Goal: Task Accomplishment & Management: Manage account settings

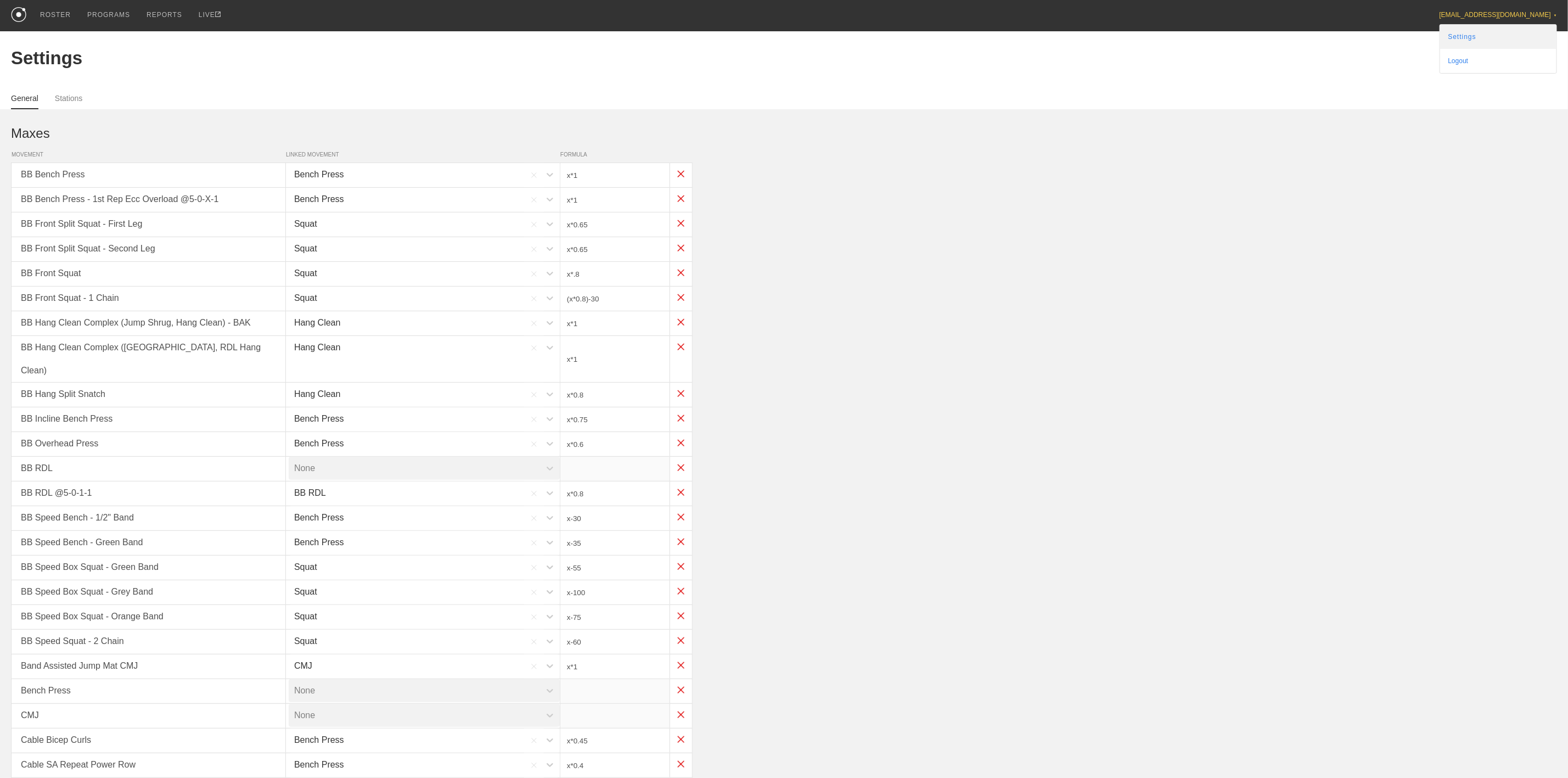
click at [1505, 38] on link "Settings" at bounding box center [1498, 36] width 116 height 25
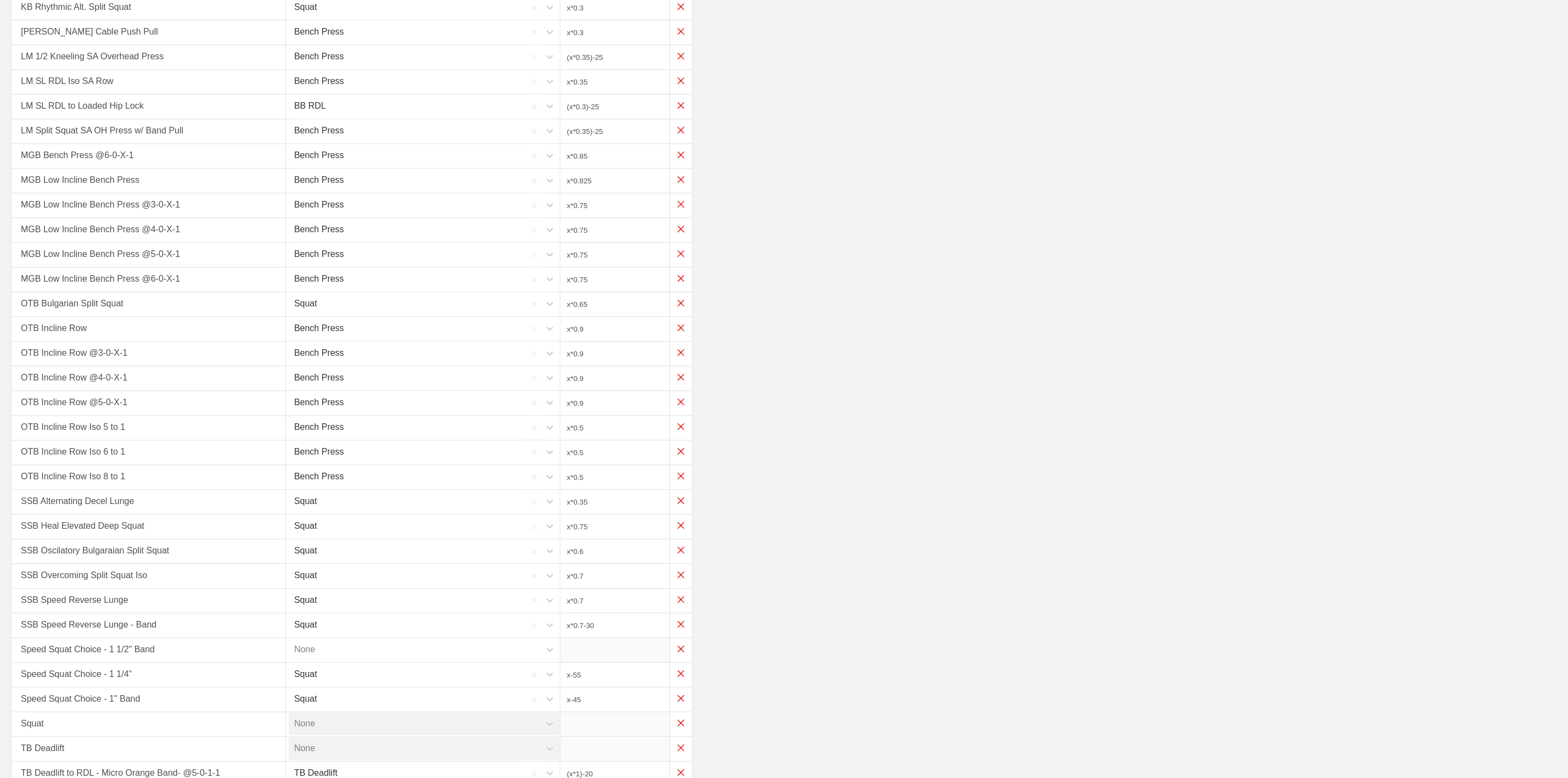
scroll to position [2365, 0]
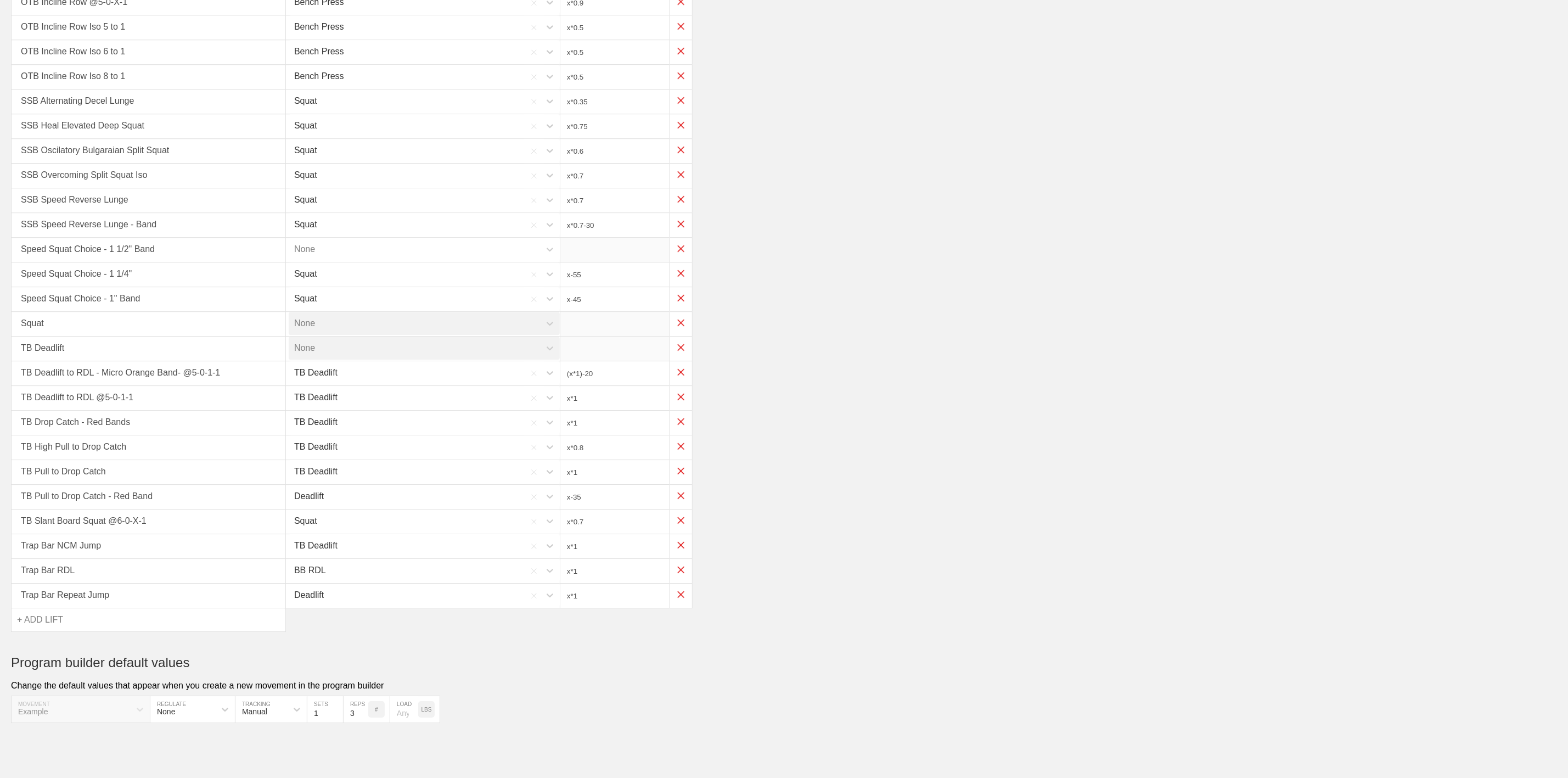
click at [63, 628] on div "+ ADD LIFT" at bounding box center [148, 619] width 274 height 23
type input "SSB Decel"
click at [94, 650] on div "SSB Decel Split Squat" at bounding box center [148, 654] width 274 height 31
type input "x*0.75"
type input "x*0.6"
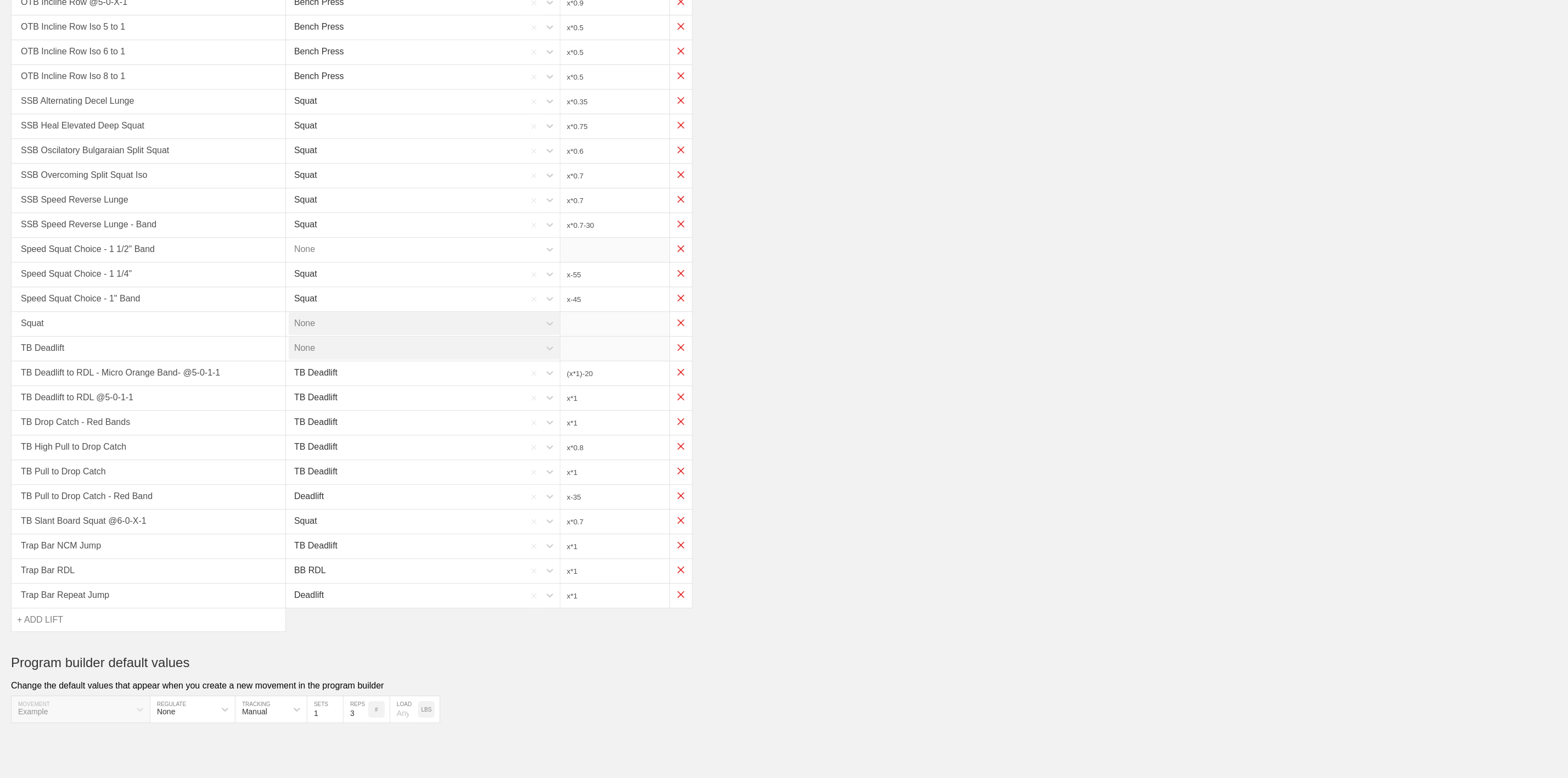
type input "x*0.7"
type input "x*0.7-30"
type input "x-55"
type input "x-45"
type input "(x*1)-20"
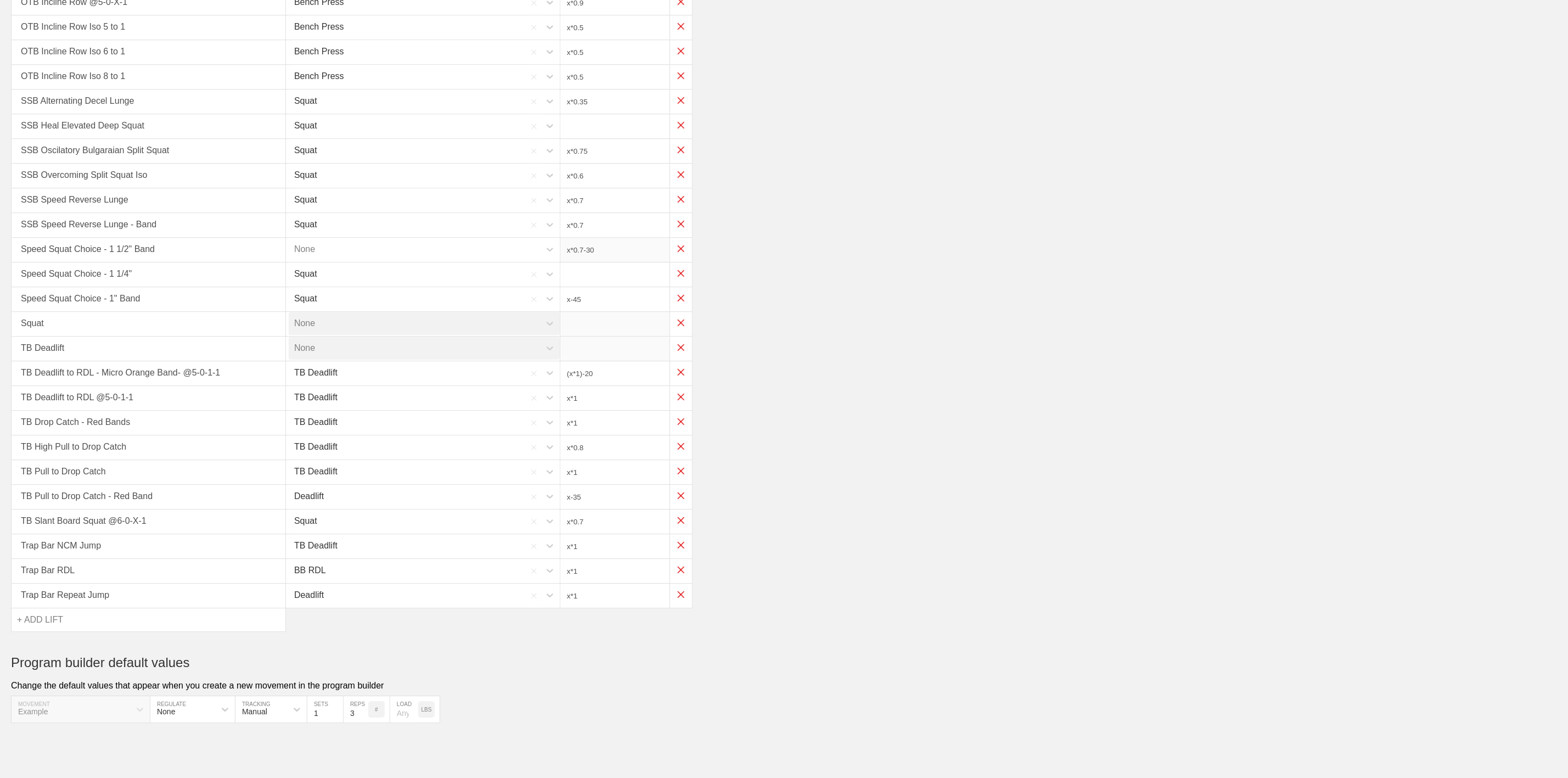
type input "x*1"
type input "x*0.8"
type input "x*1"
type input "x-35"
type input "x*0.7"
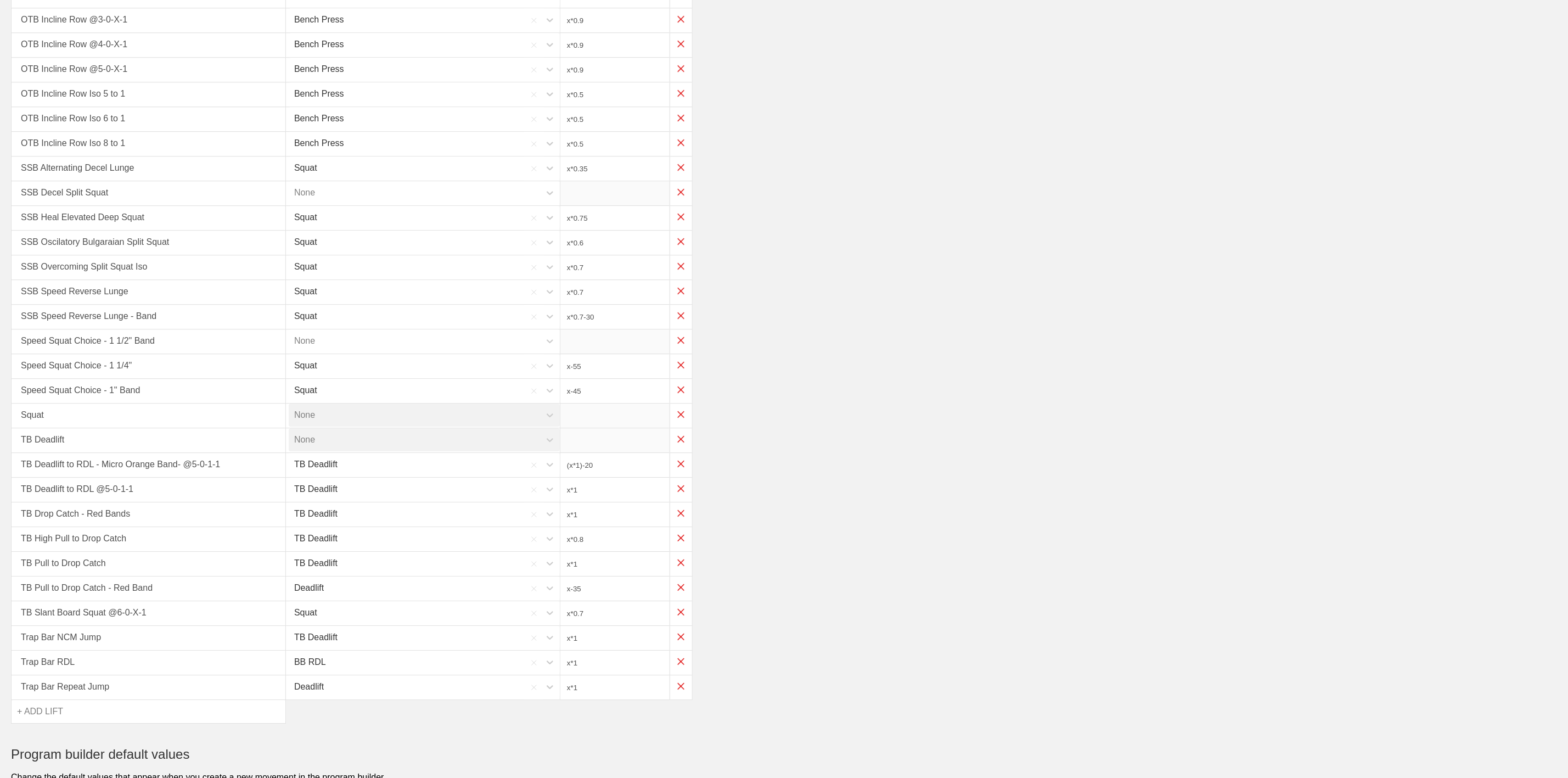
scroll to position [2227, 0]
click at [409, 205] on div "None" at bounding box center [415, 193] width 252 height 23
click at [318, 353] on div "Squat" at bounding box center [426, 337] width 274 height 31
click at [644, 206] on input "x*1" at bounding box center [614, 194] width 109 height 25
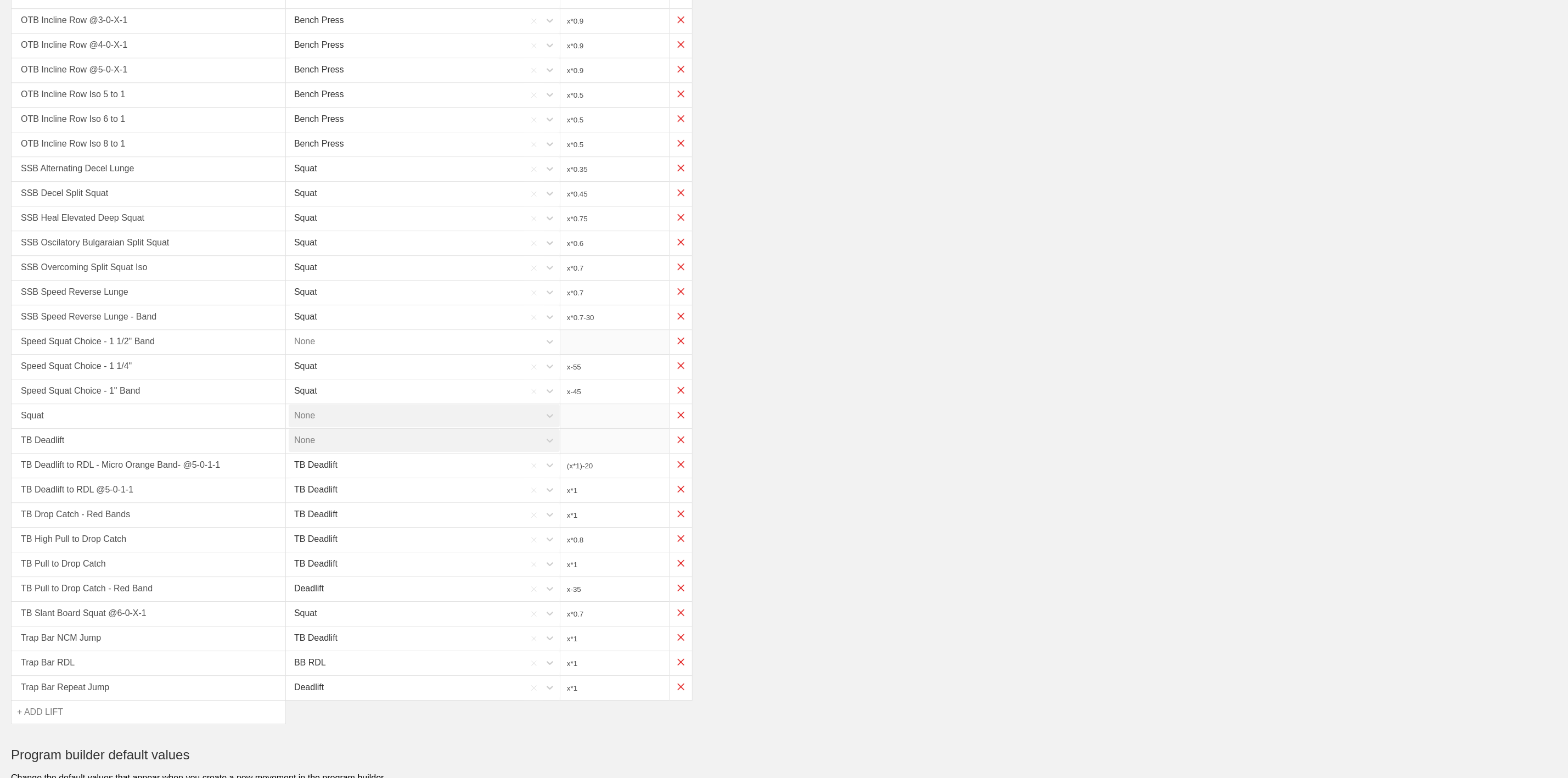
type input "x*0.45"
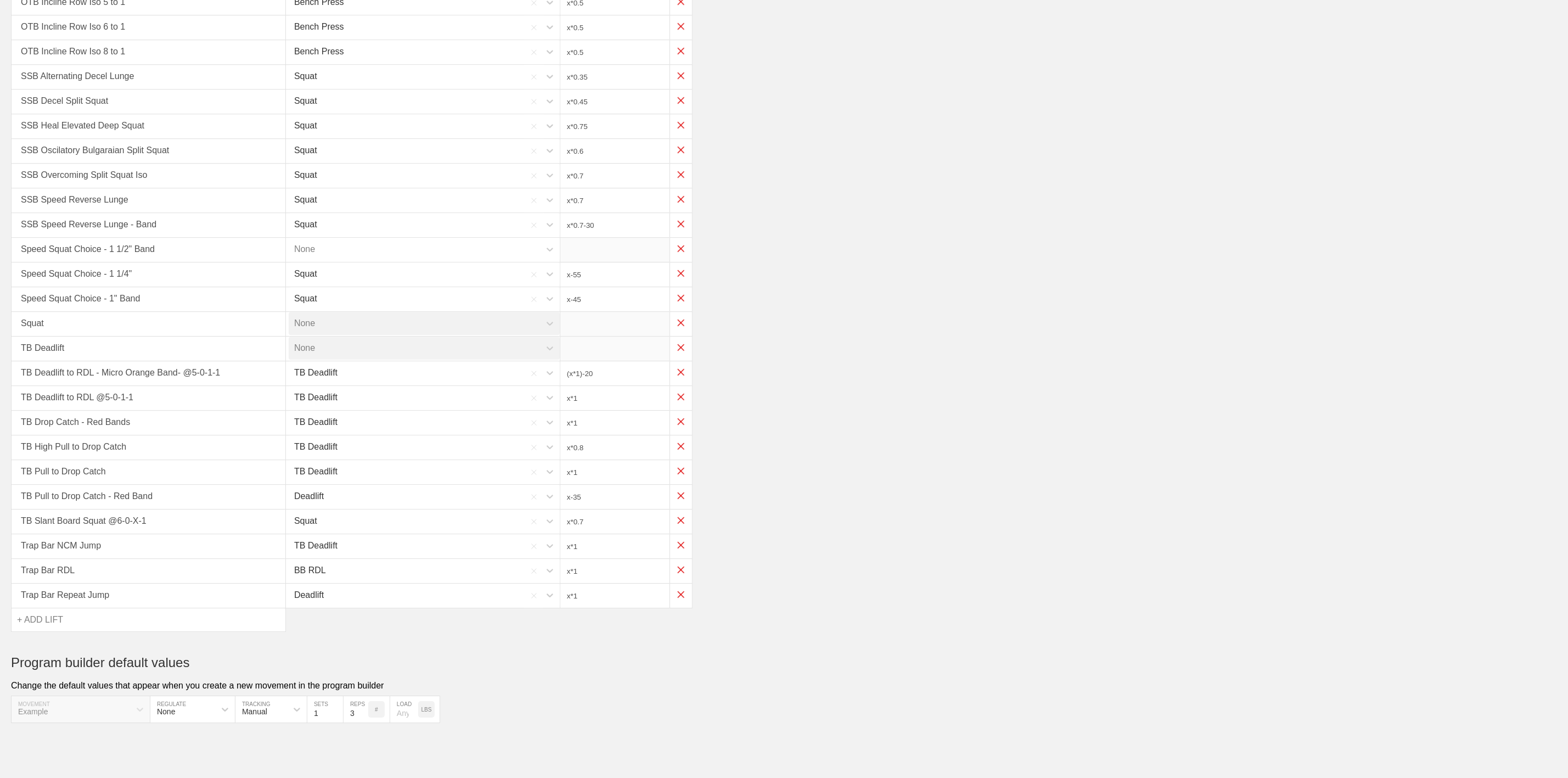
scroll to position [2392, 0]
click at [79, 620] on div "+ ADD LIFT" at bounding box center [148, 619] width 274 height 23
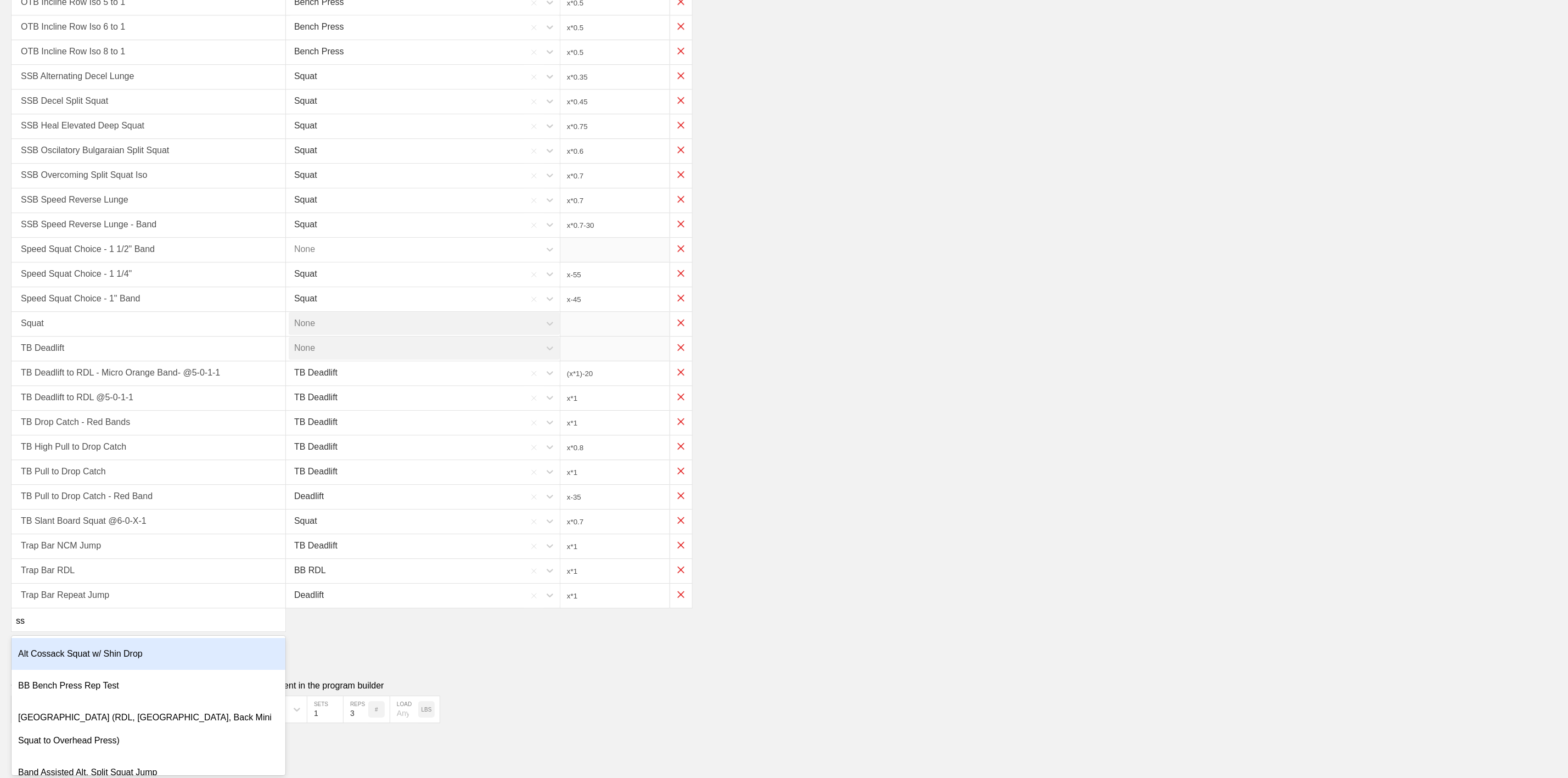
type input "s"
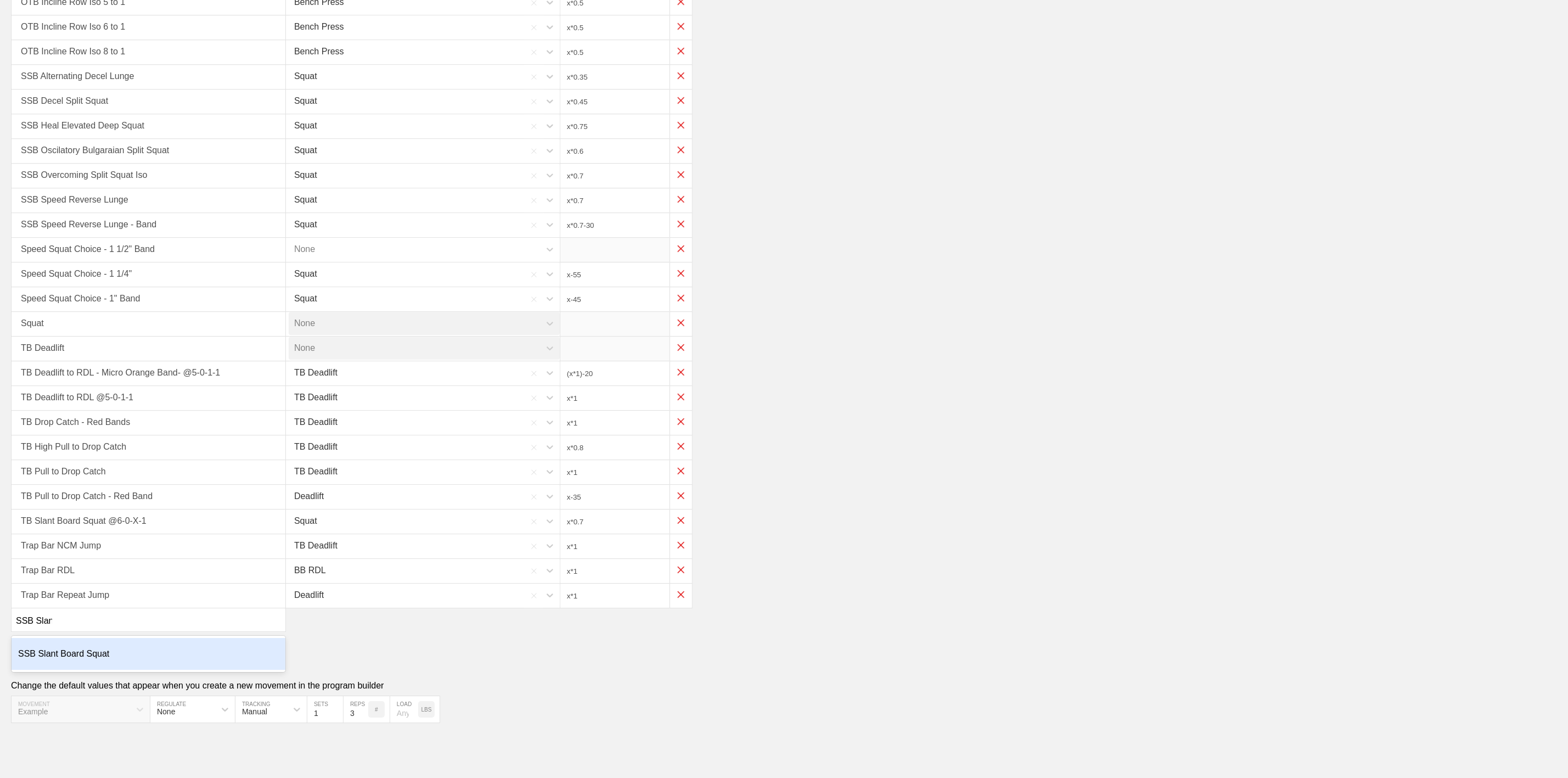
type input "SSB Slant"
click at [93, 664] on div "SSB Slant Board Squat" at bounding box center [148, 654] width 274 height 31
type input "x*0.7"
type input "x*0.7-30"
type input "x-55"
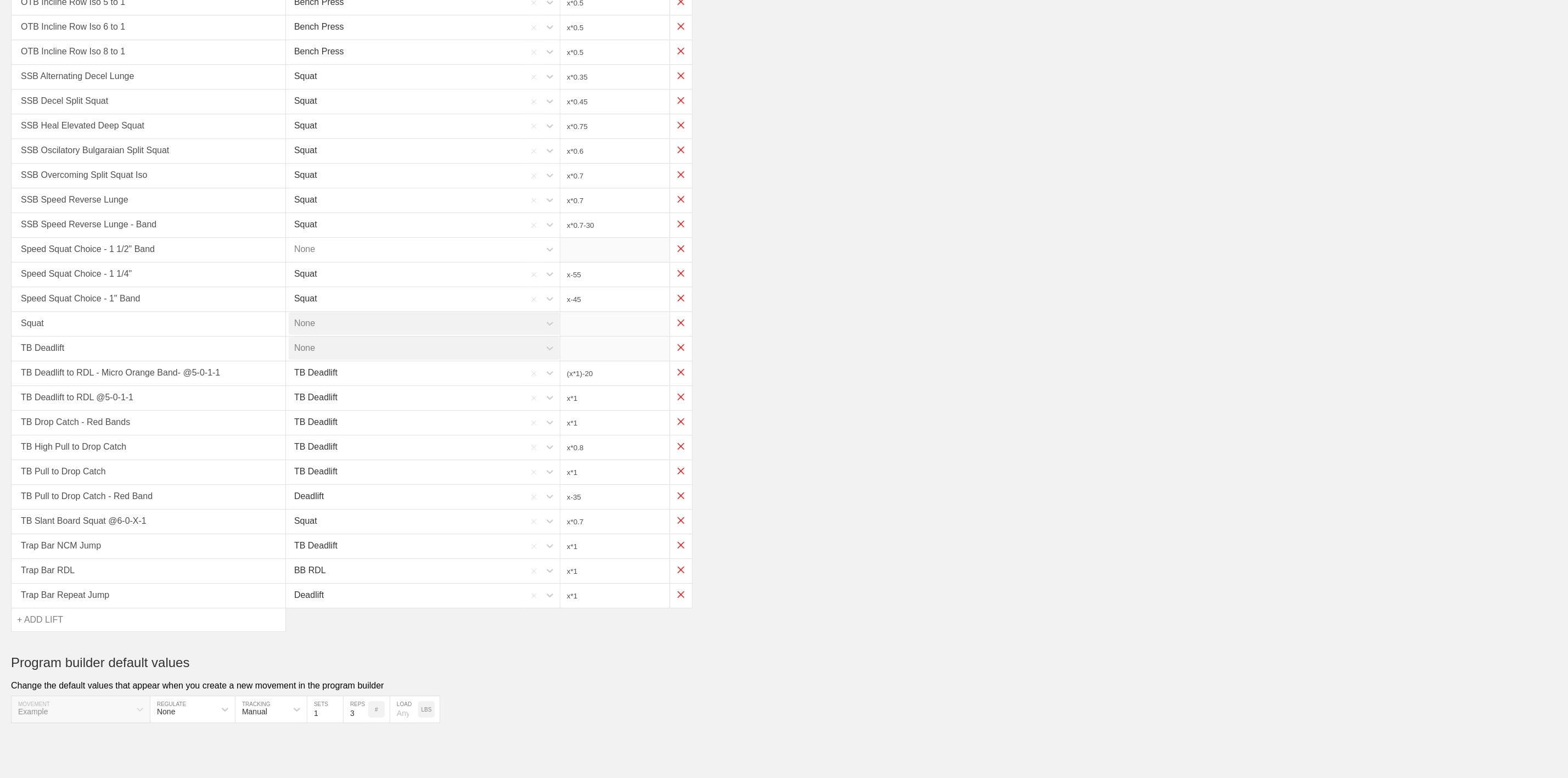
type input "x-45"
type input "(x*1)-20"
type input "x*1"
type input "x*0.8"
type input "x*1"
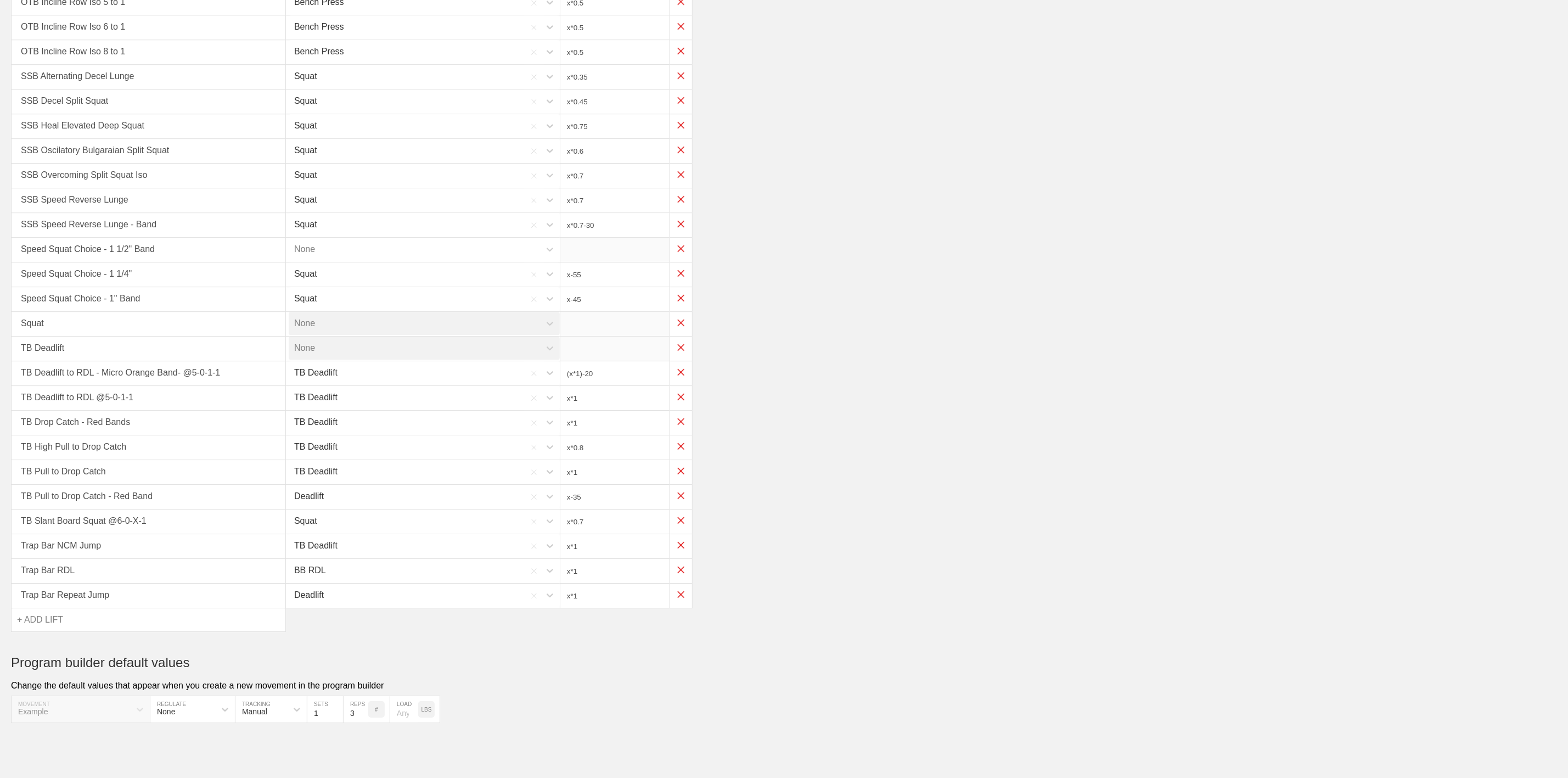
type input "x-35"
type input "x*0.7"
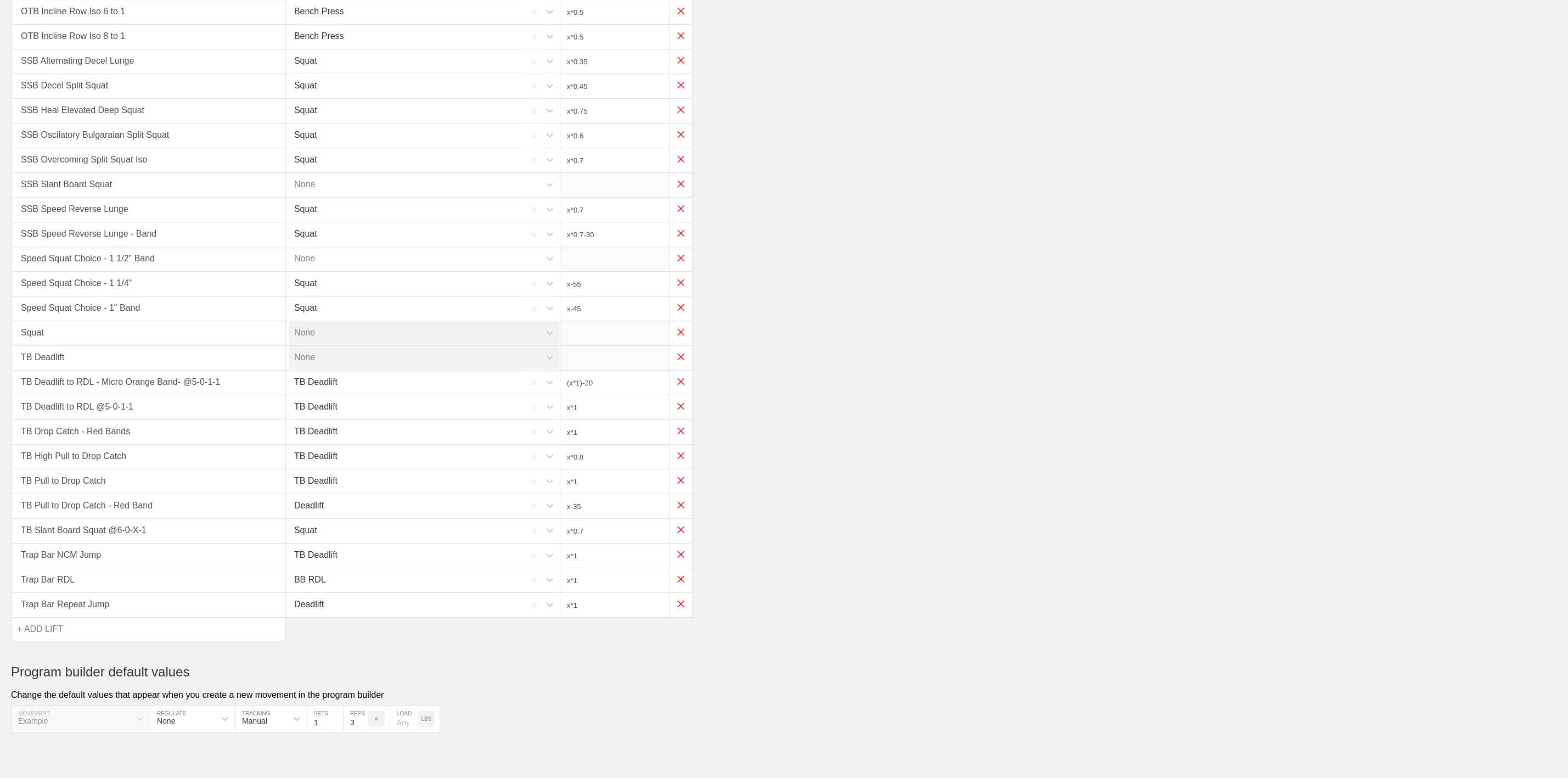
click at [319, 173] on div "Squat" at bounding box center [422, 160] width 274 height 26
click at [319, 196] on div "None" at bounding box center [415, 184] width 252 height 23
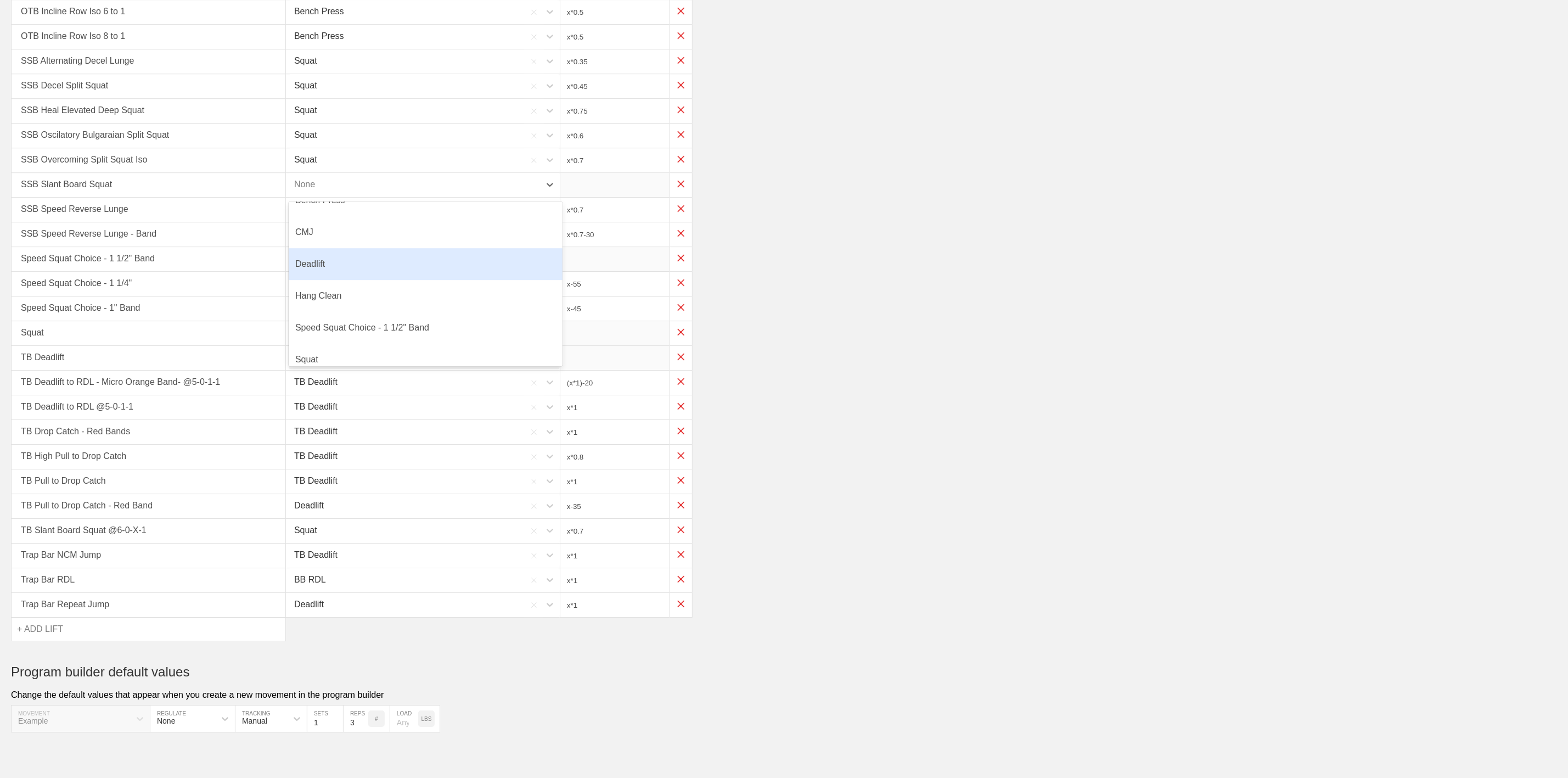
scroll to position [93, 0]
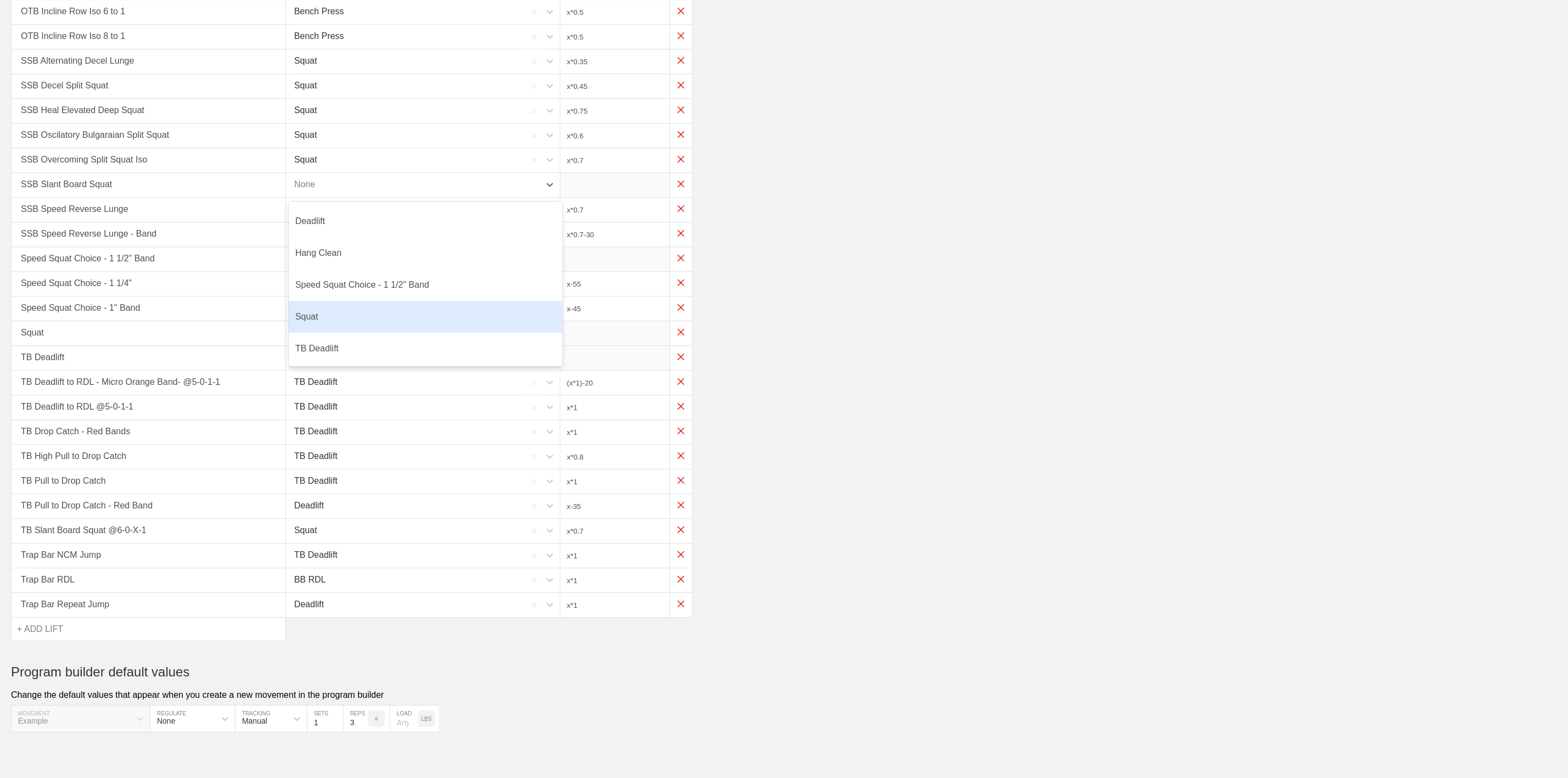
click at [317, 332] on div "Squat" at bounding box center [426, 317] width 274 height 31
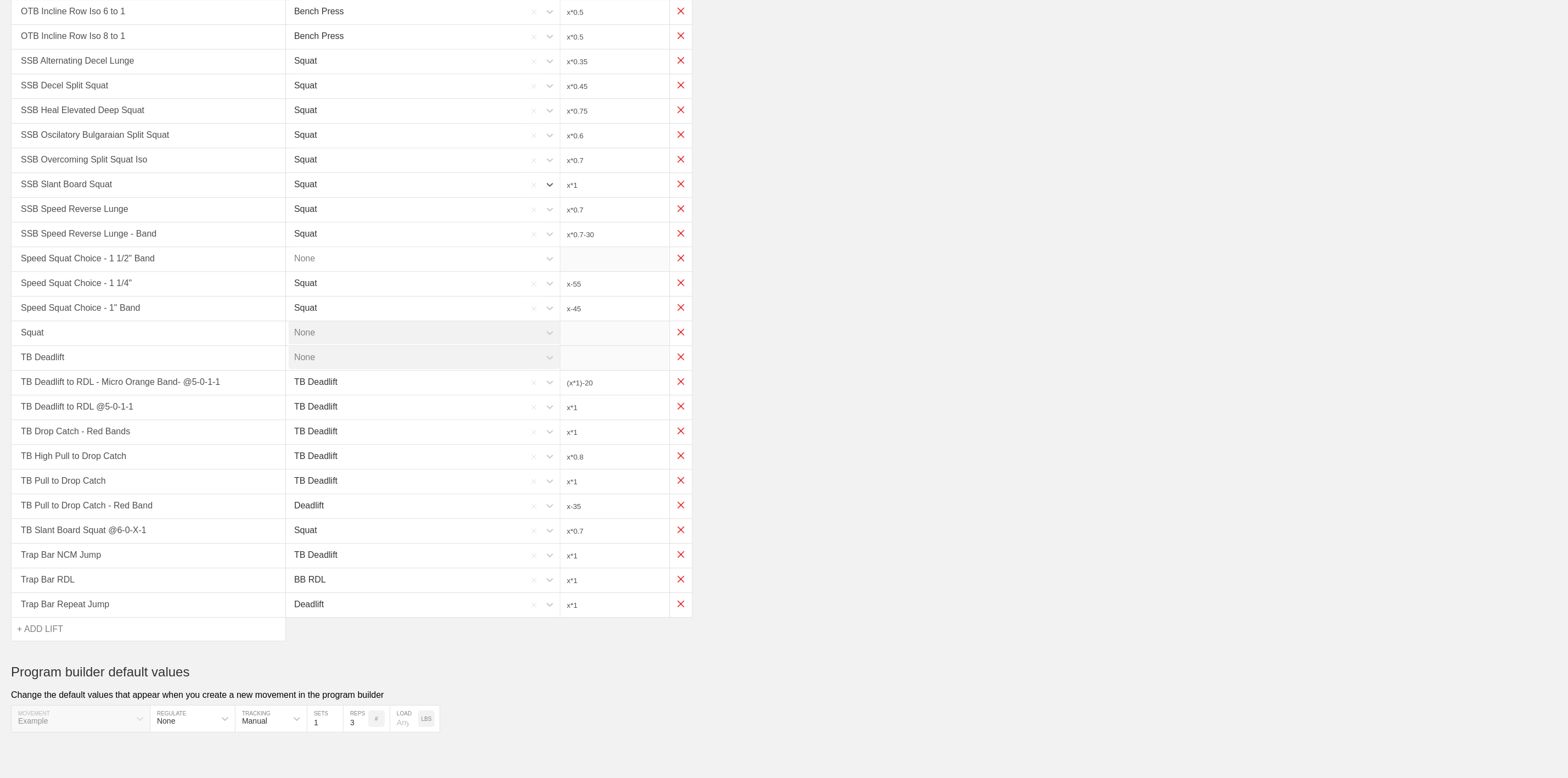
click at [619, 197] on input "x*1" at bounding box center [614, 185] width 109 height 25
type input "x*0.65"
click at [927, 149] on div "SSB Oscilatory Bulgaraian Split Squat Squat x*0.6" at bounding box center [784, 136] width 1545 height 25
click at [31, 641] on div "+ ADD LIFT" at bounding box center [148, 628] width 275 height 25
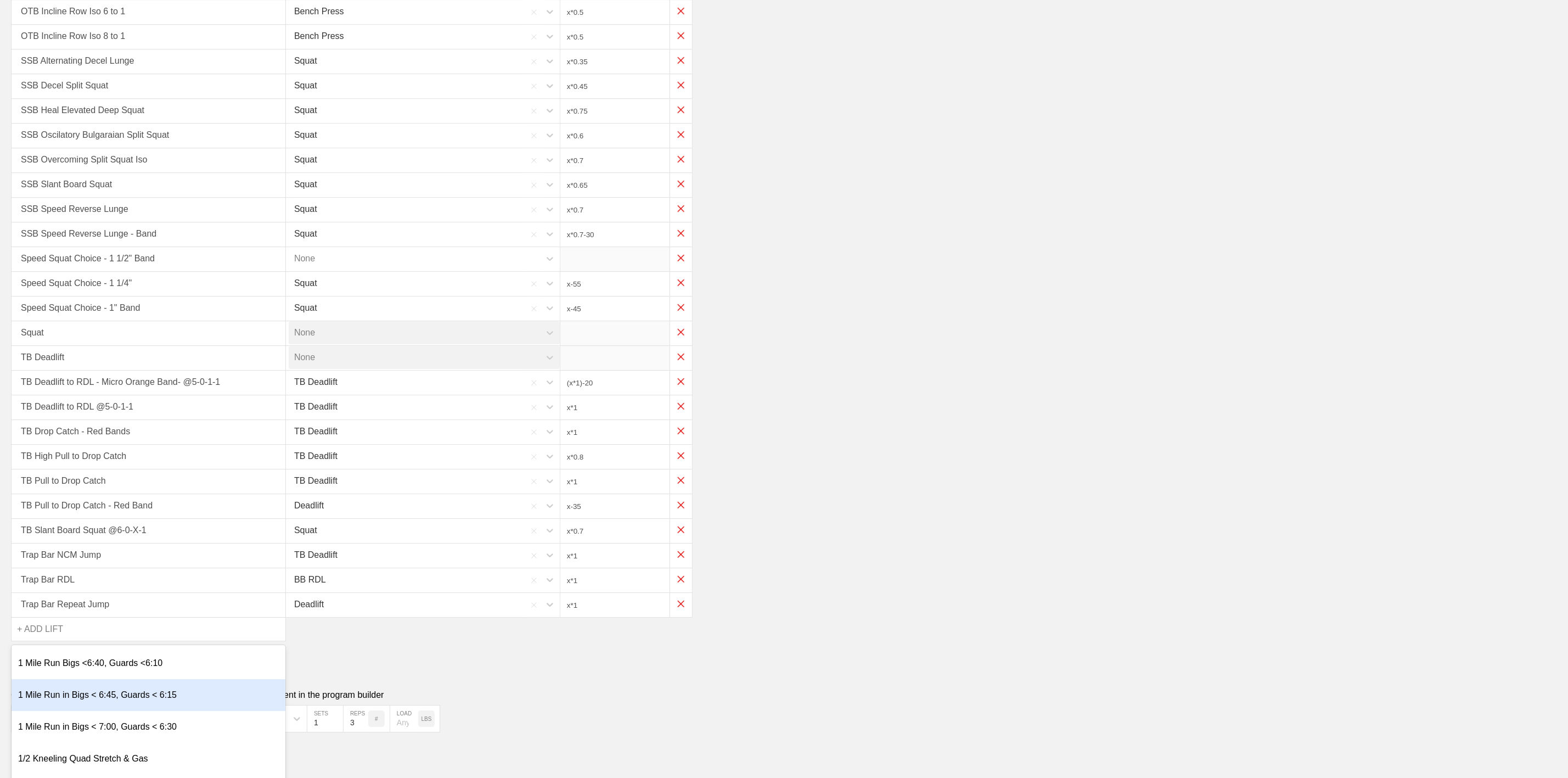
scroll to position [2417, 0]
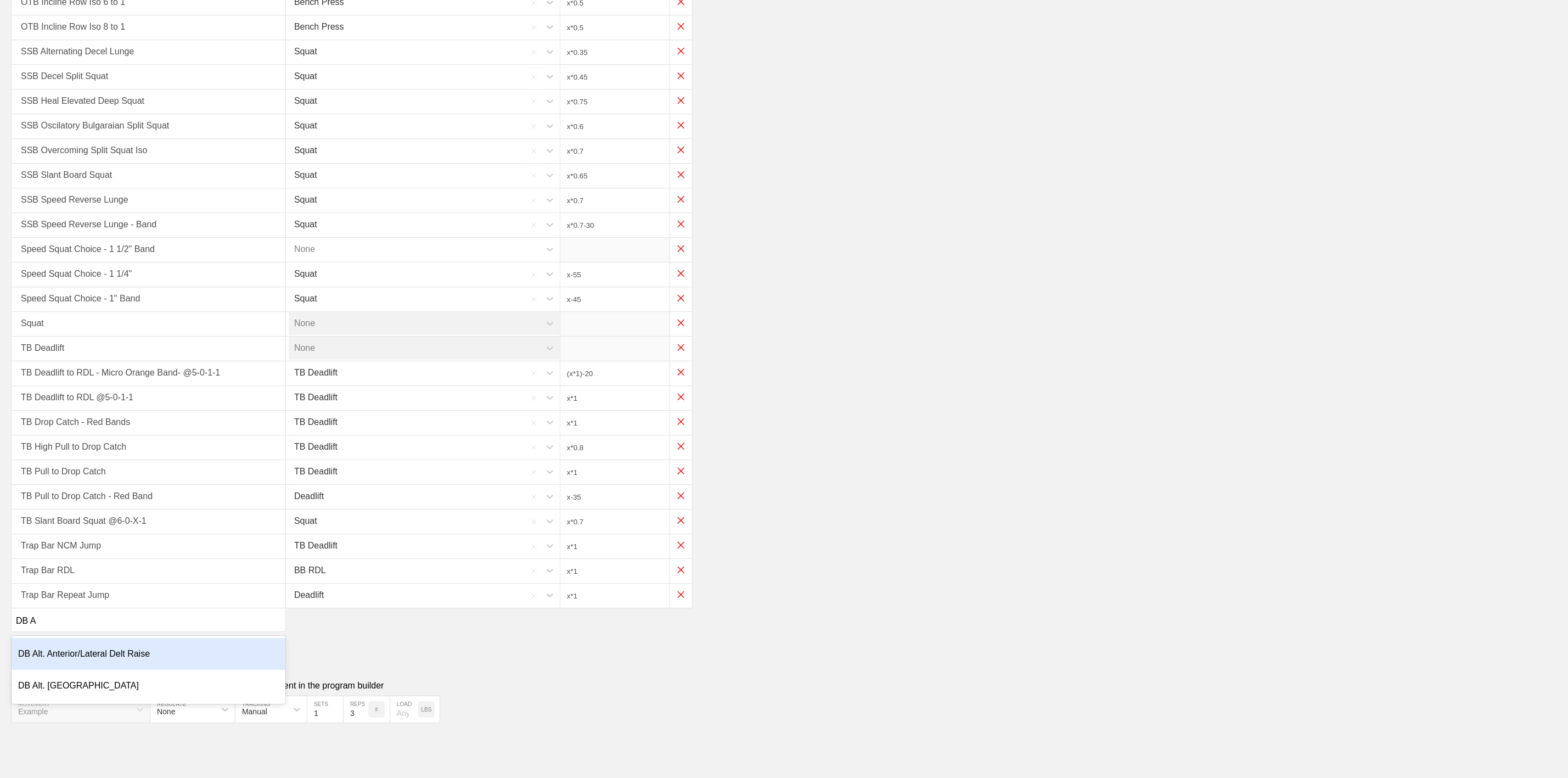
type input "DB AL"
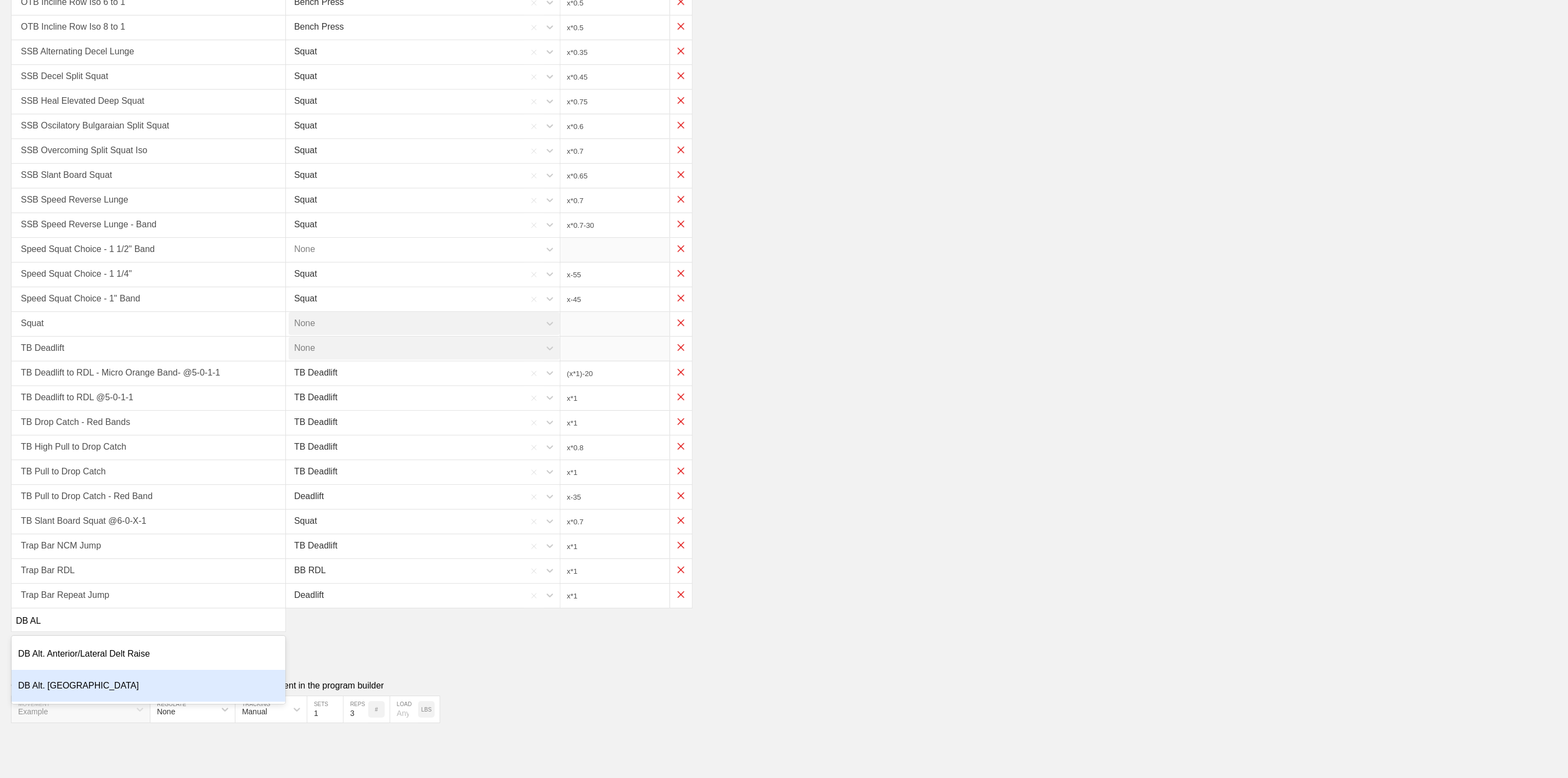
click at [53, 686] on div "DB Alt. [GEOGRAPHIC_DATA]" at bounding box center [148, 686] width 274 height 31
type input "x*0.45"
type input "x*0.3"
type input "x*0.2"
type input "x*0.3"
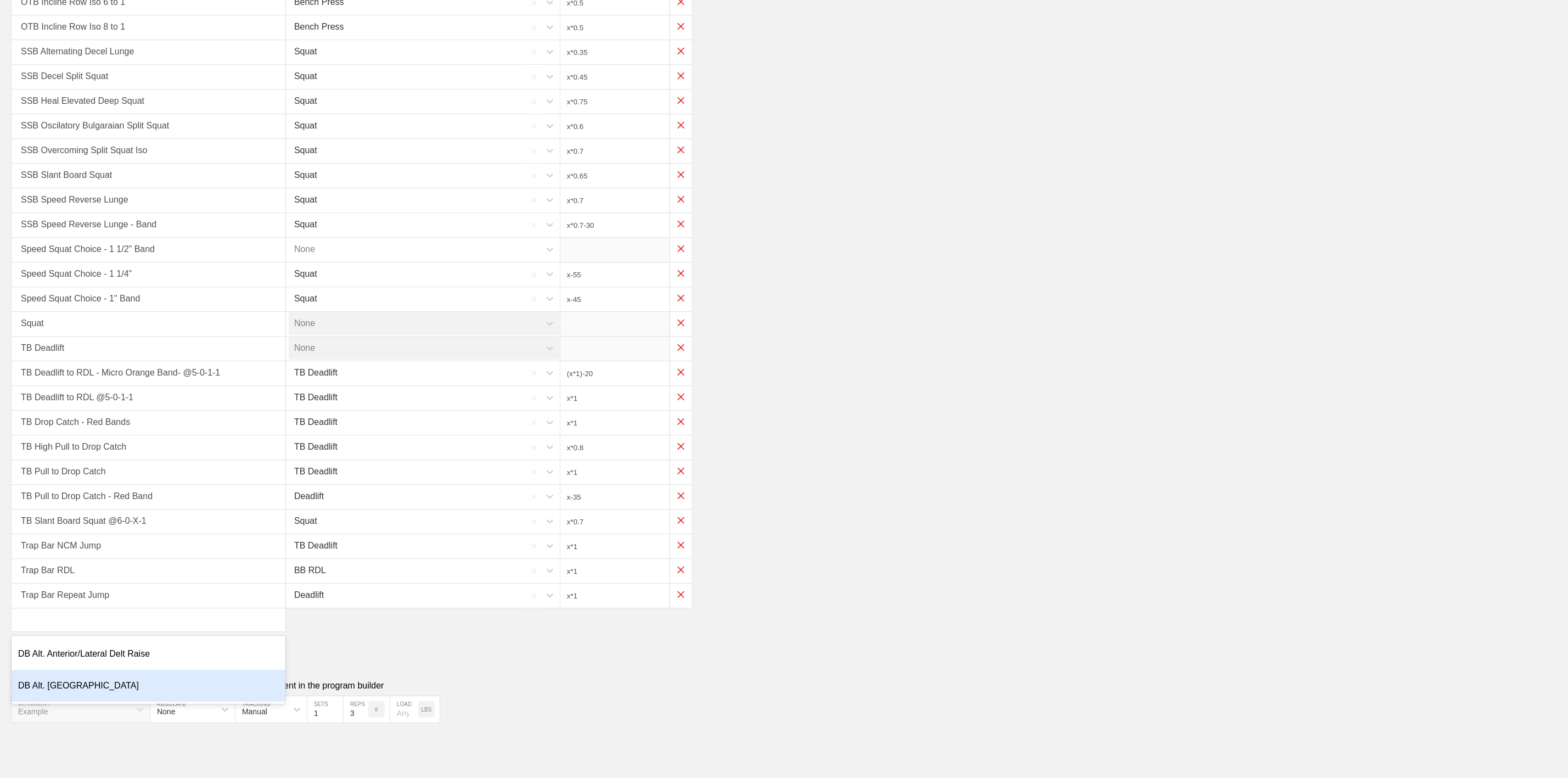
type input "x*0.55"
type input "x*0.3"
type input "x*0.35"
type input "(x/2)-5"
type input "x*0.4"
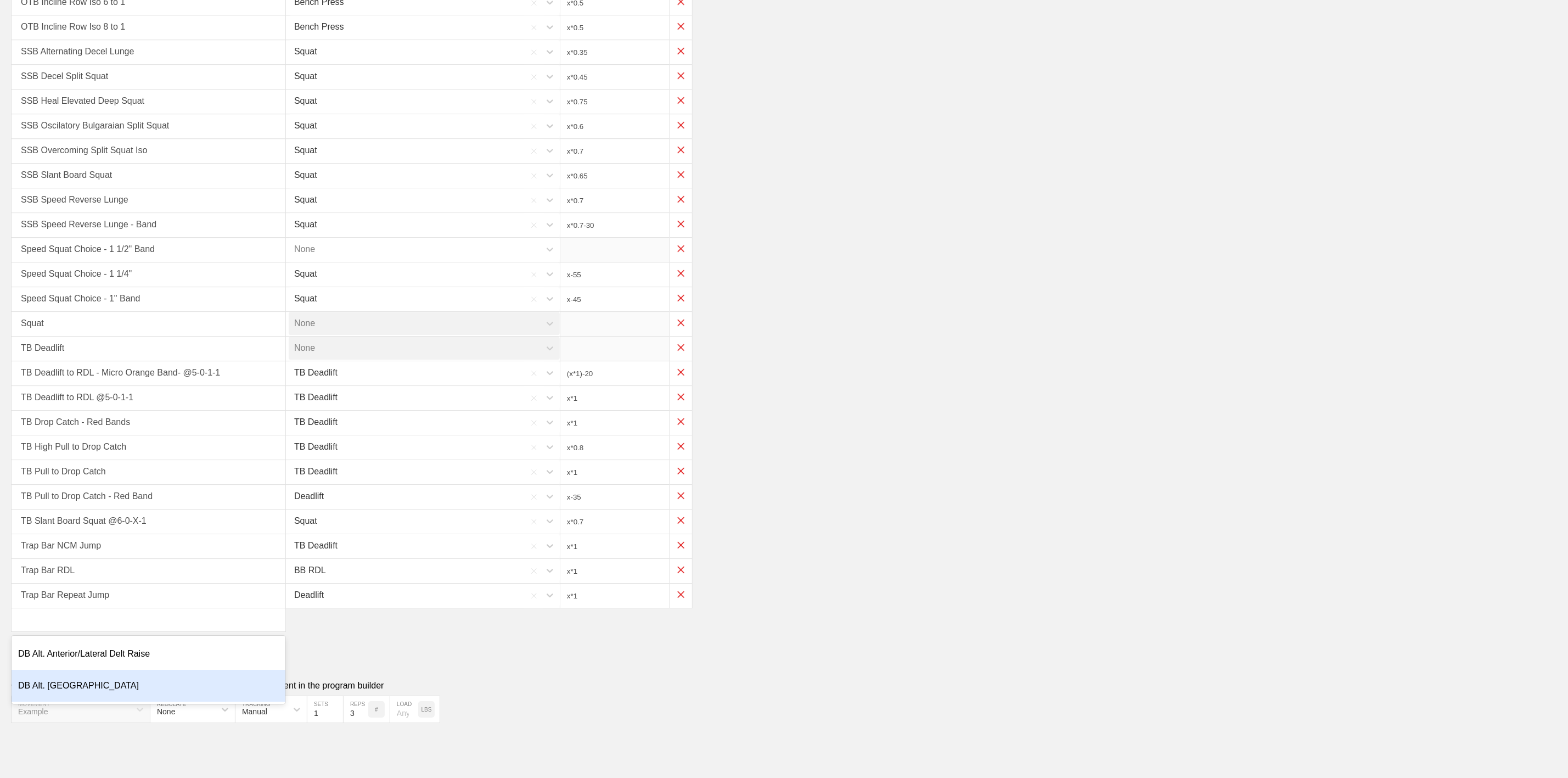
type input "x*0.1"
type input "x*0.35"
type input "x*0.4"
type input "x*0.15"
type input "x*0.3"
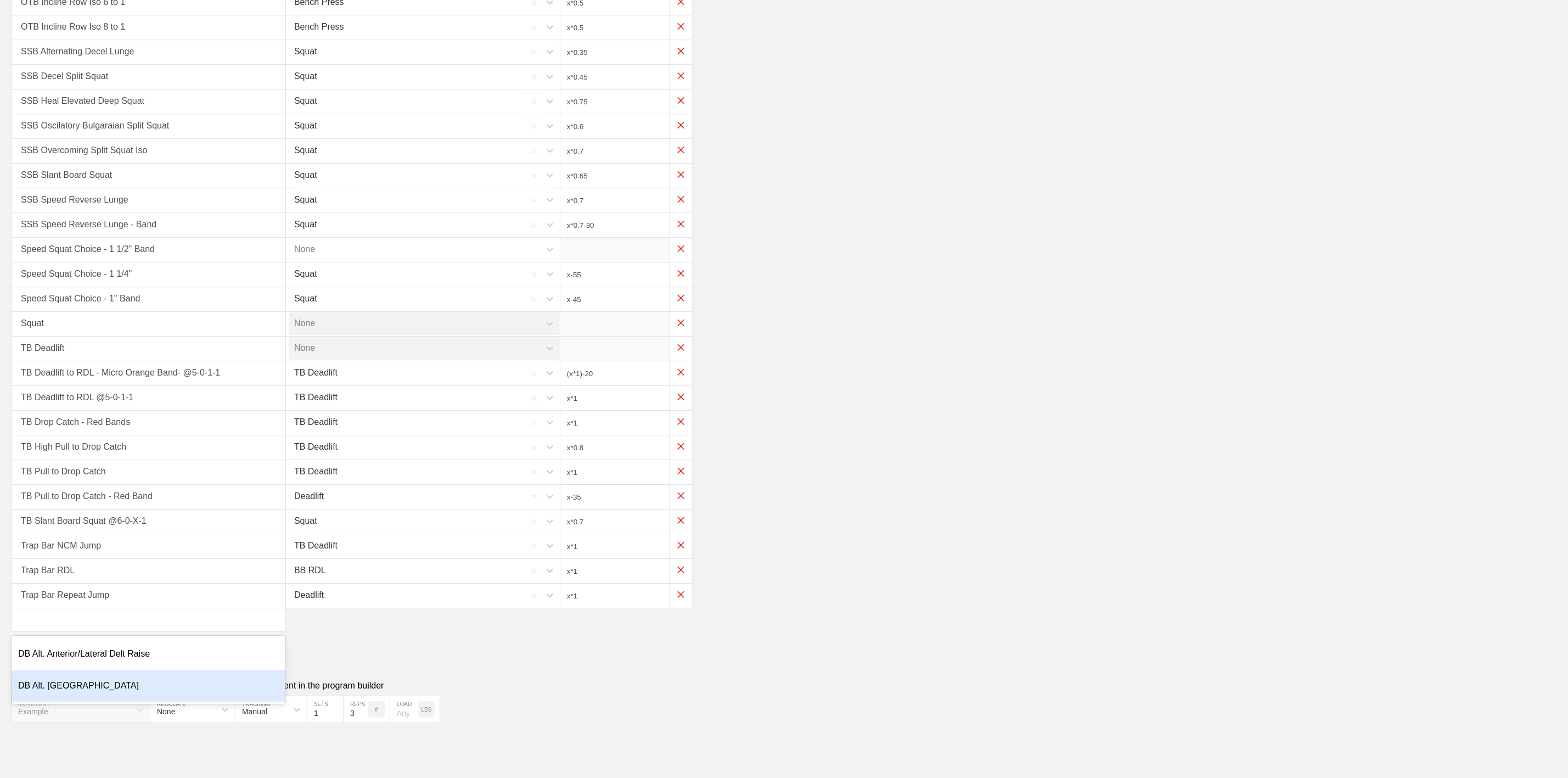
type input "x*0.35"
type input "x*0.4"
type input "x*0.45"
type input "x*0.3"
type input "x*0.75"
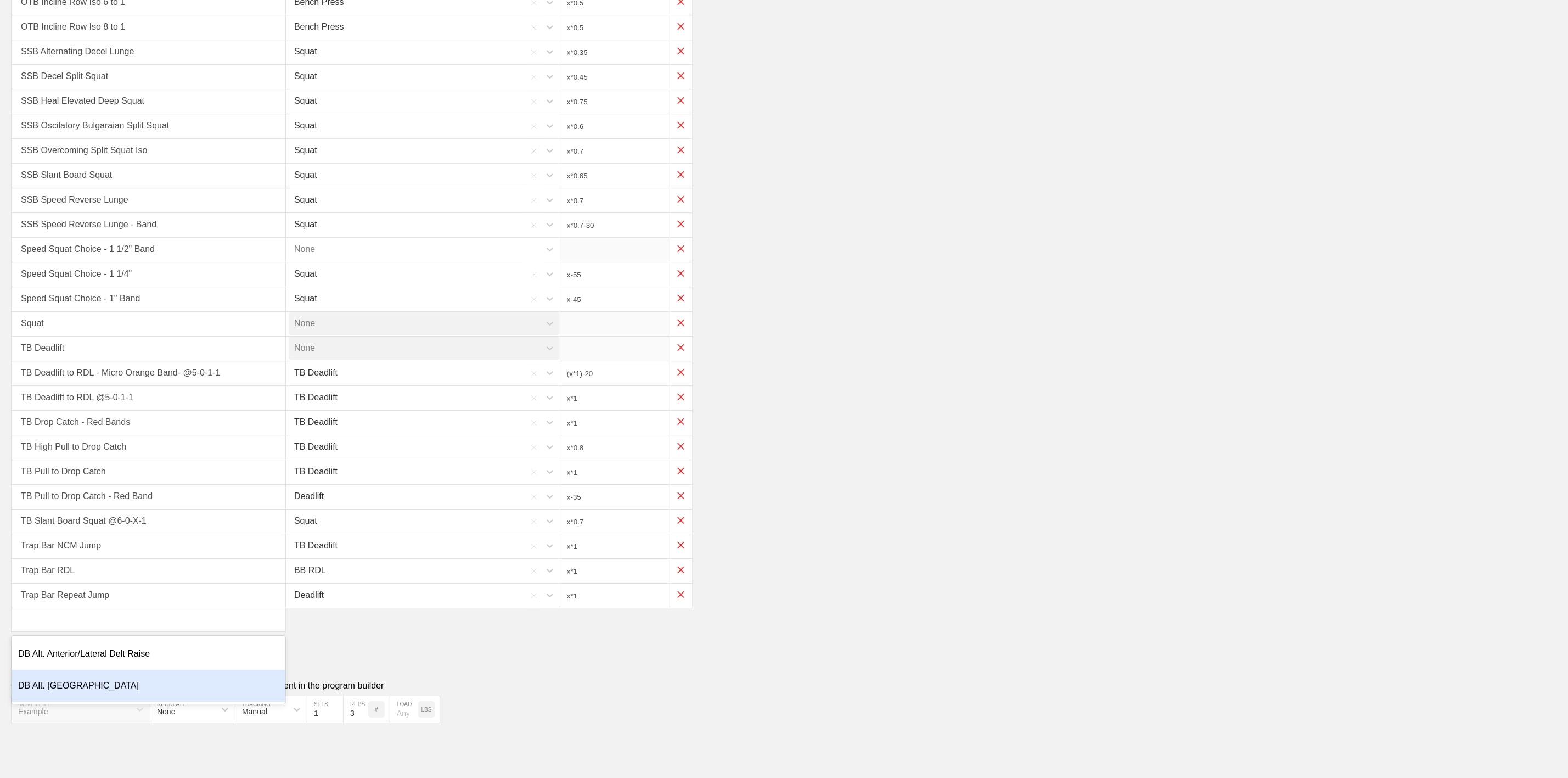
type input "x*0.5"
type input "x*0.3"
type input "x*0.5"
type input "x*0.4"
type input "x*0.5"
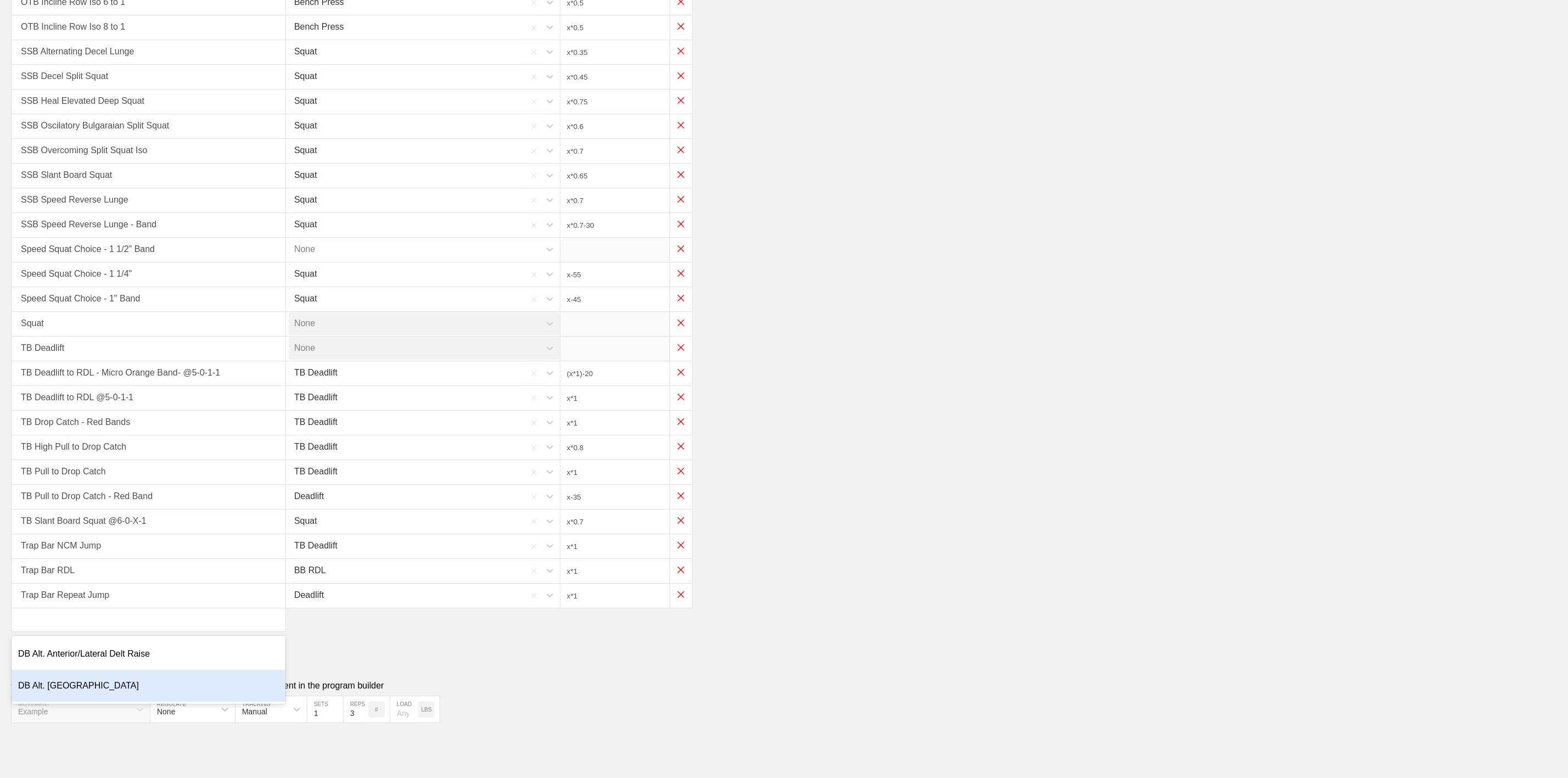
type input "x*0.3"
type input "(x*0.35)-25"
type input "x*0.35"
type input "(x*0.3)-25"
type input "(x*0.35)-25"
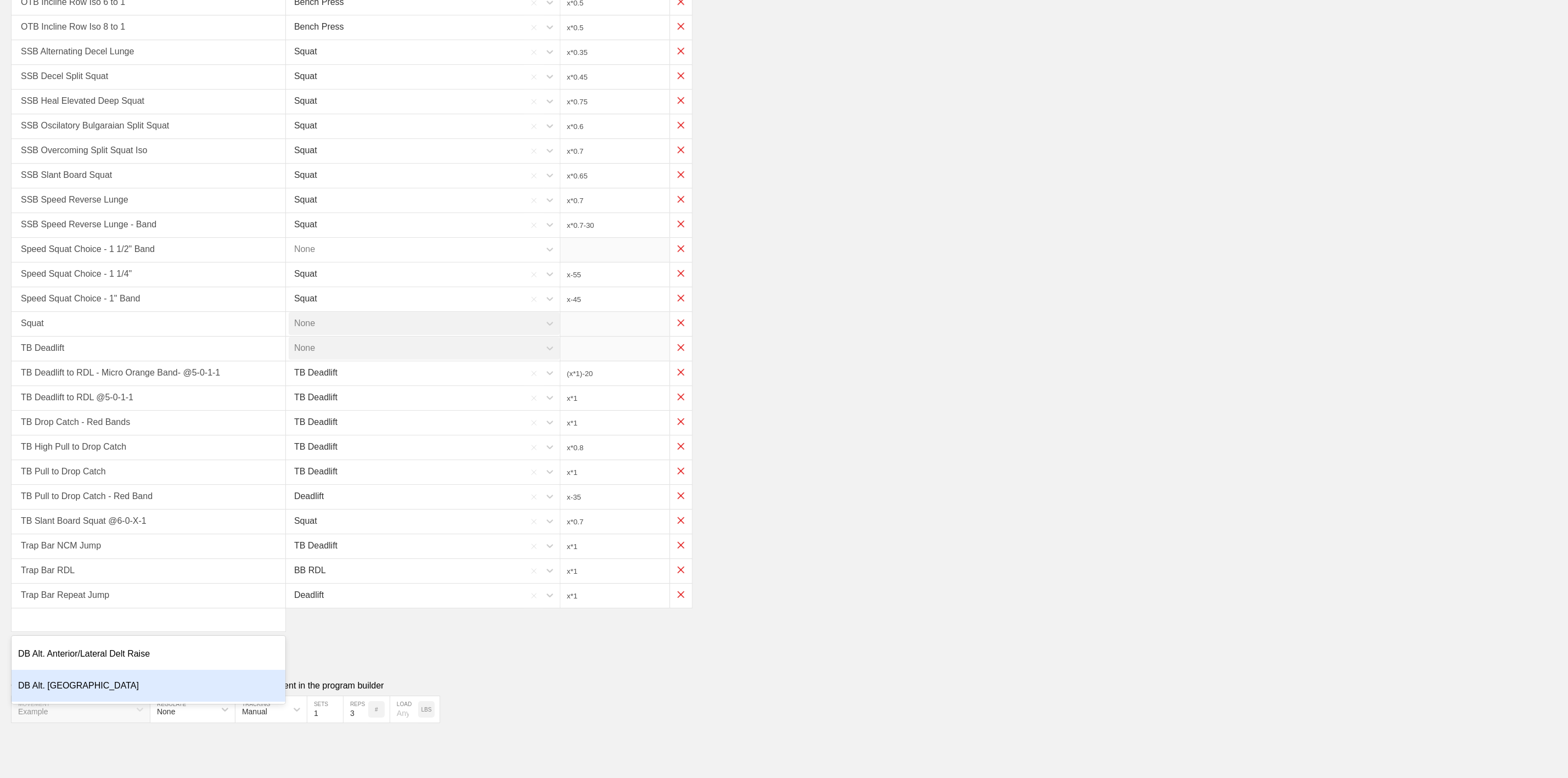
type input "x*0.85"
type input "x*0.825"
type input "x*0.75"
type input "x*0.65"
type input "x*0.9"
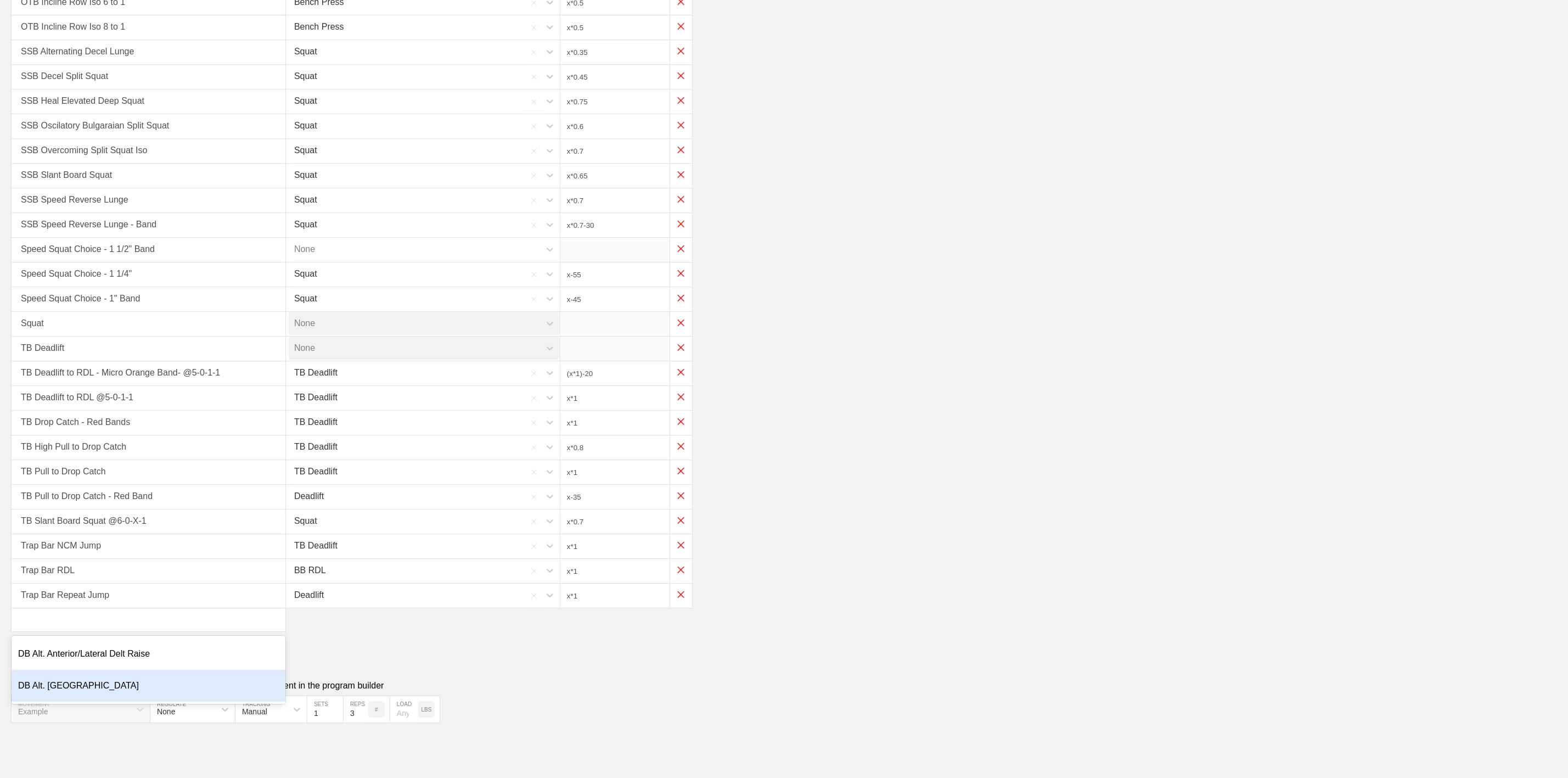
type input "x*0.5"
type input "x*0.35"
type input "x*0.45"
type input "x*0.75"
type input "x*0.6"
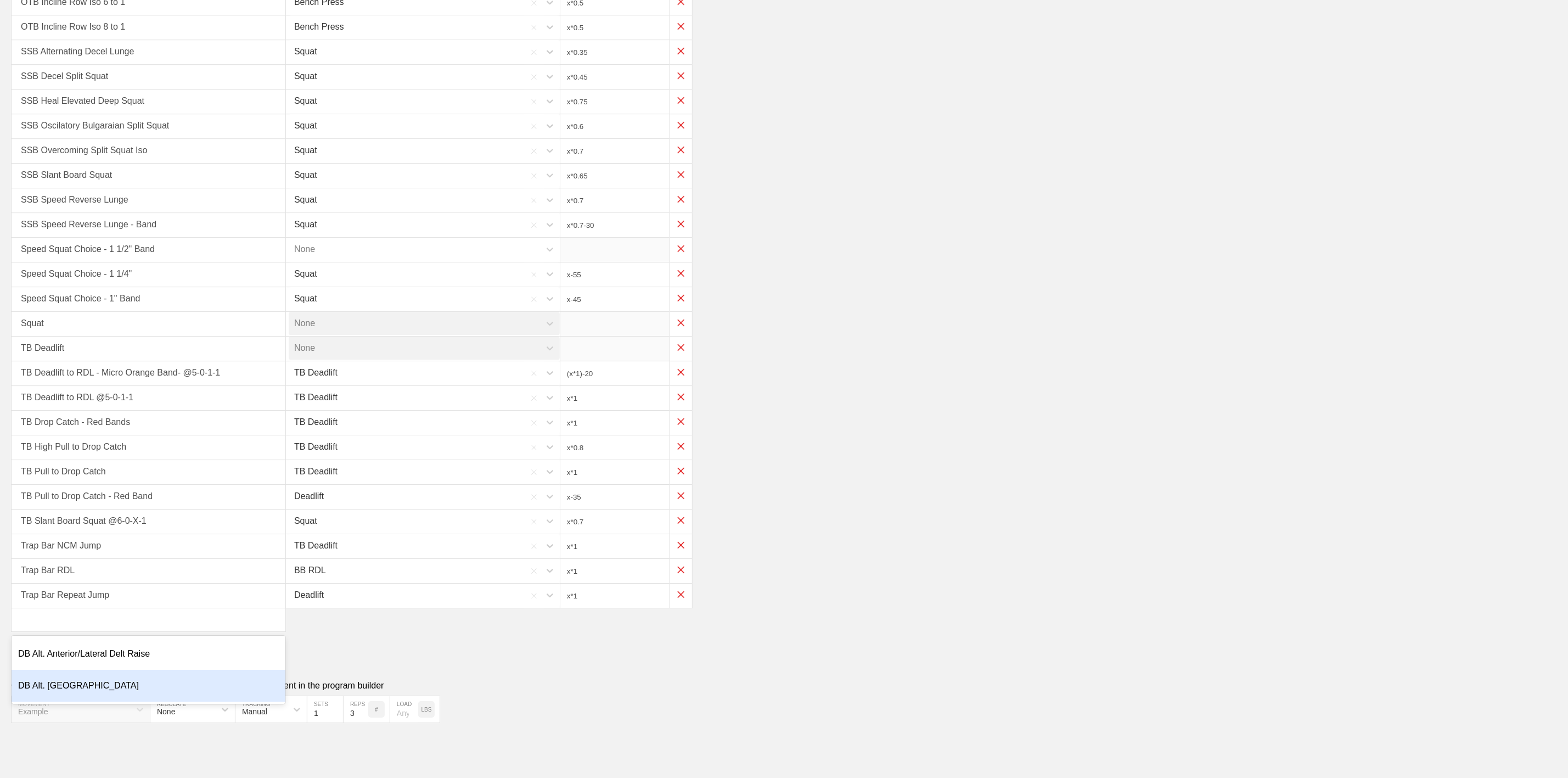
type input "x*0.7"
type input "x*0.65"
type input "x*0.7"
type input "x*0.7-30"
type input "x-55"
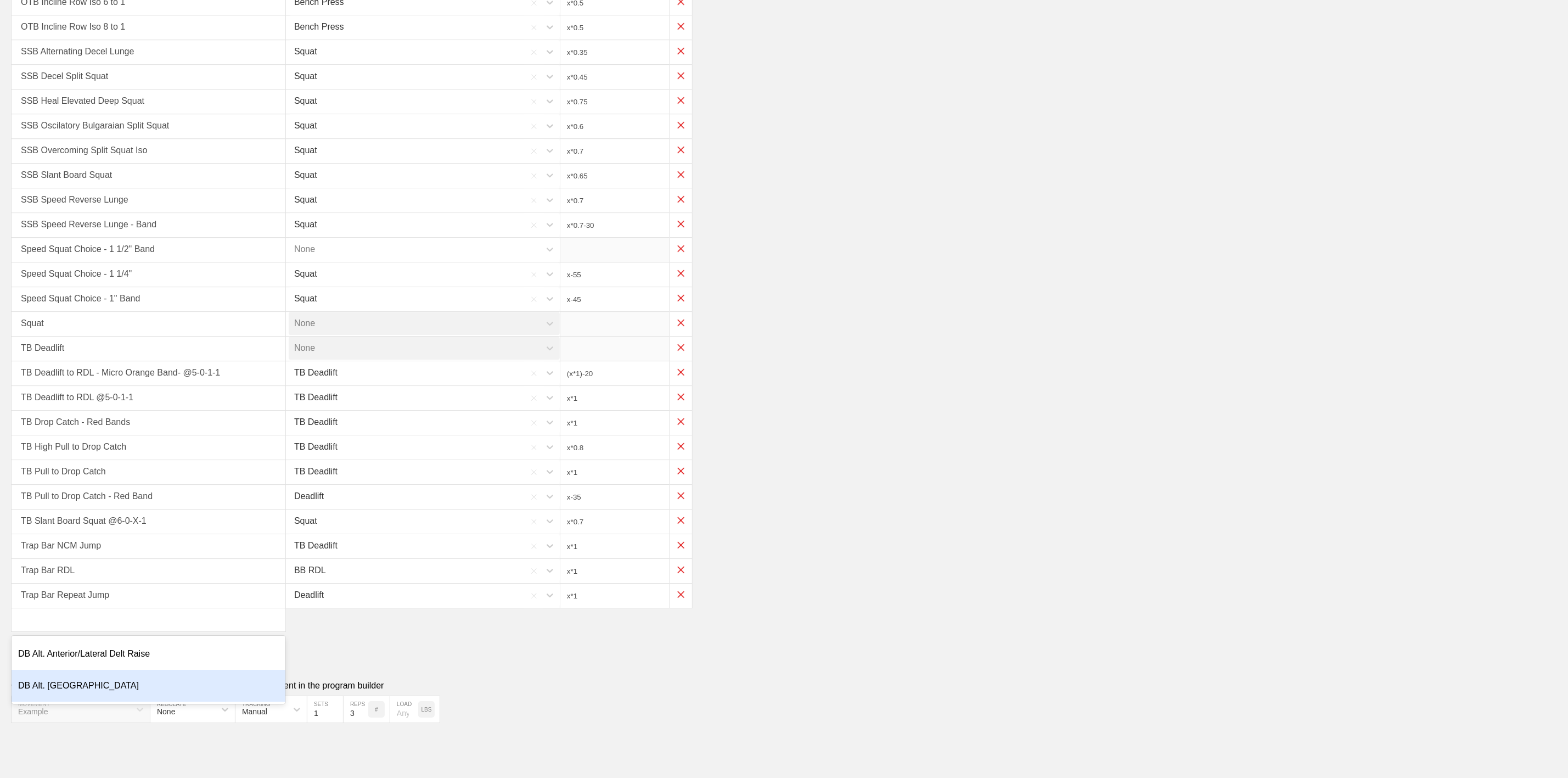
type input "x-45"
type input "(x*1)-20"
type input "x*1"
type input "x*0.8"
type input "x*1"
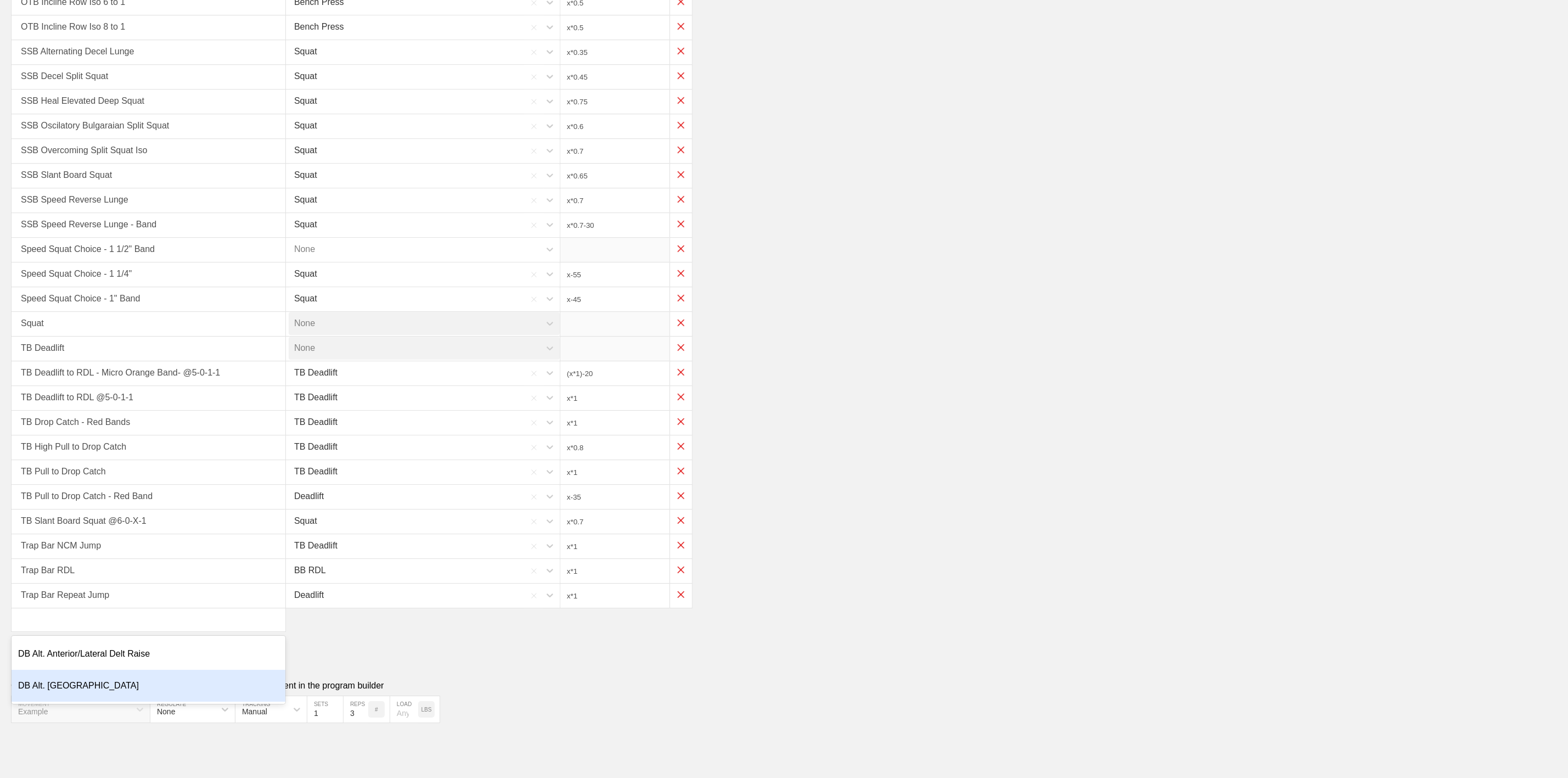
type input "x-35"
type input "x*0.7"
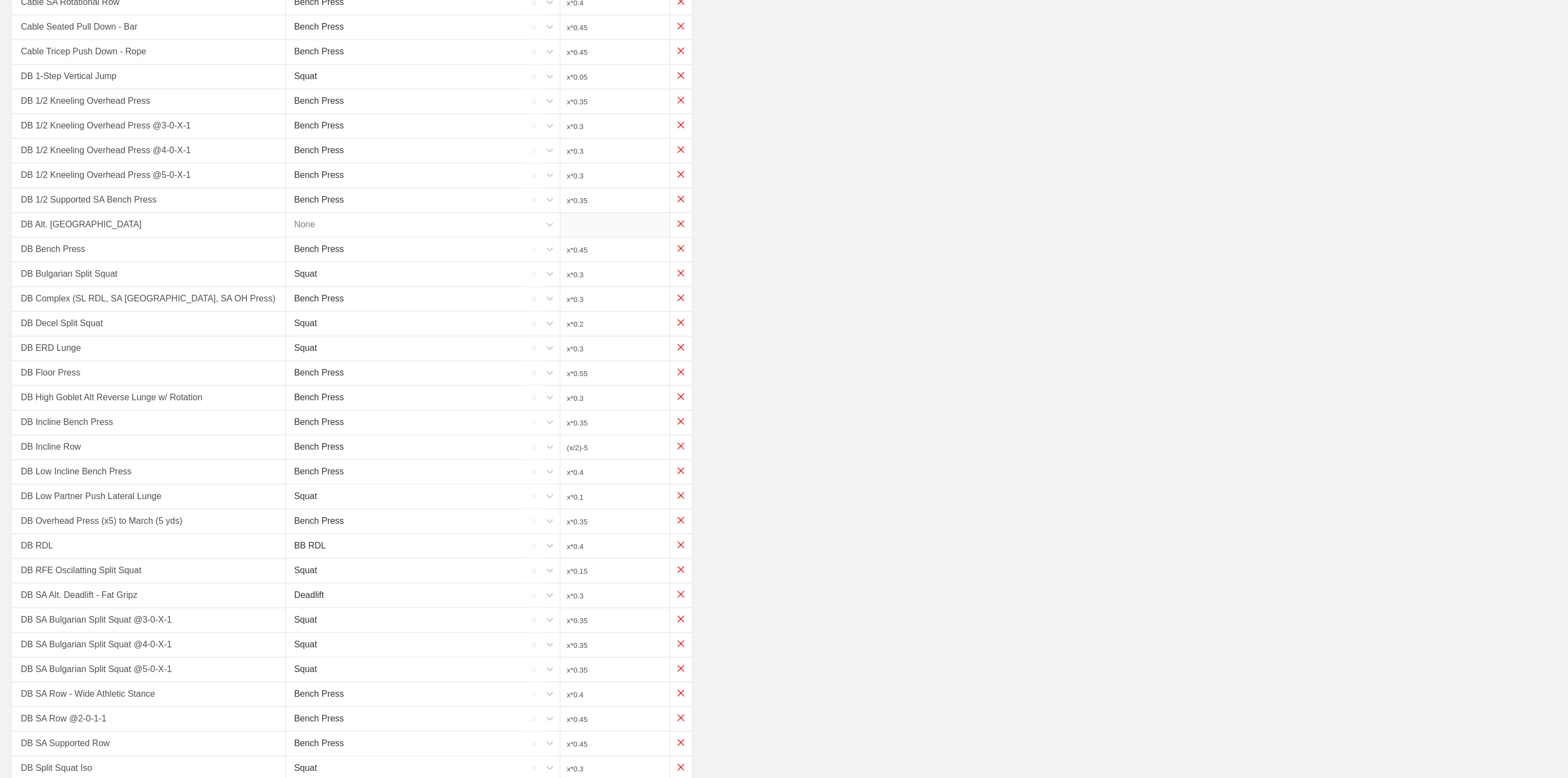
scroll to position [688, 0]
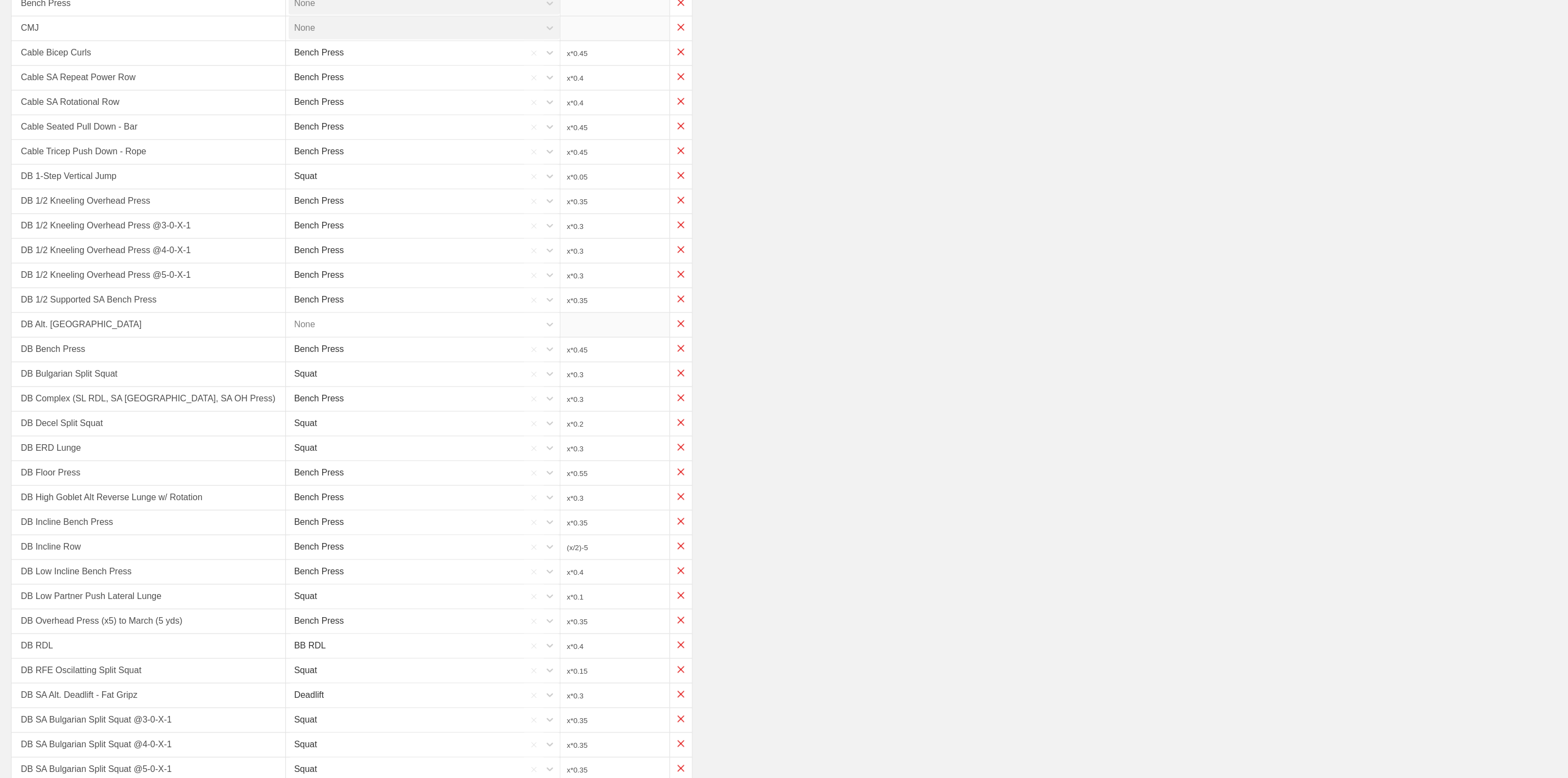
click at [333, 334] on div "None" at bounding box center [415, 324] width 252 height 23
click at [323, 403] on div "Bench Press" at bounding box center [426, 391] width 274 height 31
click at [598, 331] on input "x*1" at bounding box center [614, 325] width 109 height 25
click at [902, 361] on div "DB Bench Press Bench Press x*0.45" at bounding box center [784, 349] width 1545 height 25
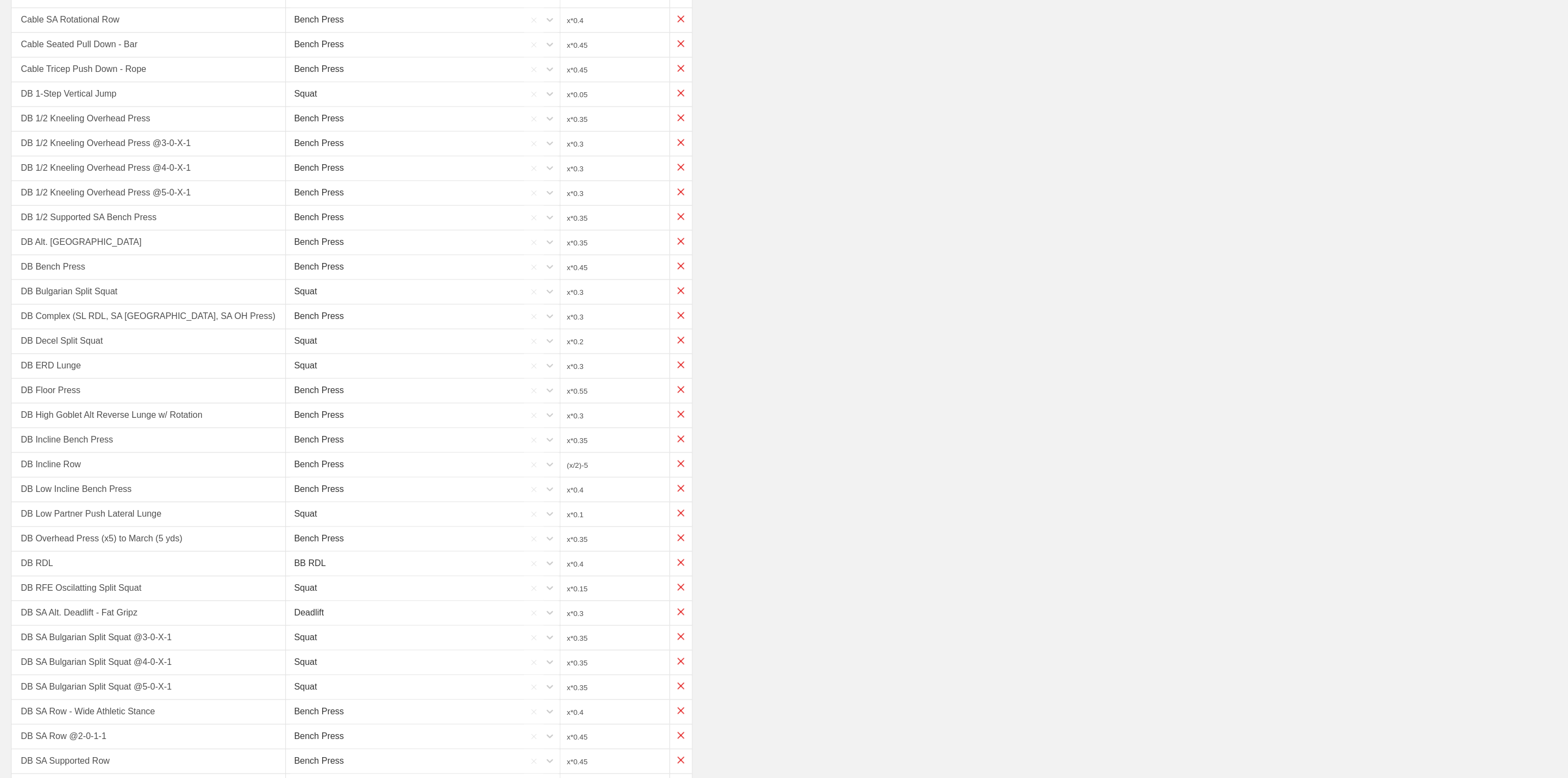
scroll to position [852, 0]
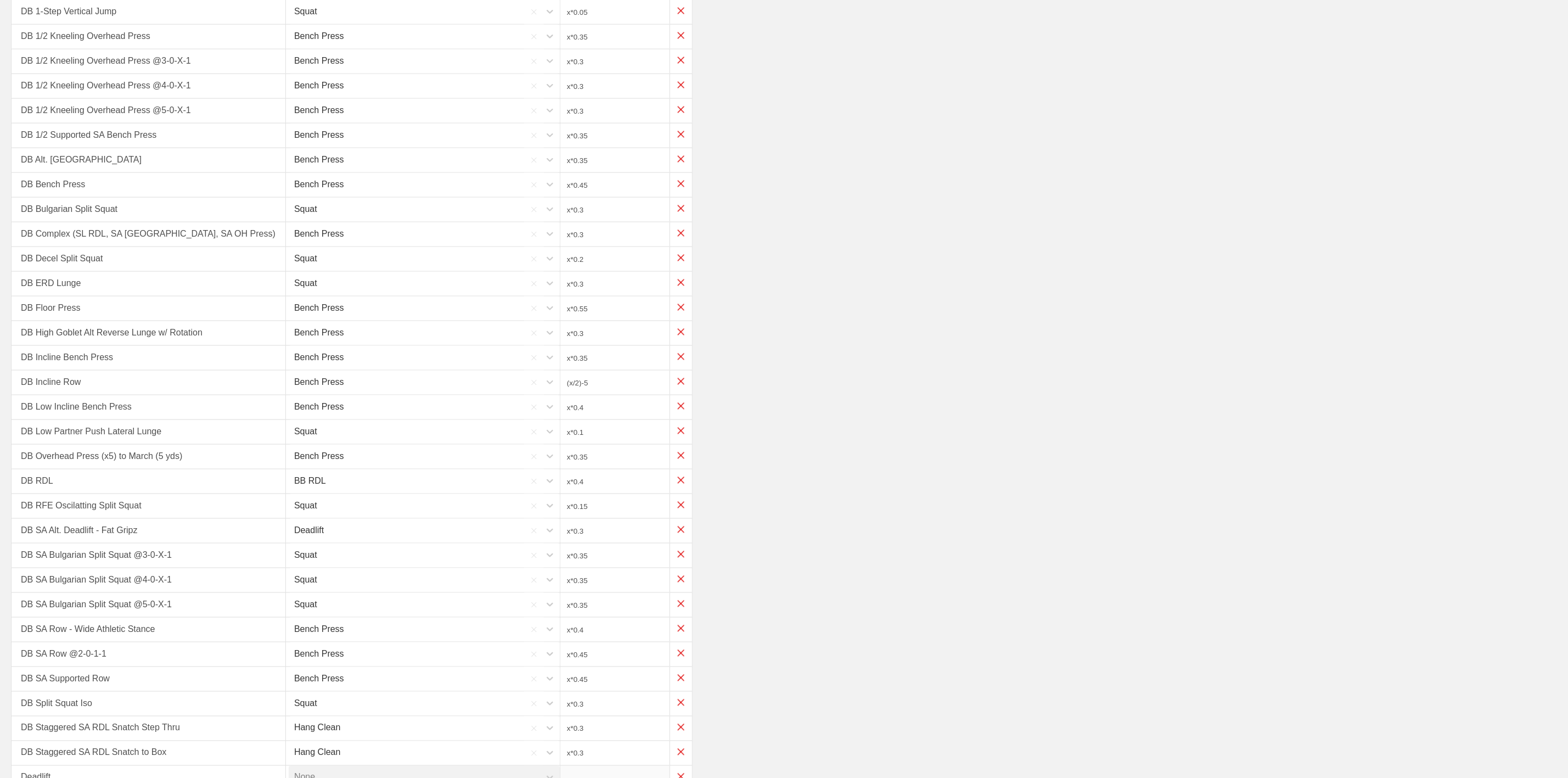
click at [614, 169] on input "x*0.35" at bounding box center [614, 160] width 109 height 25
type input "x*0.3"
drag, startPoint x: 988, startPoint y: 242, endPoint x: 980, endPoint y: 234, distance: 11.3
click at [986, 240] on div "DB Complex (SL RDL, SA [GEOGRAPHIC_DATA], SA OH Press) Bench Press x*0.3" at bounding box center [784, 234] width 1545 height 25
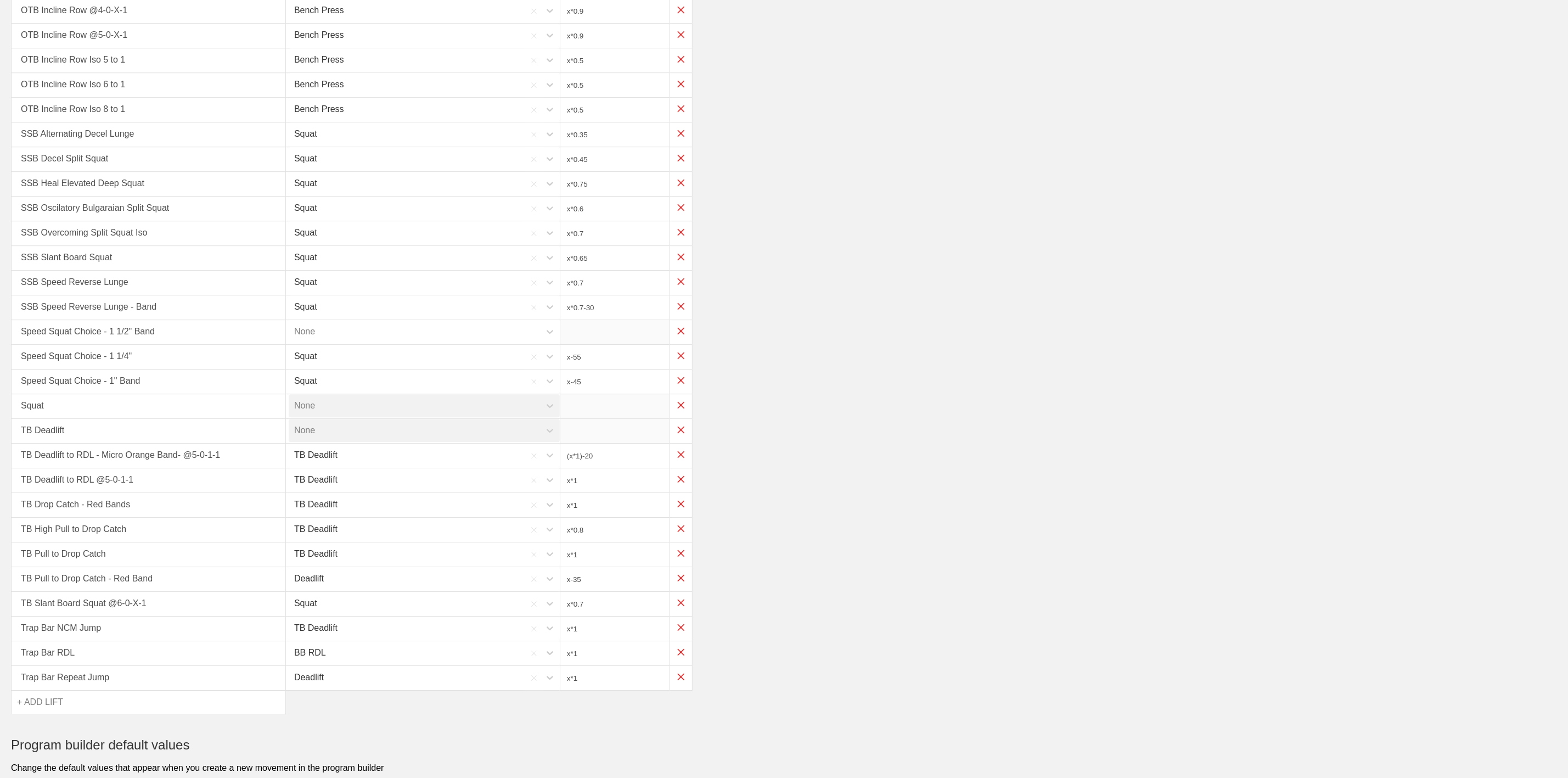
scroll to position [2442, 0]
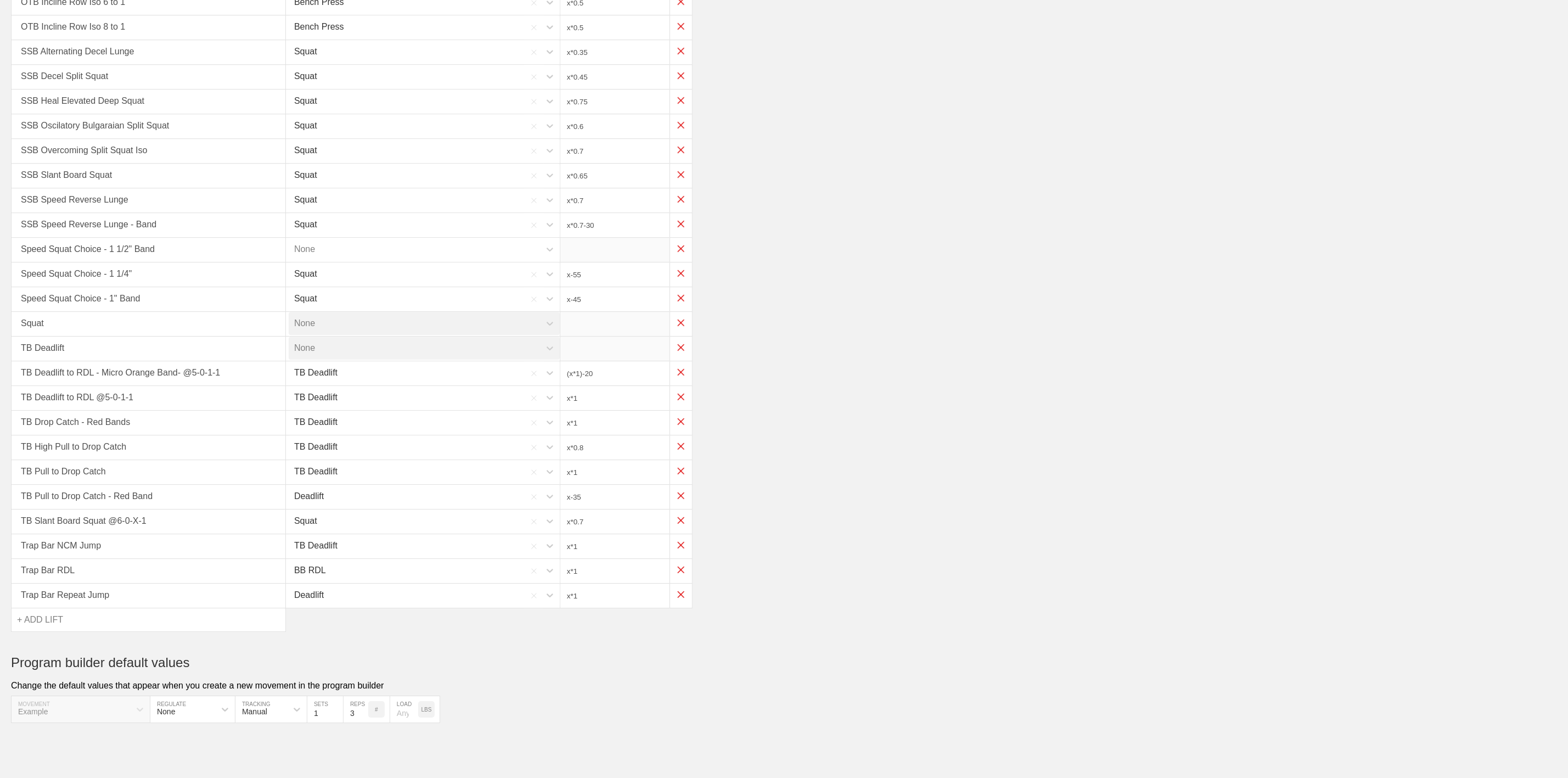
drag, startPoint x: 59, startPoint y: 621, endPoint x: 62, endPoint y: 631, distance: 10.4
click at [59, 621] on div "+ ADD LIFT" at bounding box center [39, 619] width 46 height 23
type input "KB Swing"
click at [66, 644] on div "KB Swing" at bounding box center [148, 654] width 274 height 31
type input "x*0.3"
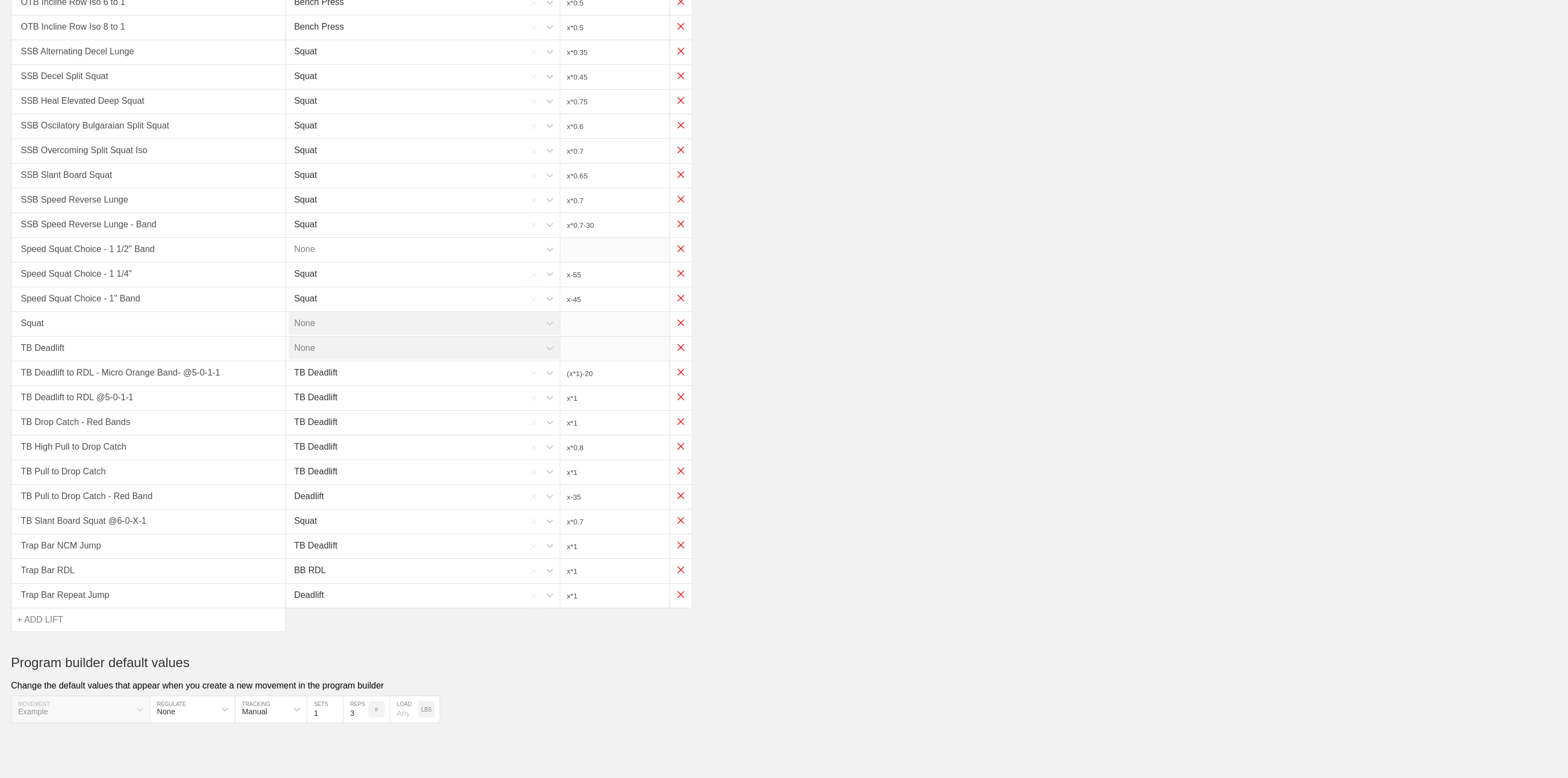
type input "(x*0.35)-25"
type input "x*0.35"
type input "(x*0.3)-25"
type input "(x*0.35)-25"
type input "x*0.85"
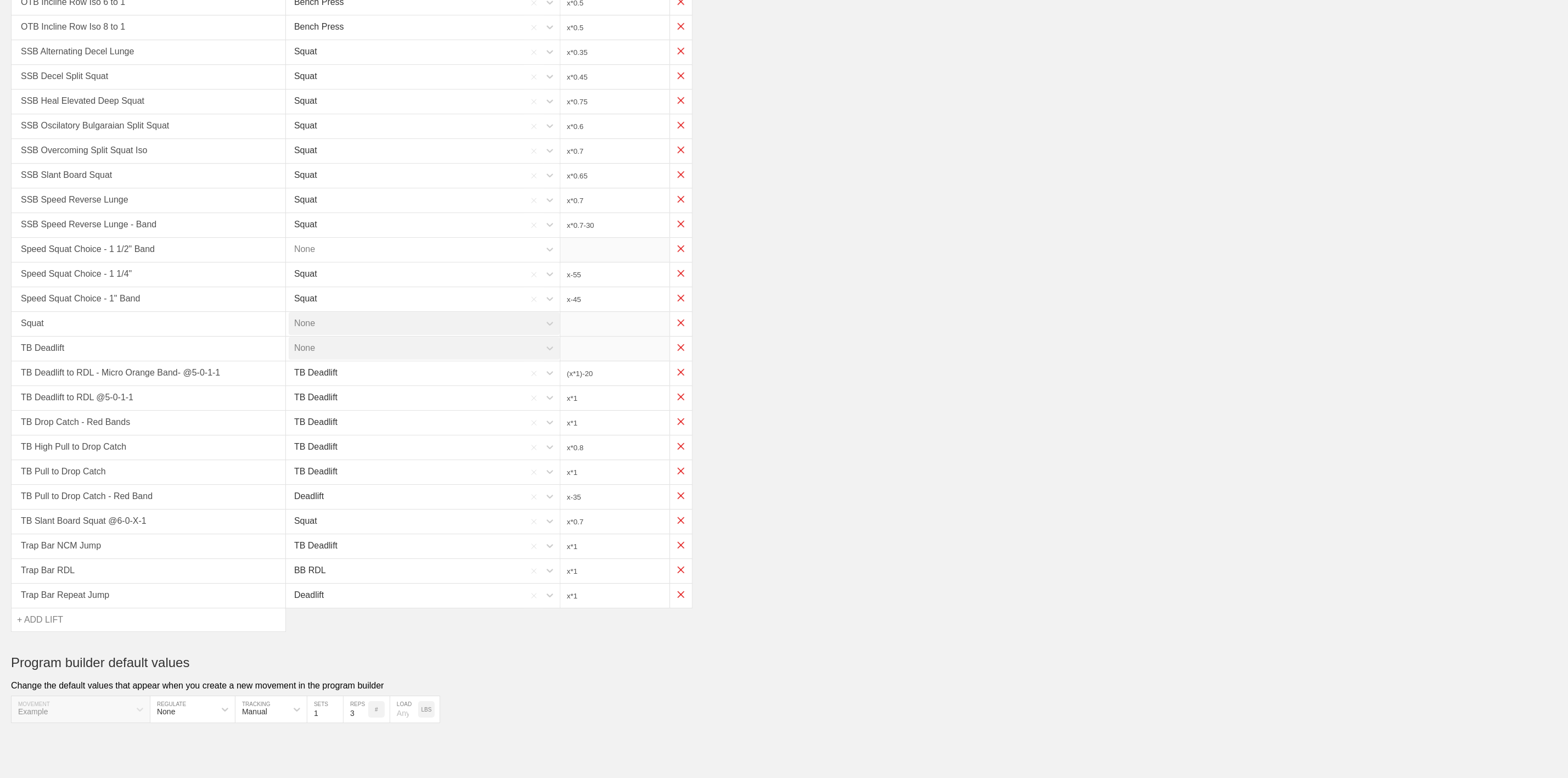
type input "x*0.825"
type input "x*0.75"
type input "x*0.65"
type input "x*0.9"
type input "x*0.5"
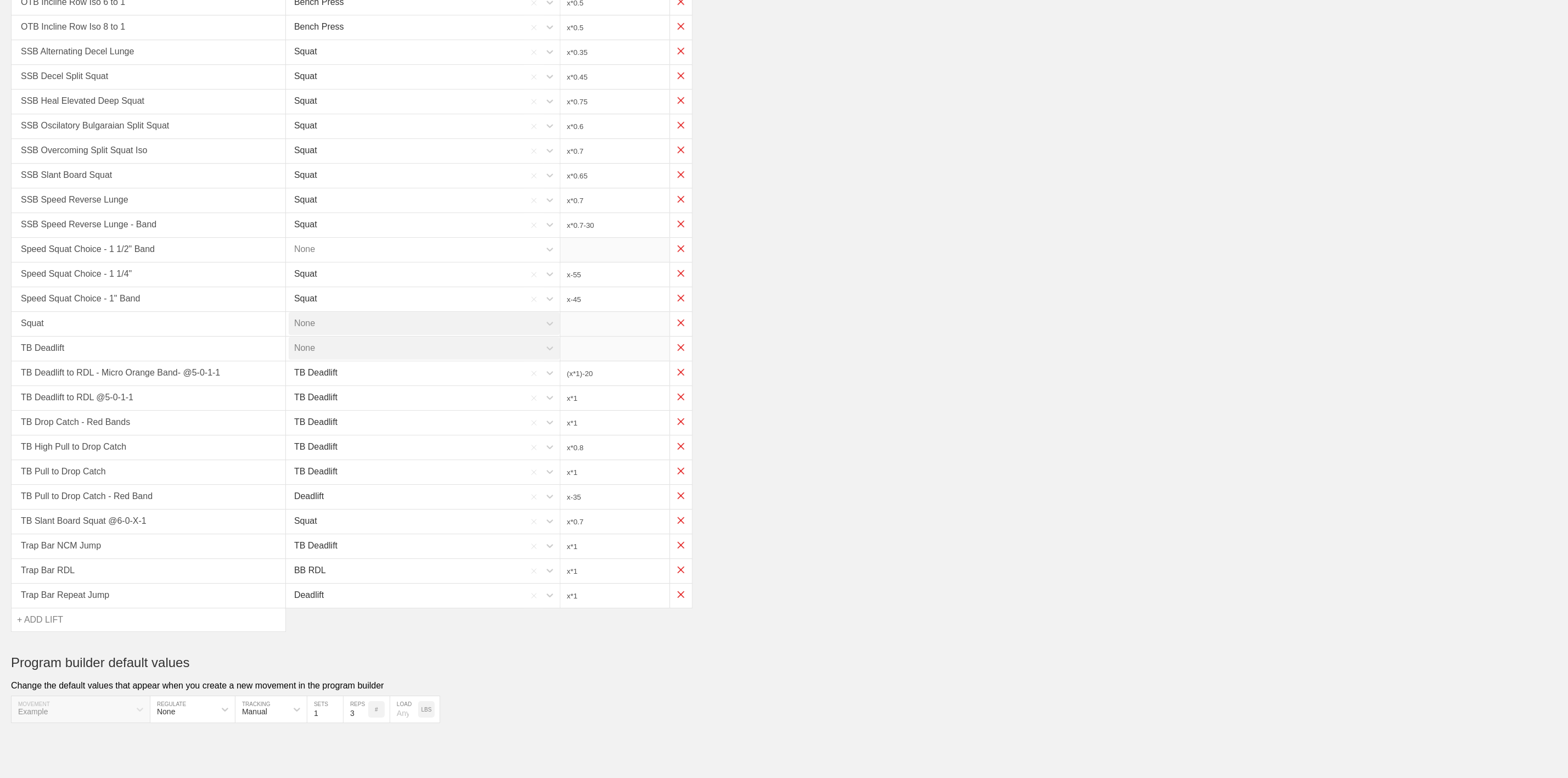
type input "x*0.35"
type input "x*0.45"
type input "x*0.75"
type input "x*0.6"
type input "x*0.7"
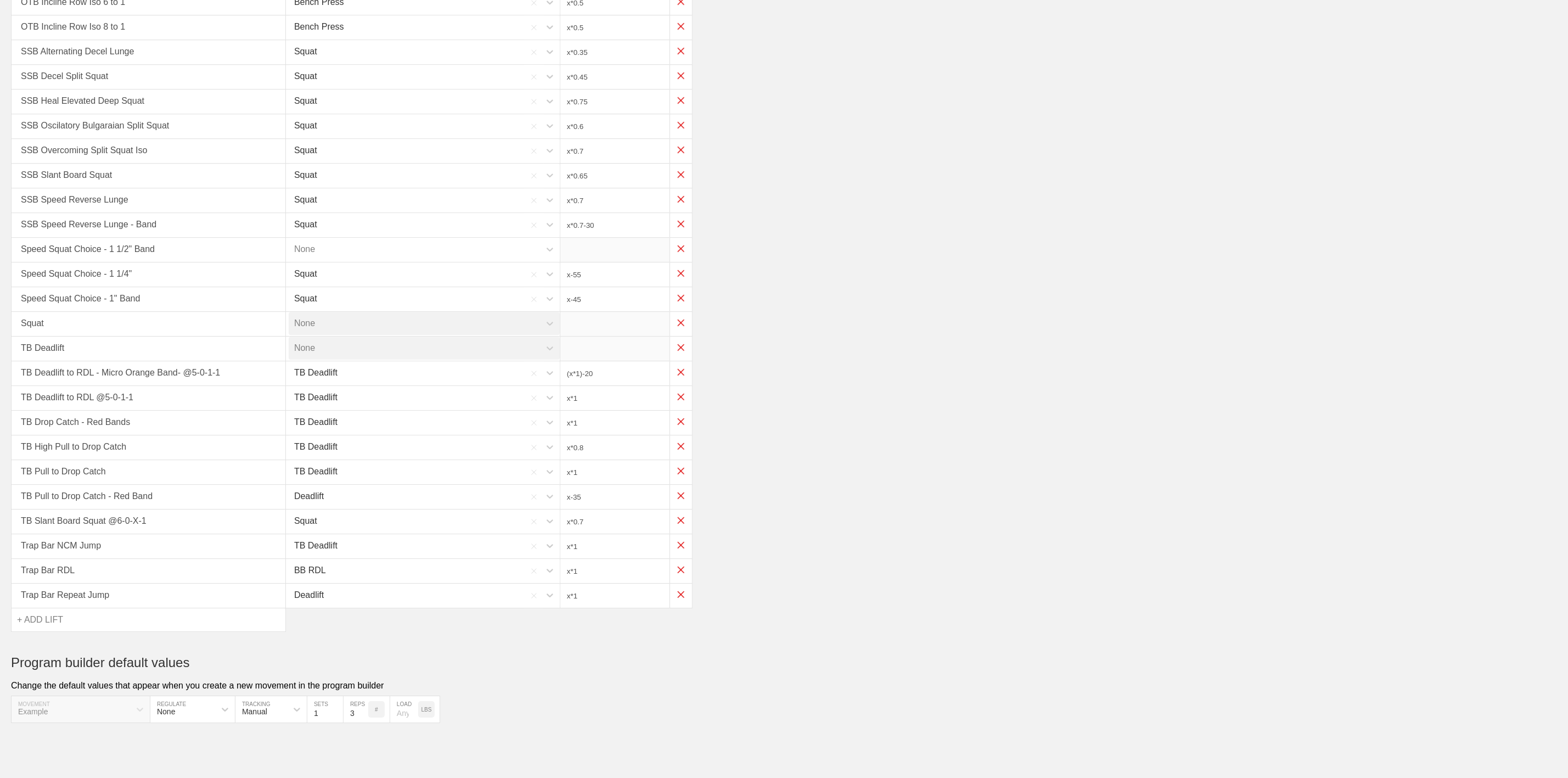
type input "x*0.65"
type input "x*0.7"
type input "x*0.7-30"
type input "x-55"
type input "x-45"
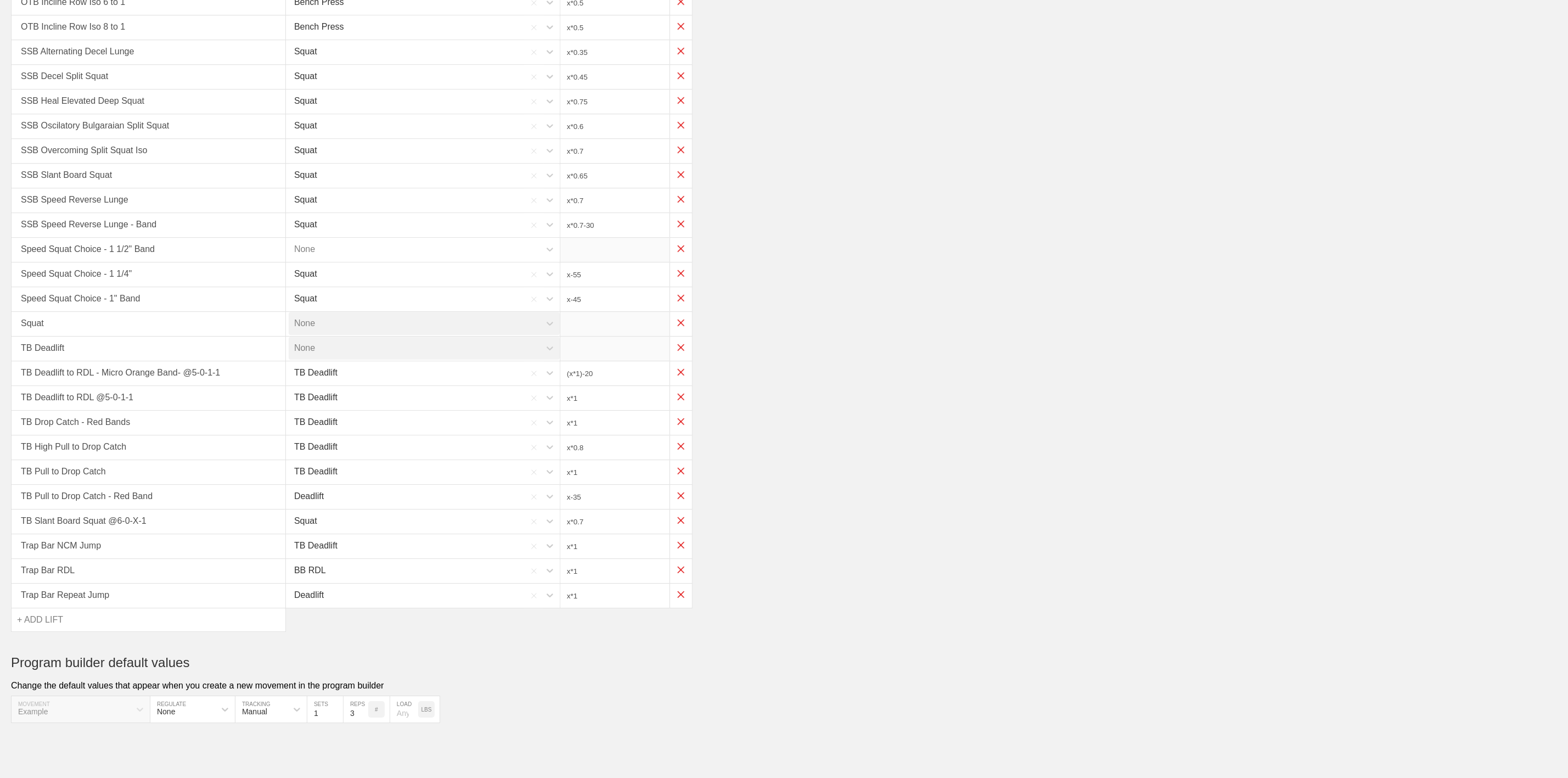
type input "(x*1)-20"
type input "x*1"
type input "x*0.8"
type input "x*1"
type input "x-35"
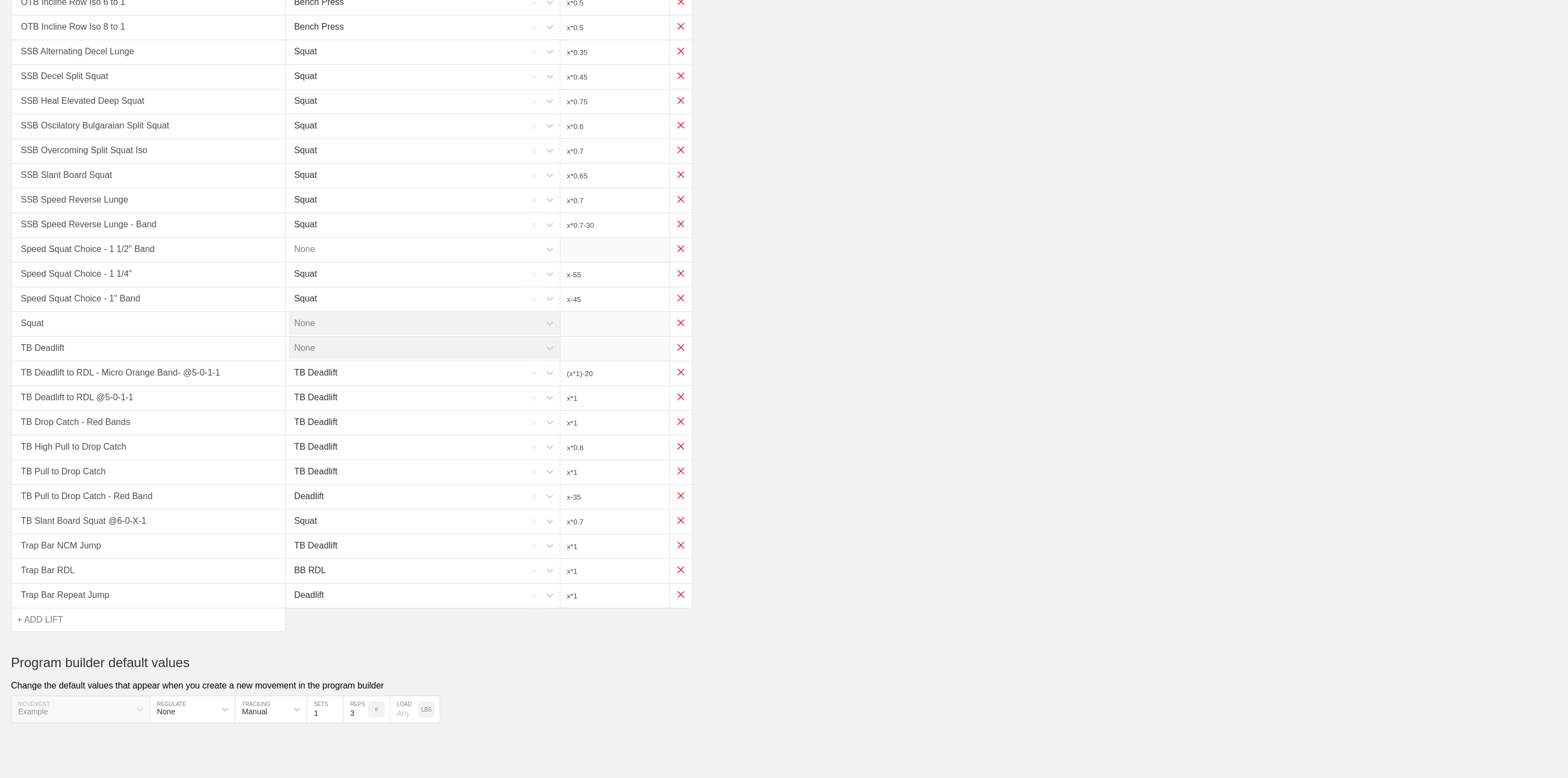
type input "x*0.7"
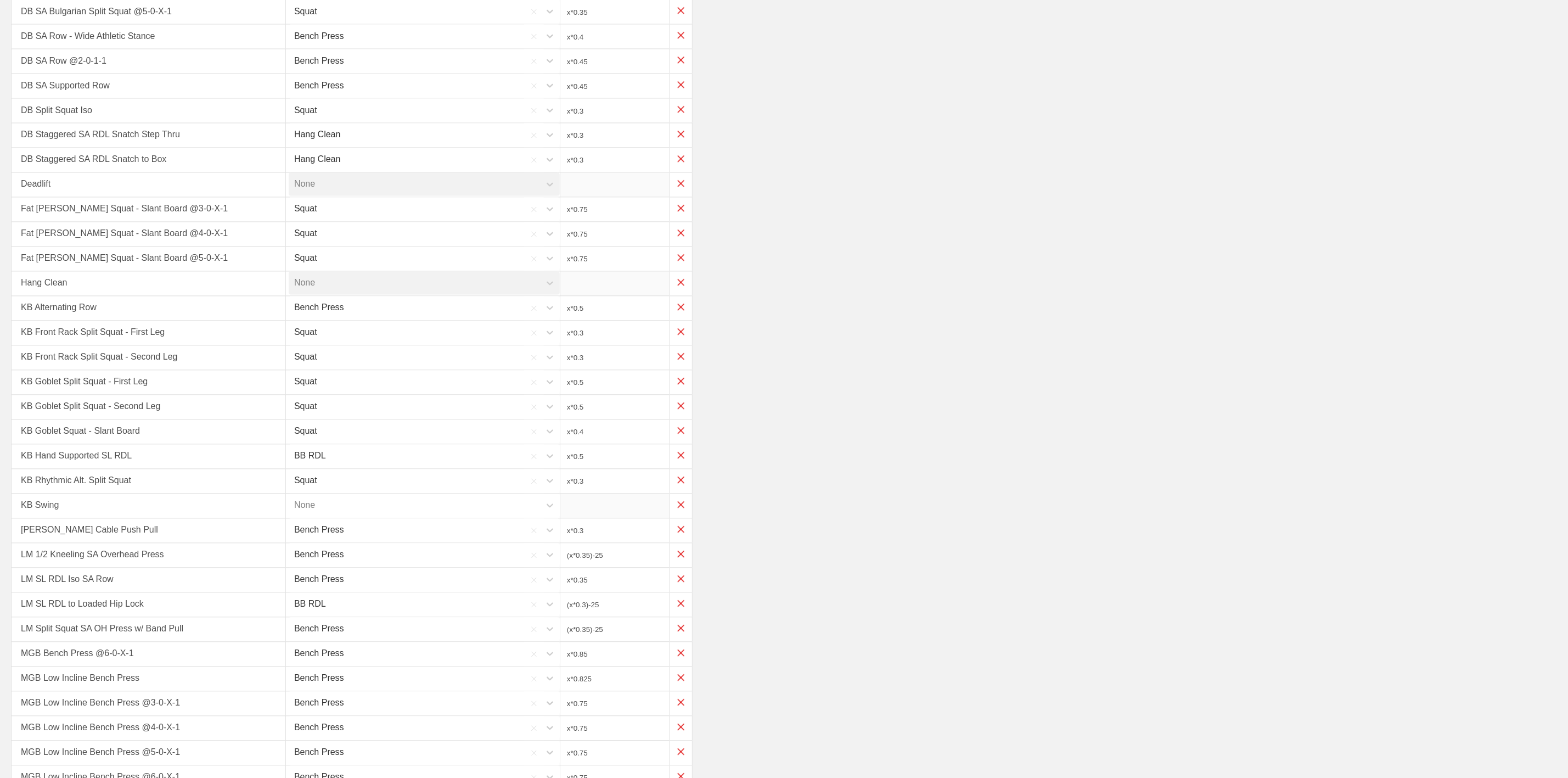
scroll to position [1565, 0]
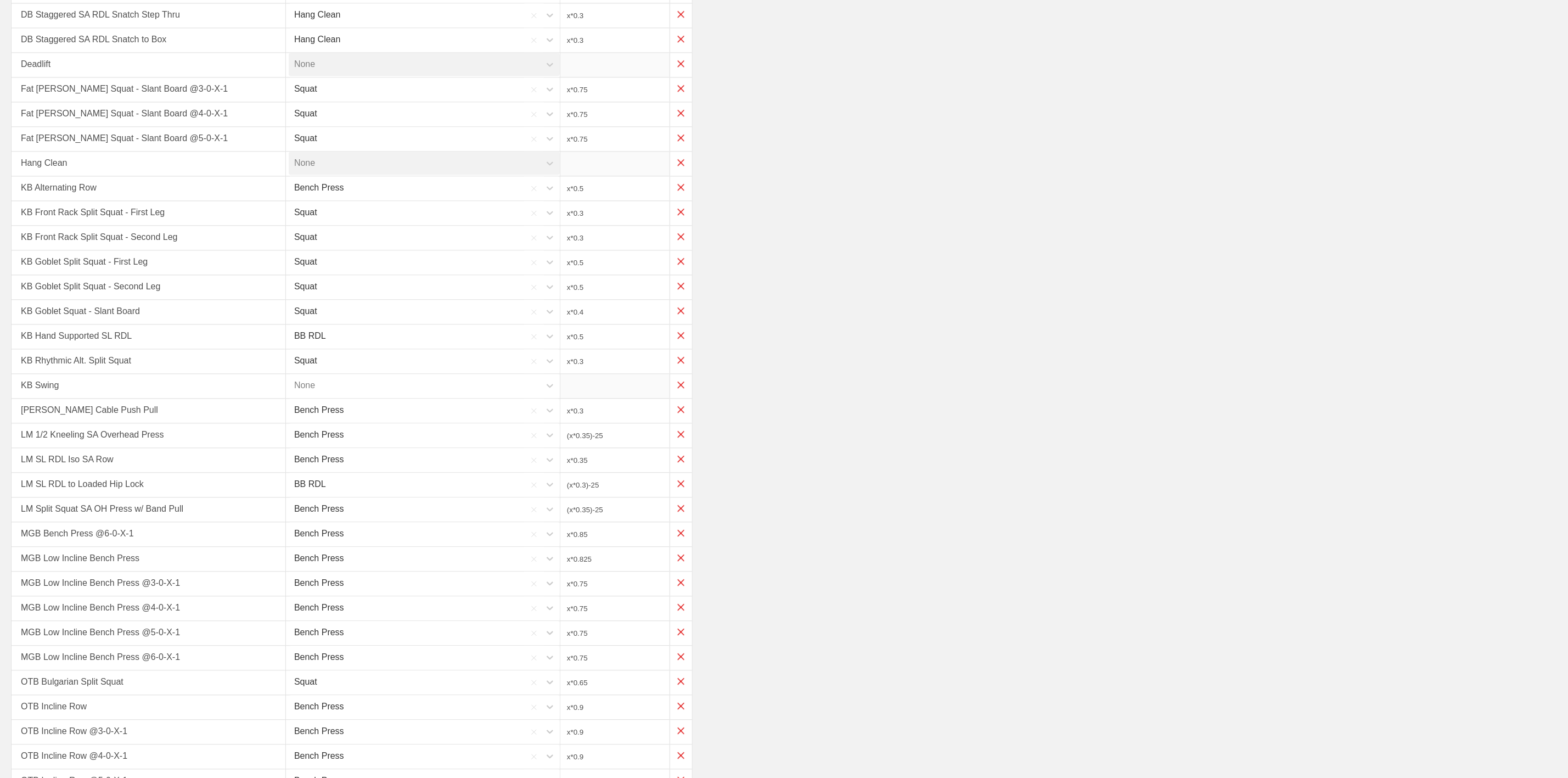
click at [362, 397] on div "None" at bounding box center [415, 386] width 252 height 23
click at [326, 437] on div "BB RDL" at bounding box center [426, 421] width 274 height 31
click at [634, 398] on input "x*1" at bounding box center [614, 387] width 109 height 25
type input "x*0.3"
click at [842, 275] on div "KB Goblet Split Squat - First Leg Squat x*0.5" at bounding box center [784, 263] width 1545 height 25
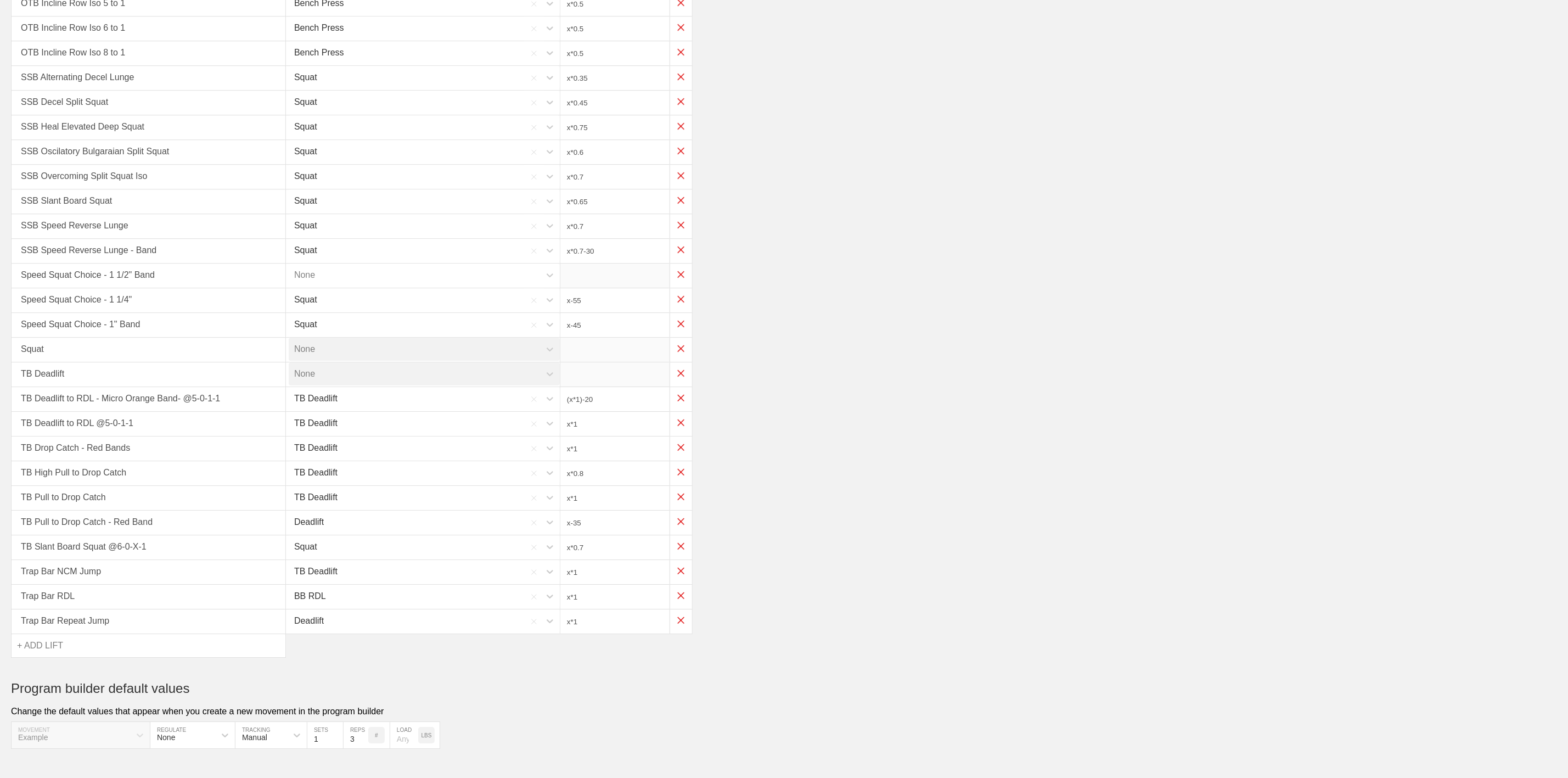
scroll to position [2468, 0]
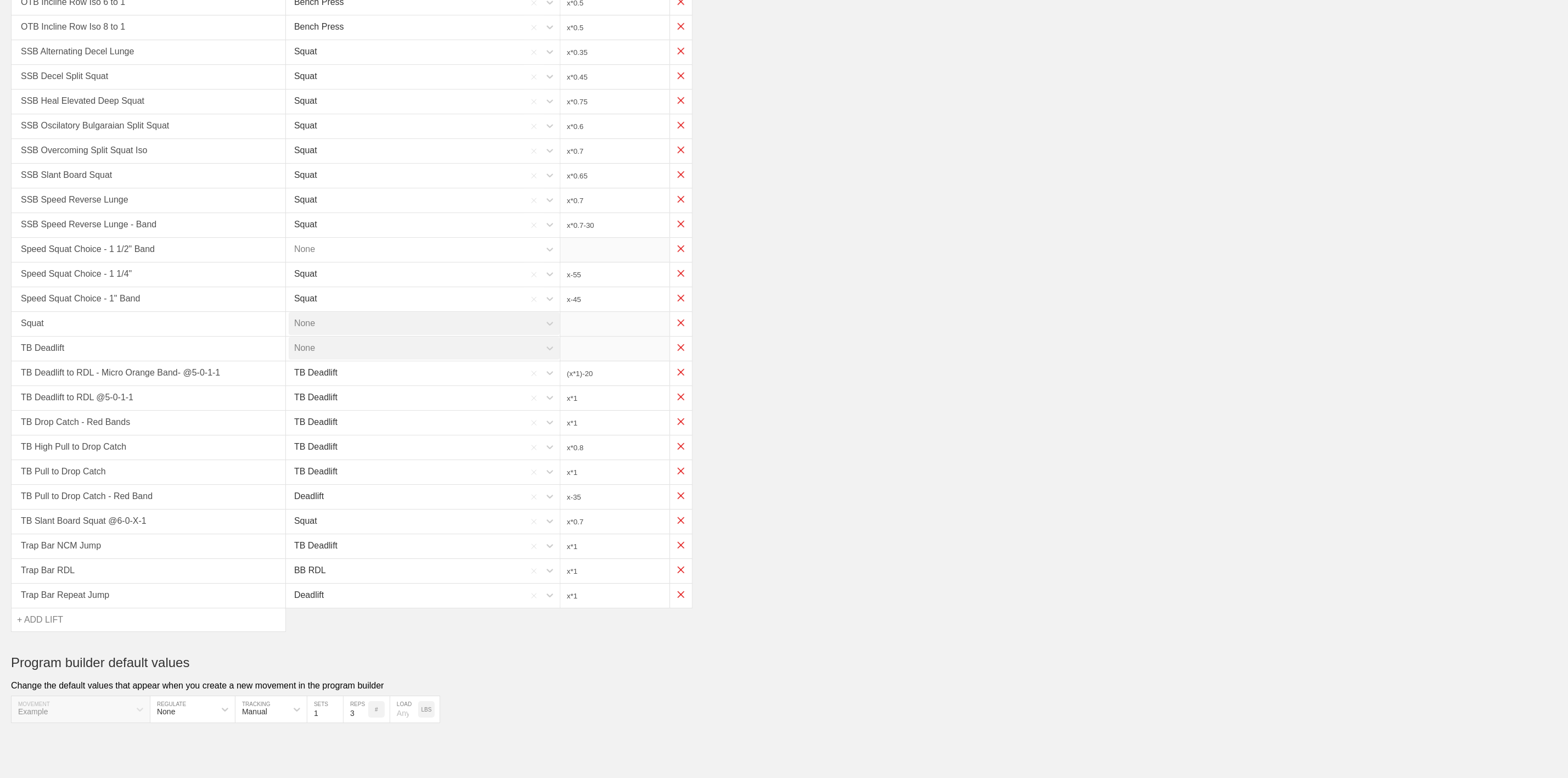
click at [66, 618] on div "+ ADD LIFT" at bounding box center [148, 619] width 274 height 23
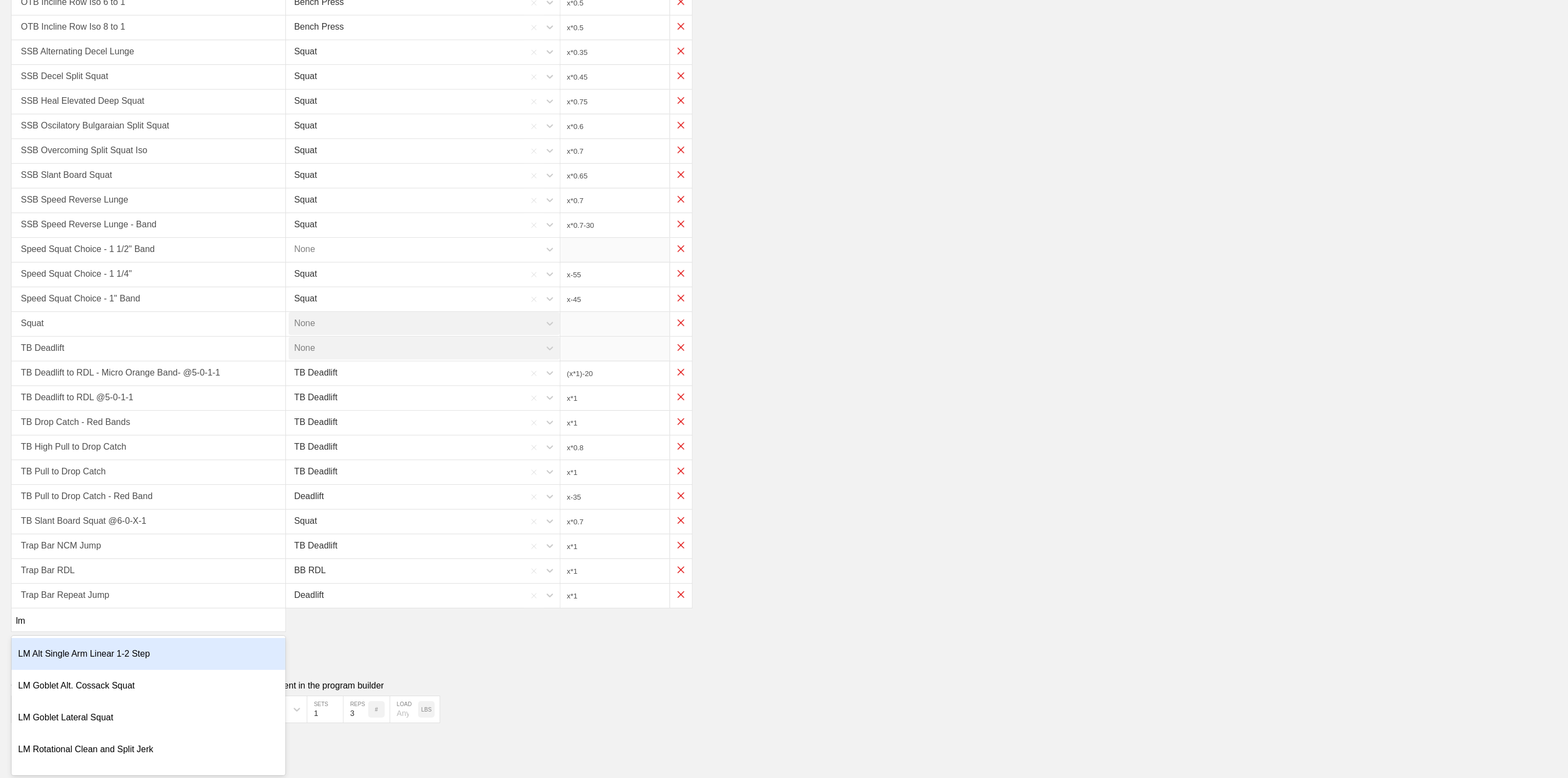
type input "lm"
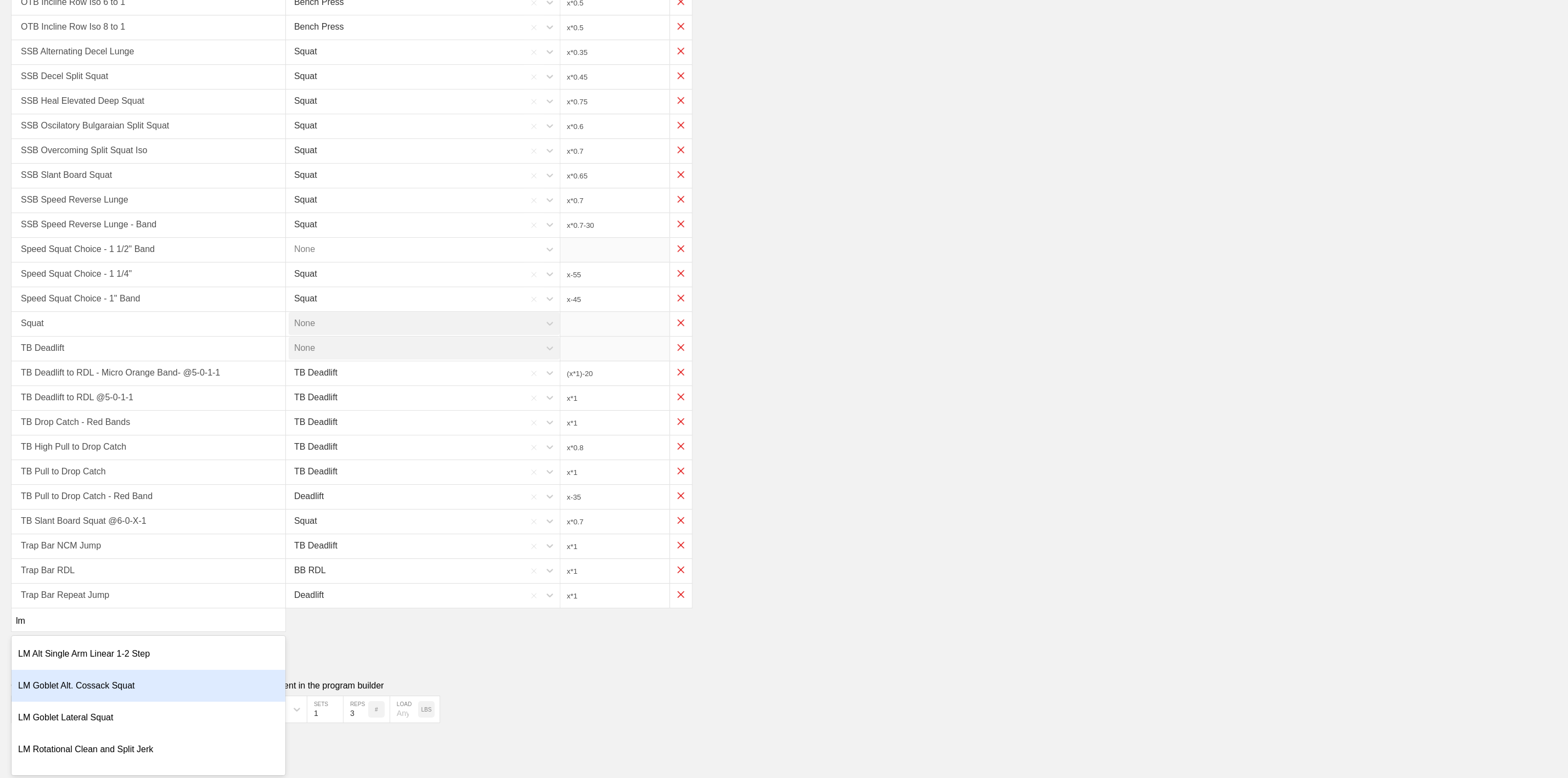
click at [91, 686] on div "LM Goblet Alt. Cossack Squat" at bounding box center [148, 686] width 274 height 31
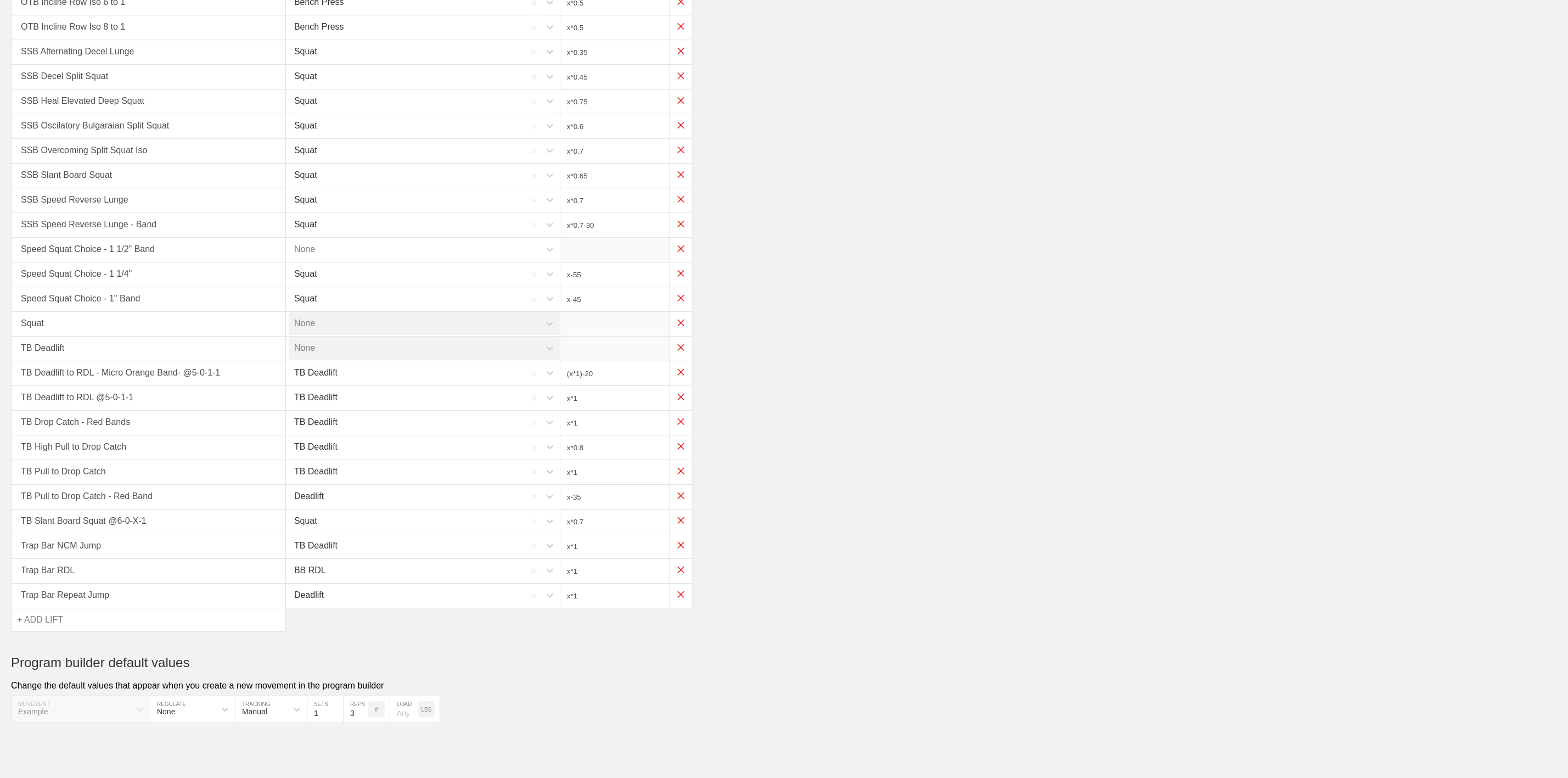
type input "x*0.35"
type input "(x*0.3)-25"
type input "(x*0.35)-25"
type input "x*0.85"
type input "x*0.825"
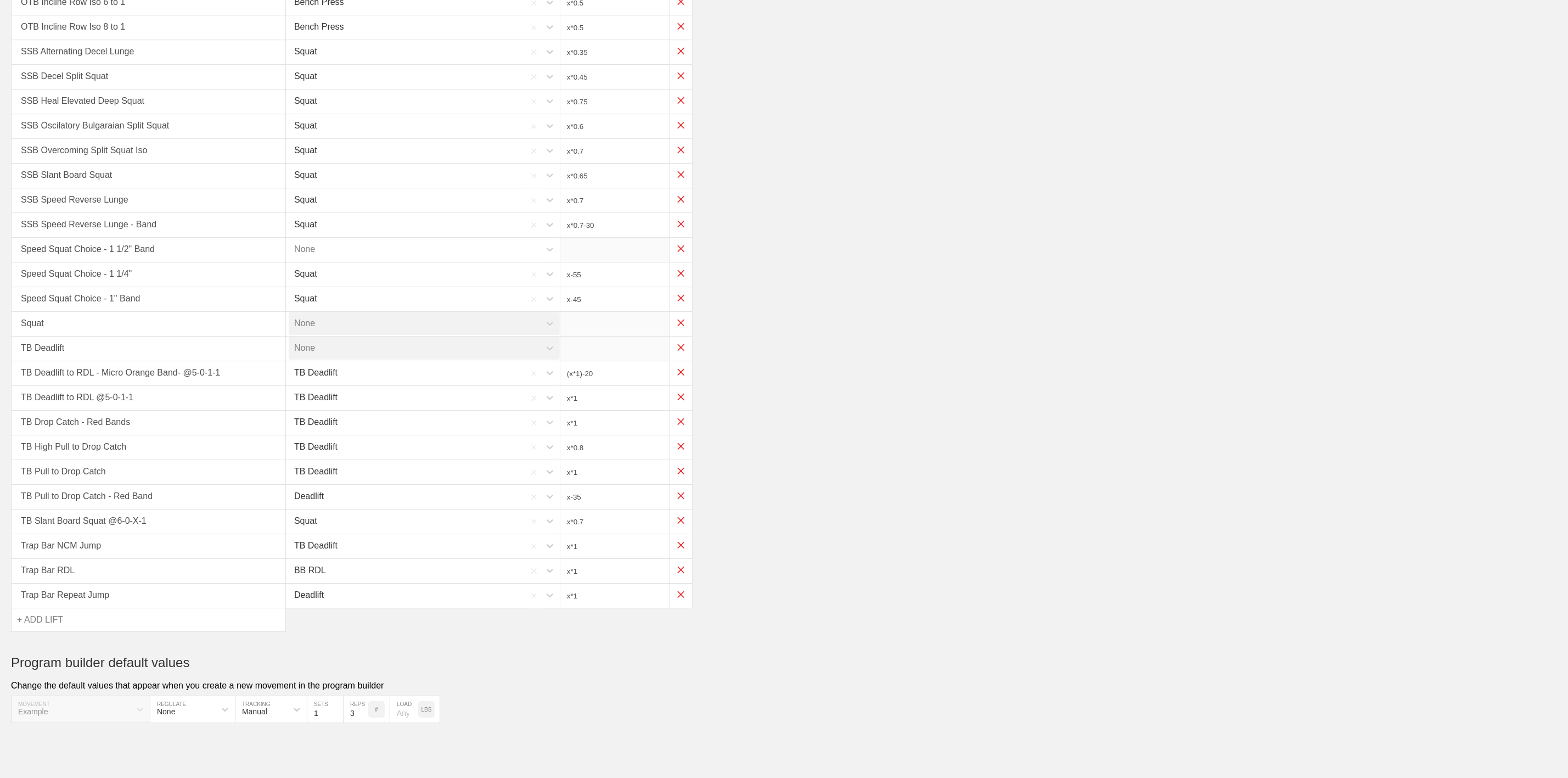
type input "x*0.75"
type input "x*0.65"
type input "x*0.9"
type input "x*0.5"
type input "x*0.35"
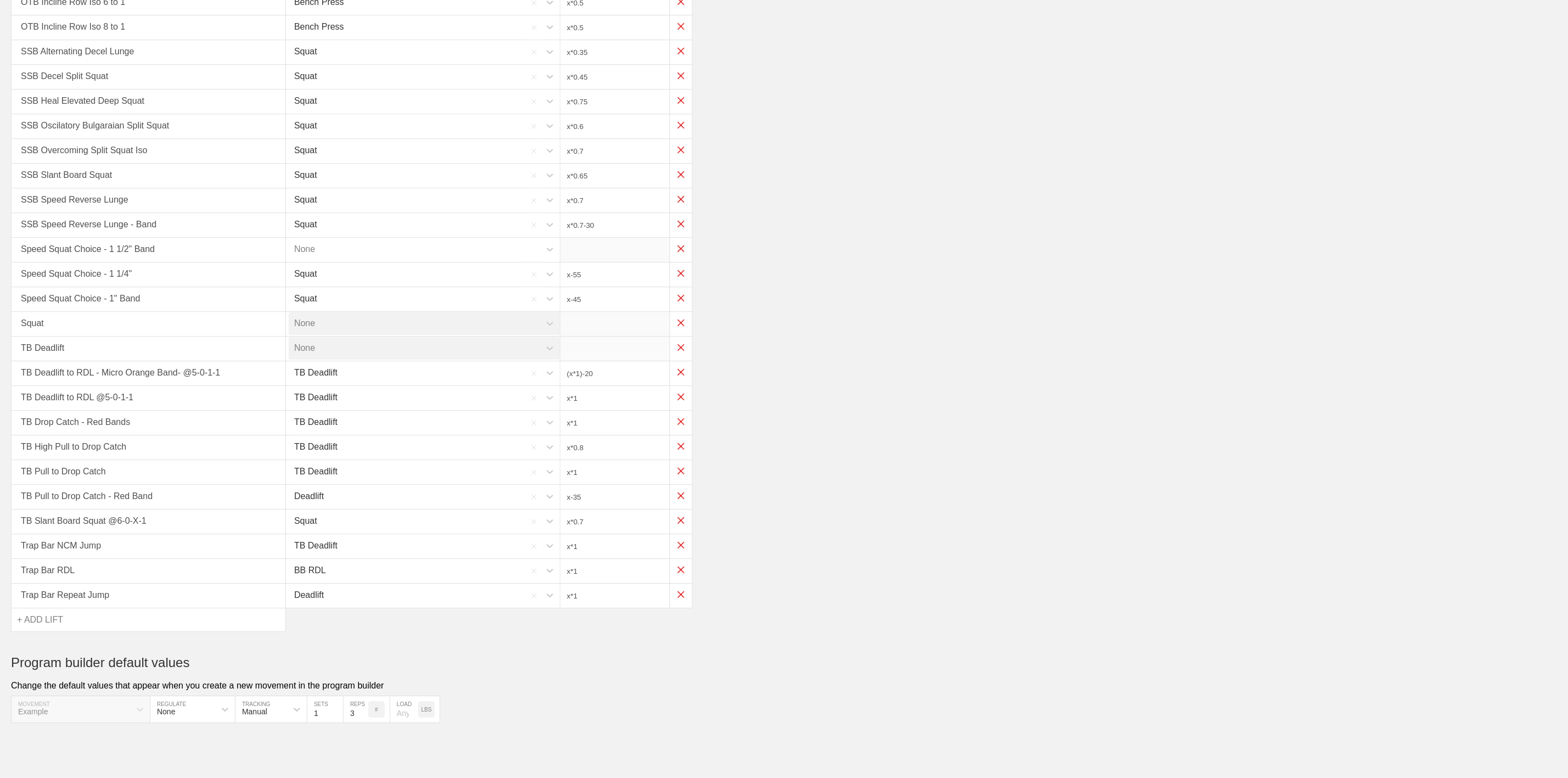
type input "x*0.45"
type input "x*0.75"
type input "x*0.6"
type input "x*0.7"
type input "x*0.65"
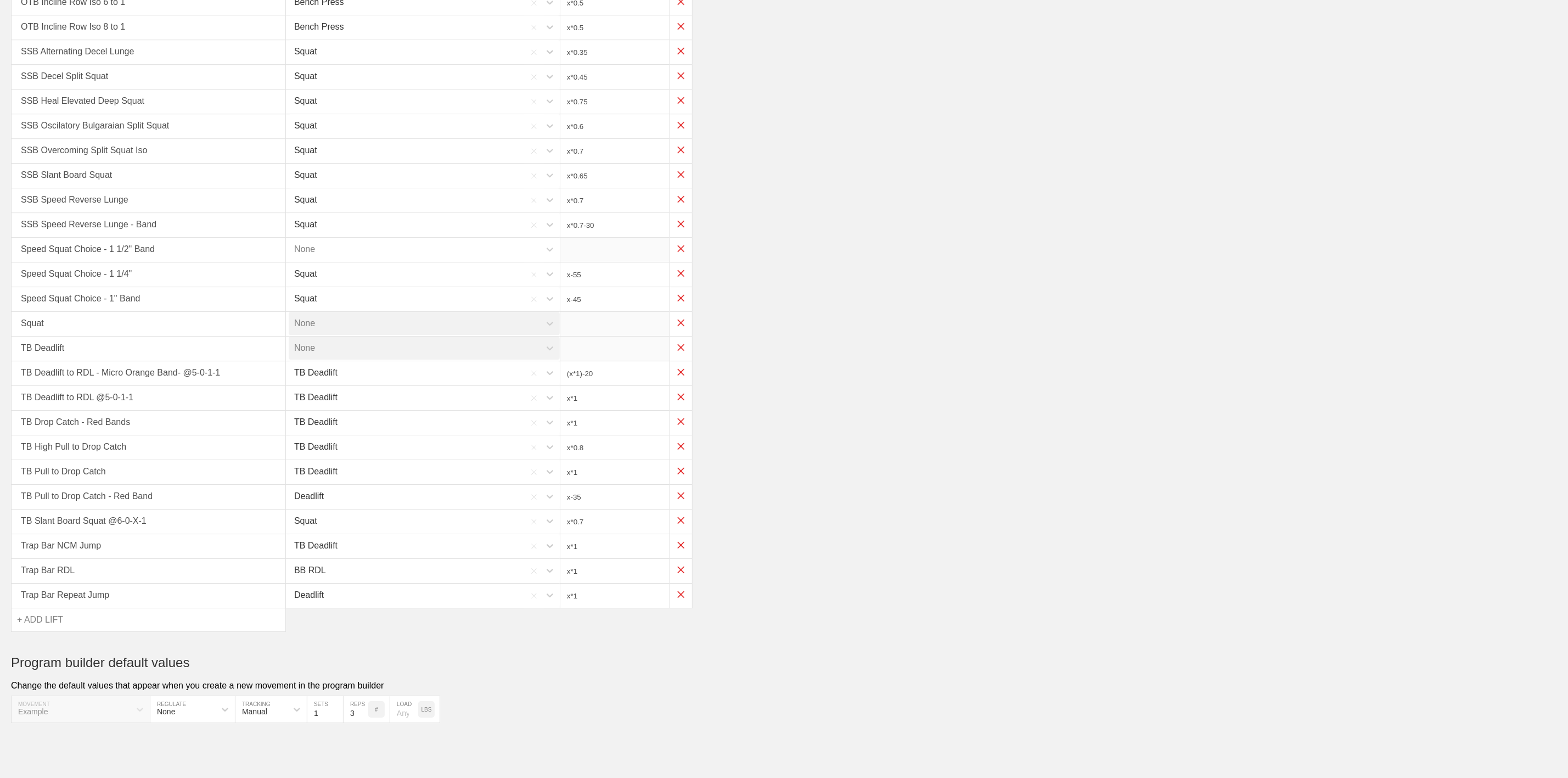
type input "x*0.7"
type input "x*0.7-30"
type input "x-55"
type input "x-45"
type input "(x*1)-20"
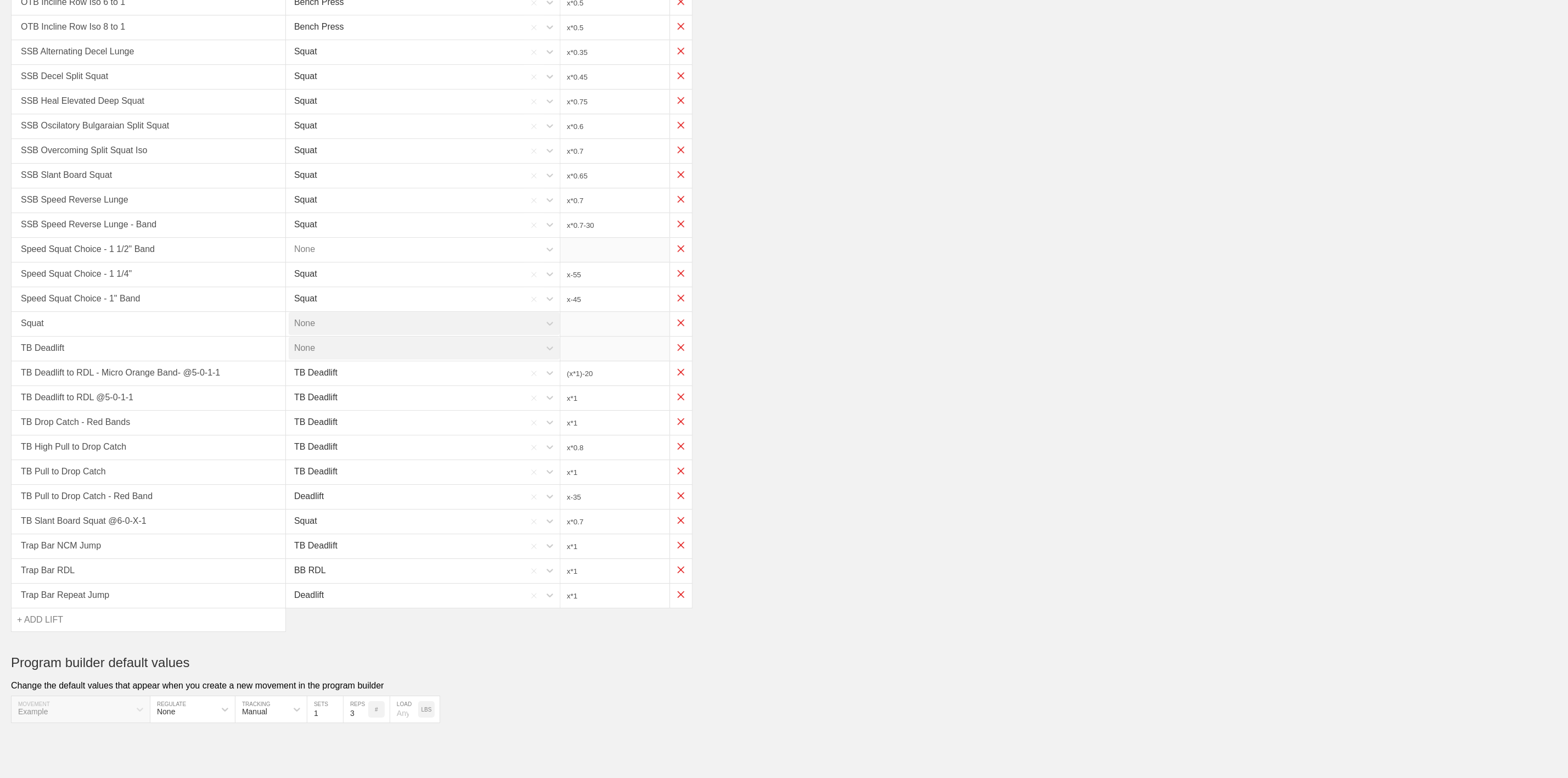
type input "x*1"
type input "x*0.8"
type input "x*1"
type input "x-35"
type input "x*0.7"
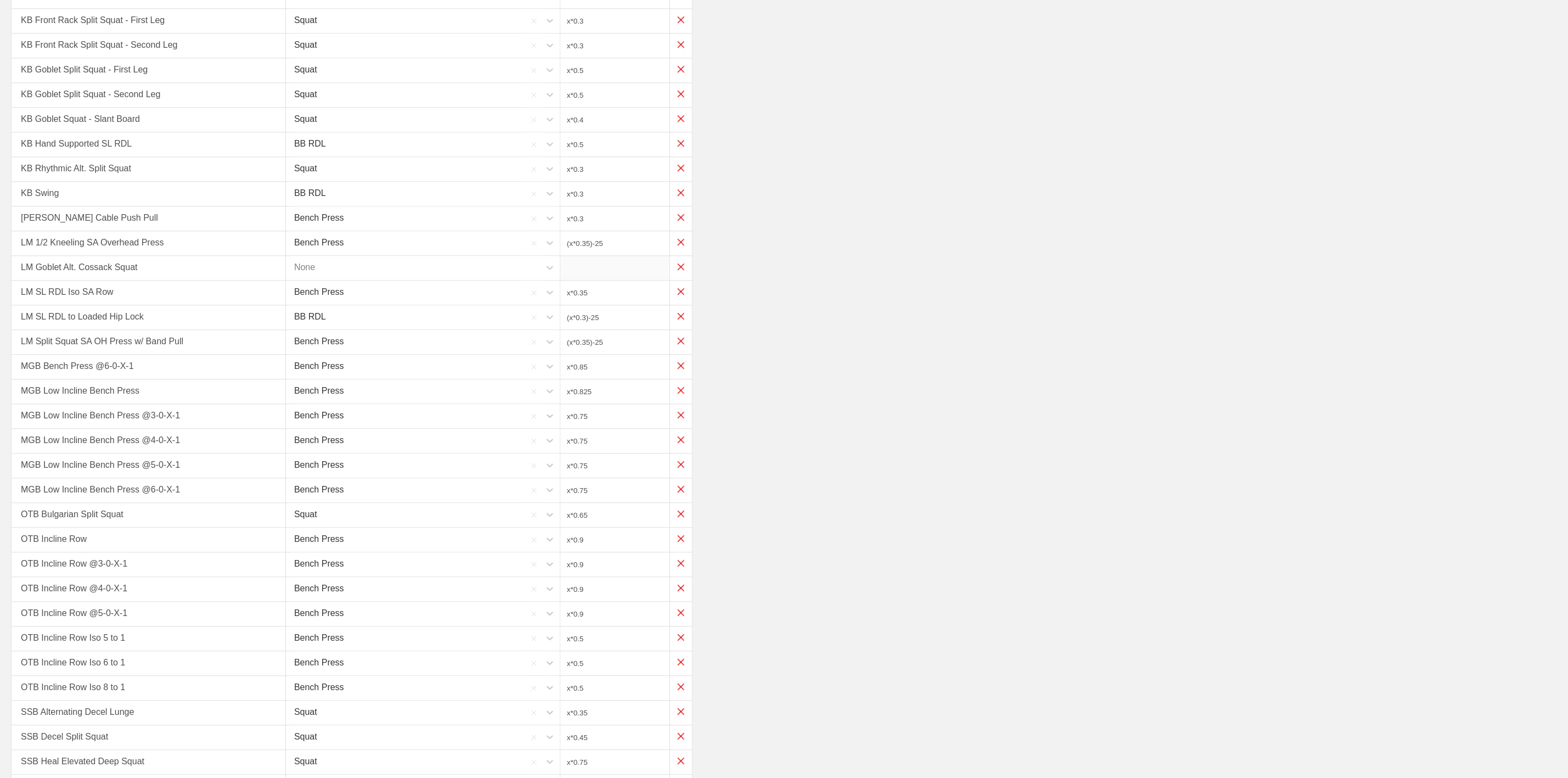
scroll to position [1731, 0]
click at [426, 305] on div "None" at bounding box center [415, 293] width 252 height 23
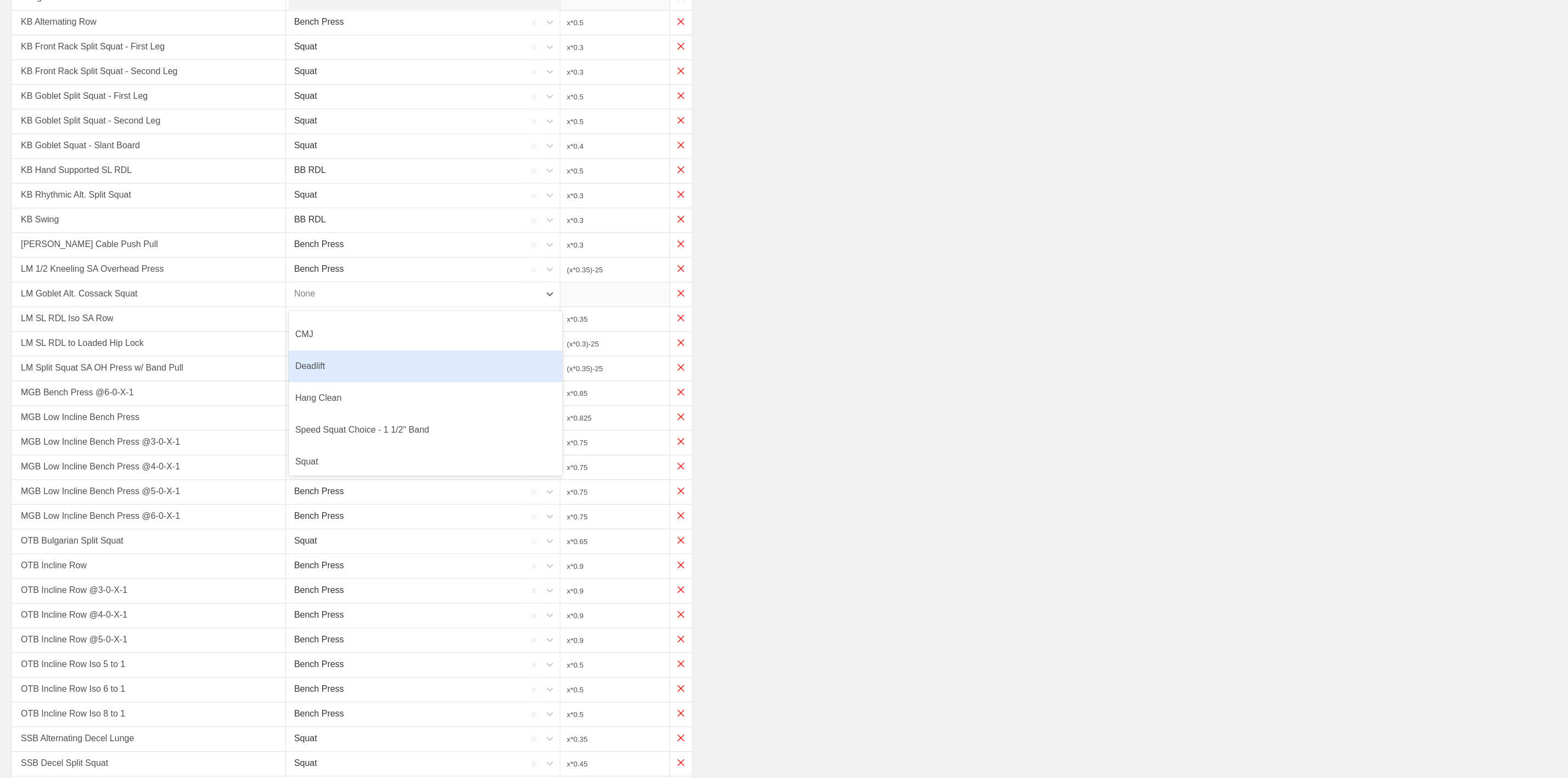
scroll to position [83, 0]
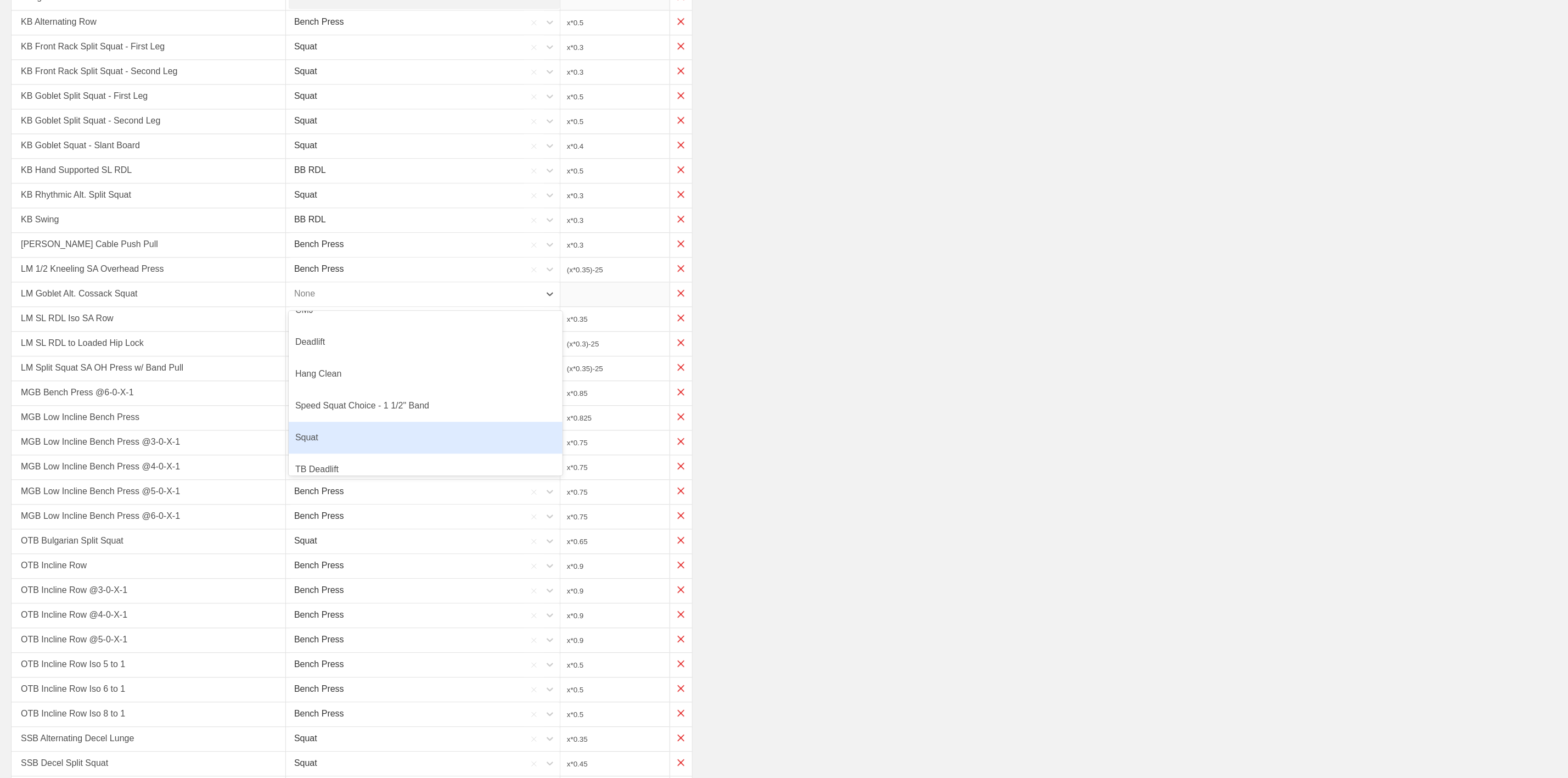
click at [319, 453] on div "Squat" at bounding box center [426, 438] width 274 height 31
click at [619, 306] on input "x*1" at bounding box center [614, 294] width 109 height 25
type input "(x*0.35)-25"
click at [846, 258] on div "[PERSON_NAME] Cable Push Pull Bench Press x*0.3" at bounding box center [784, 245] width 1545 height 25
click at [819, 282] on div "LM 1/2 Kneeling SA Overhead Press Bench Press (x*0.35)-25" at bounding box center [784, 269] width 1545 height 25
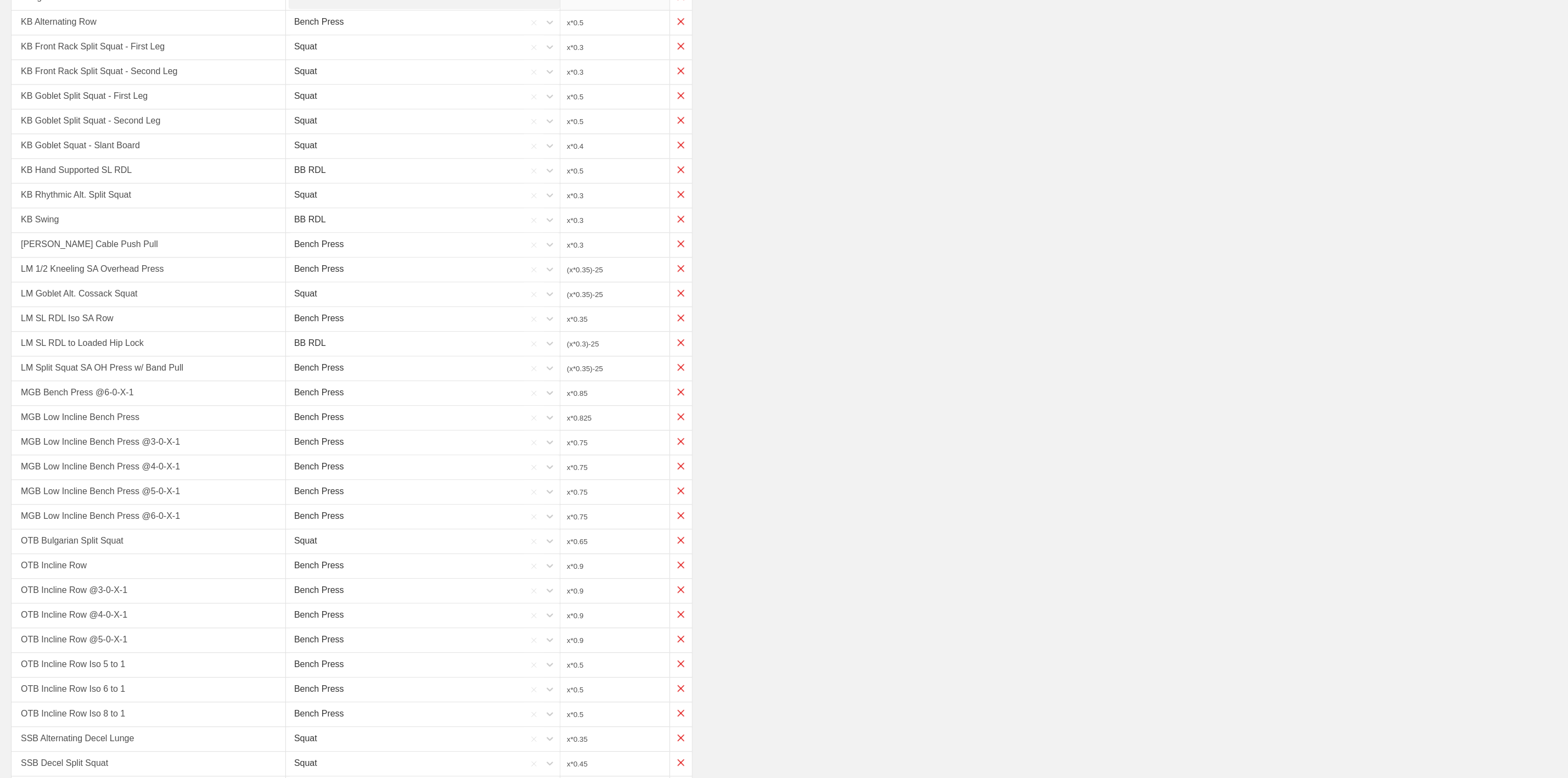
click at [635, 331] on input "x*0.35" at bounding box center [614, 319] width 109 height 25
click at [631, 356] on input "(x*0.3)-25" at bounding box center [614, 343] width 109 height 25
click at [631, 381] on input "(x*0.35)-25" at bounding box center [614, 368] width 109 height 25
click at [618, 331] on input "x*0.35" at bounding box center [614, 319] width 109 height 25
type input "(x*0.35)-25"
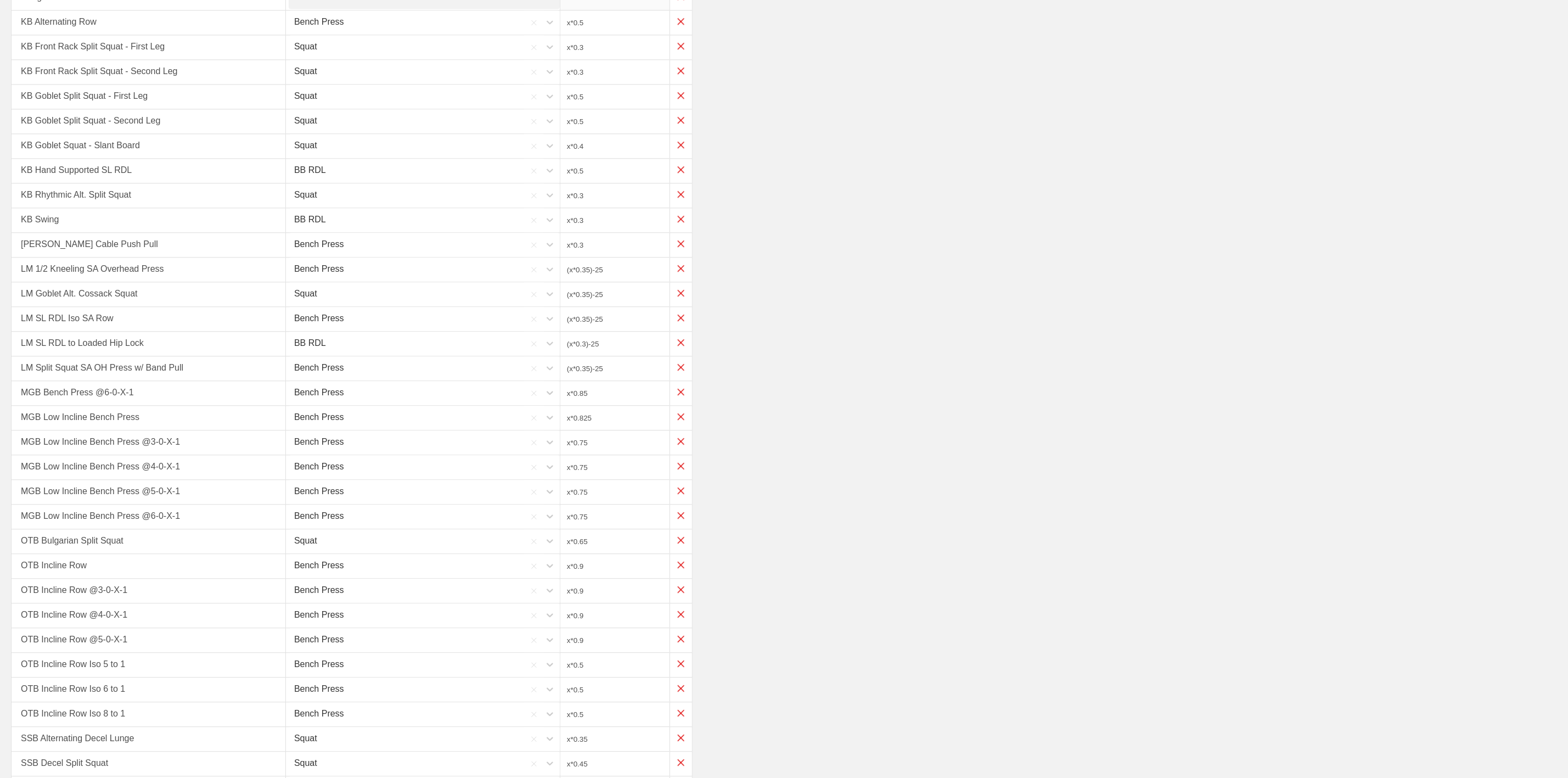
click at [621, 331] on input "(x*0.35)-25" at bounding box center [614, 319] width 109 height 25
click at [869, 331] on div "LM SL RDL Iso SA Row Bench Press (x*0.35)-25" at bounding box center [784, 319] width 1545 height 25
click at [839, 381] on div "LM Split Squat SA OH Press w/ Band Pull Bench Press (x*0.35)-25" at bounding box center [784, 368] width 1545 height 25
click at [950, 406] on div "MGB Bench Press @6-0-X-1 Bench Press x*0.85" at bounding box center [784, 392] width 1545 height 25
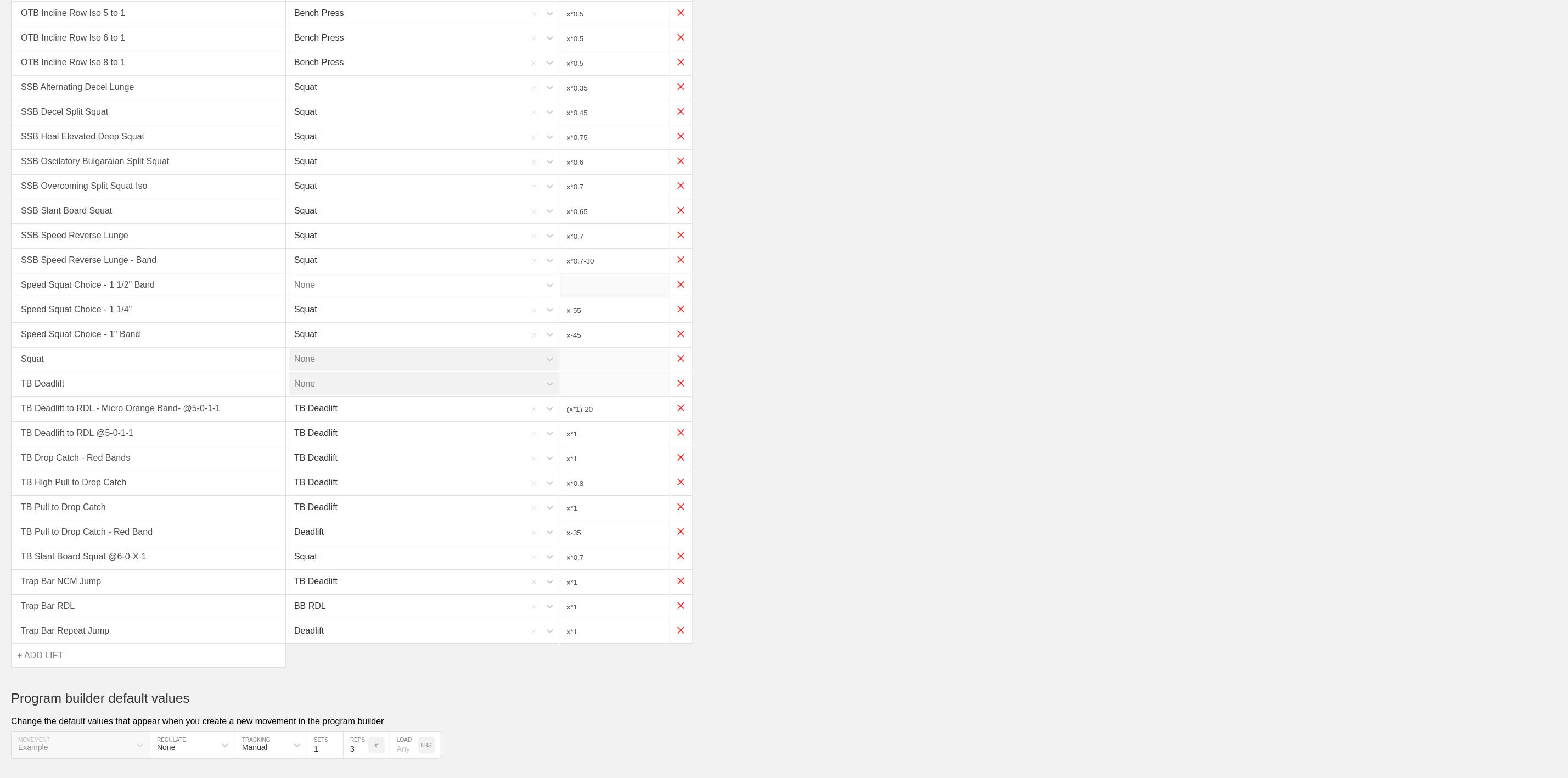
scroll to position [2492, 0]
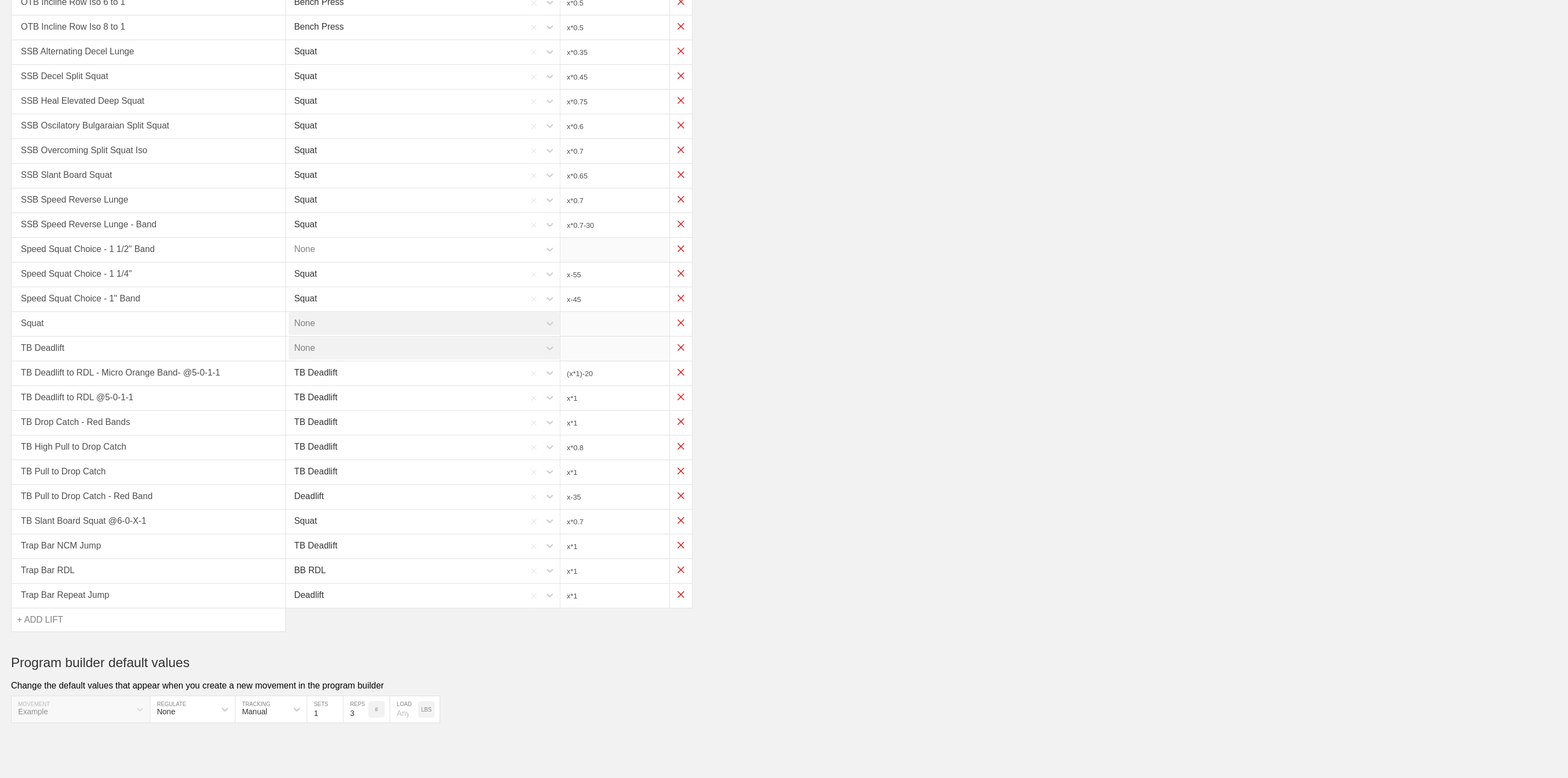
click at [75, 618] on div "+ ADD LIFT" at bounding box center [148, 619] width 274 height 23
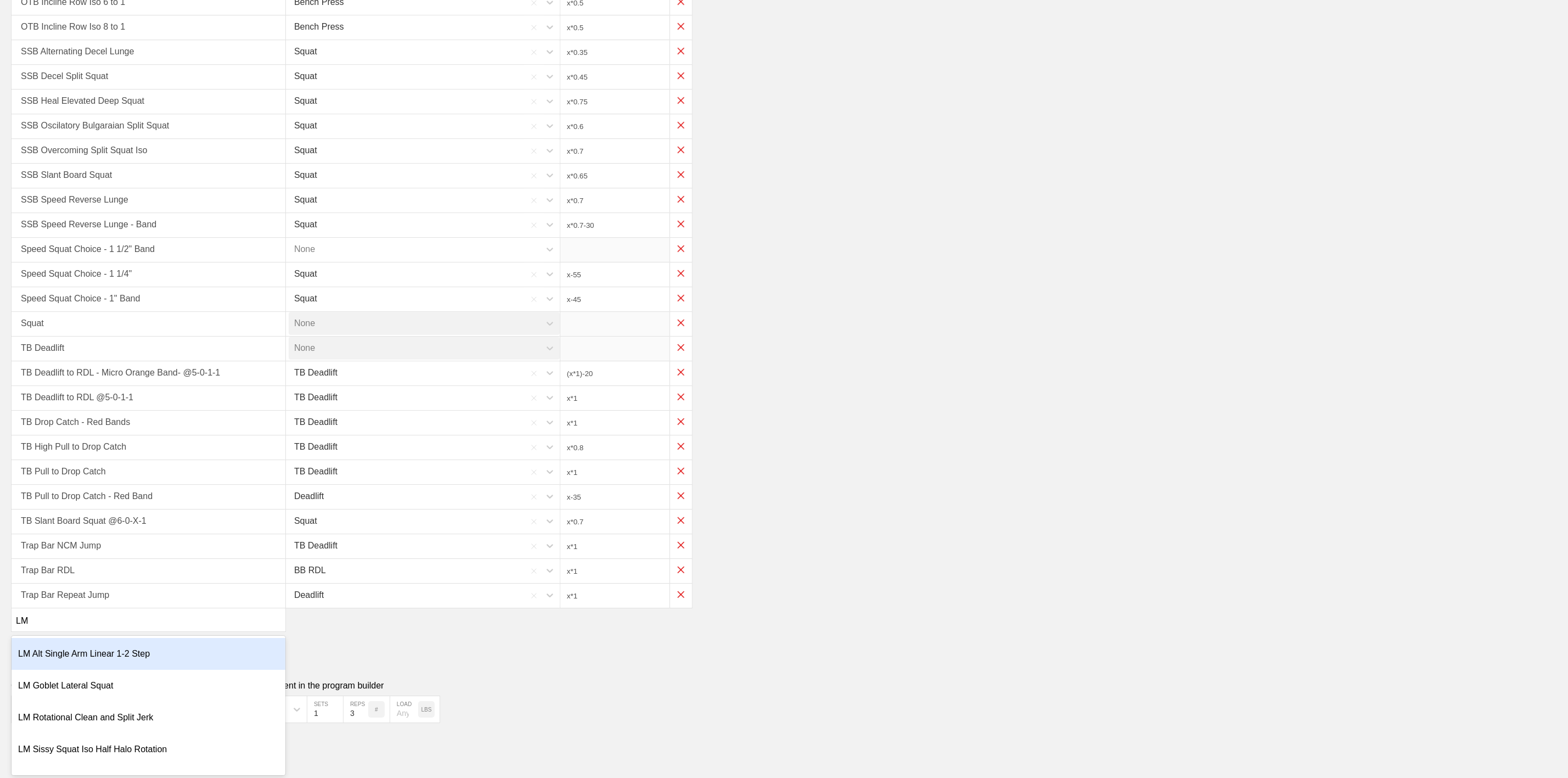
type input "LM S"
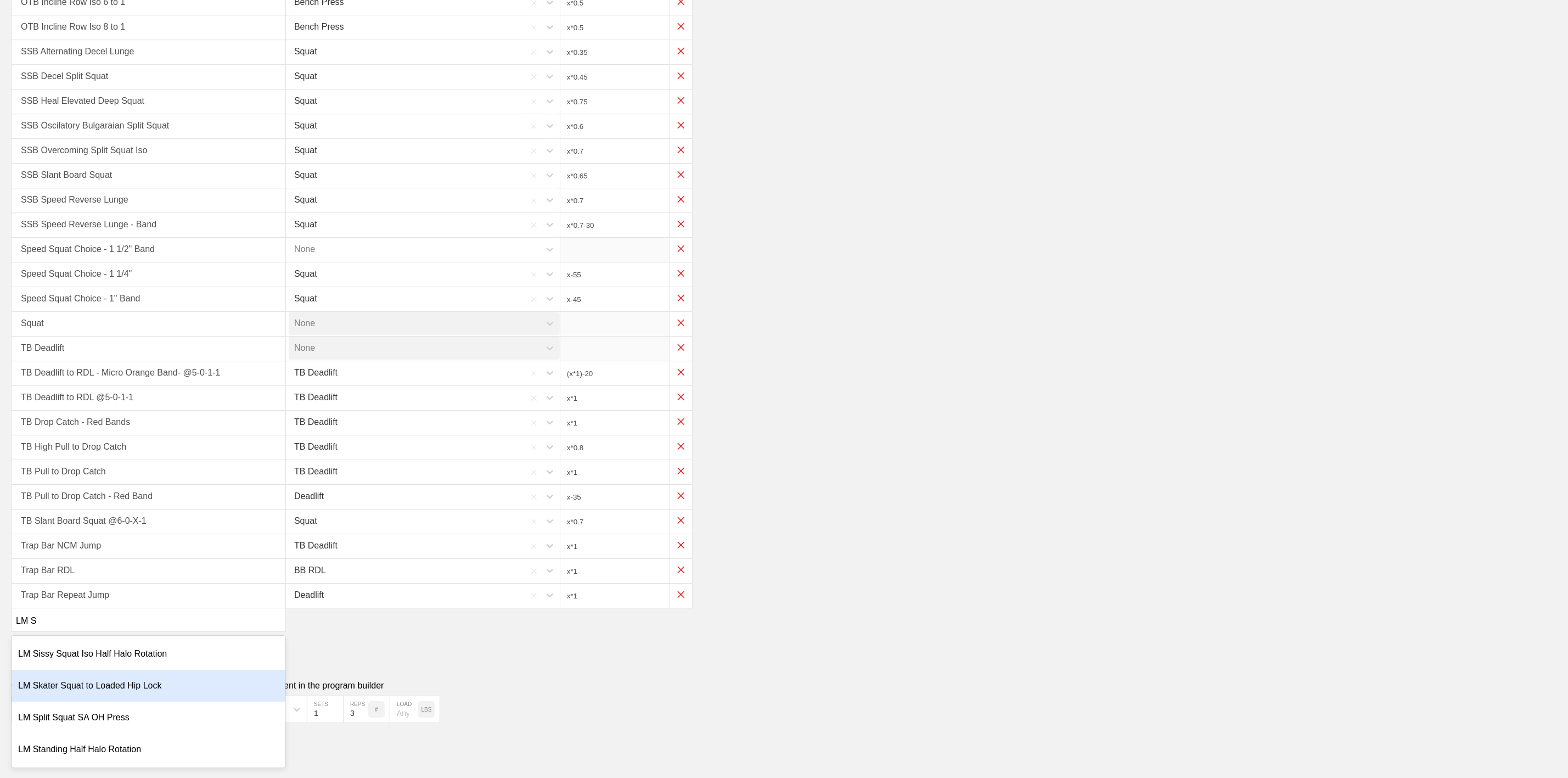
click at [107, 684] on div "LM Skater Squat to Loaded Hip Lock" at bounding box center [148, 686] width 274 height 31
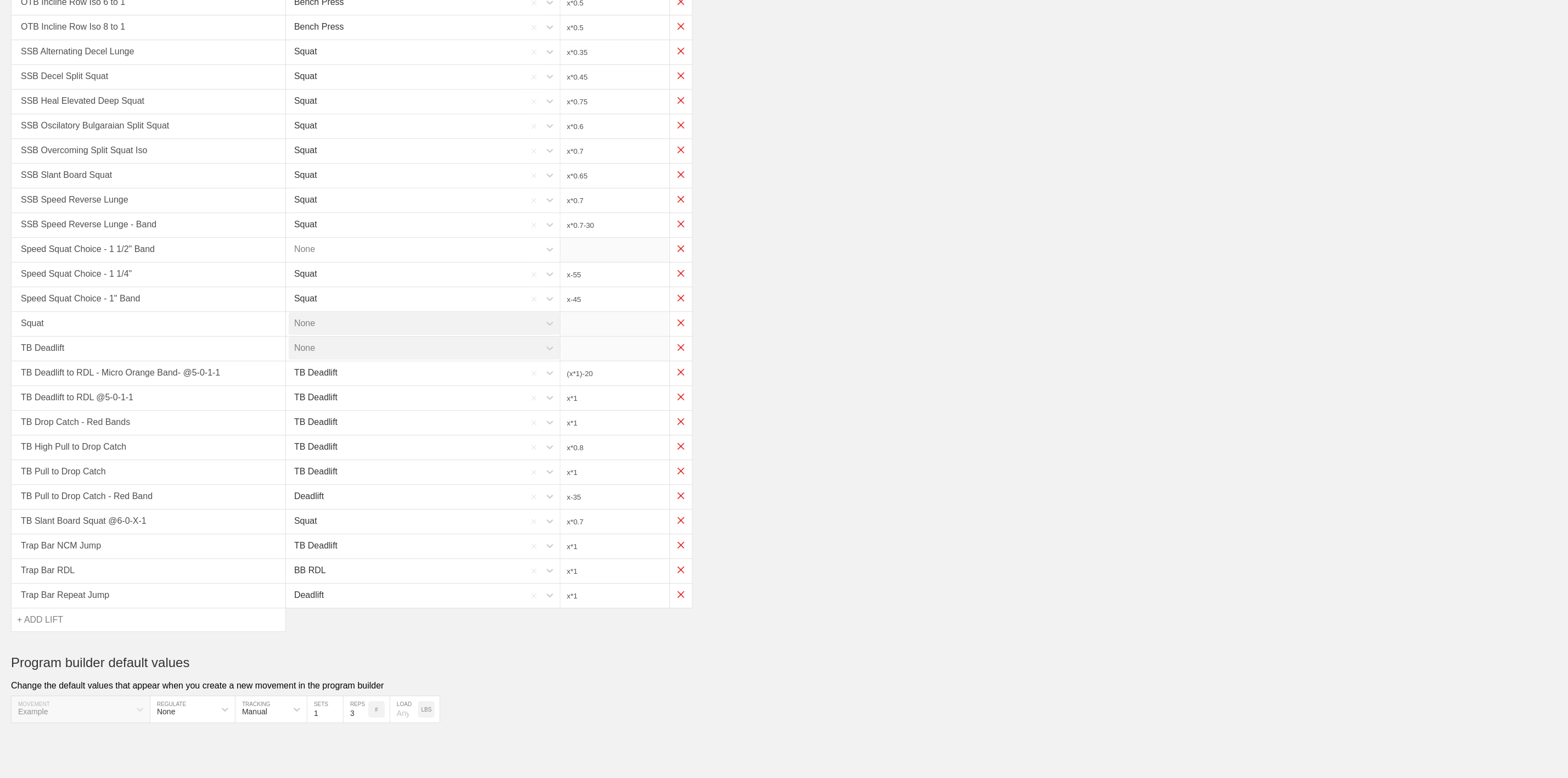
type input "(x*0.35)-25"
type input "x*0.85"
type input "x*0.825"
type input "x*0.75"
type input "x*0.65"
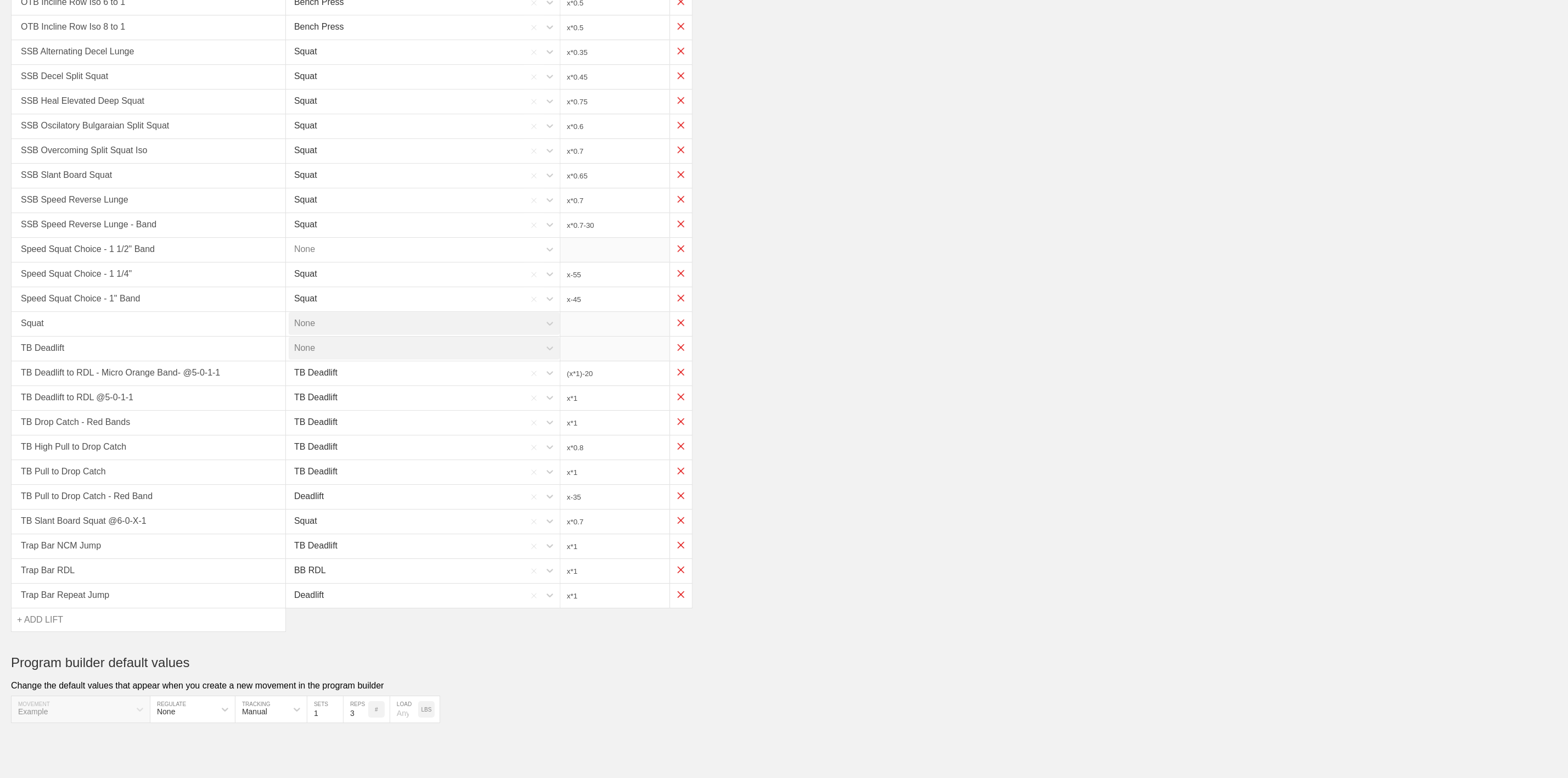
type input "x*0.9"
type input "x*0.5"
type input "x*0.35"
type input "x*0.45"
type input "x*0.75"
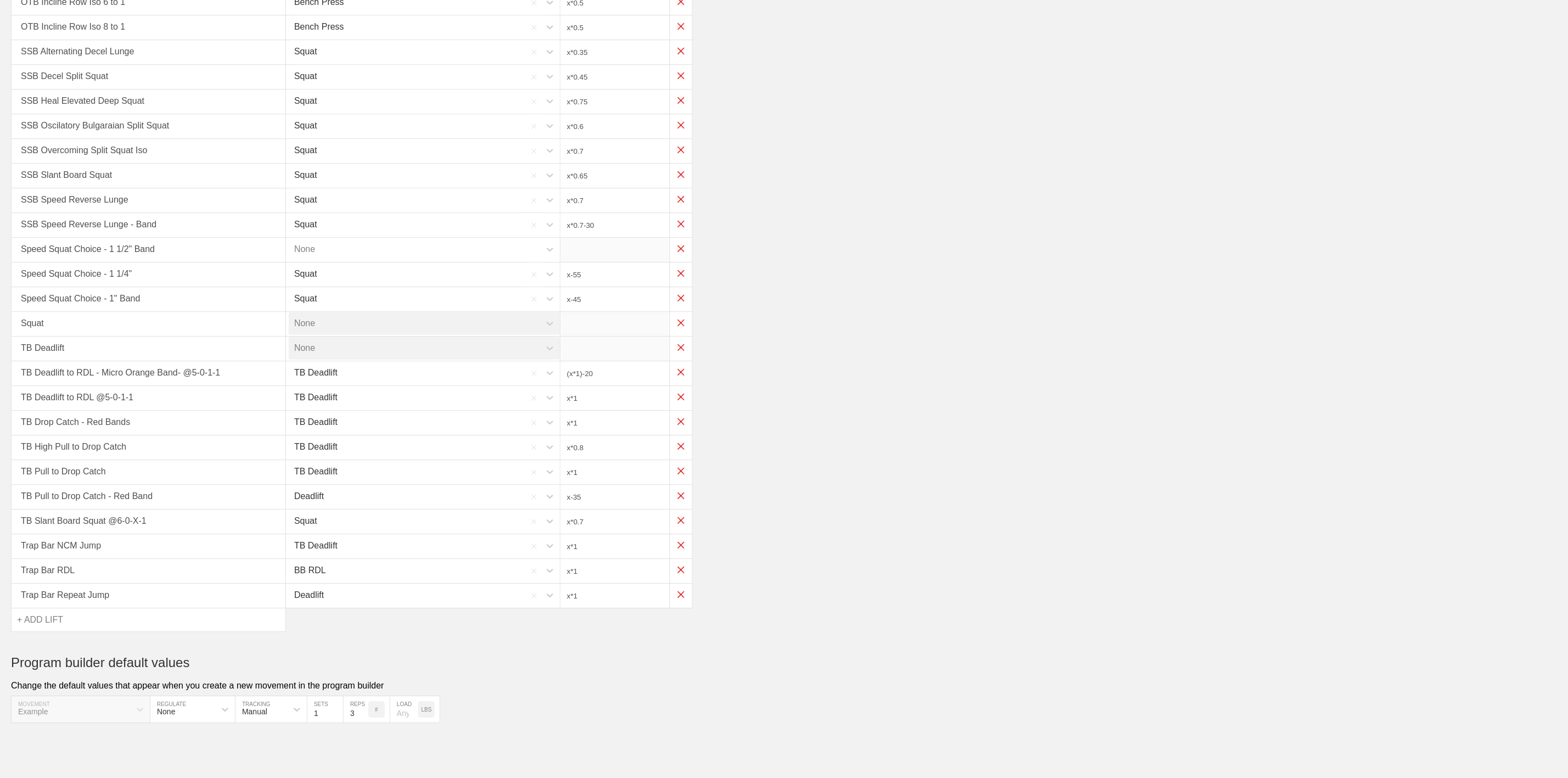
type input "x*0.6"
type input "x*0.7"
type input "x*0.65"
type input "x*0.7"
type input "x*0.7-30"
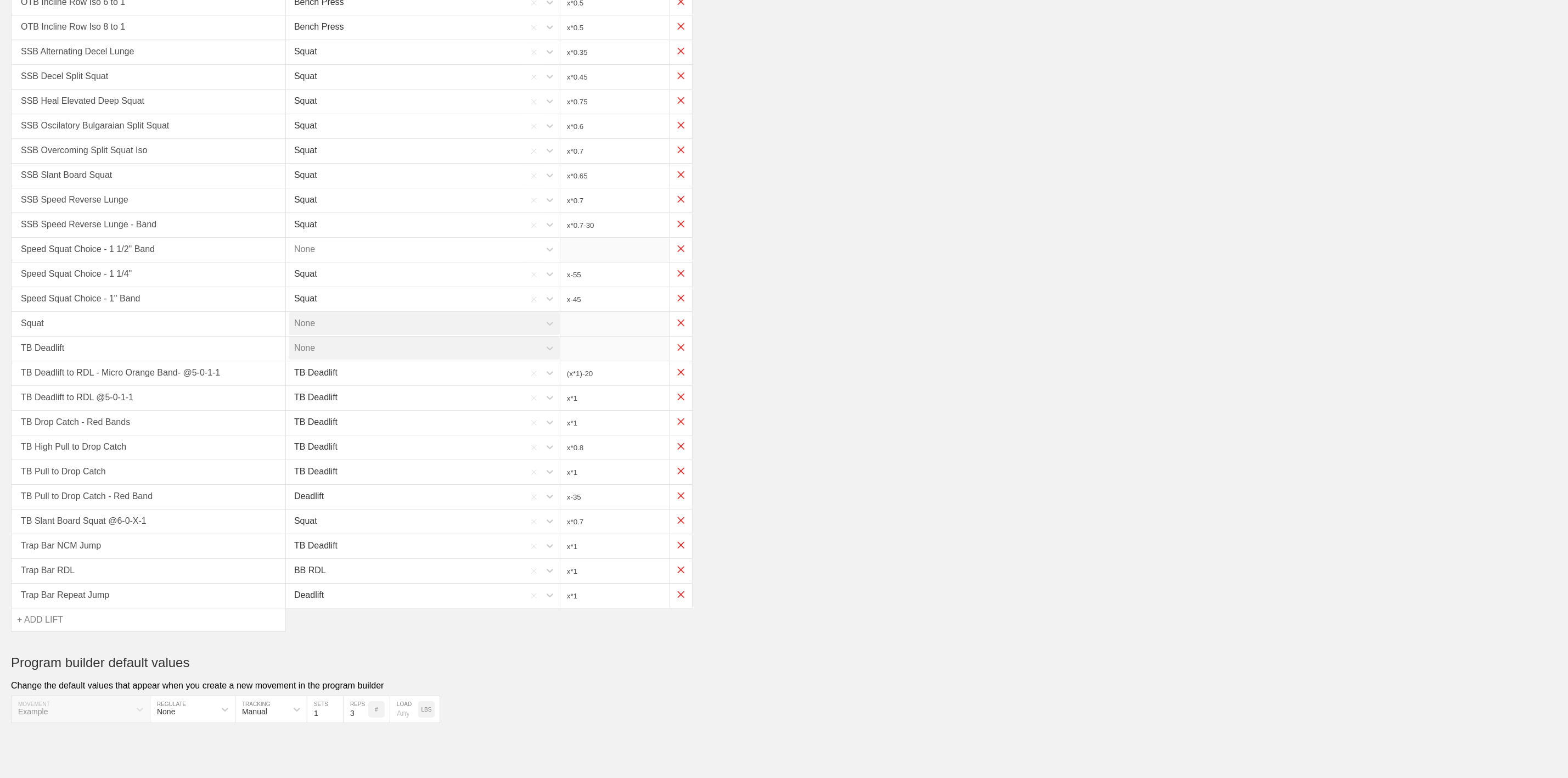
type input "x-55"
type input "x-45"
type input "(x*1)-20"
type input "x*1"
type input "x*0.8"
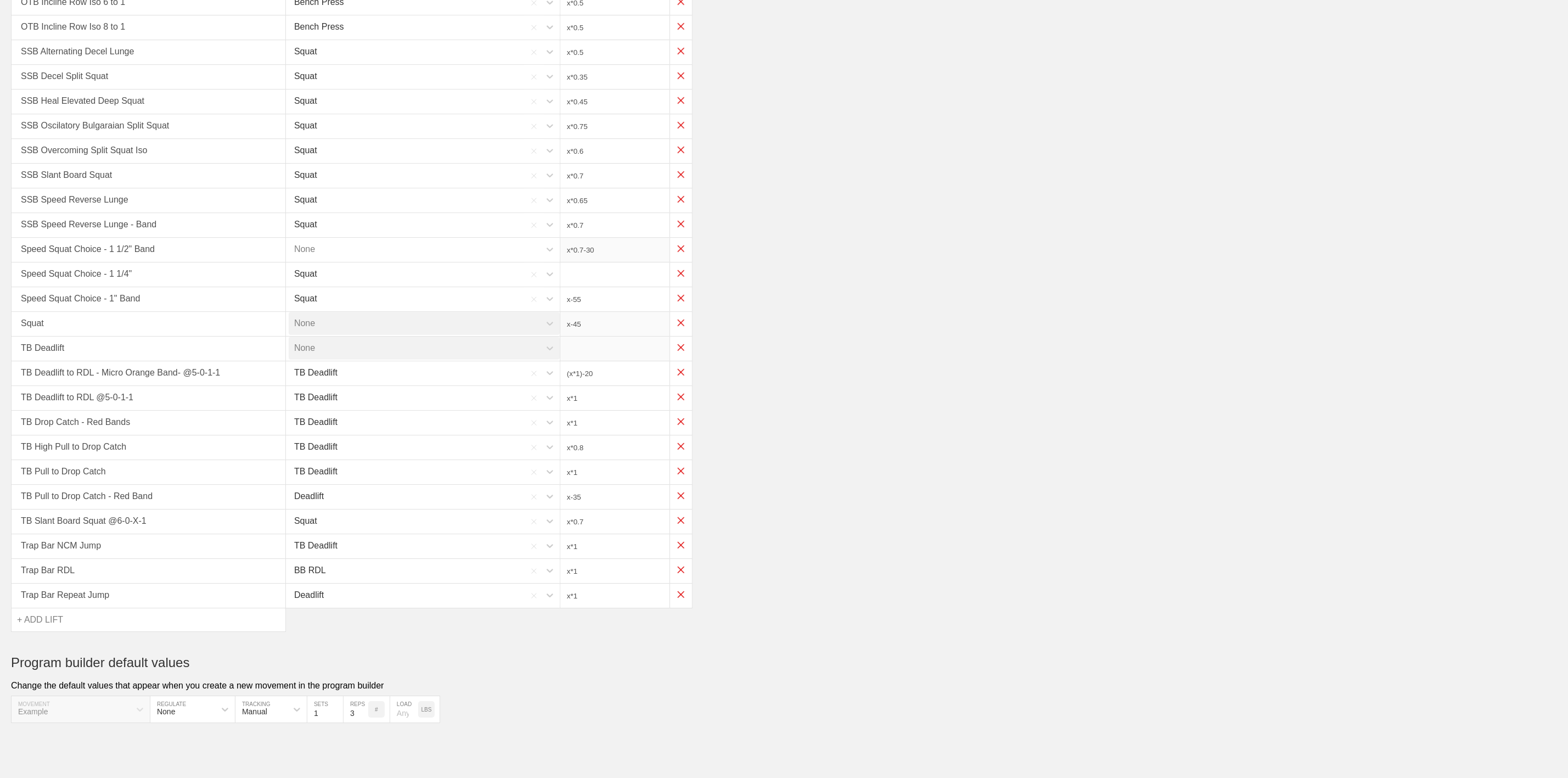
type input "x*1"
type input "x-35"
type input "x*0.7"
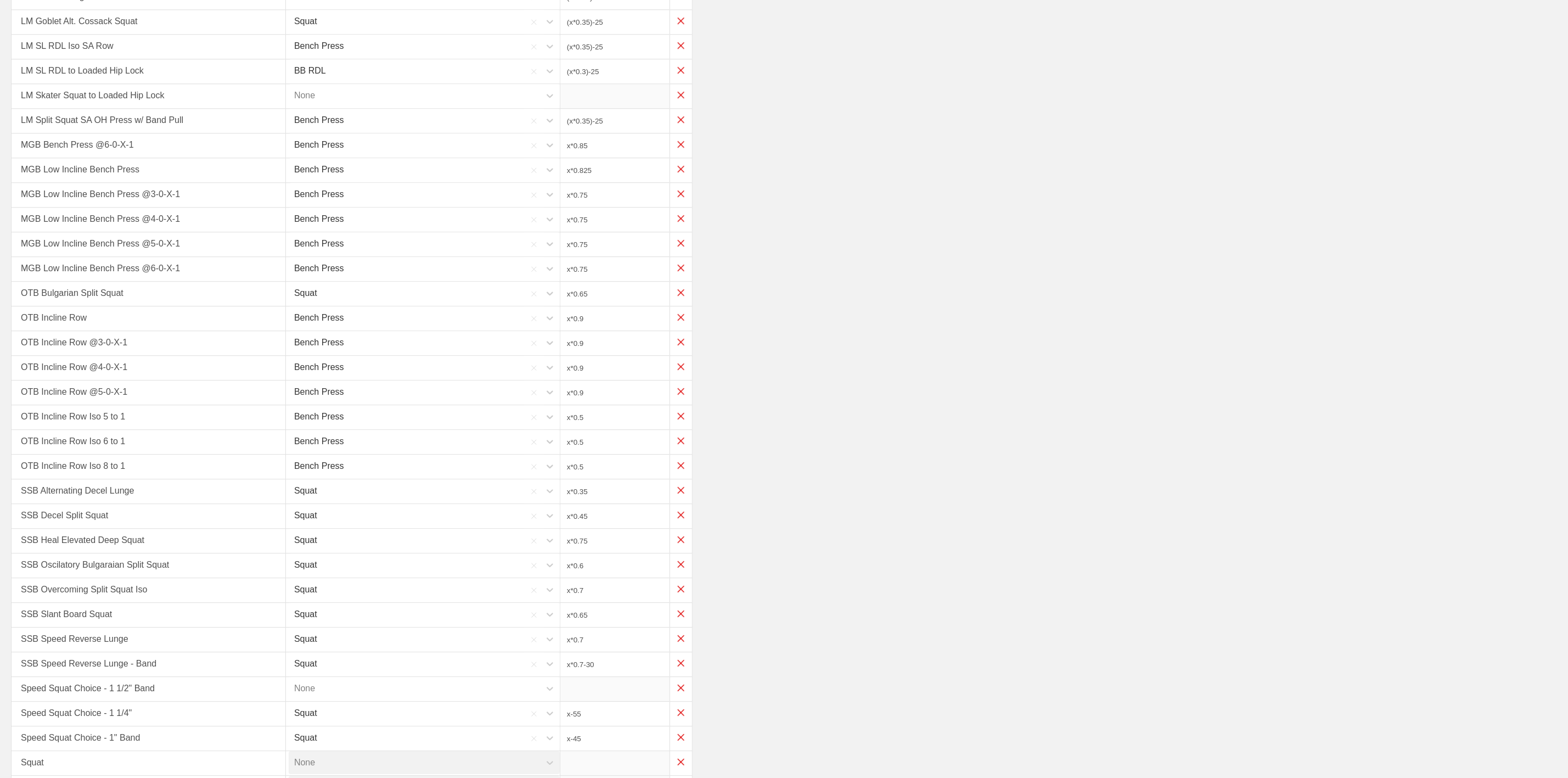
scroll to position [1921, 0]
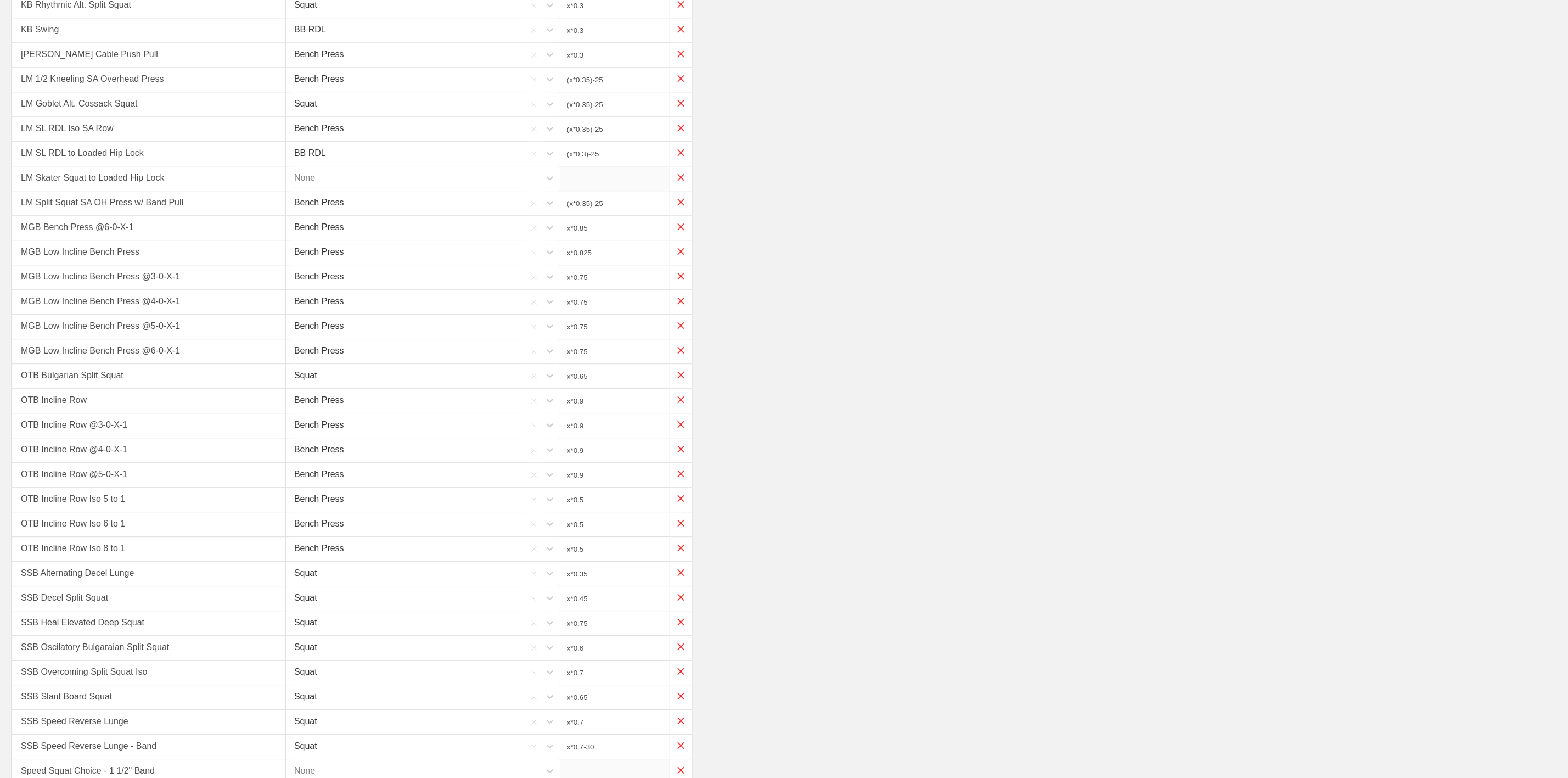
click at [336, 190] on div "None" at bounding box center [415, 177] width 252 height 23
click at [315, 326] on div "Squat" at bounding box center [426, 310] width 274 height 31
click at [595, 191] on input "x*1" at bounding box center [614, 178] width 109 height 25
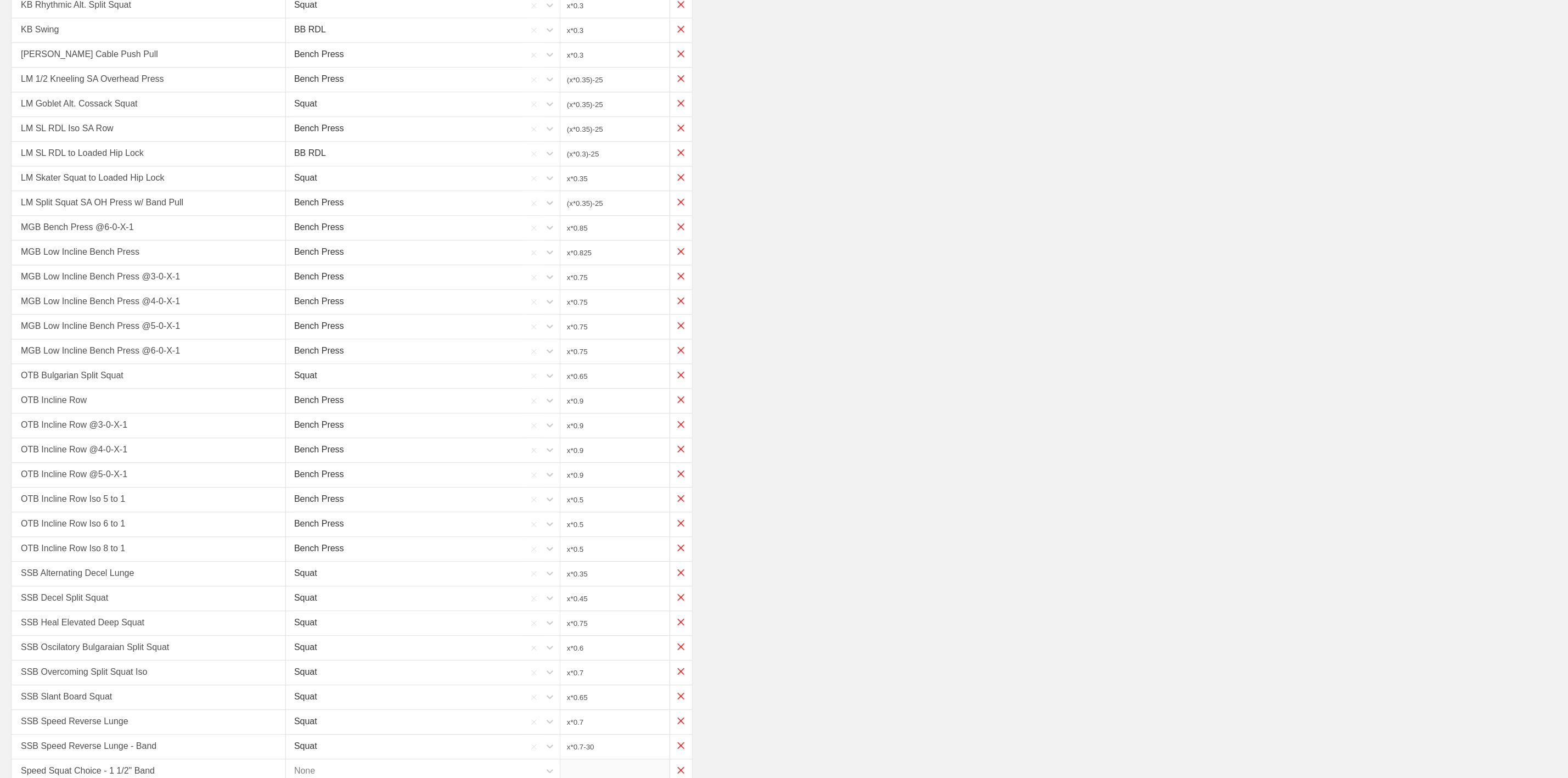
drag, startPoint x: 566, startPoint y: 217, endPoint x: 590, endPoint y: 219, distance: 24.1
click at [568, 191] on input "x*0.35" at bounding box center [614, 178] width 109 height 25
drag, startPoint x: 600, startPoint y: 222, endPoint x: 615, endPoint y: 222, distance: 15.0
click at [602, 191] on input "(x*0.35" at bounding box center [614, 178] width 109 height 25
type input "(x*0.35)-25"
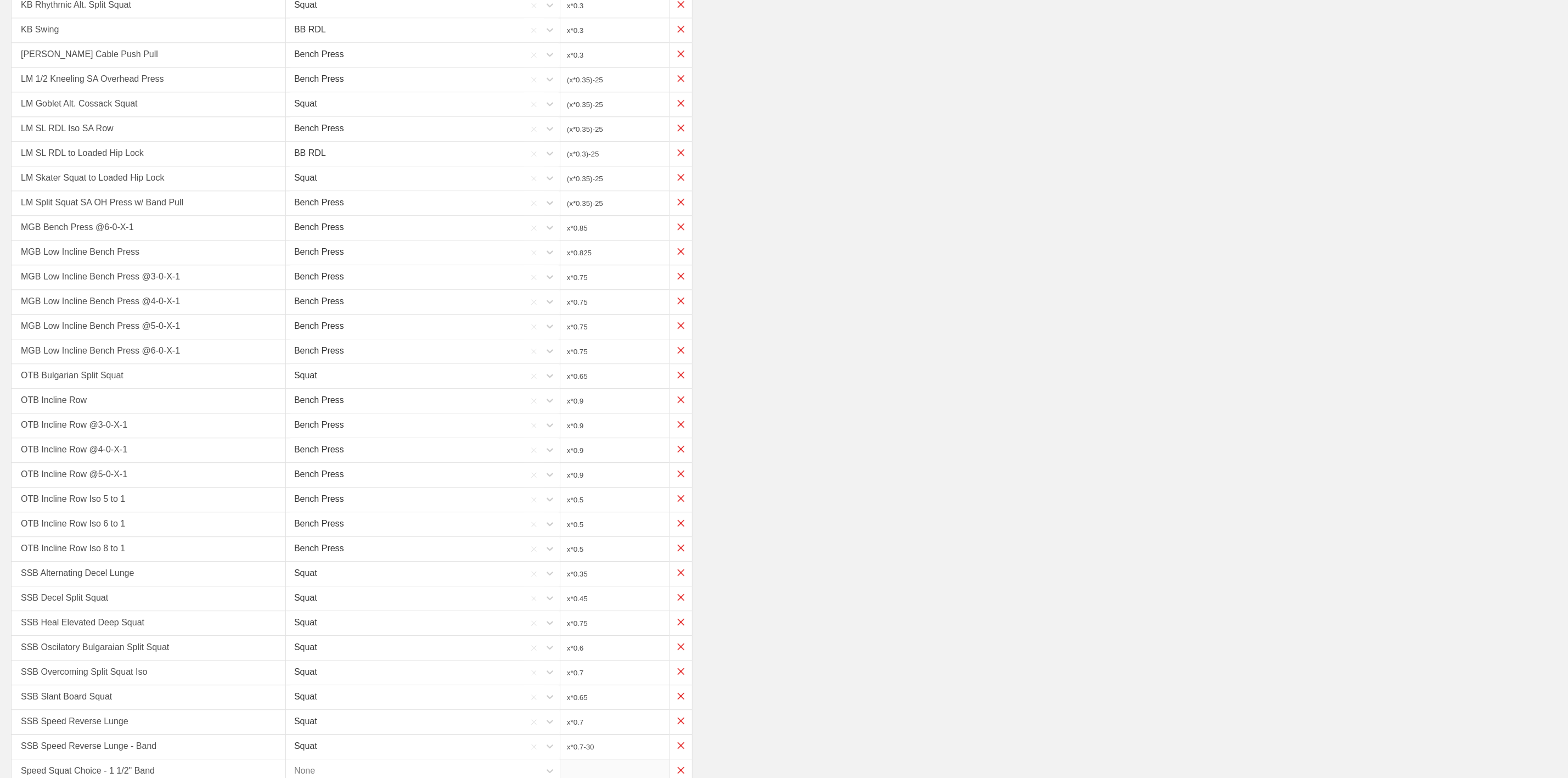
click at [611, 289] on input "x*0.75" at bounding box center [614, 277] width 109 height 25
click at [618, 116] on input "(x*0.35)-25" at bounding box center [614, 104] width 109 height 25
click at [623, 265] on input "x*0.825" at bounding box center [614, 252] width 109 height 25
click at [310, 190] on div "Squat" at bounding box center [305, 177] width 23 height 23
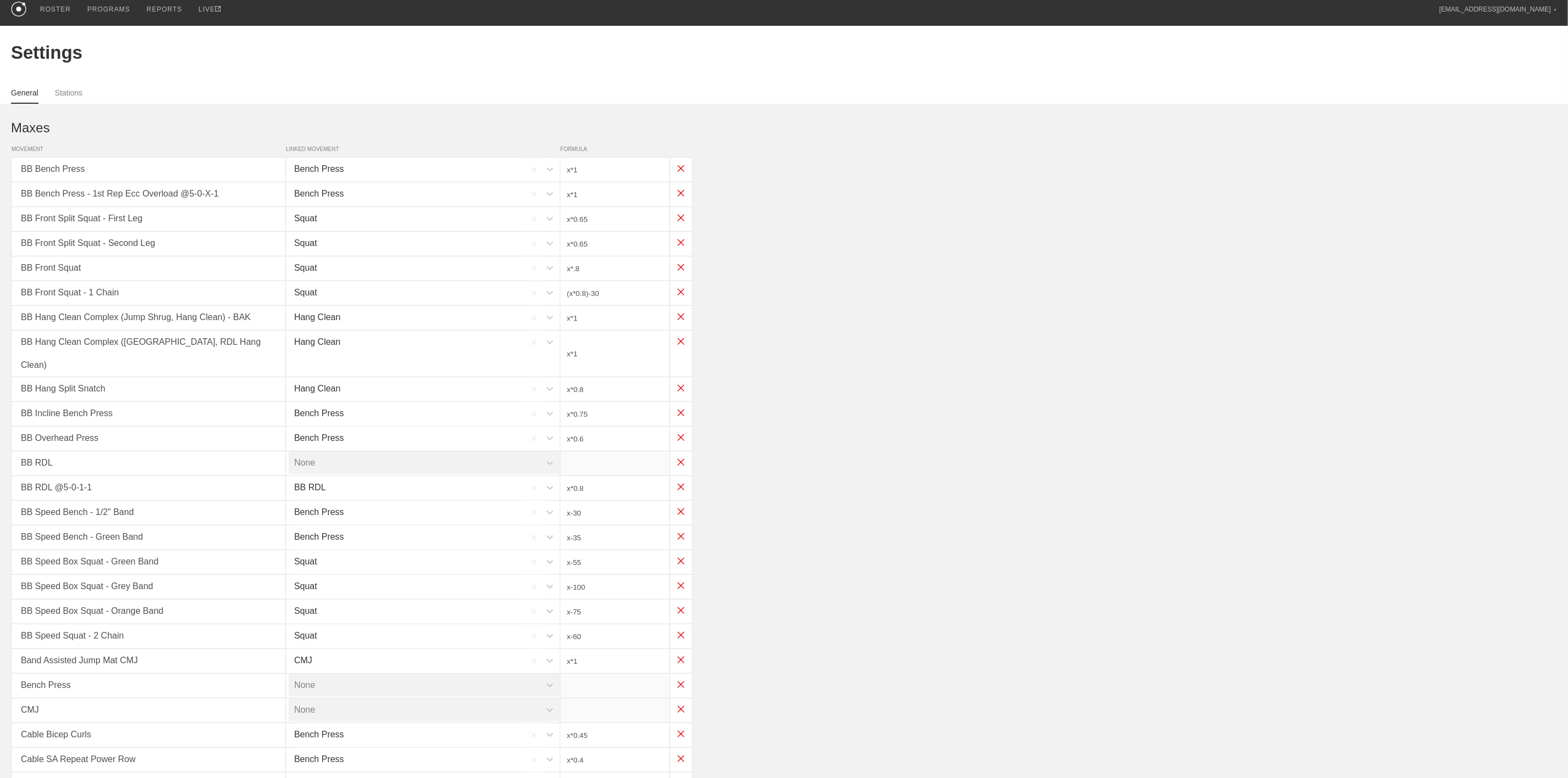
scroll to position [0, 0]
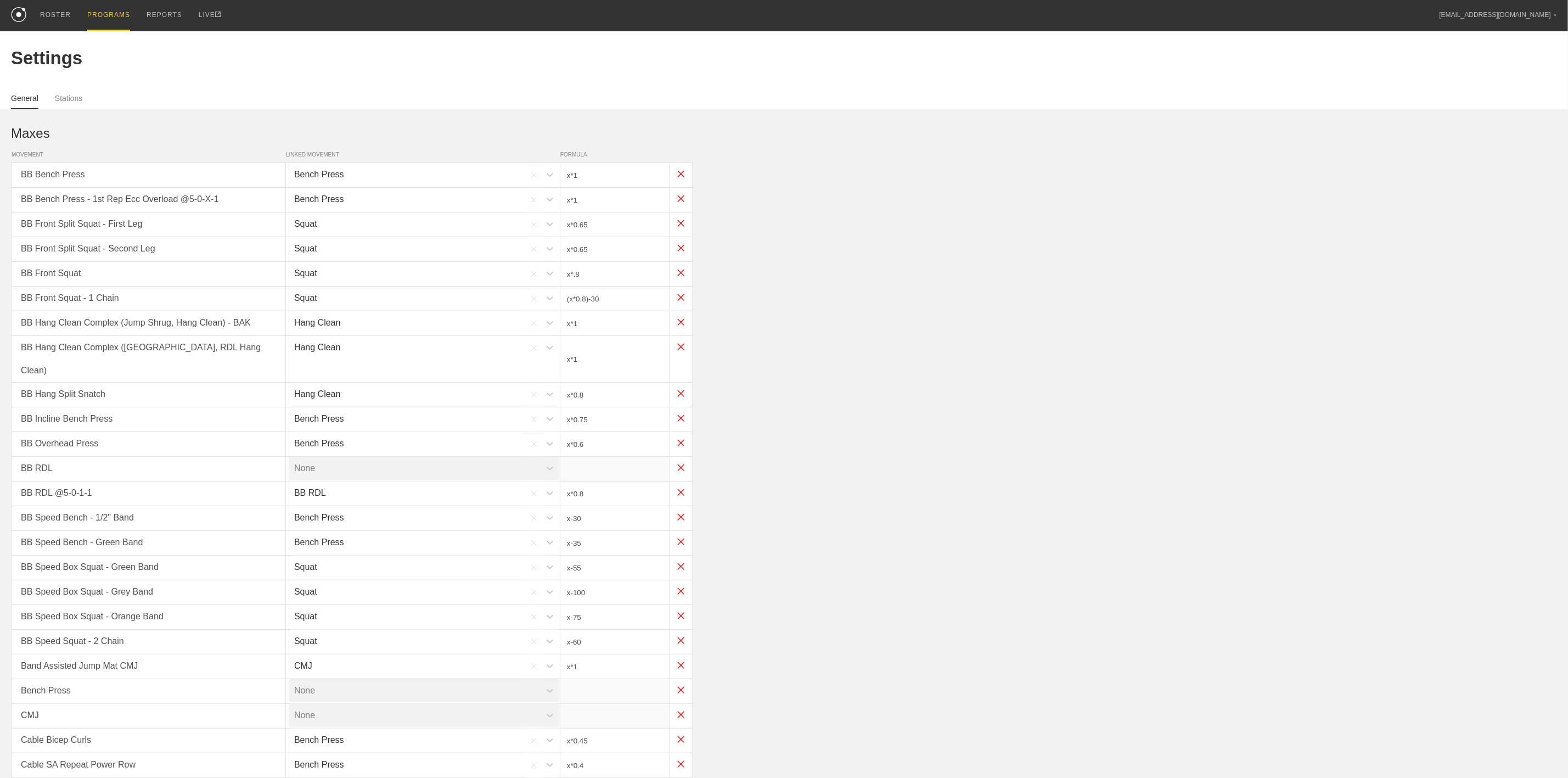
click at [104, 6] on div "PROGRAMS" at bounding box center [109, 16] width 43 height 31
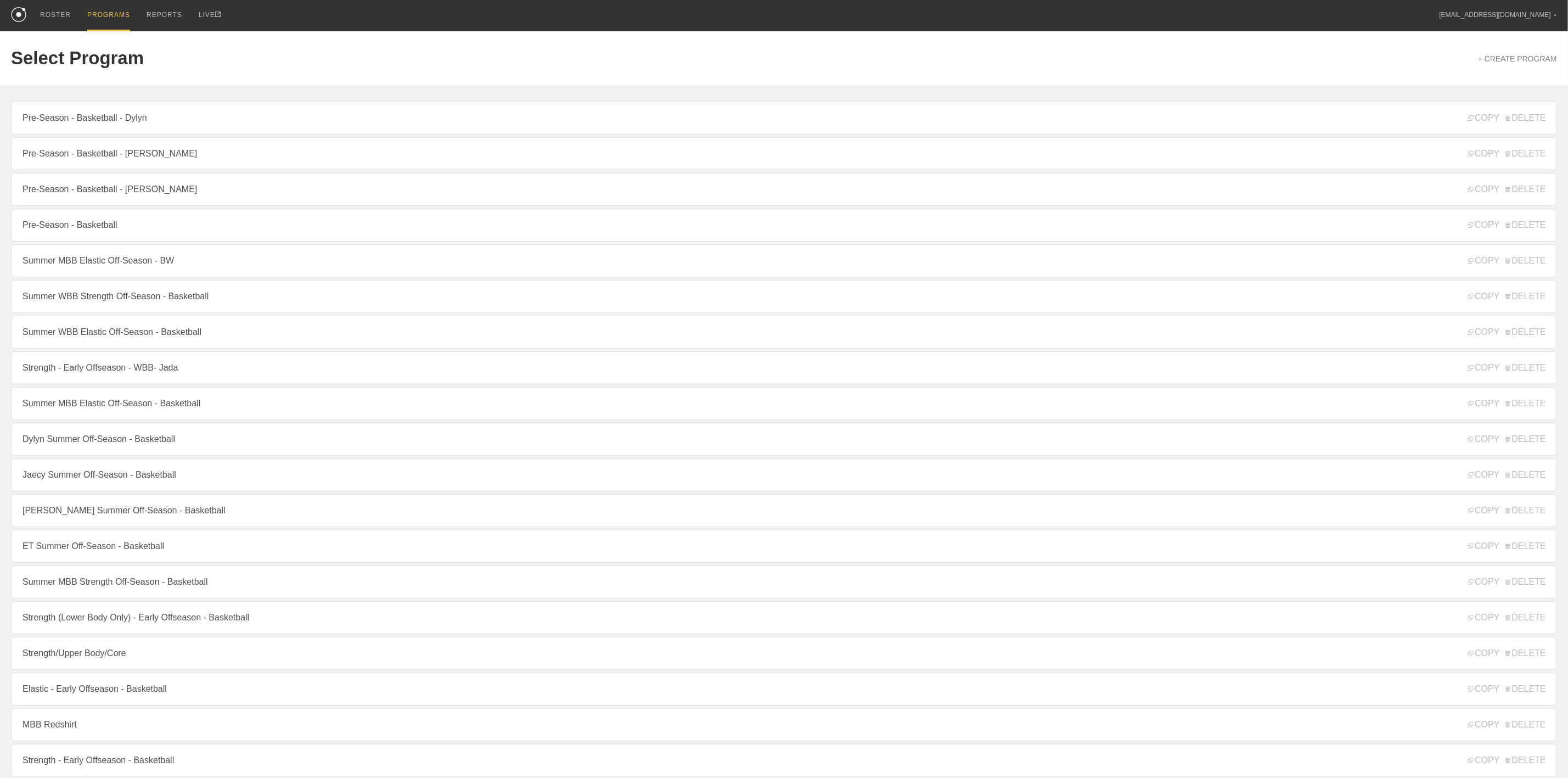
click at [117, 150] on link "Pre-Season - Basketball - [PERSON_NAME]" at bounding box center [784, 153] width 1545 height 32
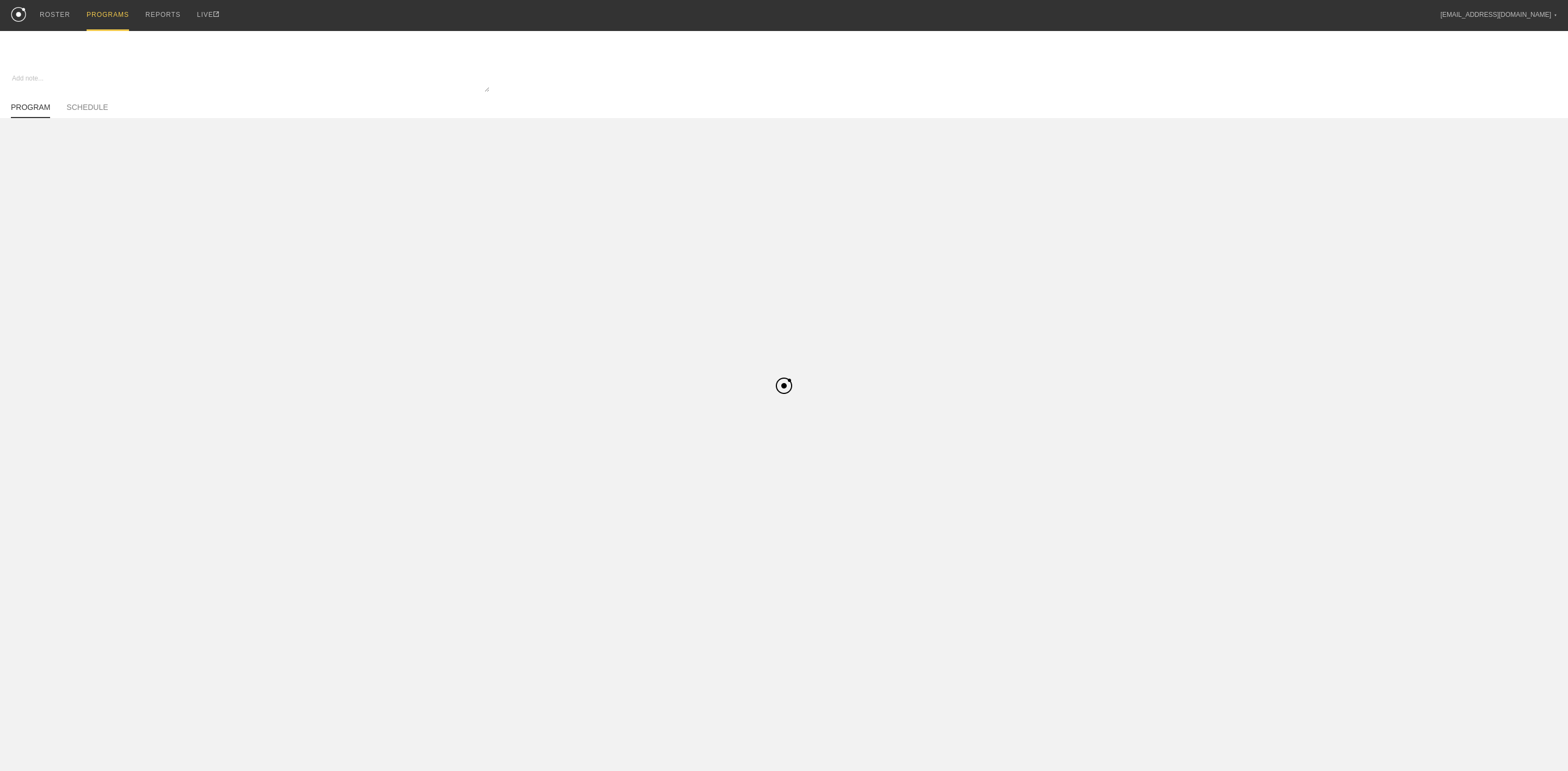
type textarea "x"
type input "Pre-Season - Basketball - [PERSON_NAME]"
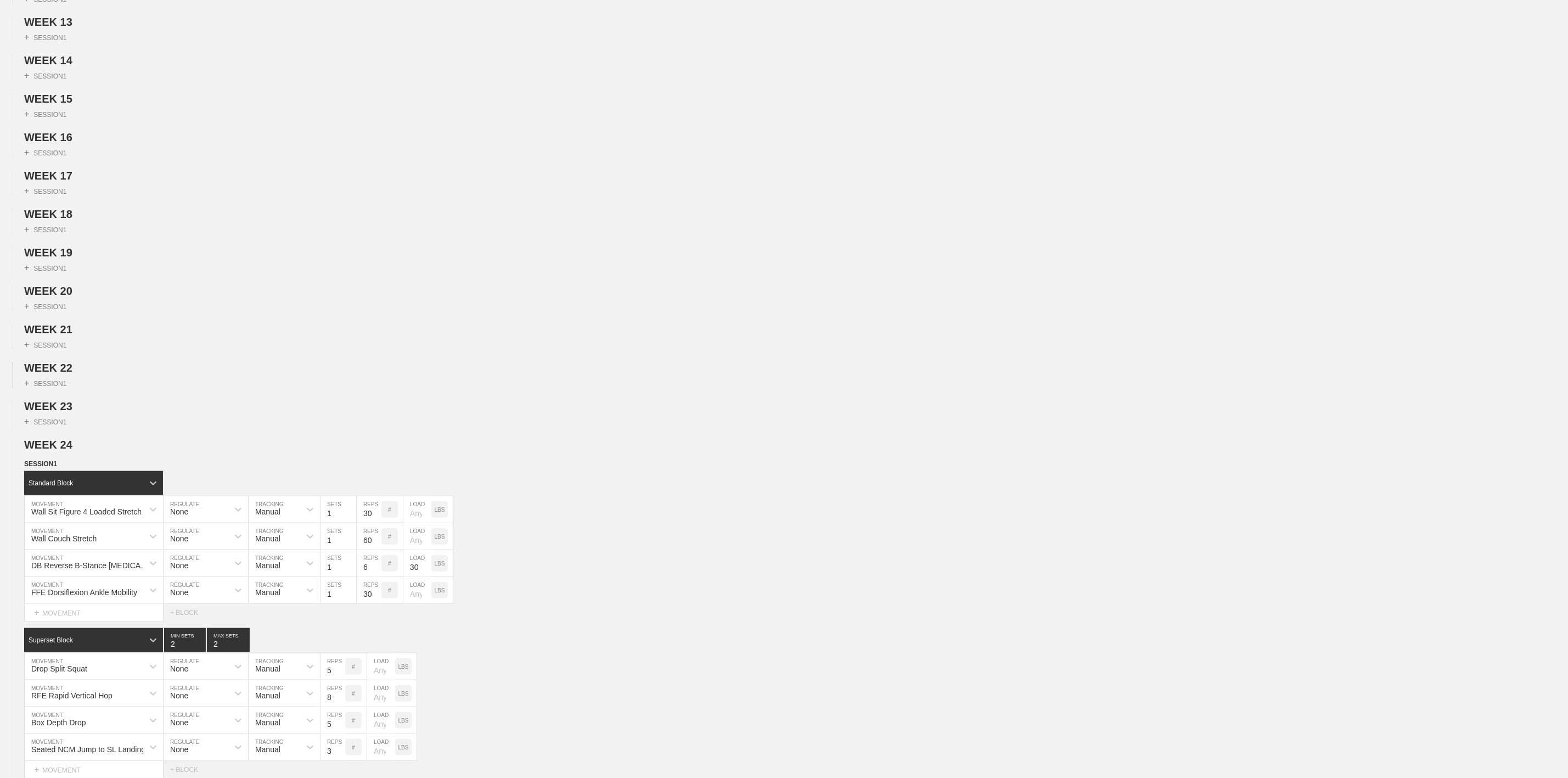
scroll to position [823, 0]
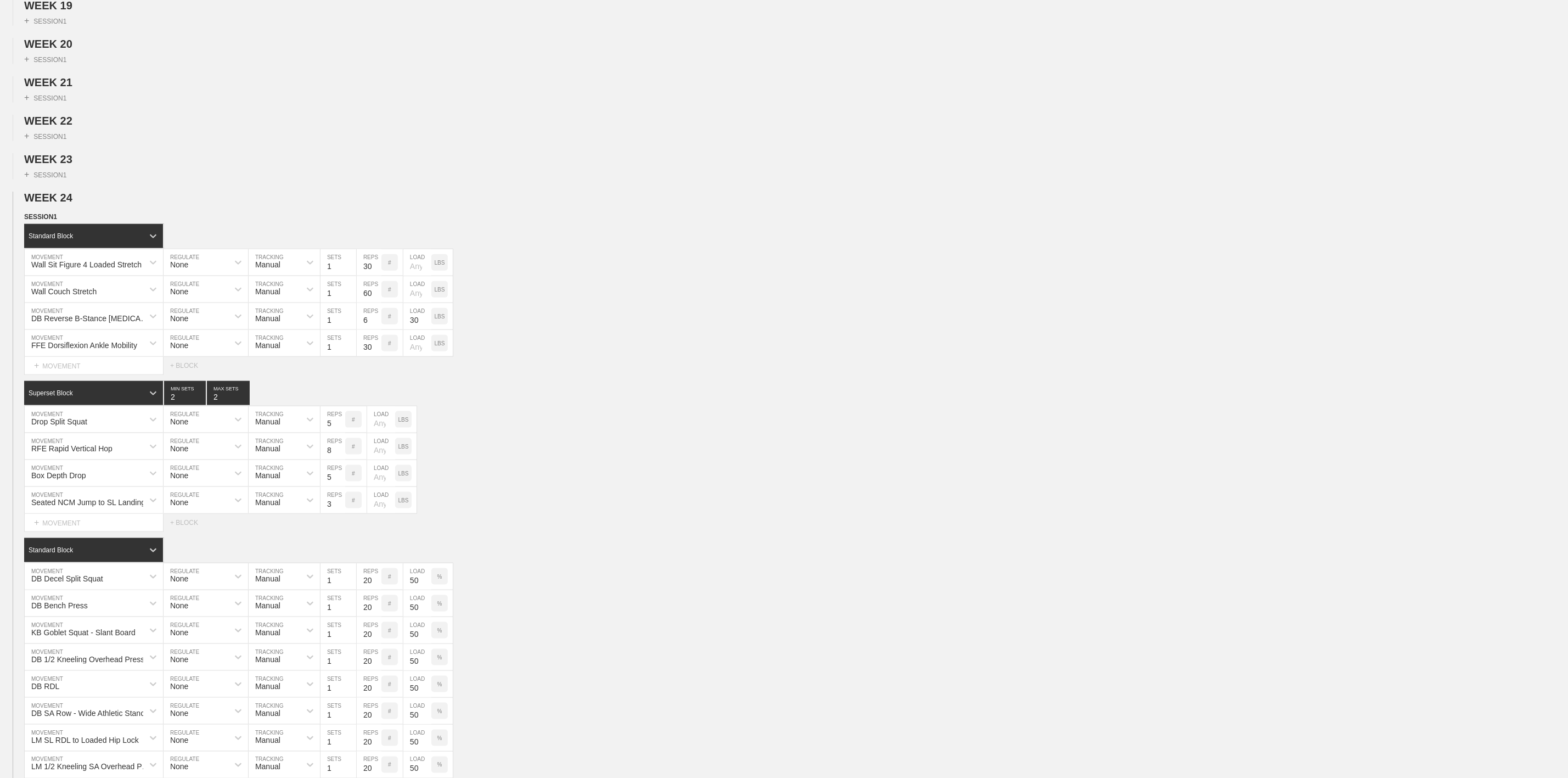
click at [49, 220] on span "SESSION 1" at bounding box center [44, 217] width 40 height 8
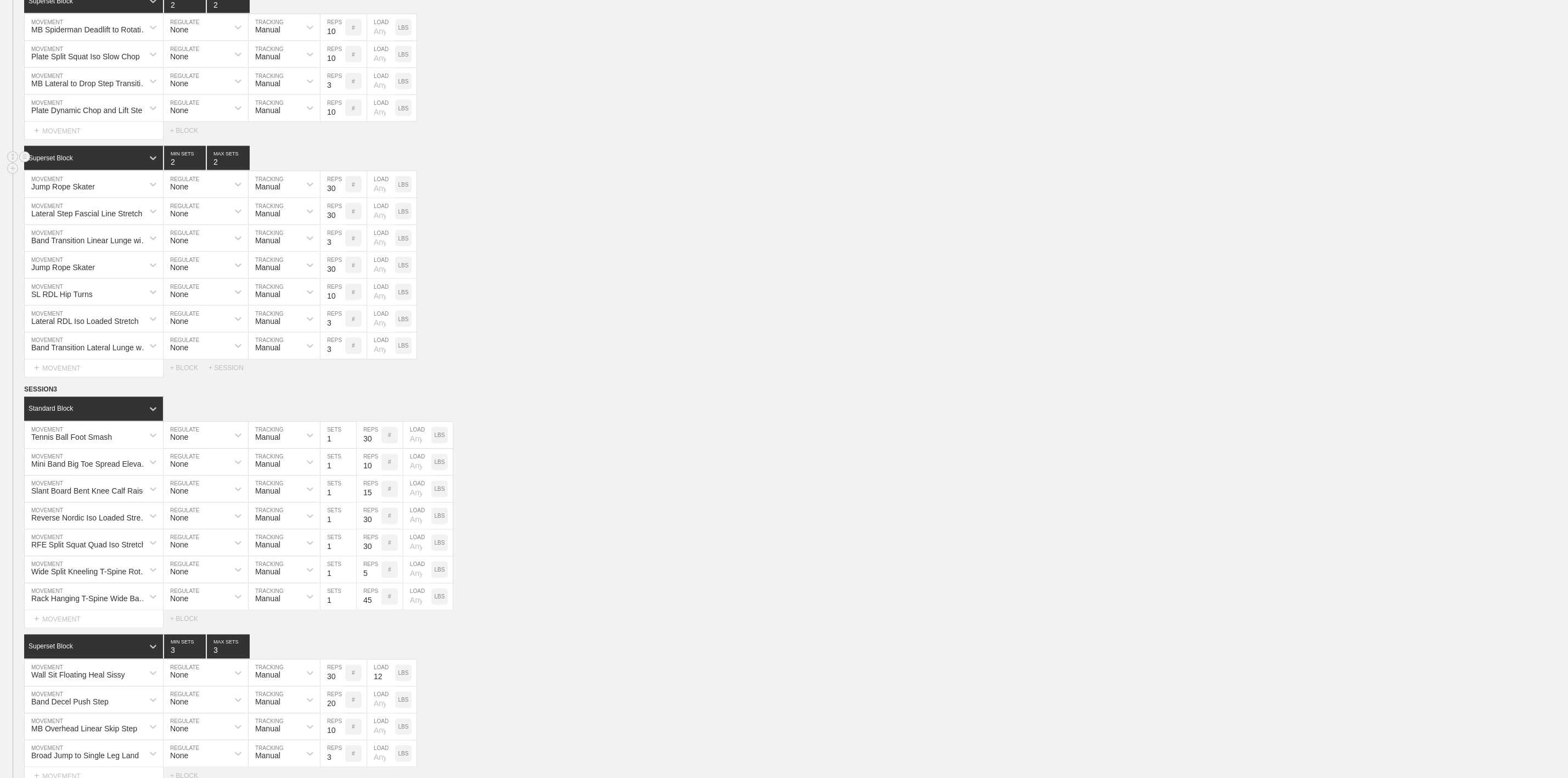
scroll to position [1153, 0]
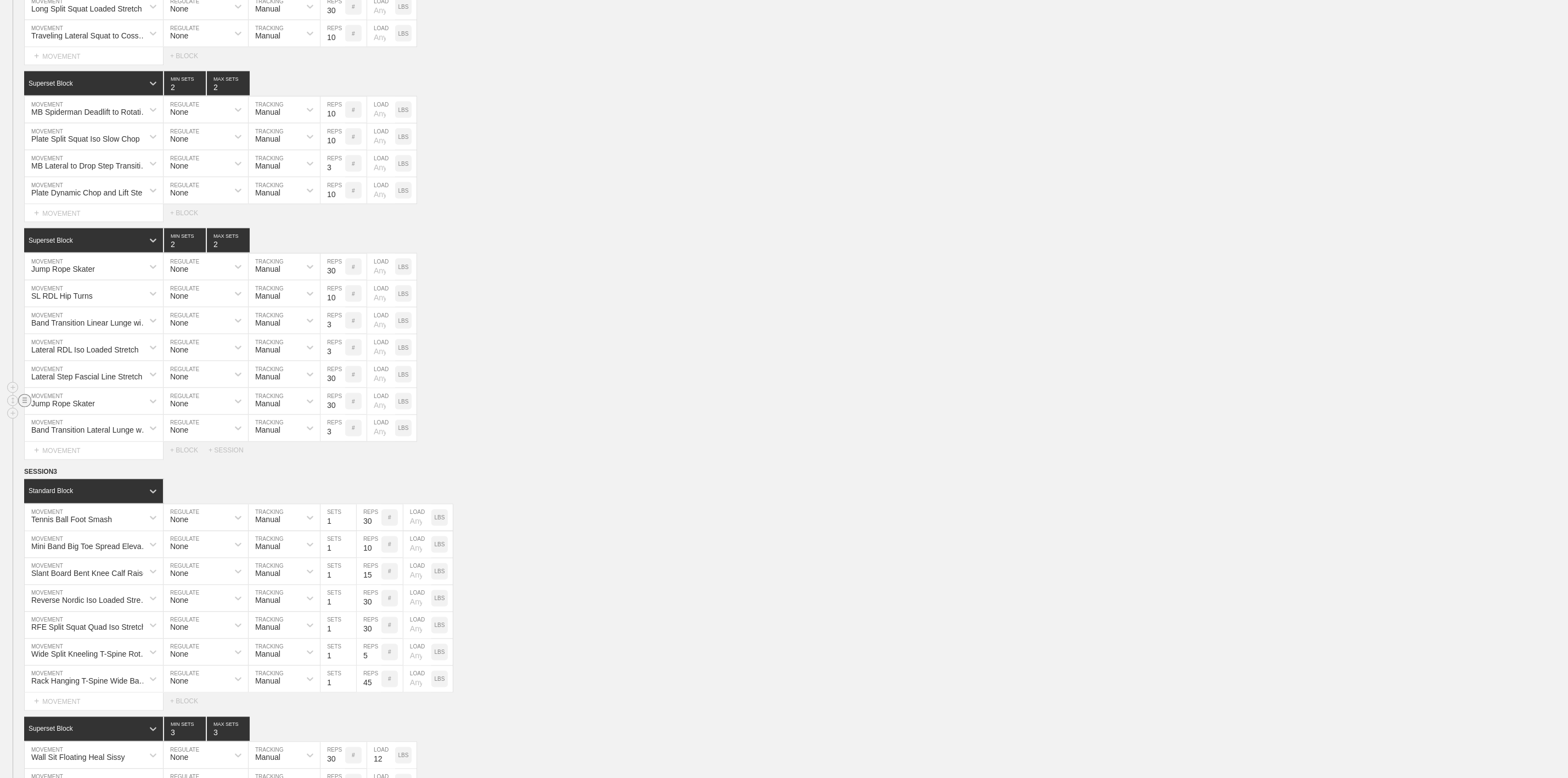
click at [26, 400] on line at bounding box center [25, 400] width 4 height 0
click at [72, 456] on div "DELETE" at bounding box center [76, 461] width 87 height 17
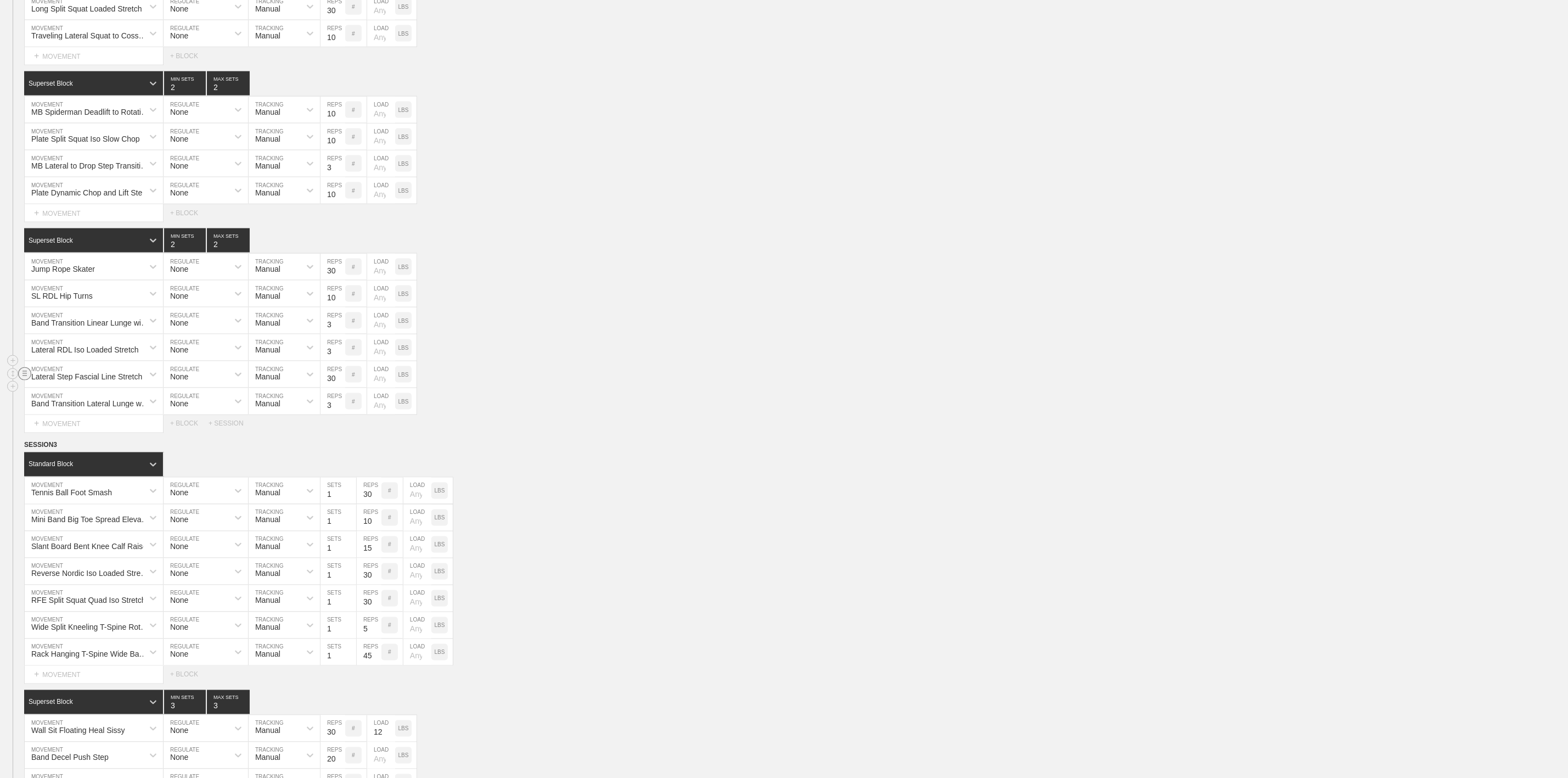
click at [25, 376] on line at bounding box center [25, 376] width 4 height 0
click at [68, 435] on div "DELETE" at bounding box center [76, 434] width 87 height 17
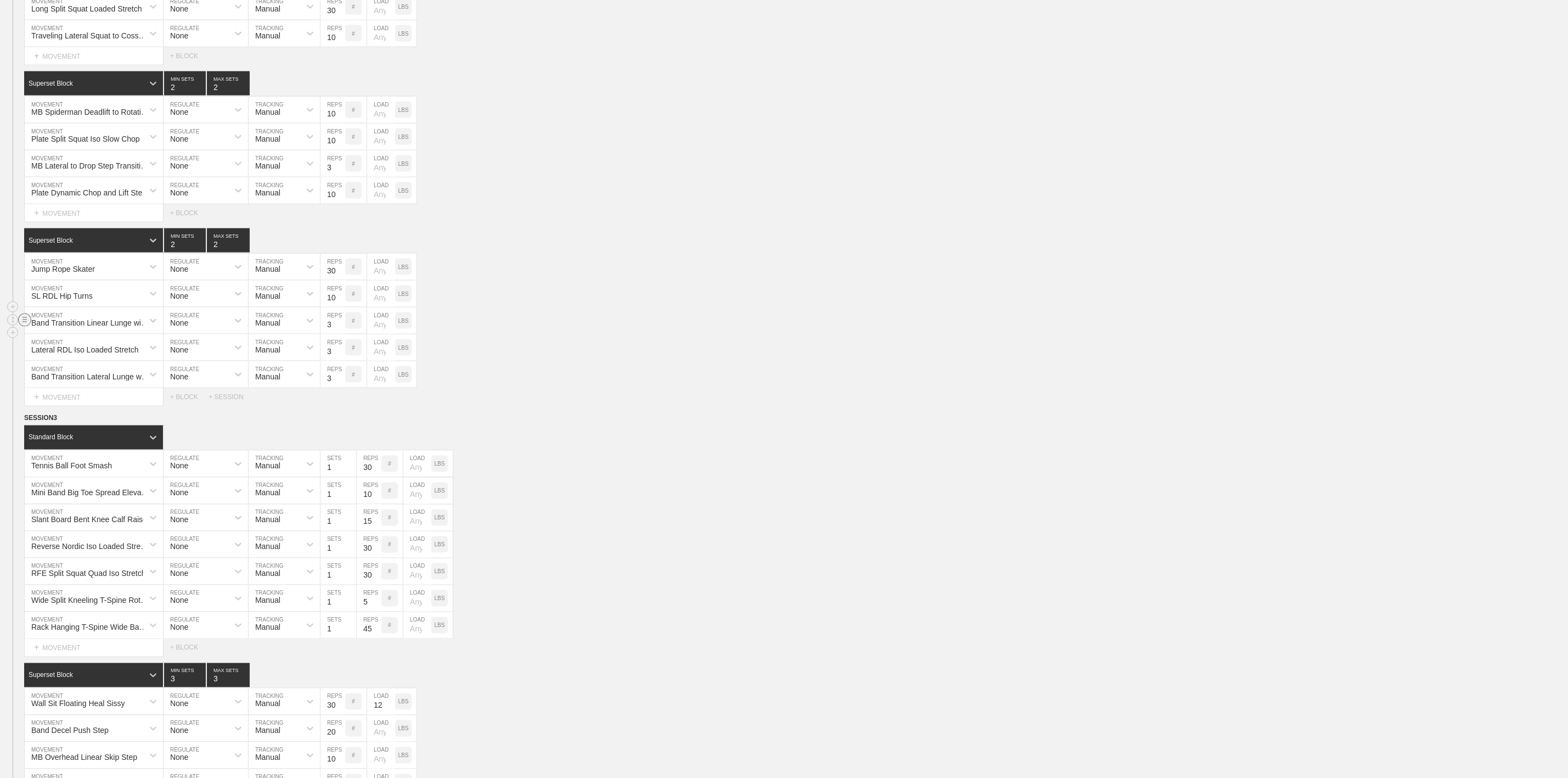
click at [25, 322] on line at bounding box center [25, 322] width 4 height 0
click at [68, 381] on div "DELETE" at bounding box center [76, 379] width 87 height 17
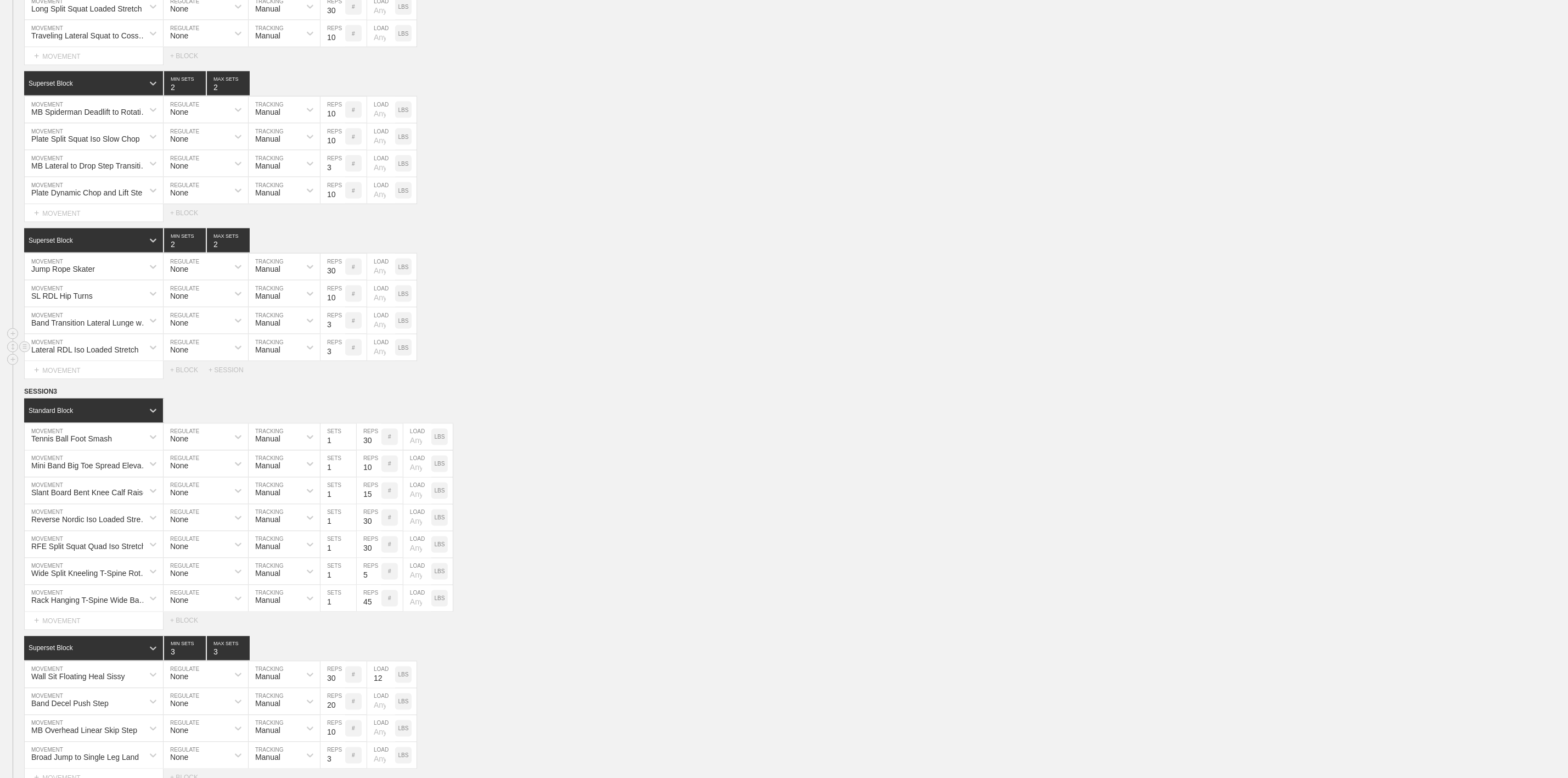
click at [331, 361] on input "3" at bounding box center [332, 347] width 25 height 27
type input "30"
click at [324, 333] on input "3" at bounding box center [332, 321] width 25 height 27
type input "30"
click at [331, 307] on input "10" at bounding box center [332, 293] width 25 height 27
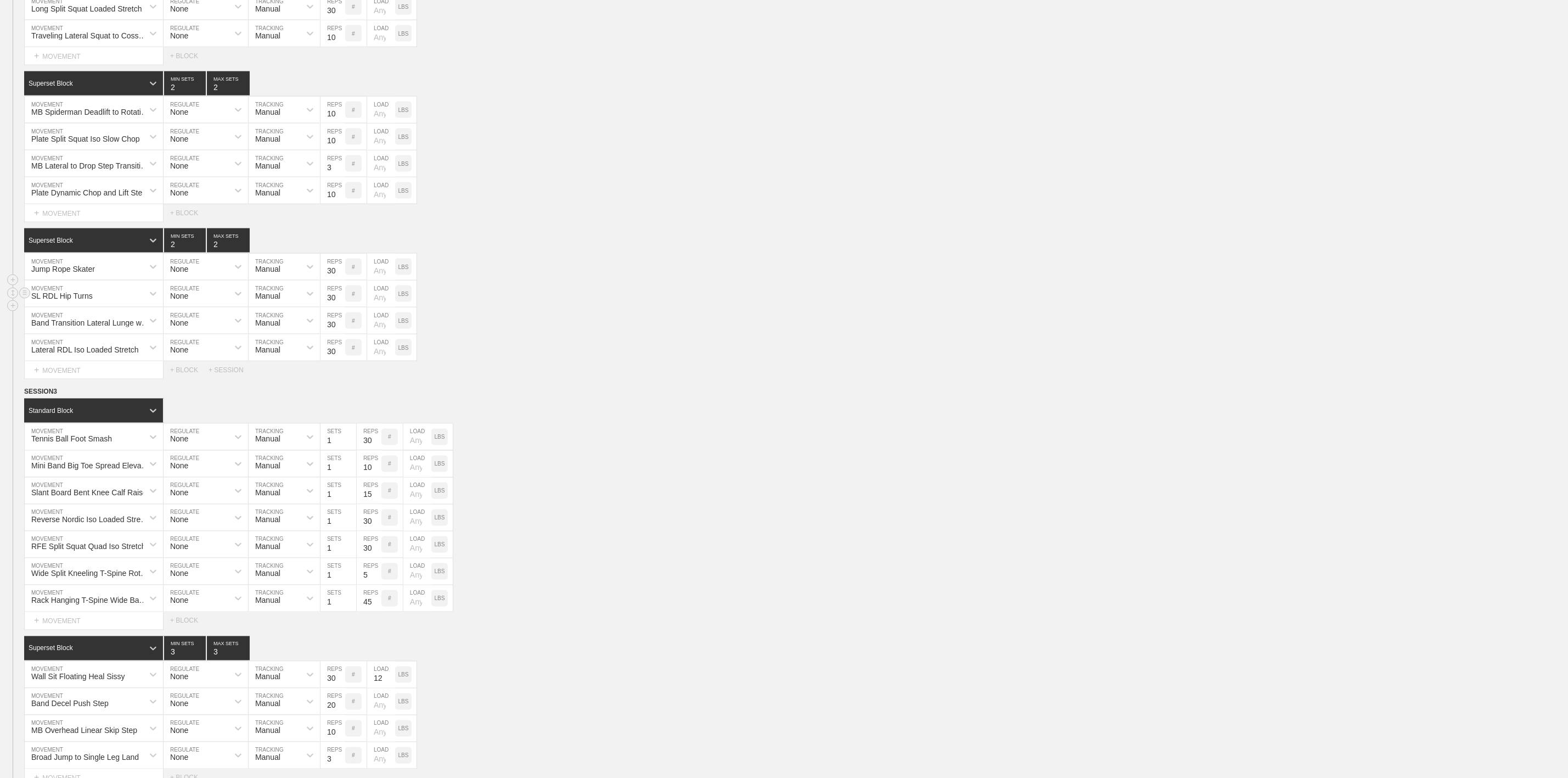
type input "30"
click at [551, 308] on div "SL RDL Hip Turns MOVEMENT None REGULATE Manual TRACKING 30 REPS # LOAD LBS" at bounding box center [784, 293] width 1568 height 27
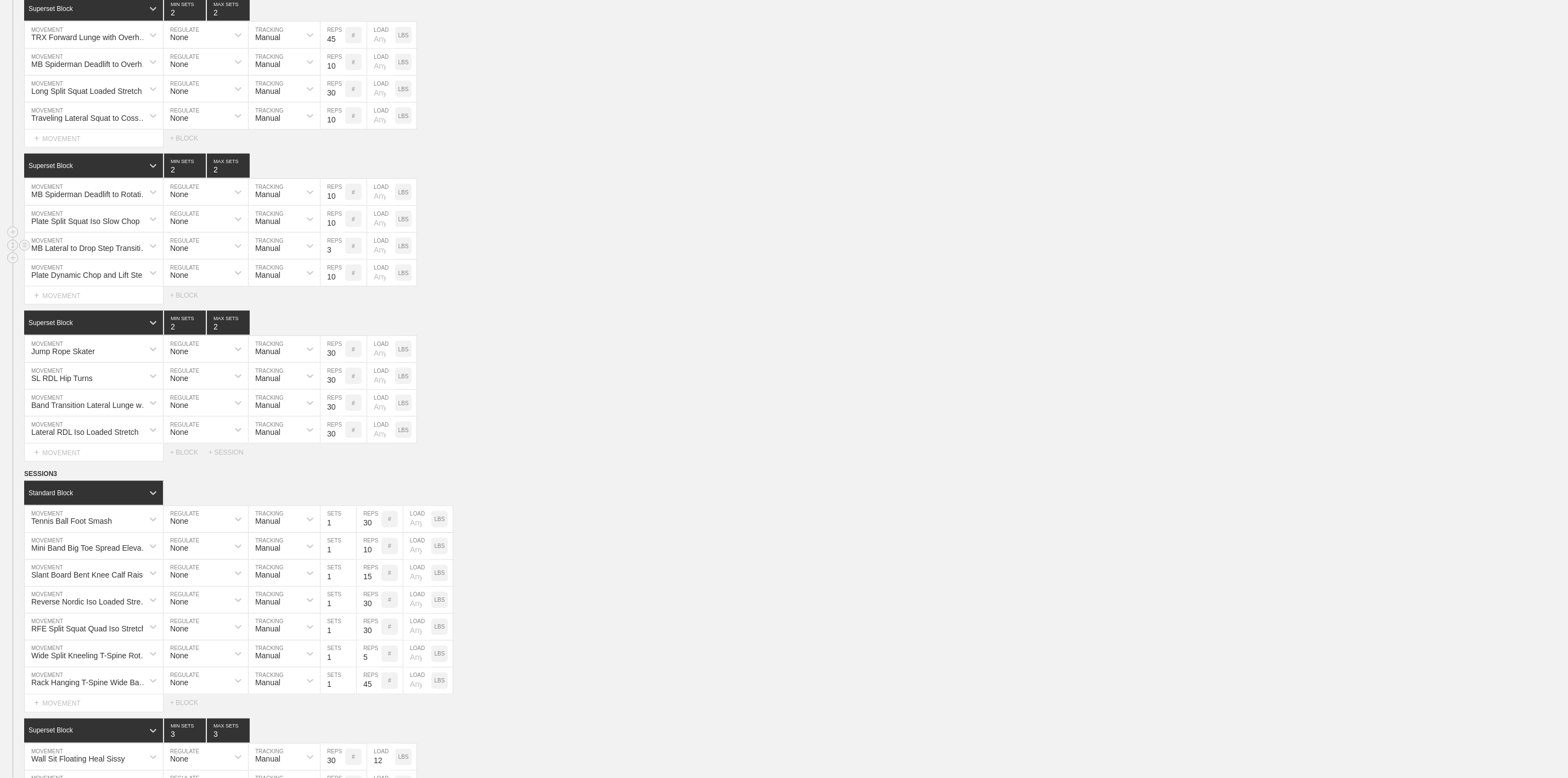
click at [326, 259] on input "3" at bounding box center [332, 246] width 25 height 27
type input "30"
click at [522, 233] on div "Plate Split Squat Iso Slow Chop MOVEMENT None REGULATE Manual TRACKING 10 REPS …" at bounding box center [784, 218] width 1568 height 27
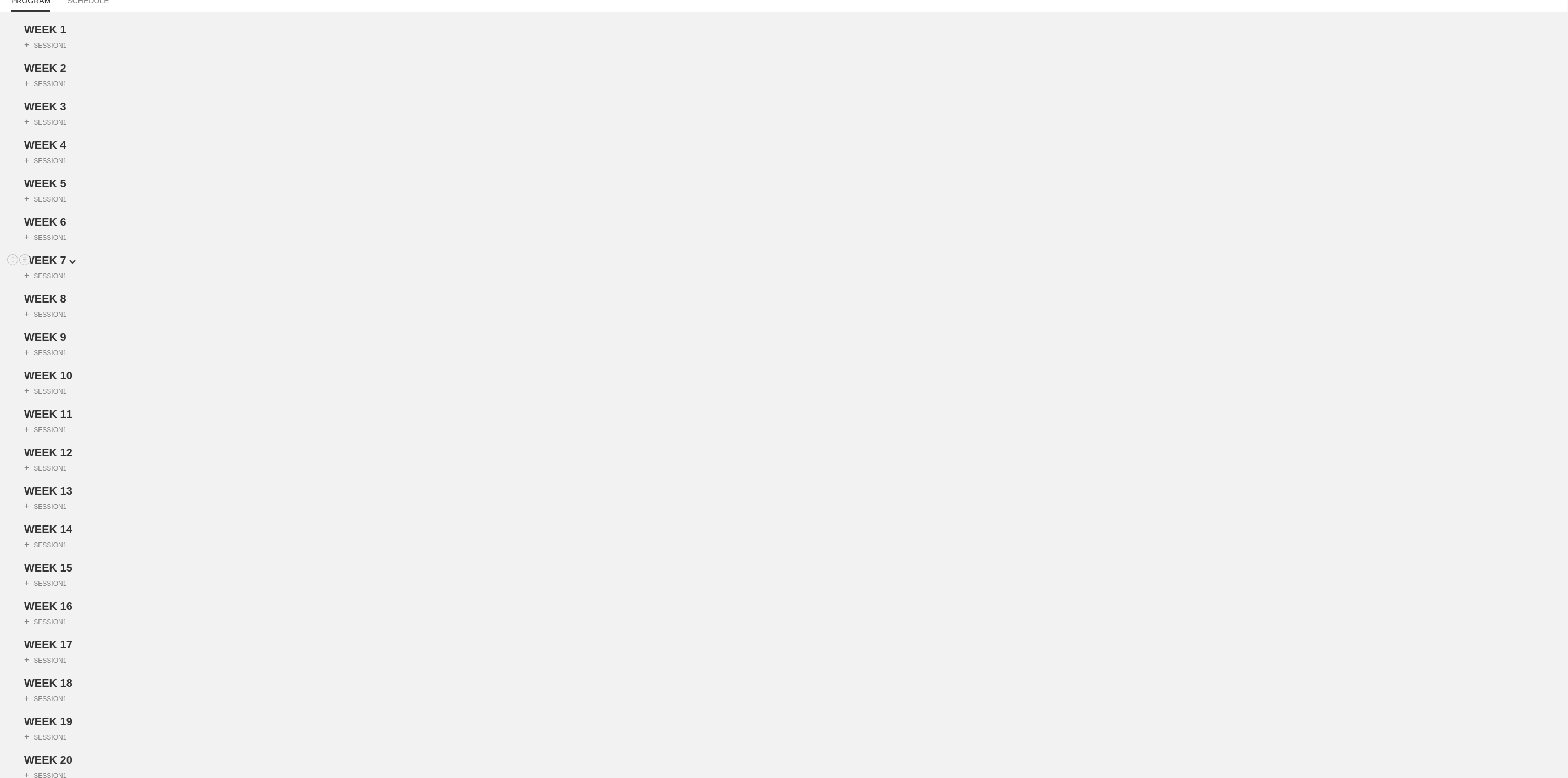
scroll to position [0, 0]
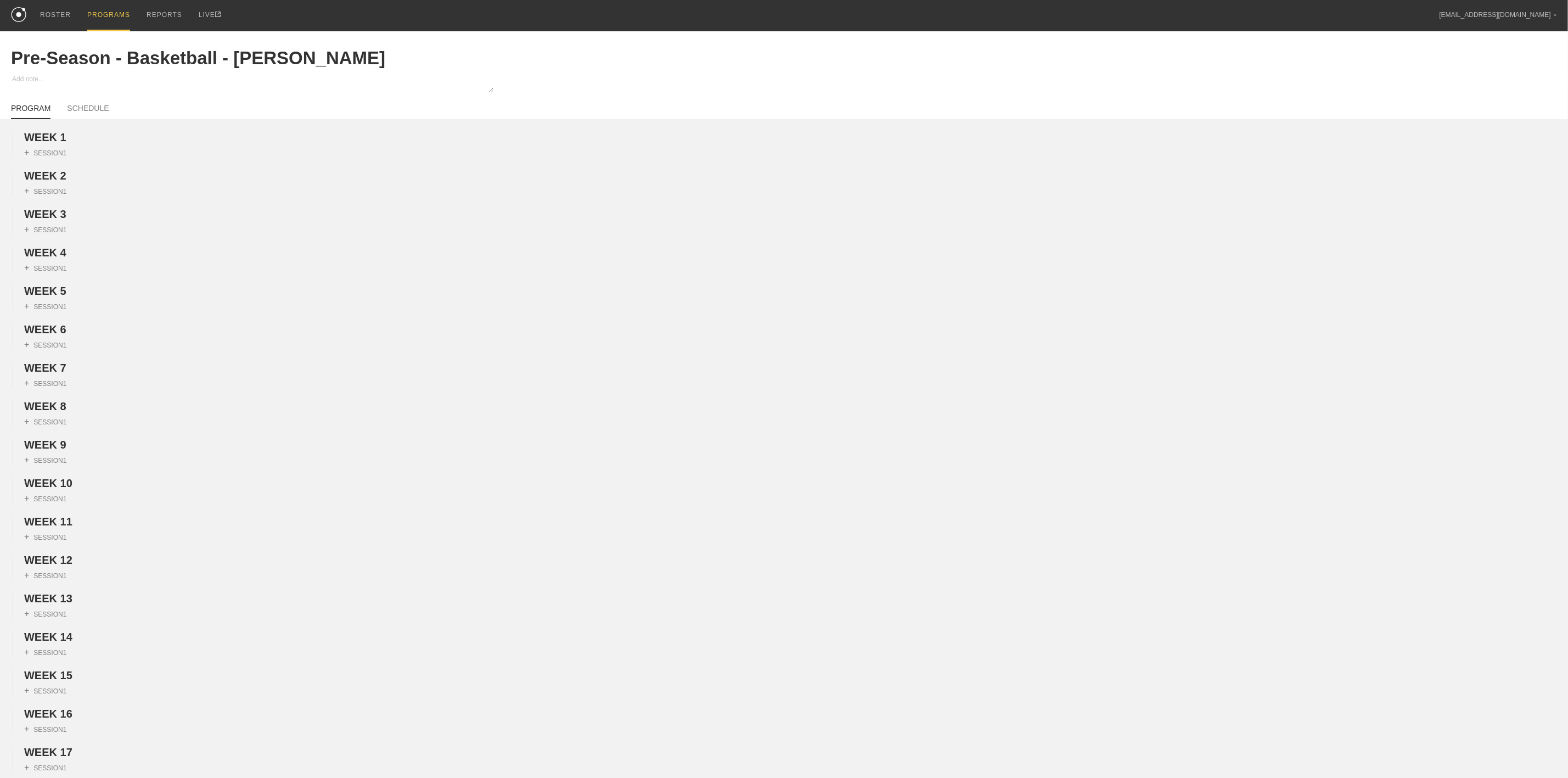
click at [106, 17] on div "PROGRAMS" at bounding box center [109, 16] width 43 height 31
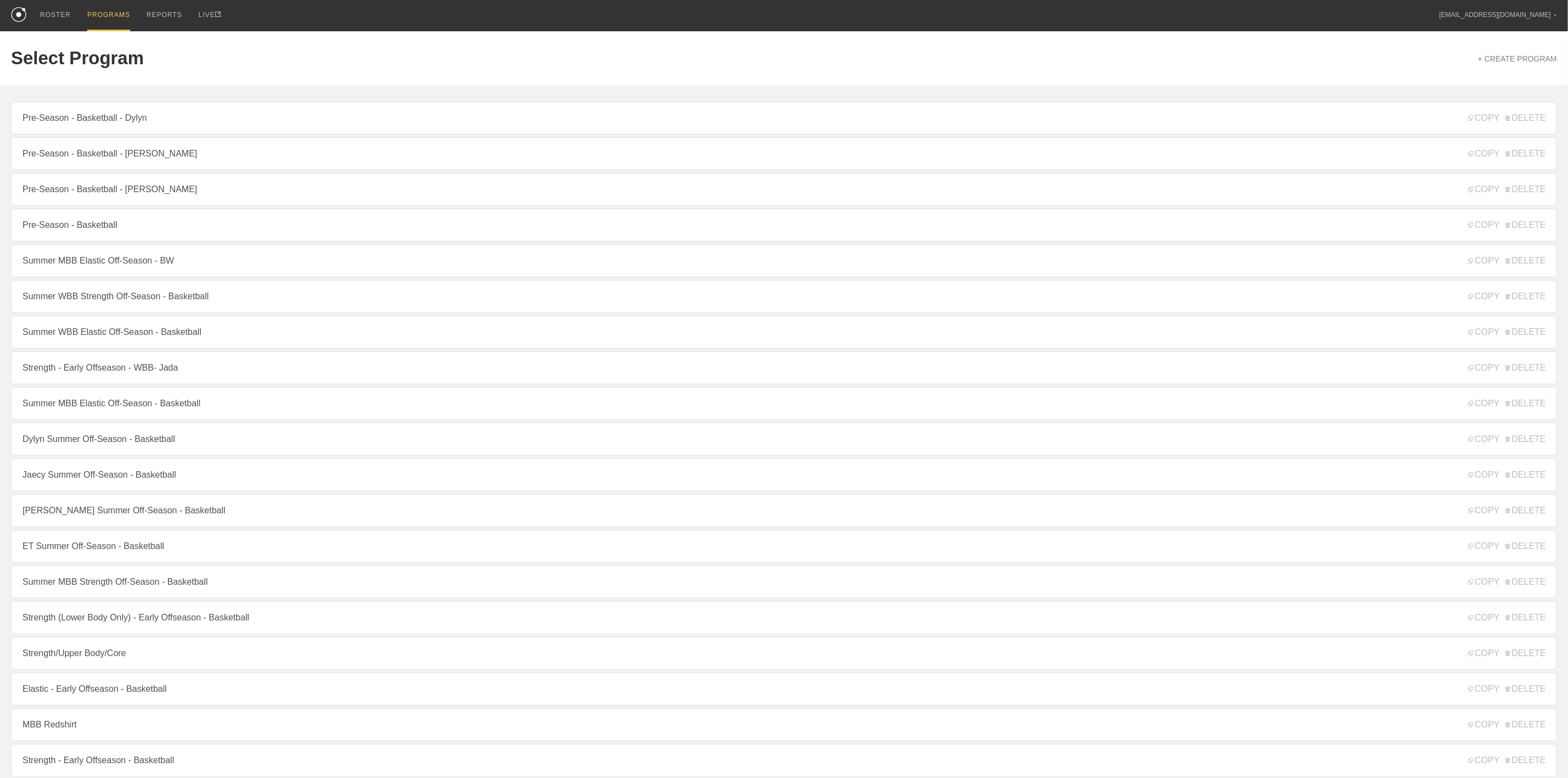
click at [124, 121] on link "Pre-Season - Basketball - Dylyn" at bounding box center [784, 117] width 1545 height 32
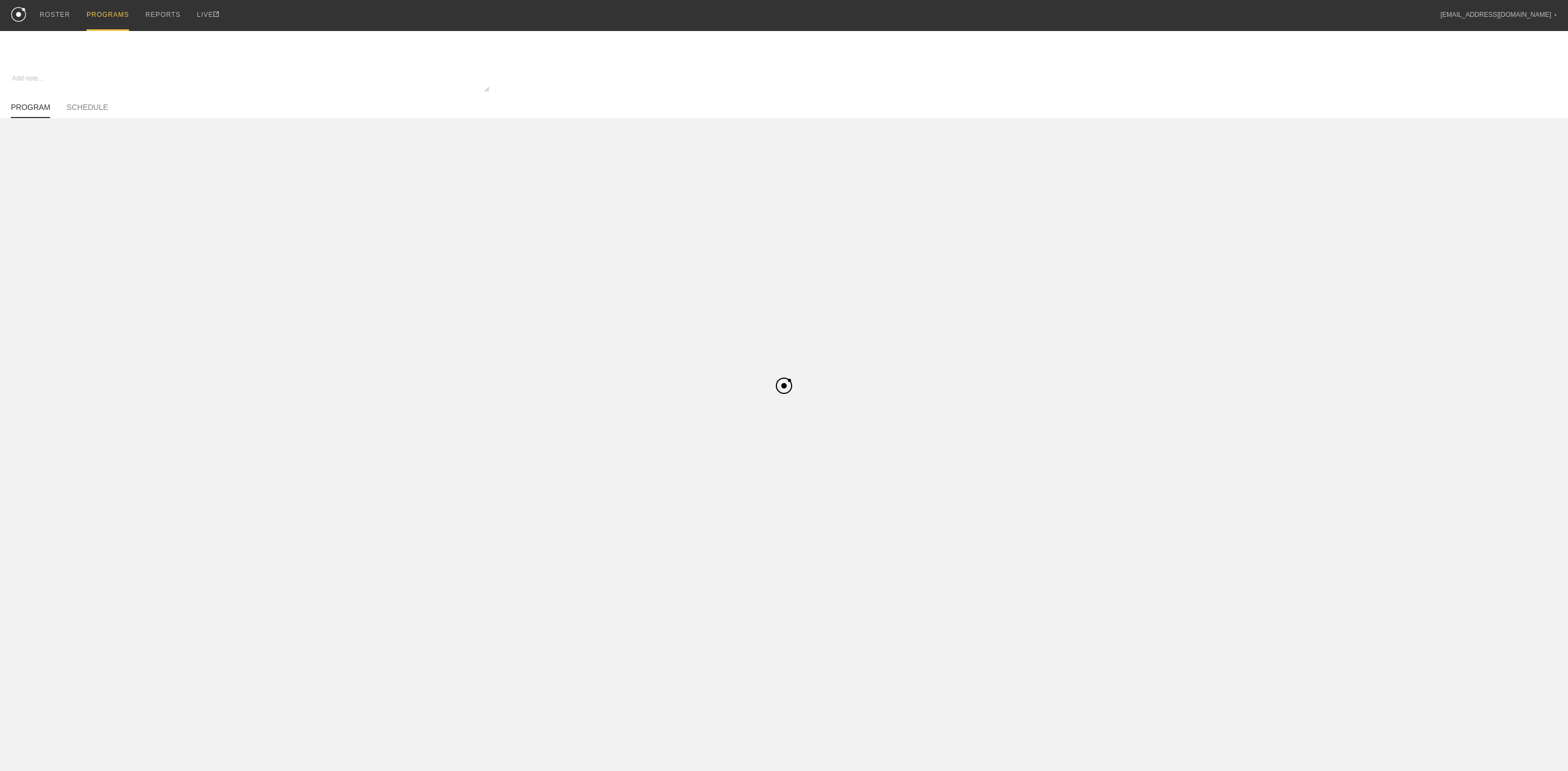
type textarea "x"
type input "Pre-Season - Basketball - Dylyn"
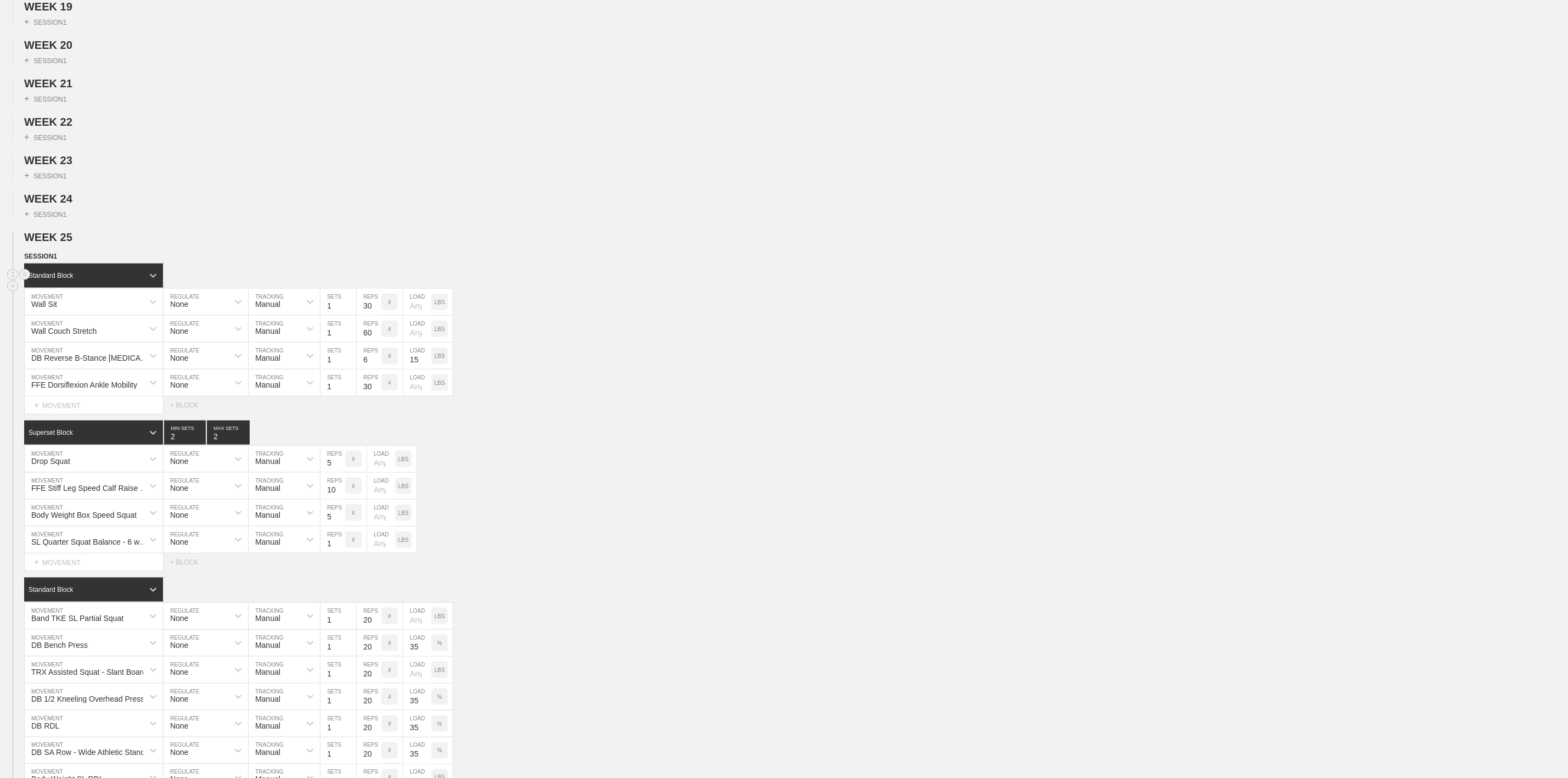
scroll to position [823, 0]
click at [51, 259] on span "SESSION 1" at bounding box center [44, 256] width 40 height 8
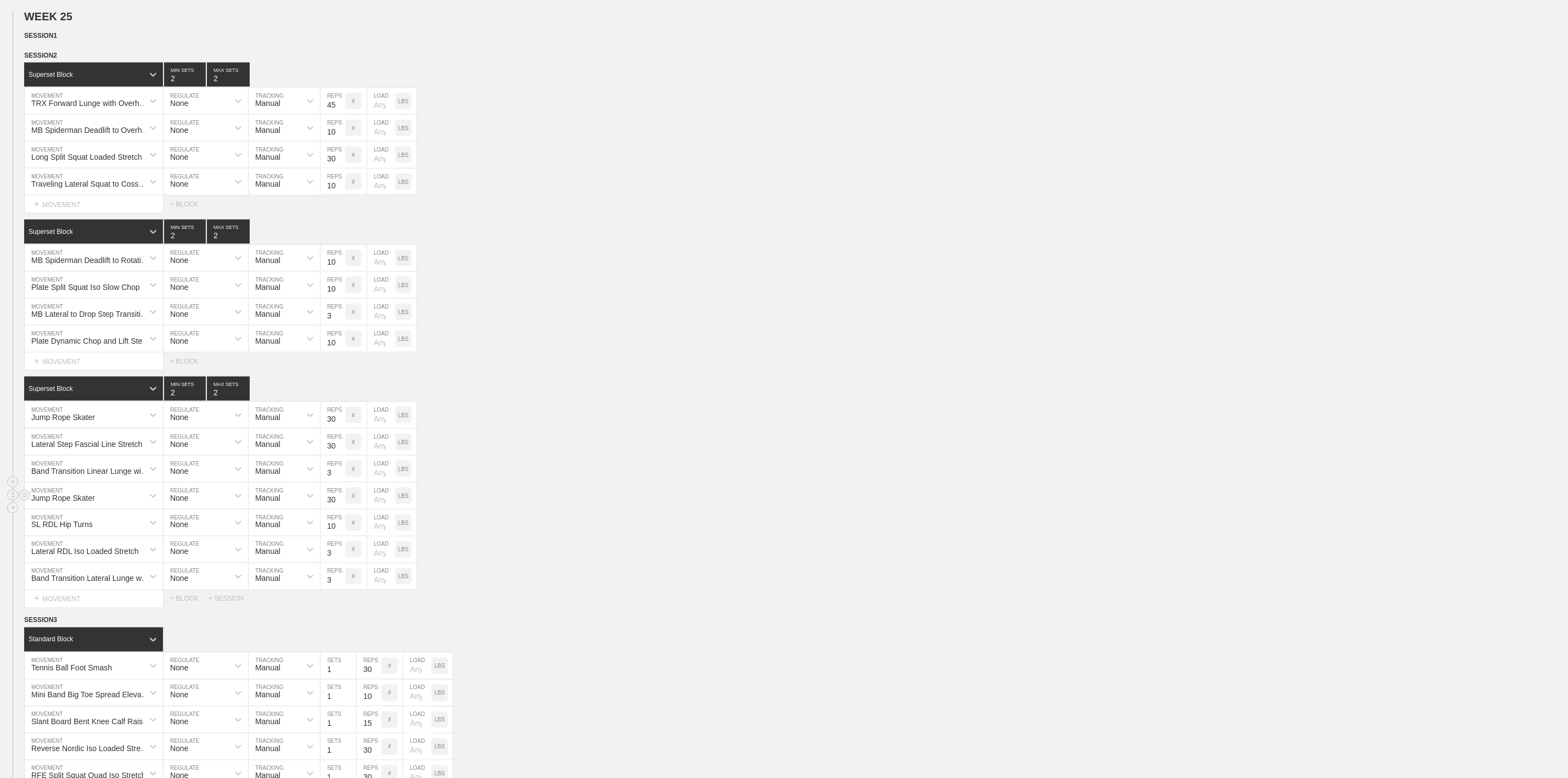
scroll to position [1070, 0]
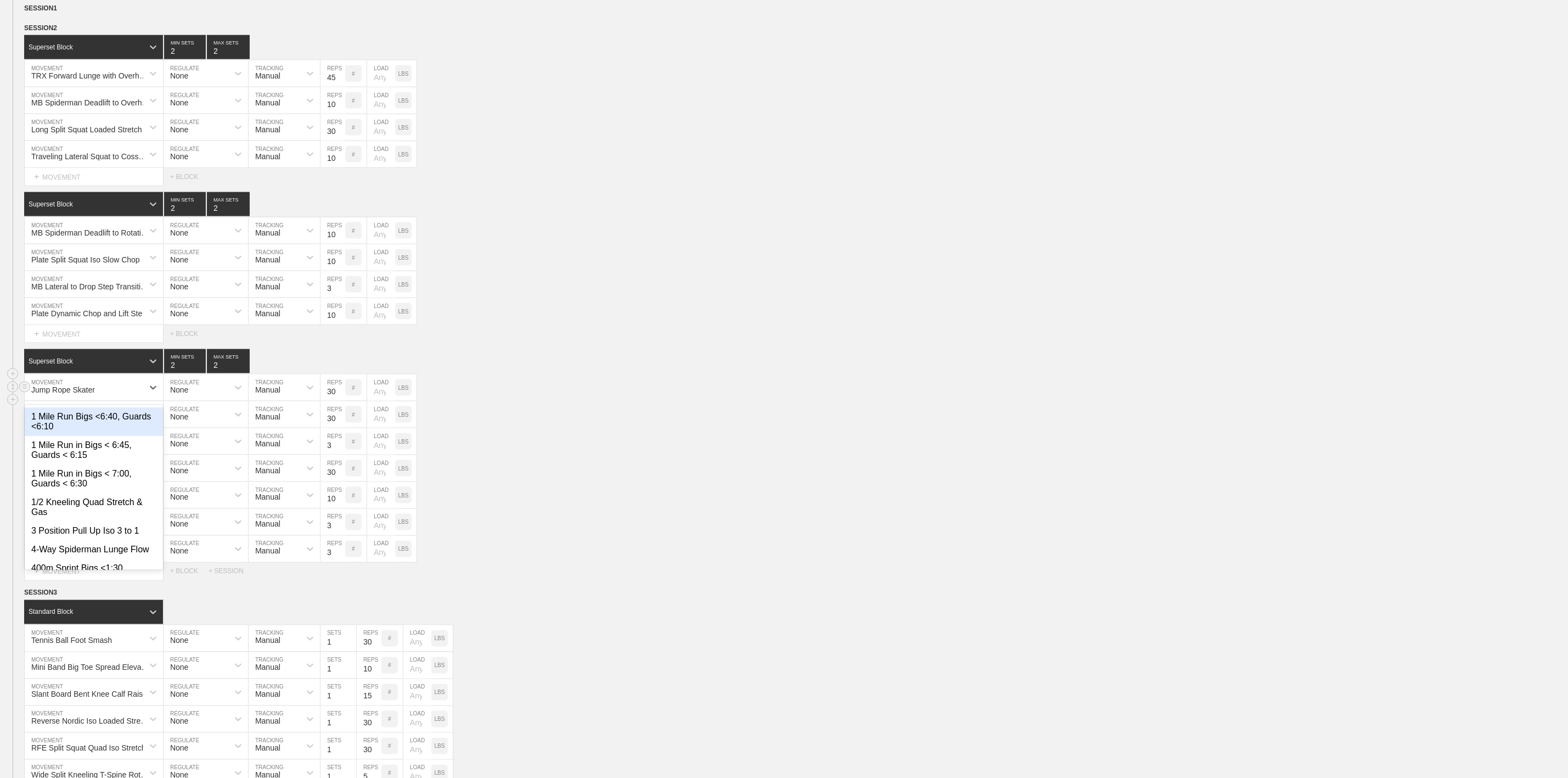
click at [117, 397] on div "Jump Rope Skater" at bounding box center [84, 388] width 119 height 19
type input "Slant Board"
click at [30, 16] on div at bounding box center [19, 9] width 25 height 13
click at [55, 12] on span "SESSION 1" at bounding box center [43, 8] width 37 height 8
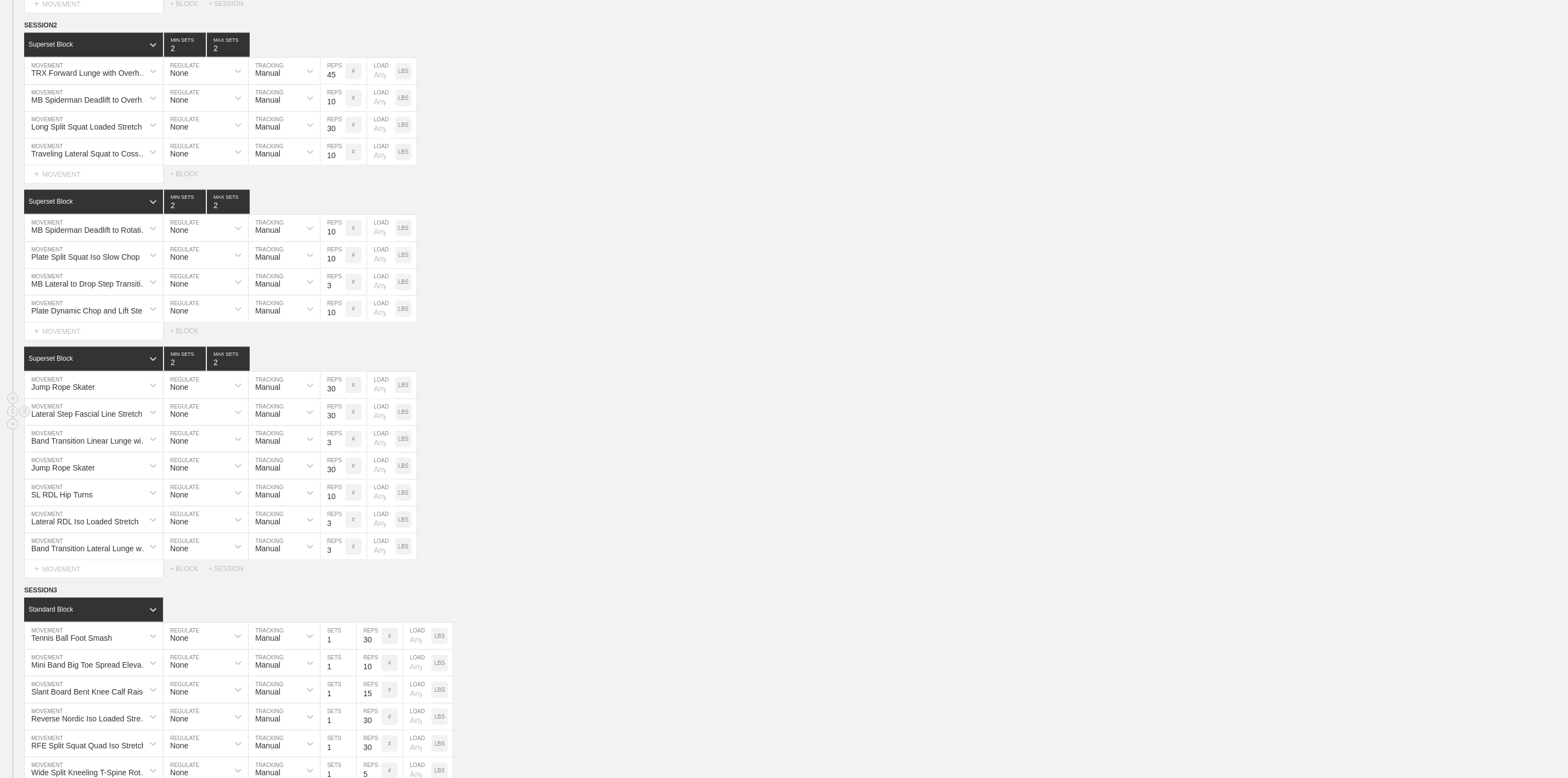
scroll to position [1647, 0]
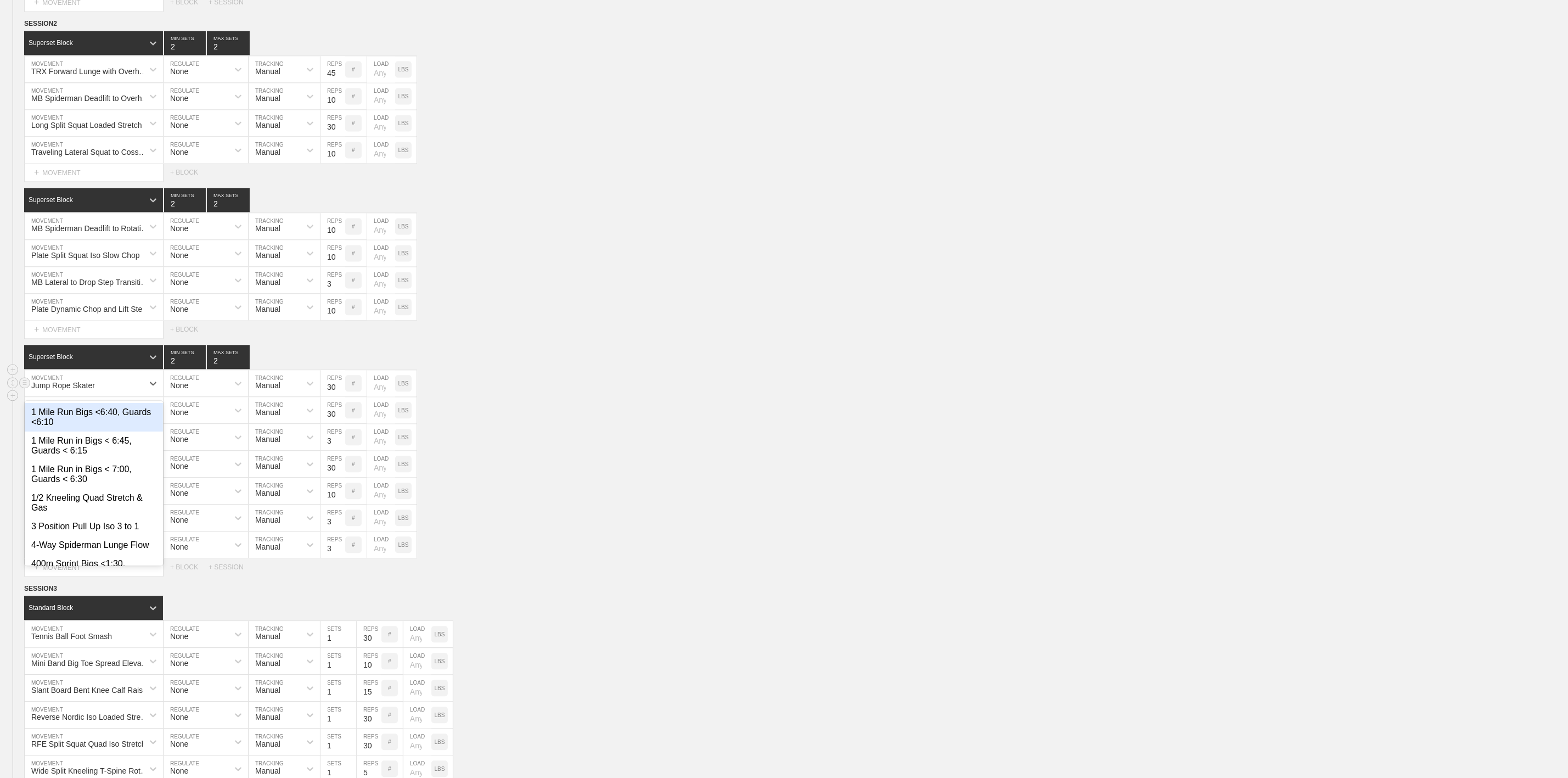
click at [97, 392] on div "Jump Rope Skater" at bounding box center [84, 383] width 119 height 19
type input "Slant Board Stiff Leg Calf Raise @X-0-X-1"
click at [79, 432] on div "Create "Slant Board Stiff Leg Calf Raise @X-0-X-1"" at bounding box center [93, 417] width 139 height 29
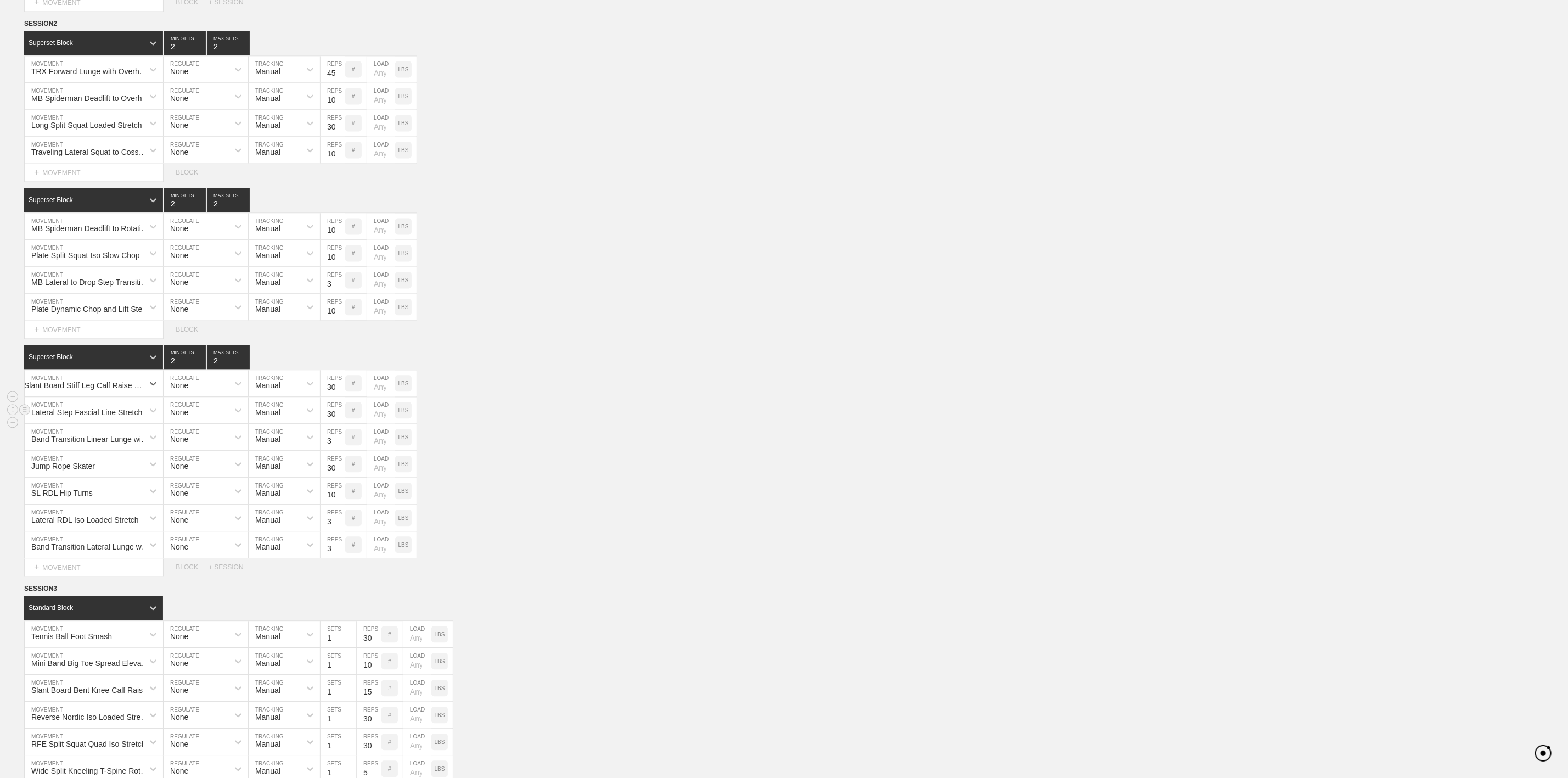
scroll to position [0, 7]
click at [331, 396] on input "30" at bounding box center [332, 383] width 25 height 27
type input "15"
click at [537, 369] on div "Superset Block 2 MIN SETS 2 MAX SETS" at bounding box center [796, 357] width 1543 height 25
click at [89, 417] on div "Lateral Step Fascial Line Stretch" at bounding box center [87, 412] width 111 height 9
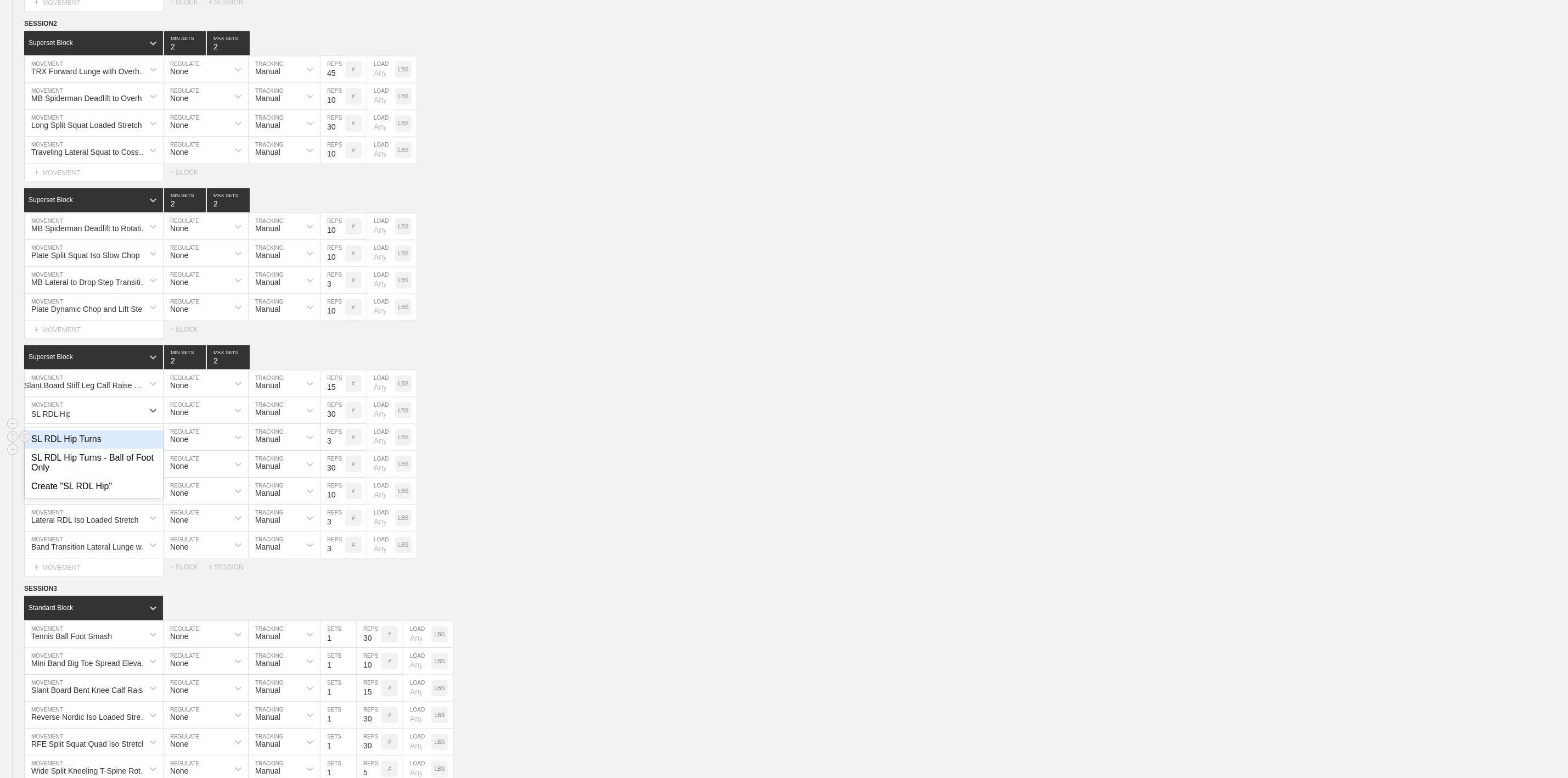
drag, startPoint x: 88, startPoint y: 479, endPoint x: 94, endPoint y: 481, distance: 6.3
click at [89, 449] on div "SL RDL Hip Turns" at bounding box center [93, 439] width 139 height 19
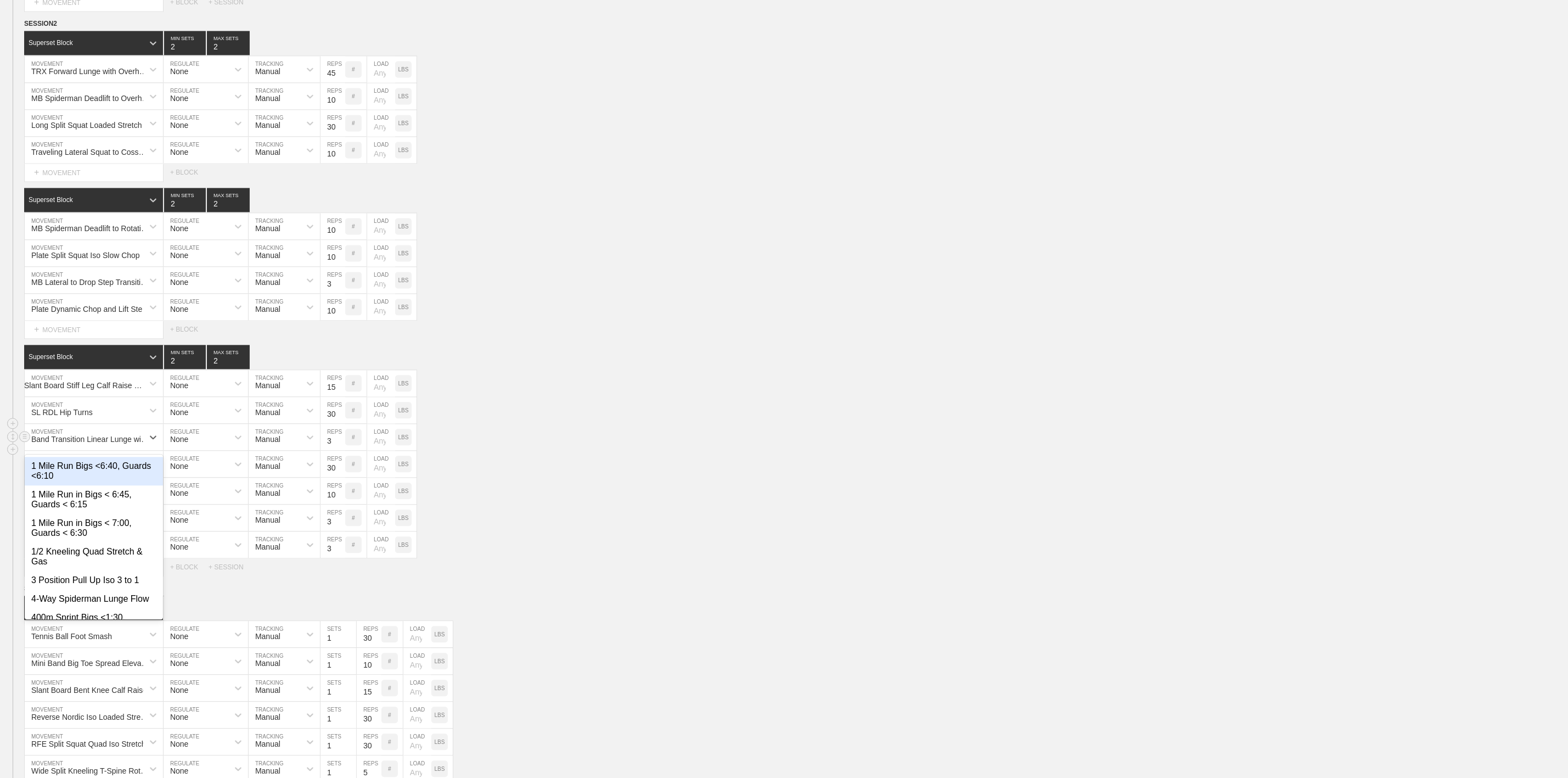
click at [83, 444] on div "Band Transition Linear Lunge with Overhead Side Bend" at bounding box center [90, 439] width 119 height 9
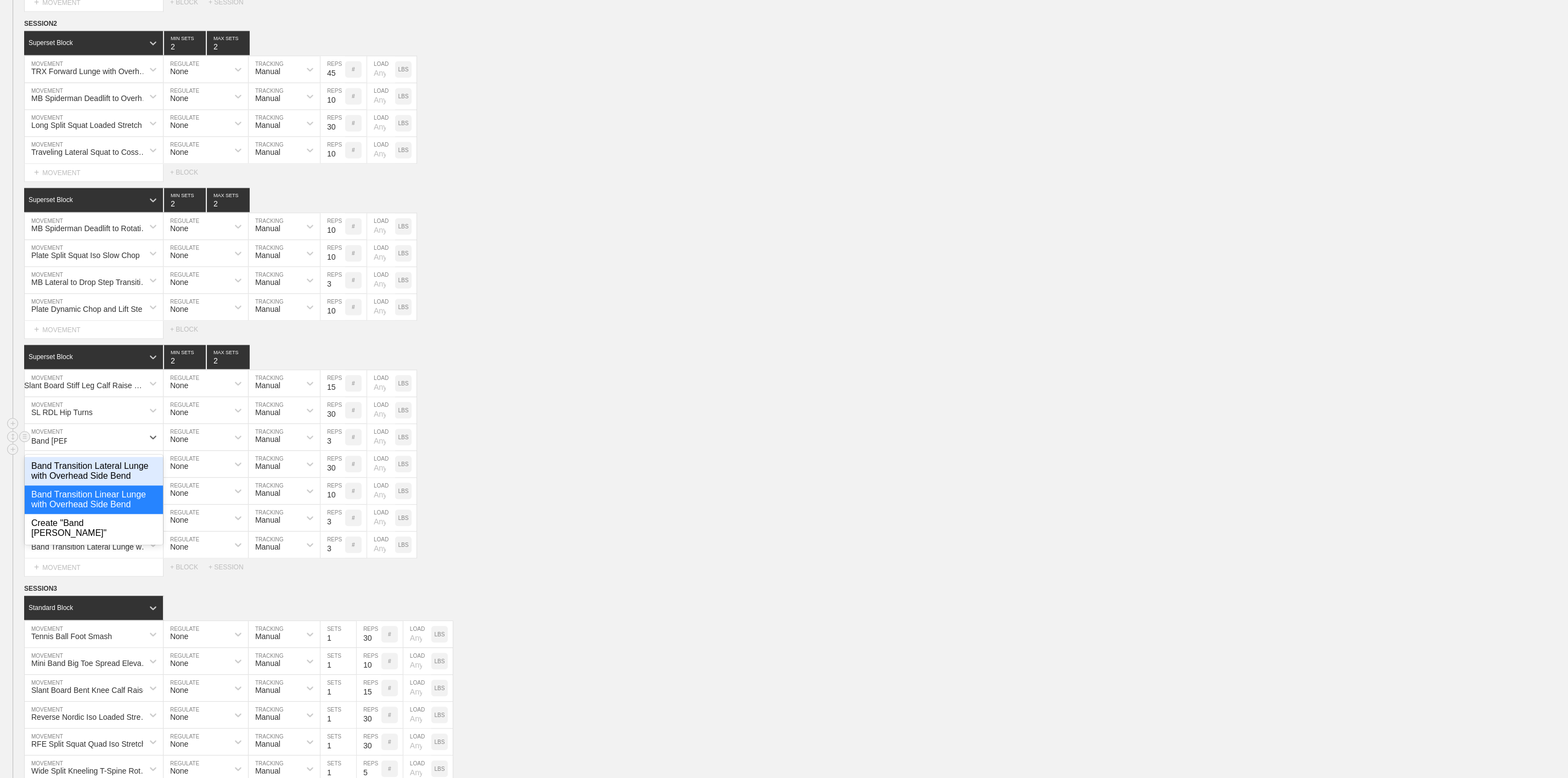
click at [96, 485] on div "Band Transition Lateral Lunge with Overhead Side Bend" at bounding box center [93, 470] width 139 height 29
click at [331, 450] on input "3" at bounding box center [332, 437] width 25 height 27
click at [624, 450] on div "Band Transition Lateral Lunge with Overhead Side Bend MOVEMENT None REGULATE Ma…" at bounding box center [784, 437] width 1568 height 27
click at [72, 470] on div "Jump Rope Skater" at bounding box center [63, 465] width 64 height 9
click at [109, 503] on div "Lateral RDL Iso Loaded Stretch" at bounding box center [93, 493] width 139 height 19
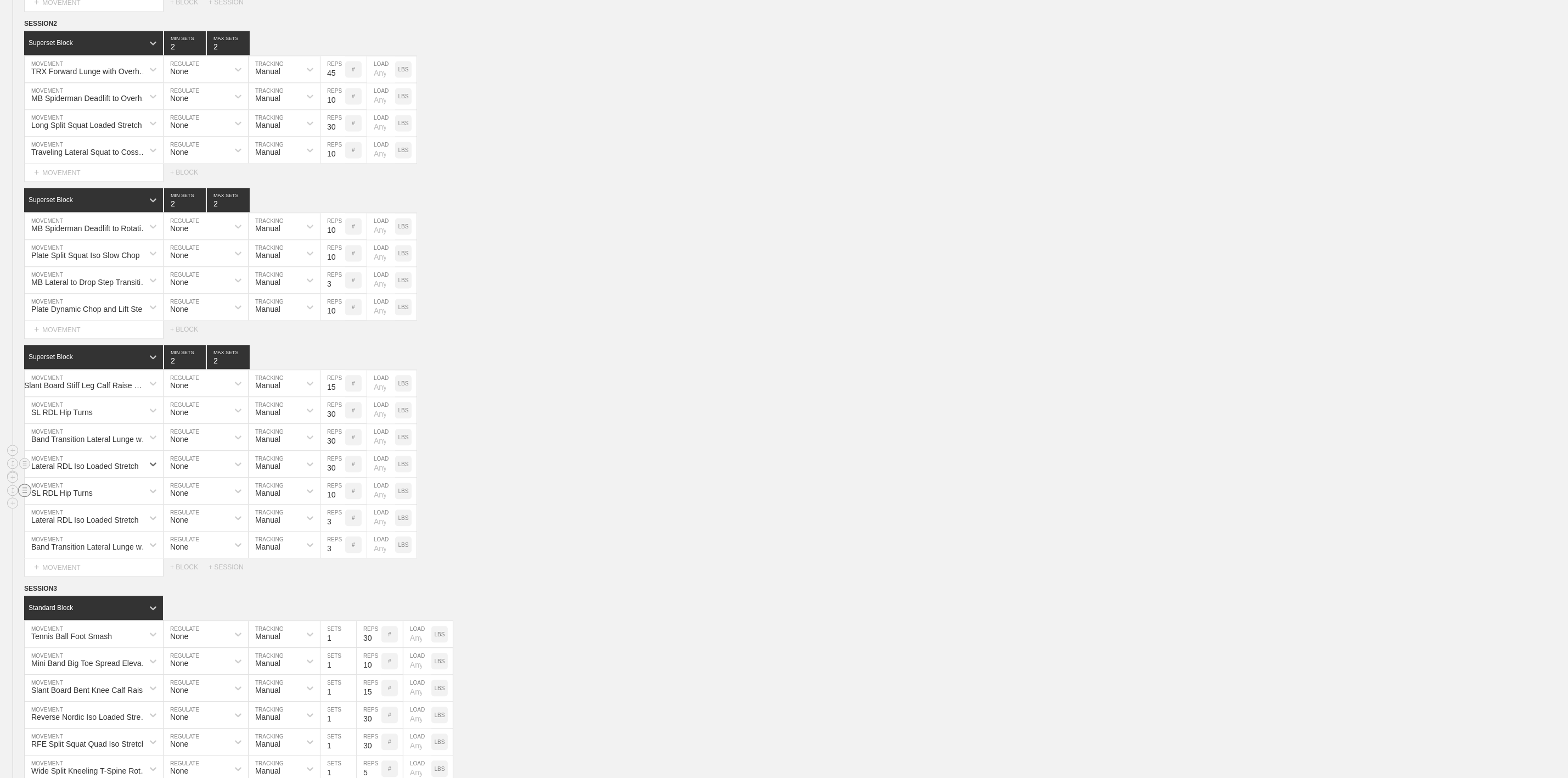
click at [26, 497] on circle at bounding box center [25, 490] width 13 height 13
click at [74, 554] on div "DELETE" at bounding box center [76, 556] width 87 height 17
click at [24, 490] on line at bounding box center [25, 490] width 4 height 0
click at [58, 555] on div "DELETE" at bounding box center [76, 556] width 87 height 17
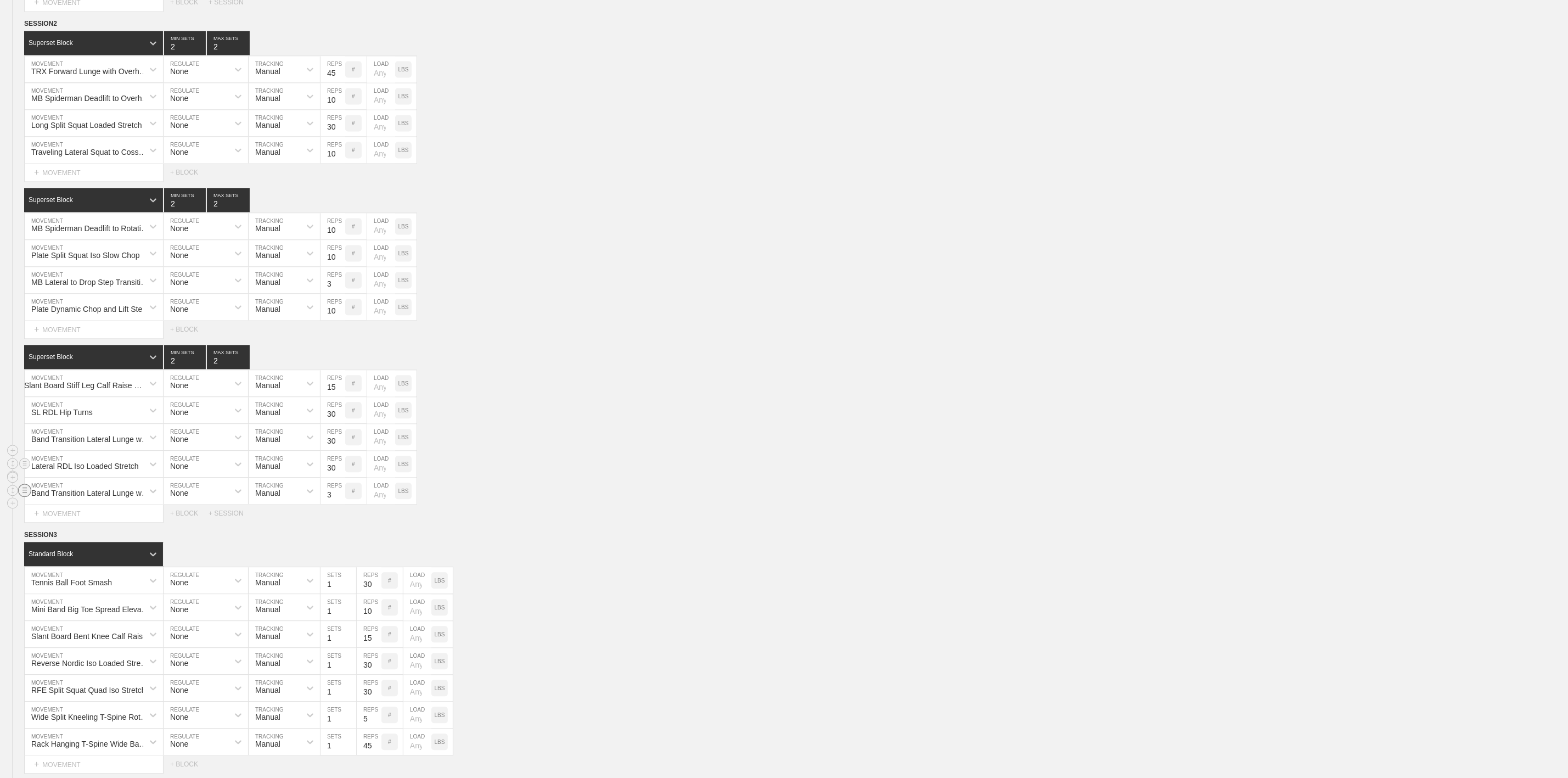
click at [24, 497] on circle at bounding box center [25, 490] width 13 height 13
click at [66, 559] on div "DELETE" at bounding box center [76, 556] width 87 height 17
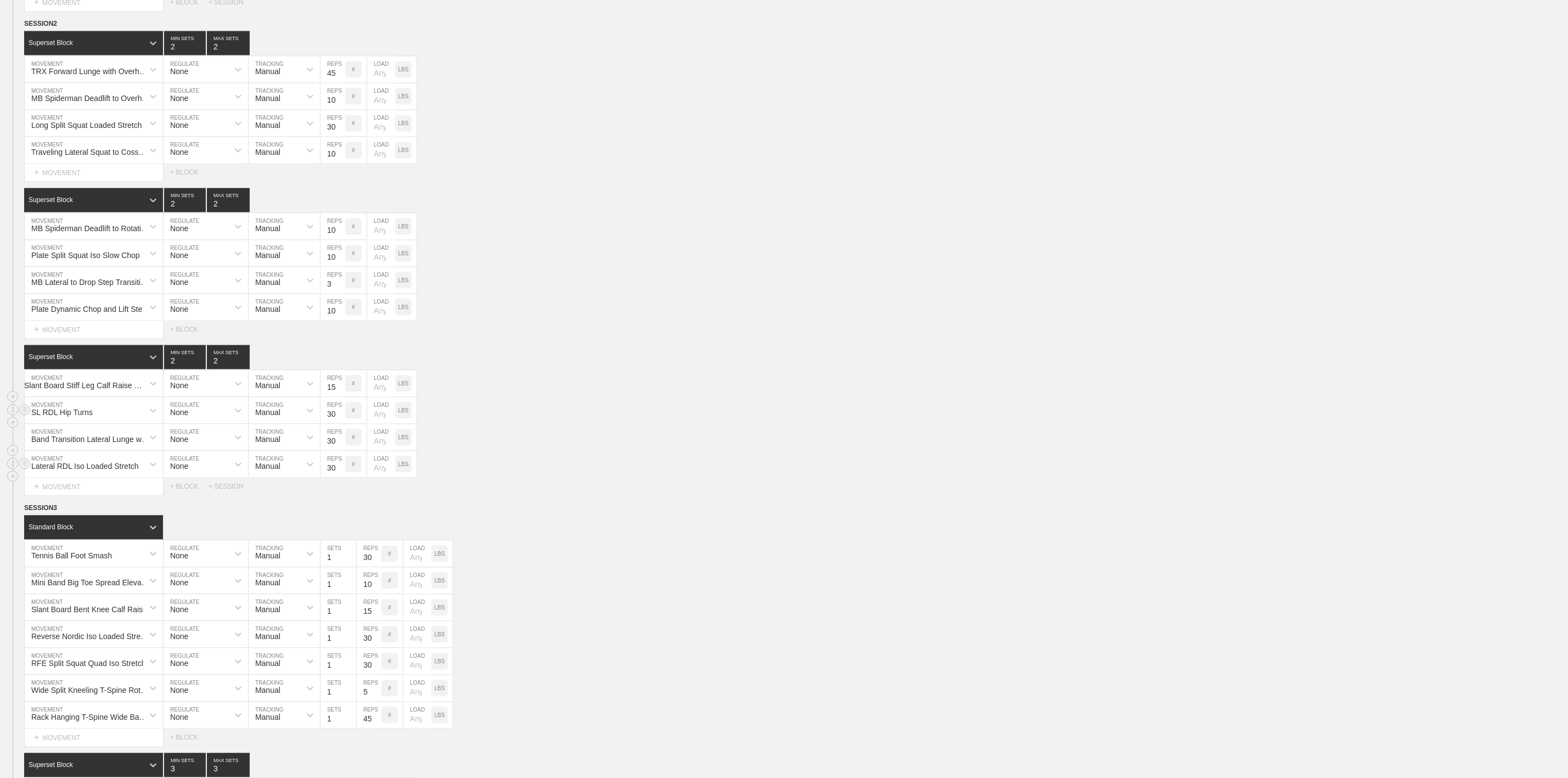
click at [689, 424] on div "SL RDL Hip Turns MOVEMENT None REGULATE Manual TRACKING 30 REPS # LOAD LBS" at bounding box center [784, 410] width 1568 height 27
click at [642, 383] on div "SESSION 2 Superset Block 2 MIN SETS 2 MAX SETS DUPLICATE INSERT MOVEMENT AFTER …" at bounding box center [784, 256] width 1568 height 477
click at [101, 260] on div "Plate Split Squat Iso Slow Chop" at bounding box center [86, 255] width 109 height 9
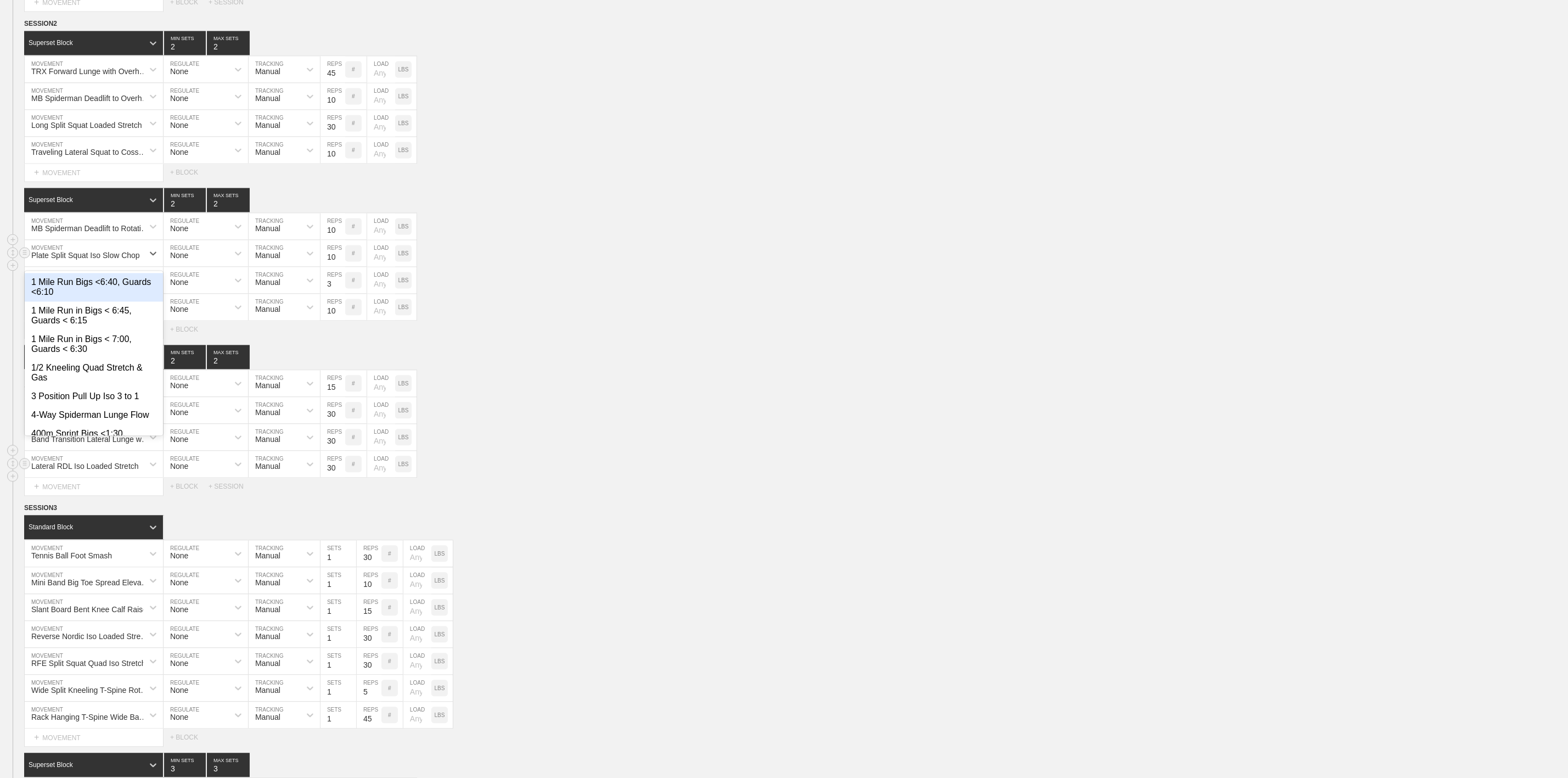
click at [680, 267] on div "option 1 Mile Run Bigs <6:40, Guards <6:10 focused, 1 of 761. 761 results avail…" at bounding box center [784, 253] width 1568 height 27
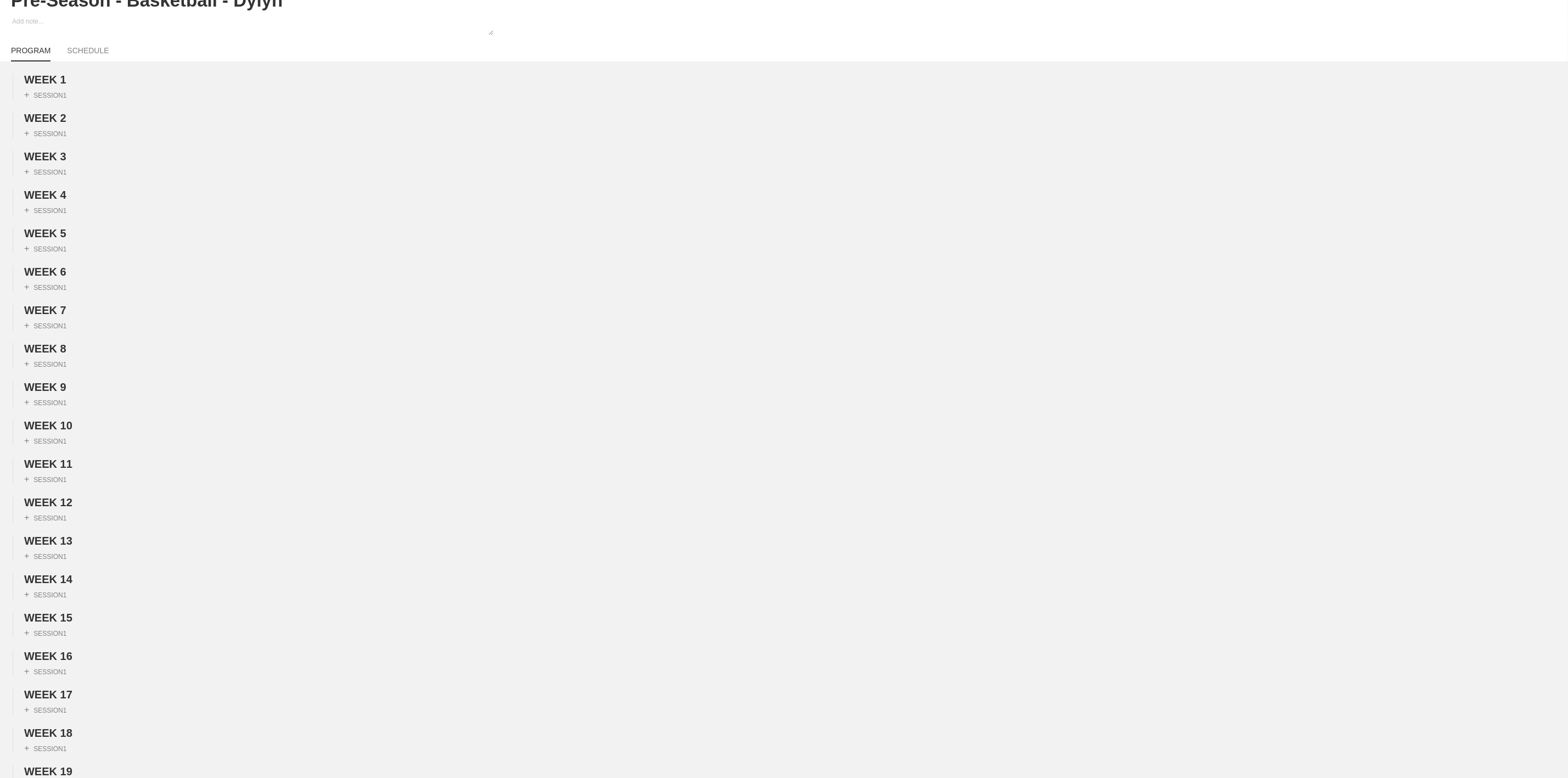
scroll to position [0, 0]
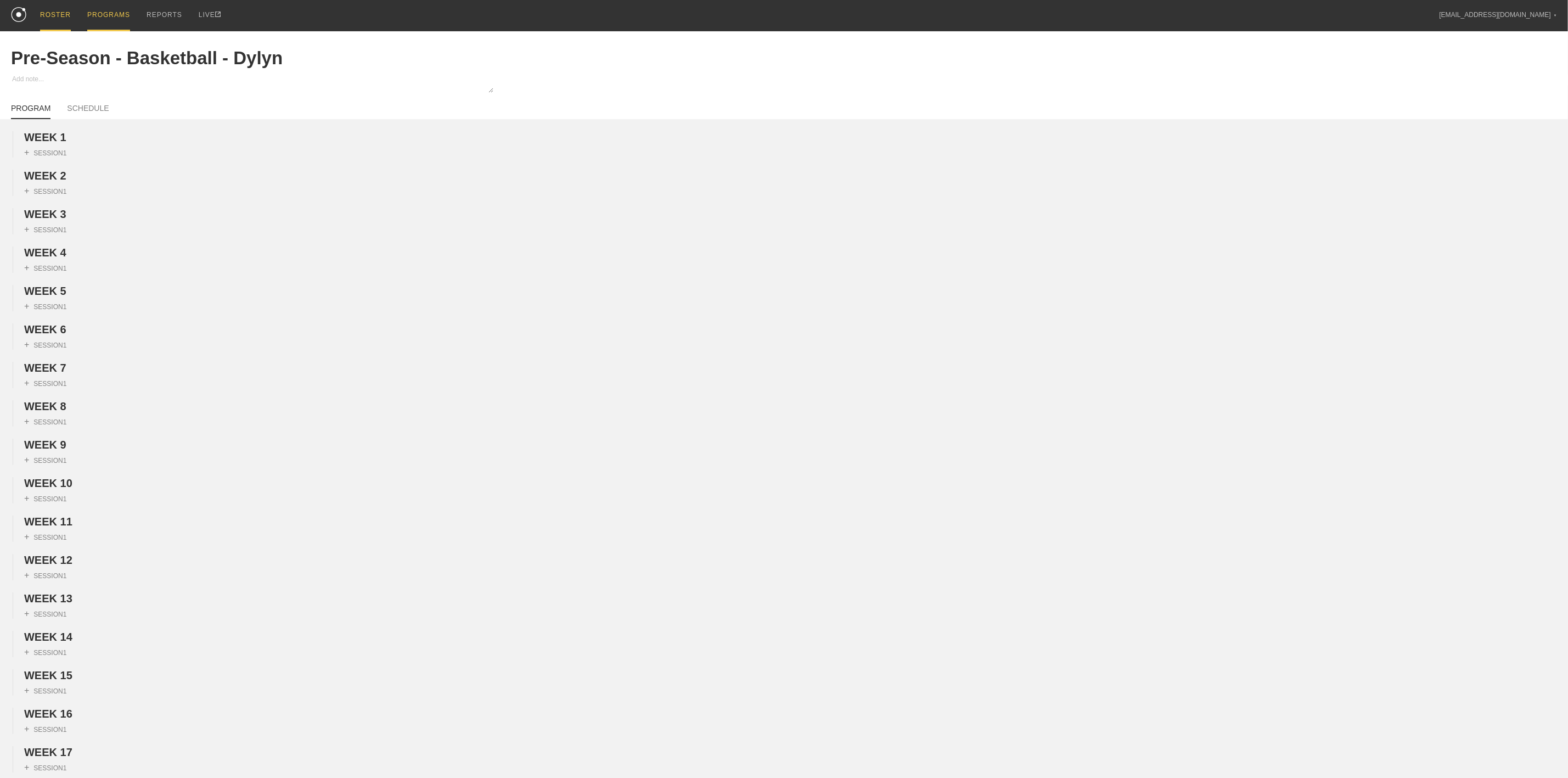
click at [48, 11] on div "ROSTER" at bounding box center [55, 16] width 30 height 31
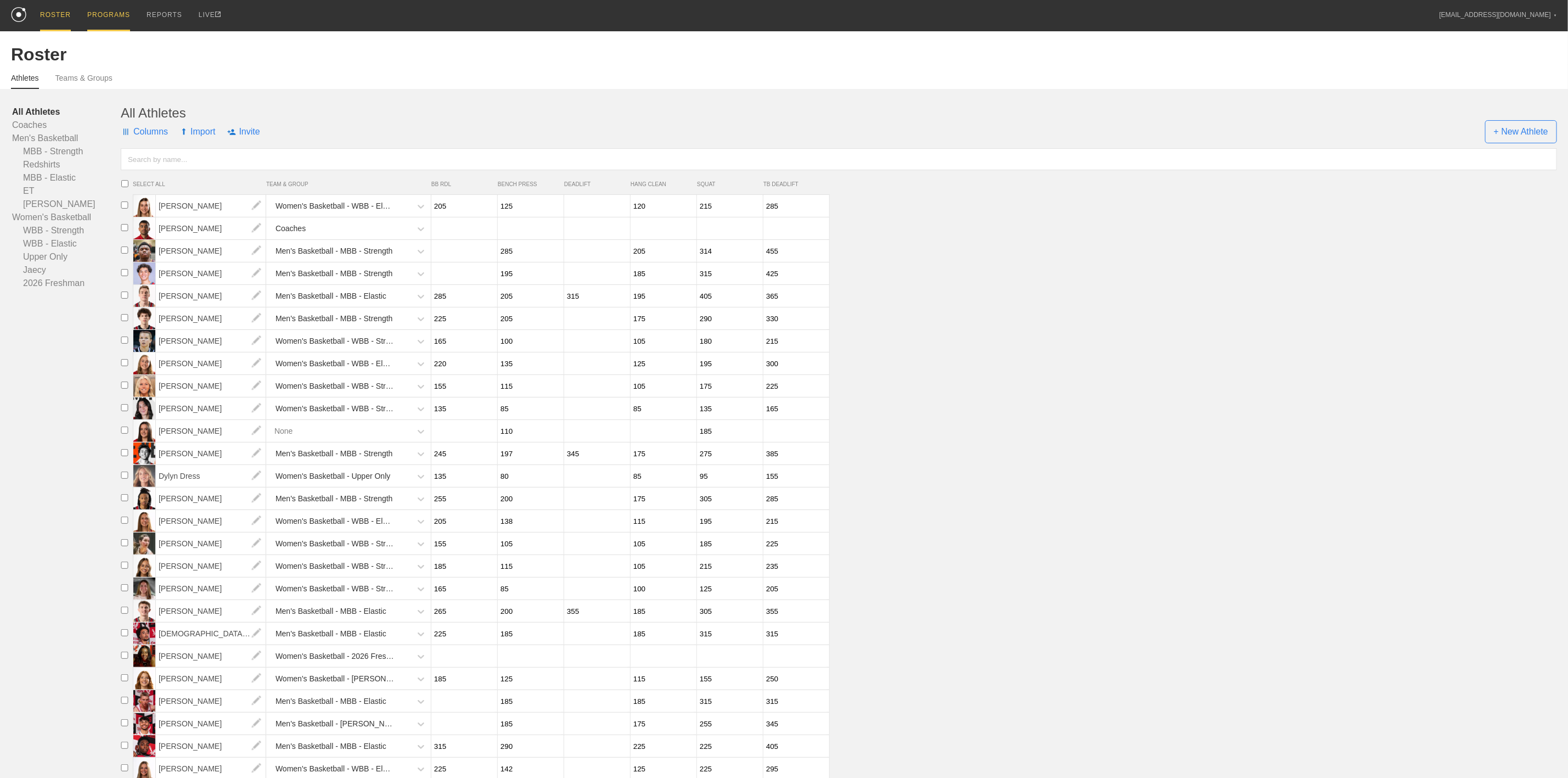
click at [114, 15] on div "PROGRAMS" at bounding box center [109, 16] width 43 height 31
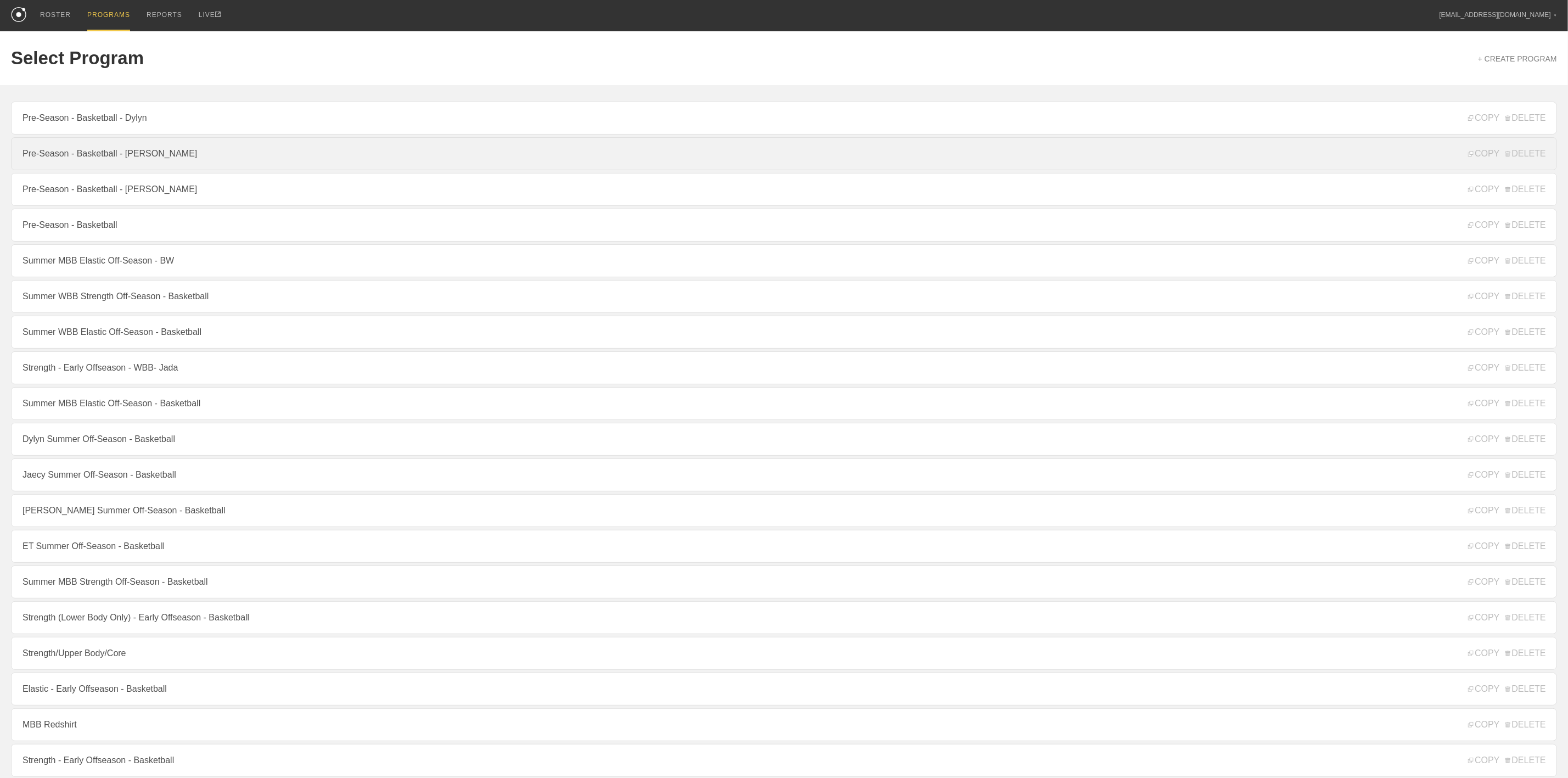
click at [142, 148] on link "Pre-Season - Basketball - [PERSON_NAME]" at bounding box center [784, 153] width 1545 height 32
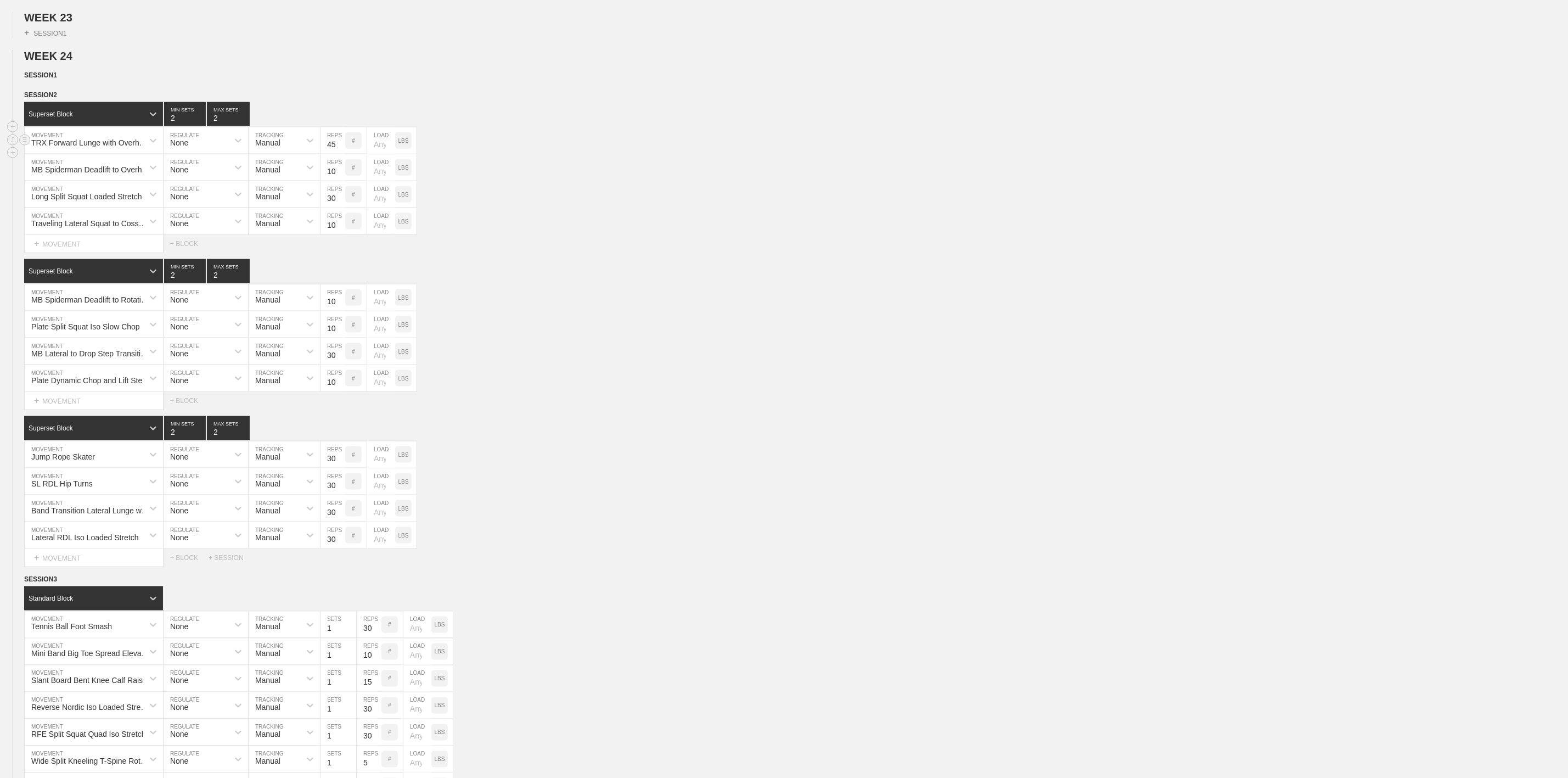
scroll to position [906, 0]
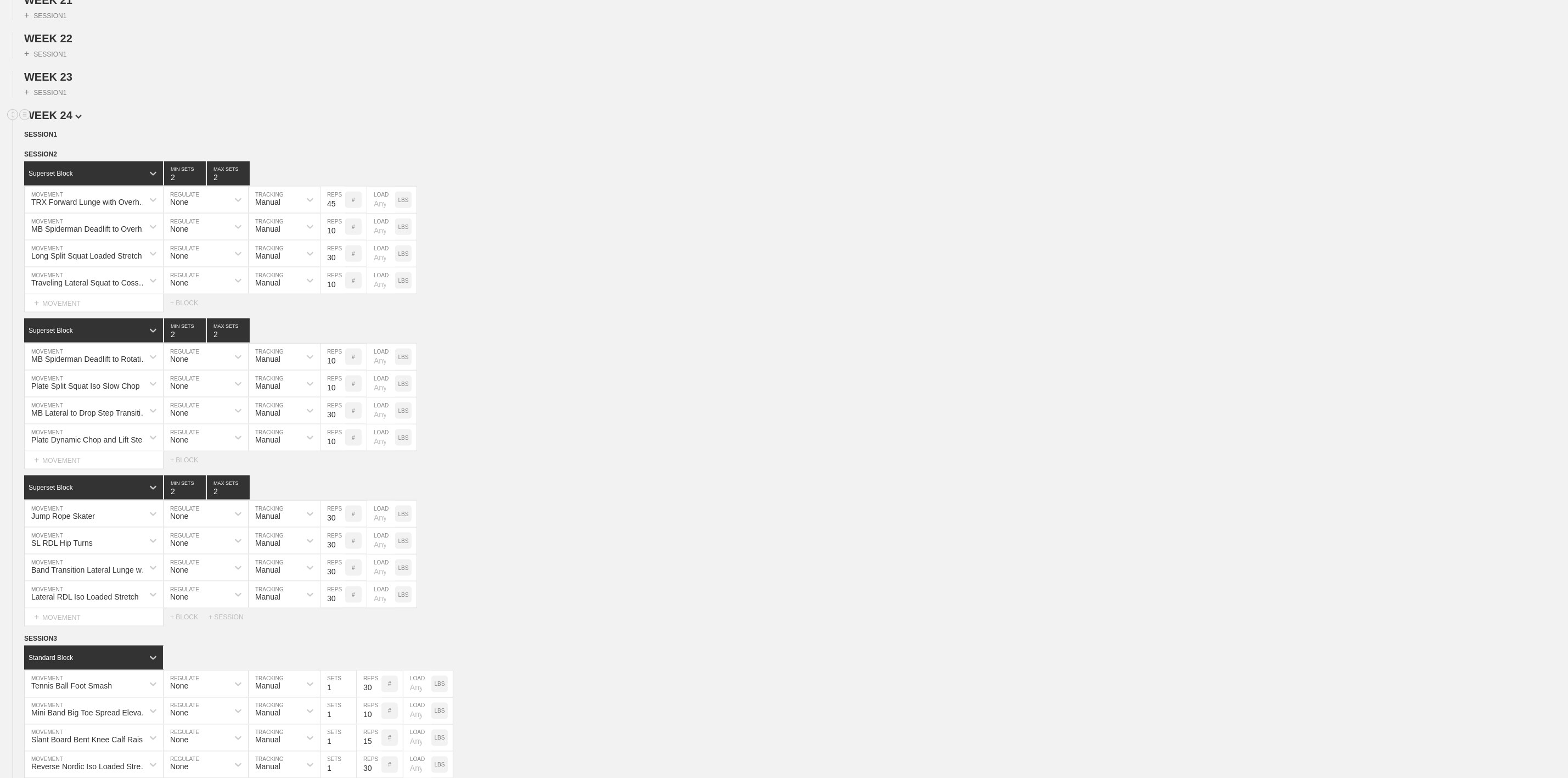
click at [75, 119] on img at bounding box center [78, 117] width 7 height 4
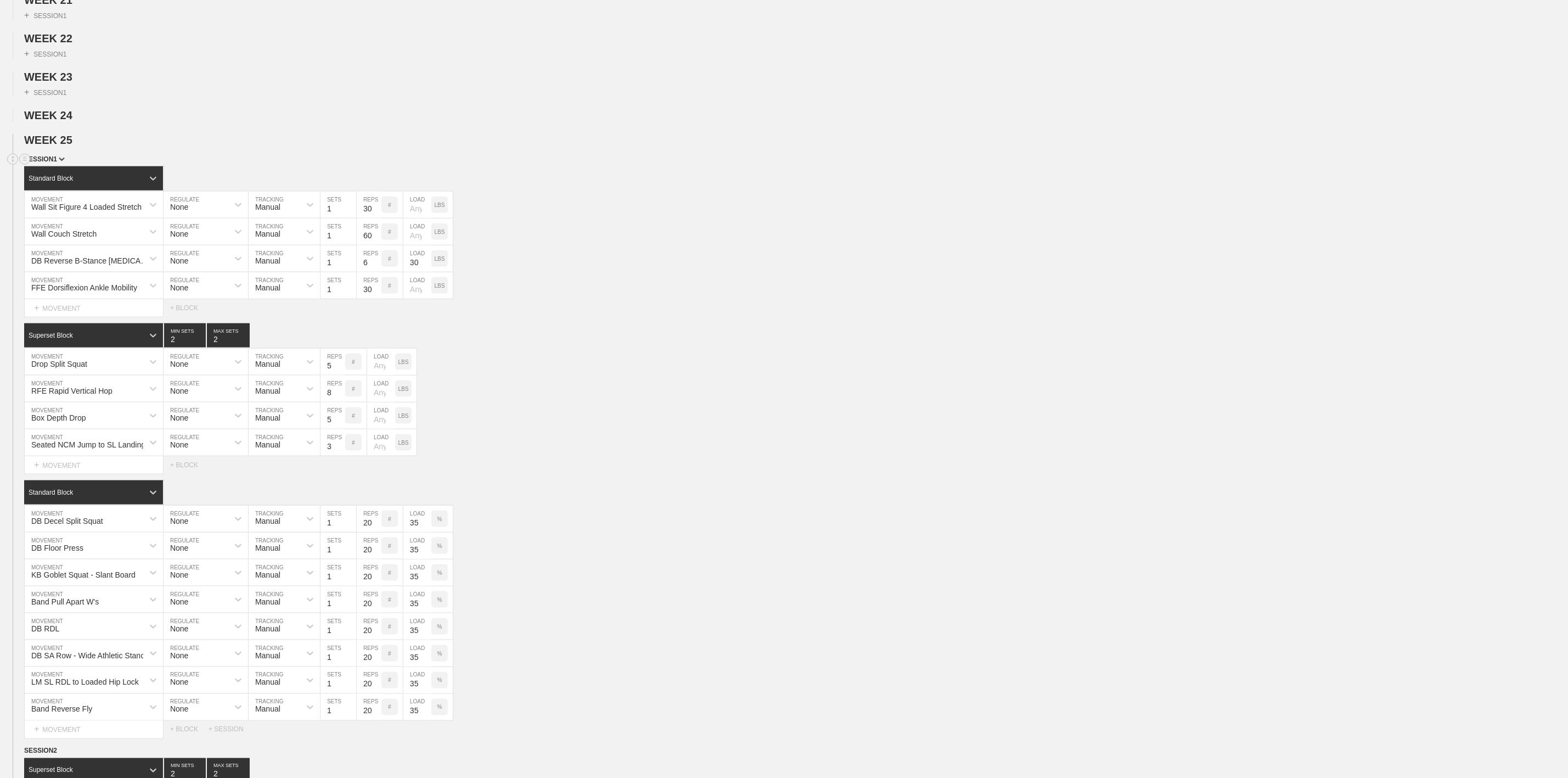
click at [51, 163] on span "SESSION 1" at bounding box center [44, 159] width 40 height 8
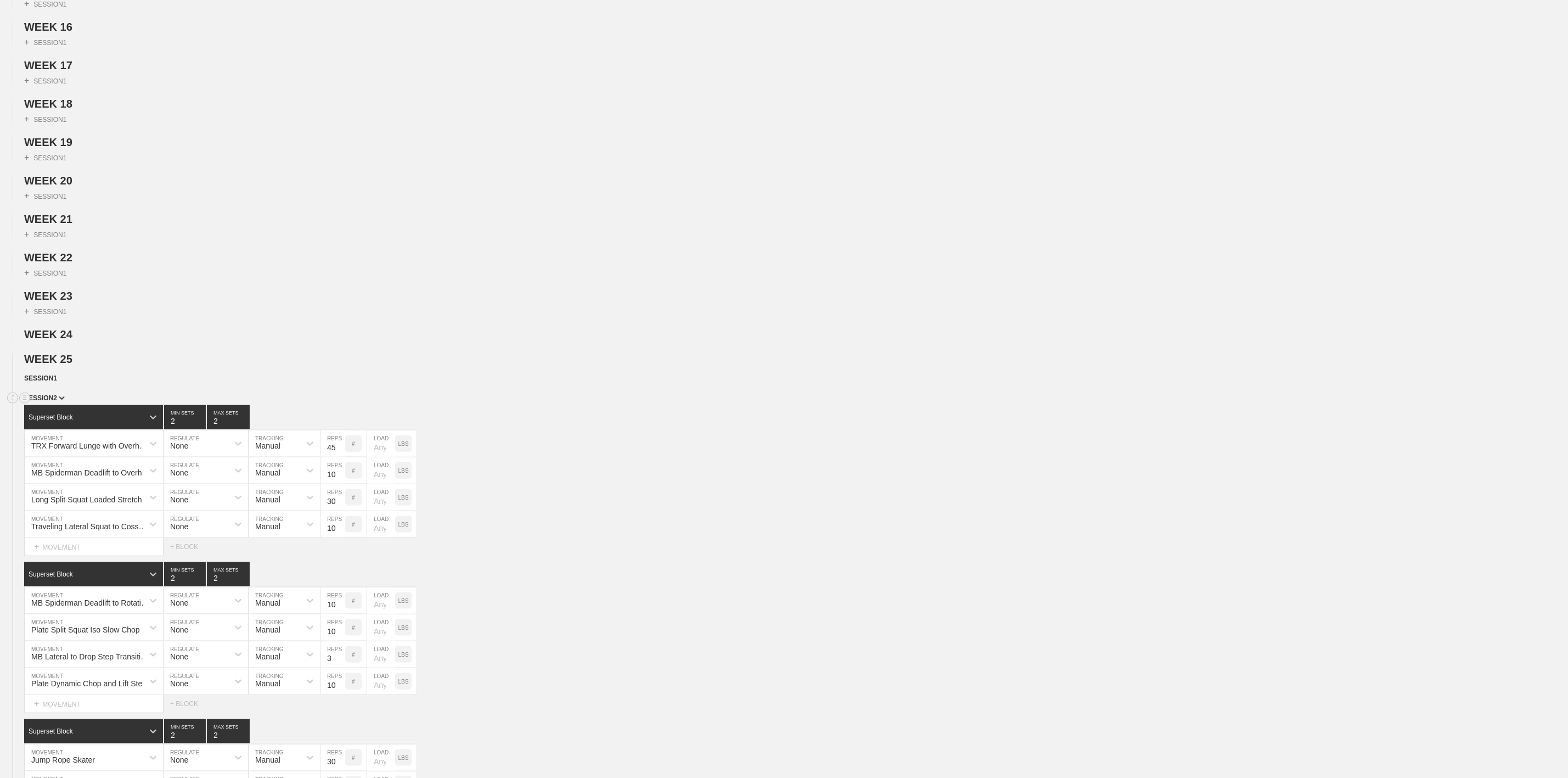
scroll to position [823, 0]
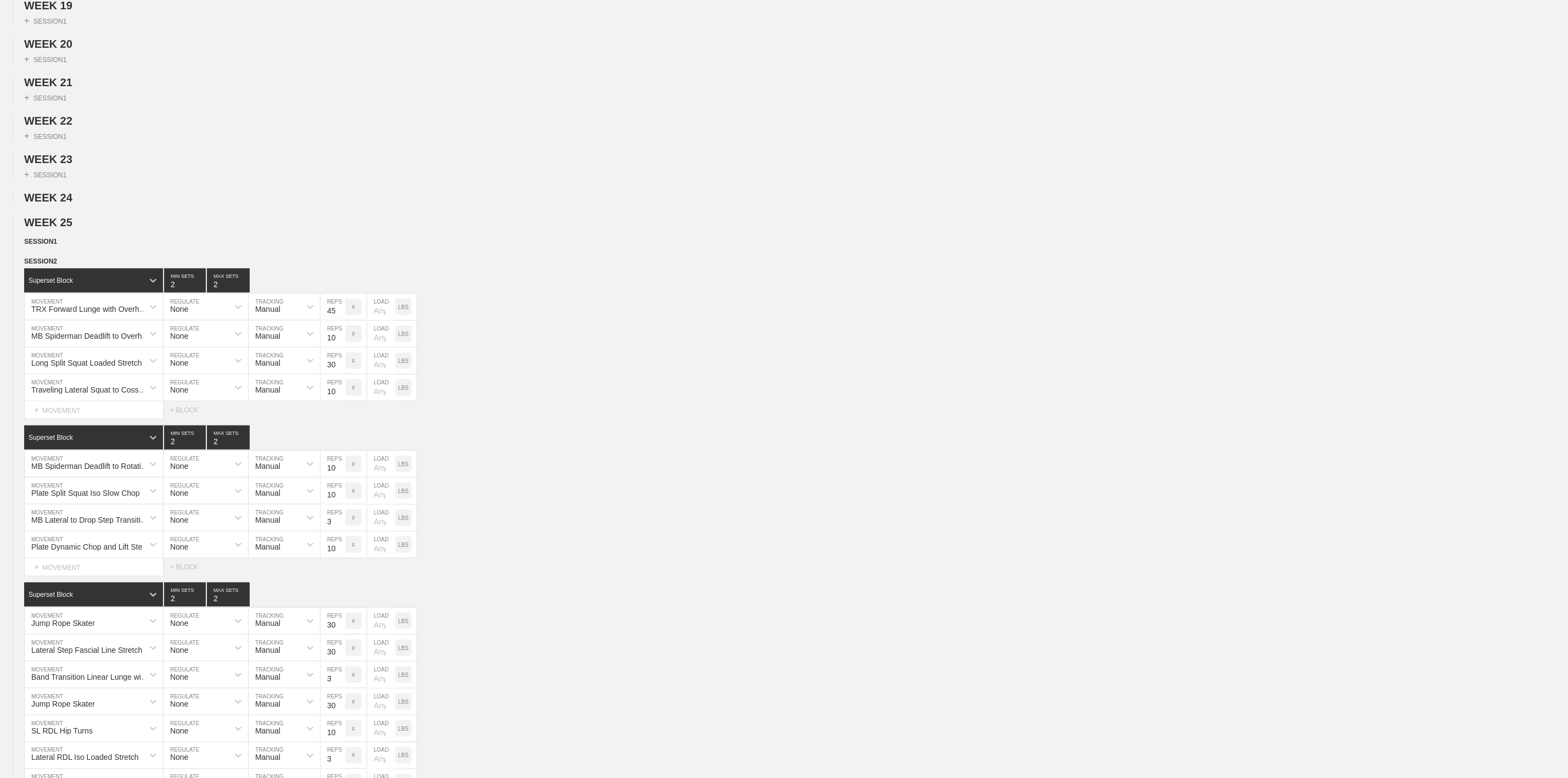
click at [63, 238] on div "WEEK 1 DUPLICATE DELETE + SESSION 1 WEEK 2 DUPLICATE DELETE + SESSION 1 WEEK 3 …" at bounding box center [784, 719] width 1568 height 2824
click at [67, 204] on span "WEEK 24" at bounding box center [52, 198] width 55 height 12
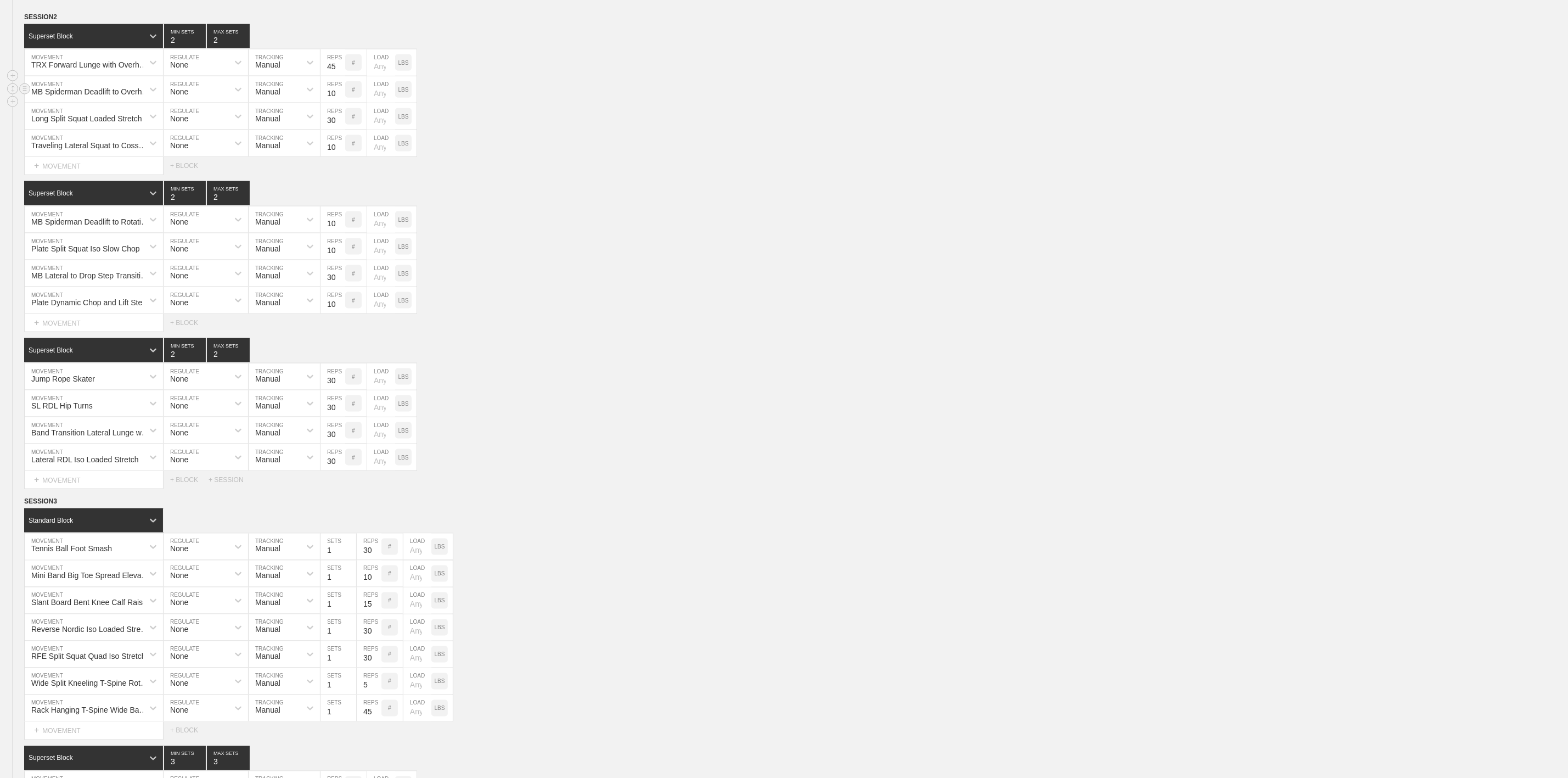
scroll to position [1070, 0]
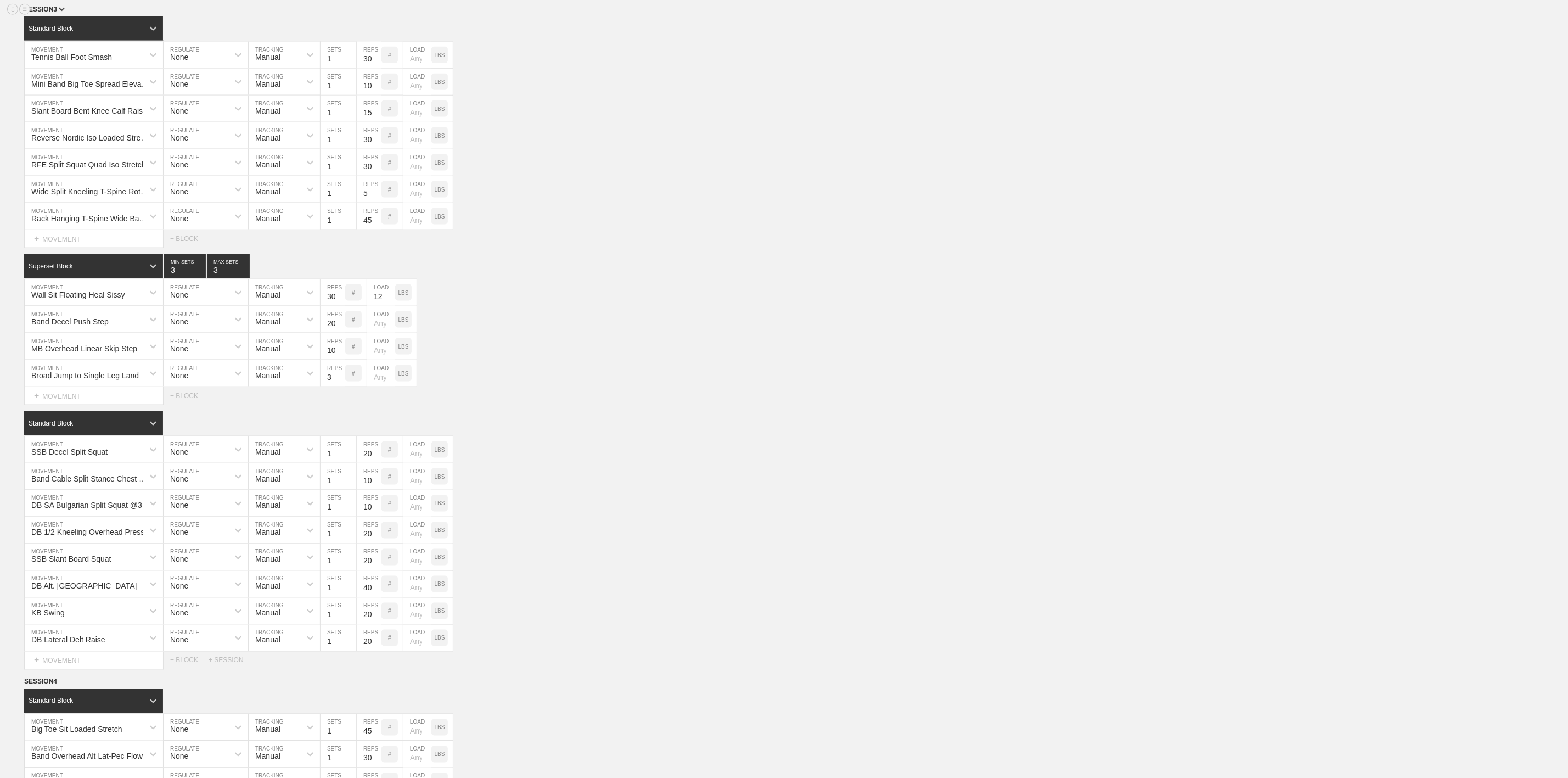
click at [56, 13] on span "SESSION 3" at bounding box center [44, 10] width 40 height 8
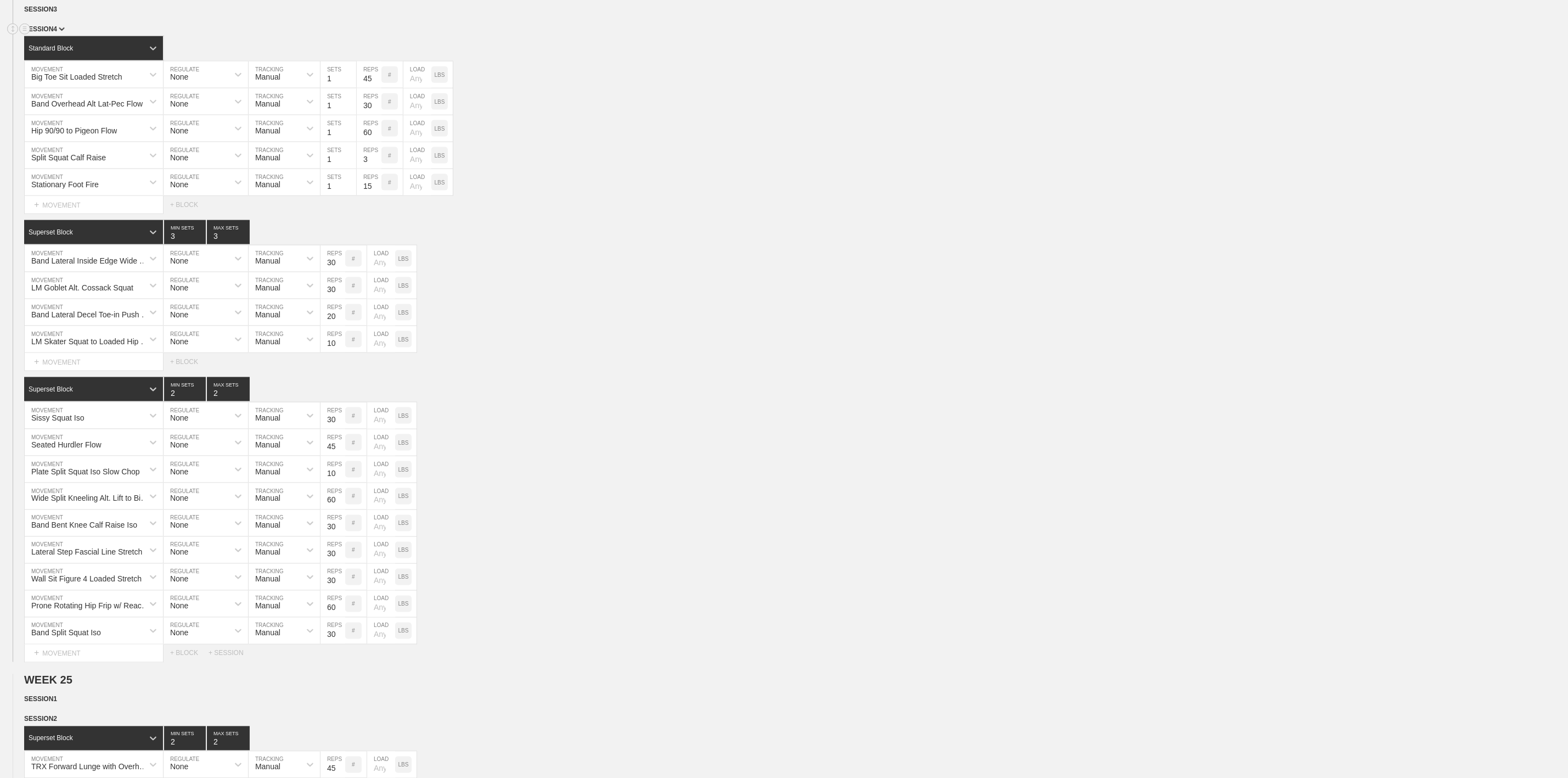
click at [59, 31] on img at bounding box center [62, 30] width 6 height 4
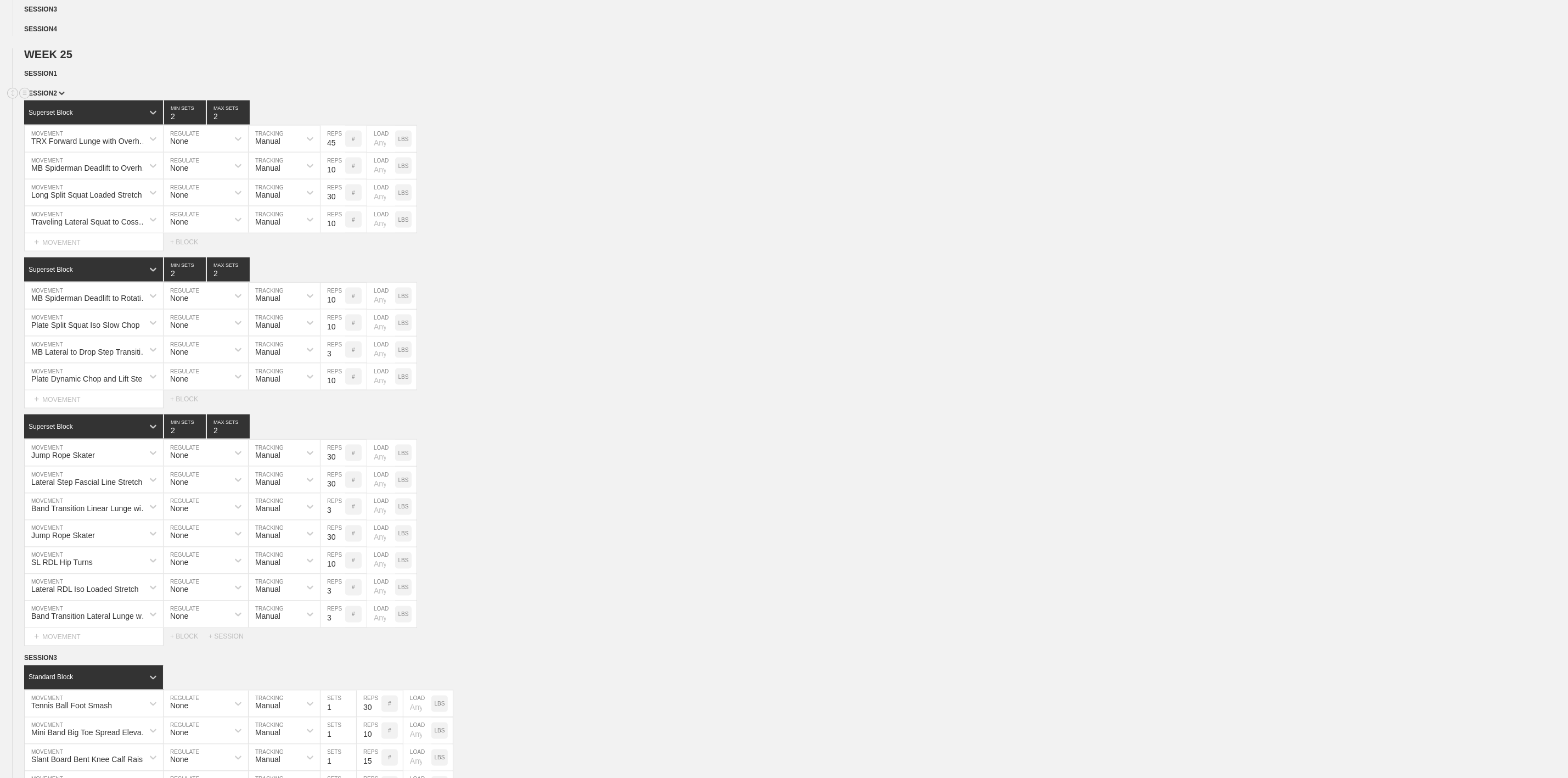
click at [56, 97] on span "SESSION 2" at bounding box center [44, 93] width 40 height 8
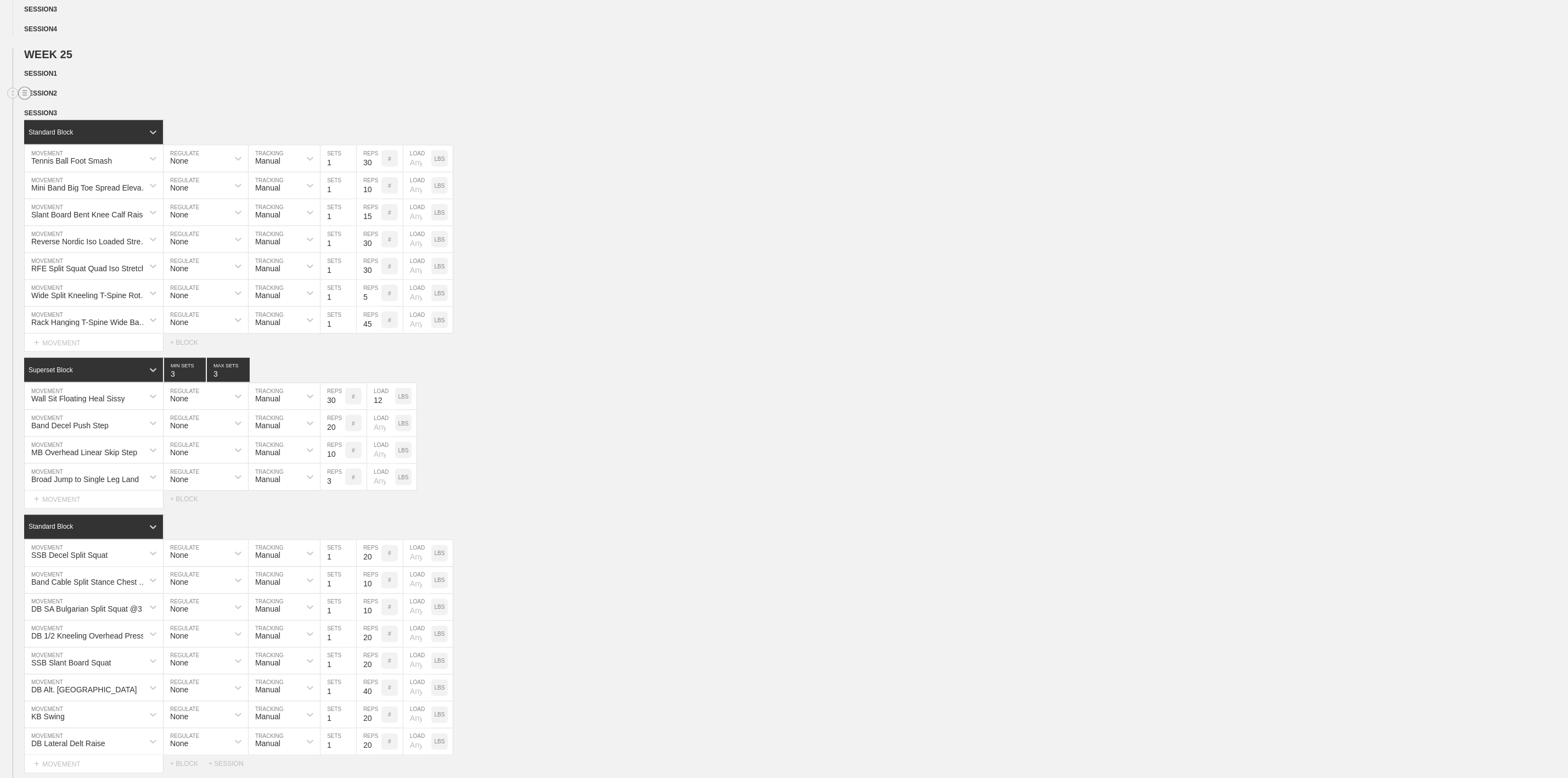
click at [24, 100] on circle at bounding box center [25, 93] width 13 height 13
click at [70, 158] on div "DELETE" at bounding box center [76, 159] width 87 height 17
click at [55, 97] on span "SESSION 2" at bounding box center [43, 93] width 37 height 8
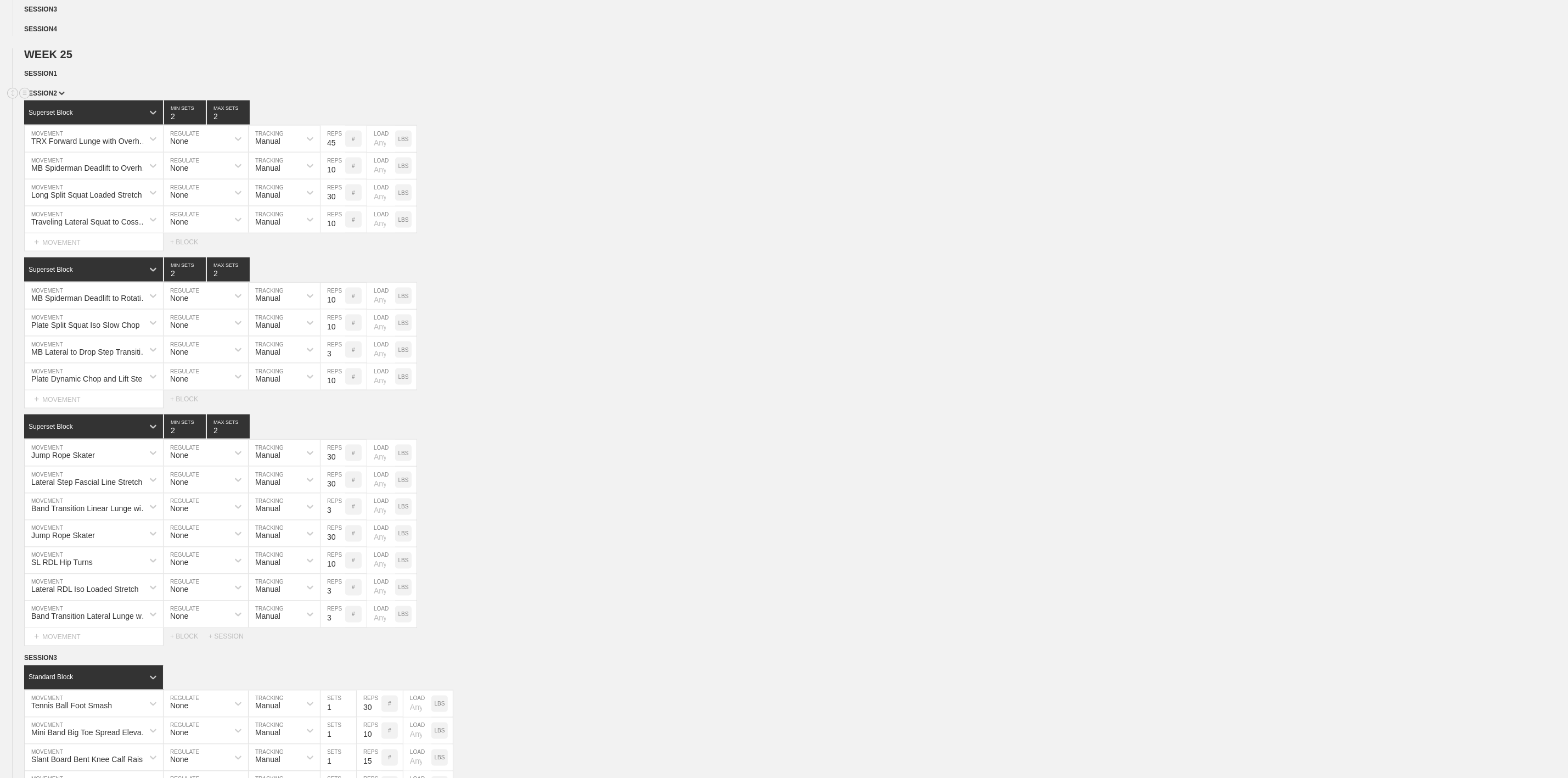
click at [55, 97] on span "SESSION 2" at bounding box center [44, 93] width 40 height 8
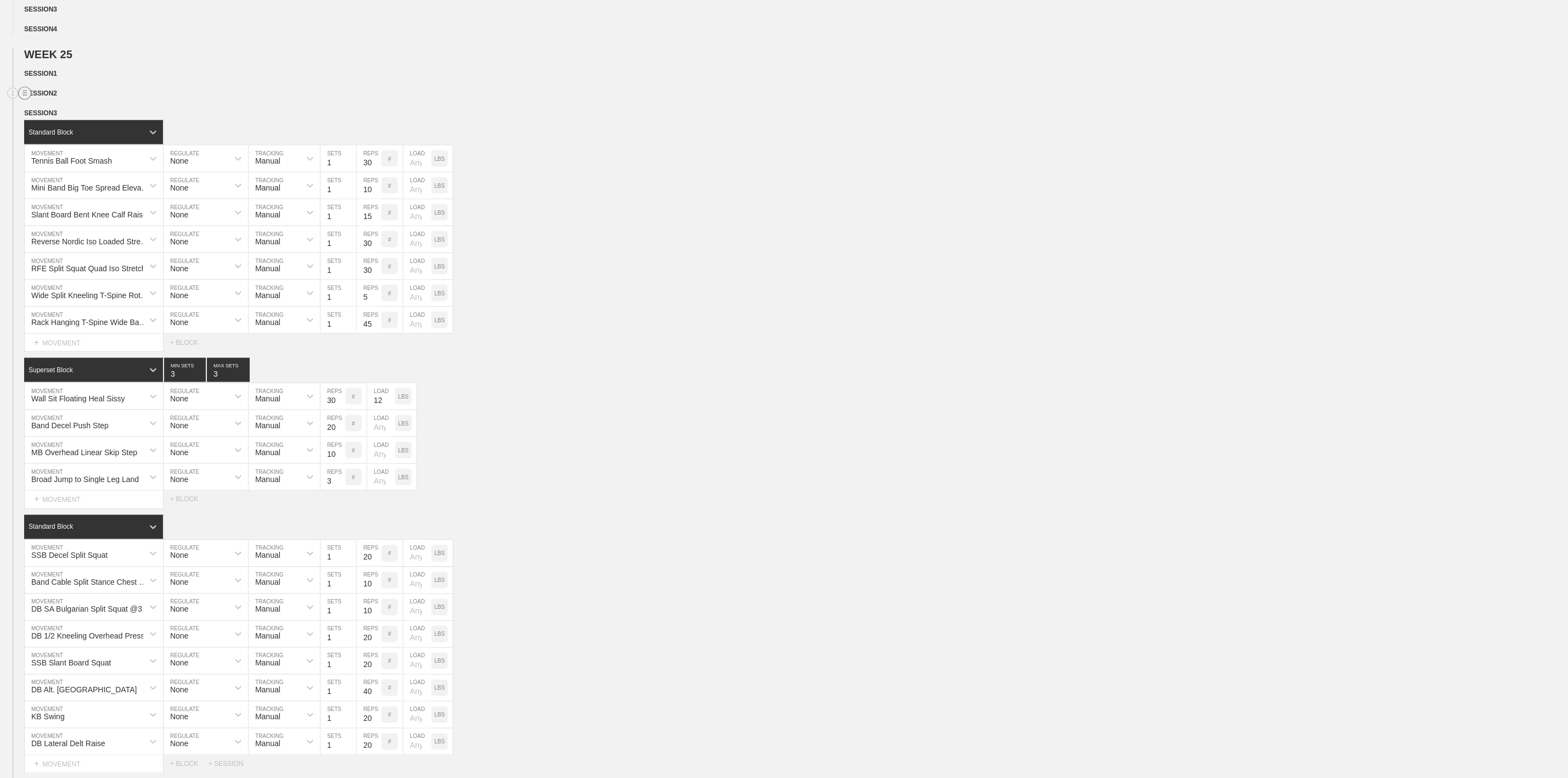
click at [22, 100] on circle at bounding box center [25, 93] width 13 height 13
click at [71, 157] on div "DELETE" at bounding box center [76, 159] width 87 height 17
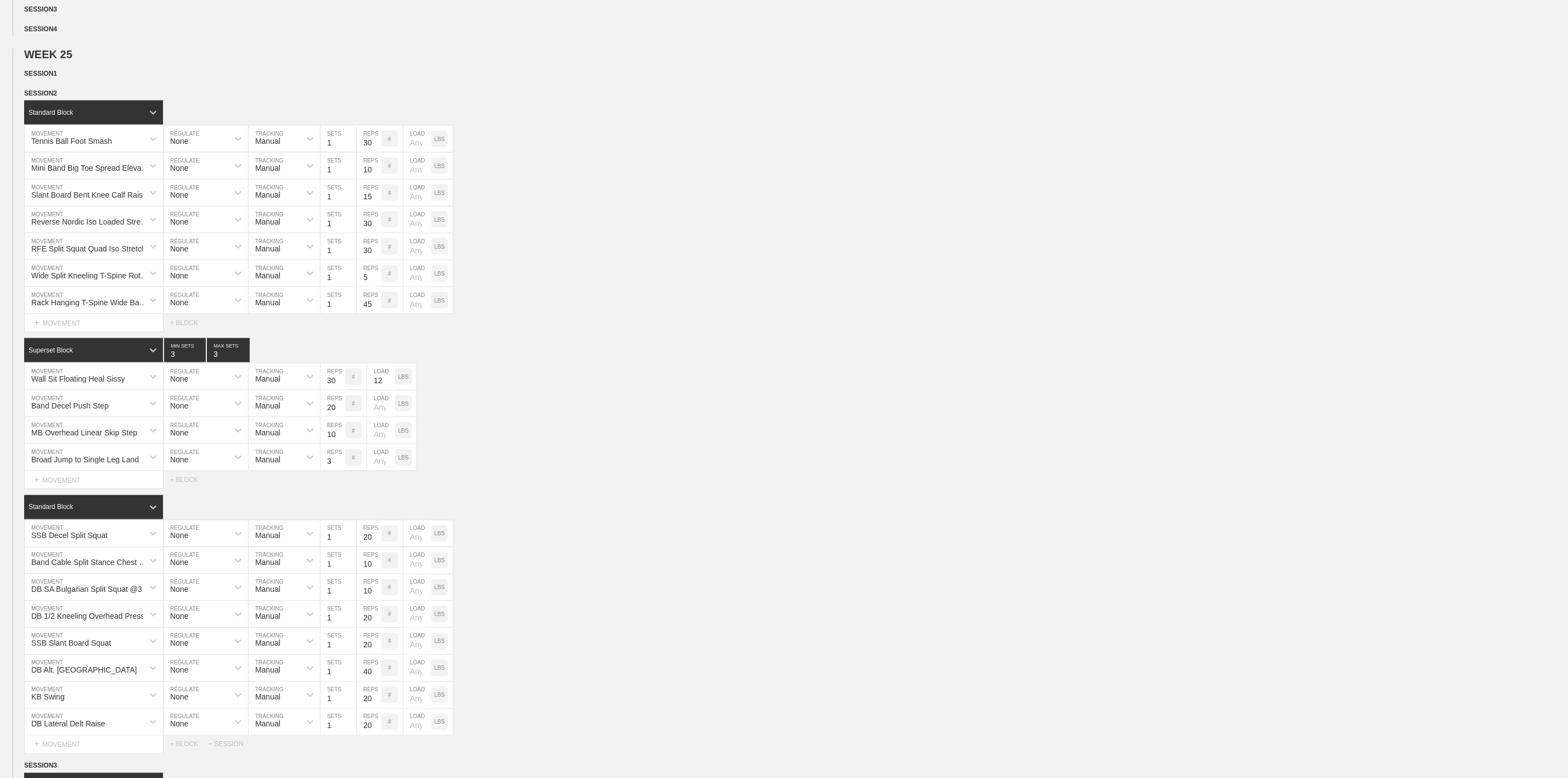
scroll to position [988, 0]
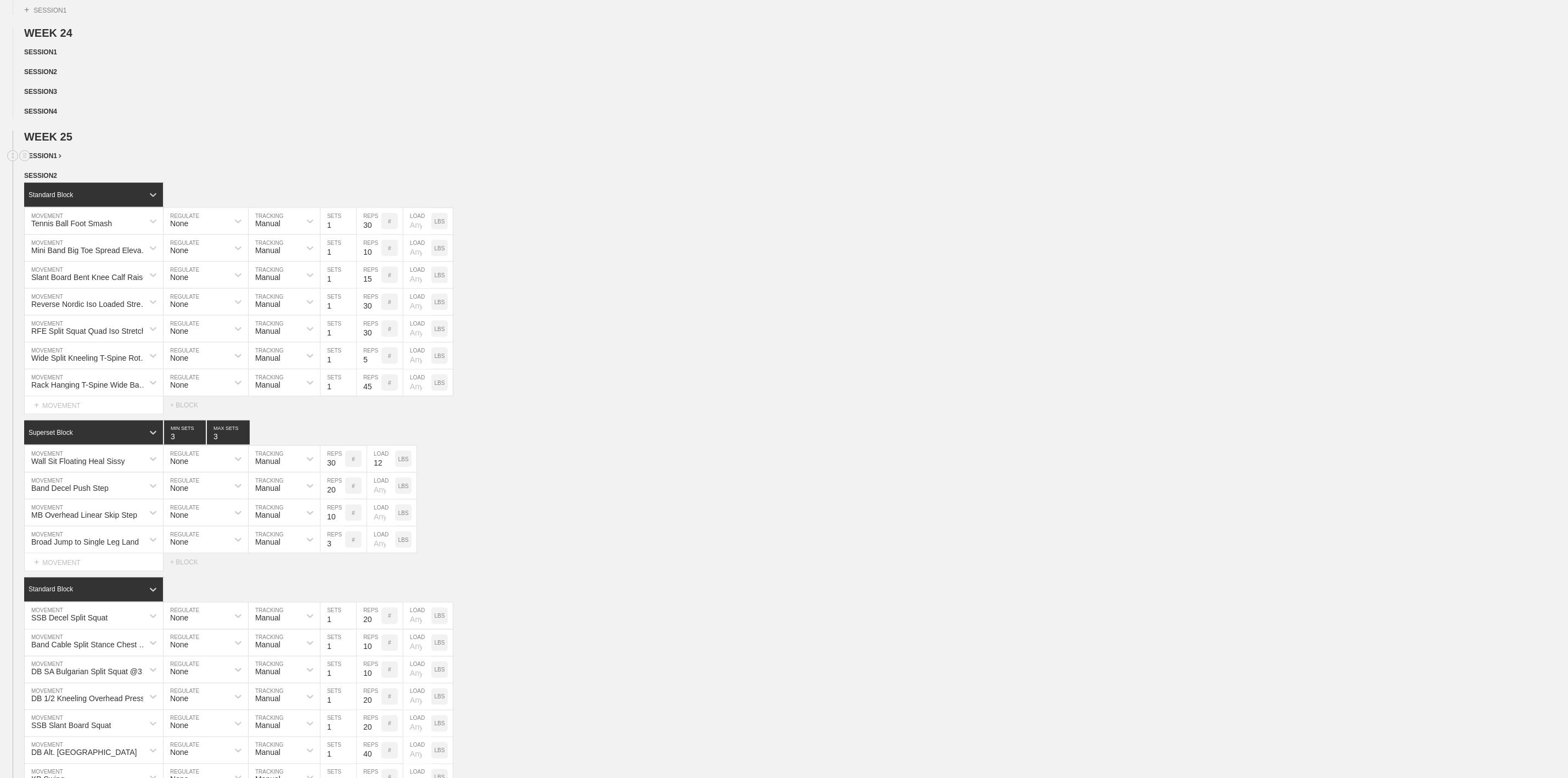
drag, startPoint x: 24, startPoint y: 106, endPoint x: 24, endPoint y: 200, distance: 94.0
click at [24, 200] on div "WEEK 1 DUPLICATE DELETE + SESSION 1 WEEK 2 DUPLICATE DELETE + SESSION 1 WEEK 3 …" at bounding box center [784, 312] width 1568 height 2338
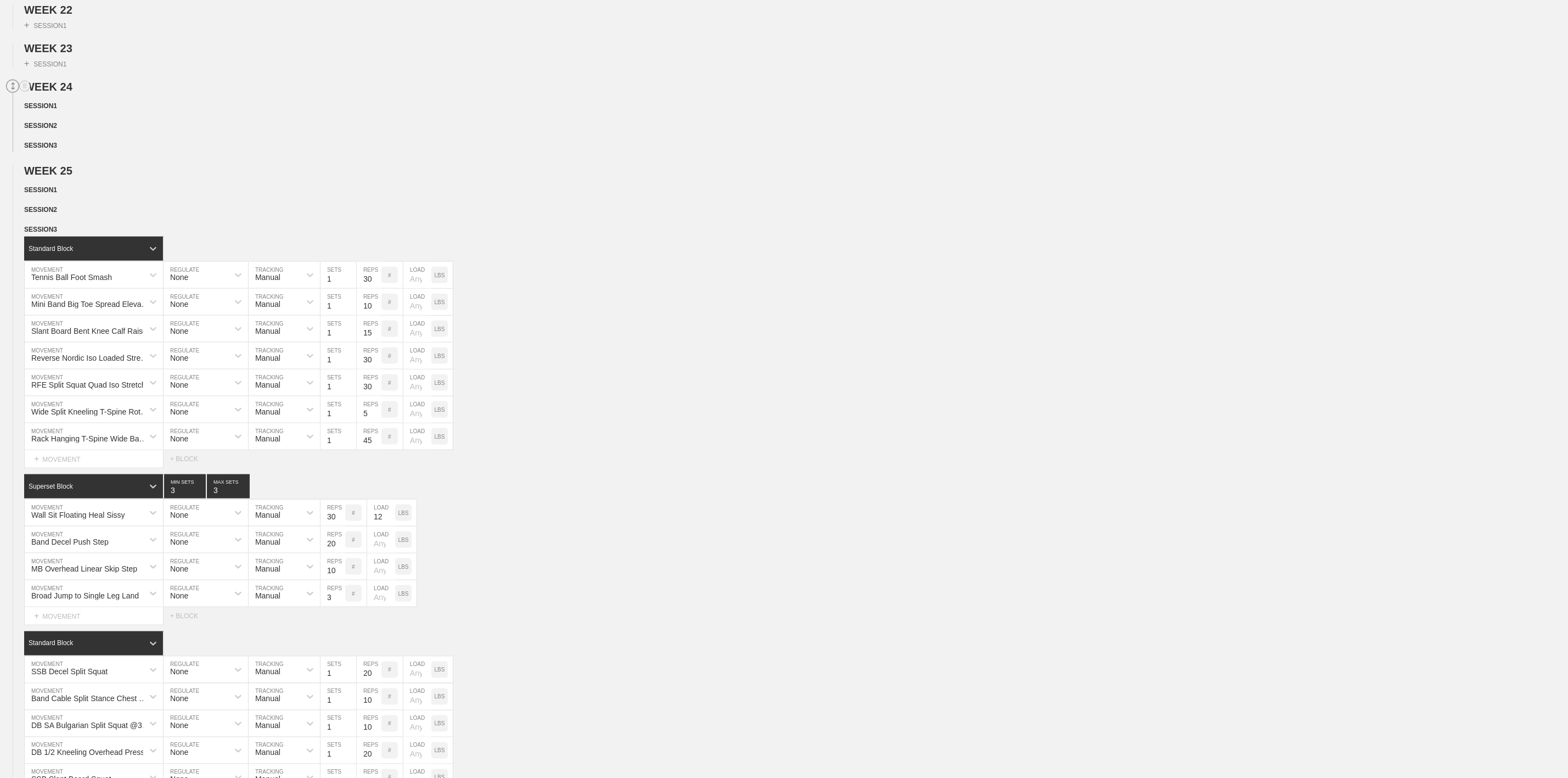
scroll to position [906, 0]
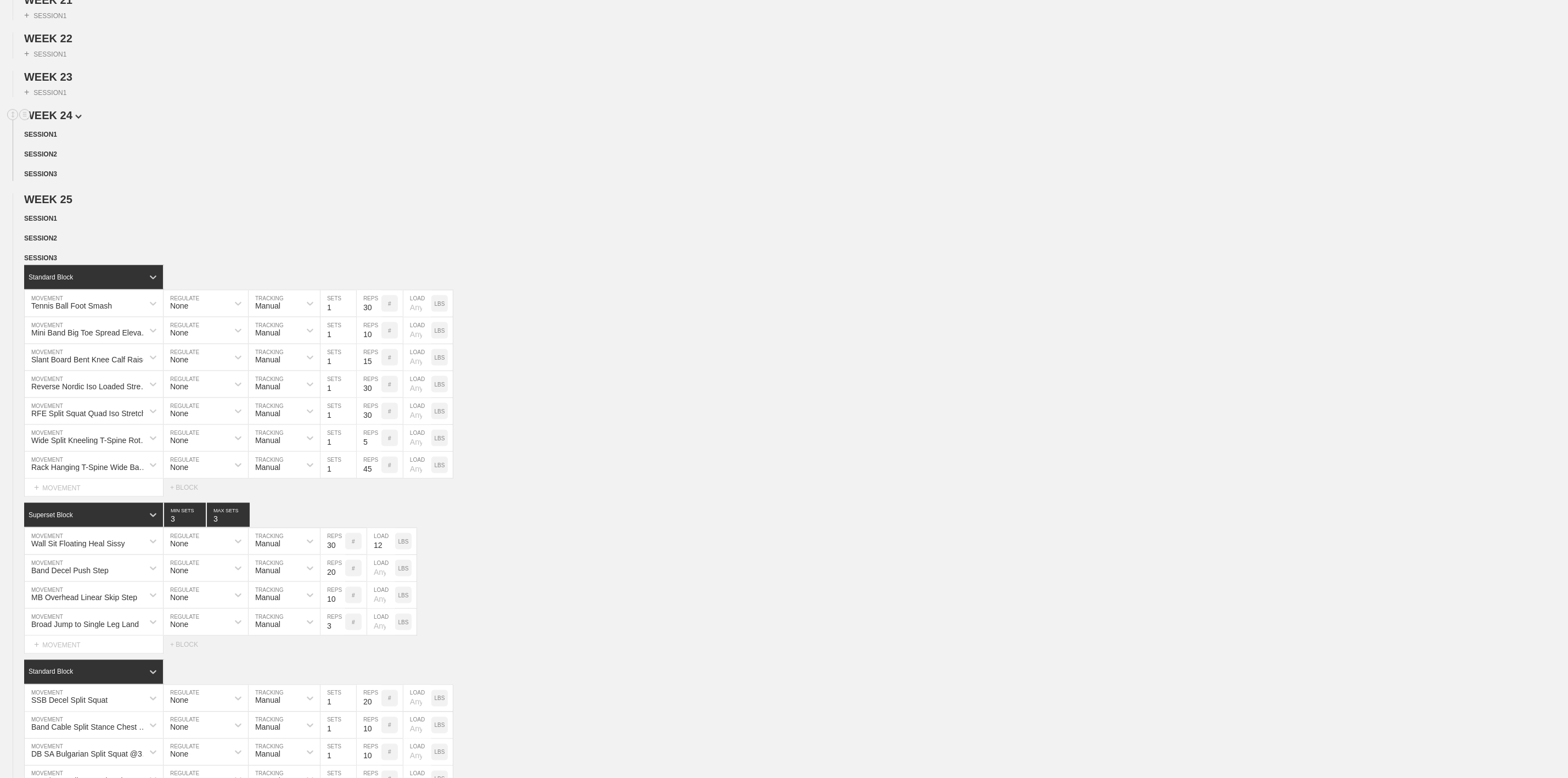
click at [70, 121] on span "WEEK 24" at bounding box center [53, 115] width 58 height 12
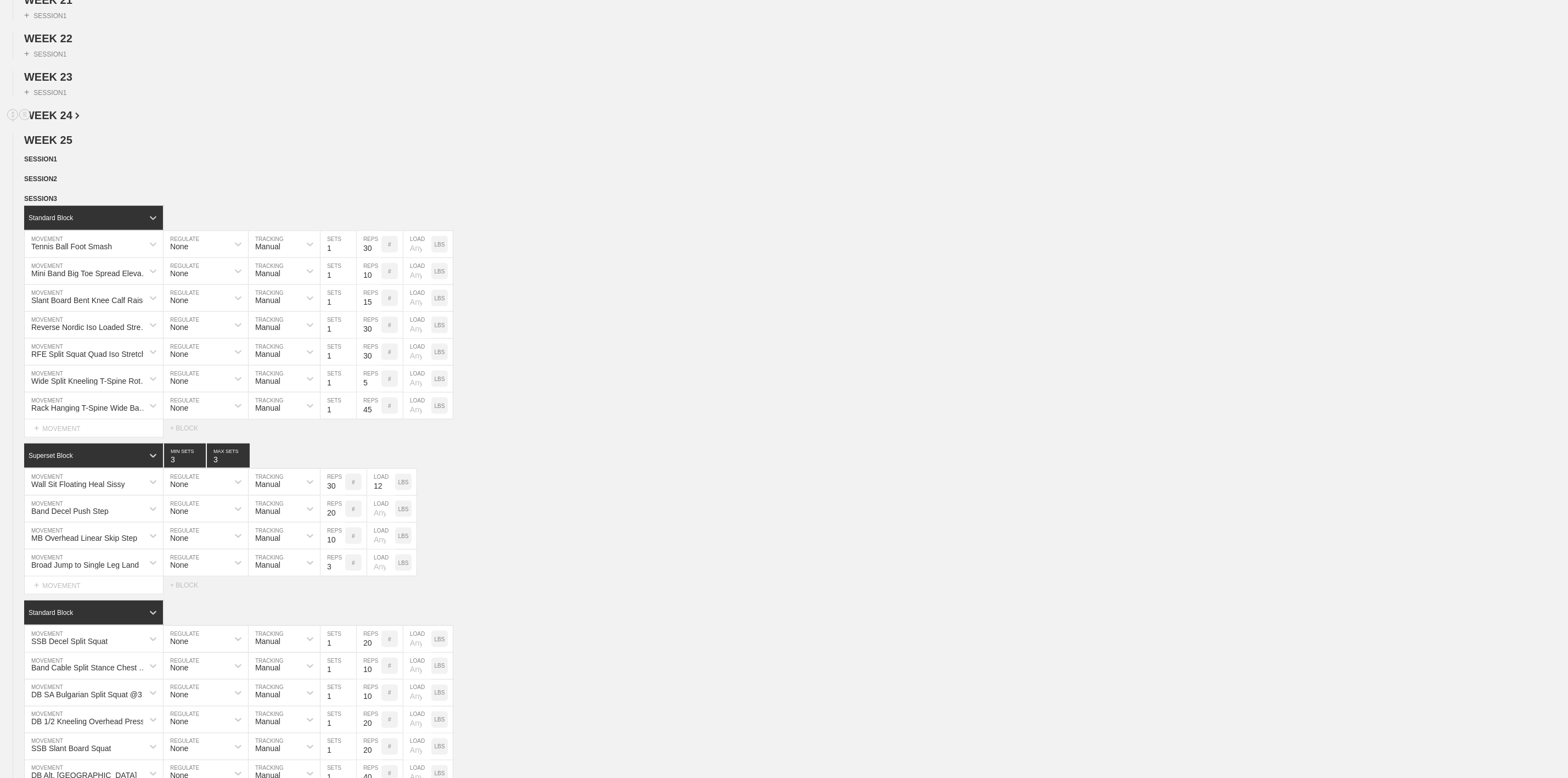
click at [76, 122] on h2 "WEEK 24" at bounding box center [796, 115] width 1543 height 13
click at [22, 121] on circle at bounding box center [25, 115] width 13 height 13
click at [61, 175] on div "DELETE" at bounding box center [76, 176] width 87 height 17
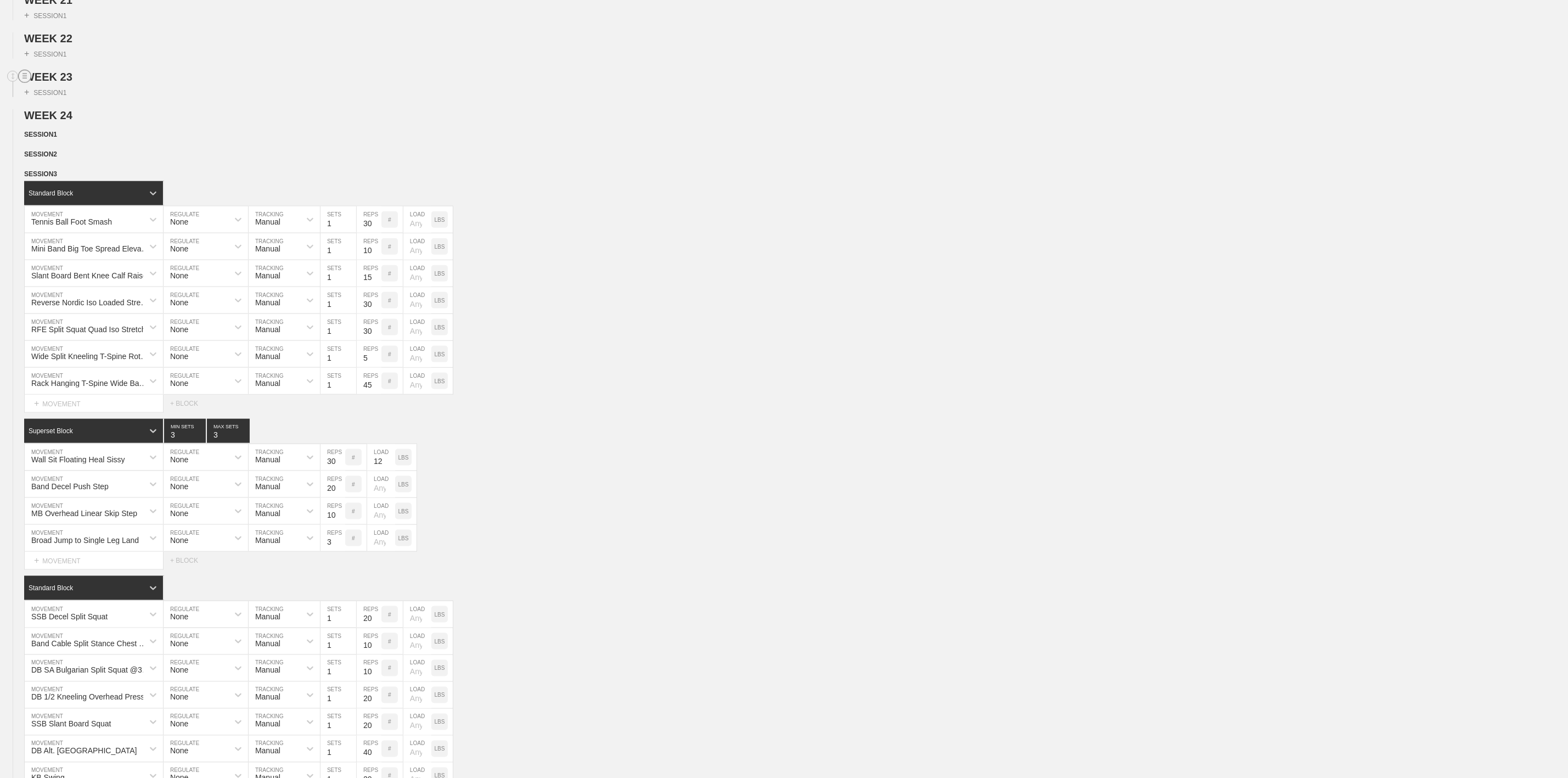
click at [21, 83] on circle at bounding box center [25, 76] width 13 height 13
click at [59, 125] on div "DUPLICATE" at bounding box center [76, 120] width 87 height 17
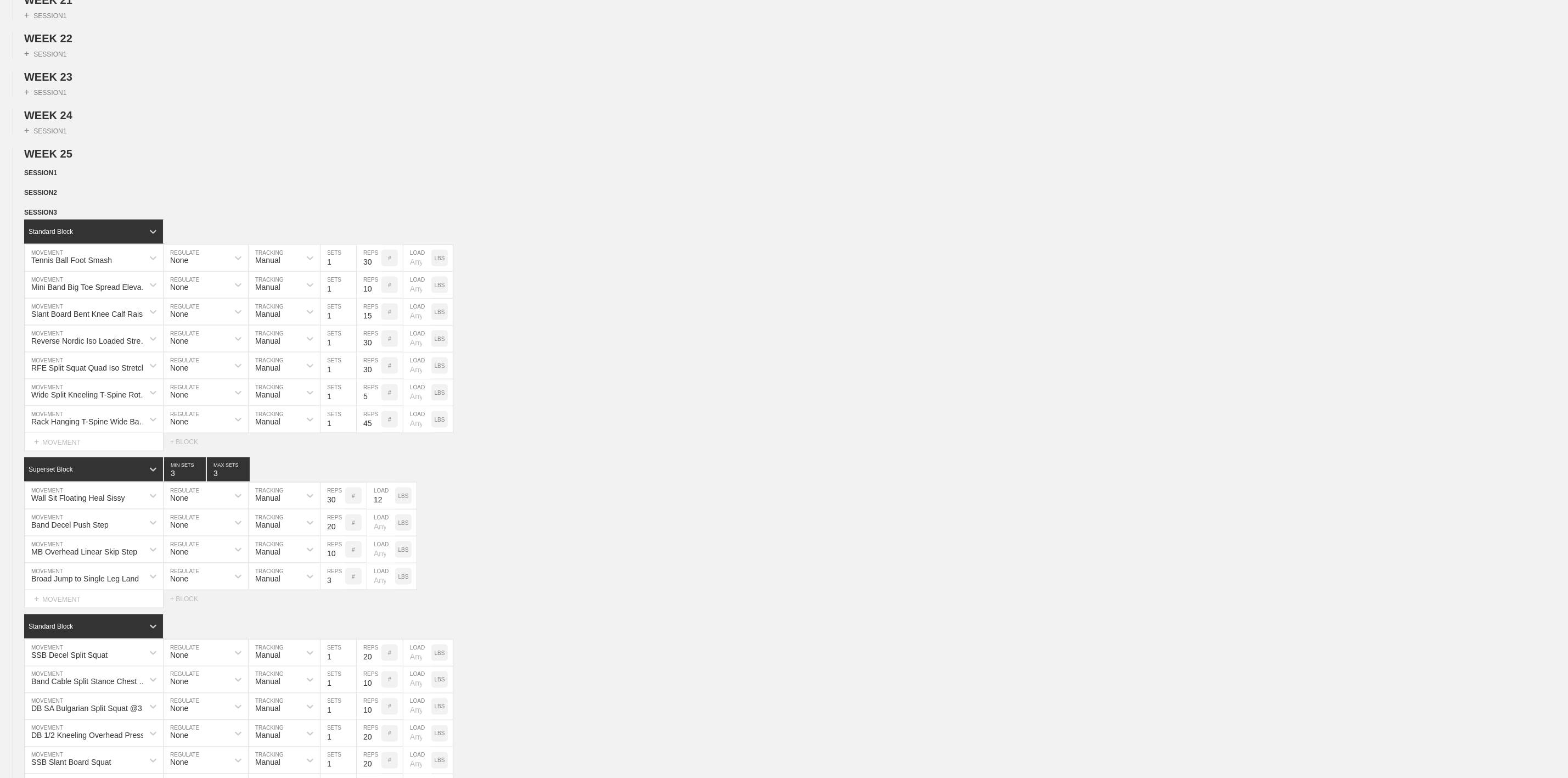
click at [182, 133] on div "WEEK 1 DUPLICATE DELETE + SESSION 1 WEEK 2 DUPLICATE DELETE + SESSION 1 WEEK 3 …" at bounding box center [784, 371] width 1568 height 2293
click at [56, 197] on span "SESSION 2" at bounding box center [43, 193] width 37 height 8
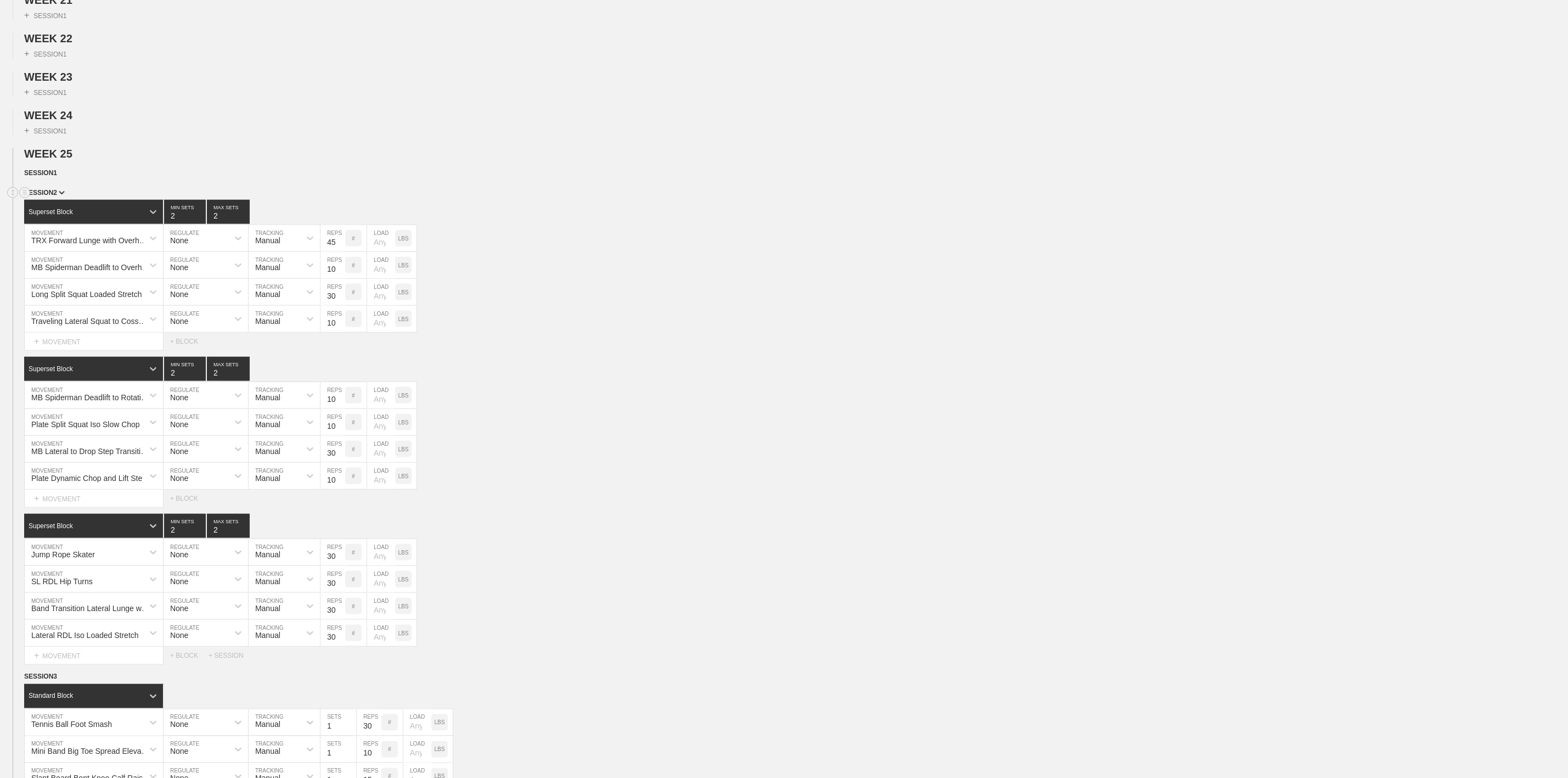
click at [54, 200] on div "SESSION 2" at bounding box center [796, 193] width 1543 height 13
click at [56, 197] on span "SESSION 2" at bounding box center [44, 193] width 40 height 8
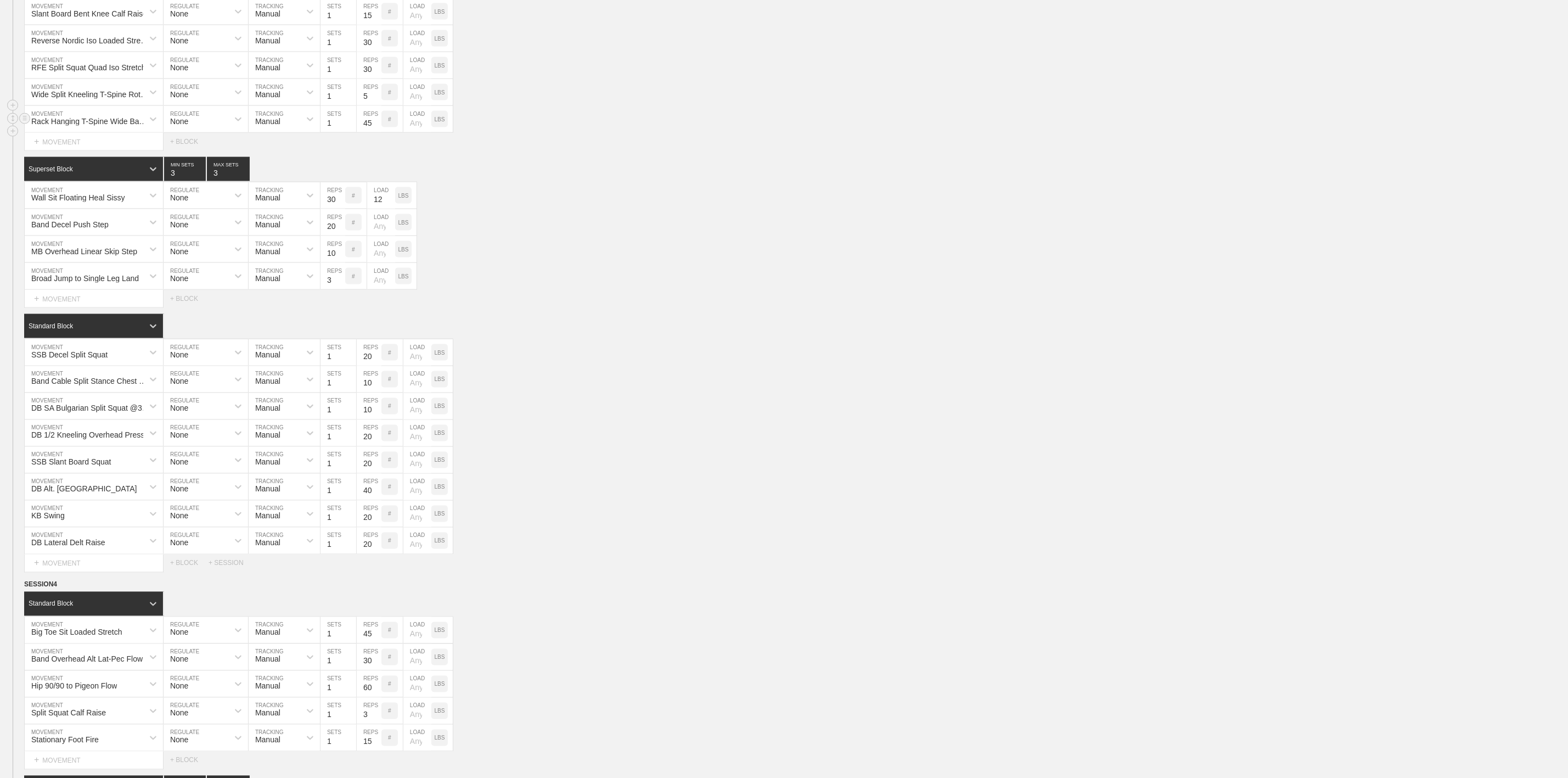
scroll to position [1235, 0]
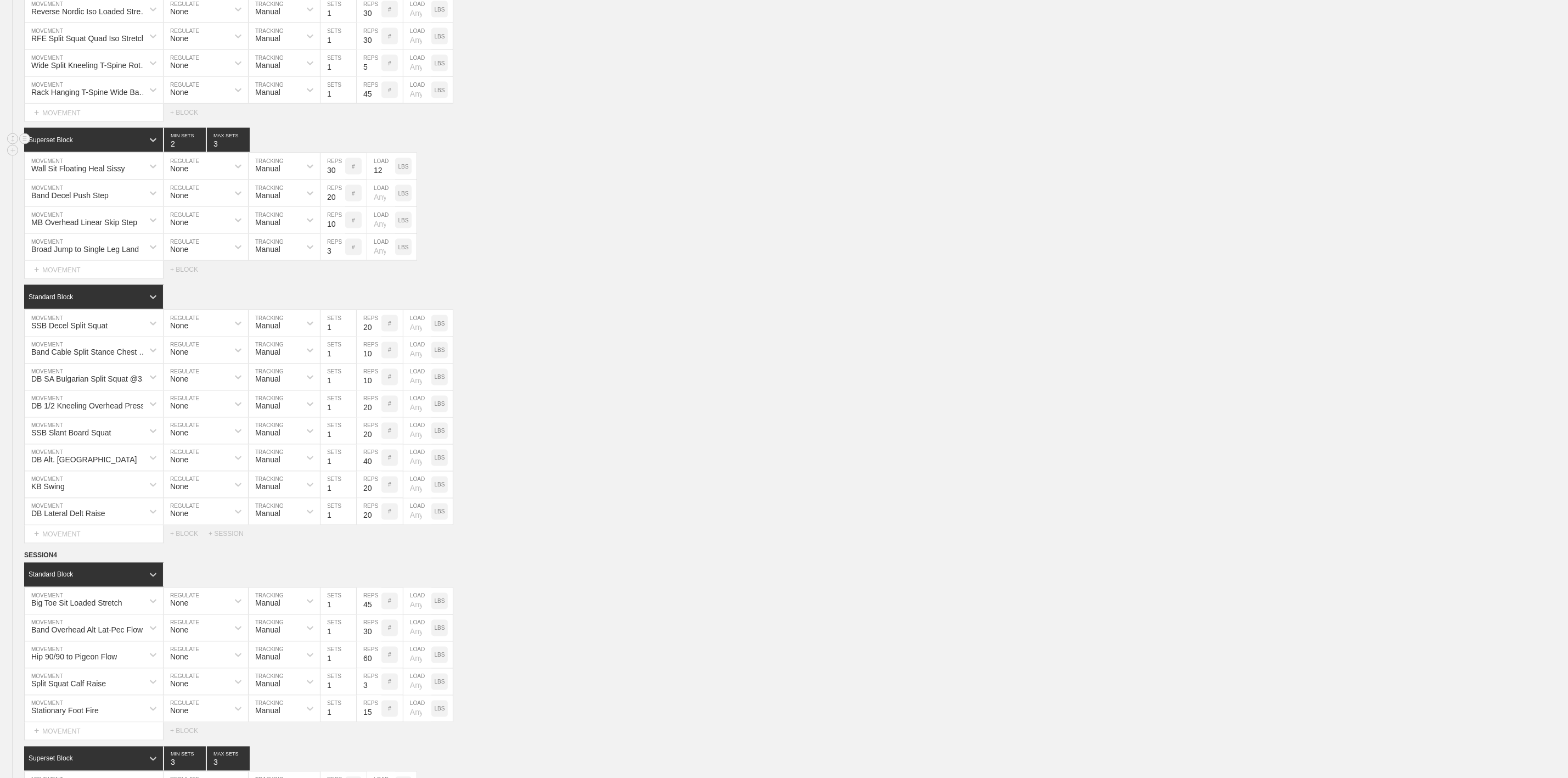
click at [198, 152] on input "2" at bounding box center [185, 140] width 41 height 25
click at [244, 152] on input "2" at bounding box center [228, 140] width 43 height 25
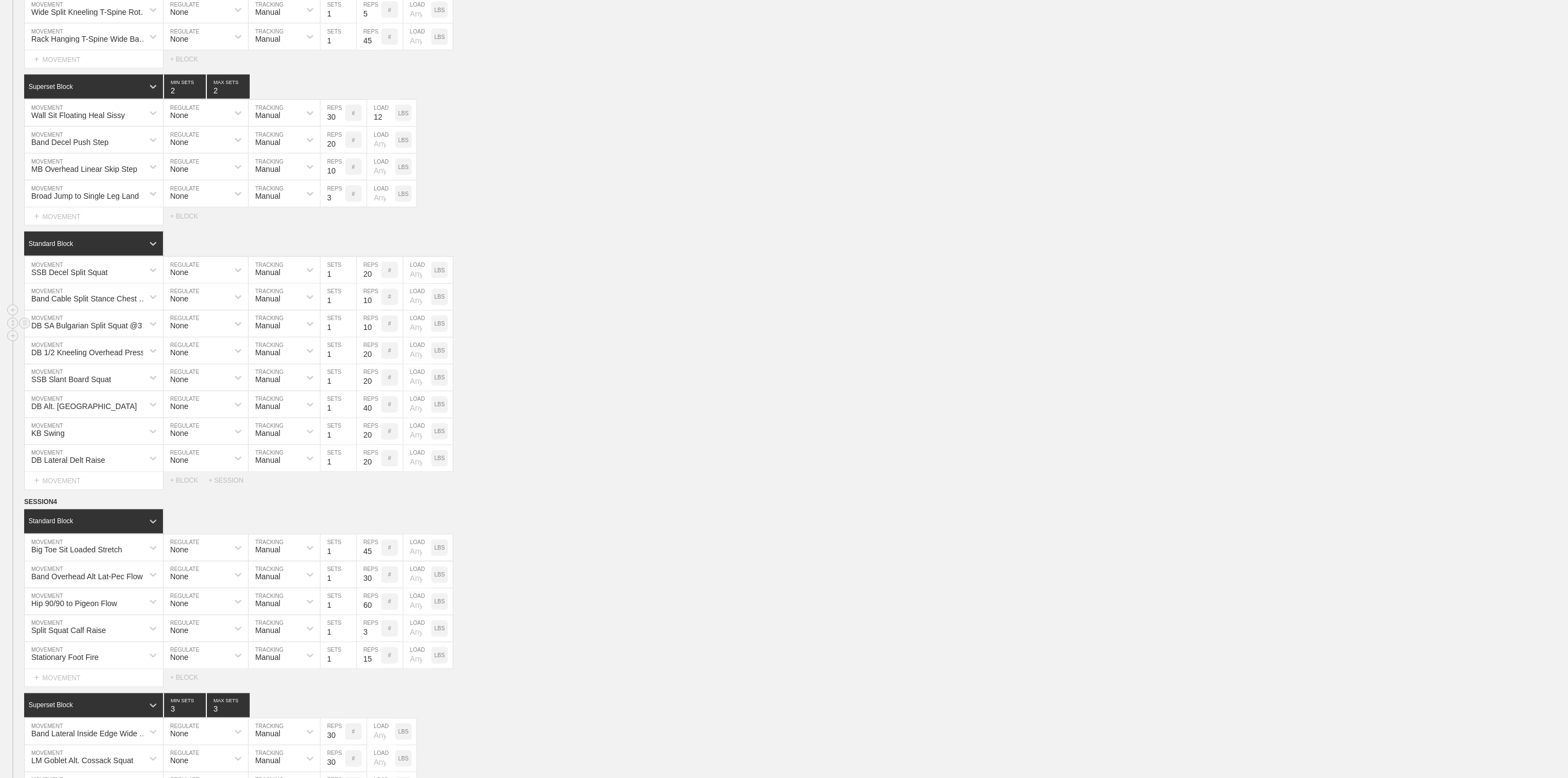
scroll to position [1318, 0]
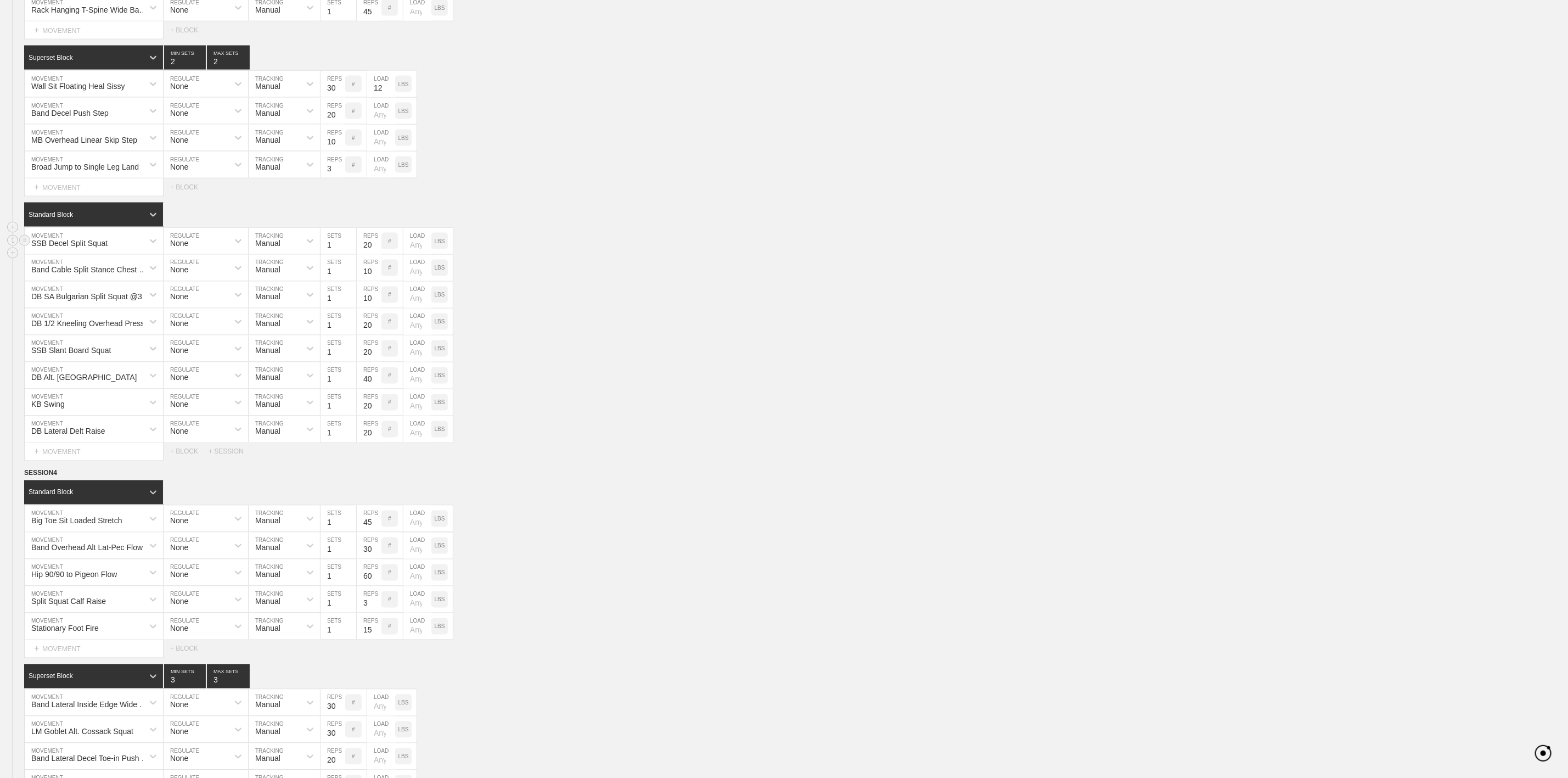
click at [446, 249] on div "LBS" at bounding box center [439, 241] width 17 height 17
click at [421, 254] on input "number" at bounding box center [417, 241] width 28 height 27
click at [644, 196] on div "Select... MOVEMENT + MOVEMENT + BLOCK" at bounding box center [784, 187] width 1568 height 18
click at [441, 271] on p "LBS" at bounding box center [439, 269] width 11 height 6
click at [418, 281] on input "number" at bounding box center [417, 268] width 28 height 27
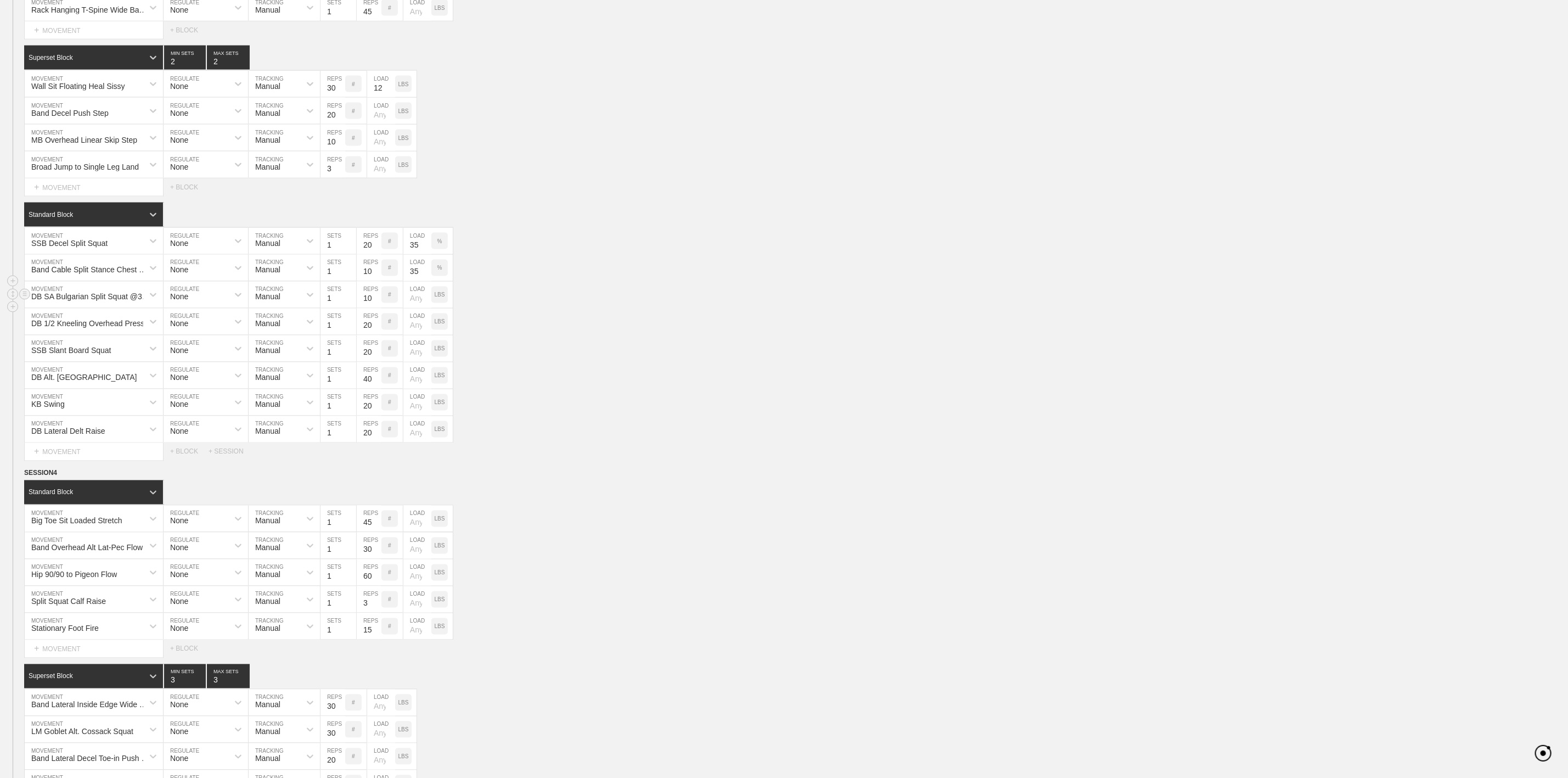
click at [588, 309] on div "DB SA Bulgarian Split Squat @3-0-X-1 MOVEMENT None REGULATE Manual TRACKING 1 S…" at bounding box center [784, 294] width 1568 height 27
click at [442, 276] on div "%" at bounding box center [439, 268] width 17 height 17
click at [442, 276] on div "KGS" at bounding box center [439, 268] width 17 height 17
click at [417, 281] on input "35" at bounding box center [417, 268] width 28 height 27
click at [697, 281] on div "Band Cable Split Stance Chest Press MOVEMENT None REGULATE Manual TRACKING 1 SE…" at bounding box center [784, 268] width 1568 height 27
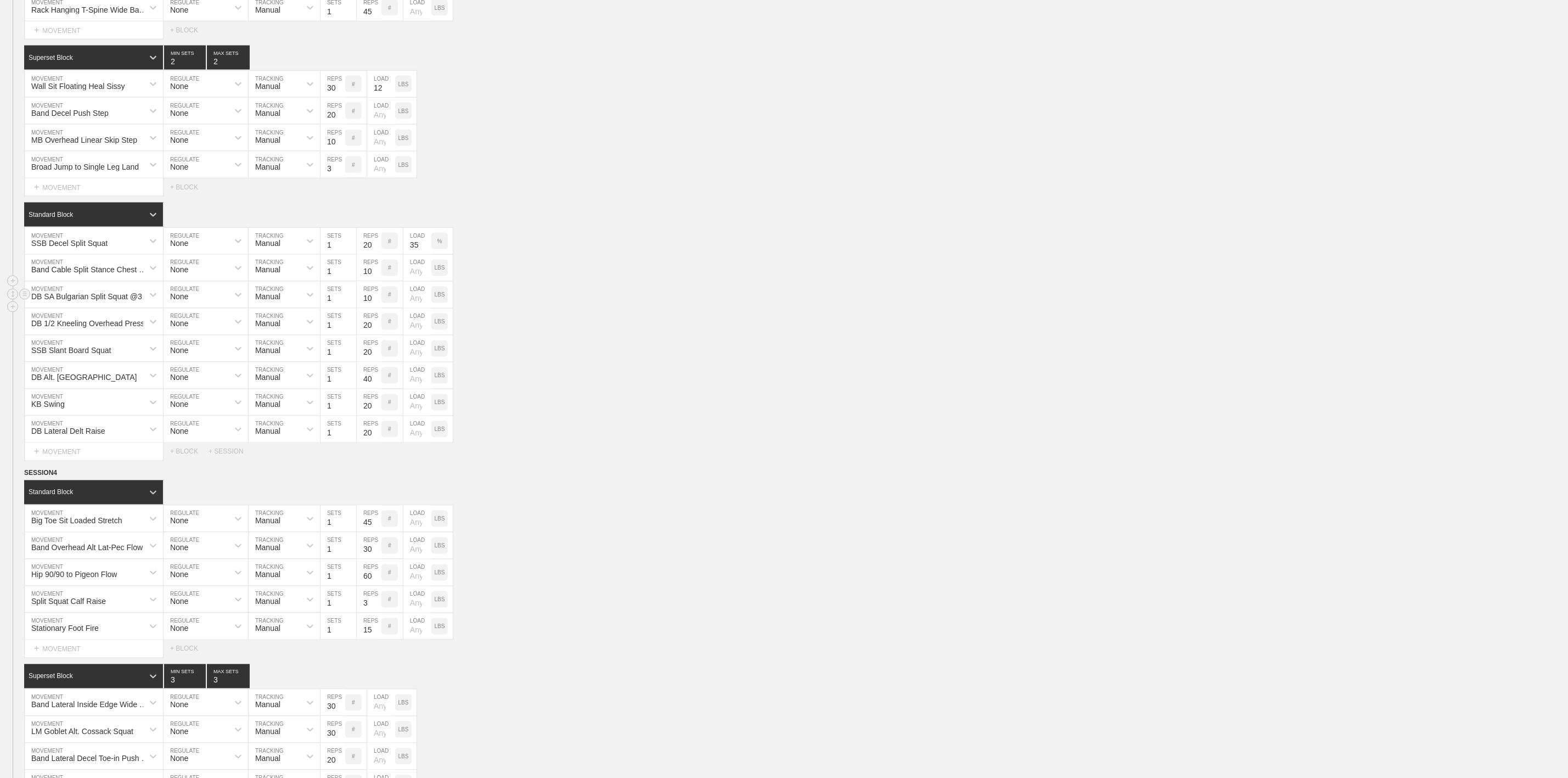
click at [44, 301] on div "DB SA Bulgarian Split Squat @3-0-X-1" at bounding box center [90, 297] width 119 height 9
click at [100, 362] on div "SB [MEDICAL_DATA] Curl @3-0-1-1" at bounding box center [93, 347] width 139 height 29
click at [369, 308] on input "10" at bounding box center [369, 294] width 25 height 27
click at [627, 362] on div "SSB Slant Board Squat MOVEMENT None REGULATE Manual TRACKING 1 SETS 20 REPS # L…" at bounding box center [784, 348] width 1568 height 27
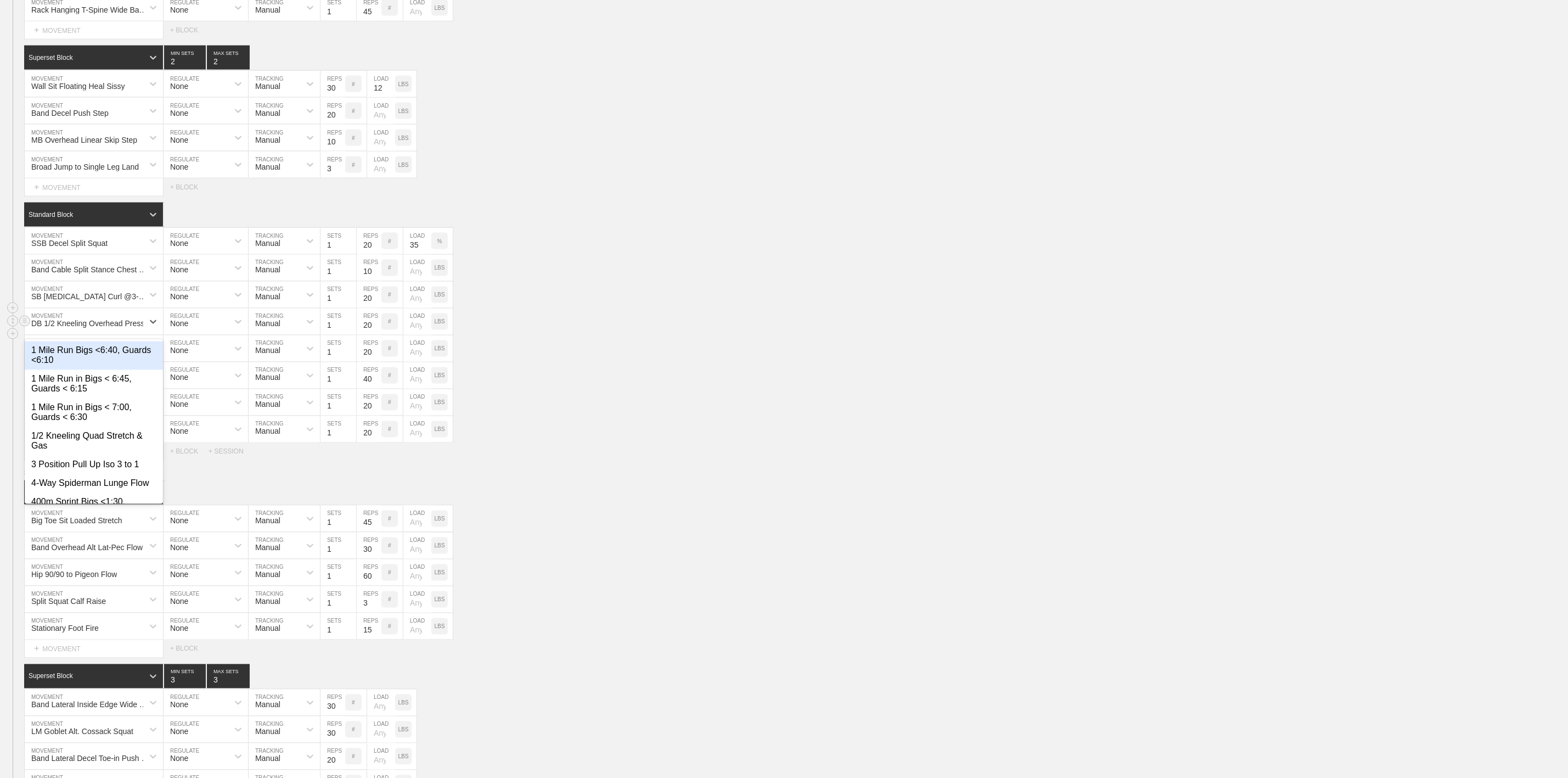
click at [114, 329] on div "DB 1/2 Kneeling Overhead Press" at bounding box center [87, 324] width 113 height 9
click at [527, 335] on div "option Create "Band Sngle Arm "Y" Pull Apart" focused, 762 of 762. 1 result ava…" at bounding box center [784, 322] width 1568 height 27
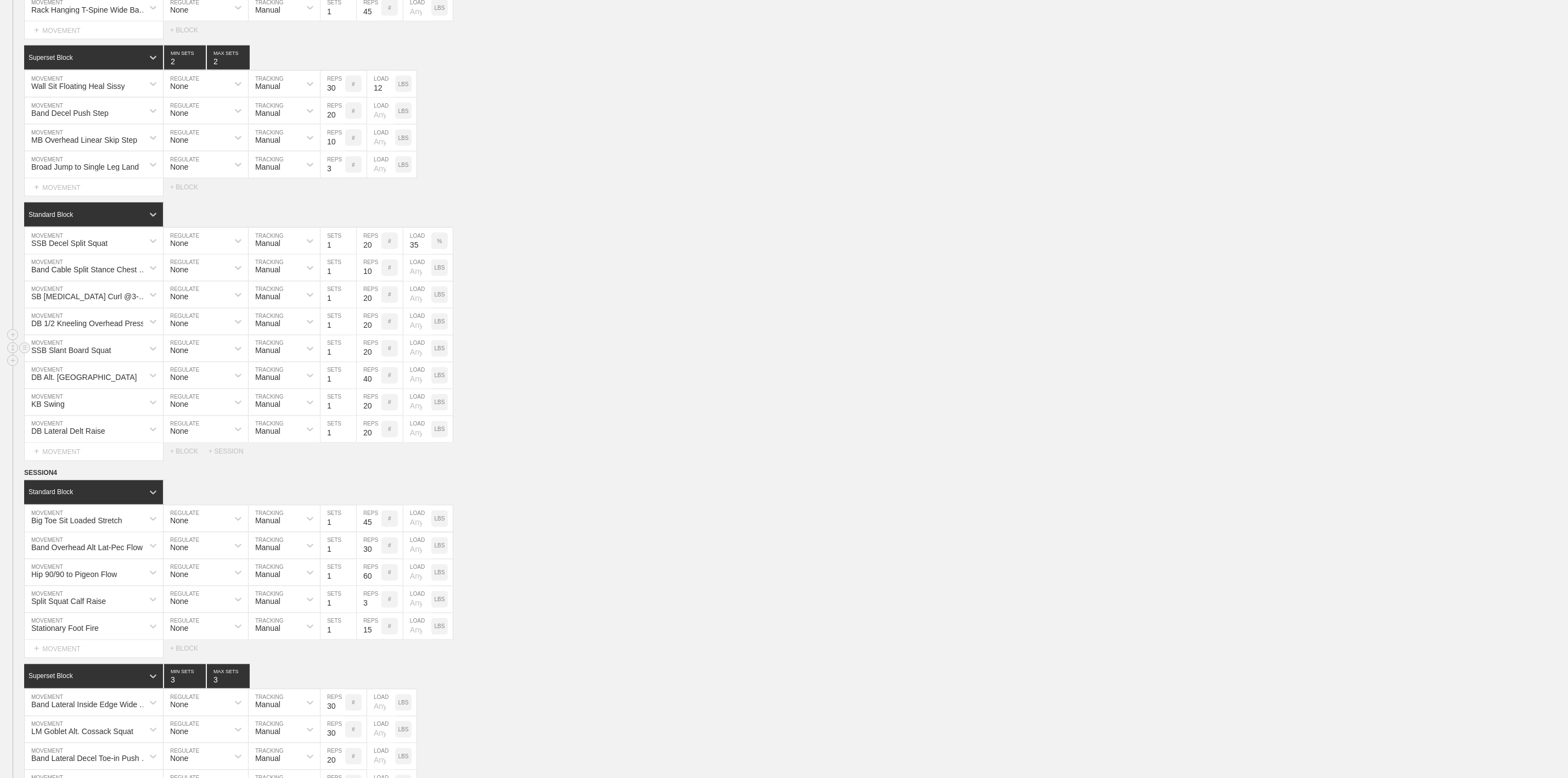
click at [445, 352] on p "LBS" at bounding box center [439, 349] width 11 height 6
click at [417, 362] on input "number" at bounding box center [417, 348] width 28 height 27
click at [504, 389] on div "DB Alt. Renegade Row MOVEMENT None REGULATE Manual TRACKING 1 SETS 40 REPS # LO…" at bounding box center [784, 375] width 1568 height 27
click at [422, 389] on input "number" at bounding box center [417, 375] width 28 height 27
click at [578, 389] on div "DB Alt. Renegade Row MOVEMENT None REGULATE Manual TRACKING 1 SETS 40 REPS # 35…" at bounding box center [784, 375] width 1568 height 27
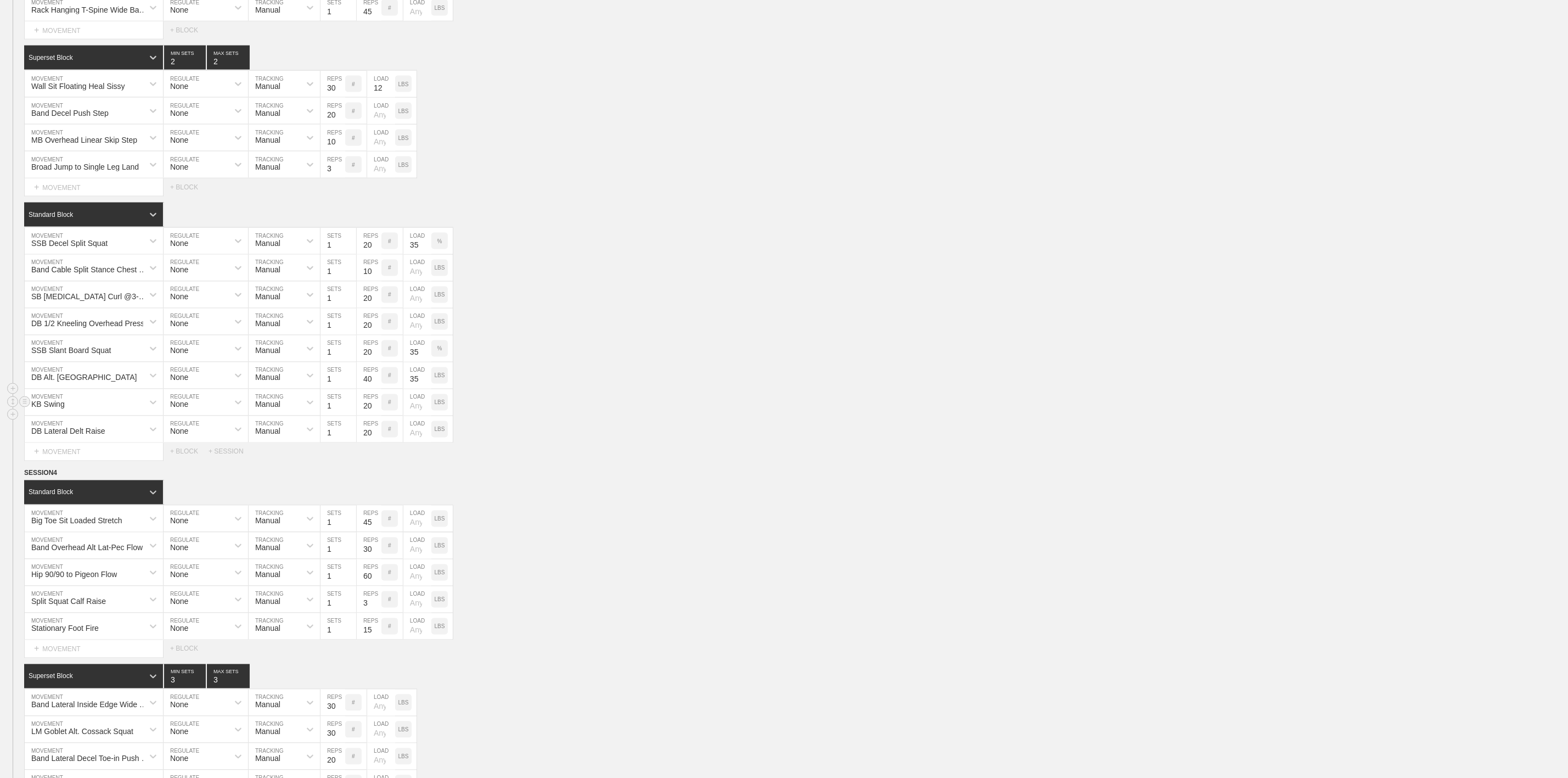
click at [412, 416] on input "number" at bounding box center [417, 402] width 28 height 27
click at [546, 416] on div "KB Swing MOVEMENT None REGULATE Manual TRACKING 1 SETS 20 REPS # 35 LOAD LBS" at bounding box center [784, 402] width 1568 height 27
click at [440, 406] on p "LBS" at bounding box center [439, 402] width 11 height 6
click at [444, 379] on p "LBS" at bounding box center [439, 376] width 11 height 6
click at [568, 389] on div "DB Alt. Renegade Row MOVEMENT None REGULATE Manual TRACKING 1 SETS 40 REPS # 35…" at bounding box center [784, 375] width 1568 height 27
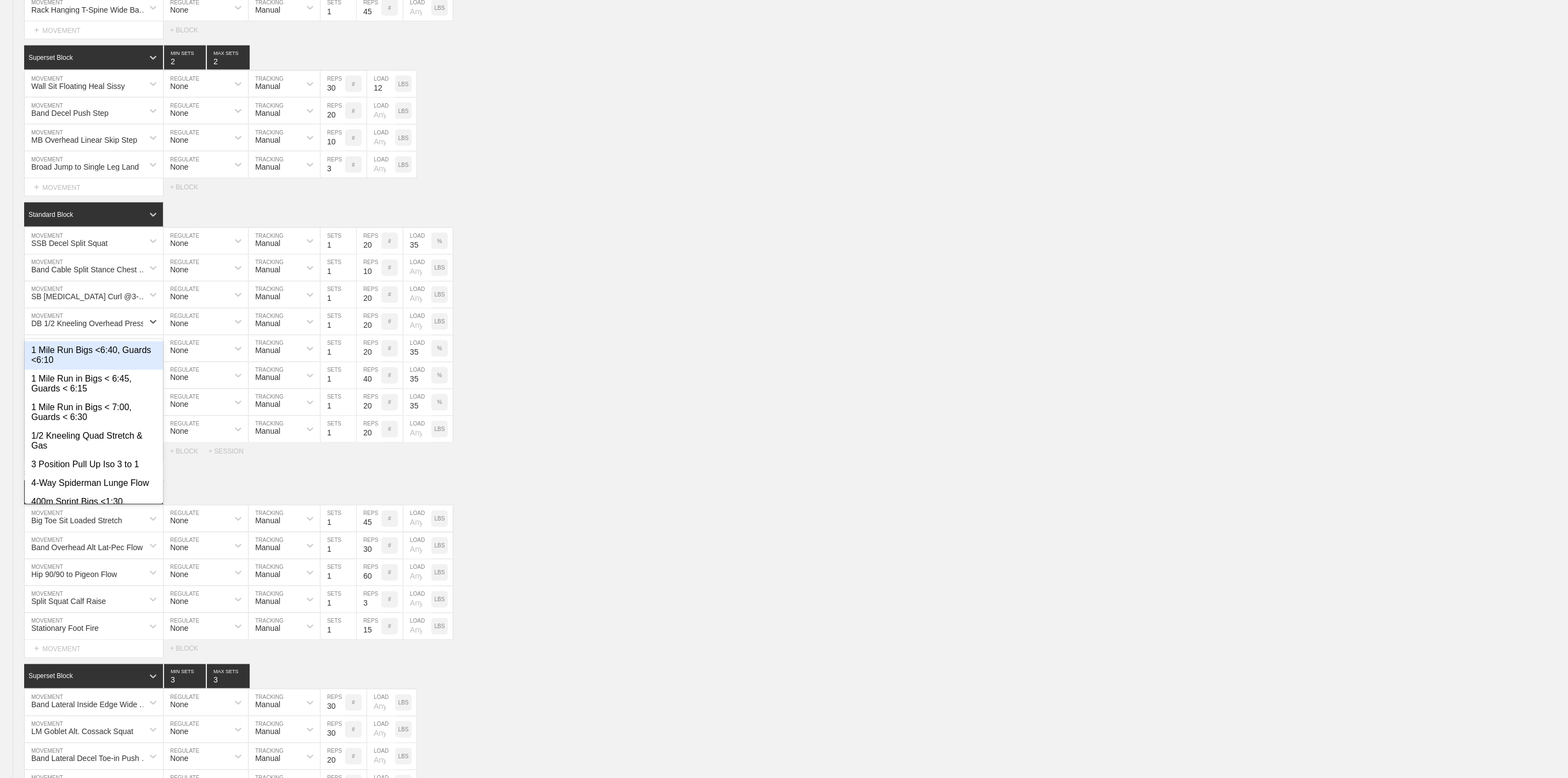
click at [81, 335] on div "DB 1/2 Kneeling Overhead Press" at bounding box center [93, 322] width 139 height 27
click at [102, 370] on div "Create "Band Single Arm "Y" Pull Apart"" at bounding box center [93, 355] width 139 height 29
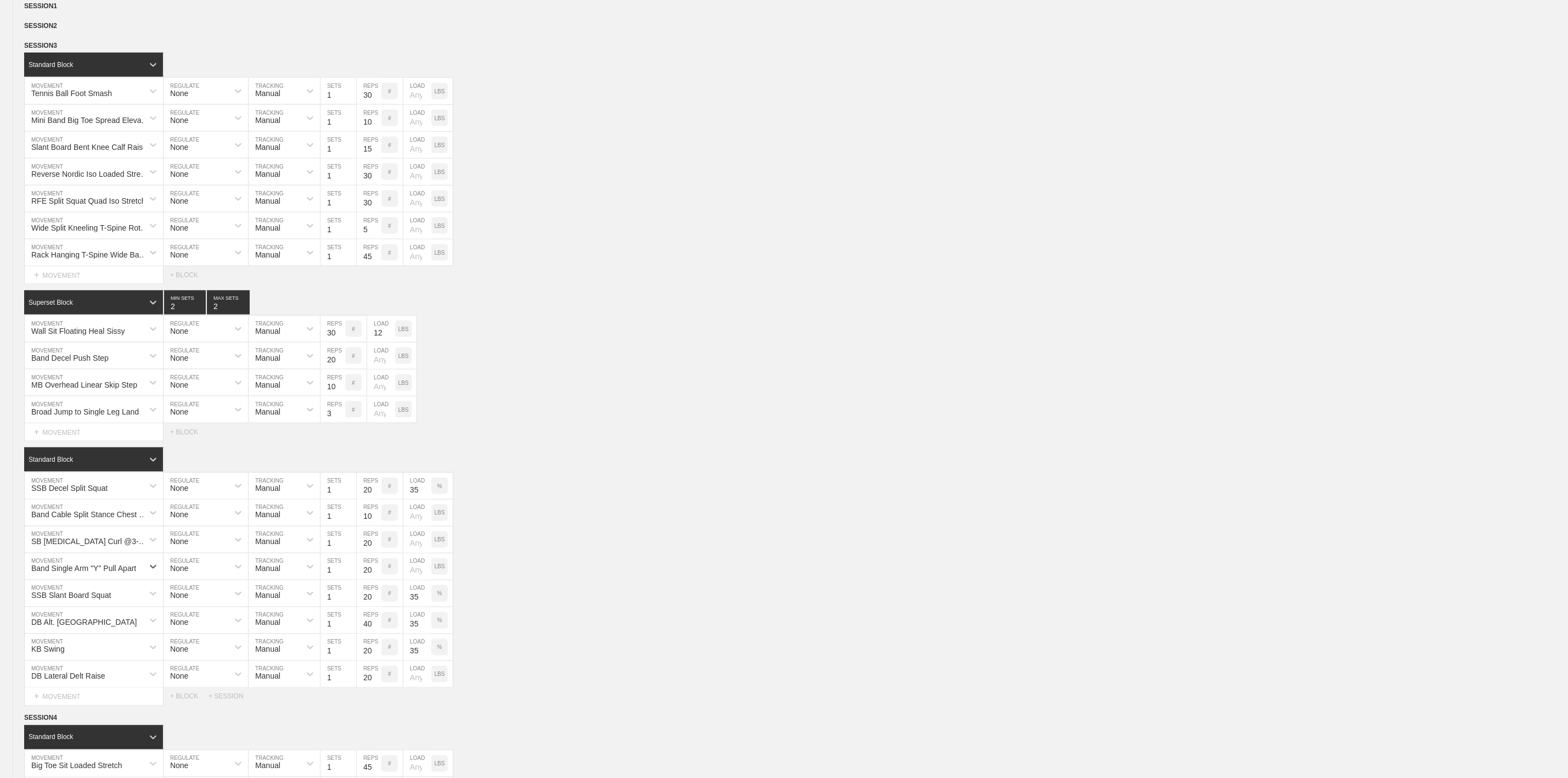
scroll to position [1070, 0]
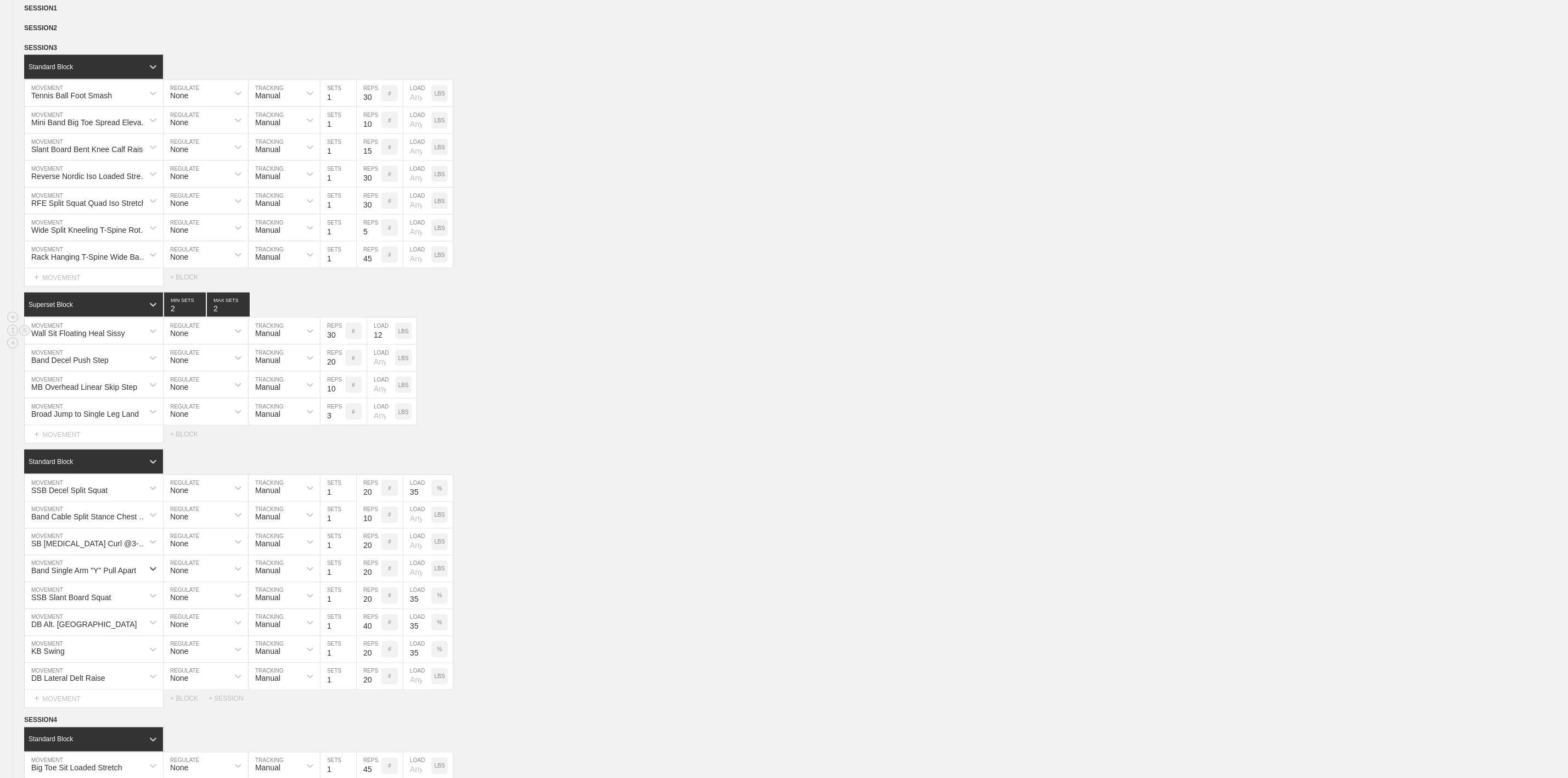
click at [382, 344] on input "12" at bounding box center [380, 330] width 28 height 27
click at [405, 334] on p "LBS" at bounding box center [403, 331] width 11 height 6
click at [361, 339] on div "#" at bounding box center [353, 330] width 17 height 17
click at [403, 334] on p "%" at bounding box center [403, 331] width 5 height 6
click at [404, 344] on div "KGS" at bounding box center [406, 330] width 22 height 27
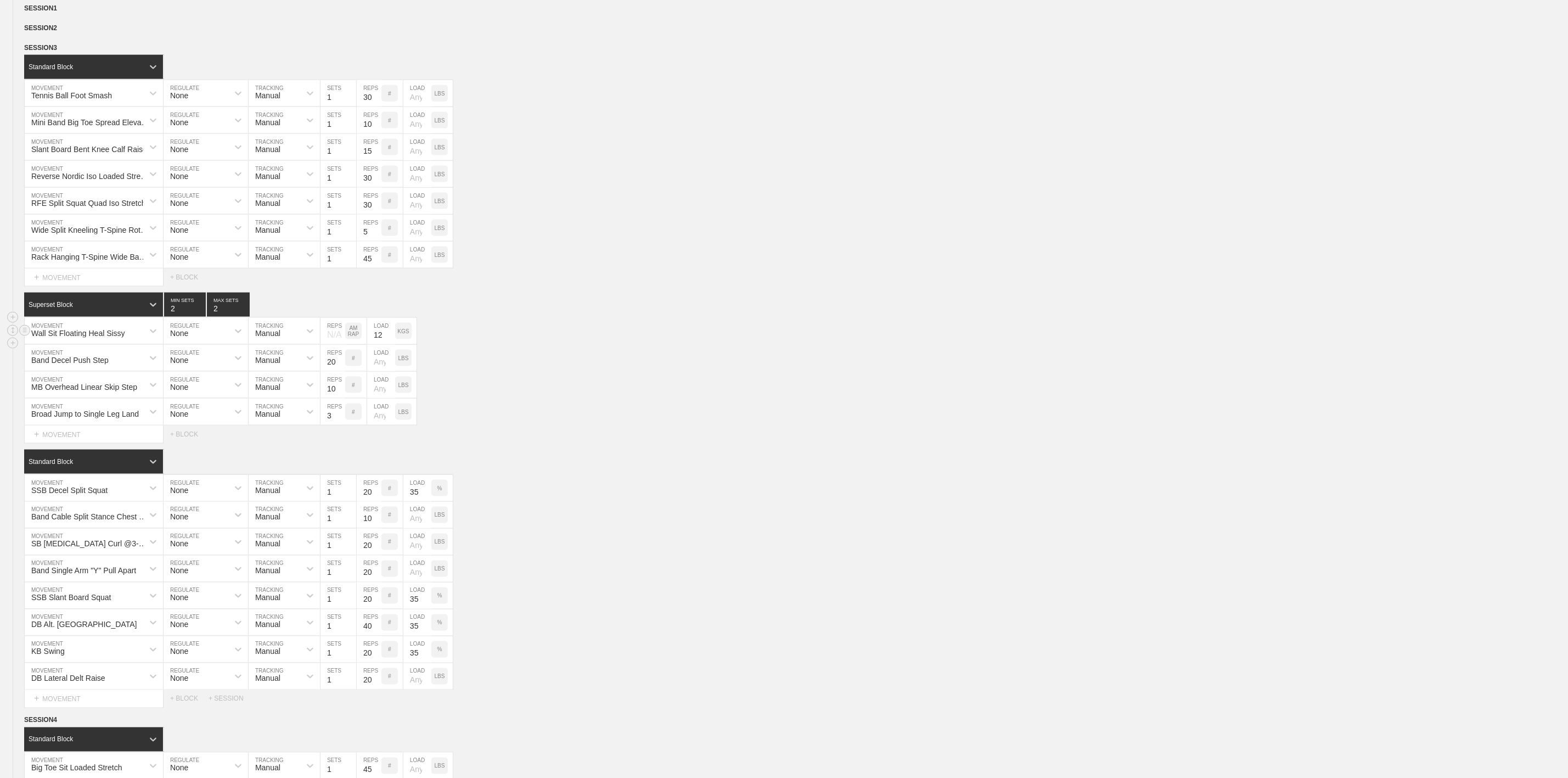
click at [405, 334] on p "KGS" at bounding box center [403, 331] width 12 height 6
click at [379, 344] on input "12" at bounding box center [380, 330] width 28 height 27
click at [639, 372] on div "Band Decel Push Step MOVEMENT None REGULATE Manual TRACKING 20 REPS # LOAD LBS" at bounding box center [784, 358] width 1568 height 27
click at [403, 339] on div "LBS" at bounding box center [403, 330] width 17 height 17
click at [400, 339] on div "%" at bounding box center [403, 330] width 17 height 17
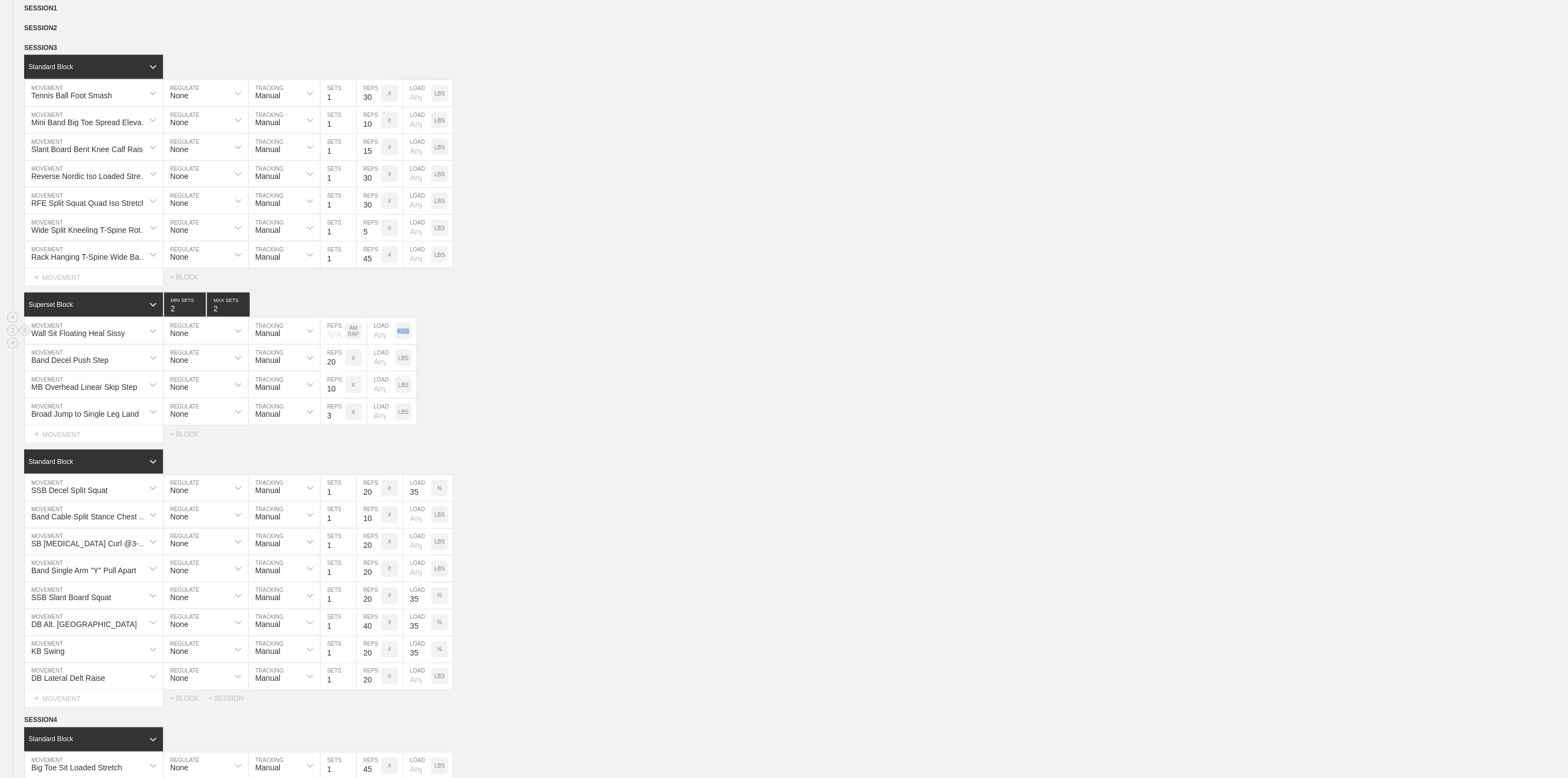
click at [400, 334] on p "KGS" at bounding box center [403, 331] width 12 height 6
click at [379, 344] on input "number" at bounding box center [380, 330] width 28 height 27
click at [577, 286] on div "Select... MOVEMENT + MOVEMENT + BLOCK" at bounding box center [784, 277] width 1568 height 18
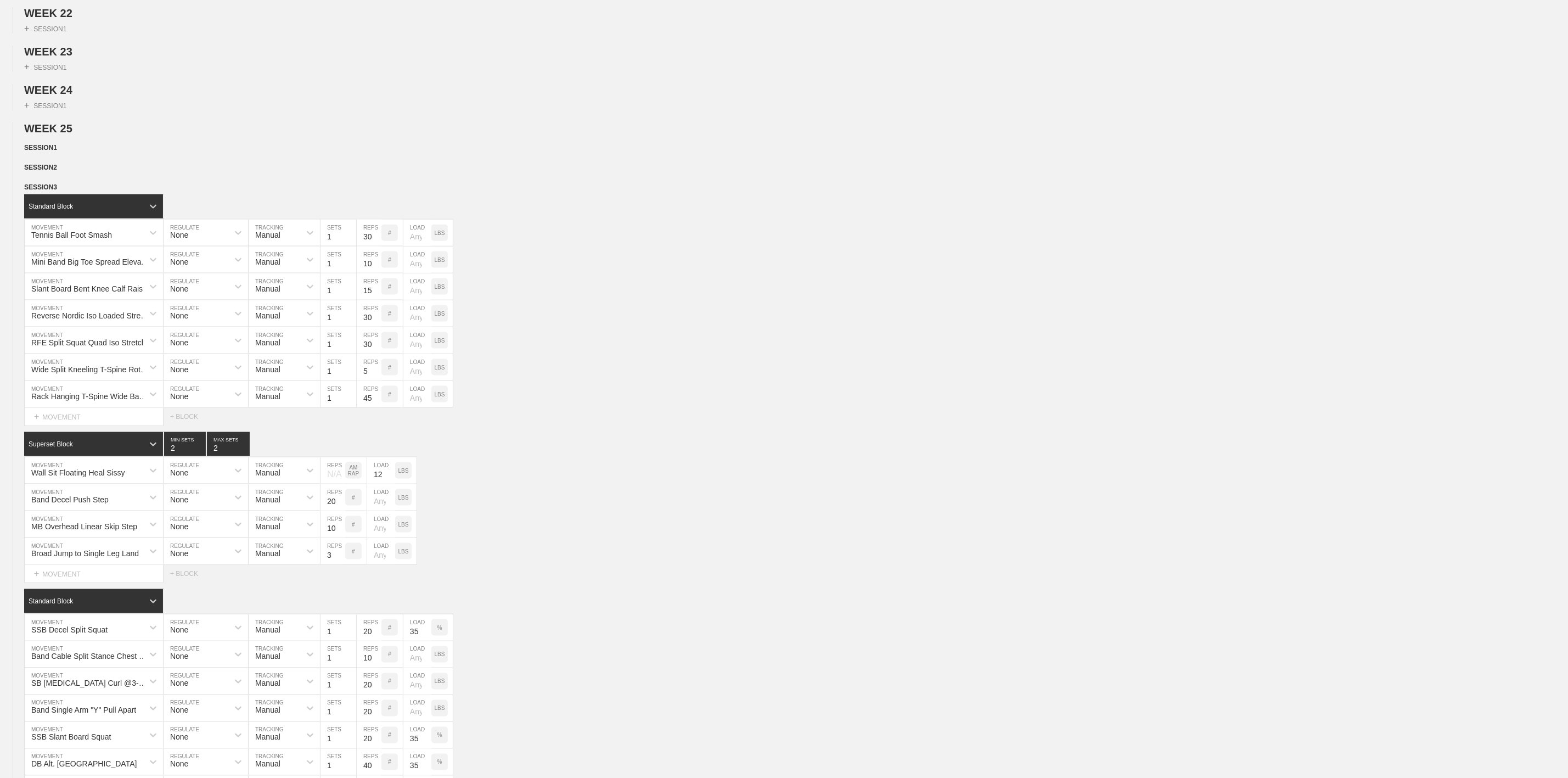
scroll to position [906, 0]
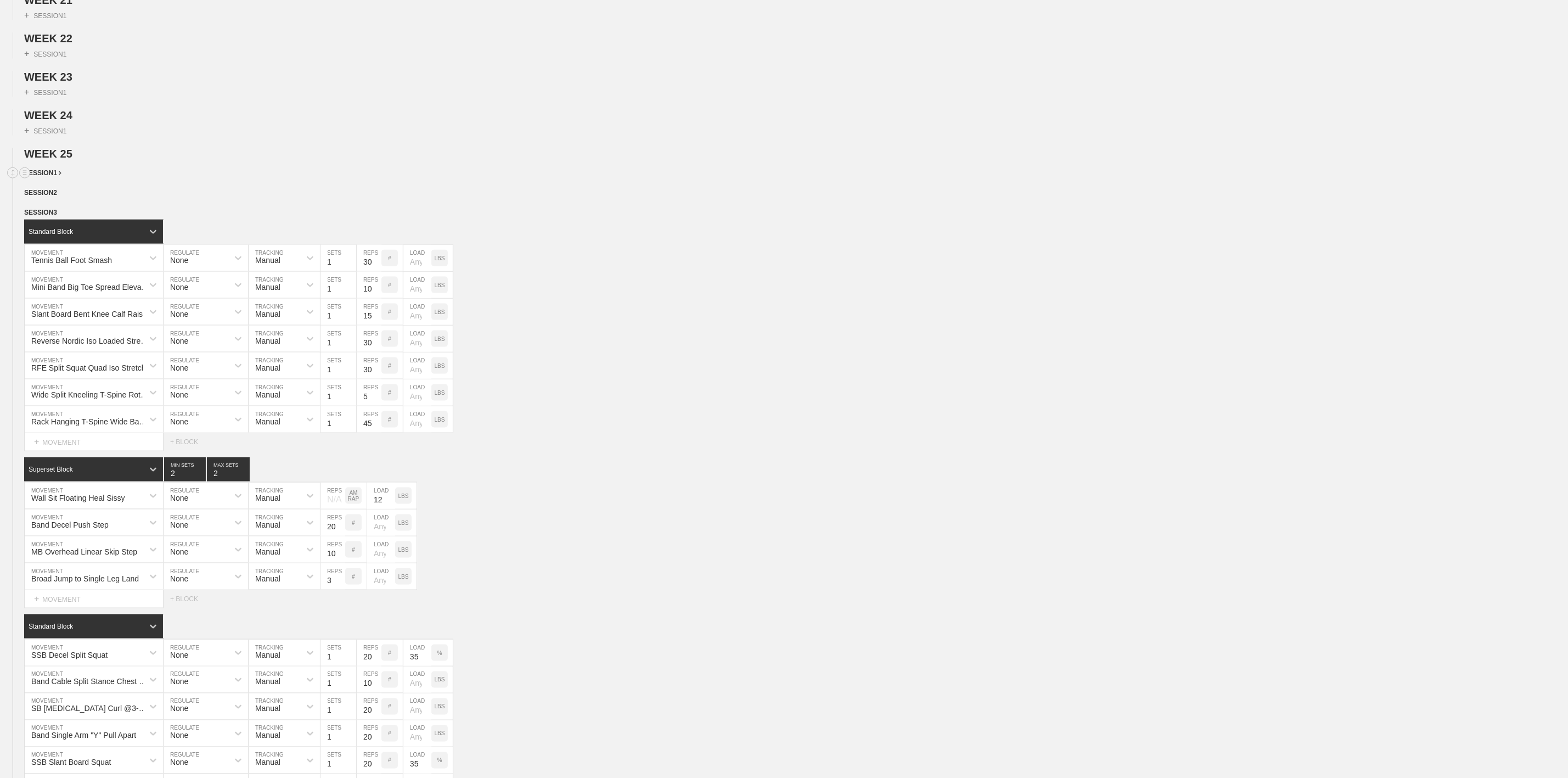
click at [46, 177] on span "SESSION 1" at bounding box center [43, 173] width 37 height 8
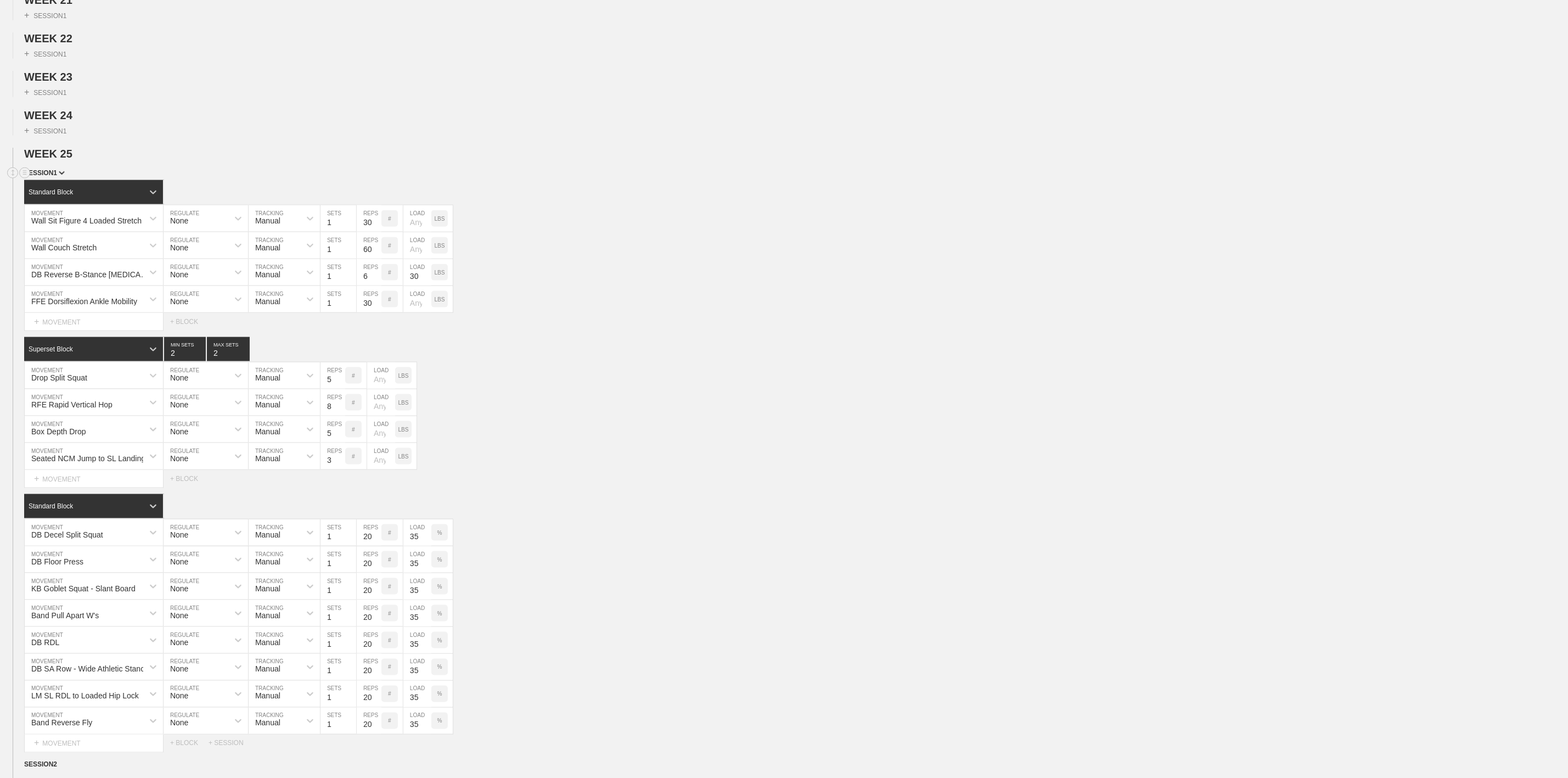
click at [51, 177] on span "SESSION 1" at bounding box center [44, 173] width 40 height 8
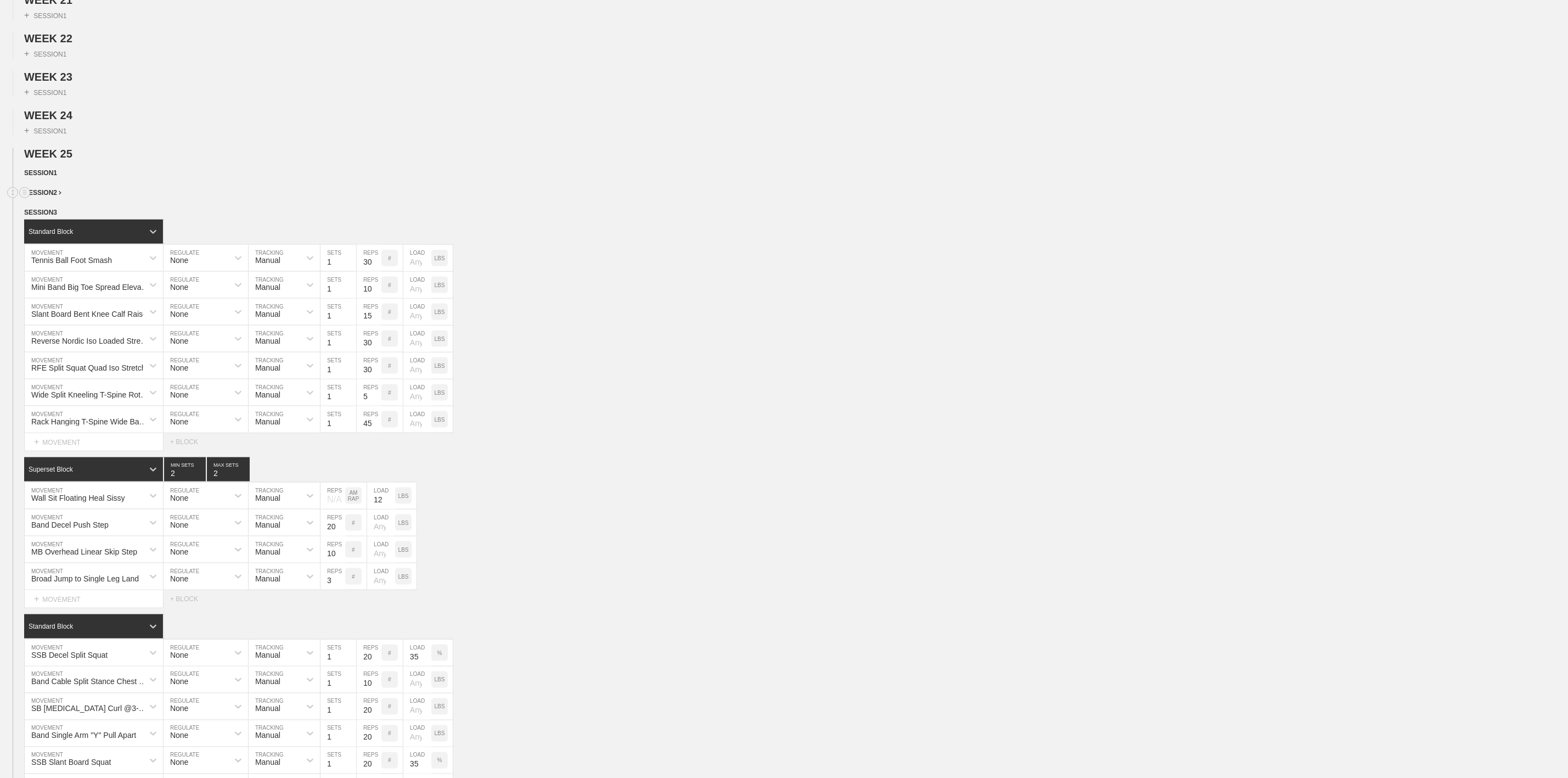
click at [55, 200] on div "SESSION 2" at bounding box center [796, 193] width 1543 height 13
click at [55, 197] on span "SESSION 2" at bounding box center [43, 193] width 37 height 8
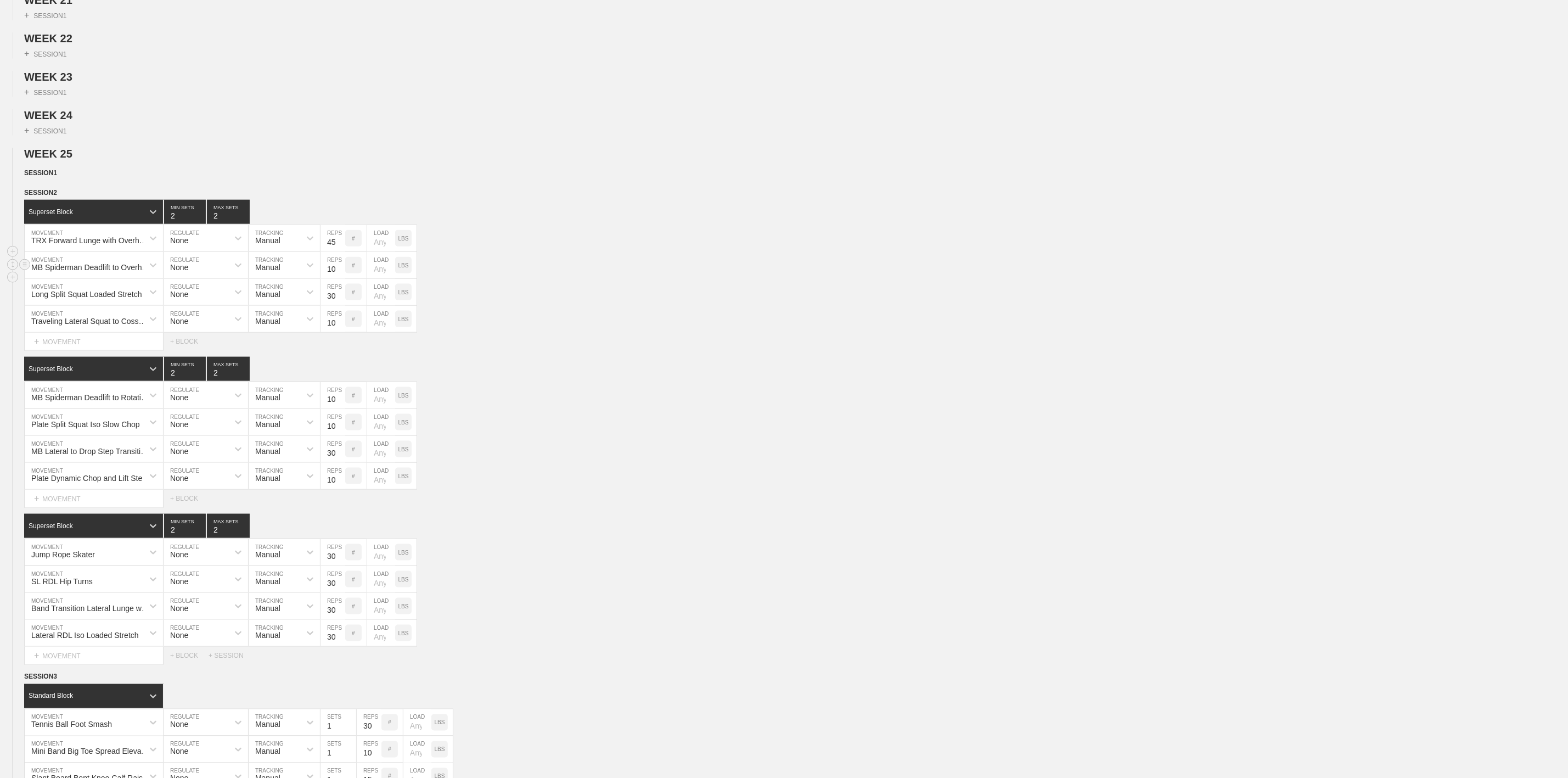
click at [378, 278] on input "number" at bounding box center [380, 265] width 28 height 27
click at [377, 408] on input "number" at bounding box center [380, 395] width 28 height 27
click at [377, 462] on input "number" at bounding box center [380, 449] width 28 height 27
click at [547, 508] on div "Select... MOVEMENT + MOVEMENT + BLOCK" at bounding box center [784, 499] width 1568 height 18
click at [382, 489] on input "number" at bounding box center [380, 476] width 28 height 27
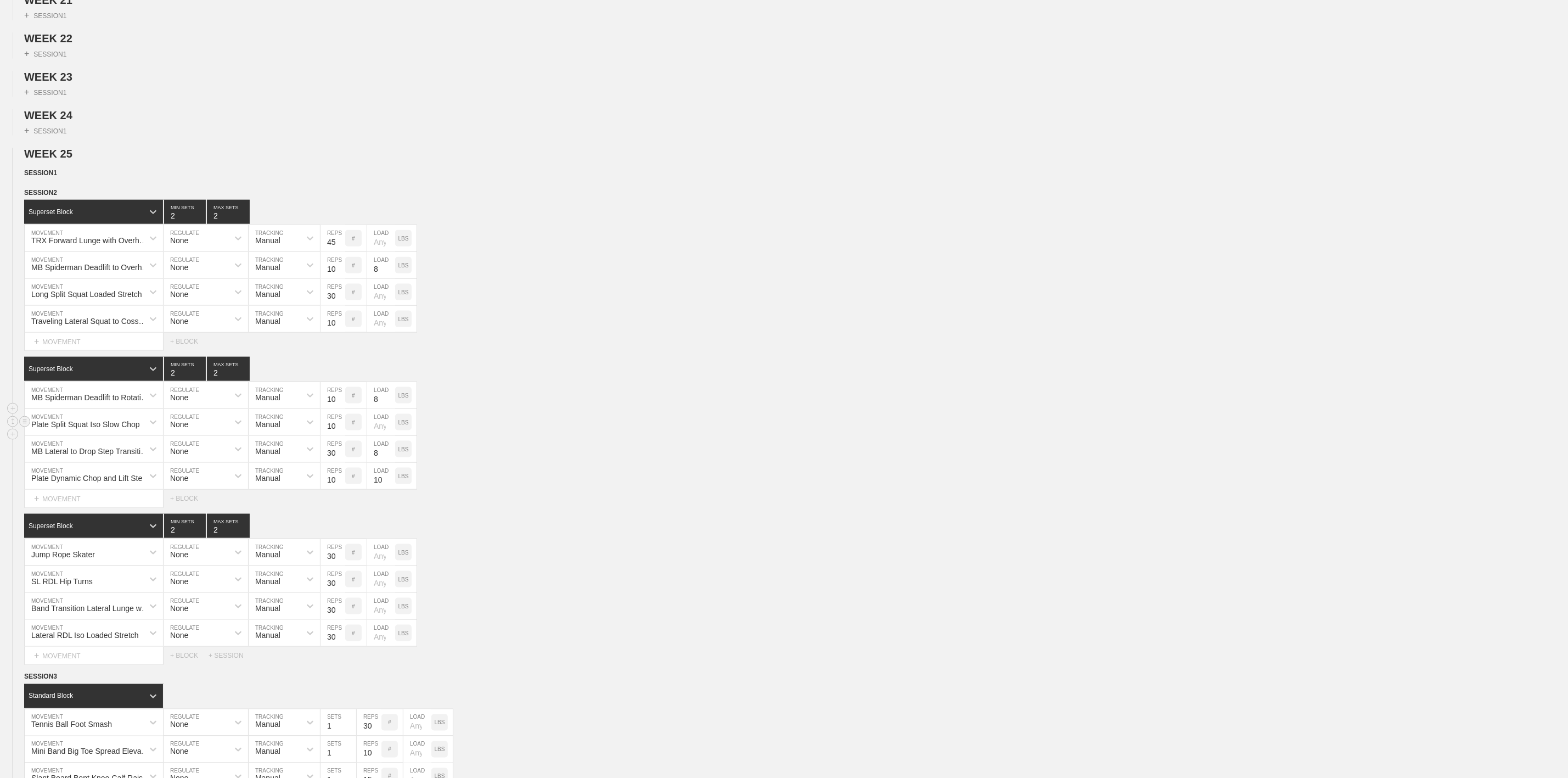
click at [380, 436] on input "number" at bounding box center [380, 422] width 28 height 27
drag, startPoint x: 520, startPoint y: 445, endPoint x: 522, endPoint y: 426, distance: 19.1
click at [521, 409] on div "MB Spiderman Deadlift to Rotational Shift & Reach MOVEMENT None REGULATE Manual…" at bounding box center [784, 395] width 1568 height 27
click at [571, 436] on div "Plate Split Squat Iso Slow Chop MOVEMENT None REGULATE Manual TRACKING 10 REPS …" at bounding box center [784, 422] width 1568 height 27
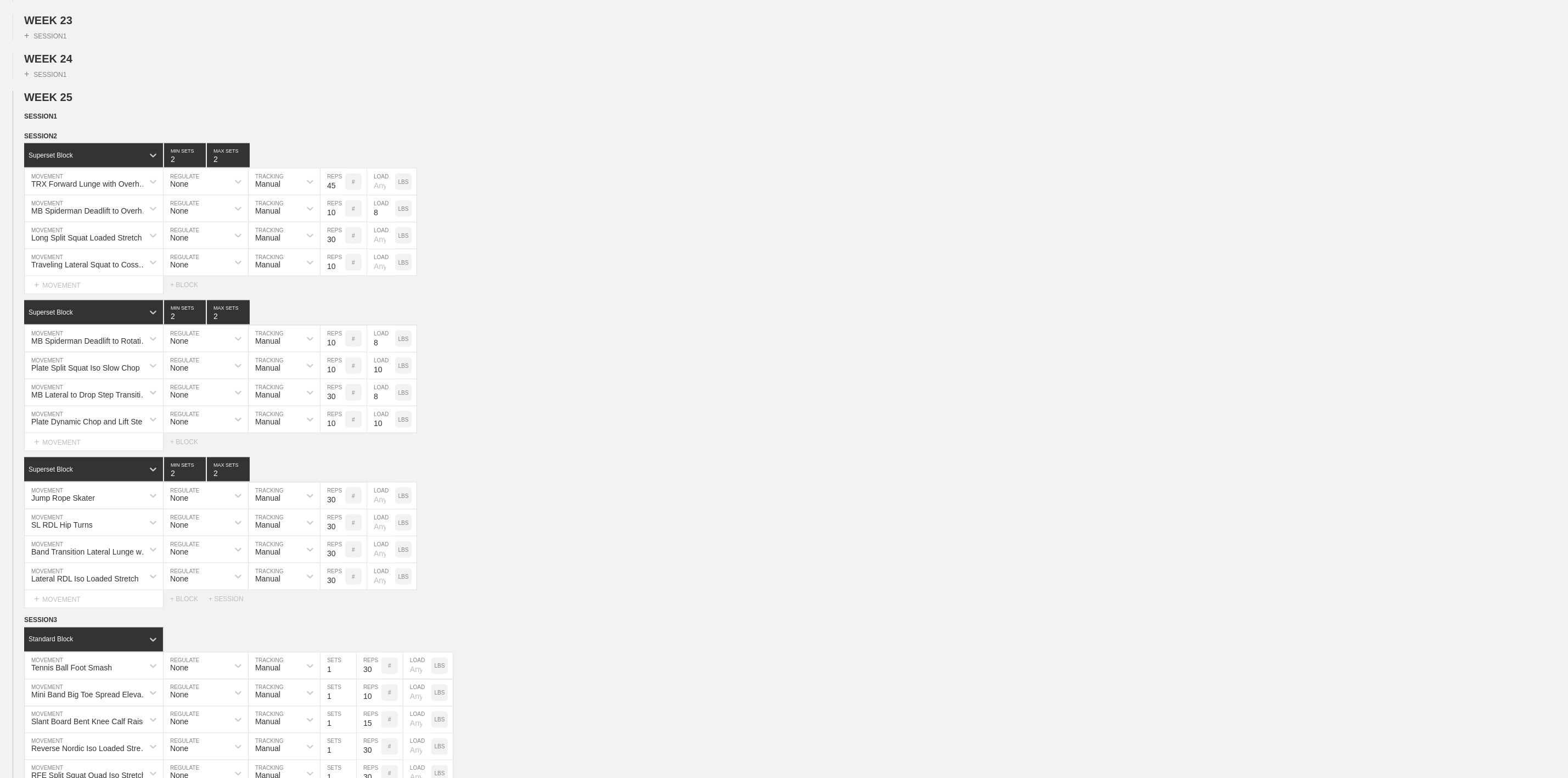
scroll to position [988, 0]
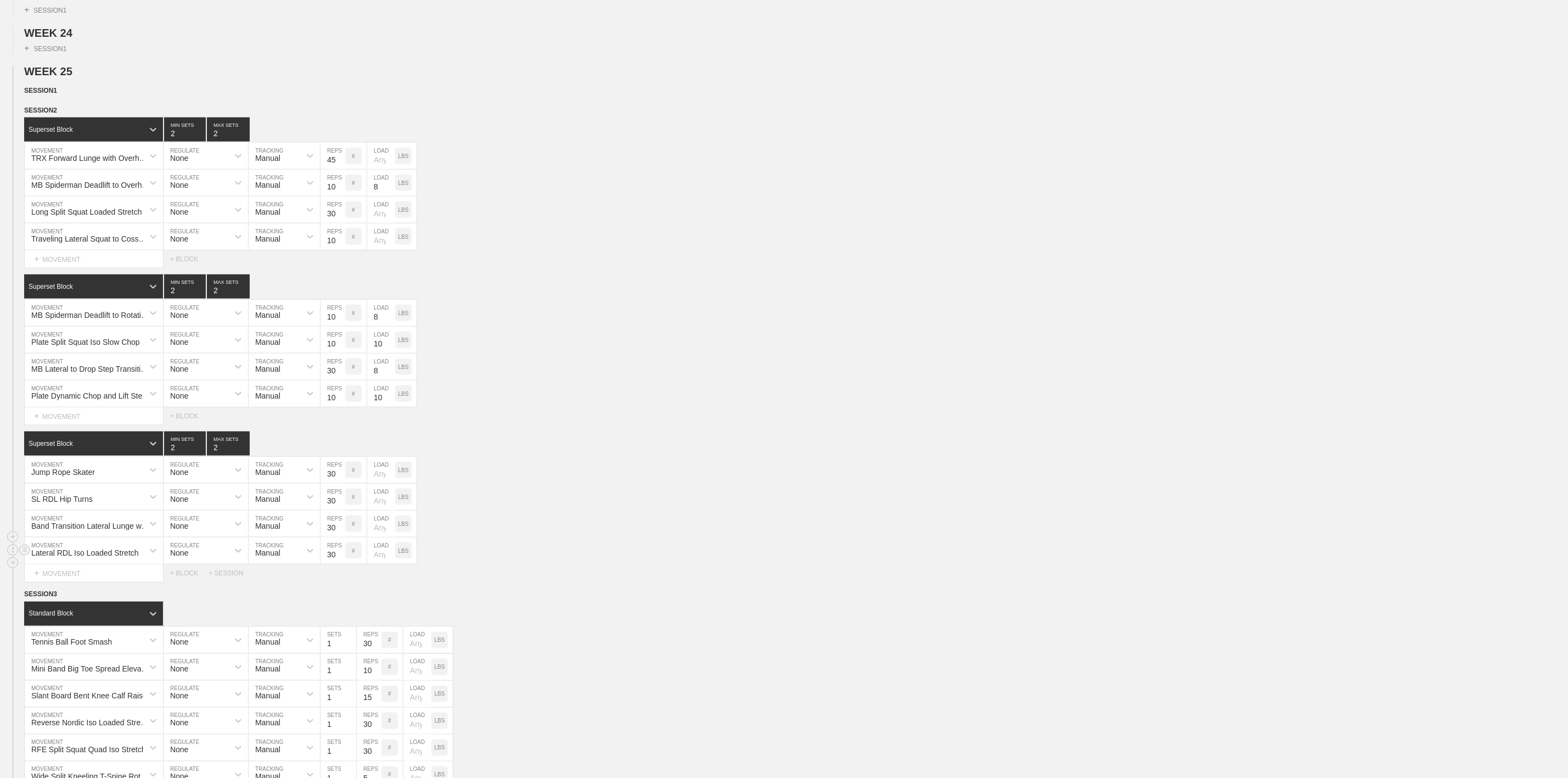
click at [521, 565] on div "Lateral RDL Iso Loaded Stretch MOVEMENT None REGULATE Manual TRACKING 30 REPS #…" at bounding box center [784, 550] width 1568 height 27
click at [376, 327] on input "8" at bounding box center [380, 313] width 28 height 27
click at [380, 353] on input "10" at bounding box center [380, 339] width 28 height 27
click at [377, 380] on input "8" at bounding box center [380, 366] width 28 height 27
click at [378, 407] on input "10" at bounding box center [380, 393] width 28 height 27
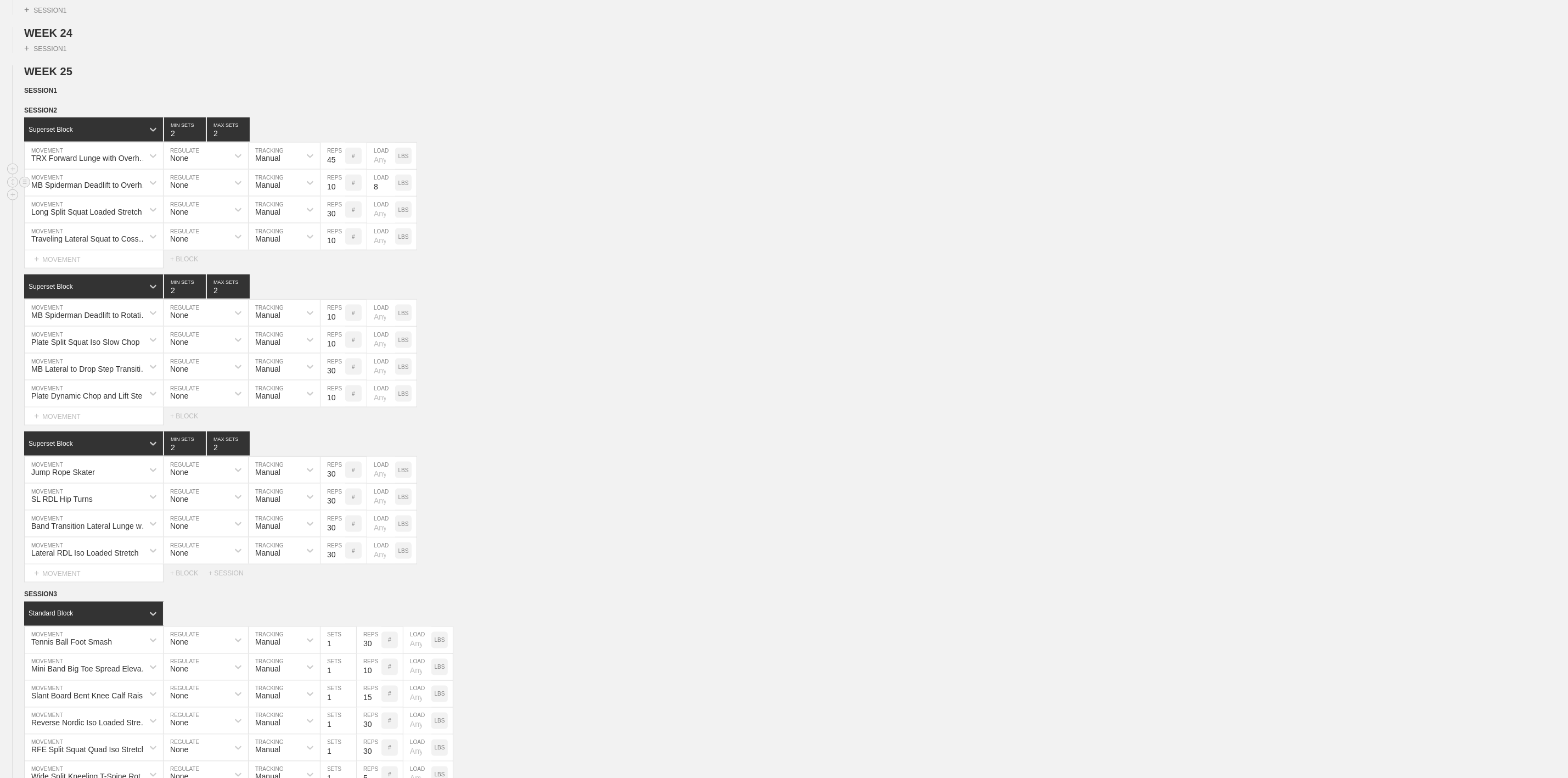
click at [375, 196] on input "8" at bounding box center [380, 182] width 28 height 27
click at [534, 251] on div "Traveling Lateral Squat to Cossack Squat MOVEMENT None REGULATE Manual TRACKING…" at bounding box center [784, 236] width 1568 height 27
click at [56, 117] on div "SESSION 2" at bounding box center [796, 111] width 1543 height 13
click at [56, 114] on span "SESSION 2" at bounding box center [44, 110] width 40 height 8
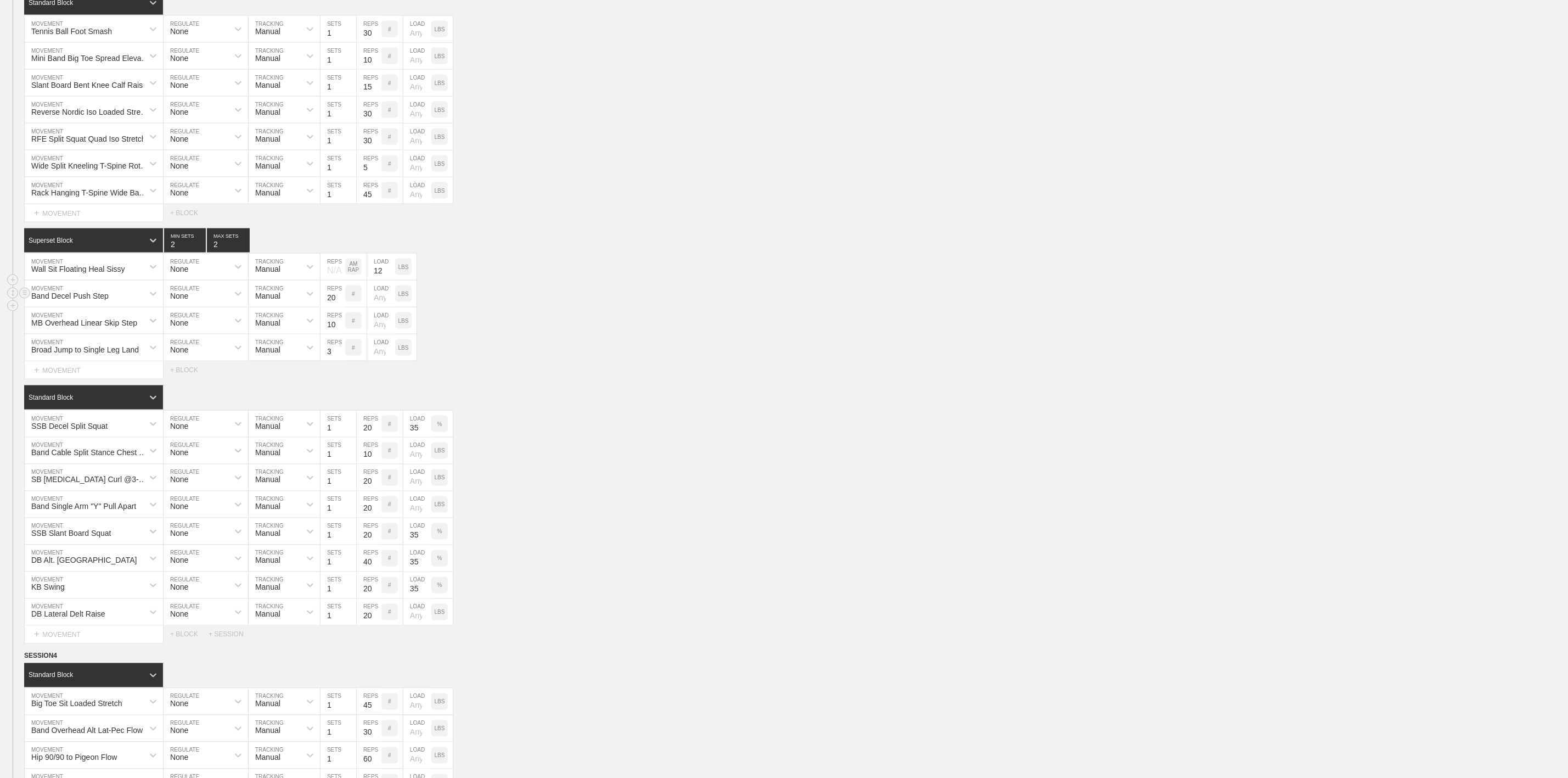
scroll to position [1153, 0]
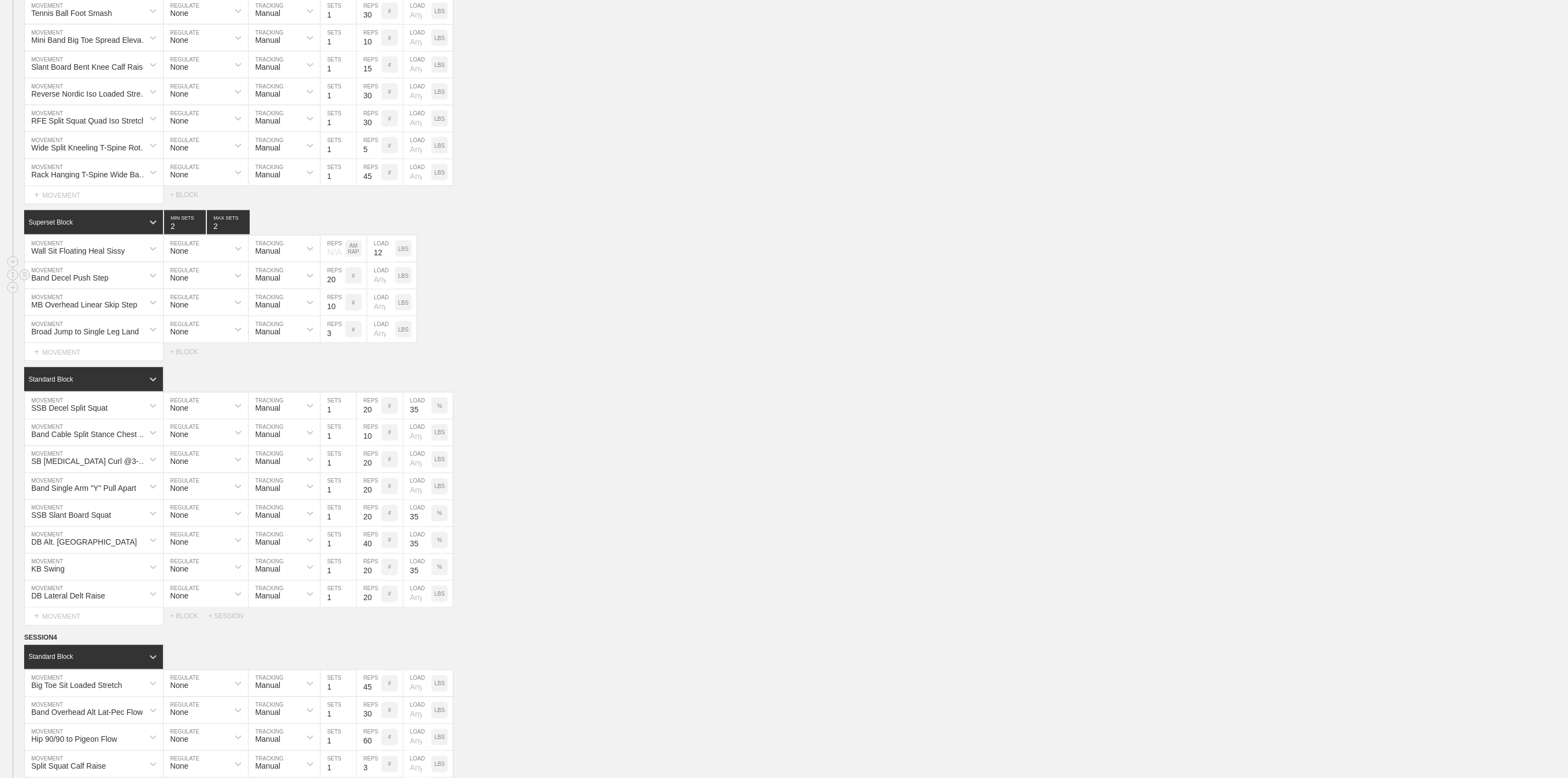
click at [634, 289] on div "Band Decel Push Step MOVEMENT None REGULATE Manual TRACKING 20 REPS # LOAD LBS" at bounding box center [784, 275] width 1568 height 27
click at [509, 343] on div "Broad Jump to Single Leg Land MOVEMENT None REGULATE Manual TRACKING 3 REPS # L…" at bounding box center [784, 329] width 1568 height 27
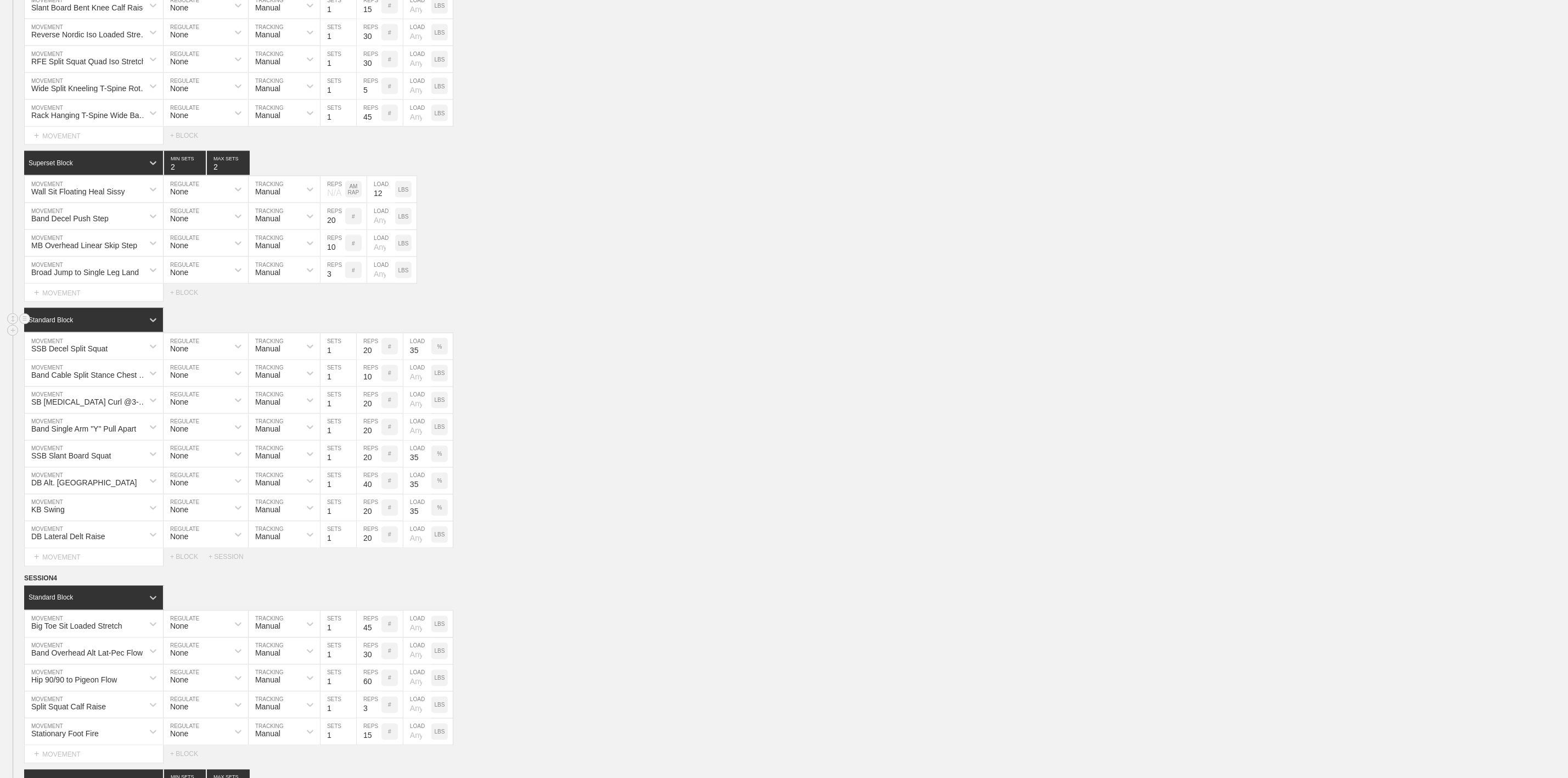
scroll to position [1318, 0]
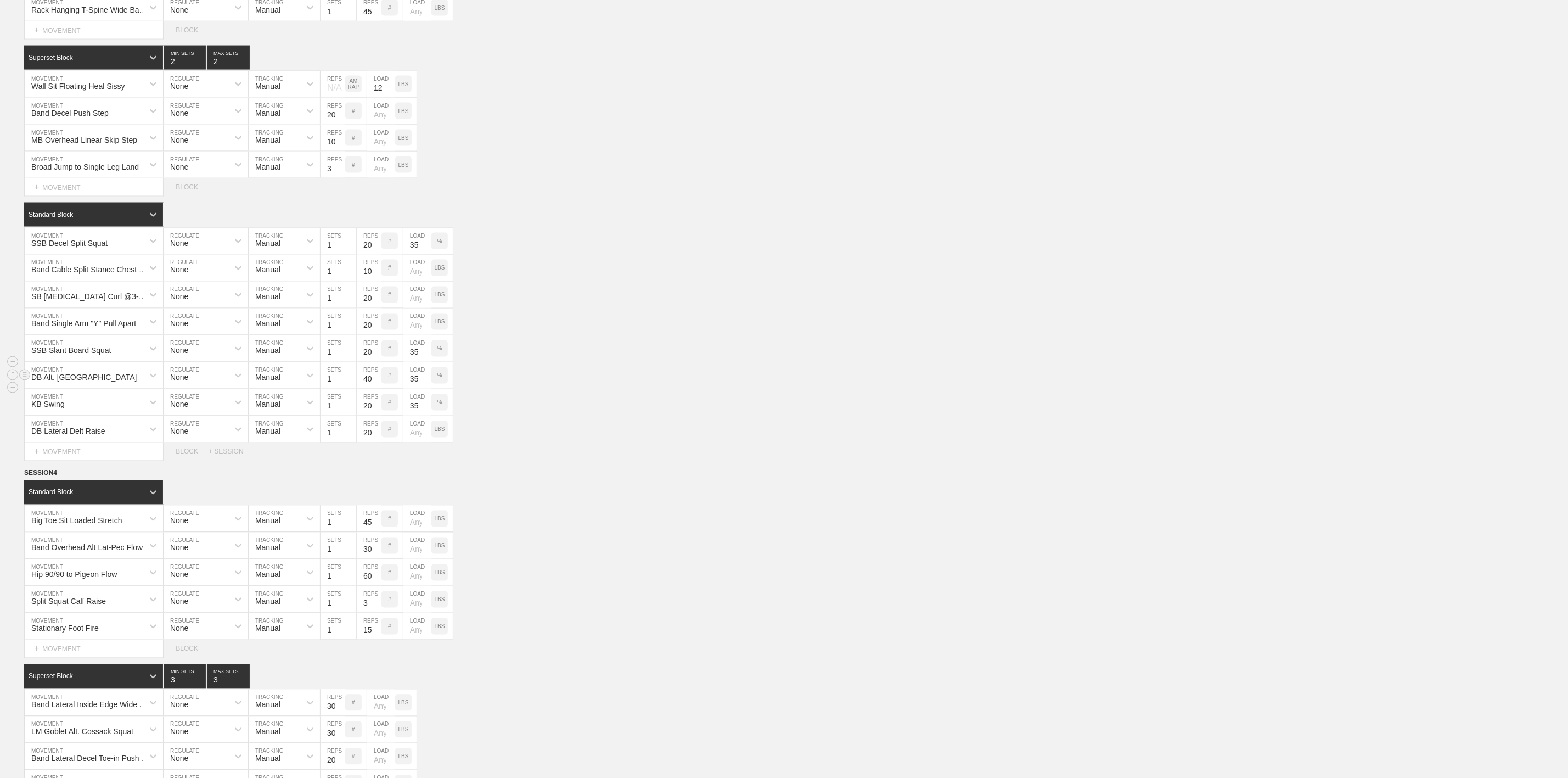
click at [529, 389] on div "DB Alt. Renegade Row MOVEMENT None REGULATE Manual TRACKING 1 SETS 40 REPS # 35…" at bounding box center [784, 375] width 1568 height 27
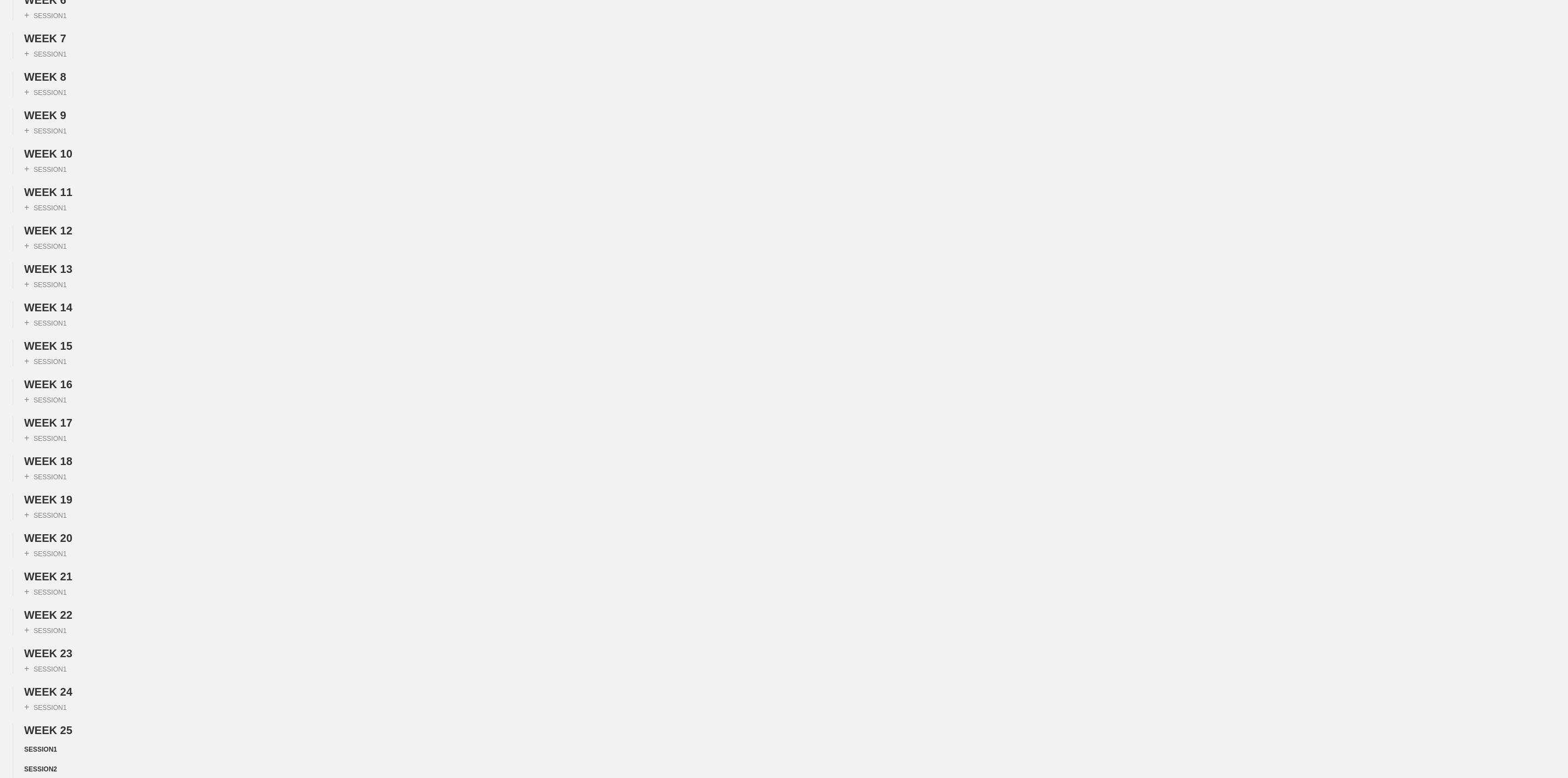
scroll to position [0, 0]
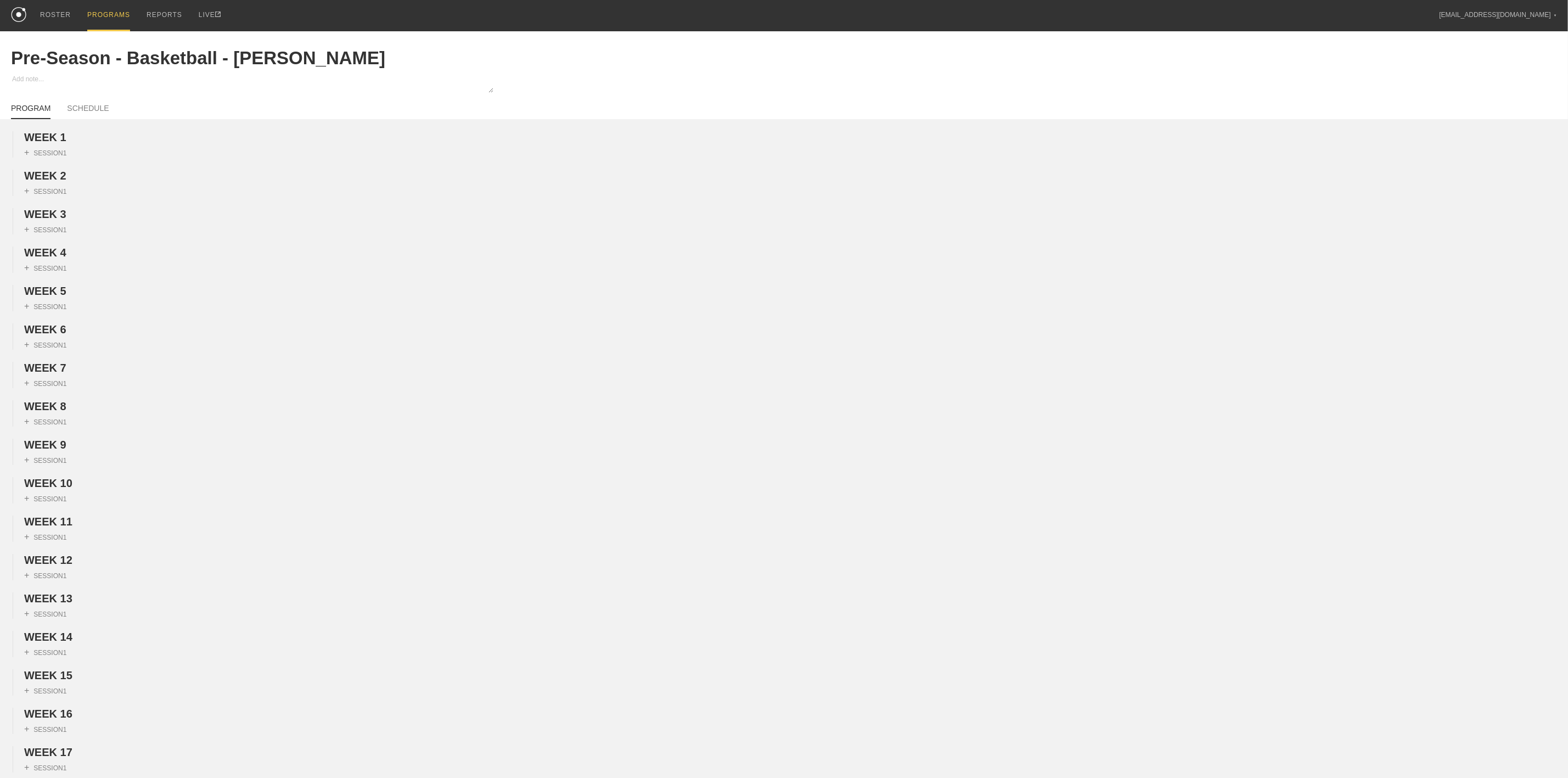
click at [115, 15] on div "PROGRAMS" at bounding box center [109, 16] width 43 height 31
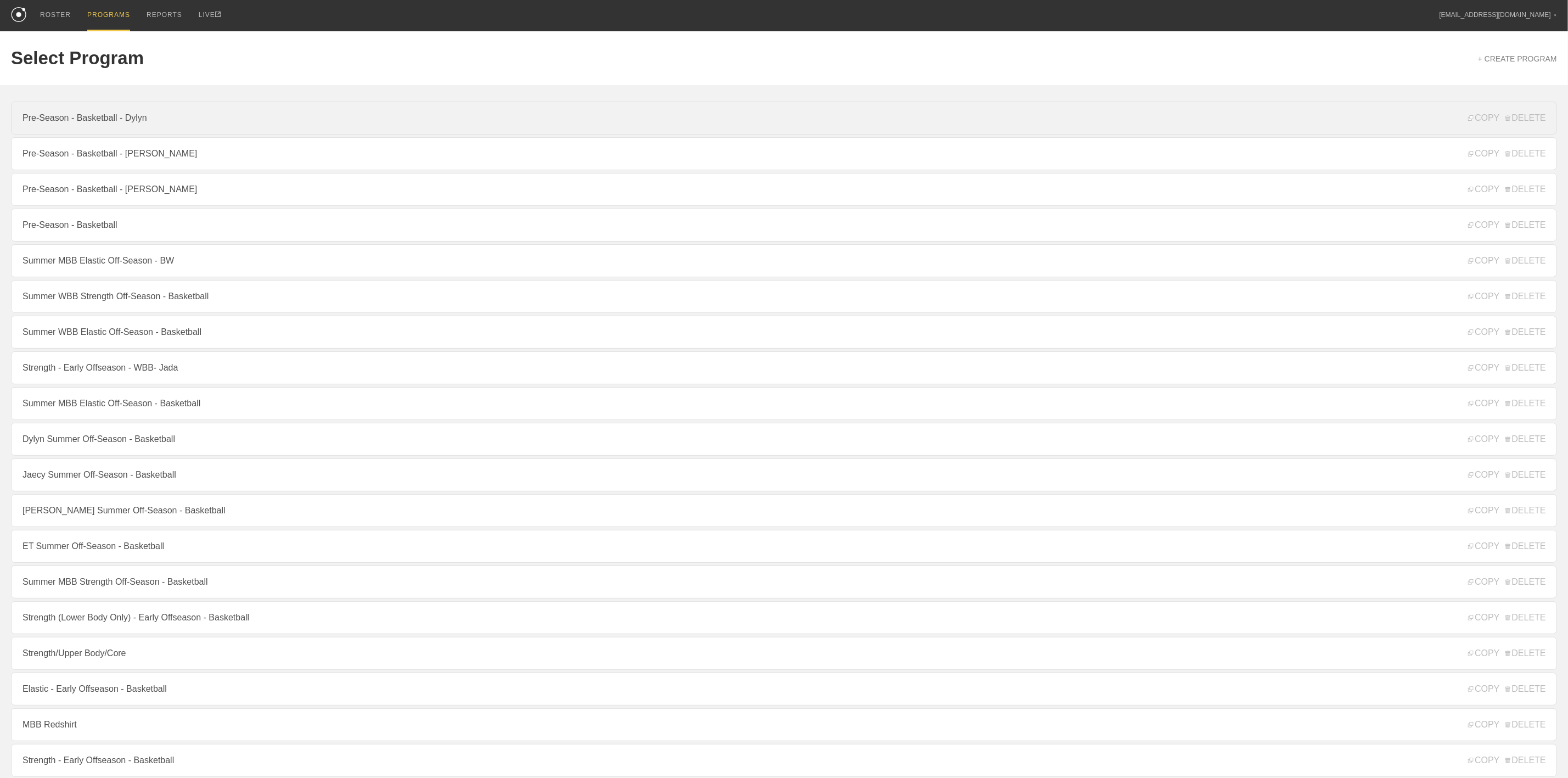
drag, startPoint x: 114, startPoint y: 122, endPoint x: 104, endPoint y: 124, distance: 10.2
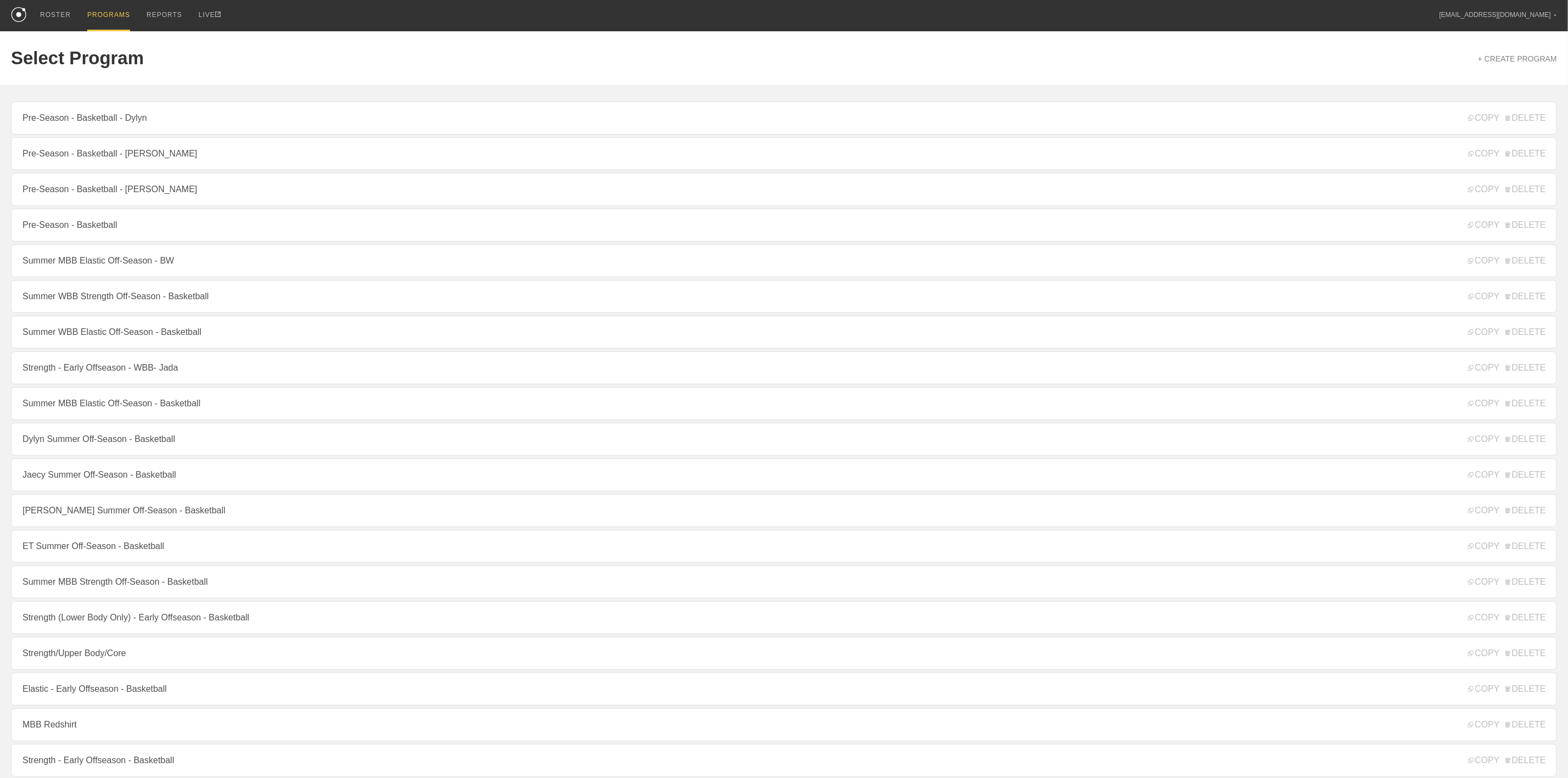
click at [114, 121] on link "Pre-Season - Basketball - Dylyn" at bounding box center [784, 117] width 1545 height 32
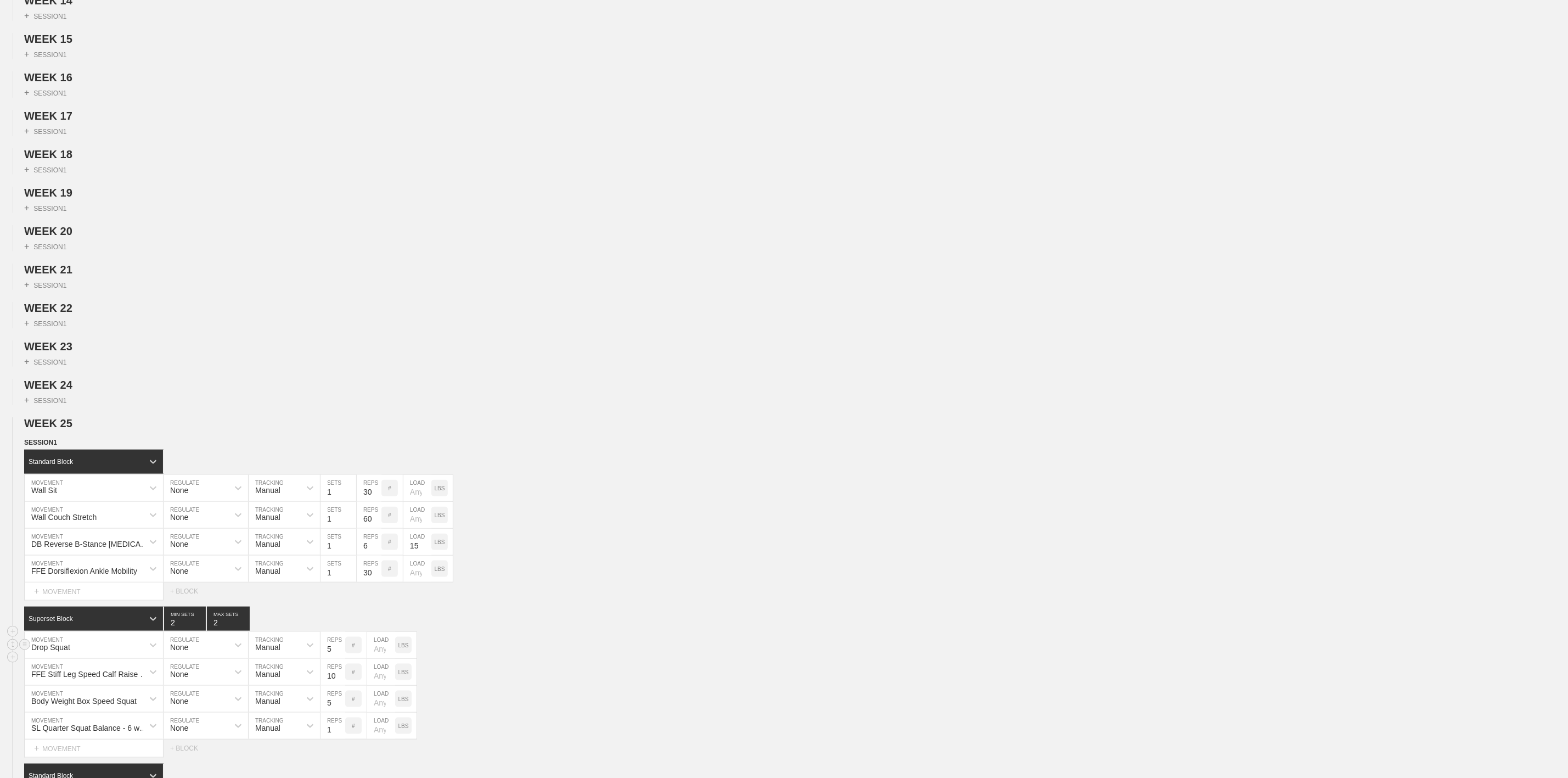
scroll to position [906, 0]
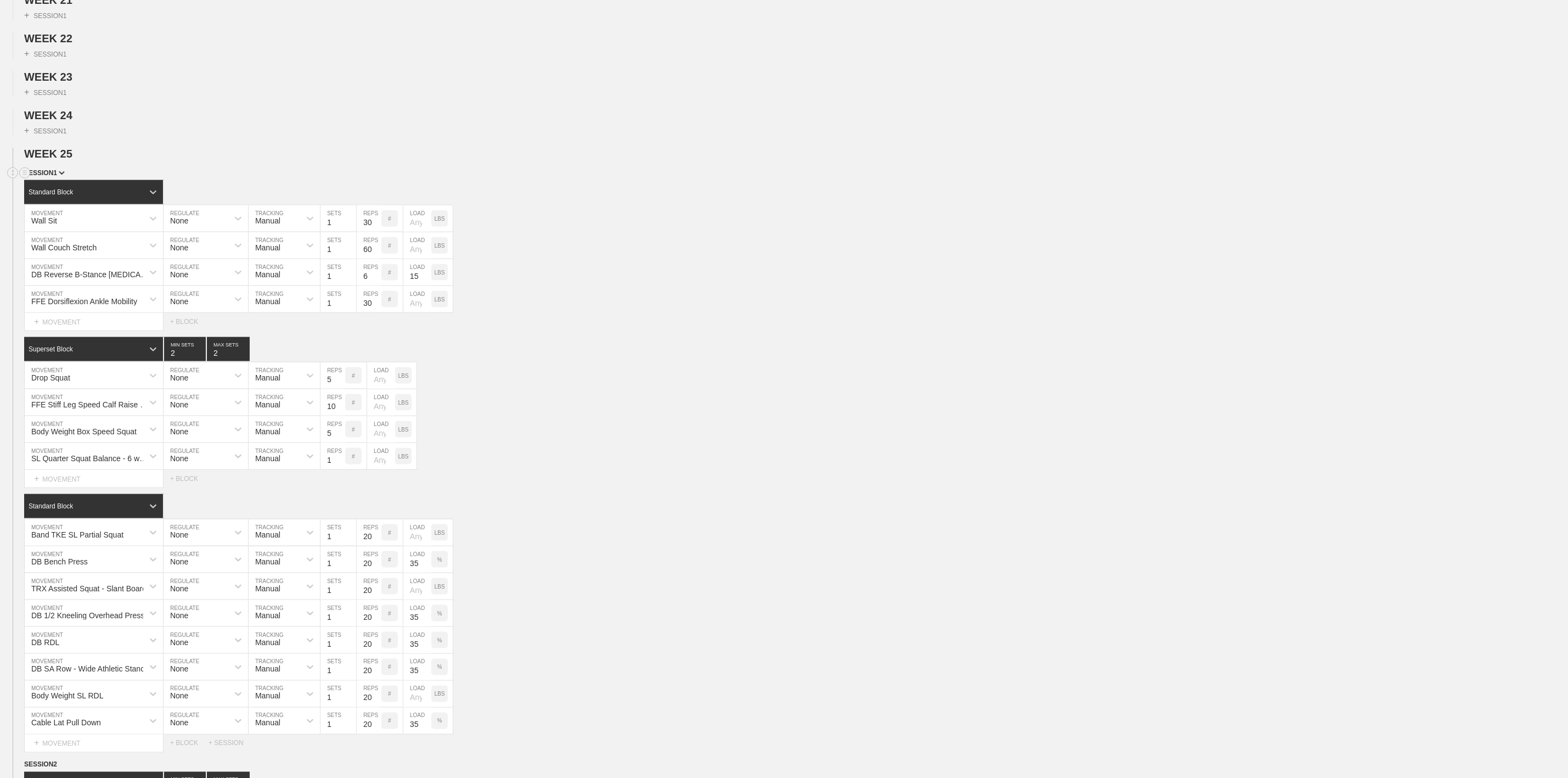
click at [41, 177] on span "SESSION 1" at bounding box center [44, 173] width 40 height 8
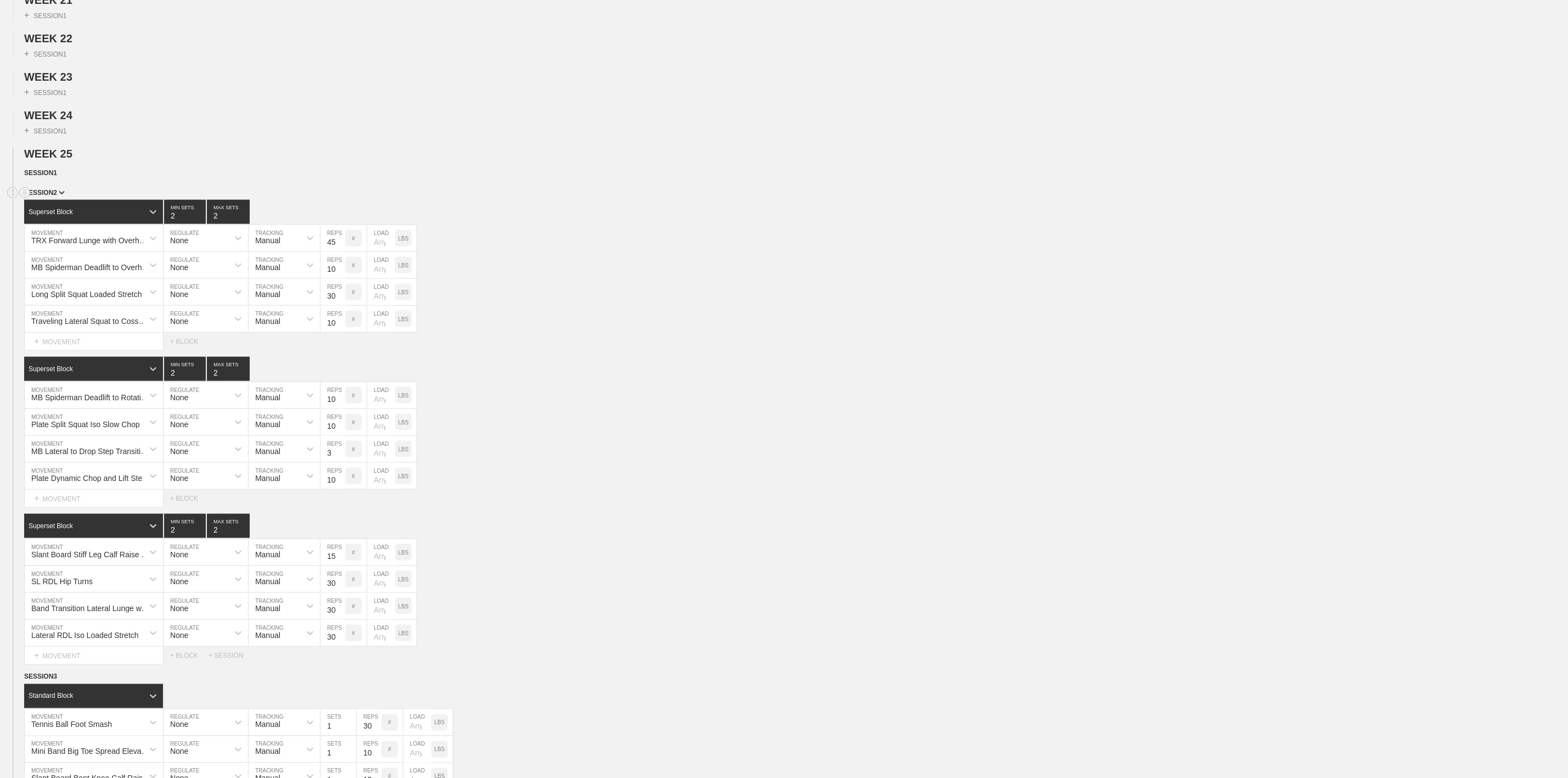
click at [53, 197] on span "SESSION 2" at bounding box center [44, 193] width 40 height 8
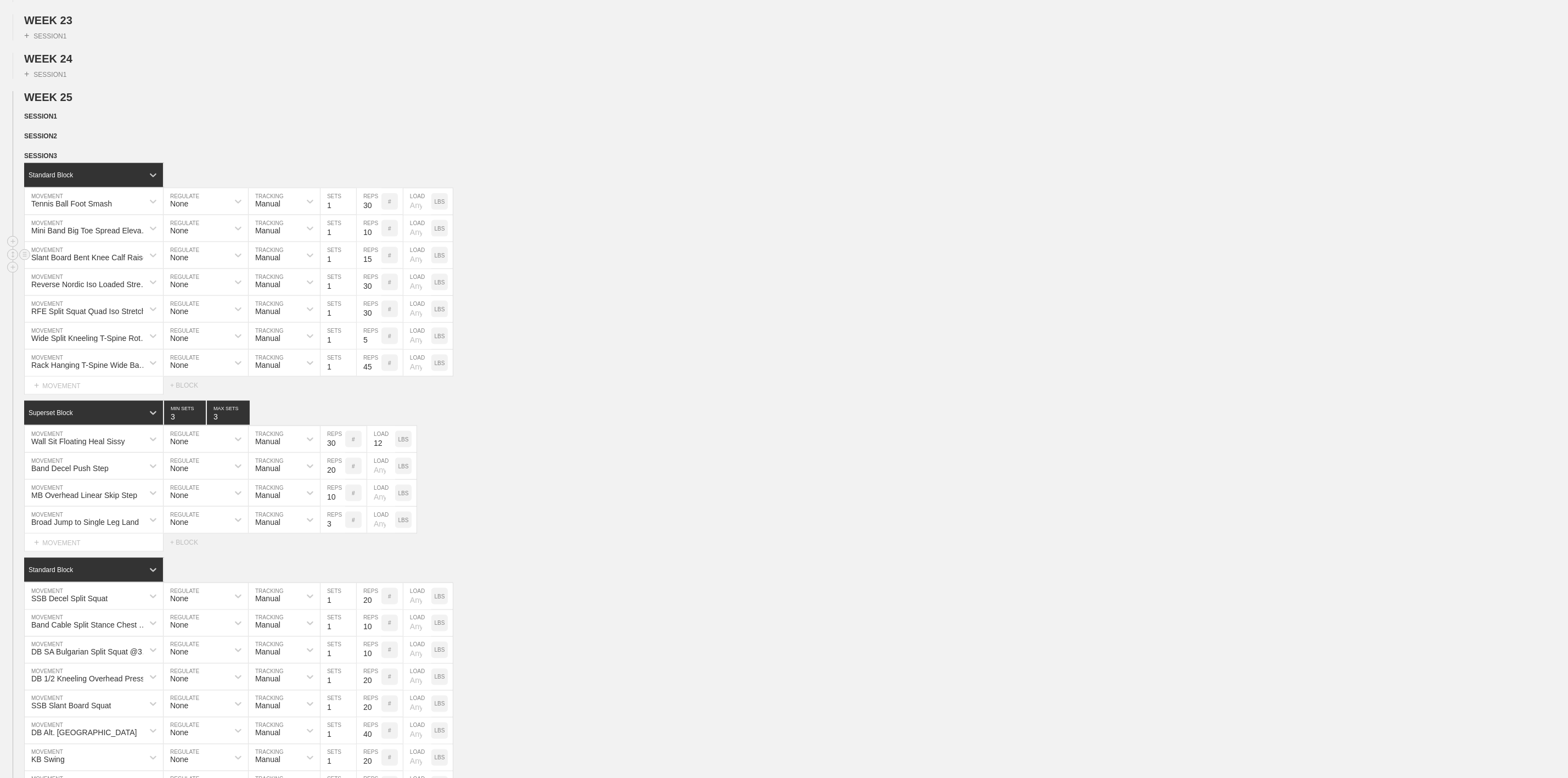
scroll to position [988, 0]
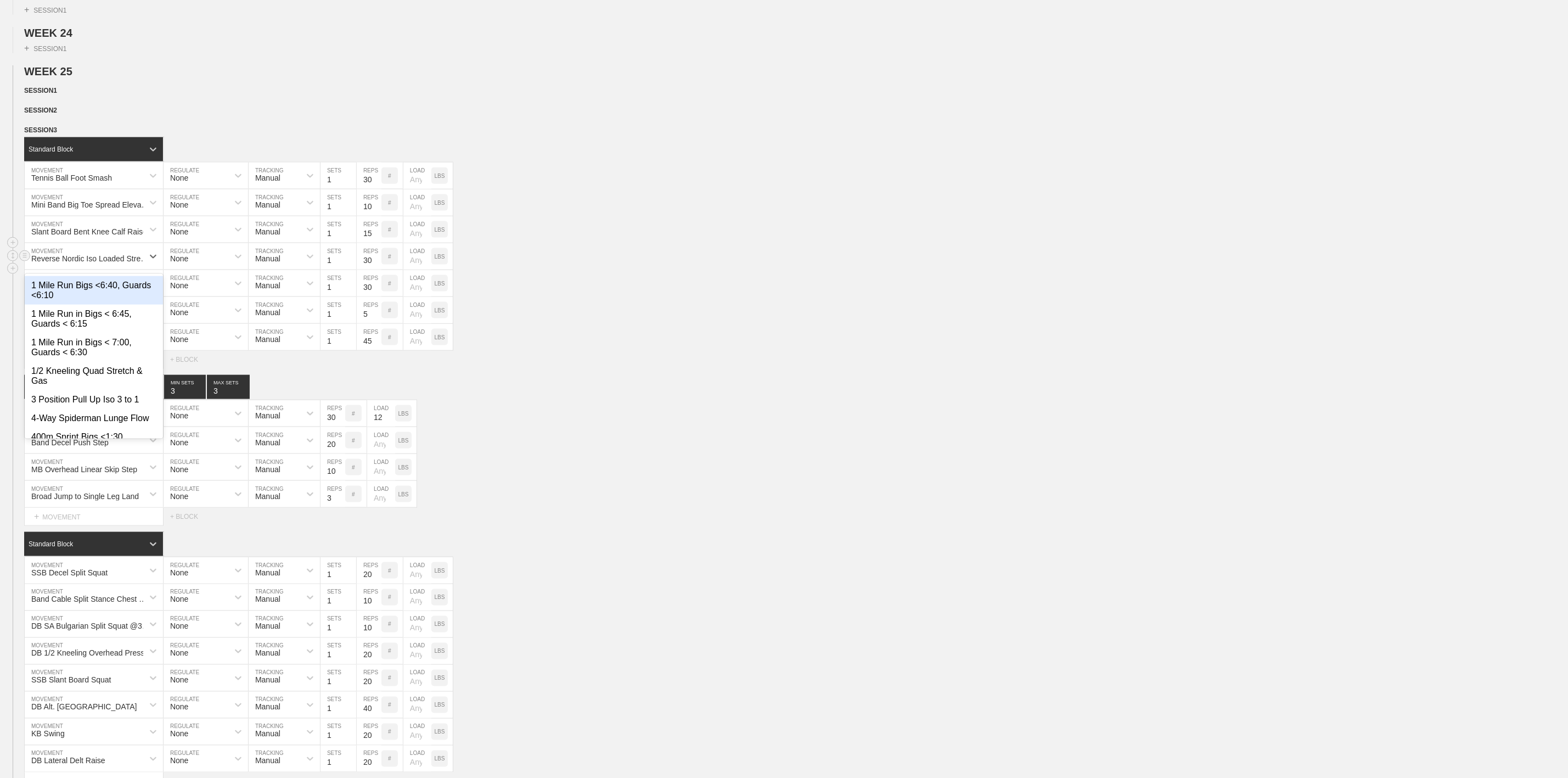
click at [111, 263] on div "Reverse Nordic Iso Loaded Stretch" at bounding box center [90, 258] width 119 height 9
click at [552, 270] on div "option 1 Mile Run Bigs <6:40, Guards <6:10 focused, 1 of 762. 762 results avail…" at bounding box center [784, 256] width 1568 height 27
click at [561, 297] on div "RFE Split Squat Quad Iso Stretch MOVEMENT None REGULATE Manual TRACKING 1 SETS …" at bounding box center [784, 283] width 1568 height 27
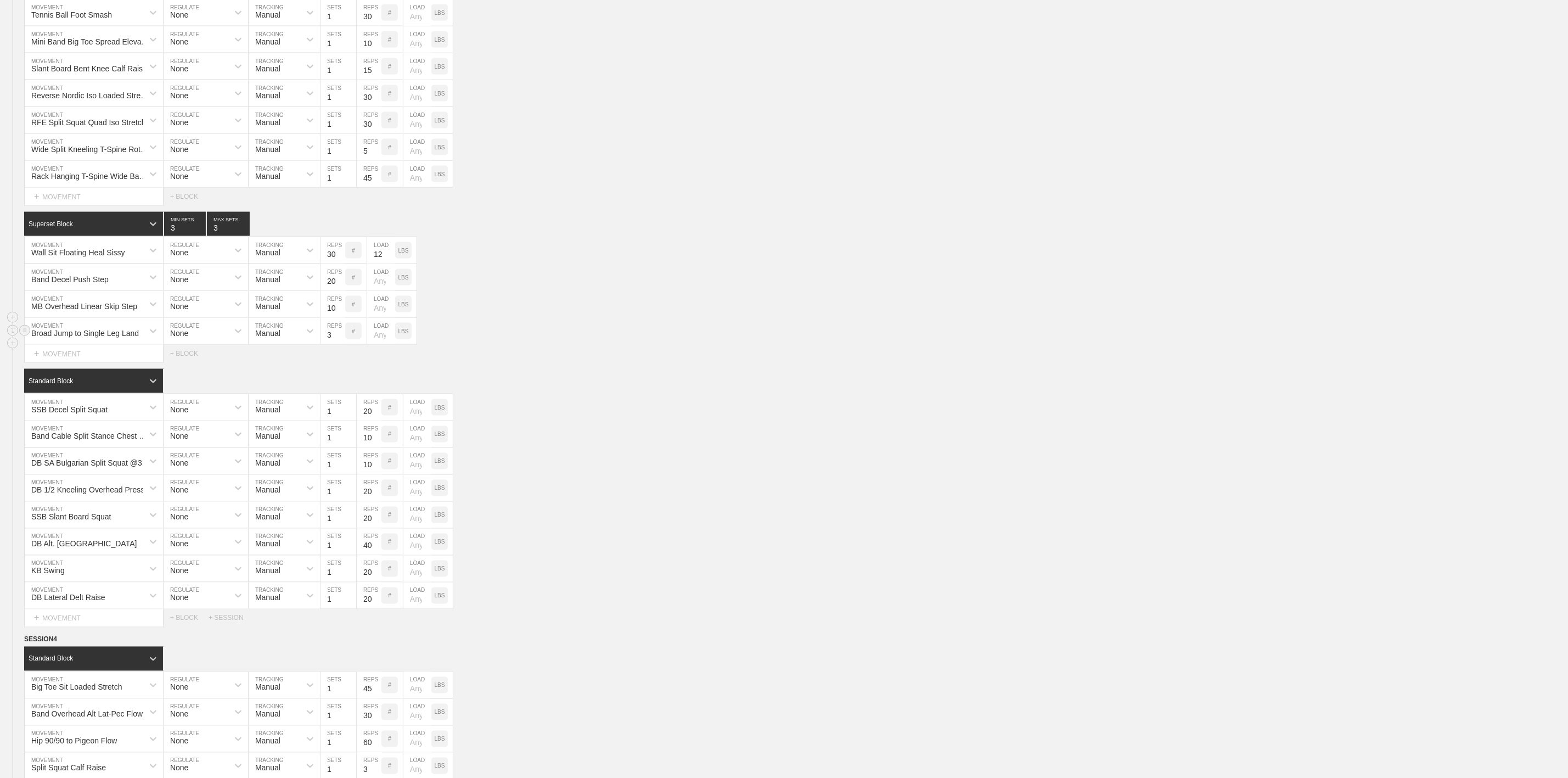
scroll to position [1153, 0]
click at [92, 282] on div "Band Decel Push Step" at bounding box center [70, 277] width 78 height 9
click at [624, 343] on div "Broad Jump to Single Leg Land MOVEMENT None REGULATE Manual TRACKING 3 REPS # L…" at bounding box center [784, 329] width 1568 height 27
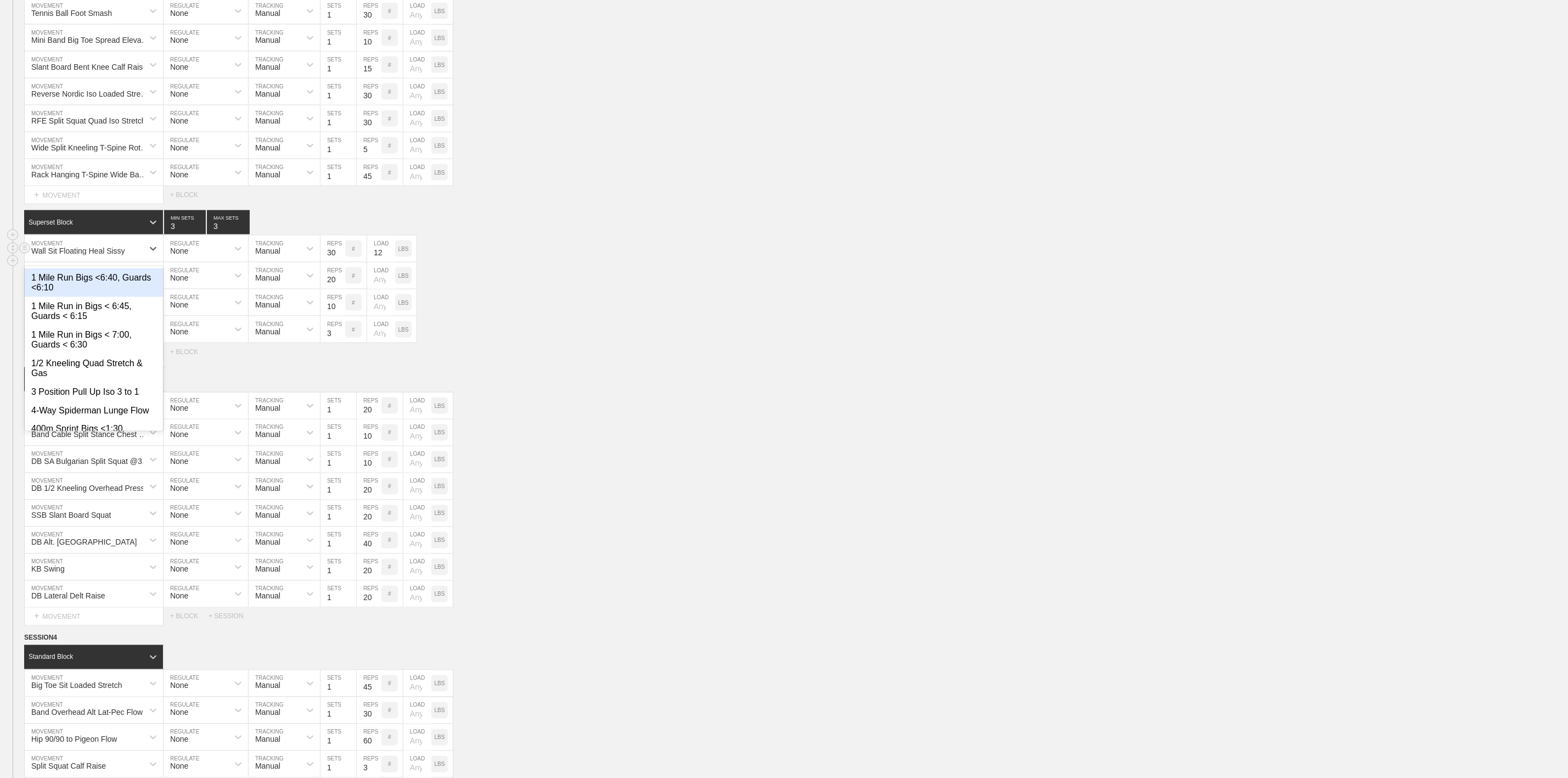
drag, startPoint x: 83, startPoint y: 287, endPoint x: 87, endPoint y: 282, distance: 6.4
click at [87, 256] on div "Wall Sit Floating Heal Sissy" at bounding box center [78, 251] width 93 height 9
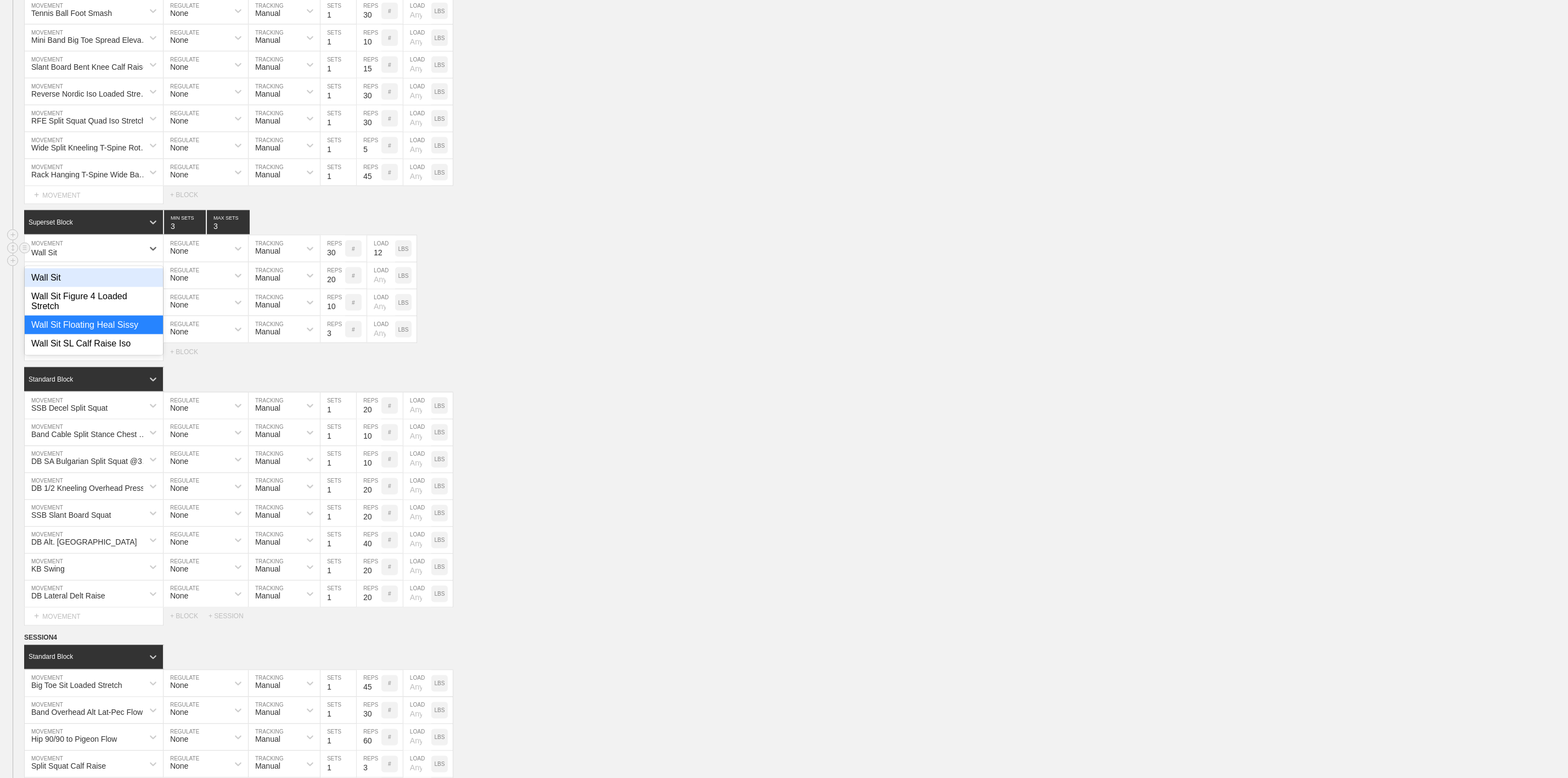
click at [54, 287] on div "Wall Sit" at bounding box center [93, 277] width 139 height 19
click at [695, 317] on div "MB Overhead Linear Skip Step MOVEMENT None REGULATE Manual TRACKING 10 REPS # L…" at bounding box center [784, 302] width 1568 height 27
click at [98, 282] on div "Band Decel Push Step" at bounding box center [70, 277] width 78 height 9
click at [493, 343] on div "Broad Jump to Single Leg Land MOVEMENT None REGULATE Manual TRACKING 3 REPS # L…" at bounding box center [784, 329] width 1568 height 27
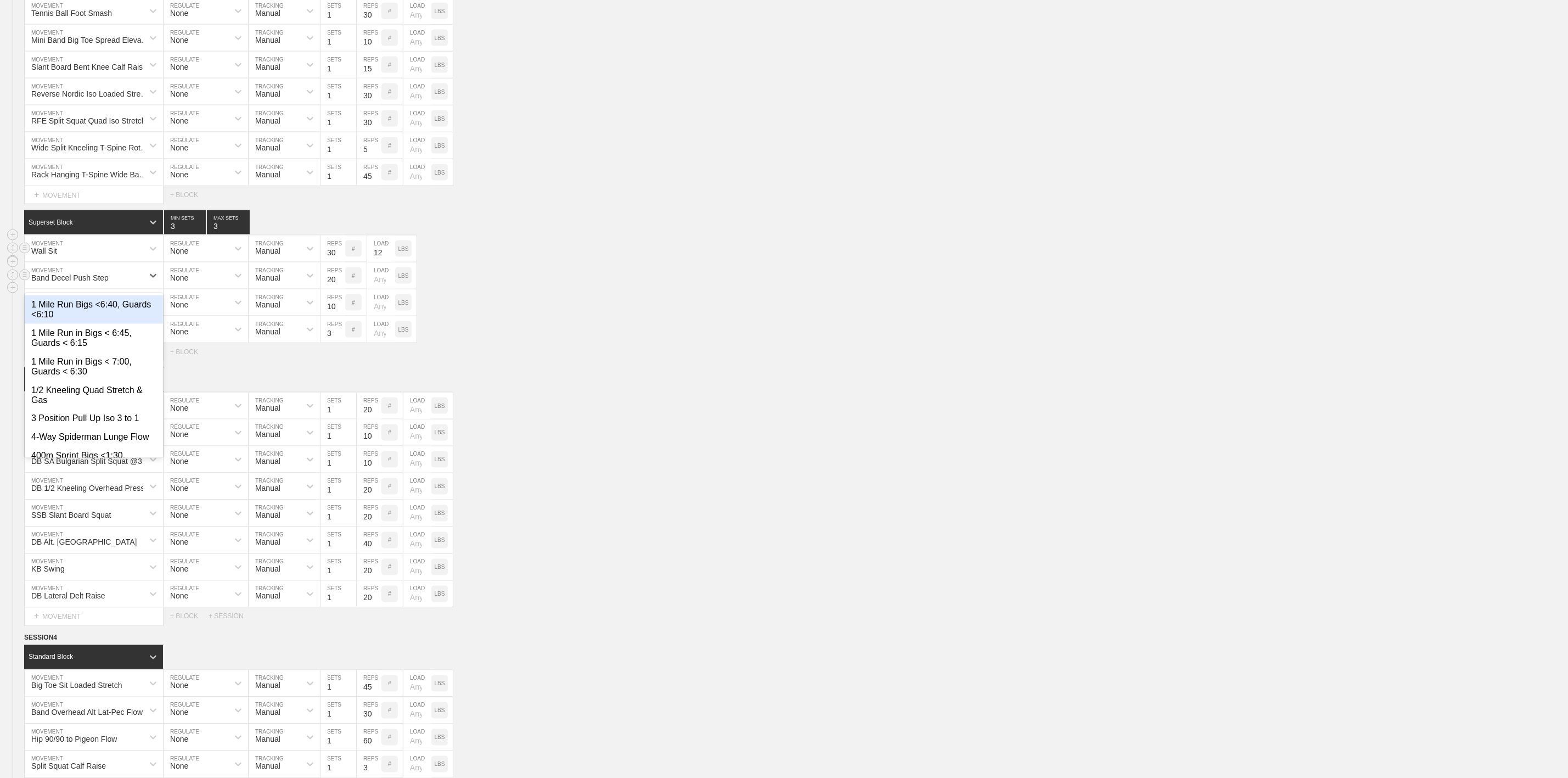
click at [79, 282] on div "Band Decel Push Step" at bounding box center [70, 277] width 78 height 9
click at [563, 343] on div "Broad Jump to Single Leg Land MOVEMENT None REGULATE Manual TRACKING 3 REPS # L…" at bounding box center [784, 329] width 1568 height 27
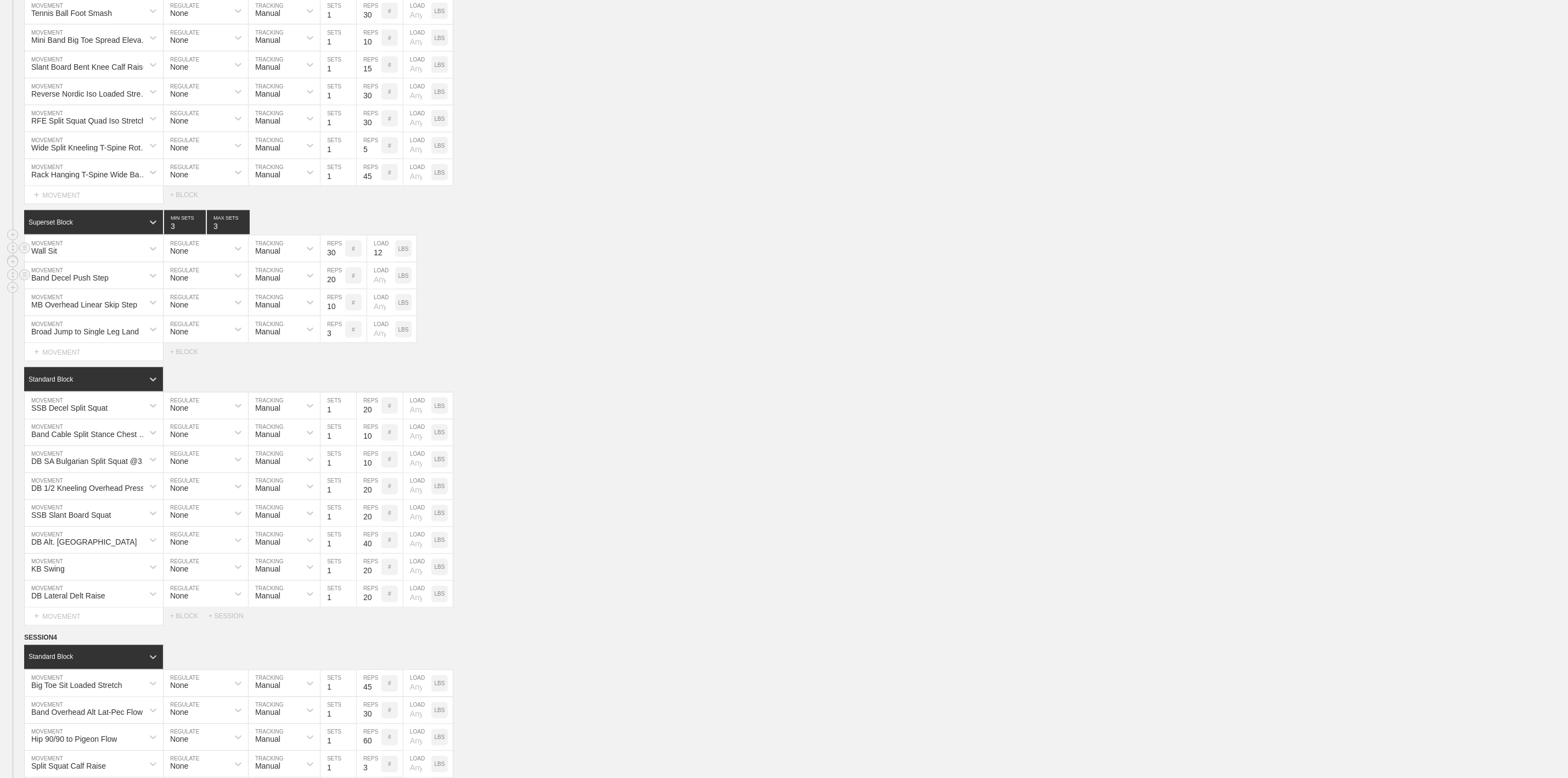
click at [97, 285] on div "Band Decel Push Step" at bounding box center [84, 275] width 119 height 19
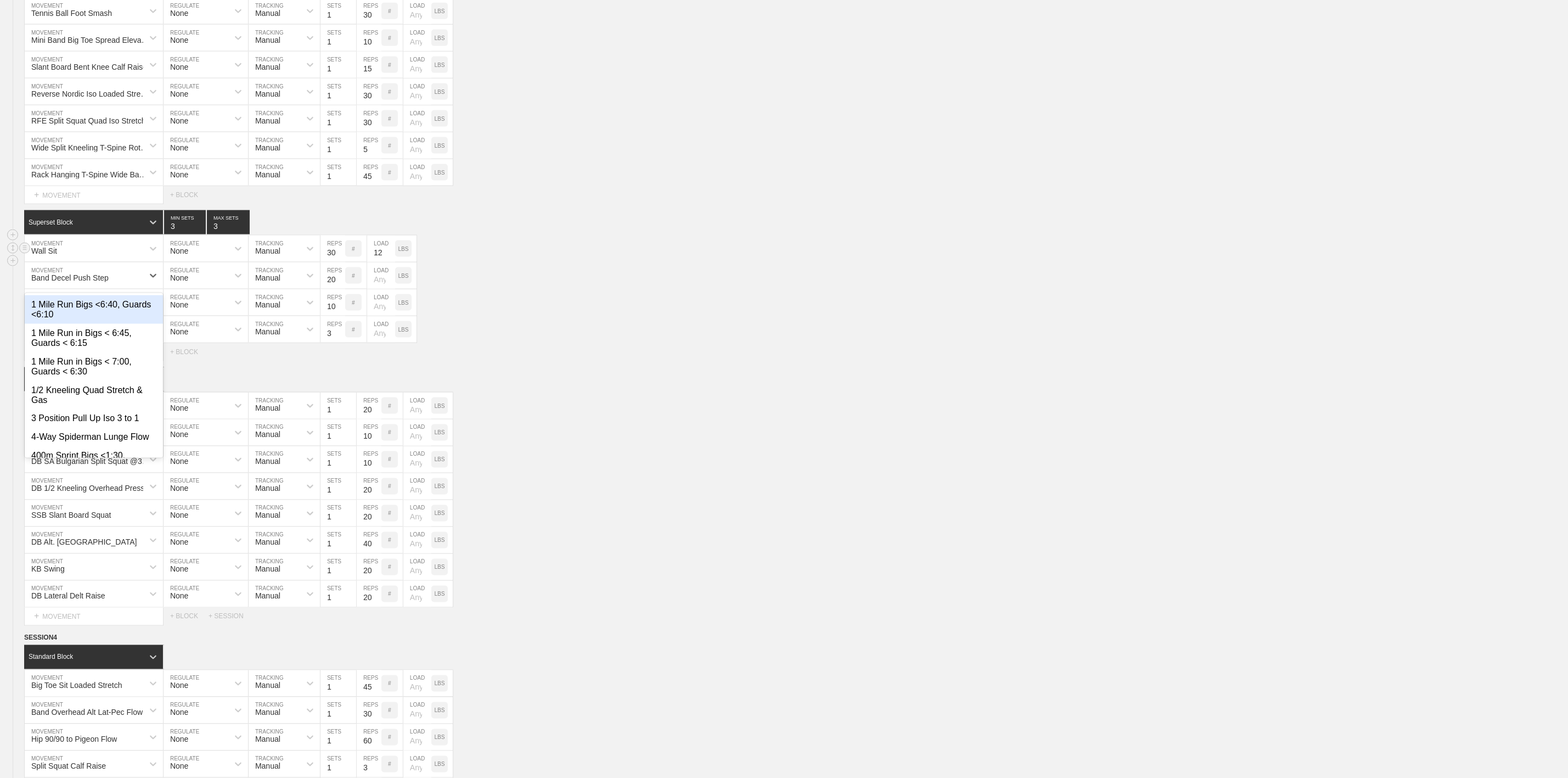
click at [406, 262] on div "LBS" at bounding box center [406, 248] width 22 height 27
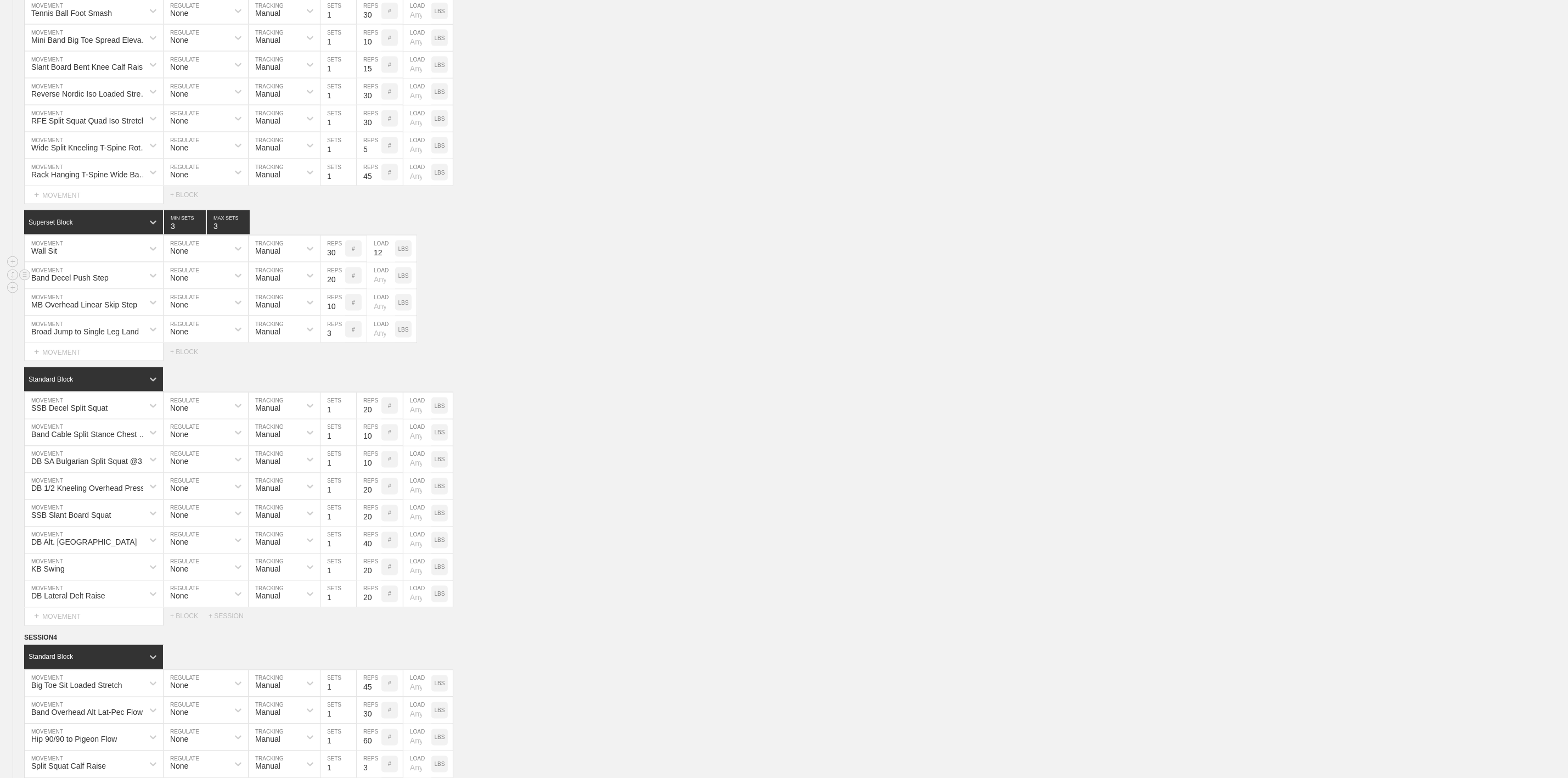
click at [66, 282] on div "Band Decel Push Step" at bounding box center [70, 277] width 78 height 9
click at [197, 234] on input "4" at bounding box center [185, 222] width 41 height 25
click at [199, 234] on input "3" at bounding box center [185, 222] width 41 height 25
click at [199, 234] on input "2" at bounding box center [185, 222] width 41 height 25
click at [246, 234] on input "2" at bounding box center [228, 222] width 43 height 25
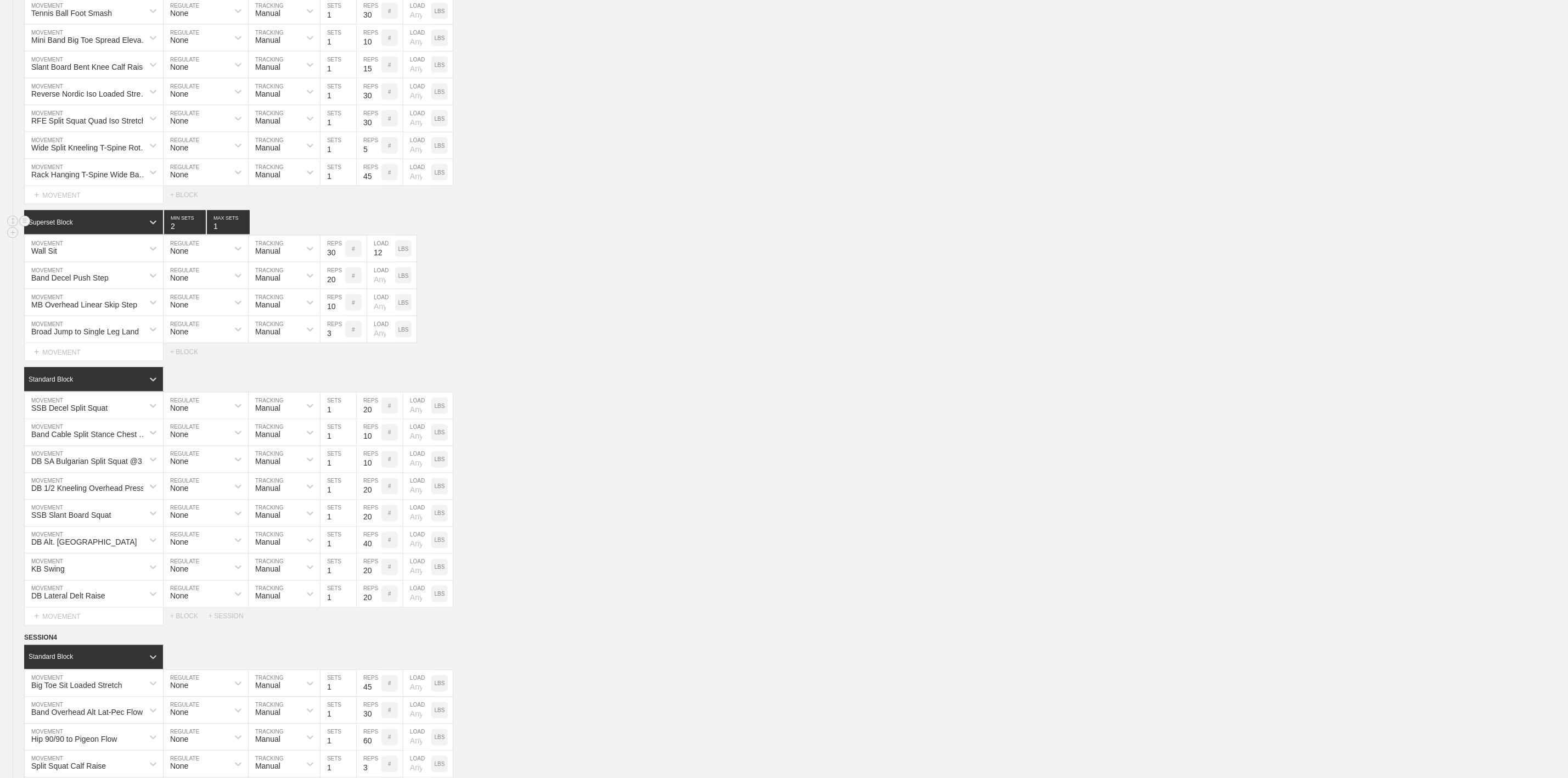
click at [246, 234] on input "1" at bounding box center [228, 222] width 43 height 25
click at [239, 234] on input "1" at bounding box center [228, 222] width 43 height 25
click at [239, 234] on input "2" at bounding box center [228, 222] width 43 height 25
click at [341, 234] on div "Superset Block 2 MIN SETS 2 MAX SETS" at bounding box center [796, 222] width 1543 height 25
click at [233, 285] on div at bounding box center [238, 275] width 20 height 20
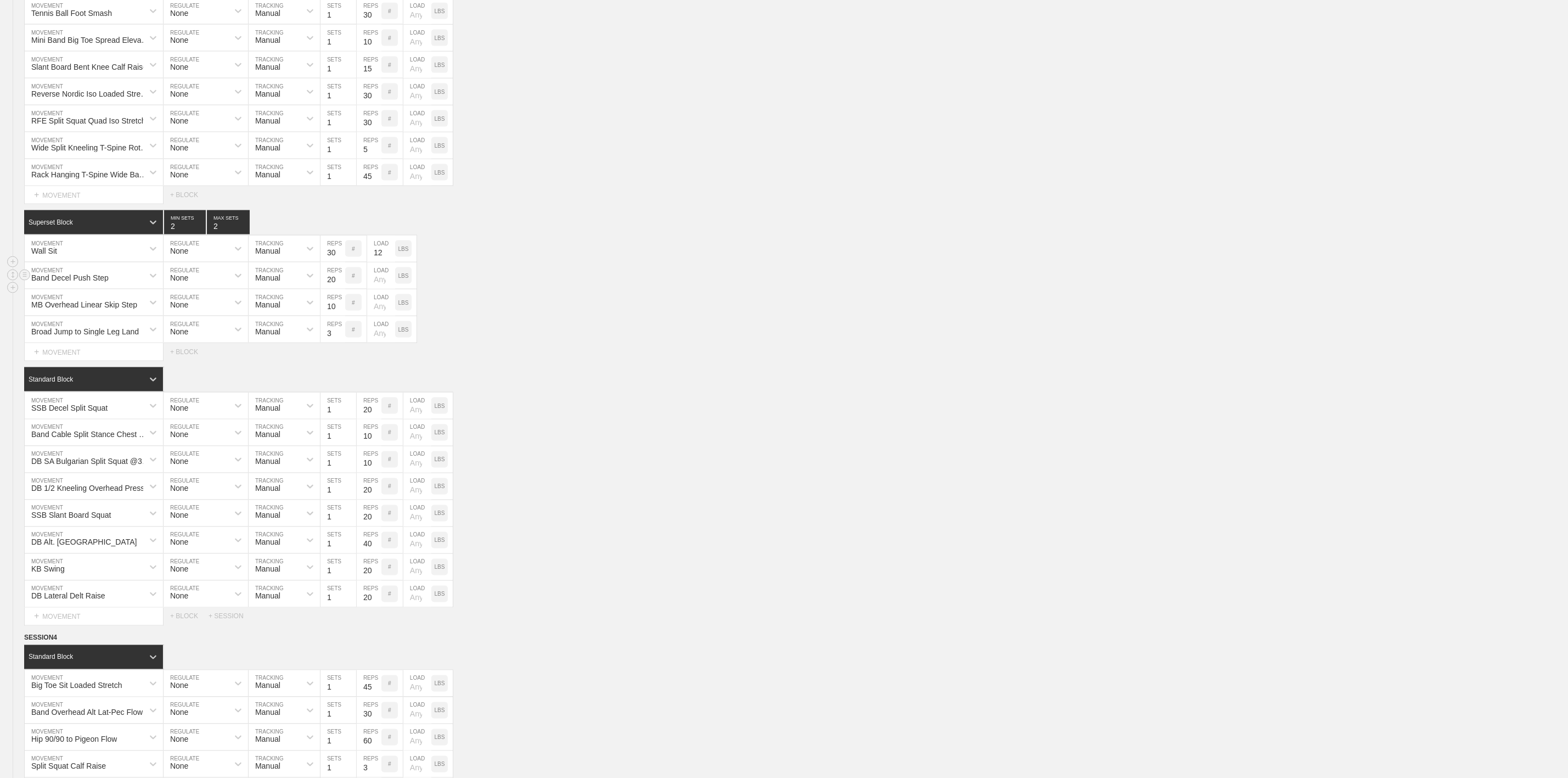
click at [707, 289] on div "Band Decel Push Step MOVEMENT None REGULATE Manual TRACKING 20 REPS # LOAD LBS" at bounding box center [784, 275] width 1568 height 27
click at [87, 309] on div "MB Overhead Linear Skip Step" at bounding box center [85, 304] width 106 height 9
click at [573, 343] on div "Broad Jump to Single Leg Land MOVEMENT None REGULATE Manual TRACKING 3 REPS # L…" at bounding box center [784, 329] width 1568 height 27
click at [72, 309] on div "MB Overhead Linear Skip Step" at bounding box center [85, 304] width 106 height 9
click at [97, 285] on div "Band Decel Push Step" at bounding box center [84, 275] width 119 height 19
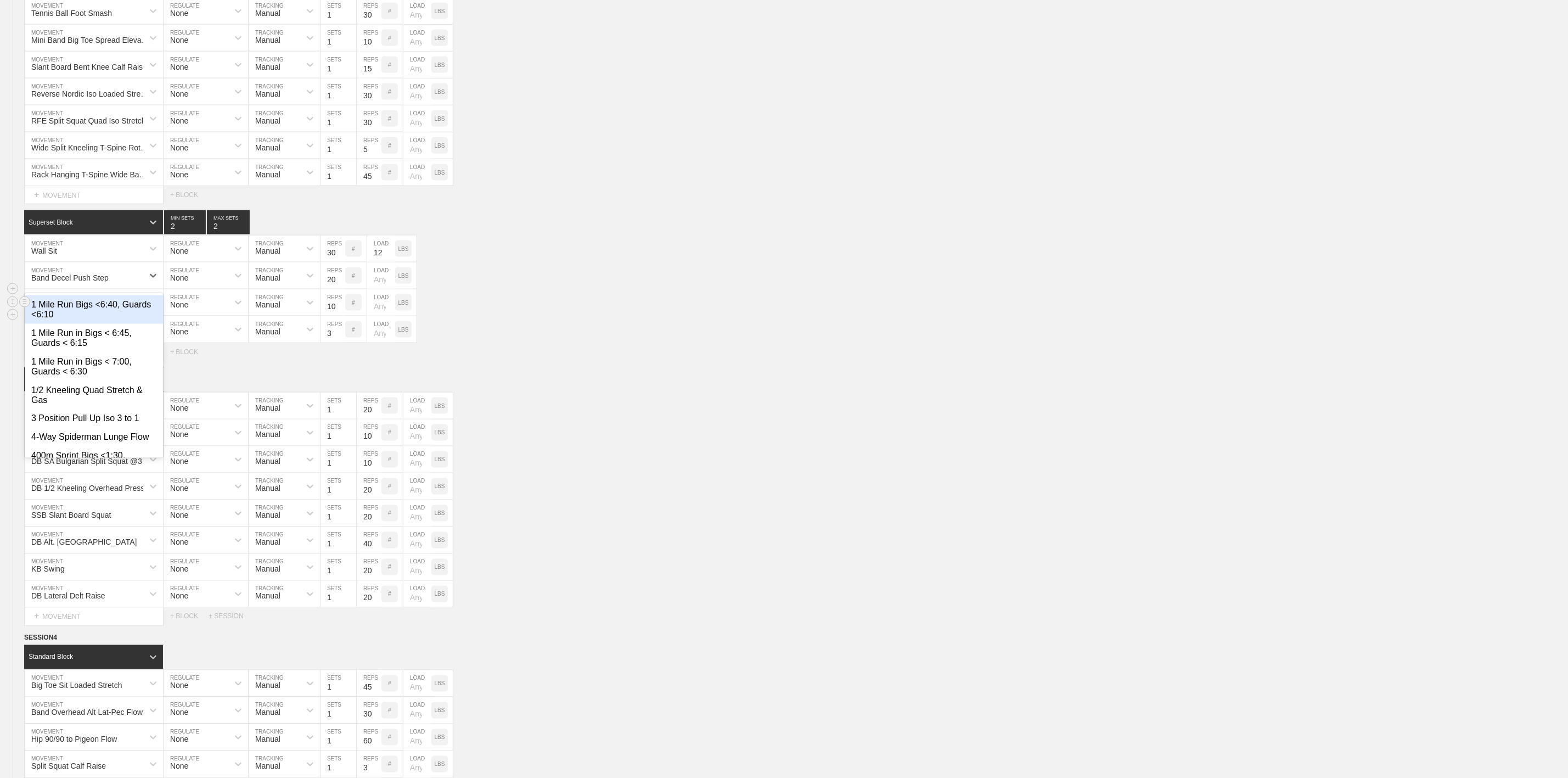
click at [738, 317] on div "MB Overhead Linear Skip Step MOVEMENT None REGULATE Manual TRACKING 10 REPS # L…" at bounding box center [784, 302] width 1568 height 27
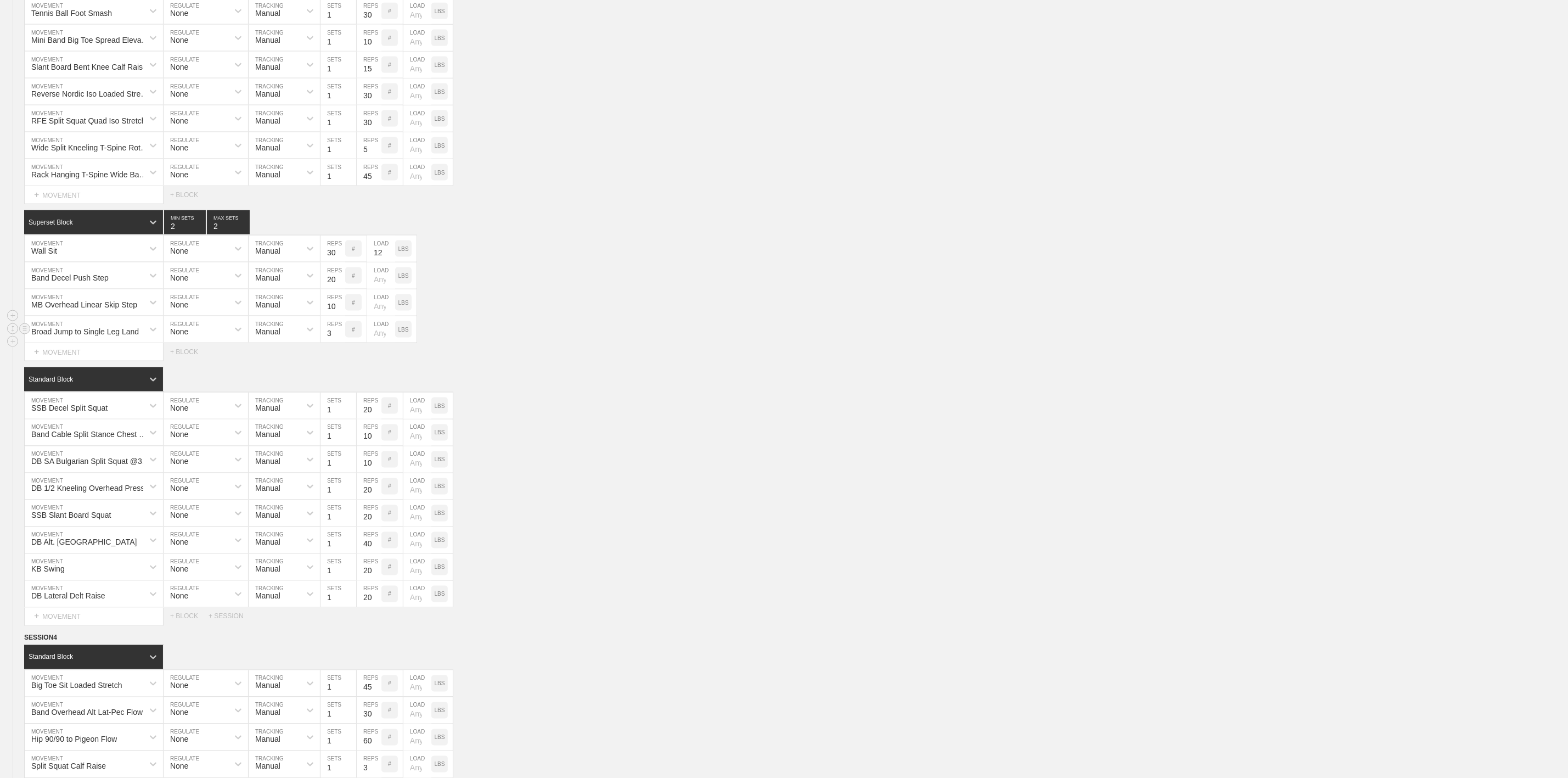
click at [121, 336] on div "Broad Jump to Single Leg Land" at bounding box center [85, 331] width 107 height 9
click at [126, 285] on div "Band Decel Push Step" at bounding box center [84, 275] width 119 height 19
click at [87, 314] on div "Band Pull Apart" at bounding box center [93, 304] width 139 height 19
click at [584, 289] on div "option Band Pull Apart, selected. 0 results available. Select is focused ,type …" at bounding box center [784, 275] width 1568 height 27
click at [329, 289] on input "20" at bounding box center [332, 275] width 25 height 27
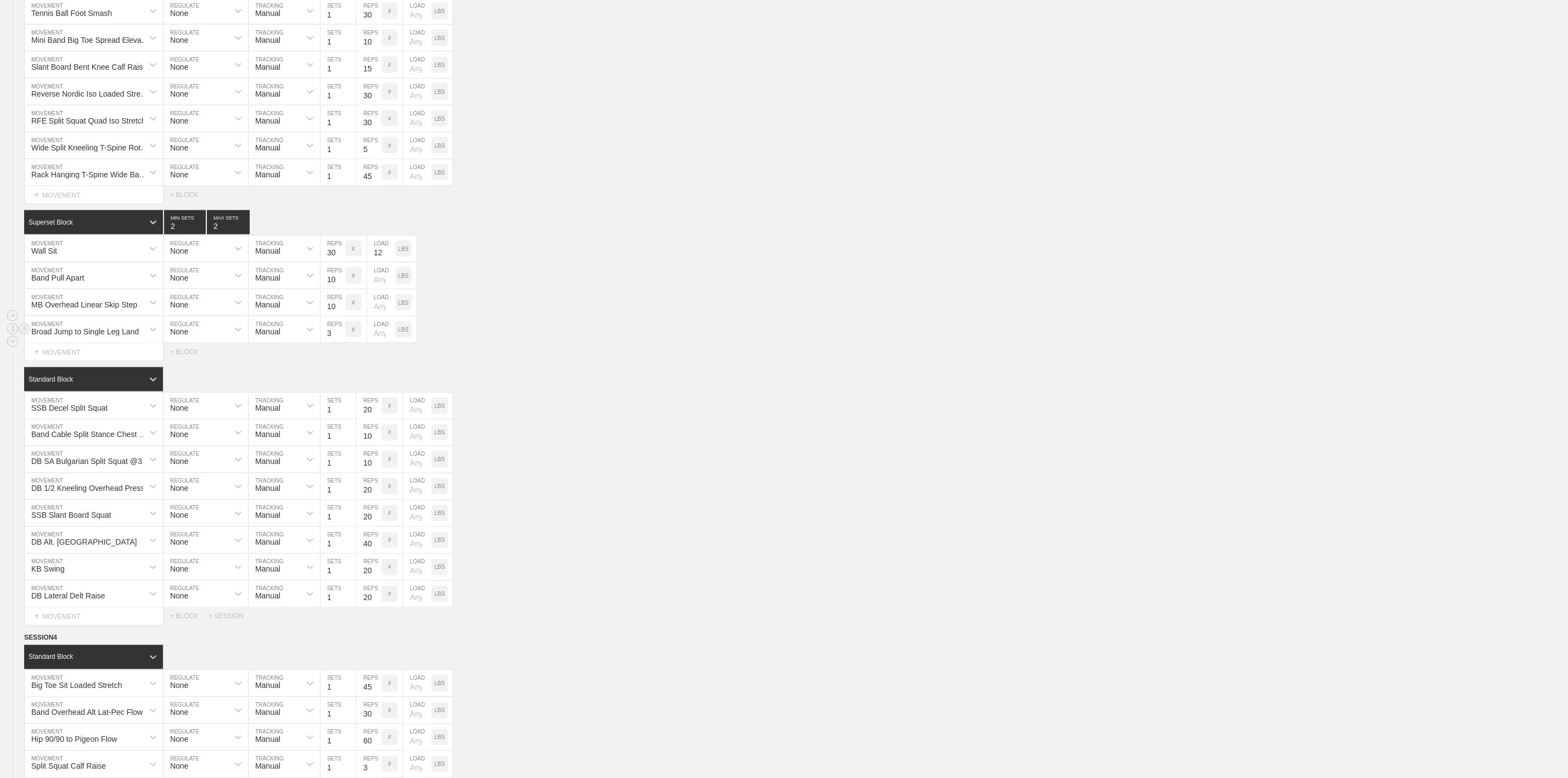
click at [98, 338] on div "Broad Jump to Single Leg Land" at bounding box center [84, 329] width 119 height 19
click at [656, 391] on div "Standard Block" at bounding box center [796, 379] width 1543 height 25
click at [77, 336] on div "Broad Jump to Single Leg Land" at bounding box center [85, 331] width 107 height 9
click at [96, 405] on div "Band Pull Apart W's" at bounding box center [93, 395] width 139 height 19
click at [331, 342] on input "3" at bounding box center [332, 329] width 25 height 27
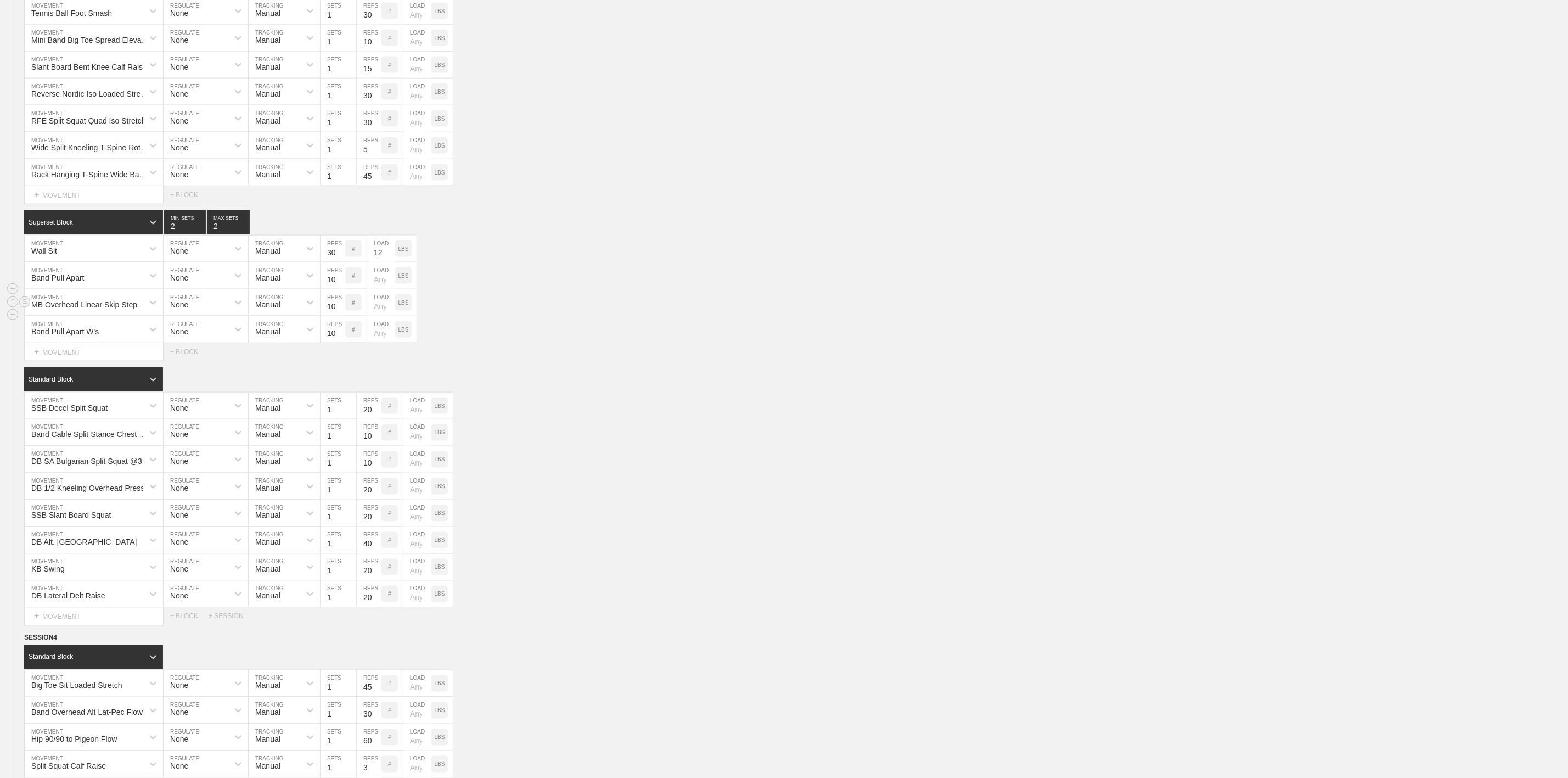
click at [618, 317] on div "MB Overhead Linear Skip Step MOVEMENT None REGULATE Manual TRACKING 10 REPS # L…" at bounding box center [784, 302] width 1568 height 27
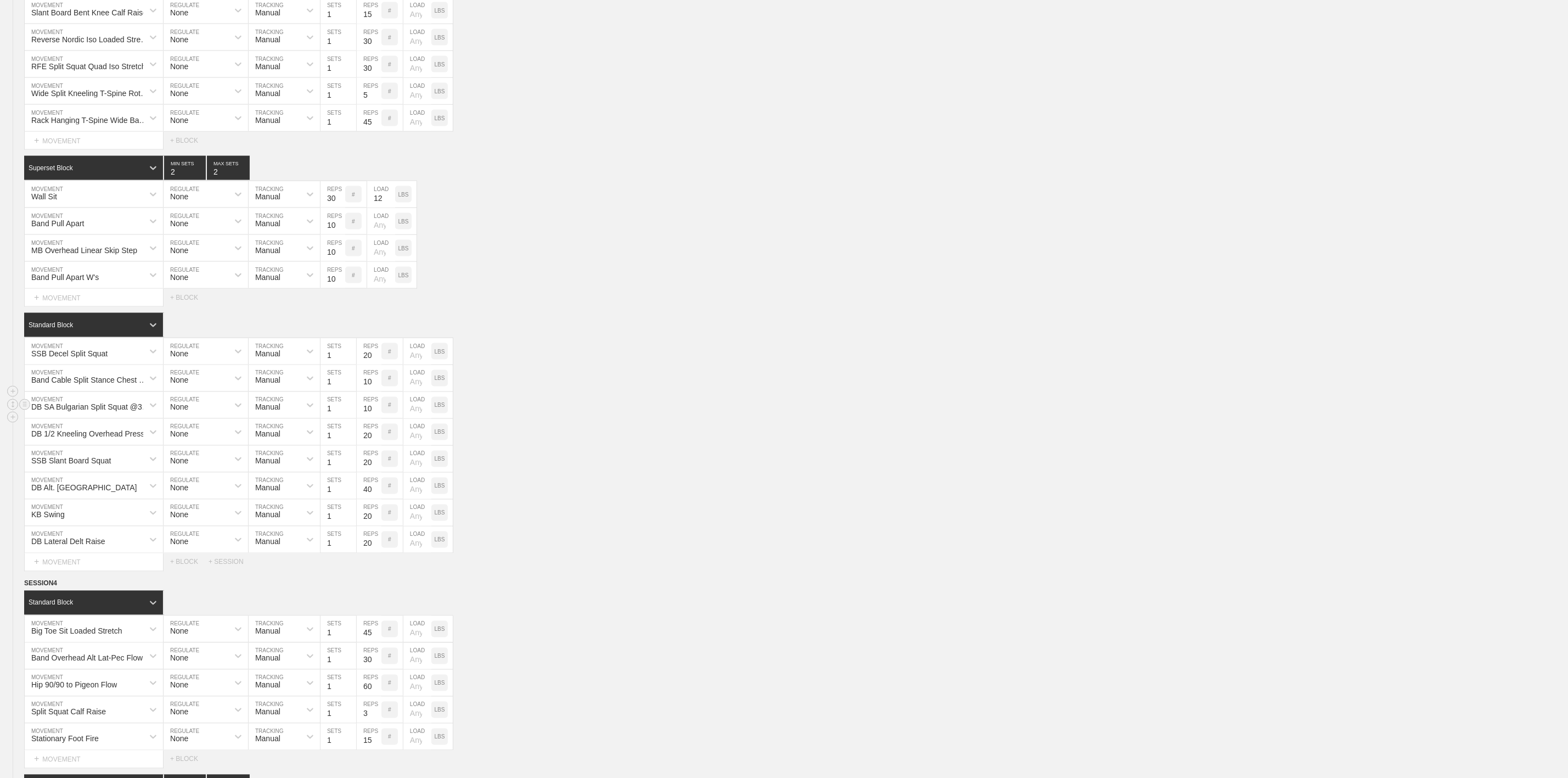
scroll to position [1235, 0]
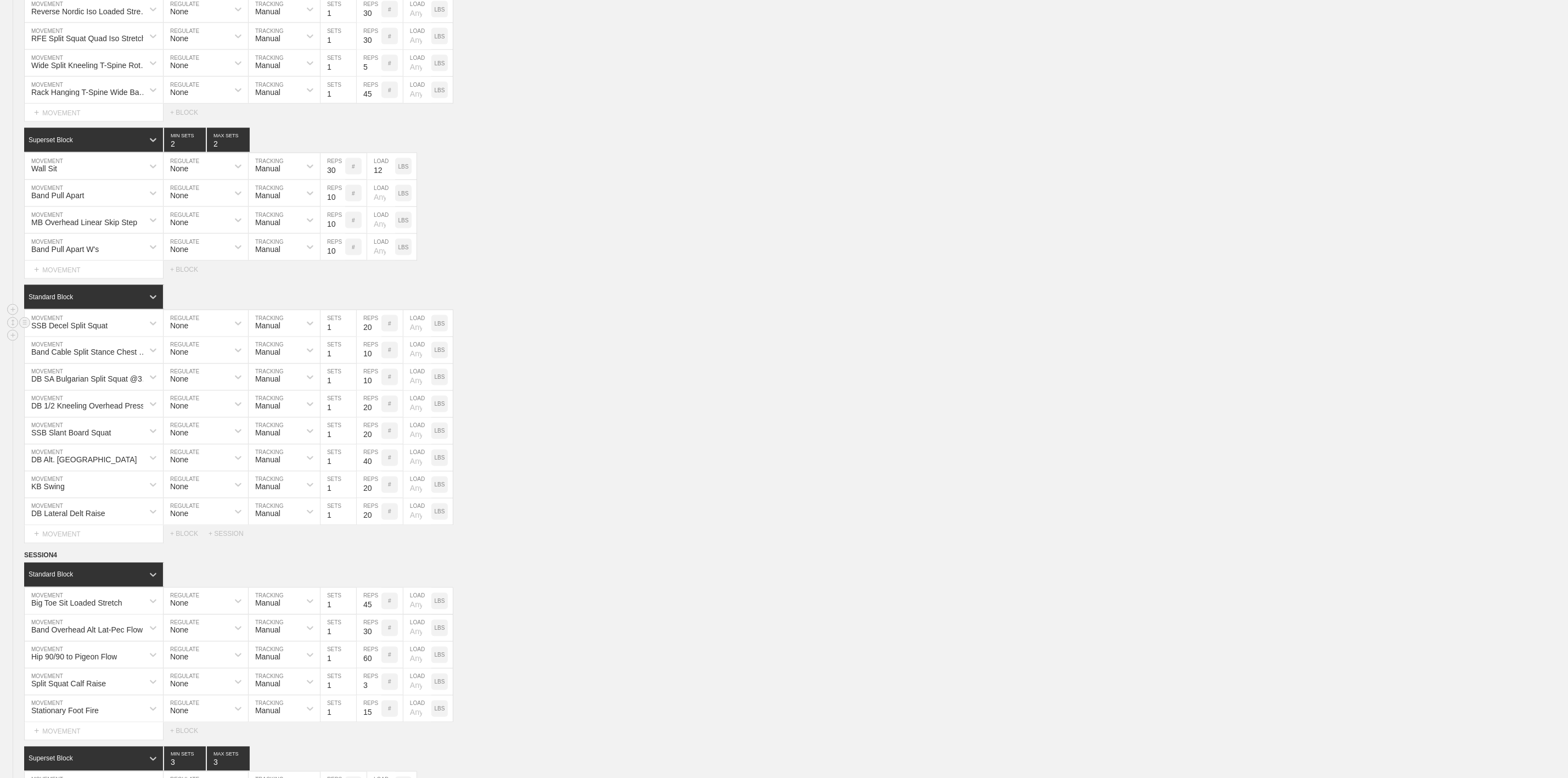
click at [83, 329] on div "SSB Decel Split Squat" at bounding box center [70, 326] width 77 height 9
click at [667, 309] on div "Standard Block" at bounding box center [796, 297] width 1543 height 25
click at [96, 329] on div "SSB Decel Split Squat" at bounding box center [70, 326] width 77 height 9
click at [671, 337] on div "SSB Decel Split Squat MOVEMENT None REGULATE Manual TRACKING 1 SETS 20 REPS # L…" at bounding box center [784, 323] width 1568 height 27
click at [92, 329] on div "SSB Decel Split Squat" at bounding box center [70, 326] width 77 height 9
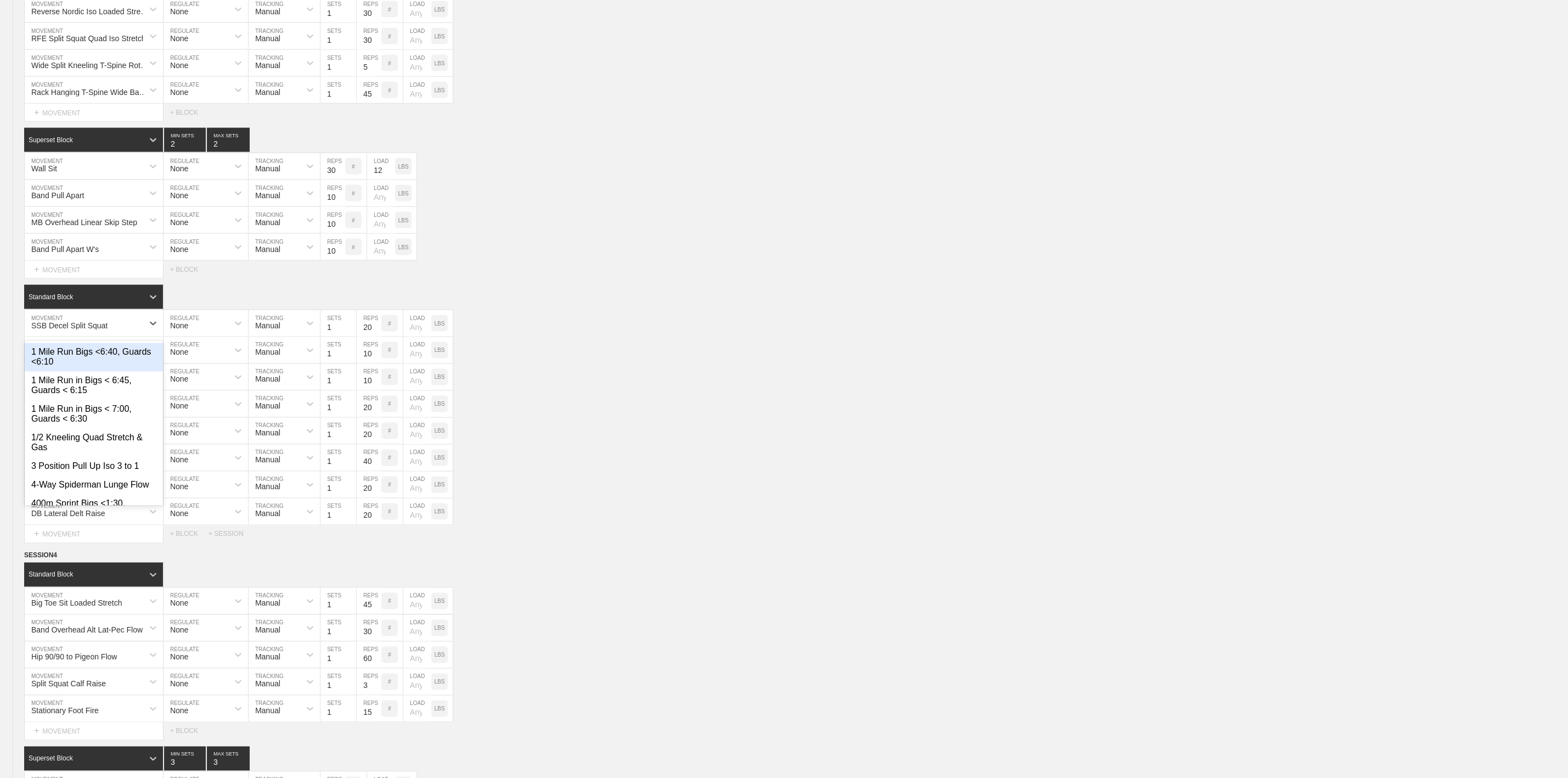
click at [613, 278] on div "Select... MOVEMENT + MOVEMENT + BLOCK" at bounding box center [784, 269] width 1568 height 18
click at [102, 329] on div "SSB Decel Split Squat" at bounding box center [70, 326] width 77 height 9
click at [70, 372] on div "Create "TRX Assisted Lateral Squat - Slant Board"" at bounding box center [93, 357] width 139 height 29
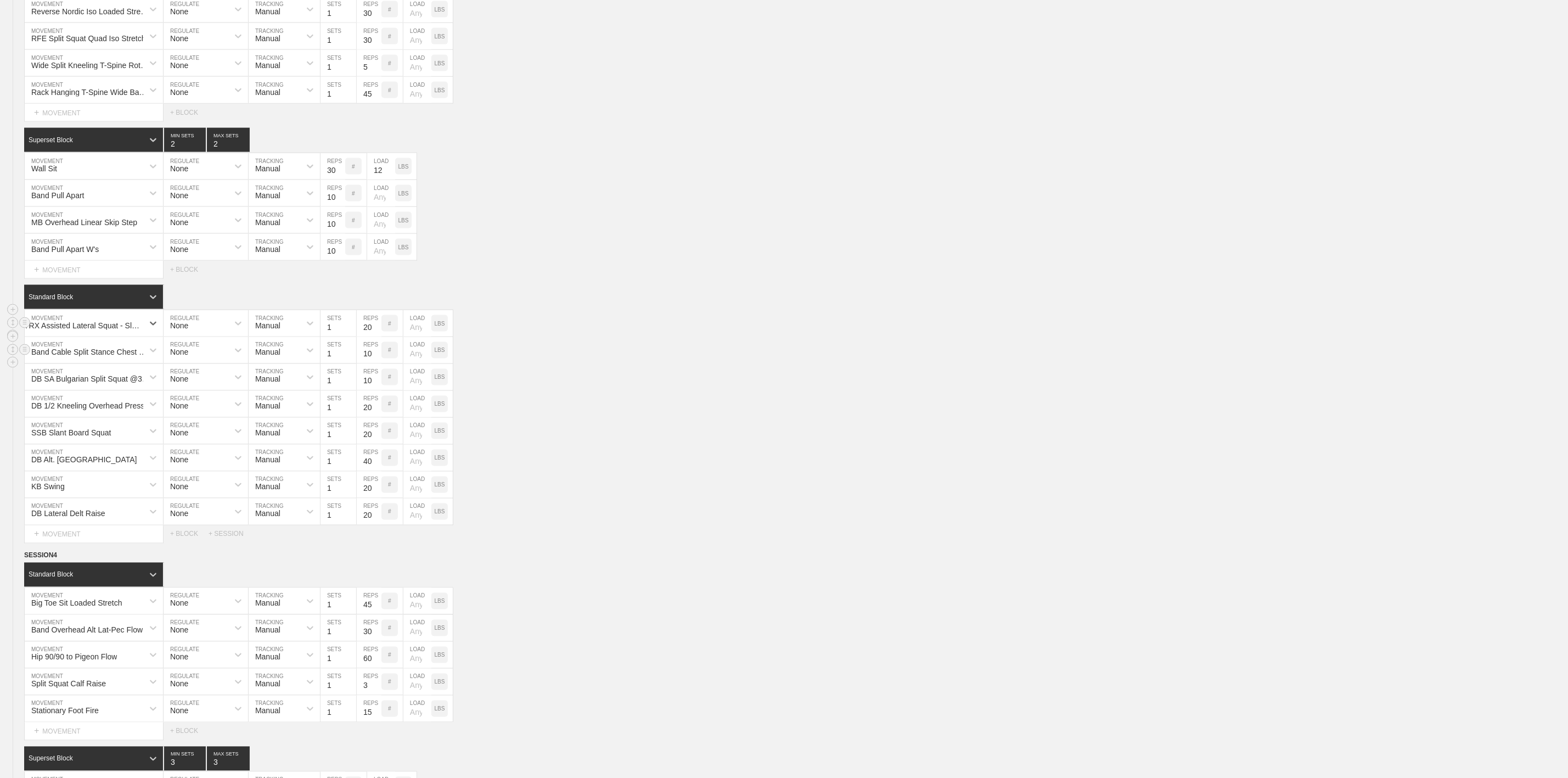
click at [699, 364] on div "Band Cable Split Stance Chest Press MOVEMENT None REGULATE Manual TRACKING 1 SE…" at bounding box center [784, 350] width 1568 height 27
click at [102, 384] on div "DB SA Bulgarian Split Squat @3-0-X-1" at bounding box center [90, 379] width 119 height 9
click at [723, 390] on div "DB SA Bulgarian Split Squat @3-0-X-1 MOVEMENT None REGULATE Manual TRACKING 1 S…" at bounding box center [784, 377] width 1568 height 27
click at [92, 384] on div "DB SA Bulgarian Split Squat @3-0-X-1" at bounding box center [90, 379] width 119 height 9
click at [107, 445] on div "SB [MEDICAL_DATA] Curl @3-0-1-1" at bounding box center [93, 430] width 139 height 29
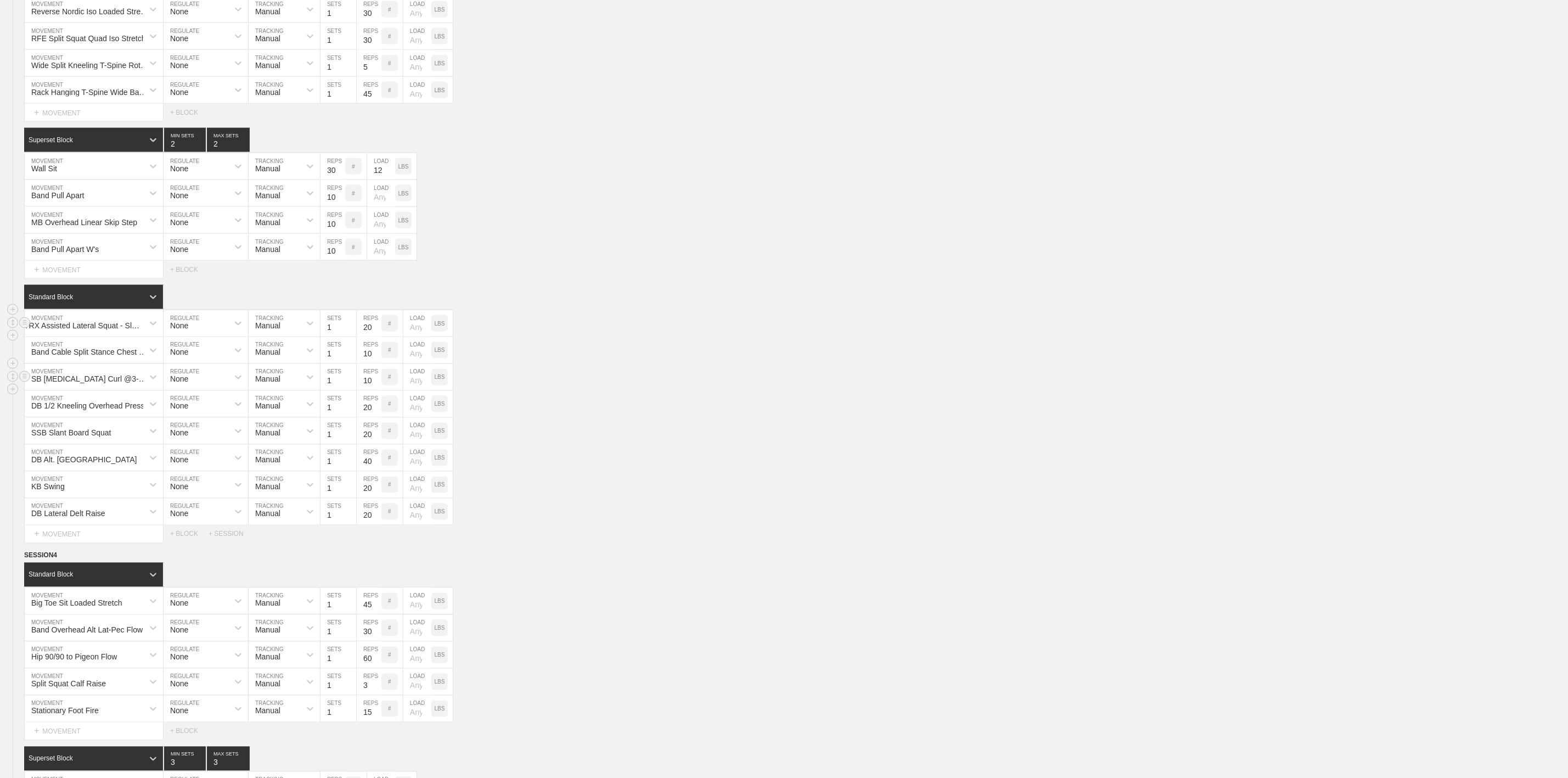
click at [363, 390] on input "10" at bounding box center [369, 377] width 25 height 27
click at [96, 411] on div "DB 1/2 Kneeling Overhead Press" at bounding box center [87, 406] width 113 height 9
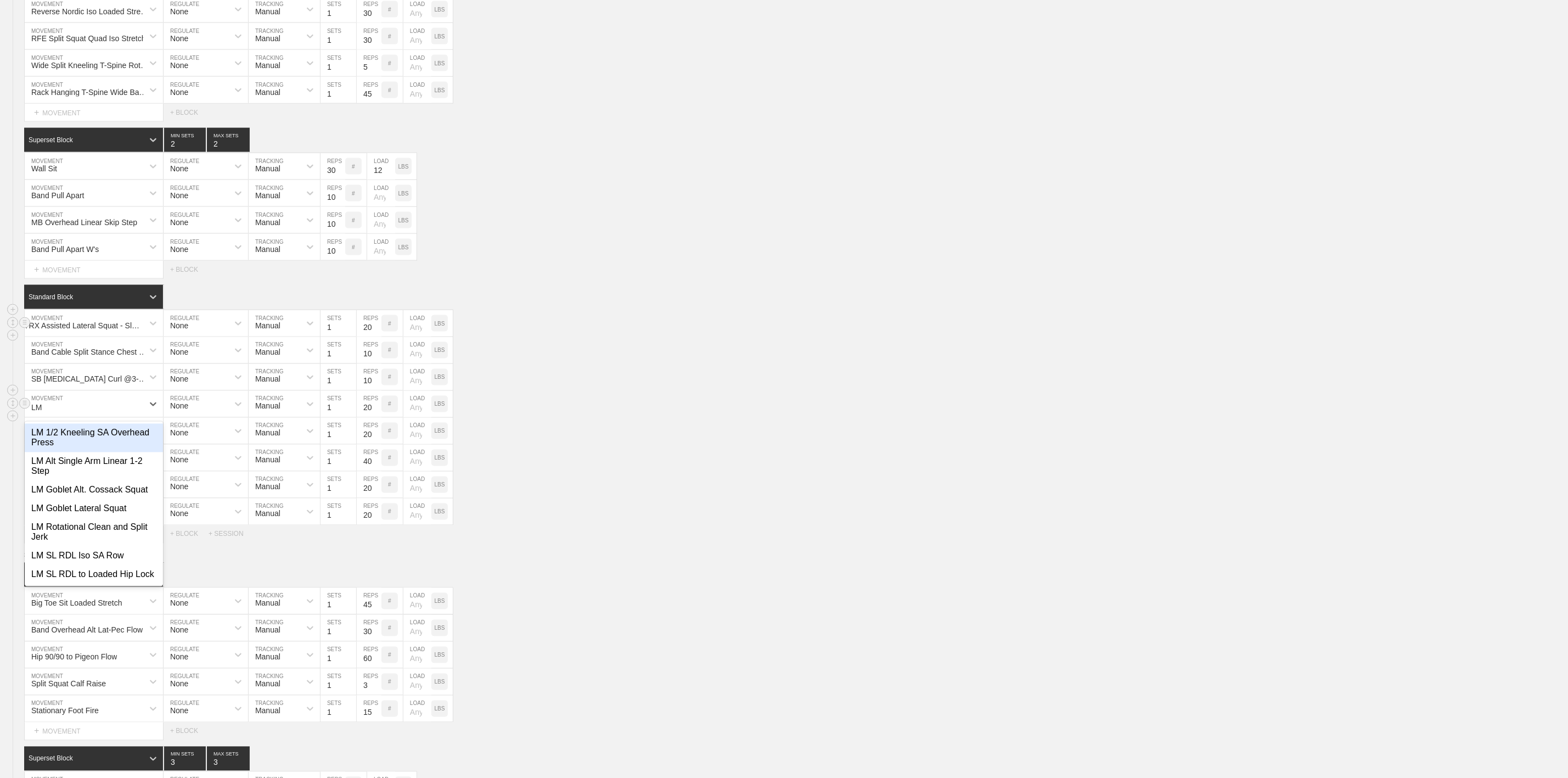
click at [105, 452] on div "LM 1/2 Kneeling SA Overhead Press" at bounding box center [93, 438] width 139 height 29
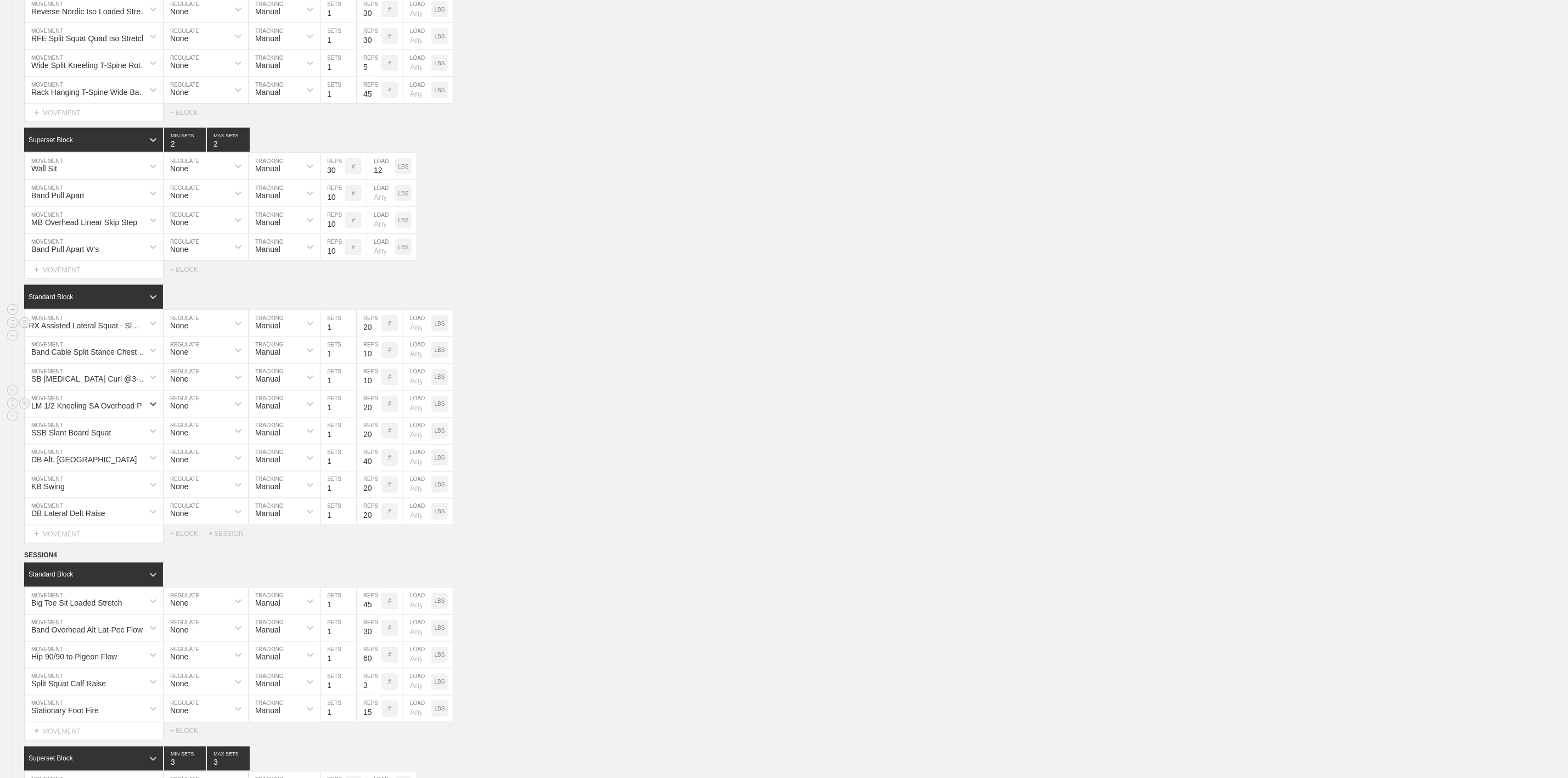
click at [579, 418] on div "option LM 1/2 Kneeling SA Overhead Press, selected. 0 results available. Select…" at bounding box center [784, 403] width 1568 height 27
click at [443, 412] on div "LBS" at bounding box center [439, 403] width 17 height 17
click at [422, 417] on input "number" at bounding box center [417, 403] width 28 height 27
click at [783, 445] on div "SSB Slant Board Squat MOVEMENT None REGULATE Manual TRACKING 1 SETS 20 REPS # L…" at bounding box center [784, 431] width 1568 height 27
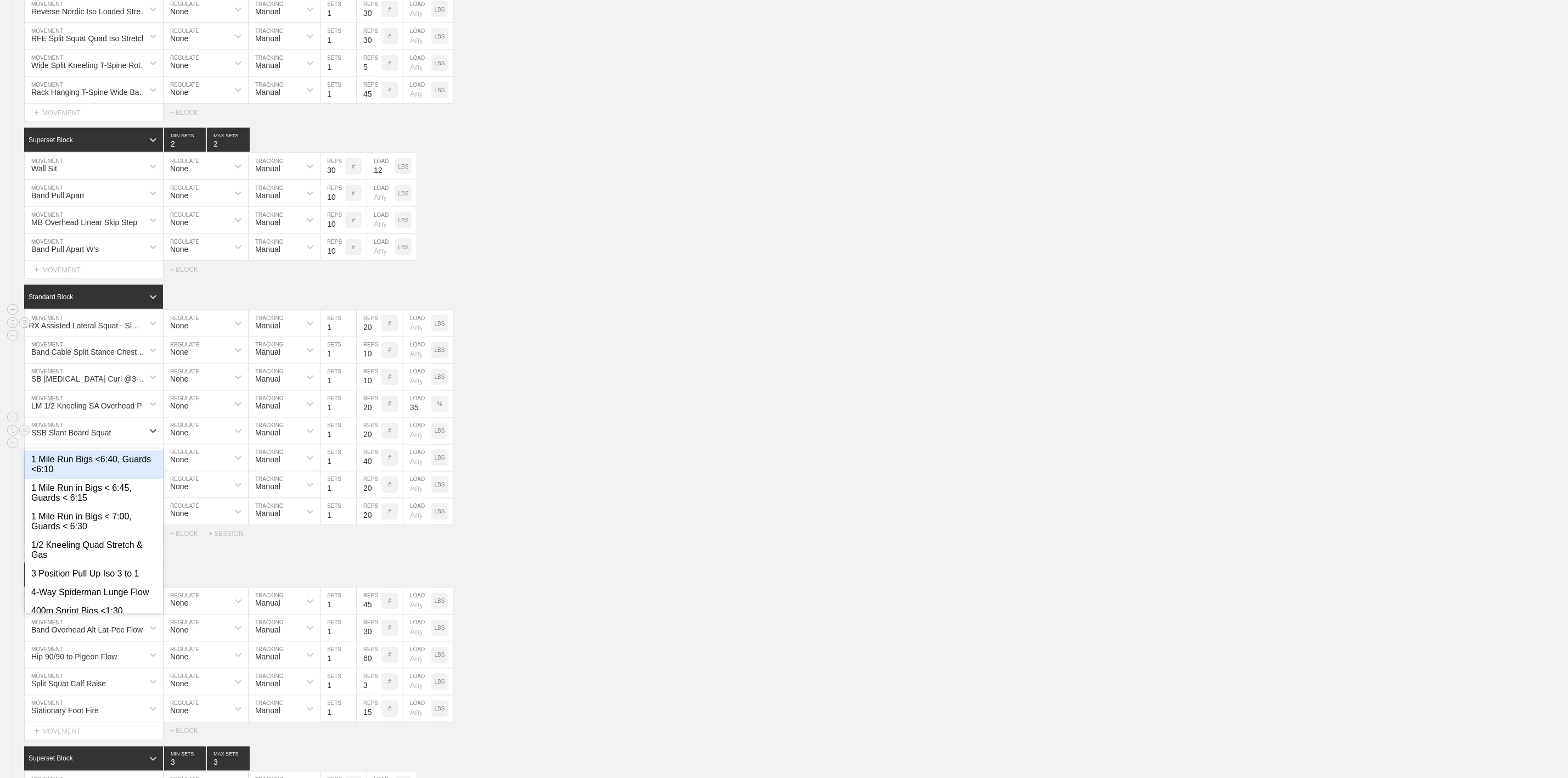
click at [92, 438] on div "SSB Slant Board Squat" at bounding box center [71, 433] width 80 height 9
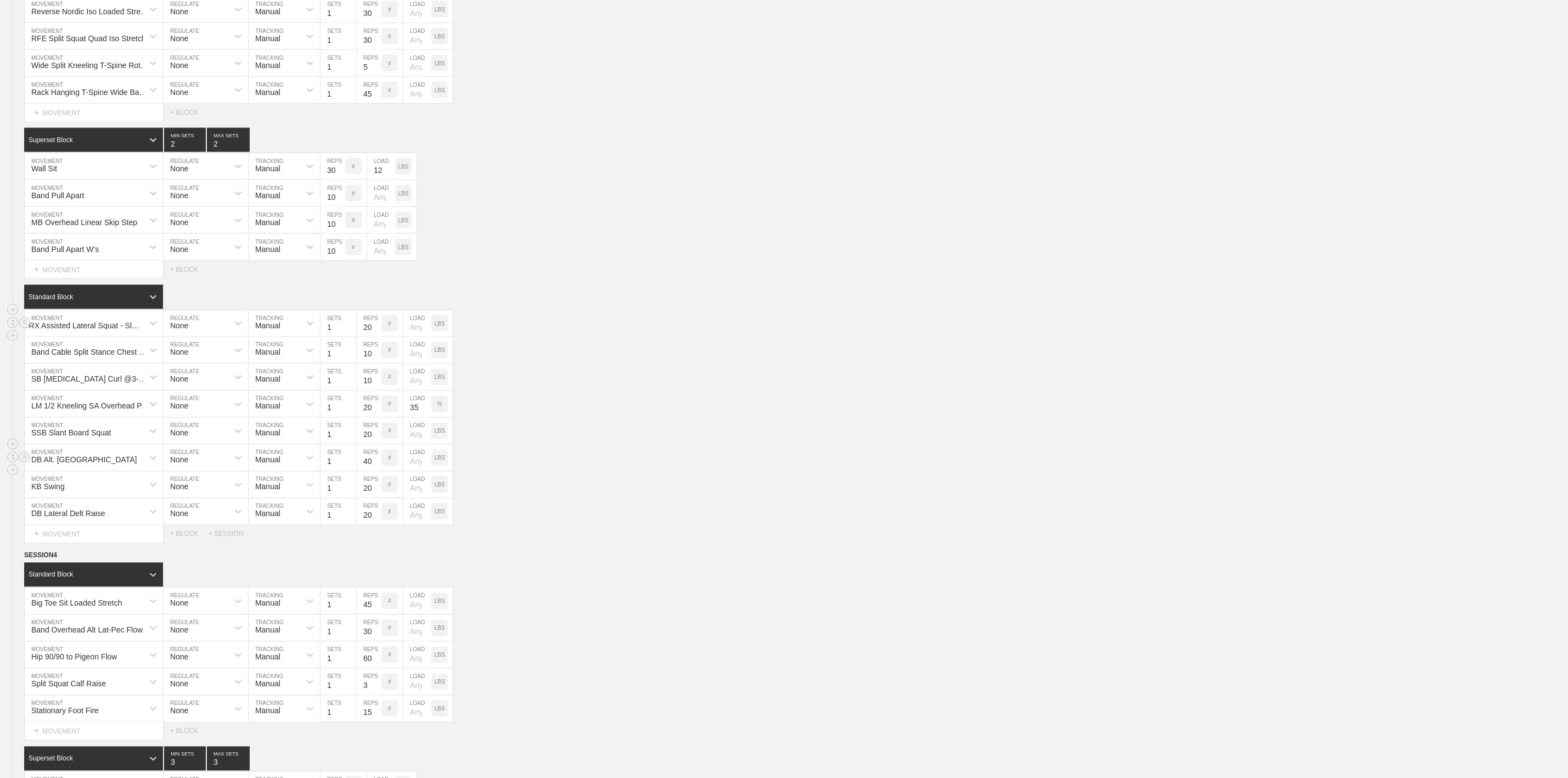
click at [592, 471] on div "DB Alt. Renegade Row MOVEMENT None REGULATE Manual TRACKING 1 SETS 40 REPS # LO…" at bounding box center [784, 457] width 1568 height 27
click at [106, 438] on div "SSB Slant Board Squat" at bounding box center [71, 433] width 80 height 9
click at [556, 445] on div "SSB Slant Board Squat MOVEMENT None REGULATE Manual TRACKING 1 SETS 20 REPS # L…" at bounding box center [784, 431] width 1568 height 27
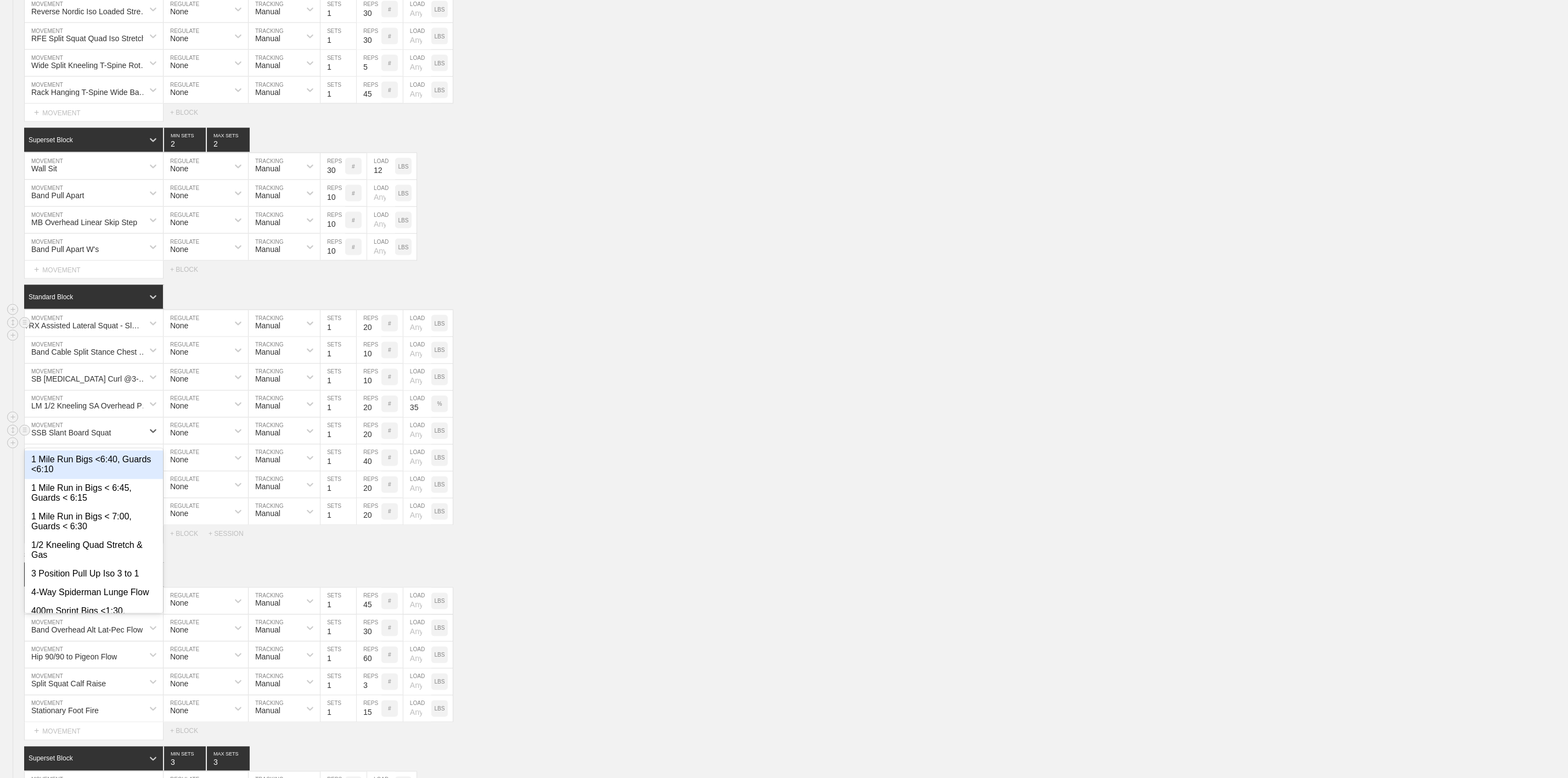
click at [78, 438] on div "SSB Slant Board Squat" at bounding box center [71, 433] width 80 height 9
click at [91, 413] on div "LM 1/2 Kneeling SA Overhead Press" at bounding box center [84, 403] width 119 height 19
click at [91, 384] on div "SB [MEDICAL_DATA] Curl @3-0-1-1" at bounding box center [90, 379] width 119 height 9
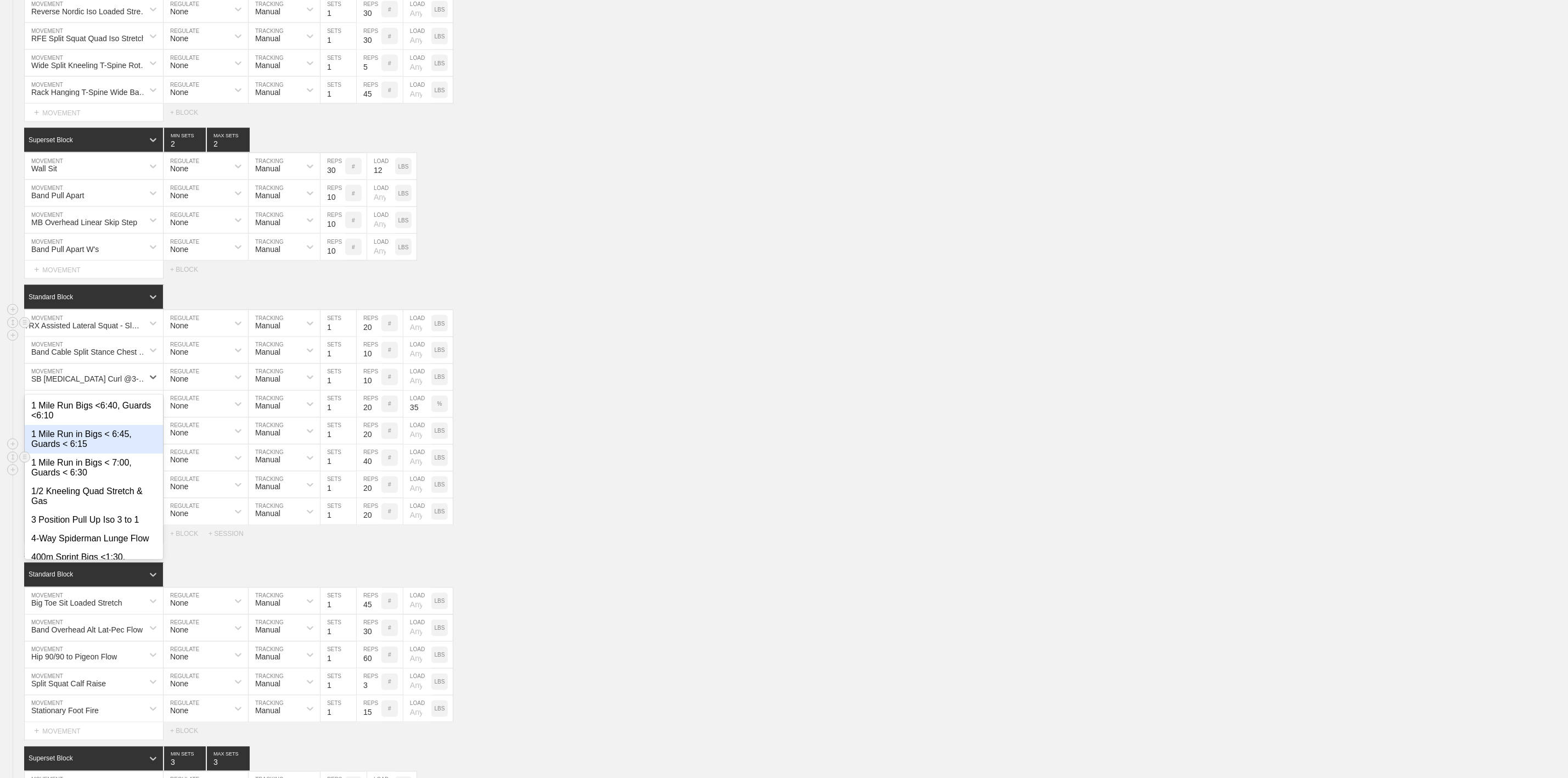
click at [637, 471] on div "DB Alt. Renegade Row MOVEMENT None REGULATE Manual TRACKING 1 SETS 40 REPS # LO…" at bounding box center [784, 457] width 1568 height 27
click at [98, 438] on div "SSB Slant Board Squat" at bounding box center [71, 433] width 80 height 9
click at [109, 469] on div "Side Lying Hip Abduction" at bounding box center [93, 459] width 139 height 19
click at [71, 467] on div "DB Alt. [GEOGRAPHIC_DATA]" at bounding box center [84, 457] width 119 height 19
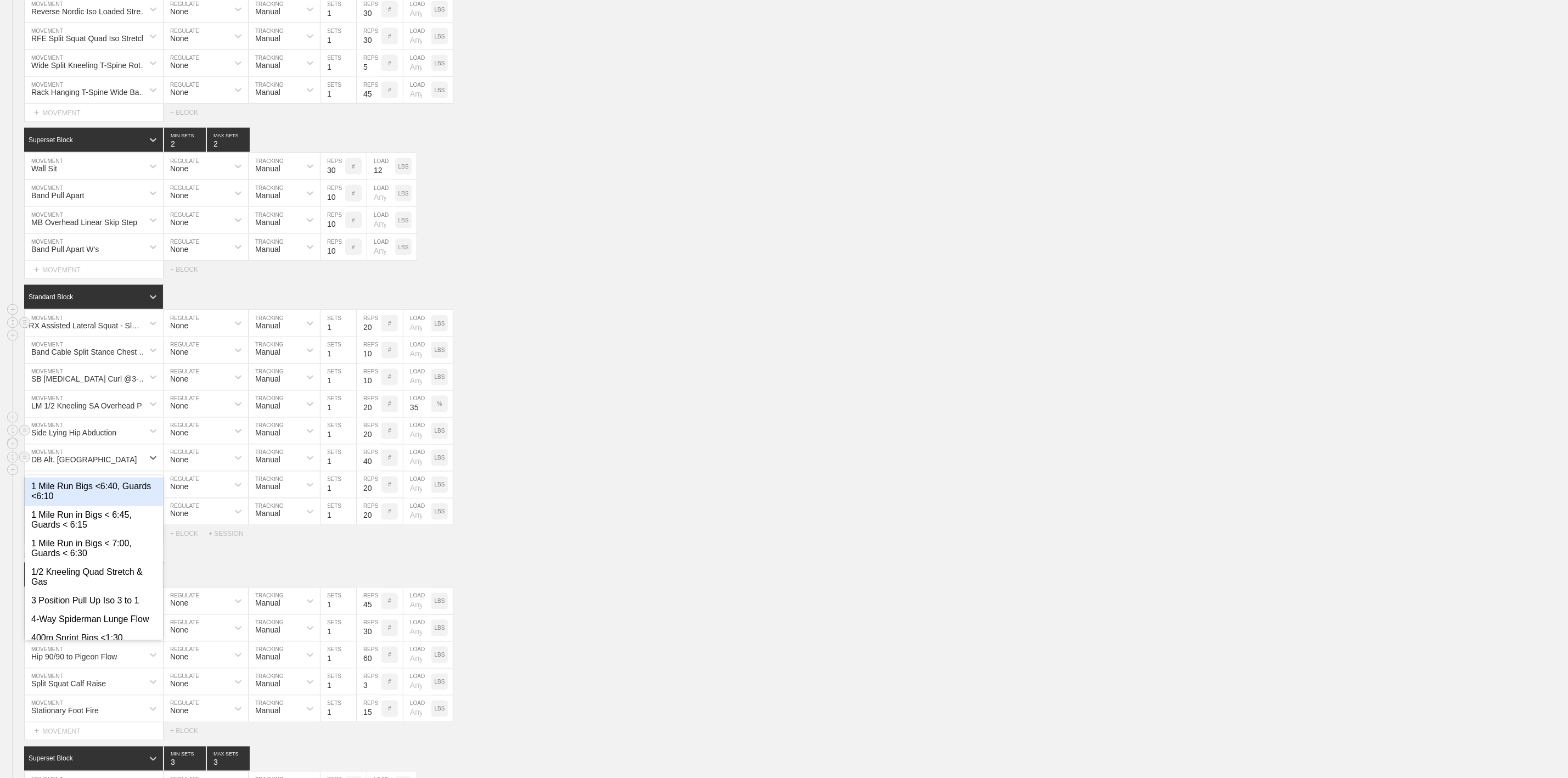
click at [772, 471] on div "option 1 Mile Run Bigs <6:40, Guards <6:10 focused, 1 of 763. 763 results avail…" at bounding box center [784, 457] width 1568 height 27
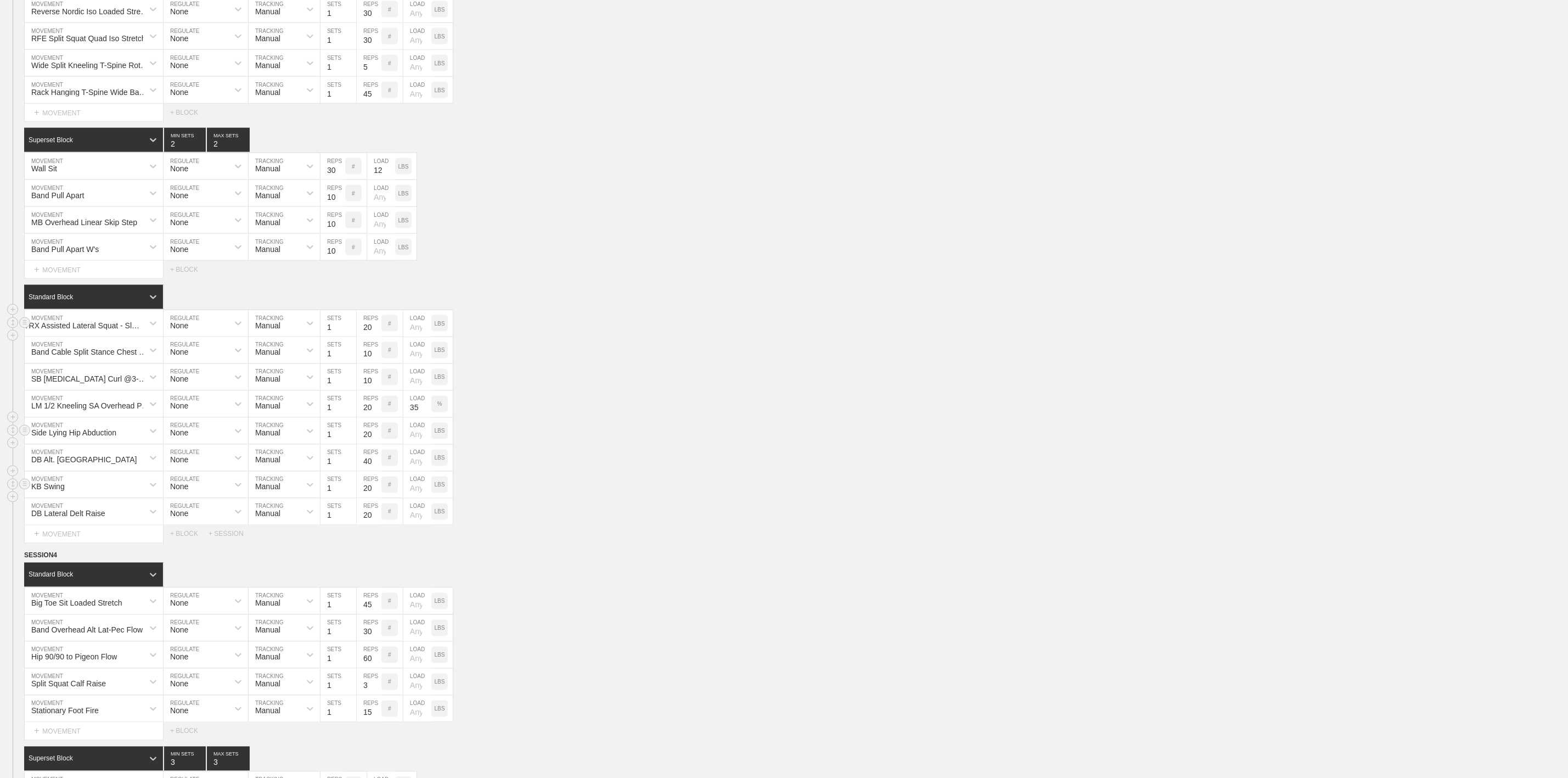
click at [91, 498] on div "KB Swing" at bounding box center [93, 484] width 139 height 27
click at [603, 499] on div "KB Swing MOVEMENT None REGULATE Manual TRACKING 1 SETS 20 REPS # LOAD LBS" at bounding box center [784, 484] width 1568 height 27
click at [657, 525] on div "DB Lateral Delt Raise MOVEMENT None REGULATE Manual TRACKING 1 SETS 20 REPS # L…" at bounding box center [784, 511] width 1568 height 27
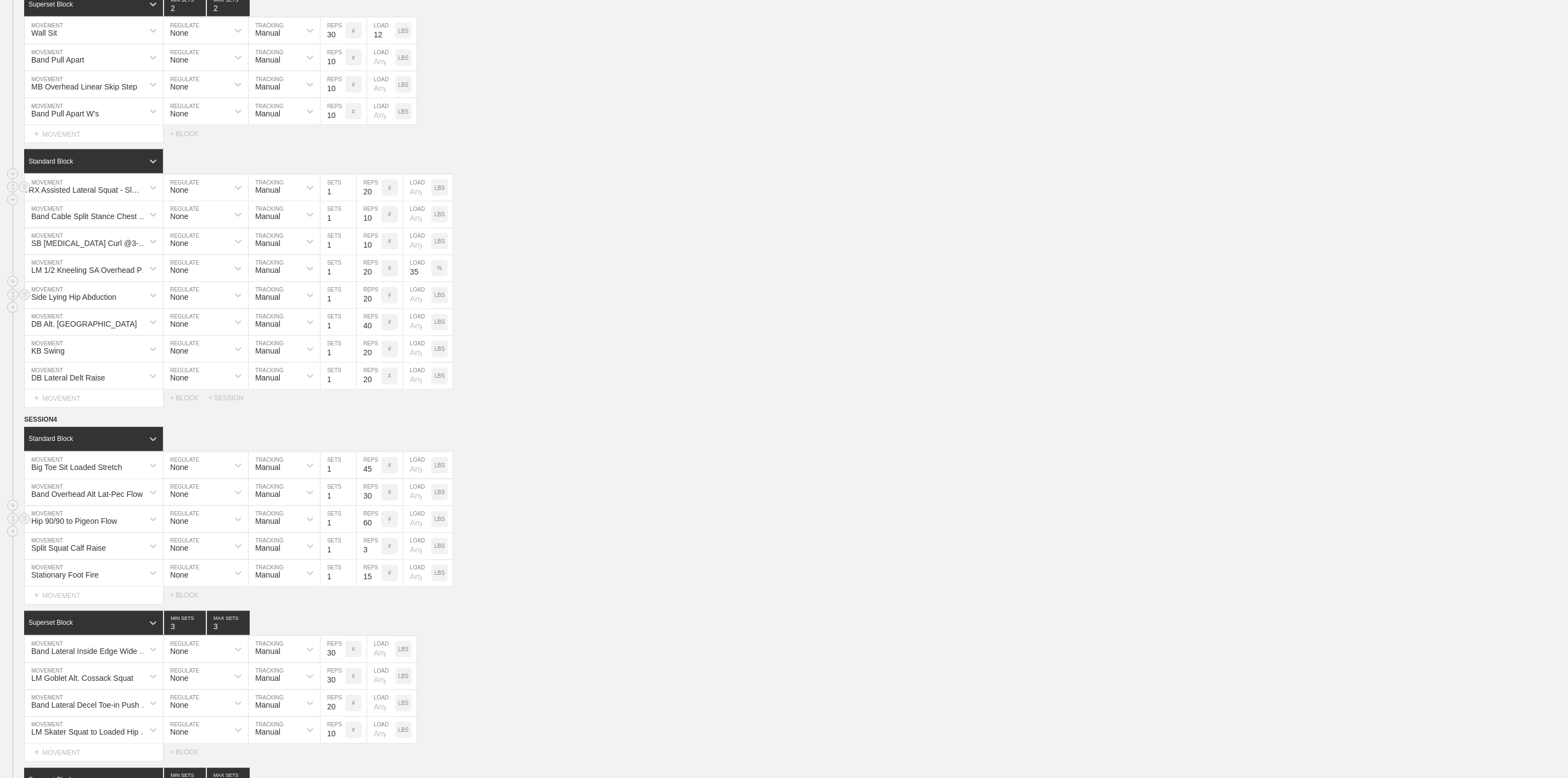
scroll to position [1400, 0]
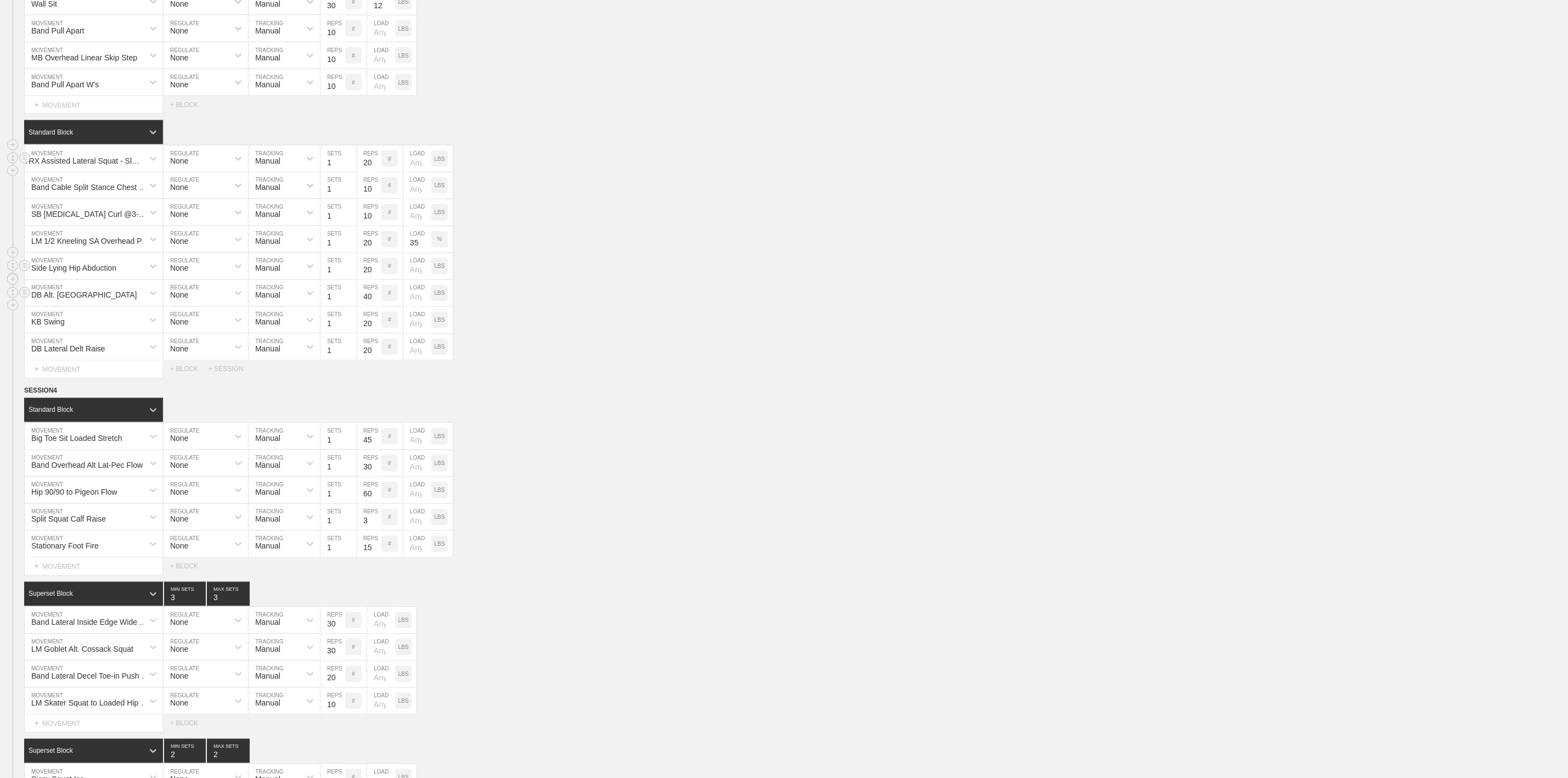
click at [692, 307] on div "DB Alt. Renegade Row MOVEMENT None REGULATE Manual TRACKING 1 SETS 40 REPS # LO…" at bounding box center [784, 293] width 1568 height 27
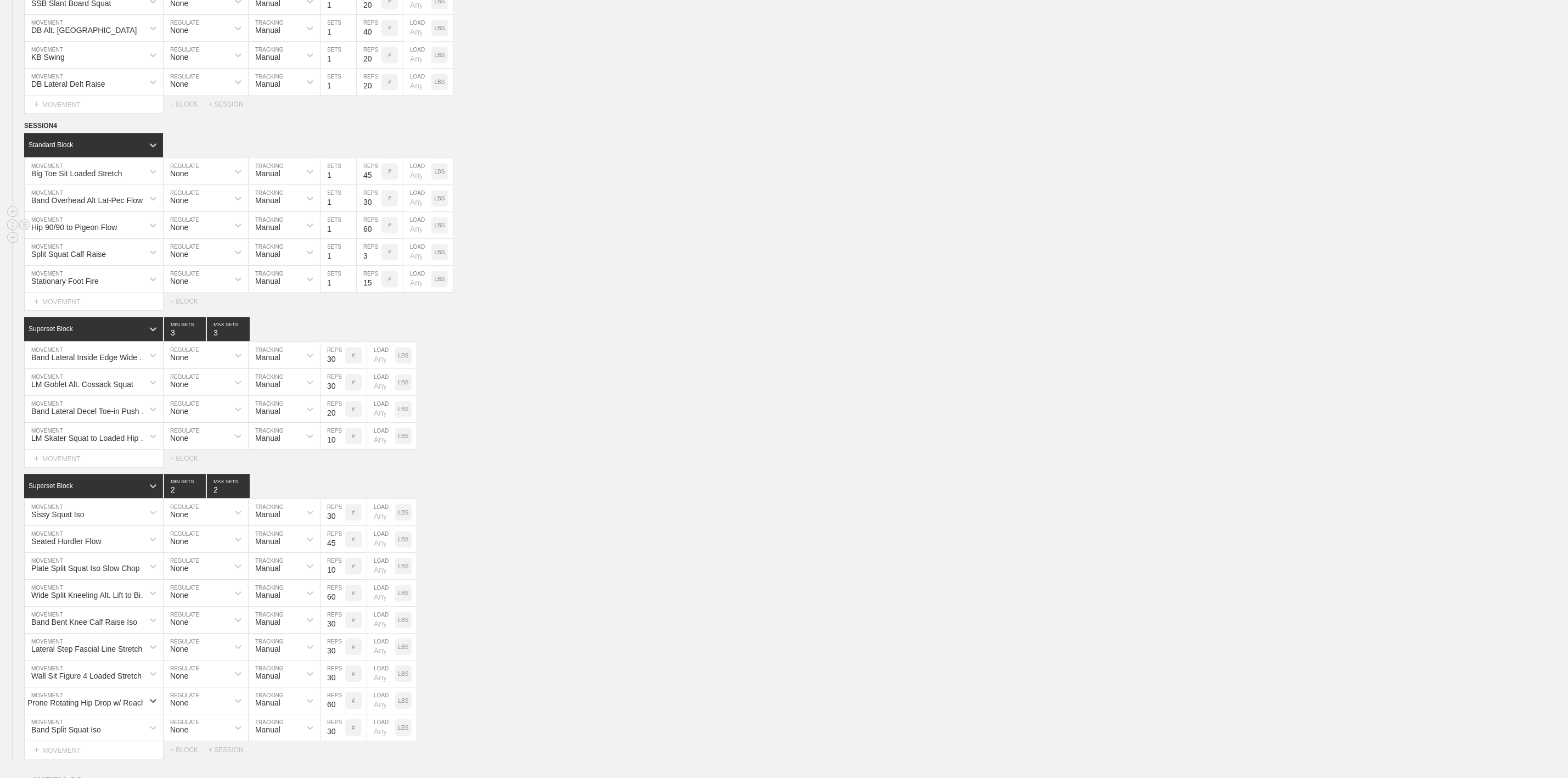
scroll to position [1794, 0]
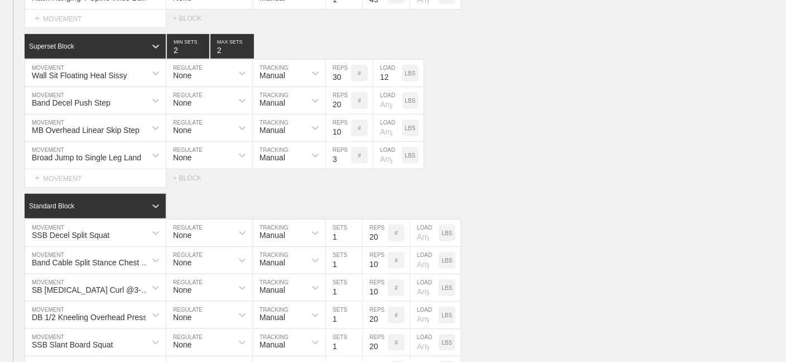
type textarea "x"
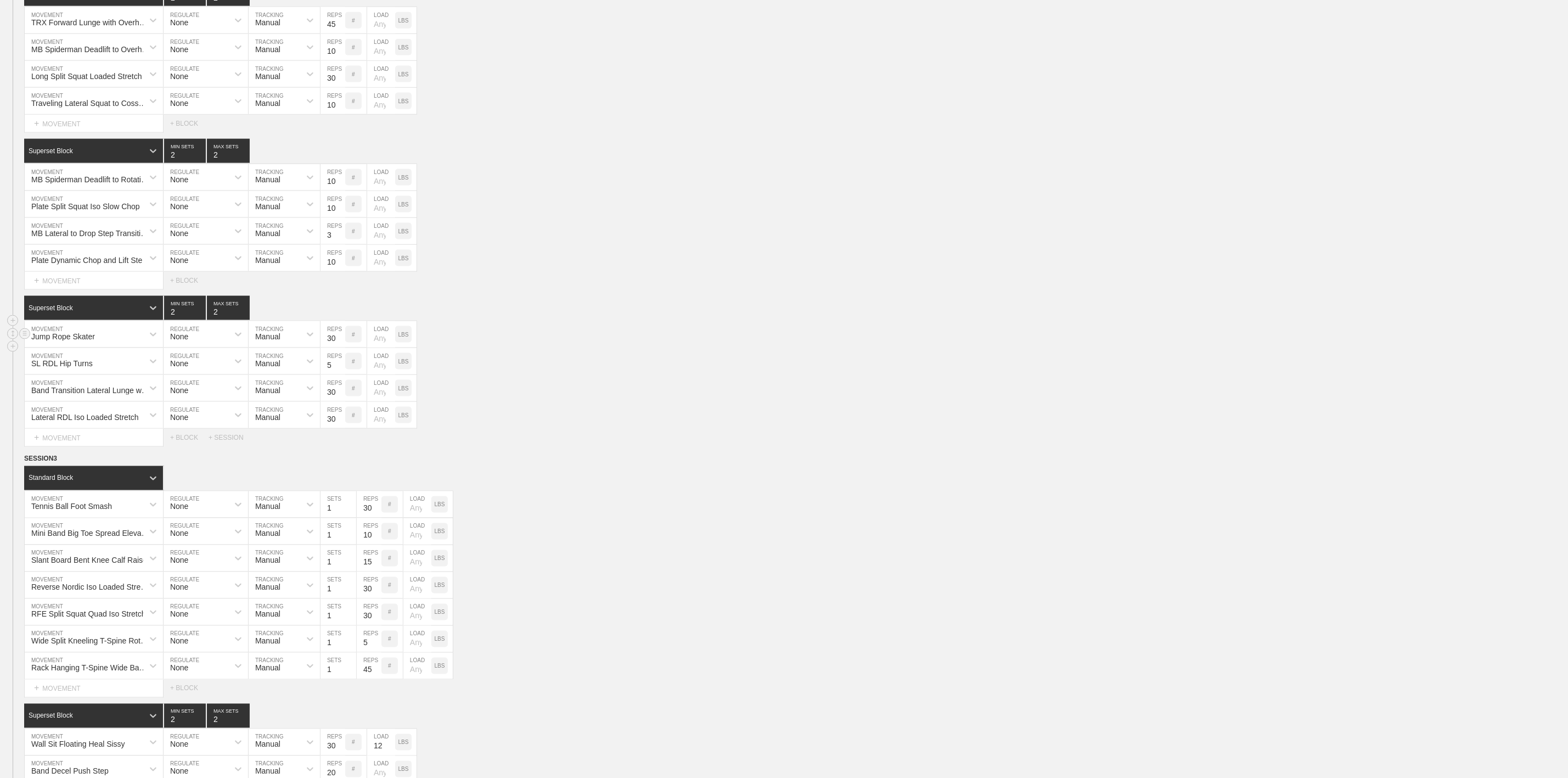
scroll to position [1153, 0]
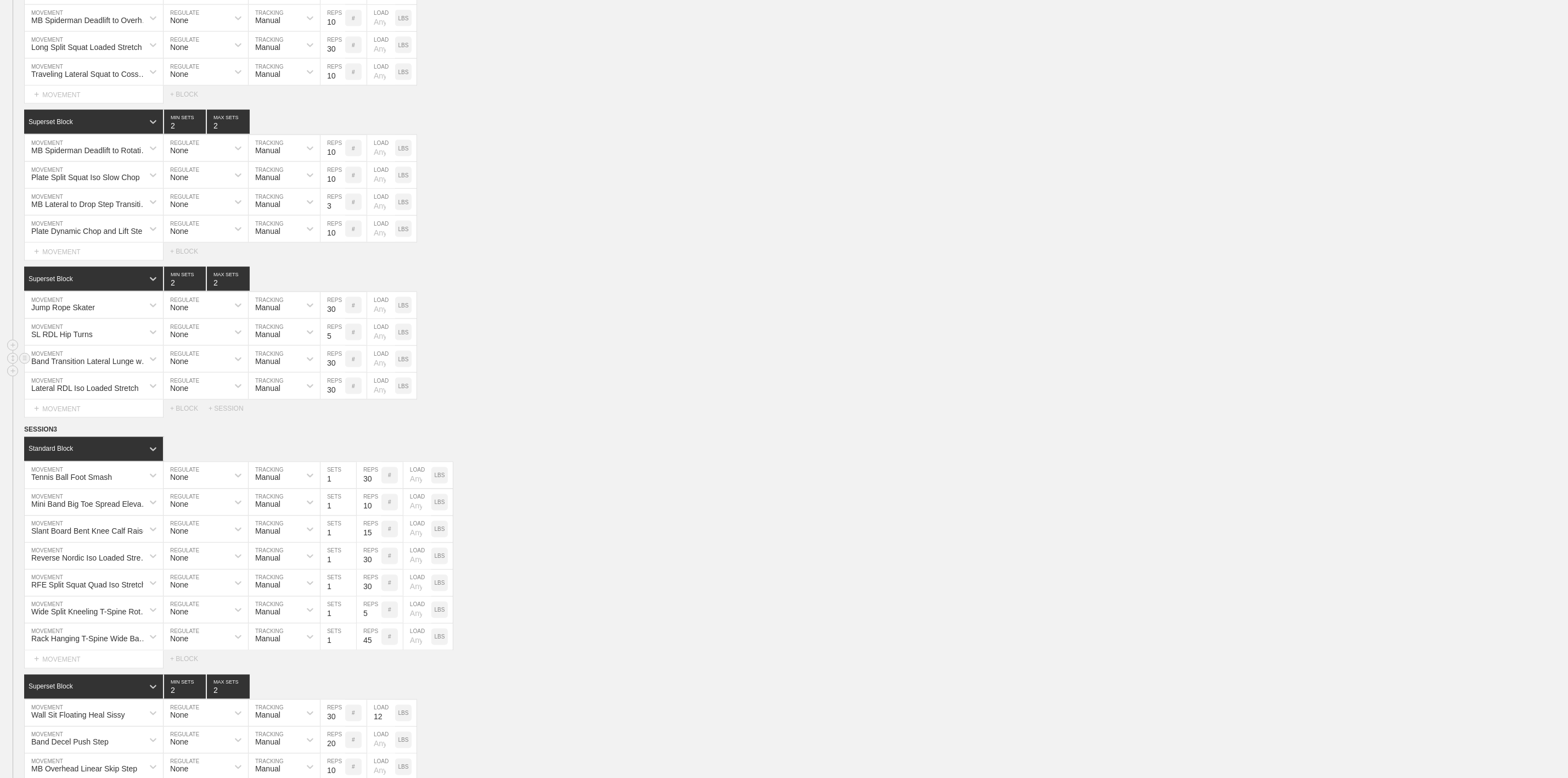
click at [117, 366] on div "Band Transition Lateral Lunge with Overhead Side Bend" at bounding box center [90, 361] width 119 height 9
click at [519, 399] on div "Lateral RDL Iso Loaded Stretch MOVEMENT None REGULATE Manual TRACKING 30 REPS #…" at bounding box center [784, 386] width 1568 height 27
click at [109, 366] on div "Band Transition Lateral Lunge with Overhead Side Bend" at bounding box center [90, 361] width 119 height 9
click at [97, 341] on div "SL RDL Hip Turns" at bounding box center [84, 331] width 119 height 19
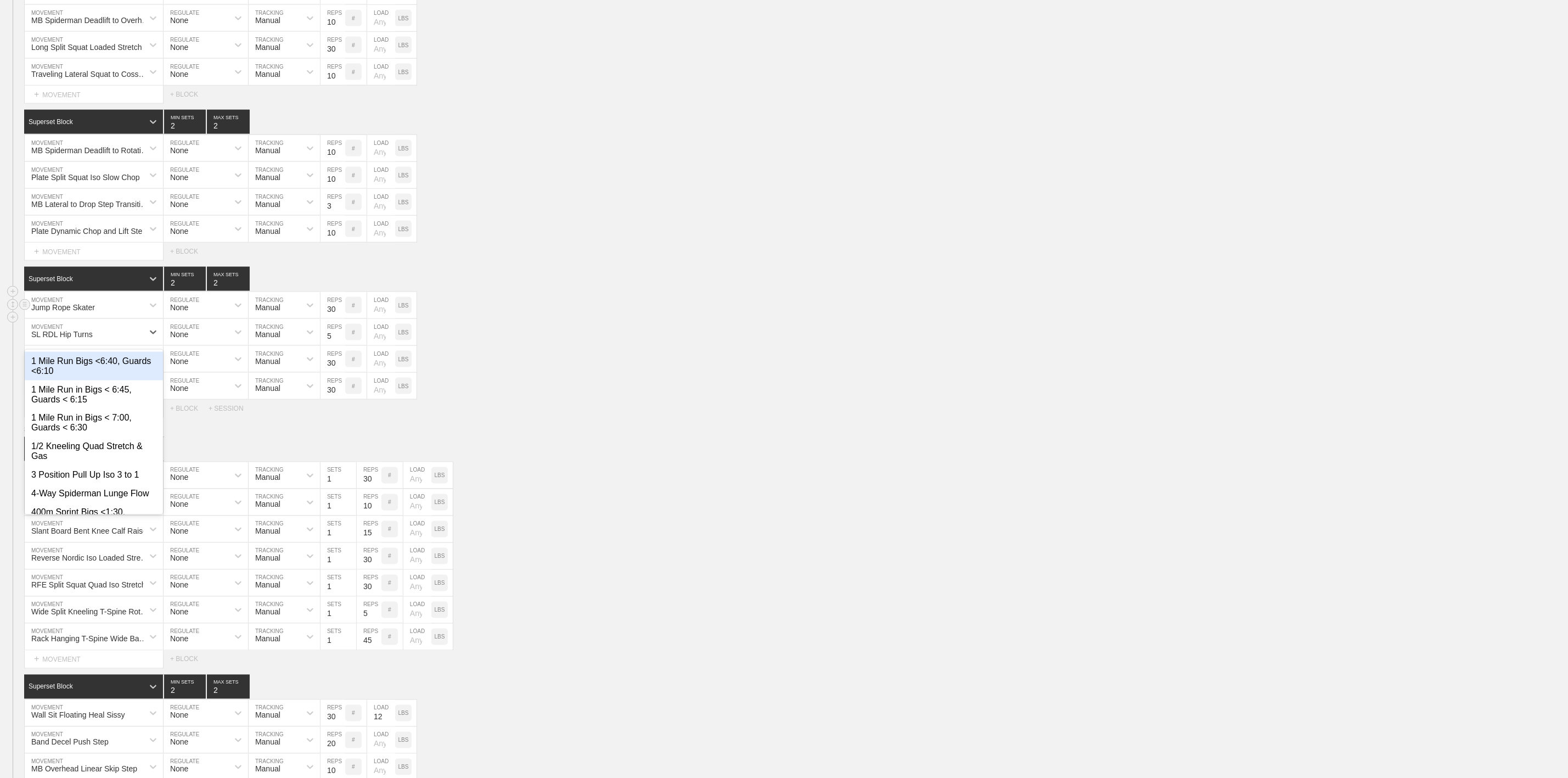
click at [107, 315] on div "Jump Rope Skater" at bounding box center [84, 305] width 119 height 19
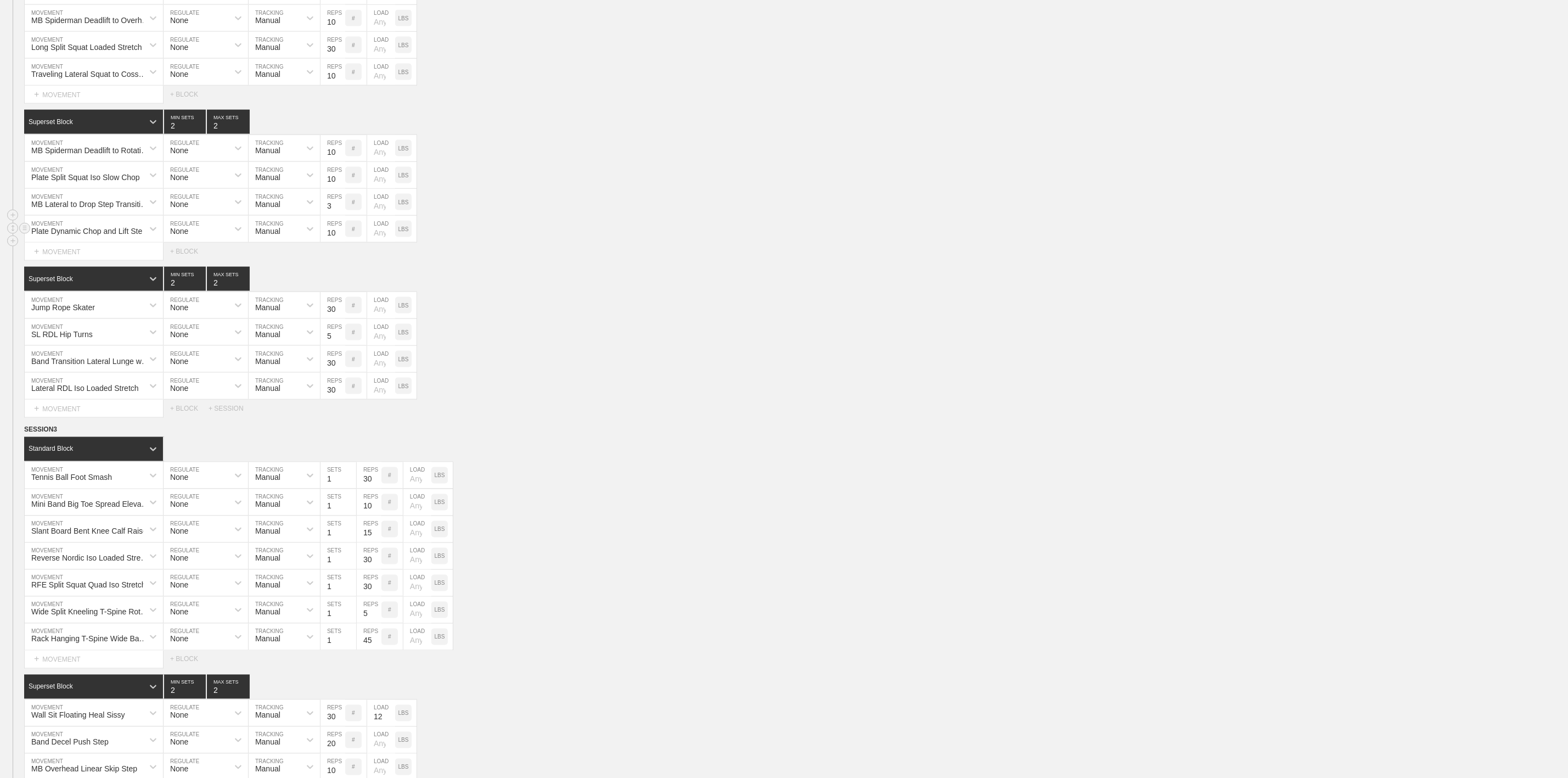
click at [512, 243] on div "Plate Dynamic Chop and Lift Step Through MOVEMENT None REGULATE Manual TRACKING…" at bounding box center [784, 228] width 1568 height 27
click at [324, 345] on input "5" at bounding box center [332, 331] width 25 height 27
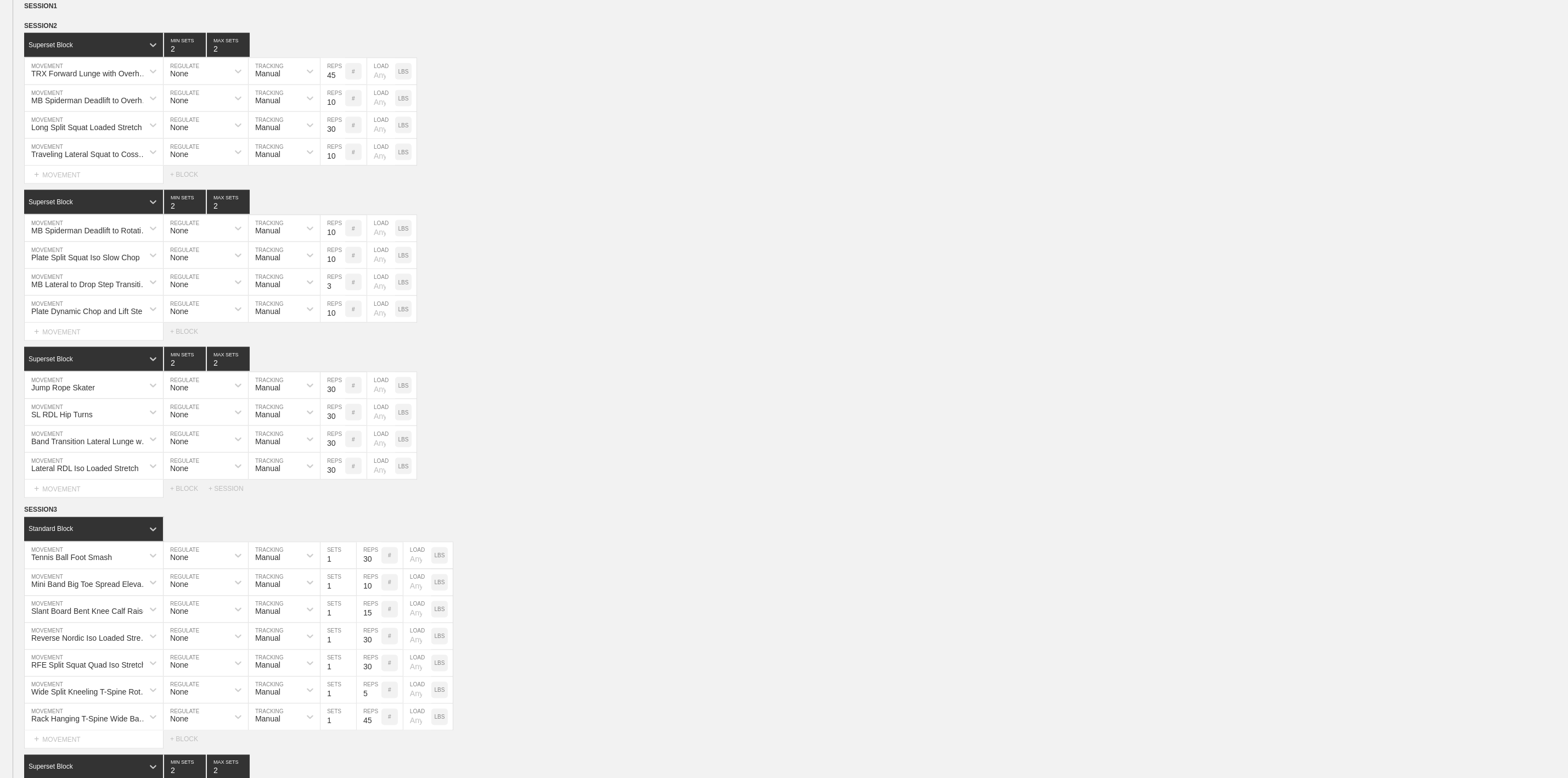
type input "30"
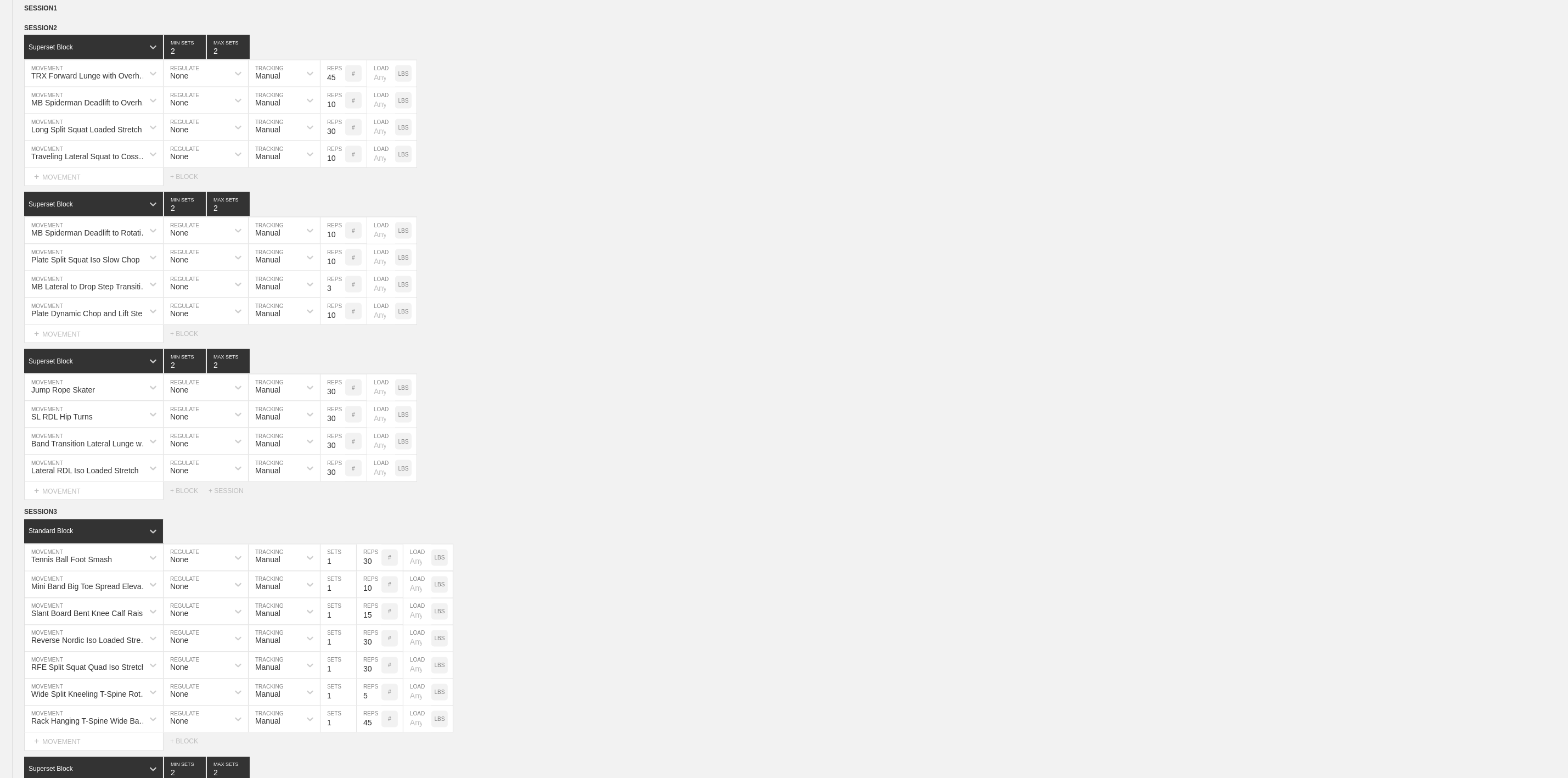
click at [507, 298] on div "MB Lateral to Drop Step Transition Lunge with Rotation MOVEMENT None REGULATE M…" at bounding box center [784, 284] width 1568 height 27
click at [327, 298] on input "3" at bounding box center [332, 284] width 25 height 27
type input "30"
click at [531, 271] on div "Plate Split Squat Iso Slow Chop MOVEMENT None REGULATE Manual TRACKING 10 REPS …" at bounding box center [784, 257] width 1568 height 27
click at [101, 448] on div "Band Transition Lateral Lunge with Overhead Side Bend" at bounding box center [90, 444] width 119 height 9
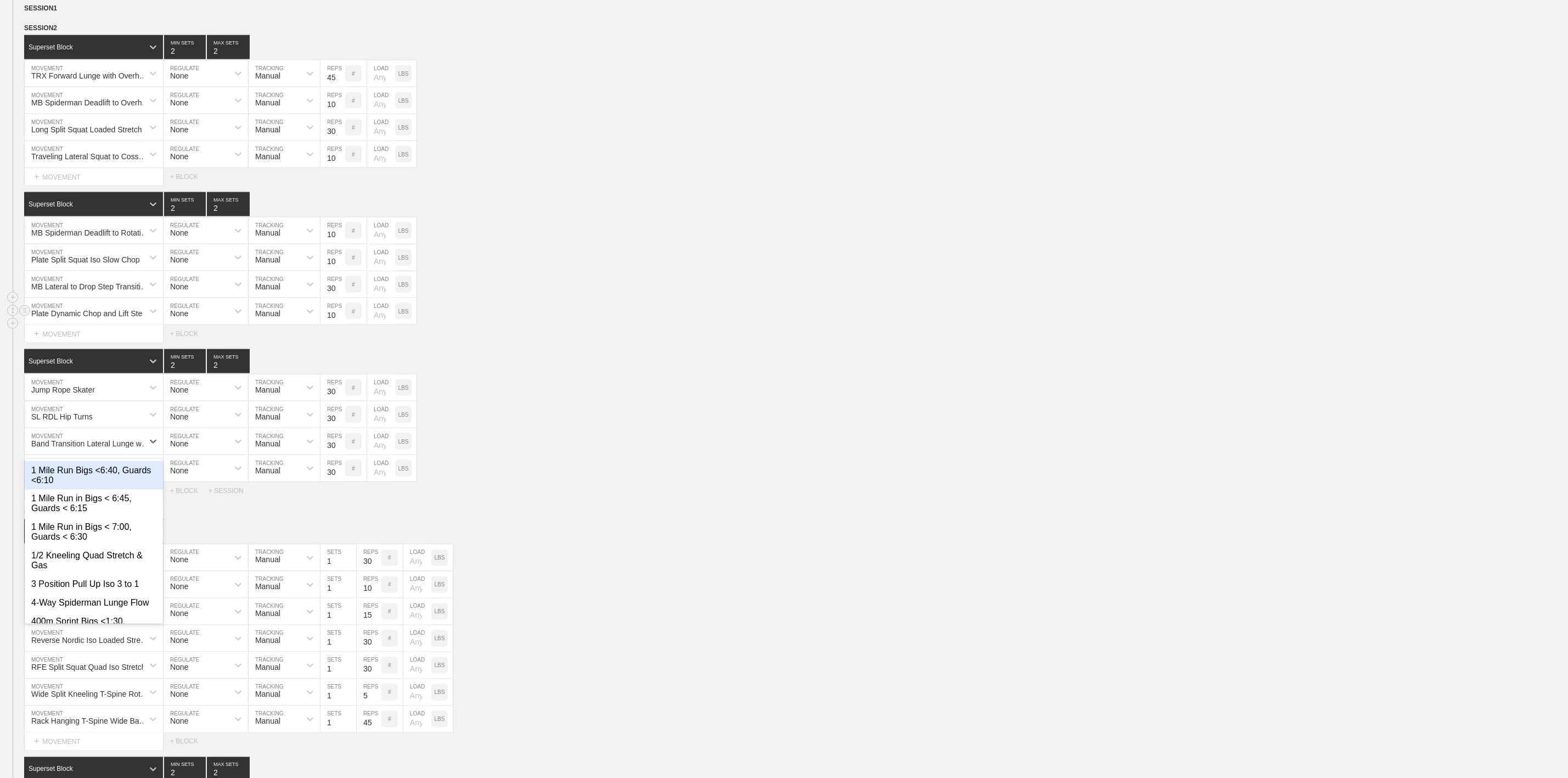
click at [610, 325] on div "Plate Dynamic Chop and Lift Step Through MOVEMENT None REGULATE Manual TRACKING…" at bounding box center [784, 311] width 1568 height 27
click at [610, 401] on div "Jump Rope Skater MOVEMENT None REGULATE Manual TRACKING 30 REPS # LOAD LBS" at bounding box center [784, 388] width 1568 height 27
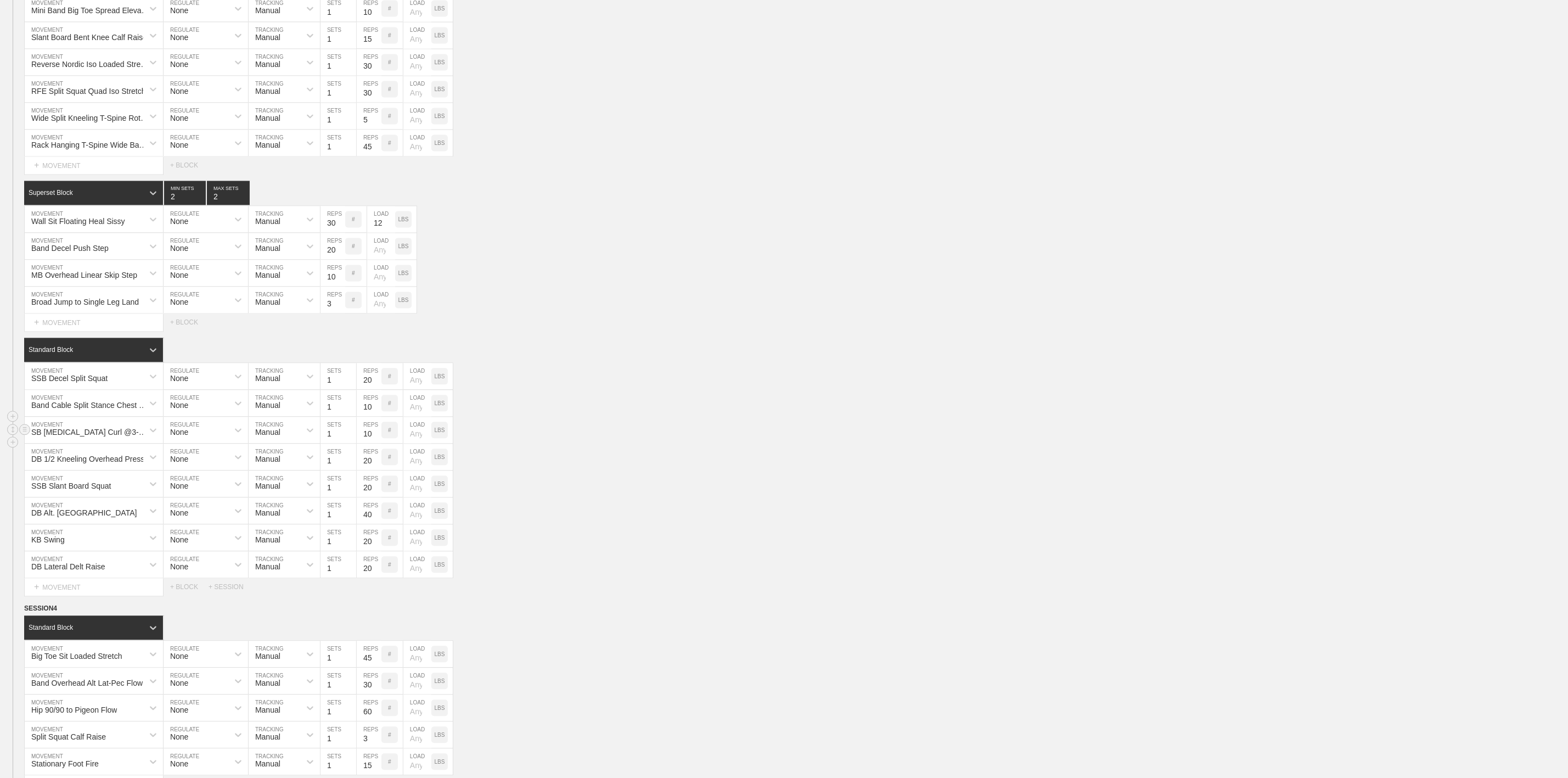
scroll to position [1729, 0]
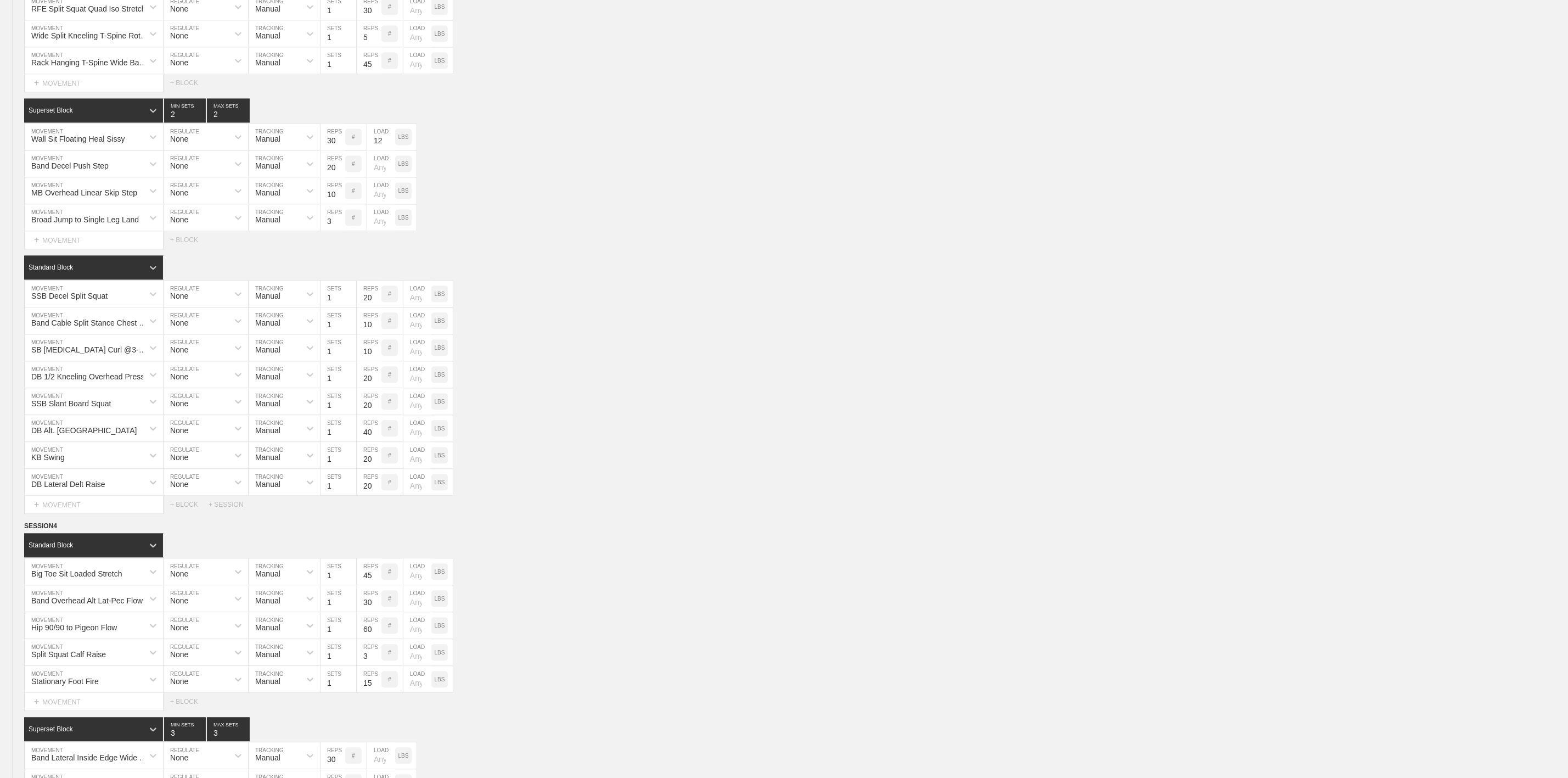
drag, startPoint x: 898, startPoint y: 278, endPoint x: 893, endPoint y: 272, distance: 7.8
click at [896, 249] on div "Select... MOVEMENT + MOVEMENT + BLOCK" at bounding box center [784, 240] width 1568 height 18
click at [444, 297] on p "LBS" at bounding box center [439, 294] width 11 height 6
click at [413, 307] on input "number" at bounding box center [417, 293] width 28 height 27
type input "35"
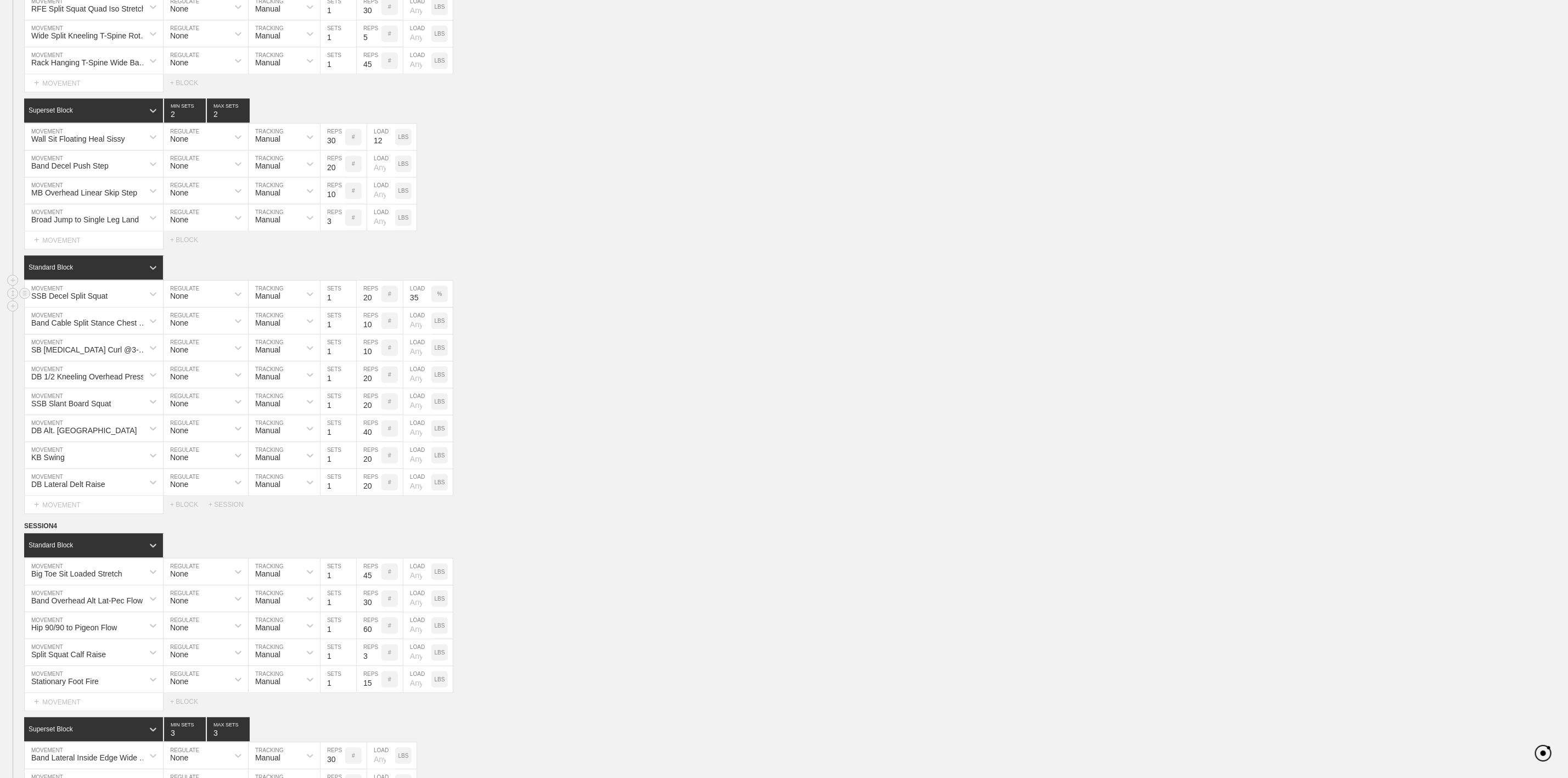
click at [537, 308] on div "SSB Decel Split Squat MOVEMENT None REGULATE Manual TRACKING 1 SETS 20 REPS # 3…" at bounding box center [784, 293] width 1568 height 27
click at [96, 328] on div "Band Cable Split Stance Chest Press" at bounding box center [90, 323] width 119 height 9
click at [658, 308] on div "SSB Decel Split Squat MOVEMENT None REGULATE Manual TRACKING 1 SETS 20 REPS # 3…" at bounding box center [784, 293] width 1568 height 27
click at [87, 354] on div "SB [MEDICAL_DATA] Curl @3-0-1-1" at bounding box center [90, 349] width 119 height 9
click at [716, 389] on div "DB 1/2 Kneeling Overhead Press MOVEMENT None REGULATE Manual TRACKING 1 SETS 20…" at bounding box center [784, 374] width 1568 height 27
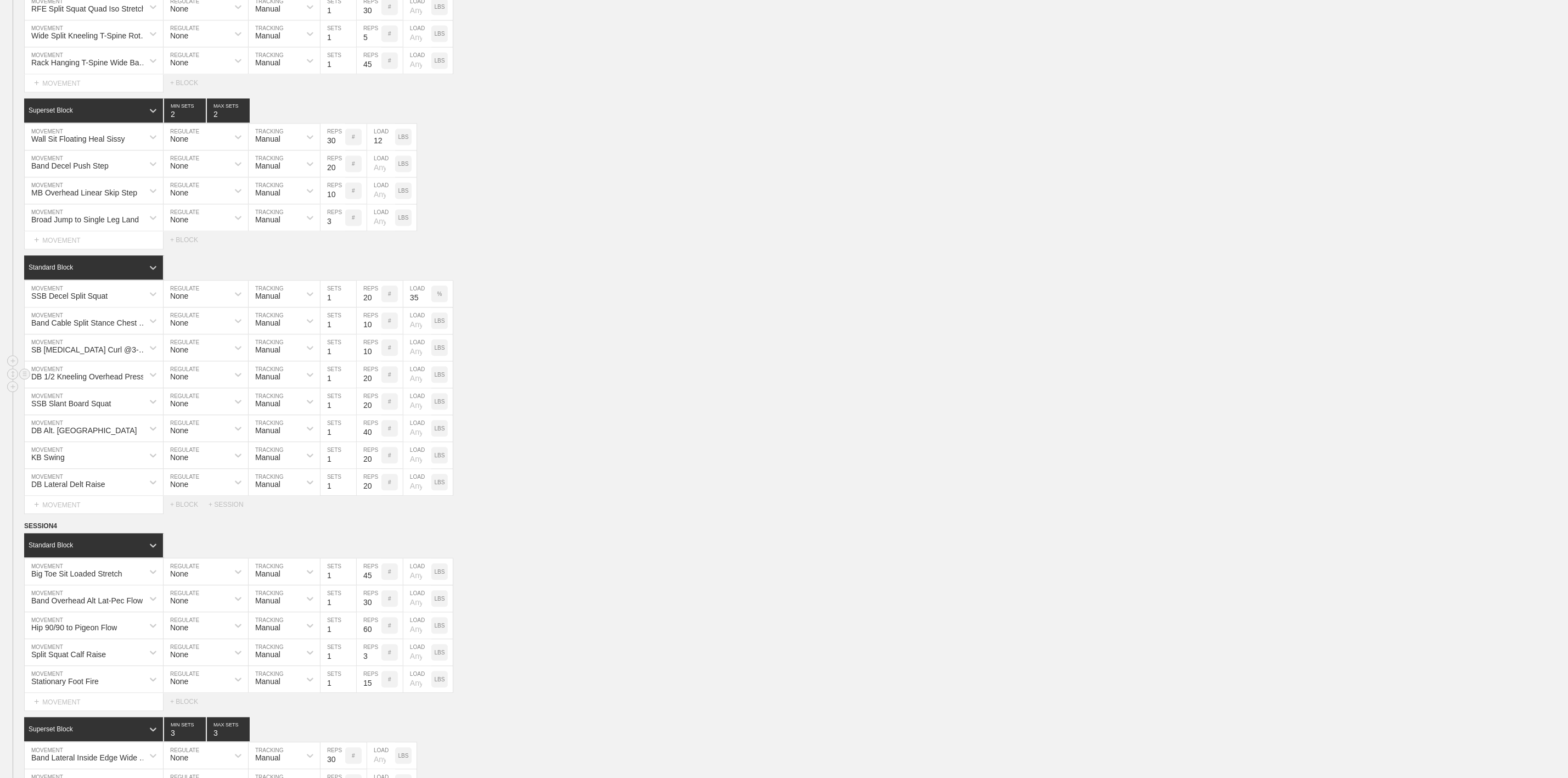
click at [111, 381] on div "DB 1/2 Kneeling Overhead Press" at bounding box center [87, 376] width 113 height 9
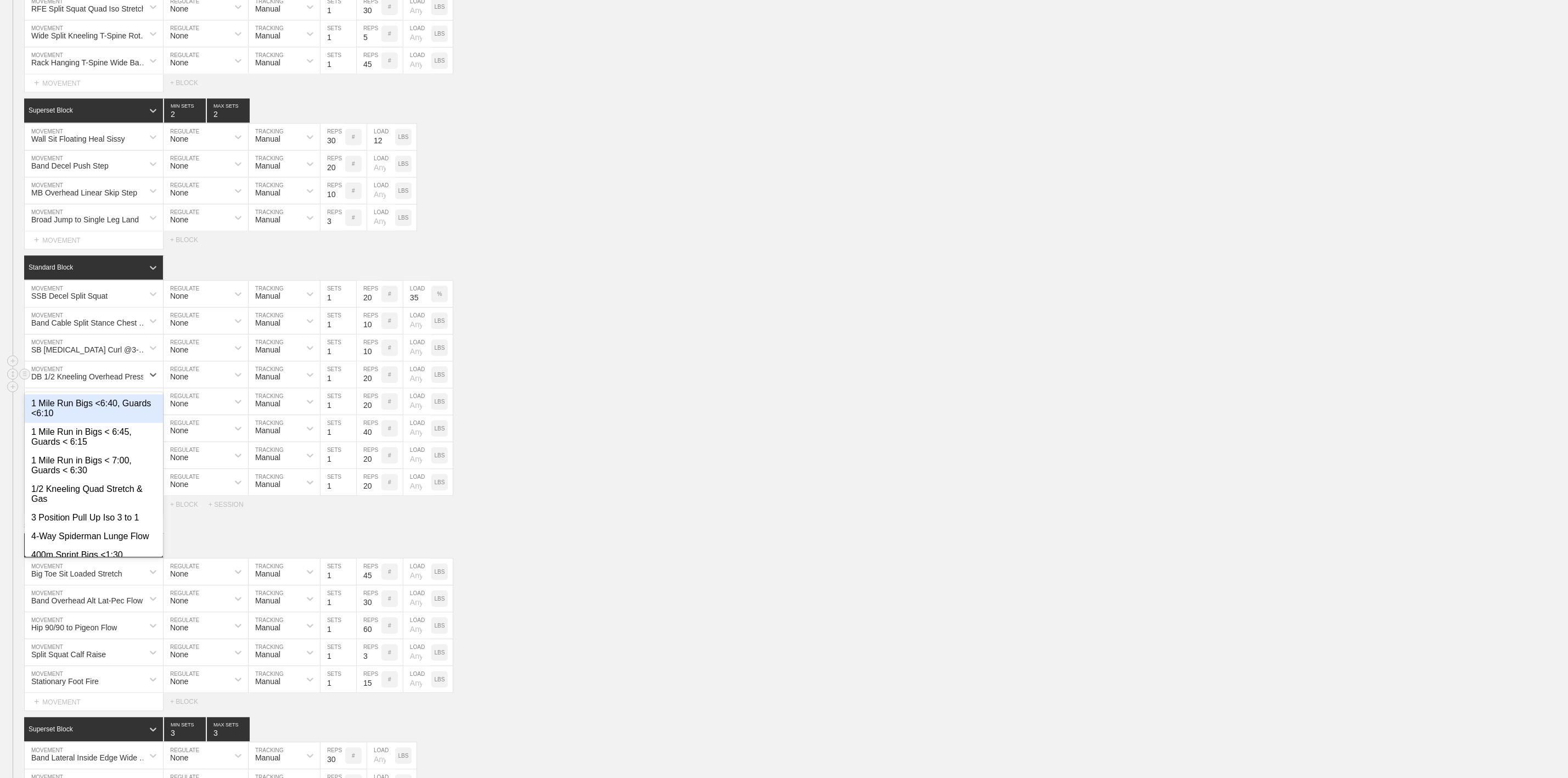
click at [675, 389] on div "option 1 Mile Run Bigs <6:40, Guards <6:10 focused, 1 of 760. 760 results avail…" at bounding box center [784, 374] width 1568 height 27
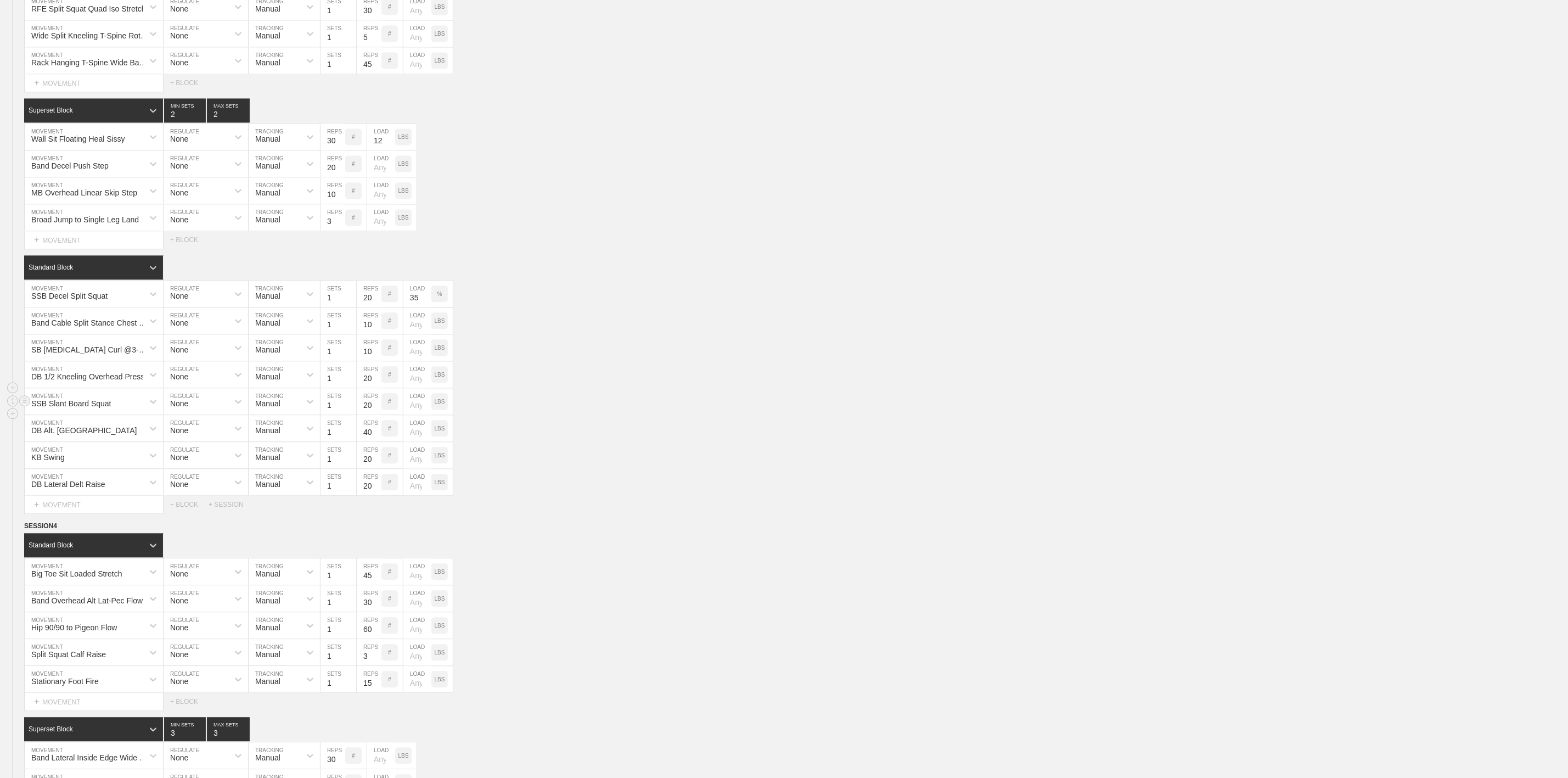
click at [91, 408] on div "SSB Slant Board Squat" at bounding box center [71, 403] width 80 height 9
click at [539, 415] on div "SSB Slant Board Squat MOVEMENT None REGULATE Manual TRACKING 1 SETS 20 REPS # L…" at bounding box center [784, 401] width 1568 height 27
click at [92, 408] on div "SSB Slant Board Squat" at bounding box center [71, 403] width 80 height 9
click at [445, 409] on div "LBS" at bounding box center [439, 401] width 17 height 17
click at [417, 414] on input "number" at bounding box center [417, 401] width 28 height 27
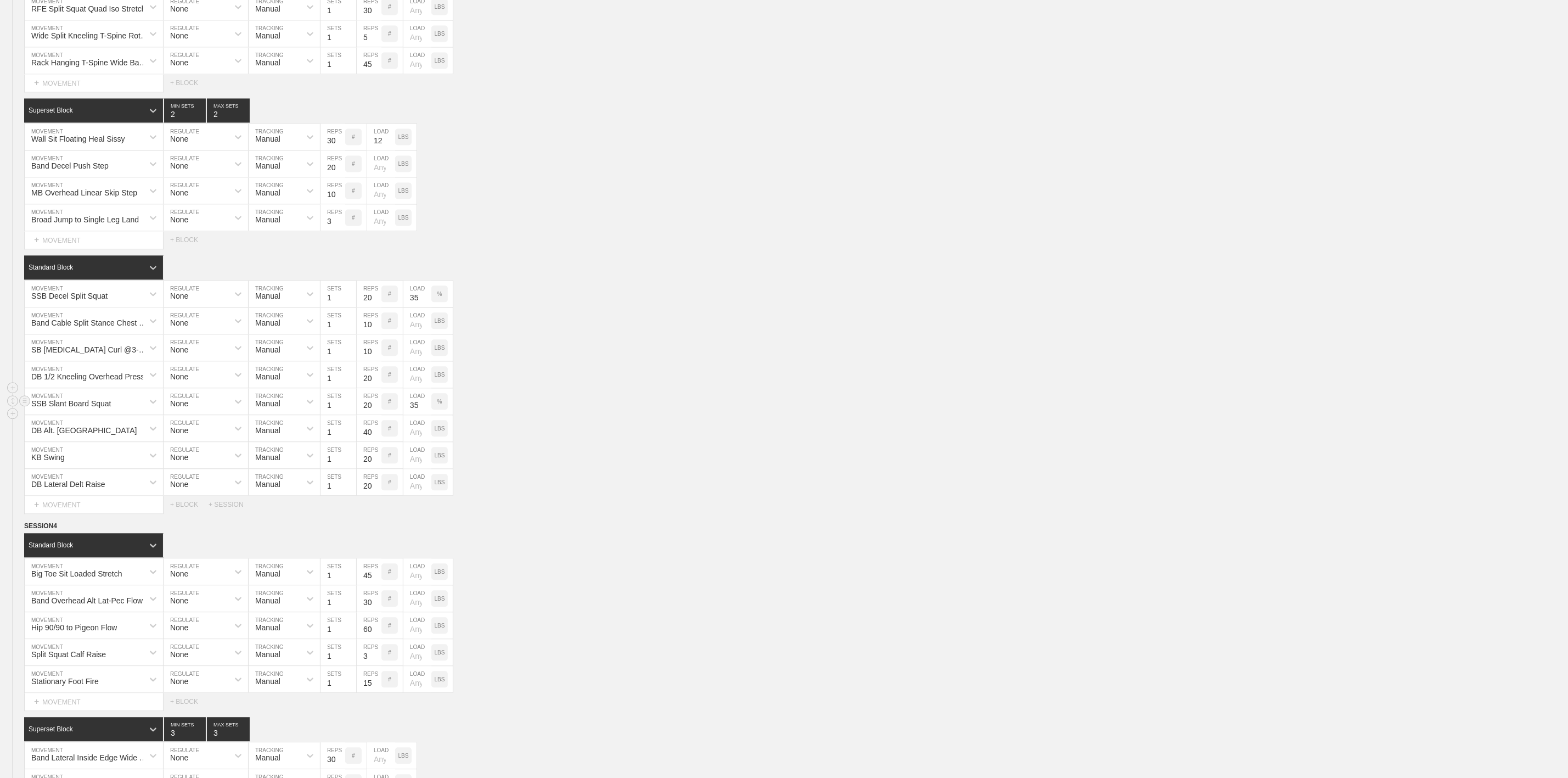
type input "35"
click at [527, 415] on div "SSB Slant Board Squat MOVEMENT None REGULATE Manual TRACKING 1 SETS 20 REPS # 3…" at bounding box center [784, 401] width 1568 height 27
click at [436, 378] on p "LBS" at bounding box center [439, 375] width 11 height 6
click at [416, 388] on input "number" at bounding box center [417, 374] width 28 height 27
type input "35"
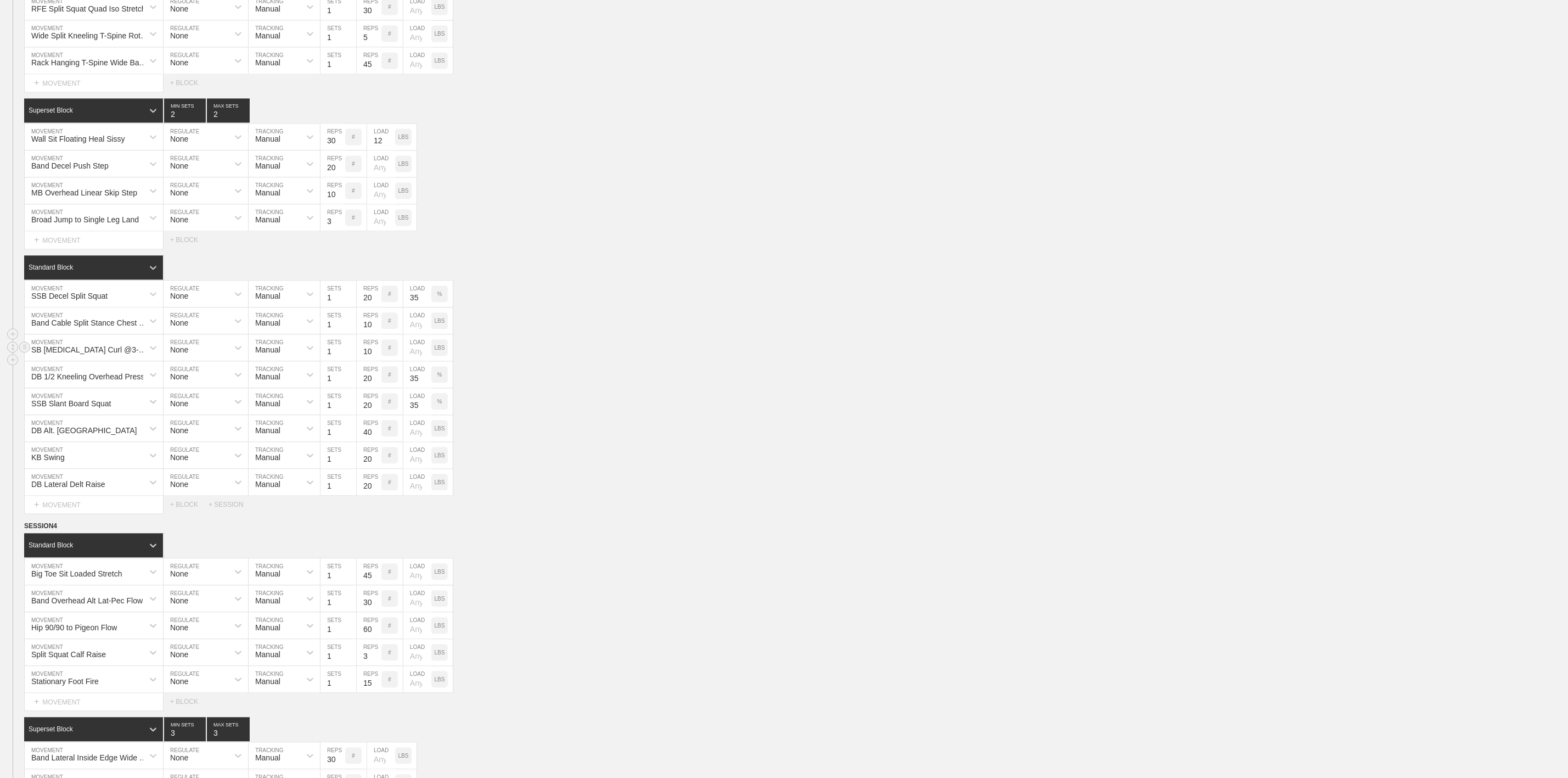
click at [552, 389] on div "DB 1/2 Kneeling Overhead Press MOVEMENT None REGULATE Manual TRACKING 1 SETS 20…" at bounding box center [784, 374] width 1568 height 27
click at [607, 513] on div "Select... MOVEMENT + MOVEMENT + BLOCK + SESSION" at bounding box center [784, 505] width 1568 height 18
click at [439, 432] on p "LBS" at bounding box center [439, 429] width 11 height 6
click at [413, 442] on input "number" at bounding box center [417, 428] width 28 height 27
type input "35"
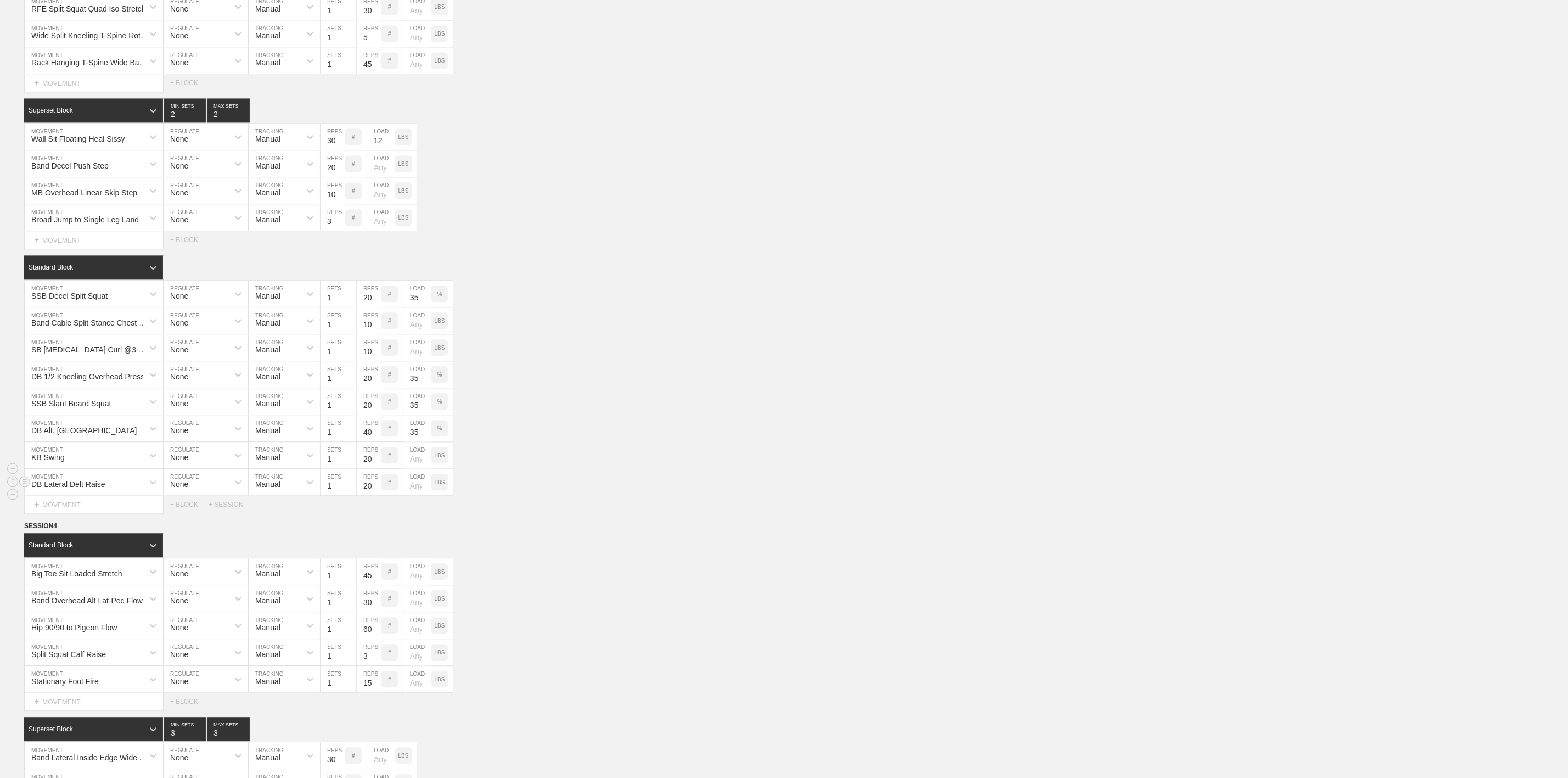
click at [544, 496] on div "DB Lateral Delt Raise MOVEMENT None REGULATE Manual TRACKING 1 SETS 20 REPS # L…" at bounding box center [784, 482] width 1568 height 27
click at [436, 463] on div "LBS" at bounding box center [439, 454] width 17 height 17
click at [417, 468] on input "number" at bounding box center [417, 454] width 28 height 27
click at [73, 464] on div "KB Swing" at bounding box center [84, 454] width 119 height 19
click at [416, 468] on input "number" at bounding box center [417, 454] width 28 height 27
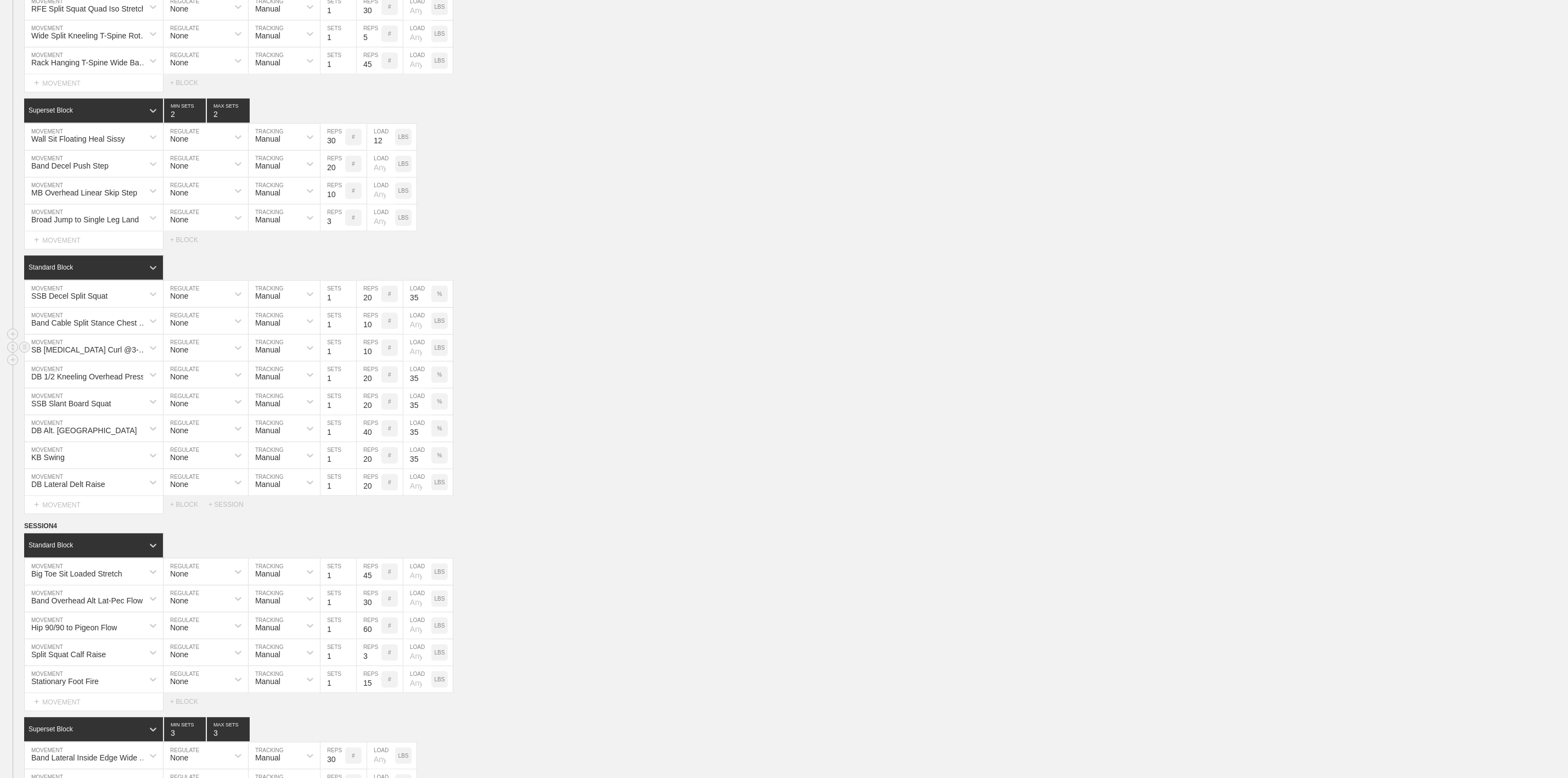
type input "35"
click at [568, 361] on div "SB Hamstring Curl @3-0-1-1 MOVEMENT None REGULATE Manual TRACKING 1 SETS 10 REP…" at bounding box center [784, 347] width 1568 height 27
click at [556, 496] on div "DB Lateral Delt Raise MOVEMENT None REGULATE Manual TRACKING 1 SETS 20 REPS # L…" at bounding box center [784, 482] width 1568 height 27
click at [747, 279] on div "Standard Block" at bounding box center [796, 268] width 1543 height 25
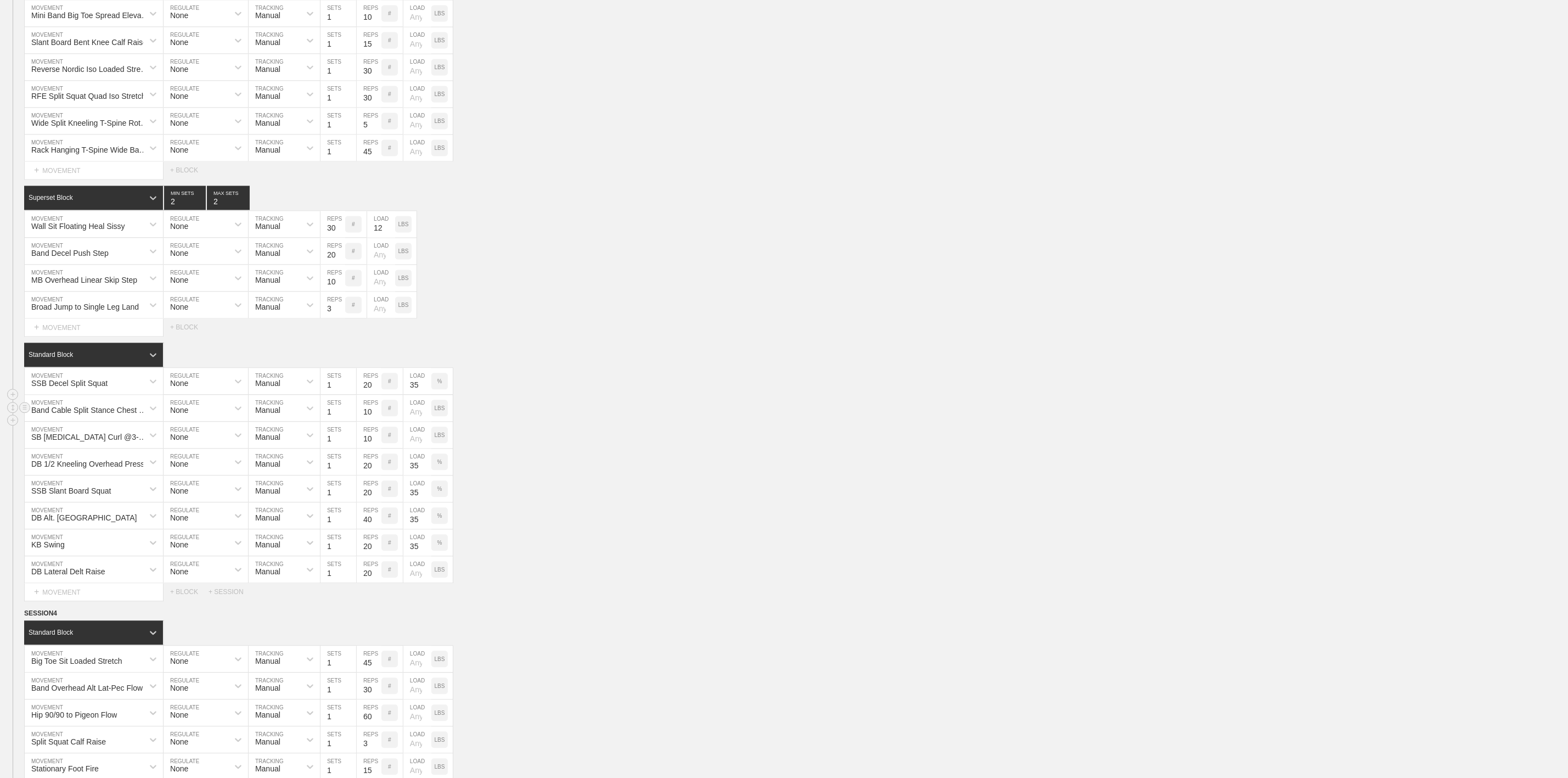
scroll to position [1647, 0]
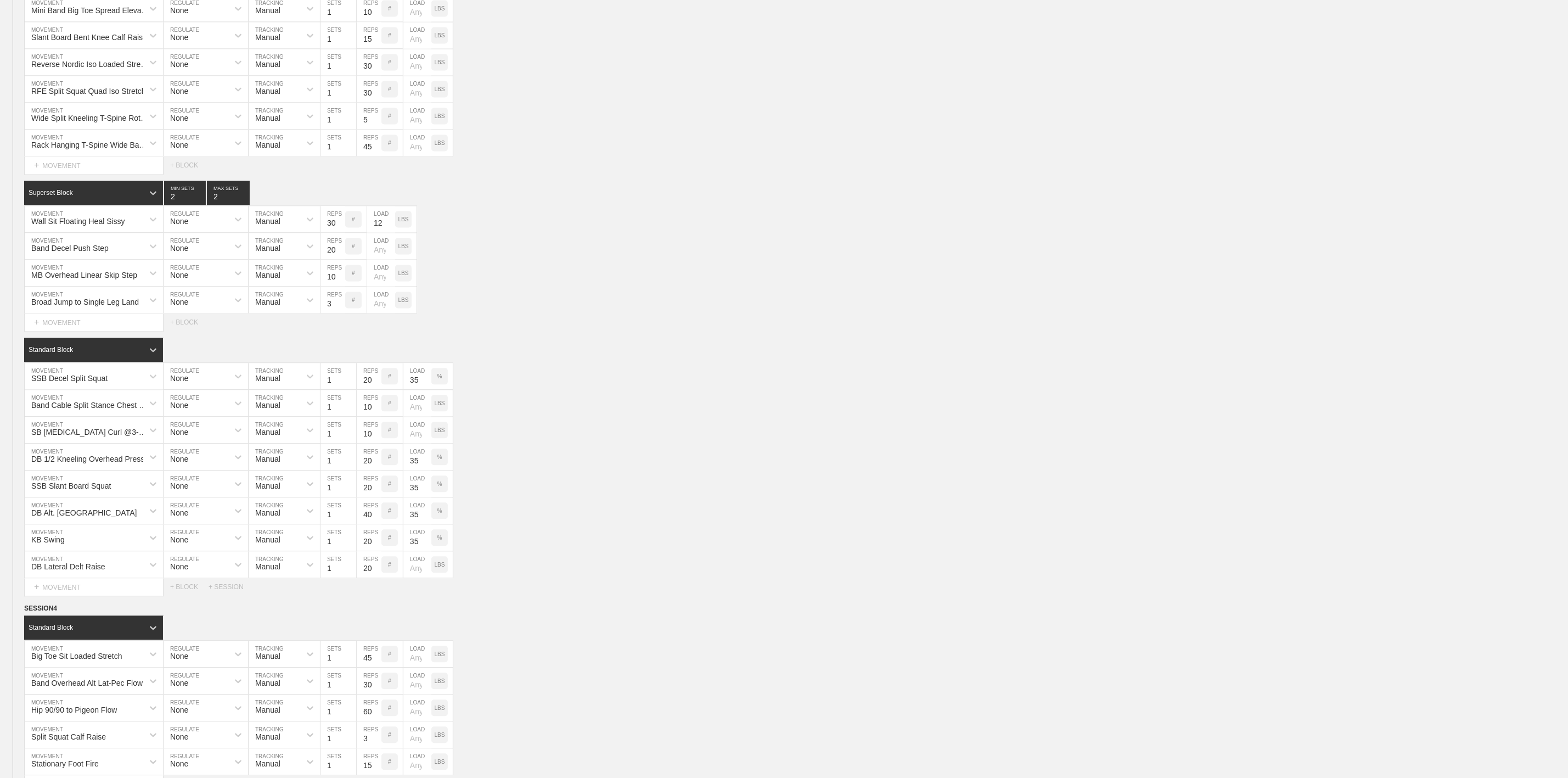
click at [687, 331] on div "Select... MOVEMENT + MOVEMENT + BLOCK" at bounding box center [784, 323] width 1568 height 18
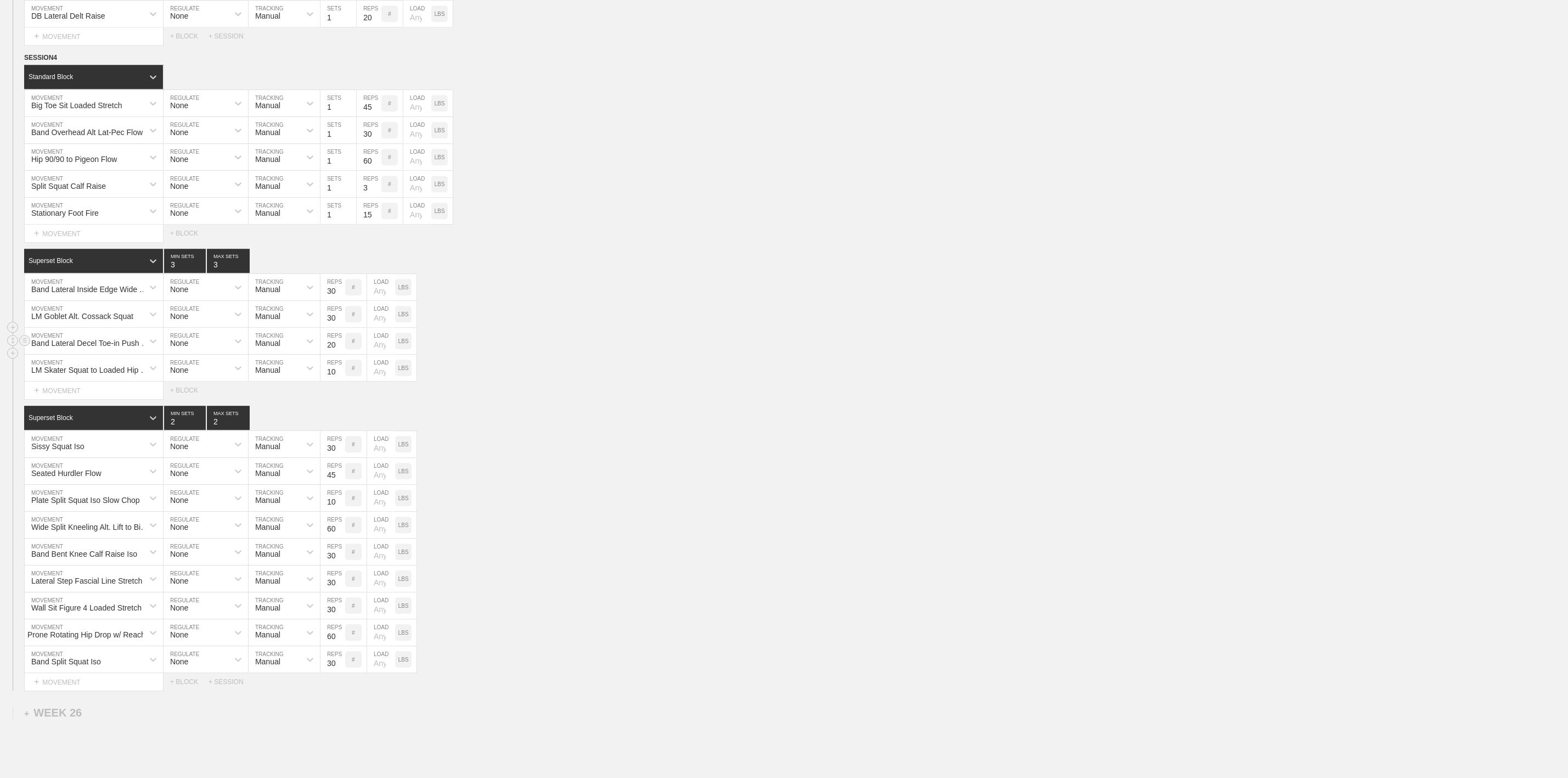
scroll to position [2224, 0]
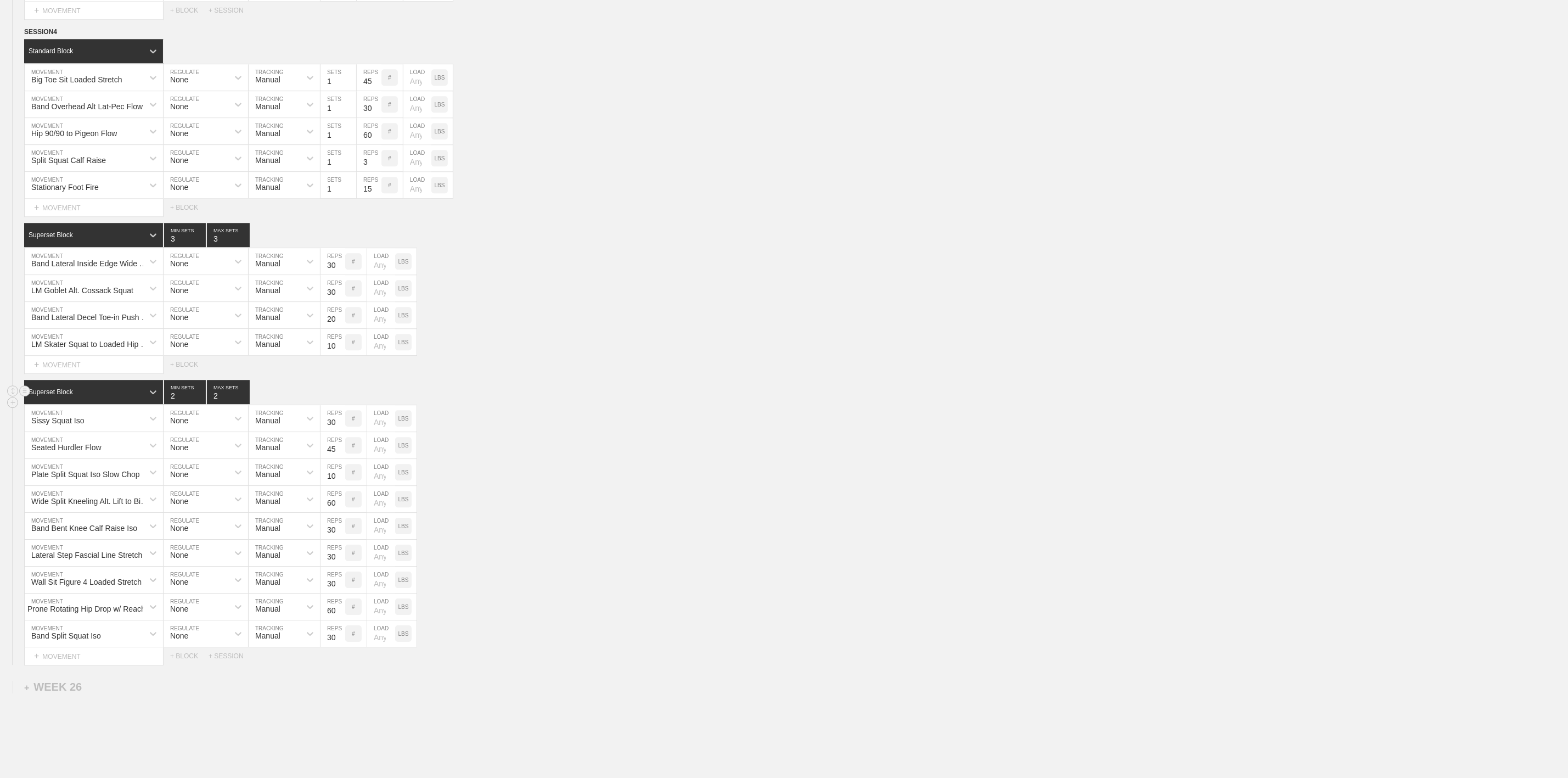
drag, startPoint x: 582, startPoint y: 434, endPoint x: 572, endPoint y: 430, distance: 10.8
click at [582, 404] on div "Superset Block 2 MIN SETS 2 MAX SETS" at bounding box center [796, 391] width 1543 height 25
click at [405, 345] on p "LBS" at bounding box center [403, 342] width 11 height 6
click at [382, 355] on input "number" at bounding box center [380, 341] width 28 height 27
type input "35"
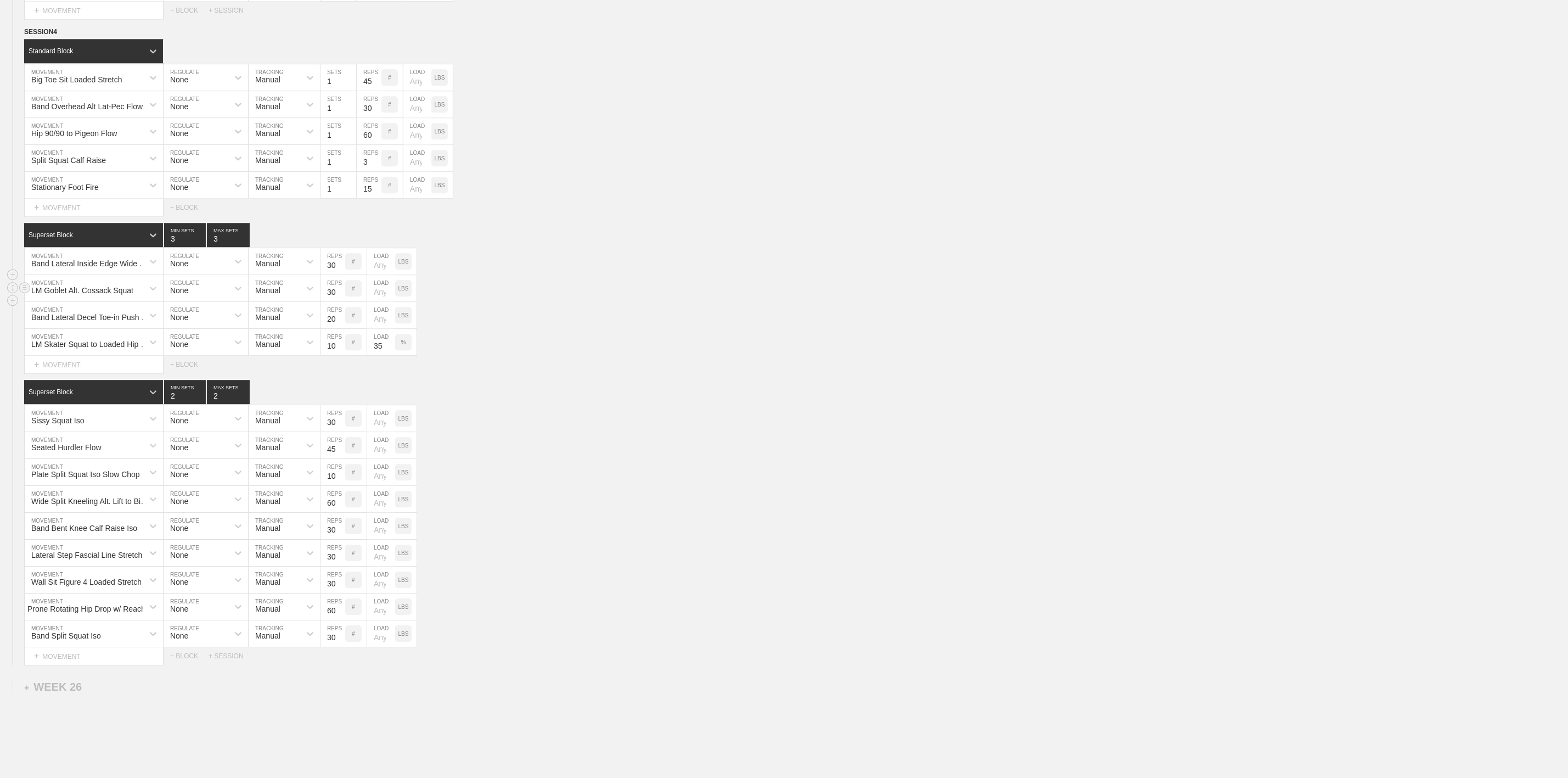
click at [404, 291] on p "LBS" at bounding box center [403, 288] width 11 height 6
click at [374, 301] on input "number" at bounding box center [380, 288] width 28 height 27
type input "35"
click at [559, 404] on div "Superset Block 2 MIN SETS 2 MAX SETS" at bounding box center [796, 391] width 1543 height 25
click at [583, 593] on div "Wall Sit Figure 4 Loaded Stretch MOVEMENT None REGULATE Manual TRACKING 30 REPS…" at bounding box center [784, 579] width 1568 height 27
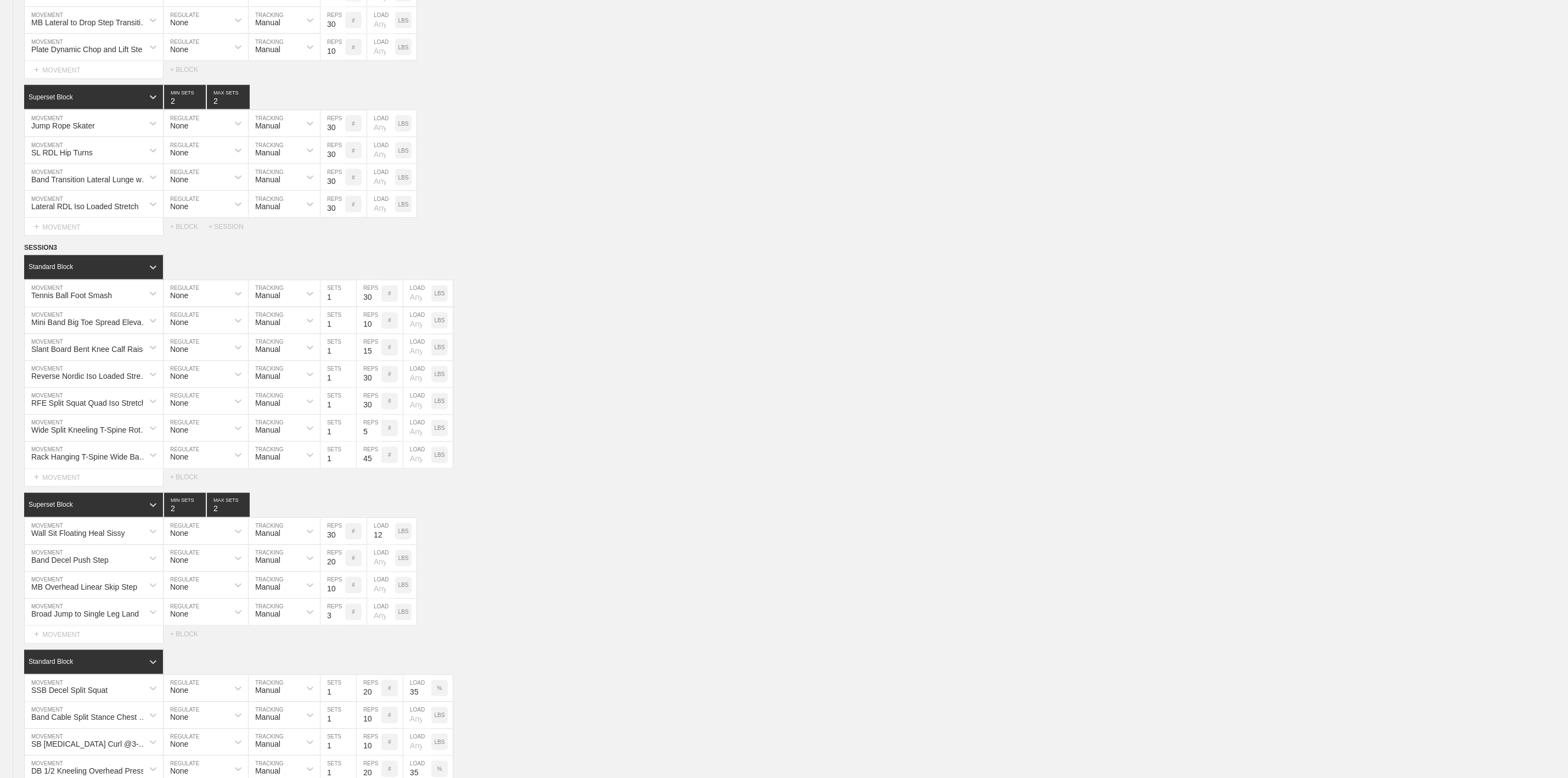
scroll to position [988, 0]
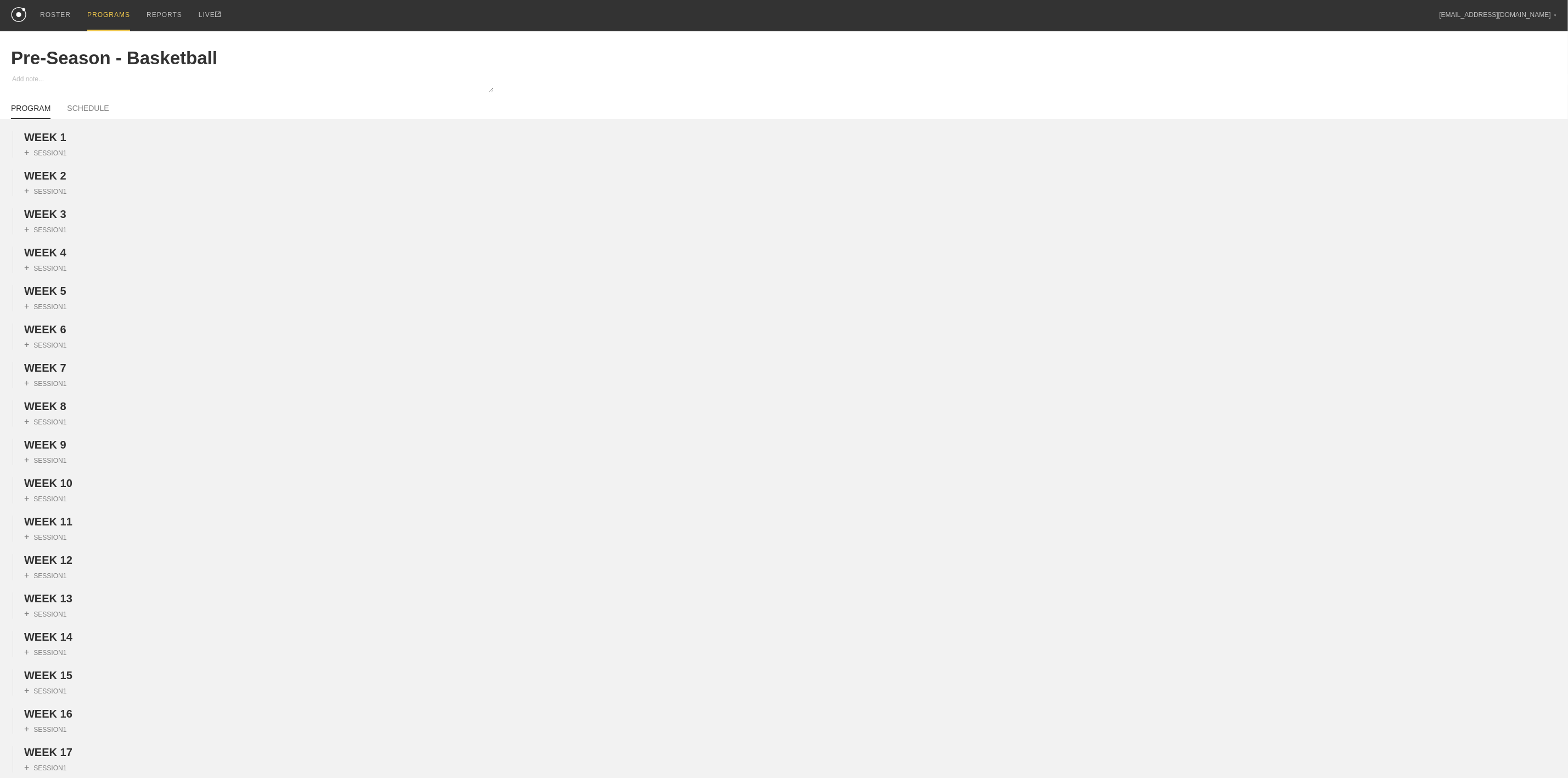
click at [99, 16] on div "PROGRAMS" at bounding box center [109, 16] width 43 height 31
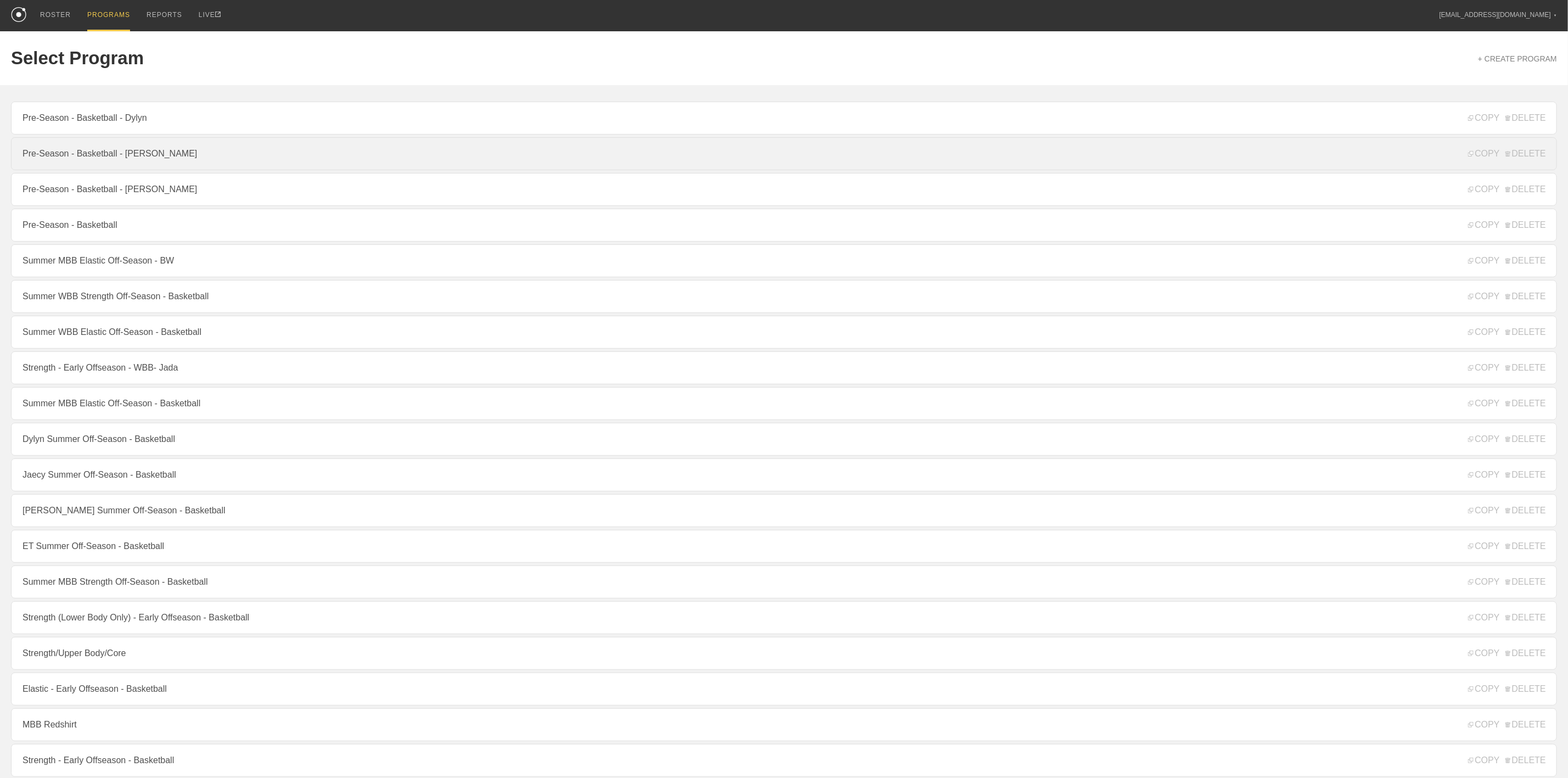
click at [128, 155] on link "Pre-Season - Basketball - [PERSON_NAME]" at bounding box center [784, 153] width 1545 height 32
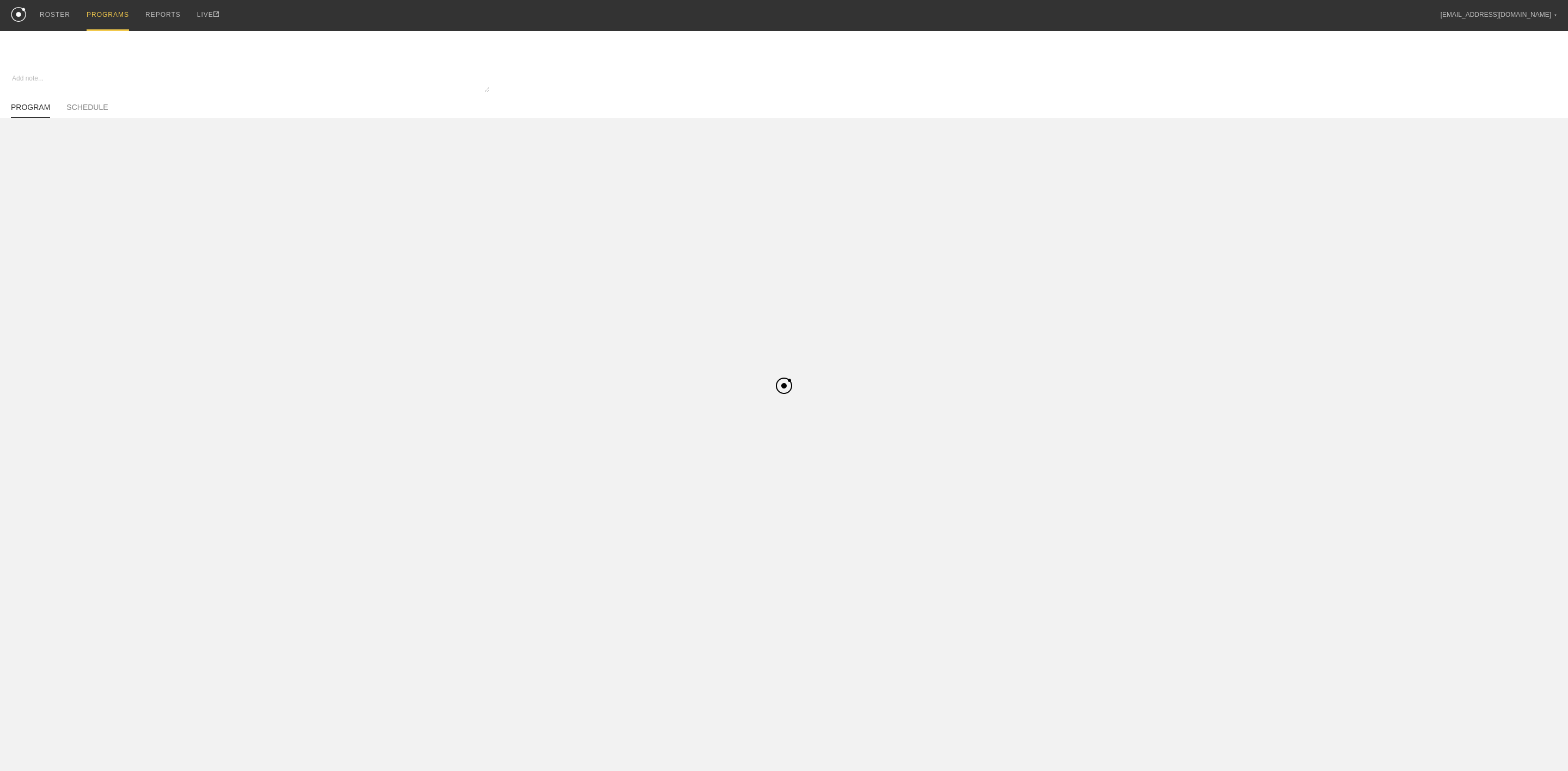
type textarea "x"
type input "Pre-Season - Basketball - [PERSON_NAME]"
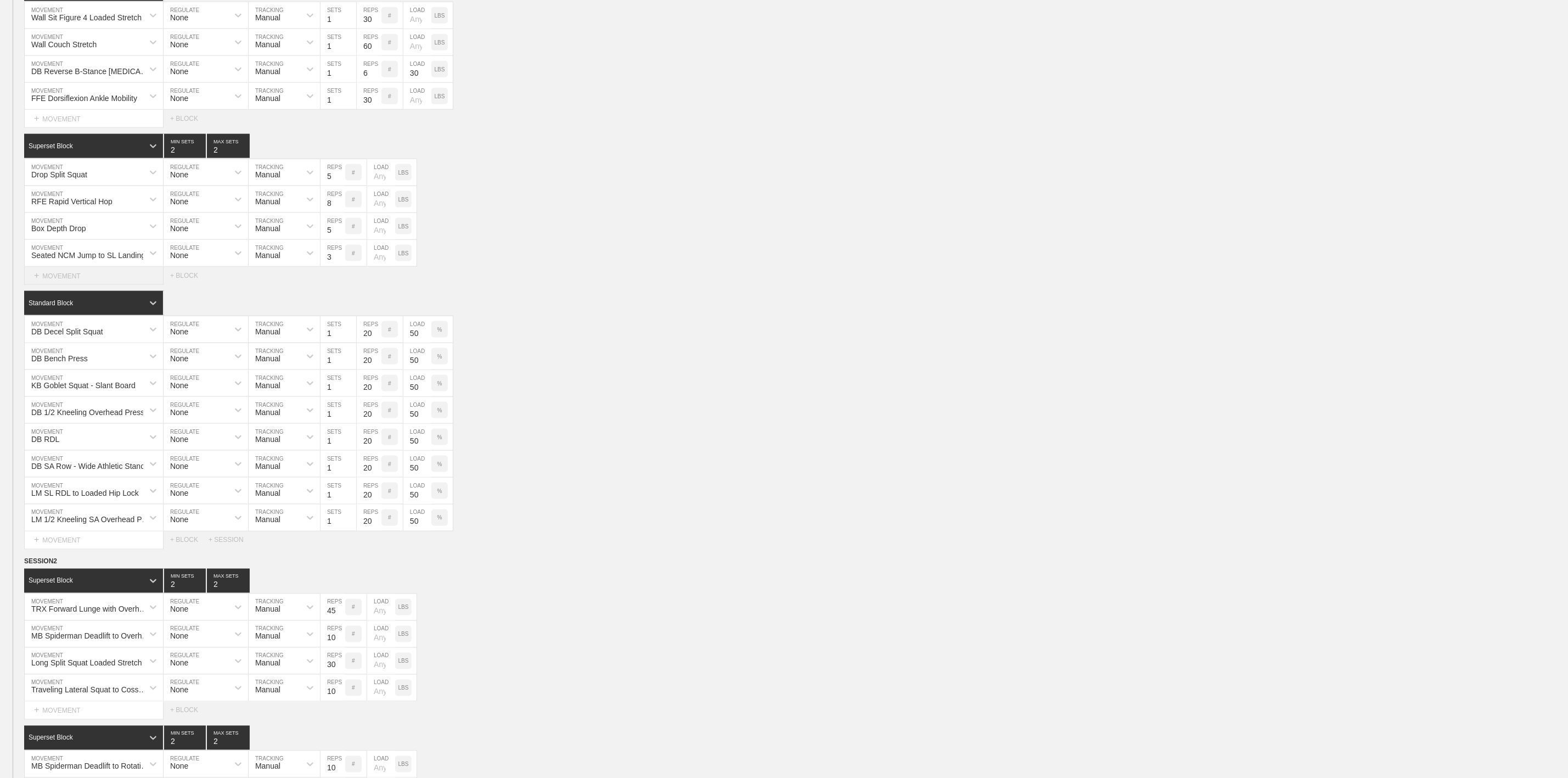
scroll to position [906, 0]
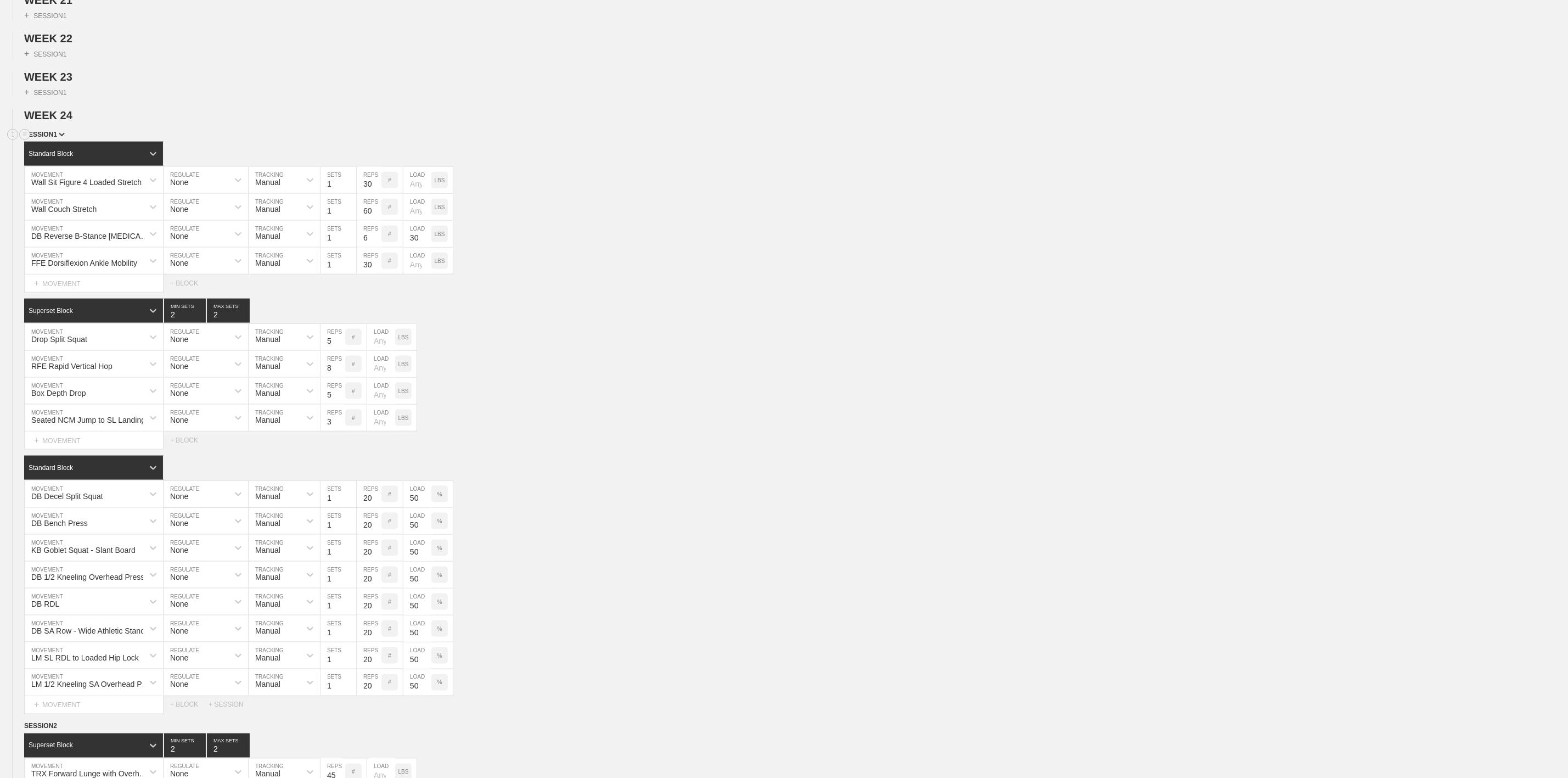
click at [53, 139] on span "SESSION 1" at bounding box center [44, 135] width 40 height 8
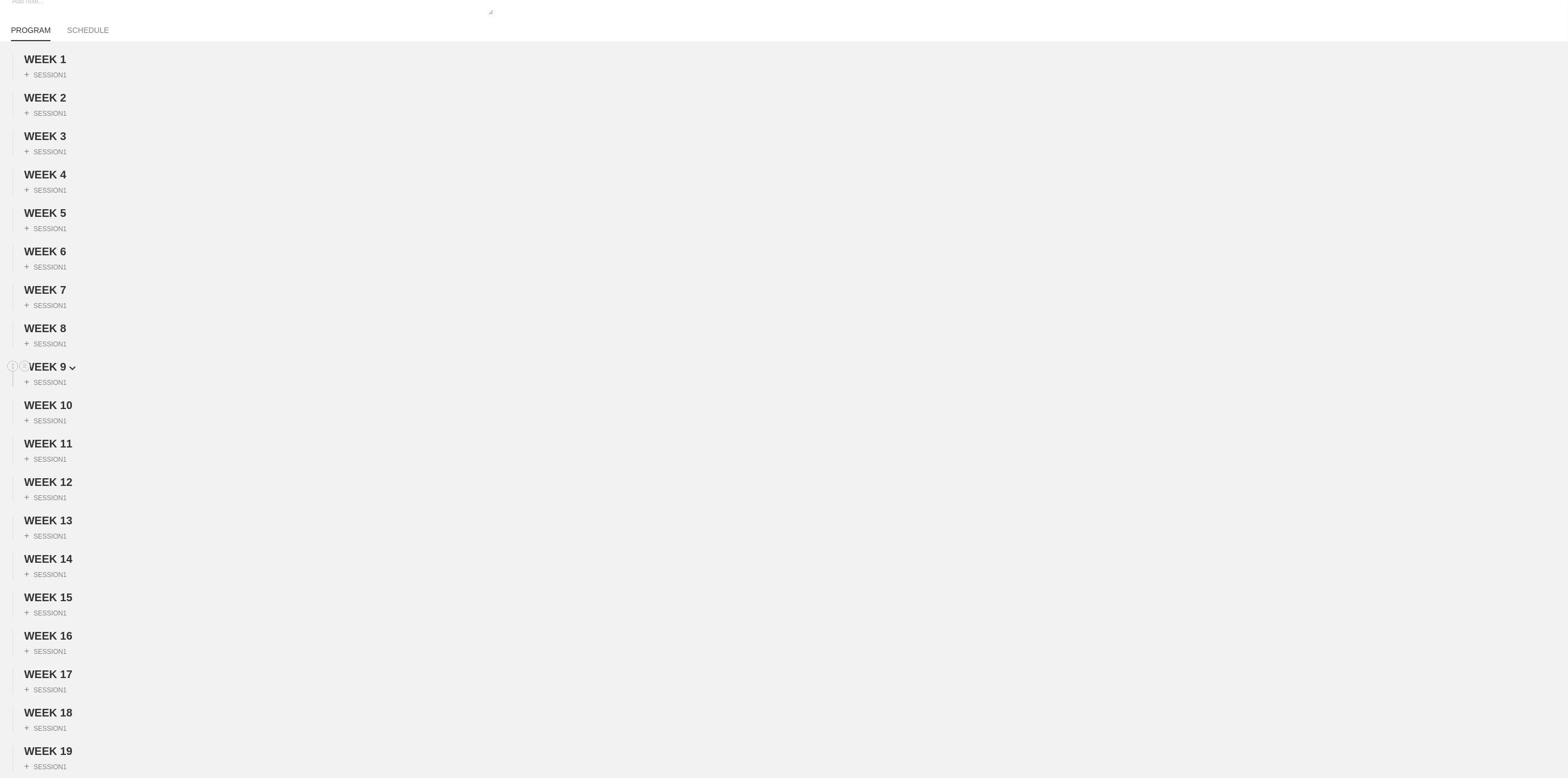
scroll to position [0, 0]
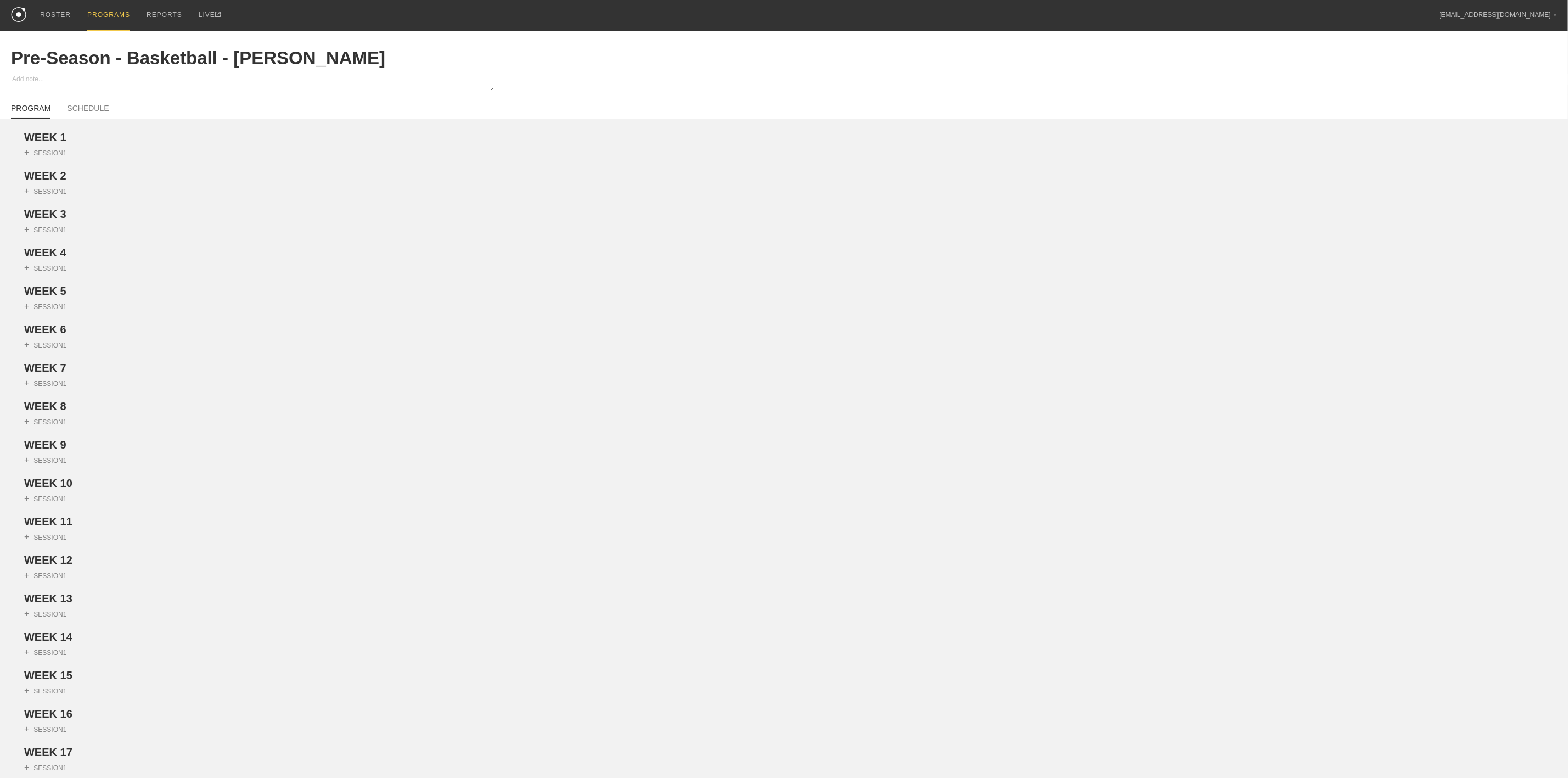
click at [92, 18] on div "PROGRAMS" at bounding box center [109, 16] width 43 height 31
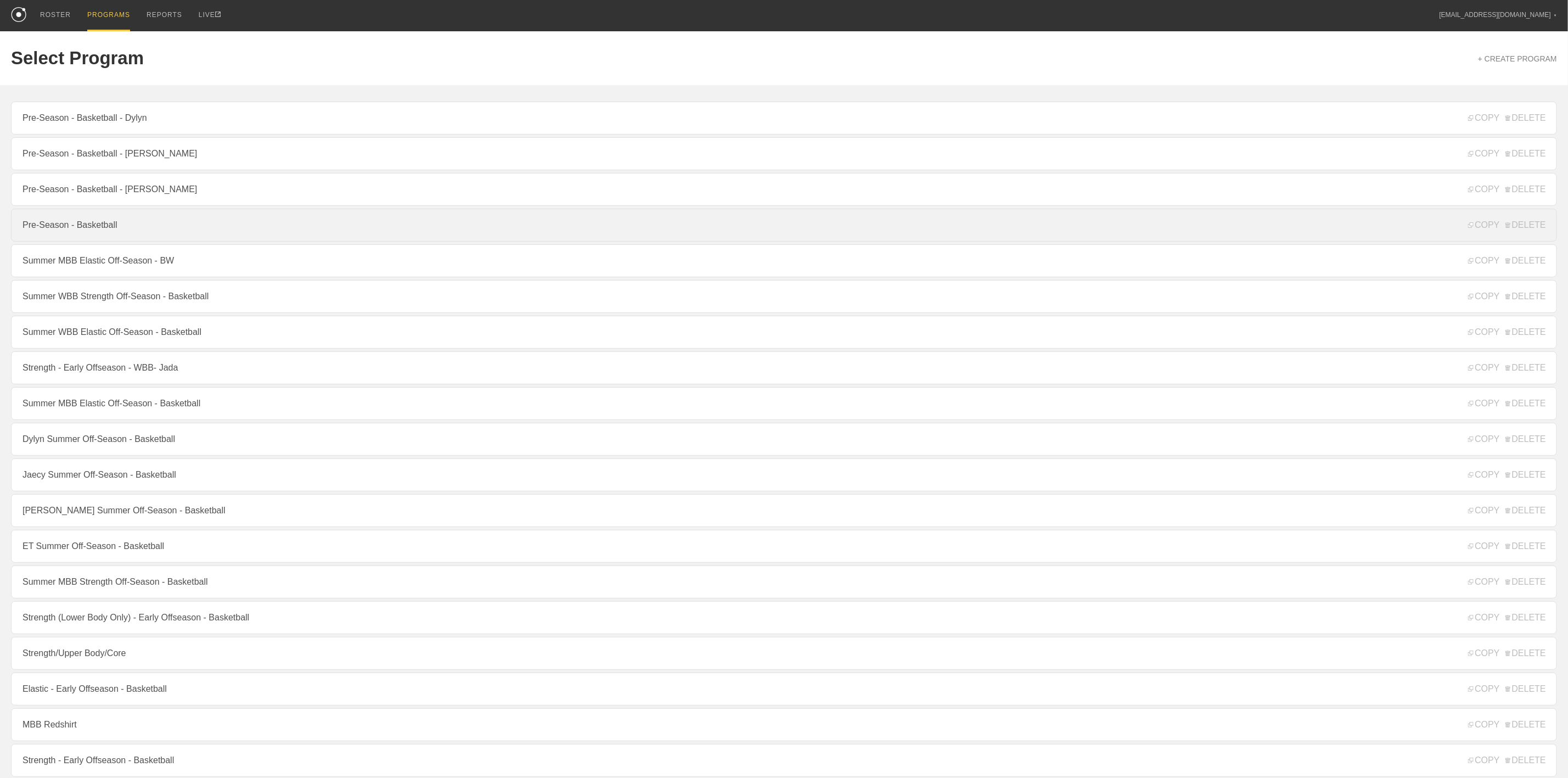
click at [98, 236] on link "Pre-Season - Basketball" at bounding box center [784, 224] width 1545 height 32
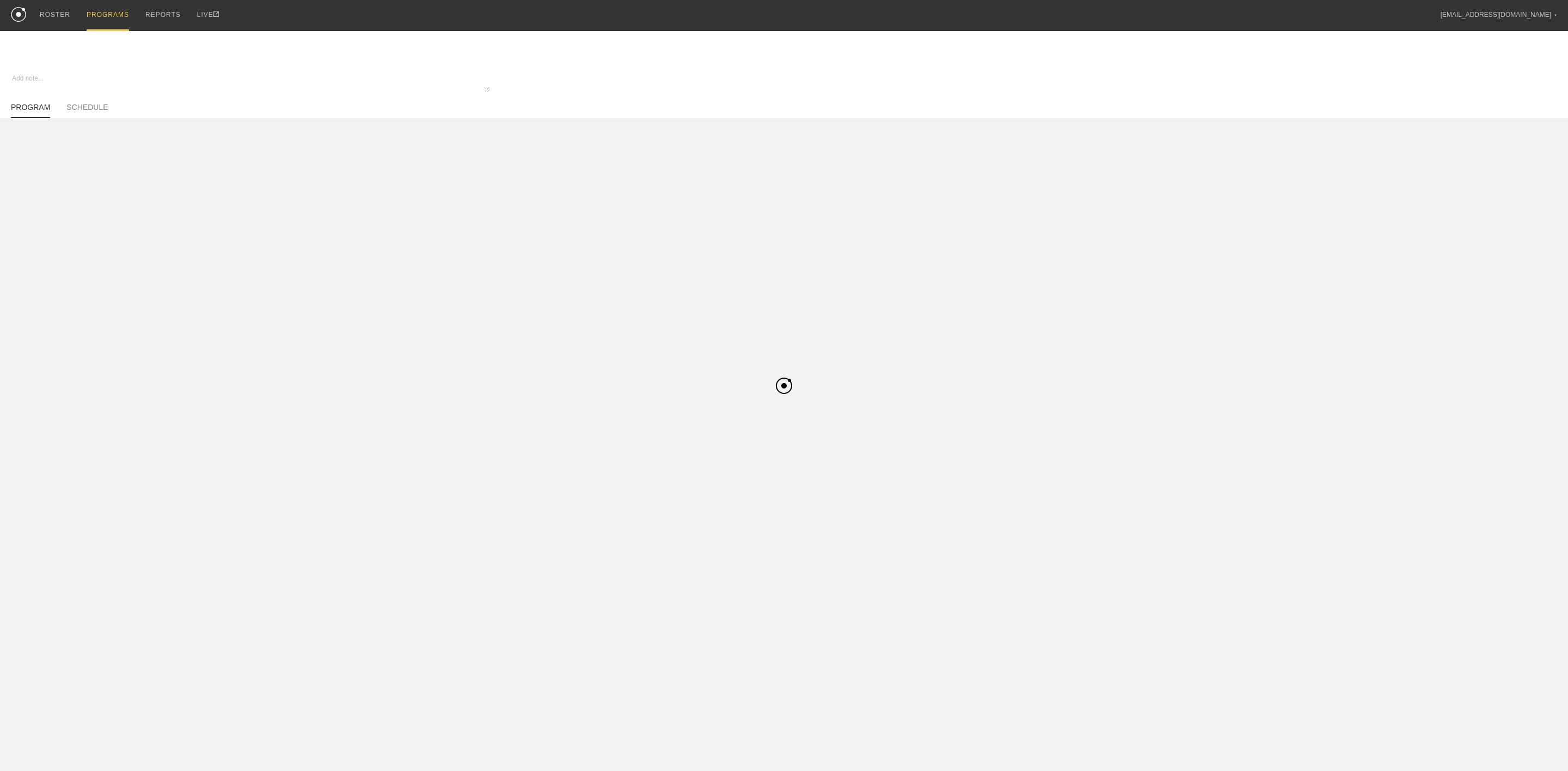
type textarea "x"
type input "Pre-Season - Basketball"
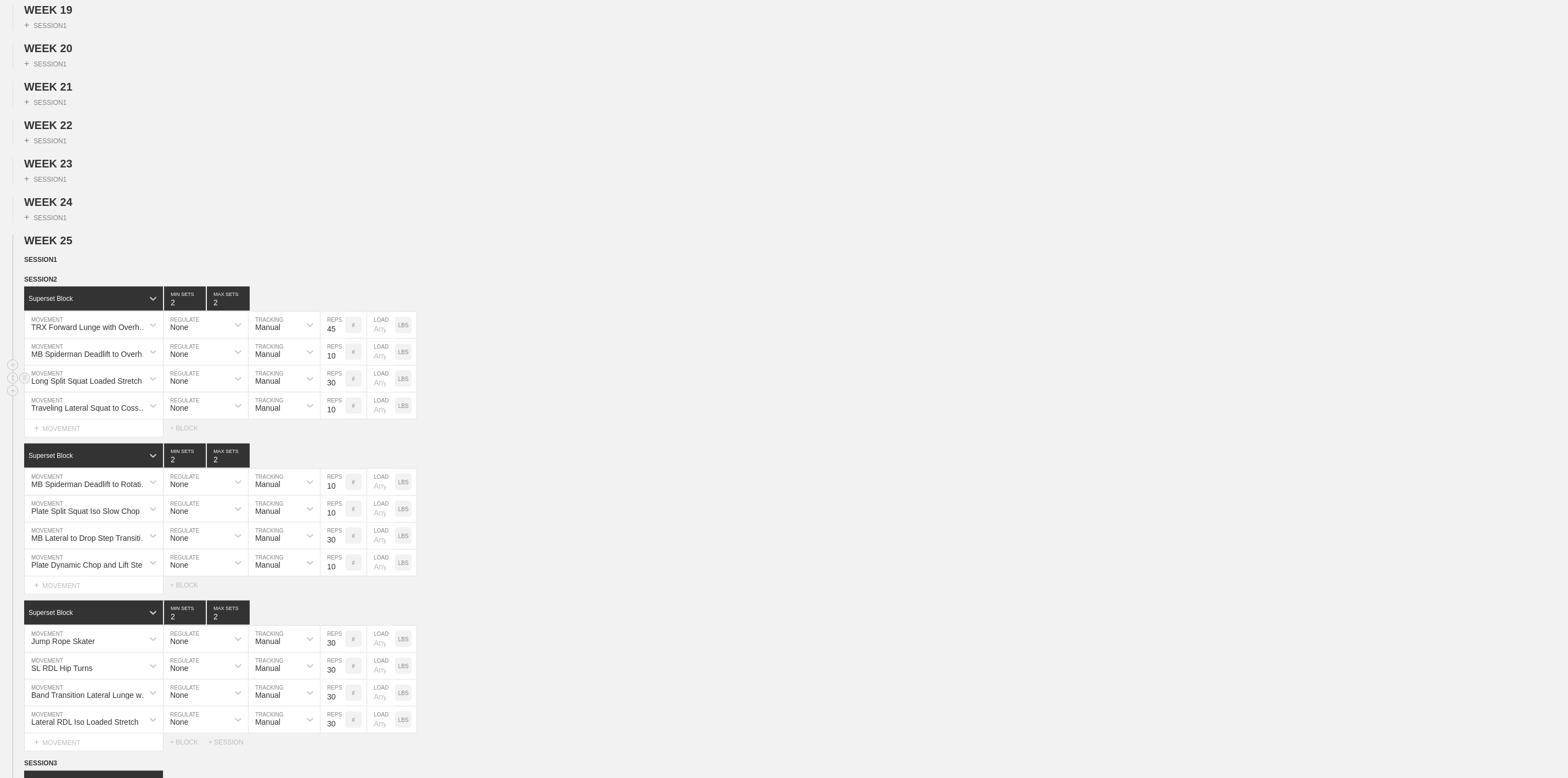
scroll to position [988, 0]
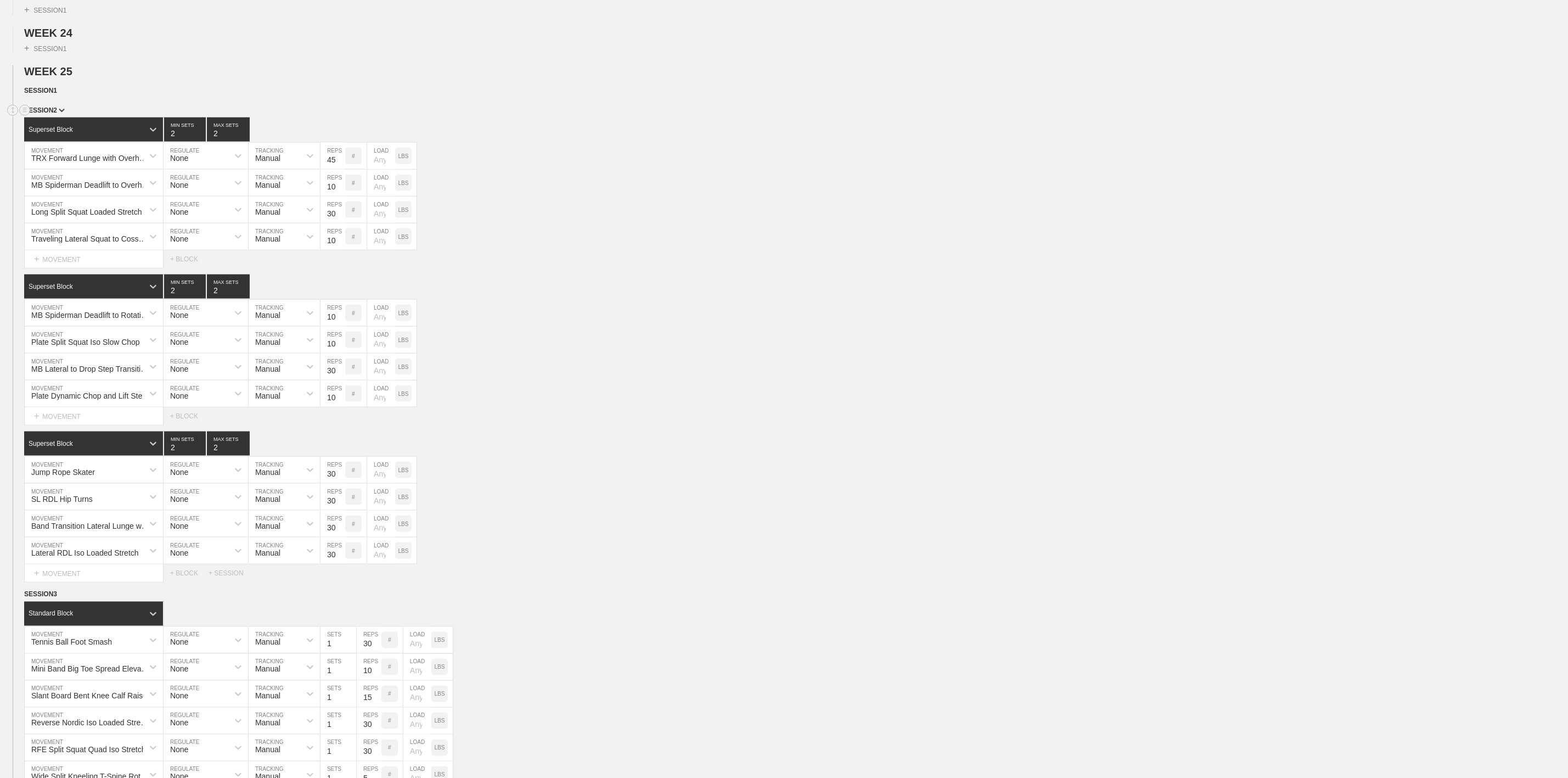
click at [51, 117] on div "SESSION 2" at bounding box center [796, 111] width 1543 height 13
click at [59, 112] on img at bounding box center [62, 111] width 6 height 4
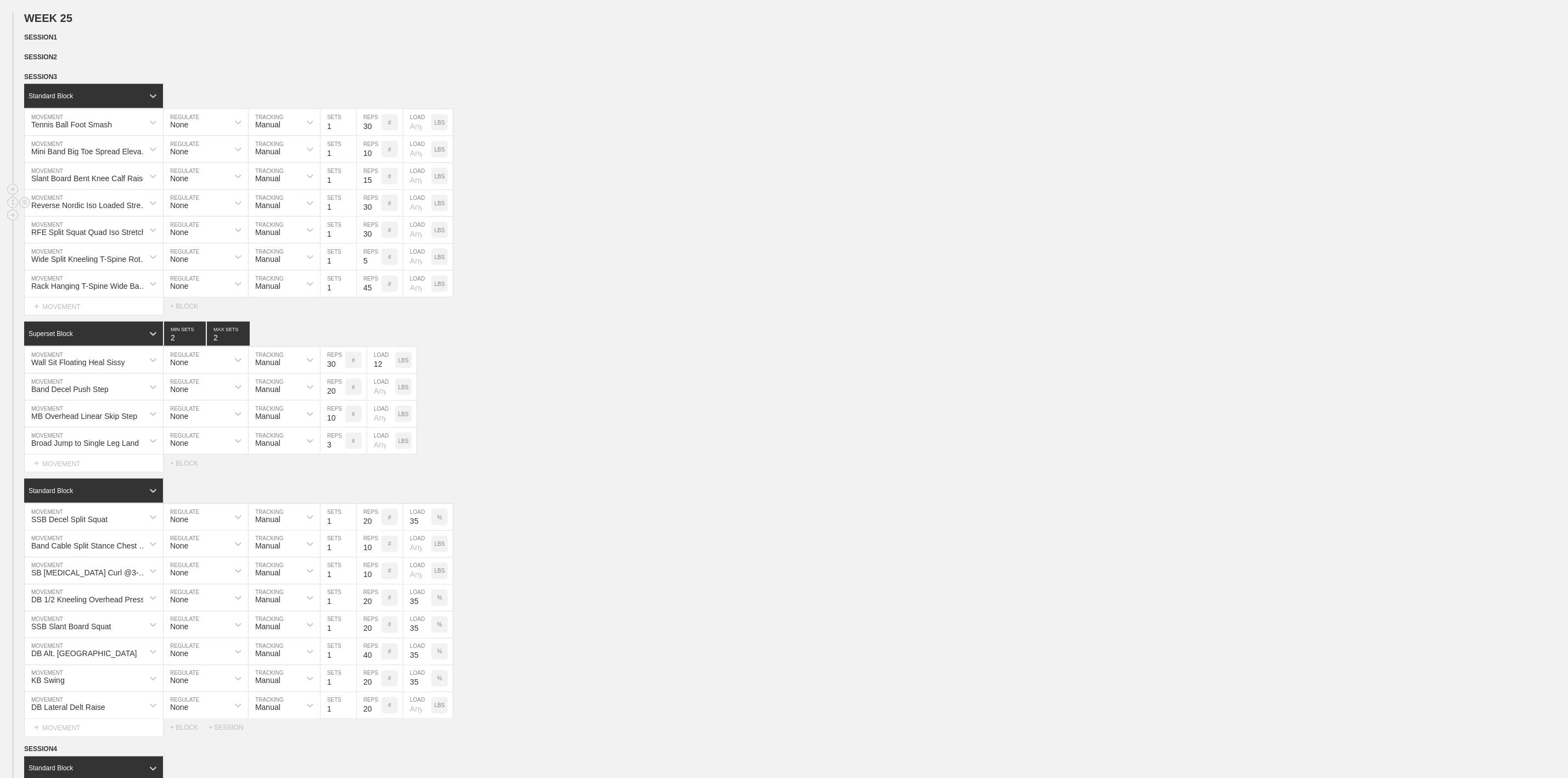
scroll to position [1070, 0]
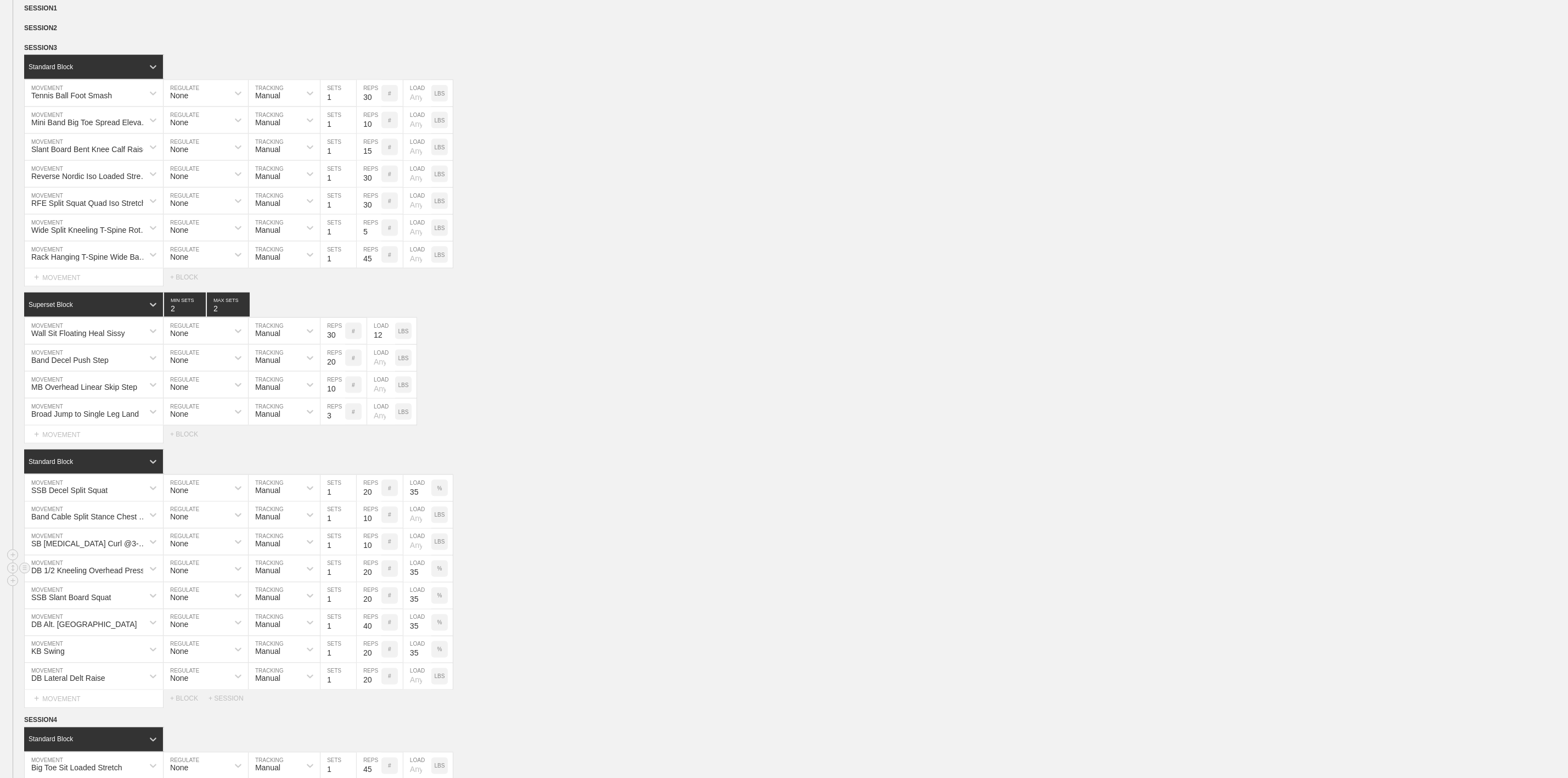
click at [775, 582] on div "DB 1/2 Kneeling Overhead Press MOVEMENT None REGULATE Manual TRACKING 1 SETS 20…" at bounding box center [784, 569] width 1568 height 27
click at [402, 334] on p "LBS" at bounding box center [403, 331] width 11 height 6
click at [408, 339] on div "%" at bounding box center [403, 330] width 17 height 17
click at [407, 334] on p "KGS" at bounding box center [403, 331] width 12 height 6
click at [374, 398] on input "number" at bounding box center [380, 385] width 28 height 27
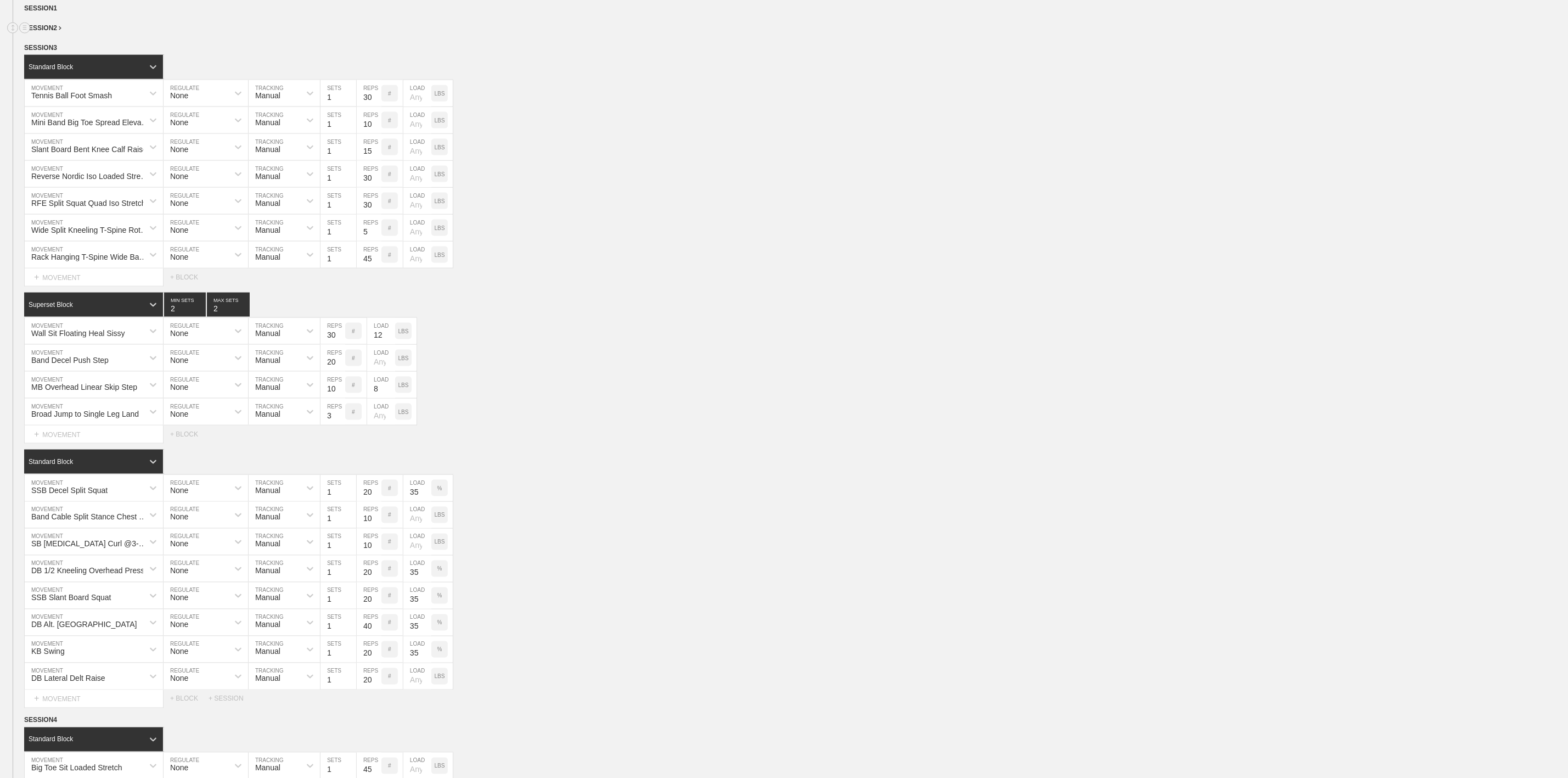
type input "8"
click at [51, 31] on span "SESSION 2" at bounding box center [43, 29] width 37 height 8
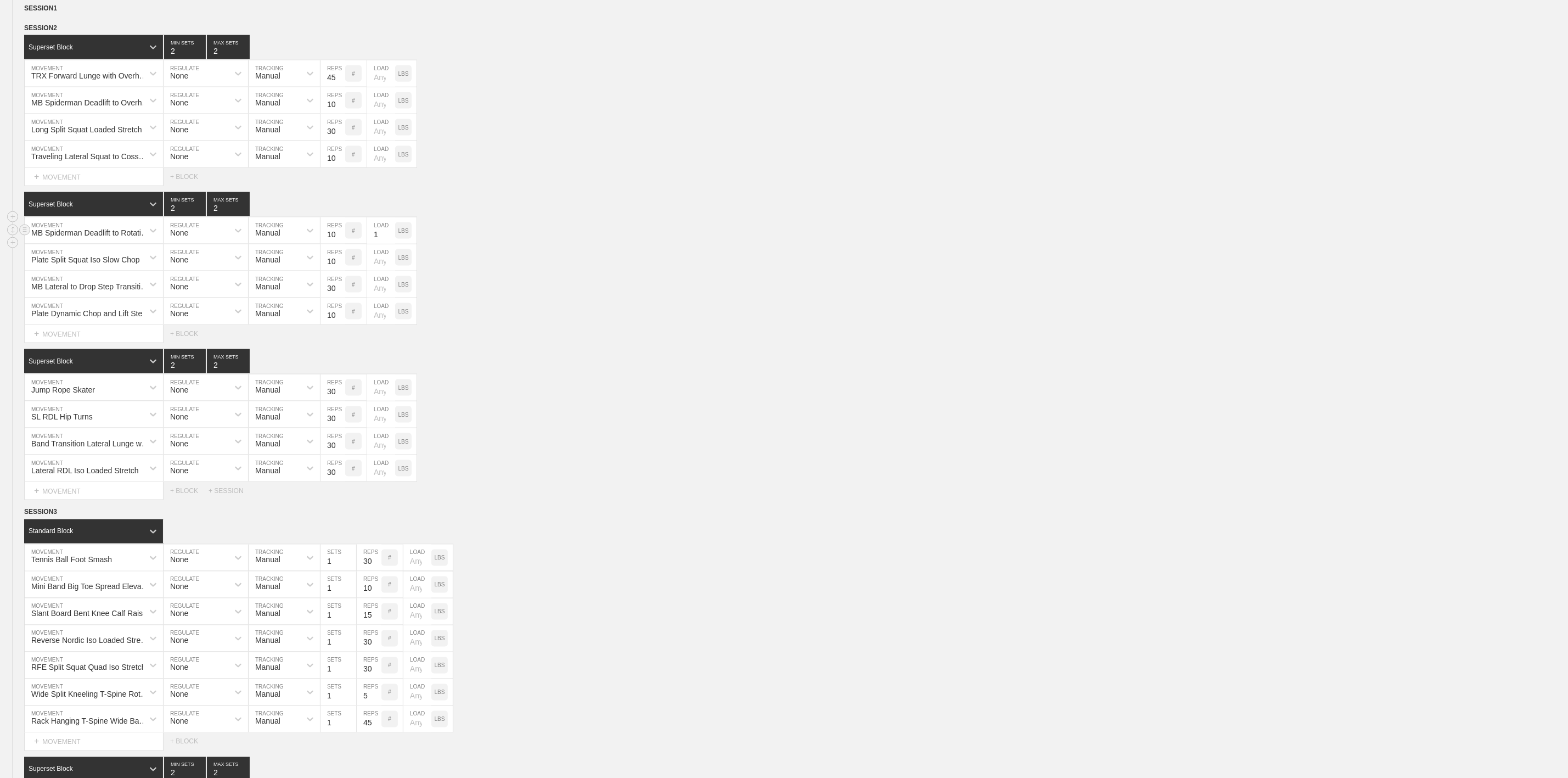
type input "1"
click at [392, 244] on input "1" at bounding box center [380, 230] width 28 height 27
click at [622, 216] on div "Superset Block 2 MIN SETS 2 MAX SETS" at bounding box center [796, 204] width 1543 height 25
click at [373, 244] on input "1" at bounding box center [380, 230] width 28 height 27
click at [377, 244] on input "1" at bounding box center [380, 230] width 28 height 27
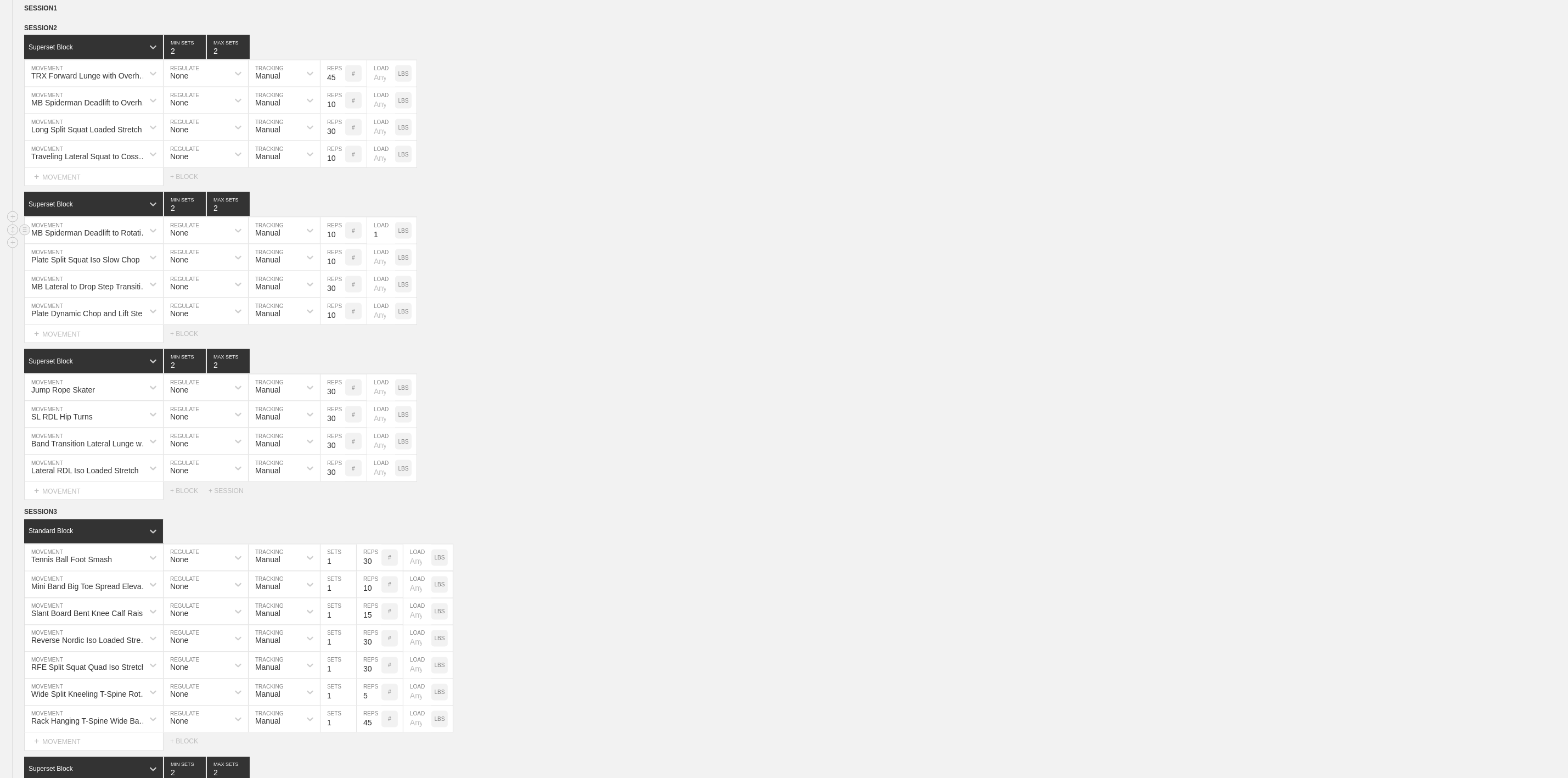
click at [522, 244] on div "MB Spiderman Deadlift to Rotational Shift & Reach MOVEMENT None REGULATE Manual…" at bounding box center [784, 230] width 1568 height 27
click at [375, 244] on input "1" at bounding box center [380, 230] width 28 height 27
click at [488, 244] on div "MB Spiderman Deadlift to Rotational Shift & Reach MOVEMENT None REGULATE Manual…" at bounding box center [784, 230] width 1568 height 27
click at [554, 342] on div "Select... MOVEMENT + MOVEMENT + BLOCK" at bounding box center [784, 333] width 1568 height 18
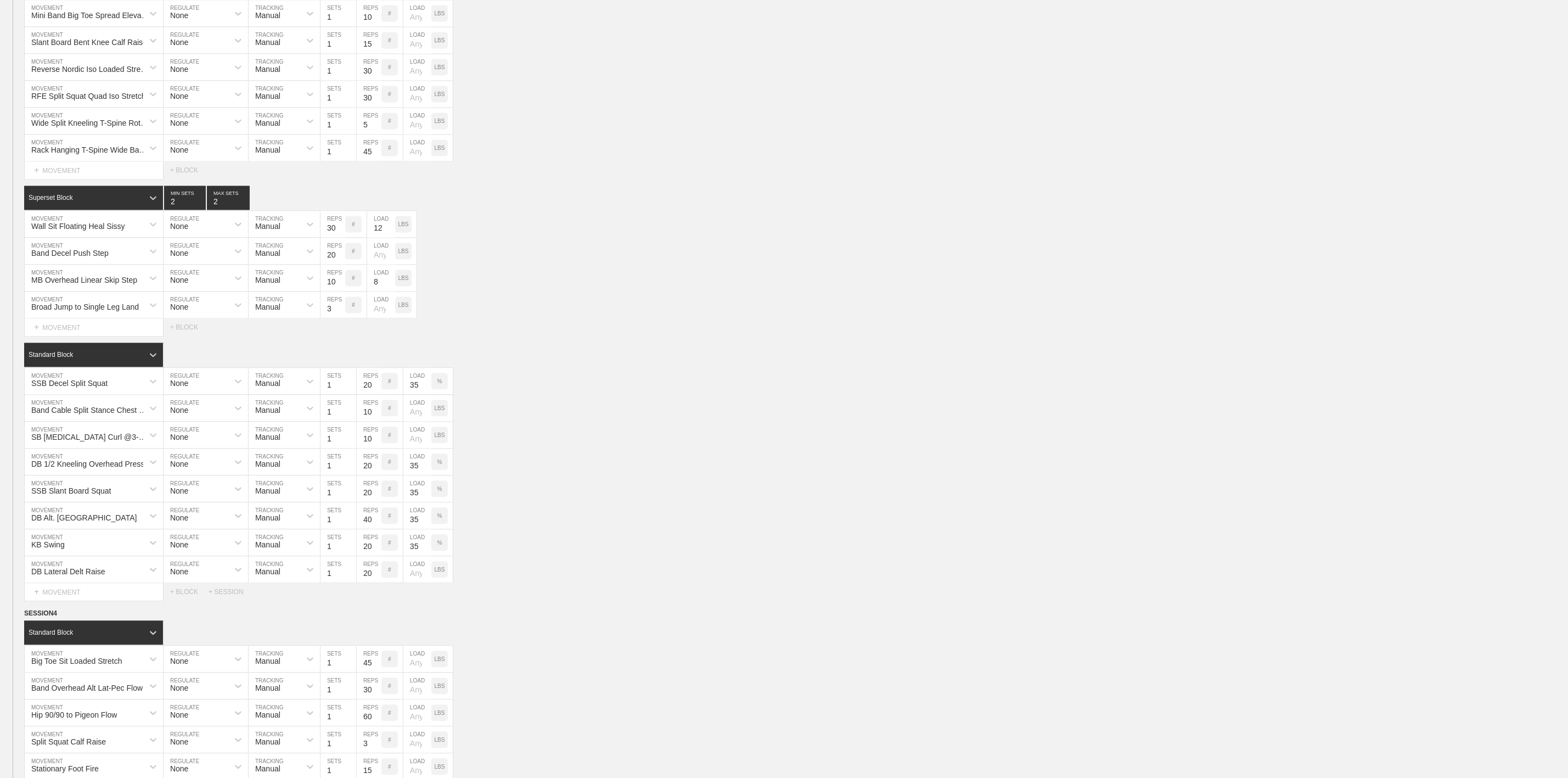
scroll to position [1729, 0]
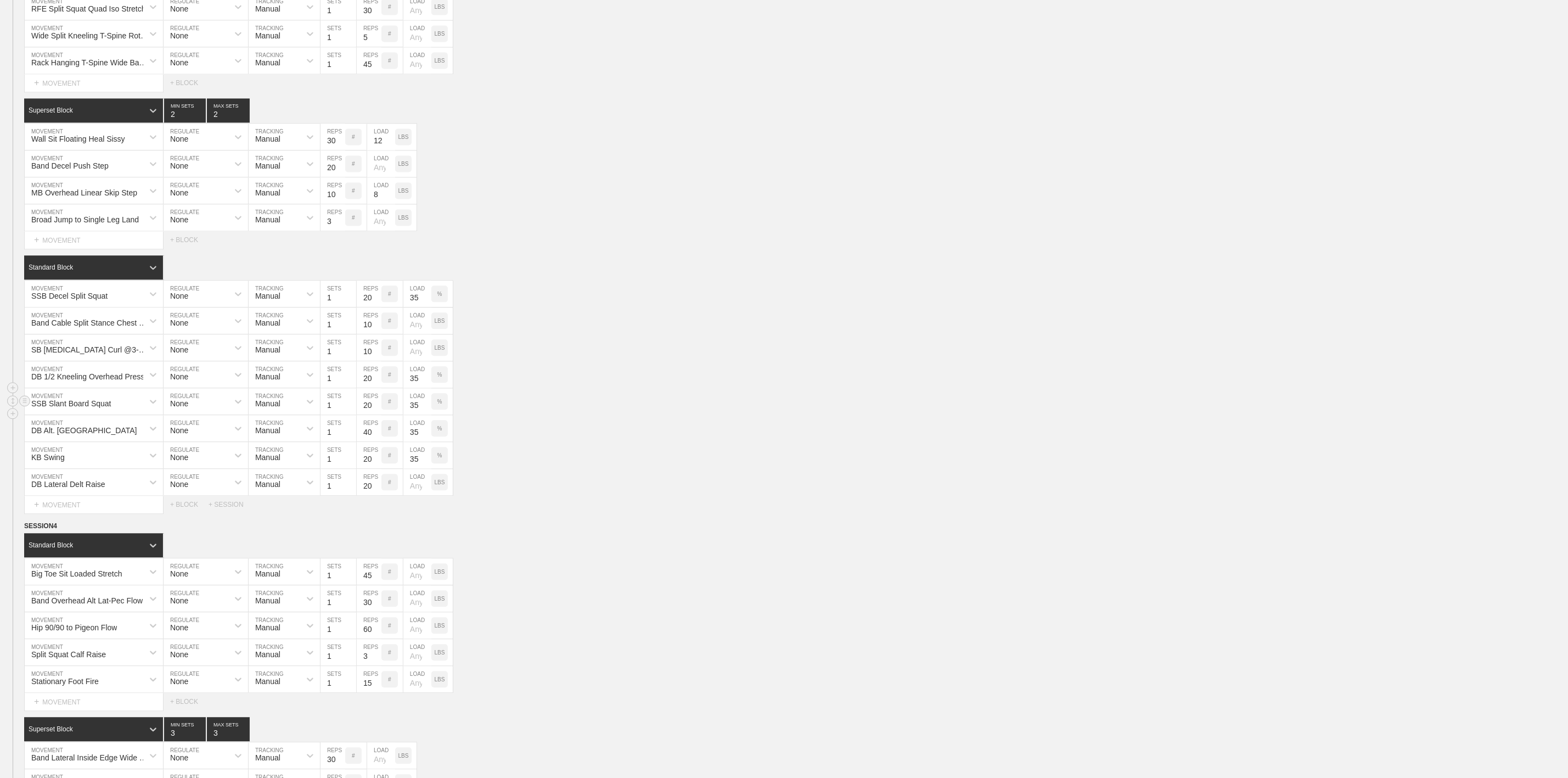
click at [640, 415] on div "SSB Slant Board Squat MOVEMENT None REGULATE Manual TRACKING 1 SETS 20 REPS # 3…" at bounding box center [784, 401] width 1568 height 27
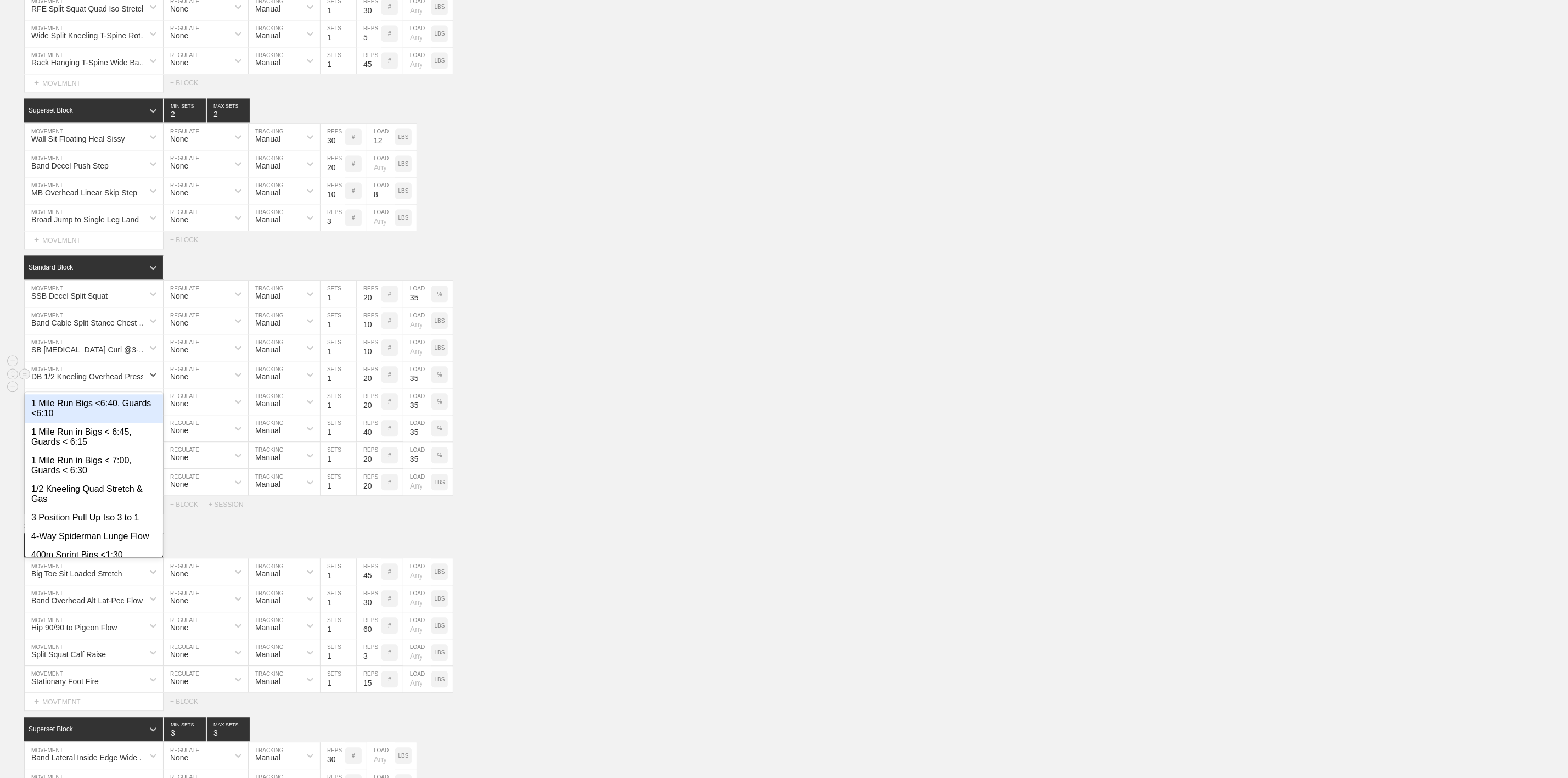
click at [72, 381] on div "DB 1/2 Kneeling Overhead Press" at bounding box center [87, 376] width 113 height 9
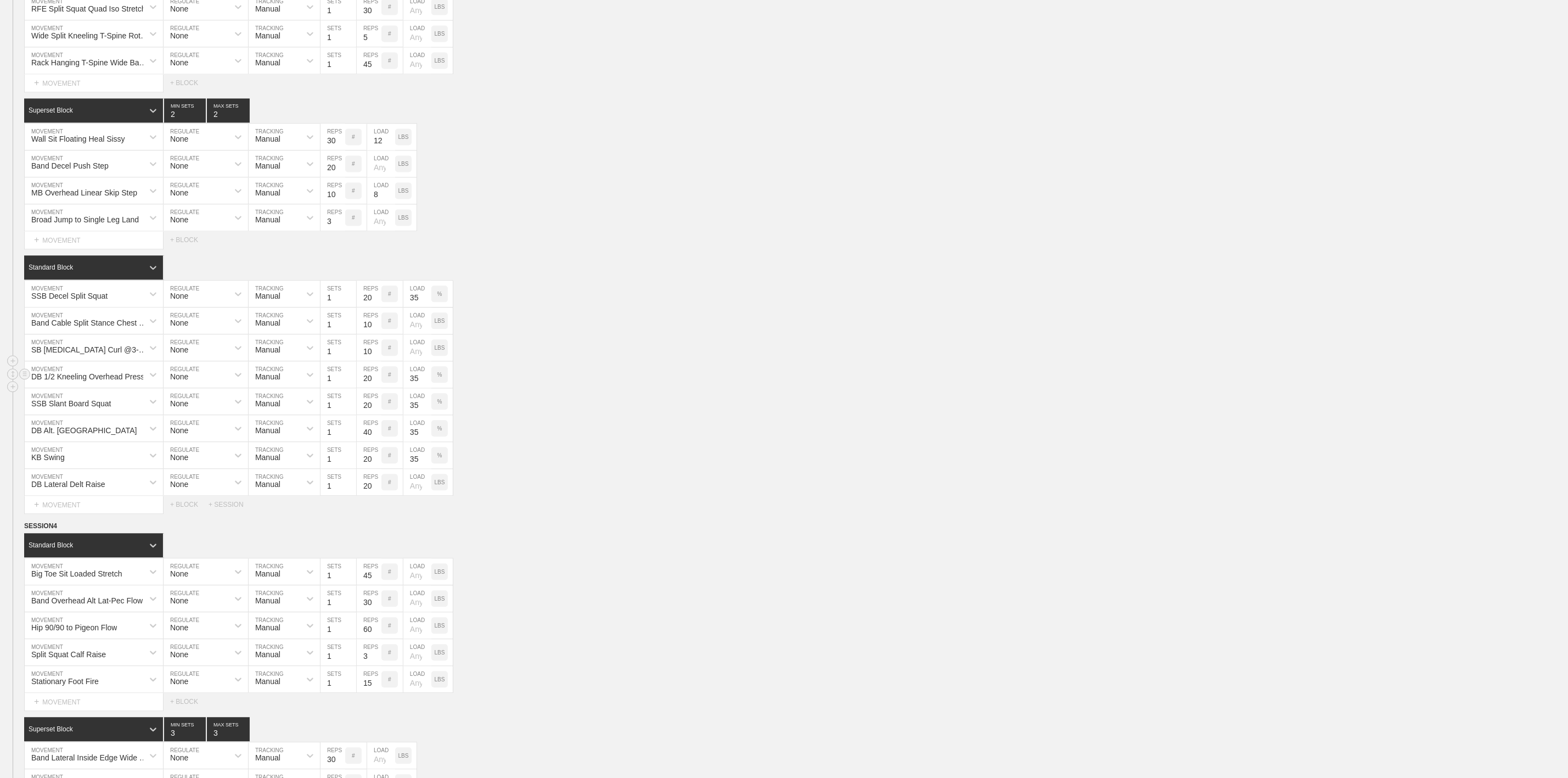
click at [630, 389] on div "DB 1/2 Kneeling Overhead Press MOVEMENT None REGULATE Manual TRACKING 1 SETS 20…" at bounding box center [784, 374] width 1568 height 27
click at [85, 381] on div "DB 1/2 Kneeling Overhead Press" at bounding box center [87, 376] width 113 height 9
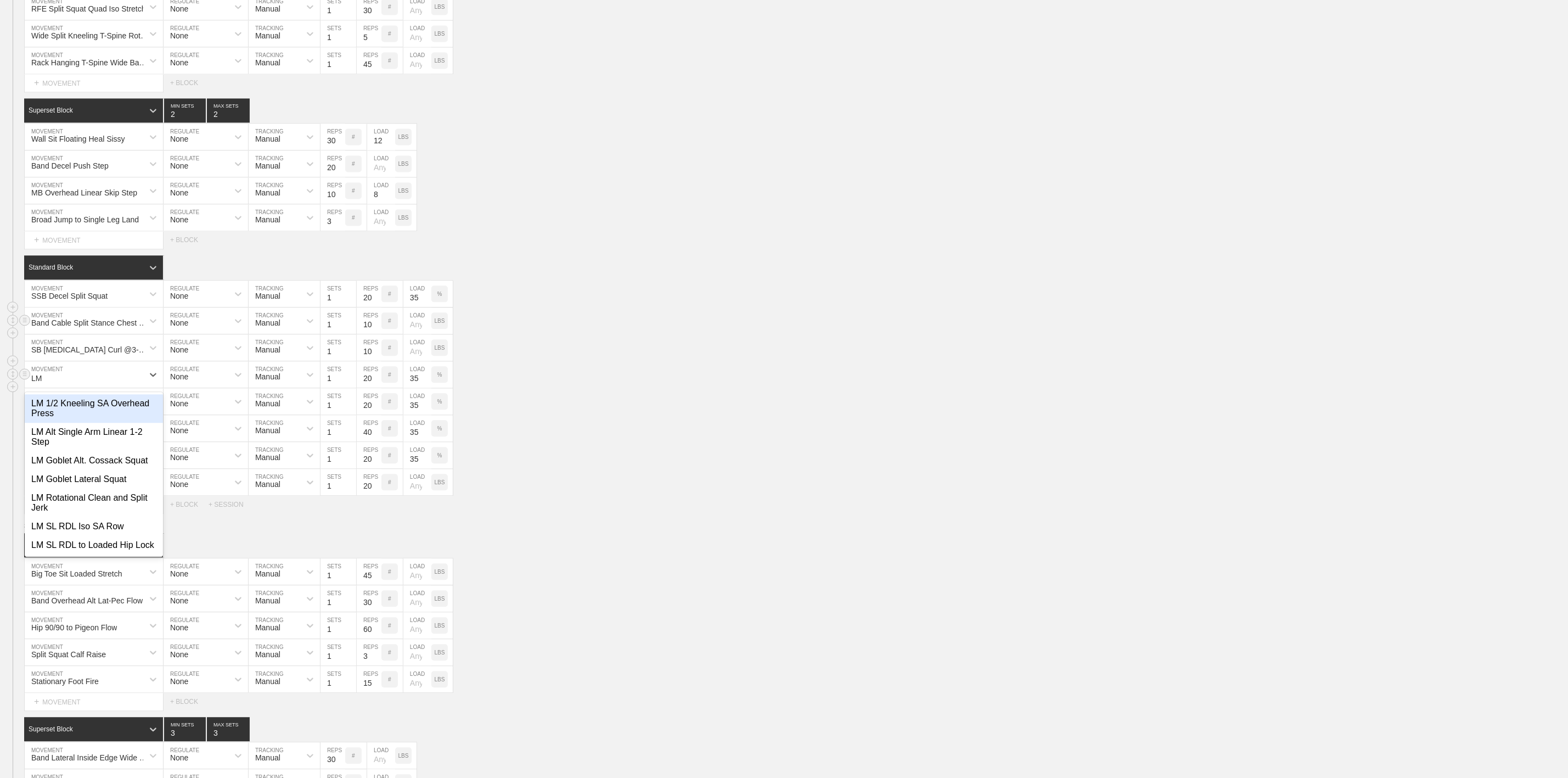
type input "LM 1"
click at [87, 423] on div "LM 1/2 Kneeling SA Overhead Press" at bounding box center [93, 408] width 139 height 29
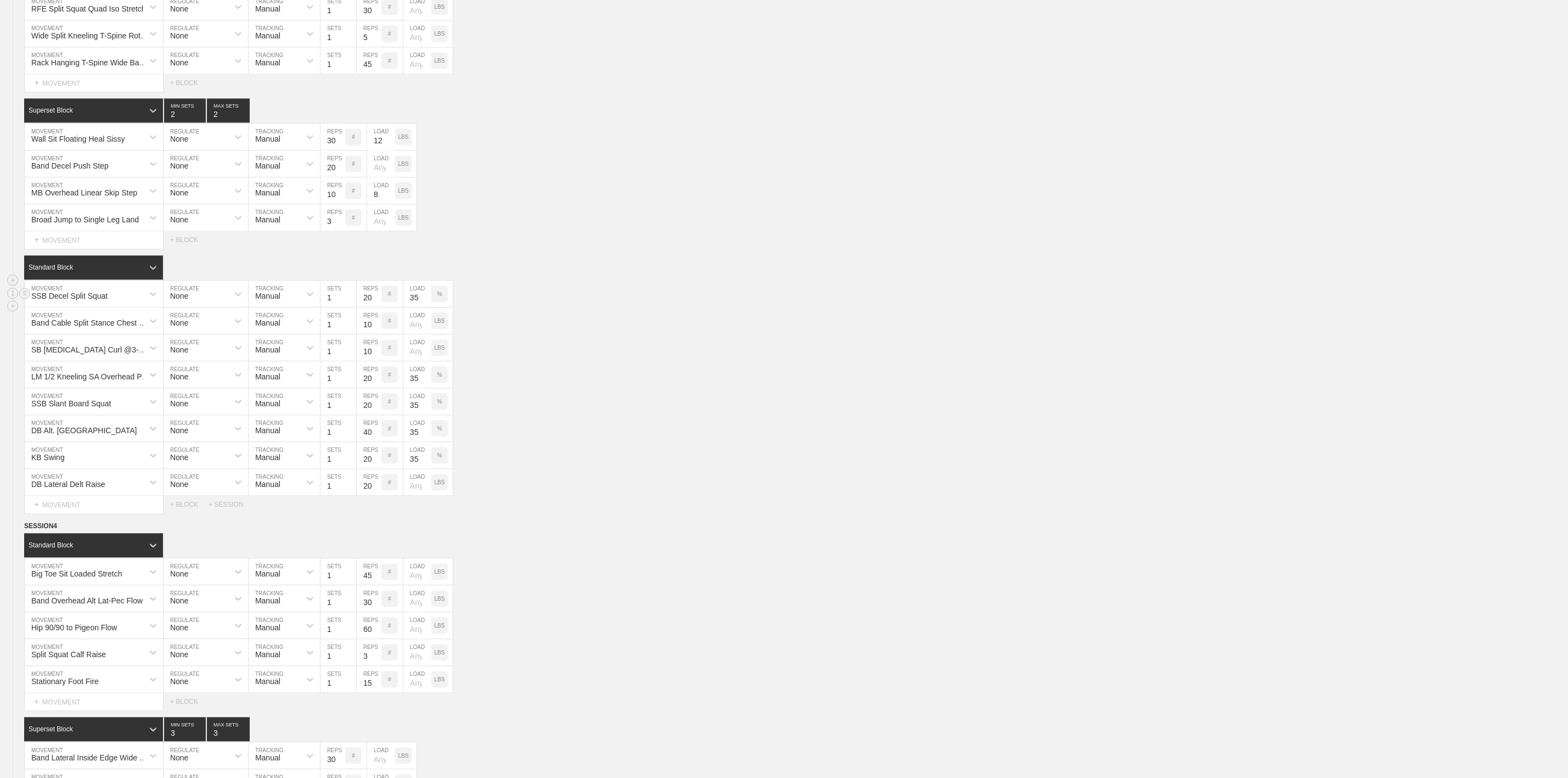
click at [650, 308] on div "SSB Decel Split Squat MOVEMENT None REGULATE Manual TRACKING 1 SETS 20 REPS # 3…" at bounding box center [784, 293] width 1568 height 27
